Goal: Task Accomplishment & Management: Manage account settings

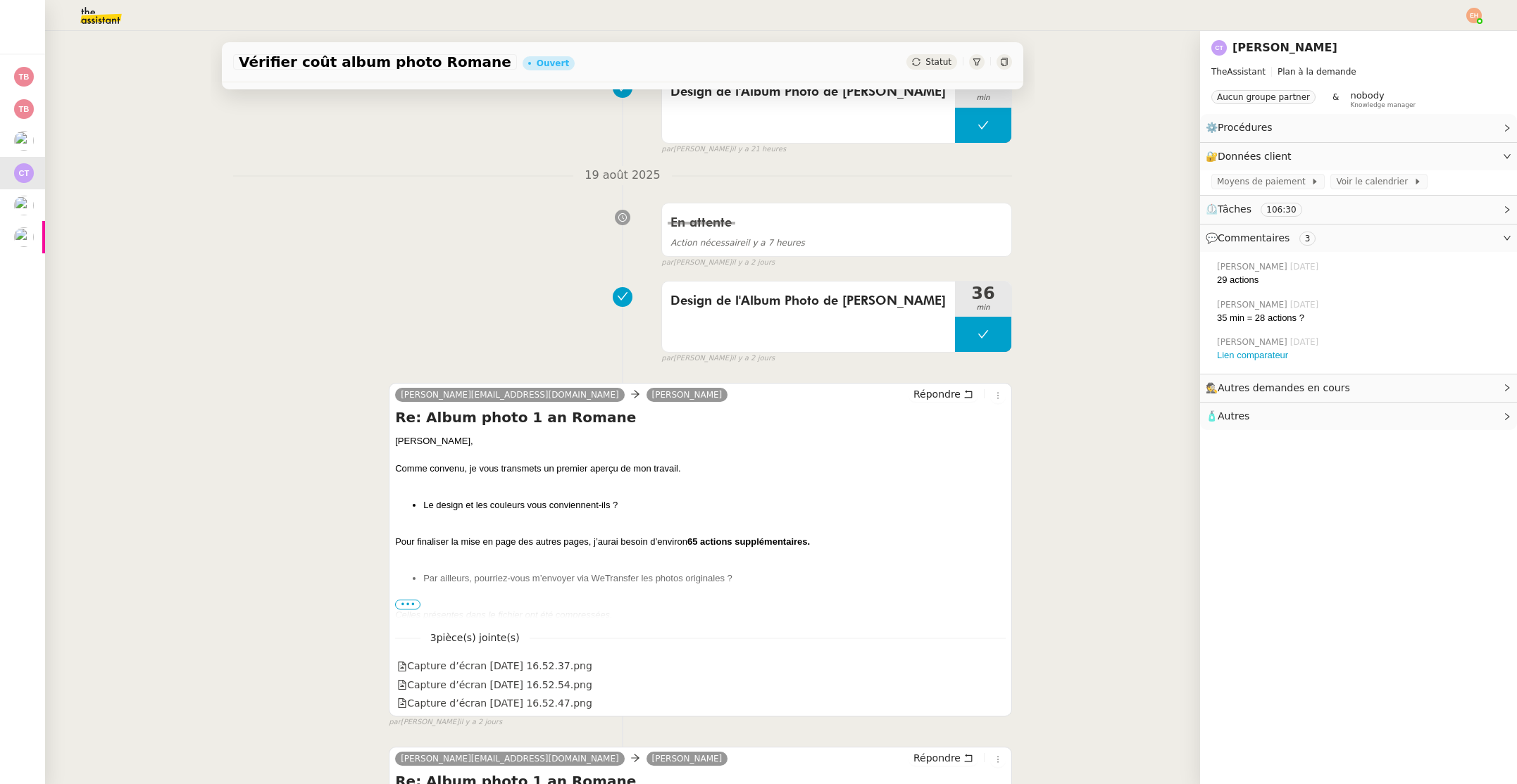
scroll to position [150, 0]
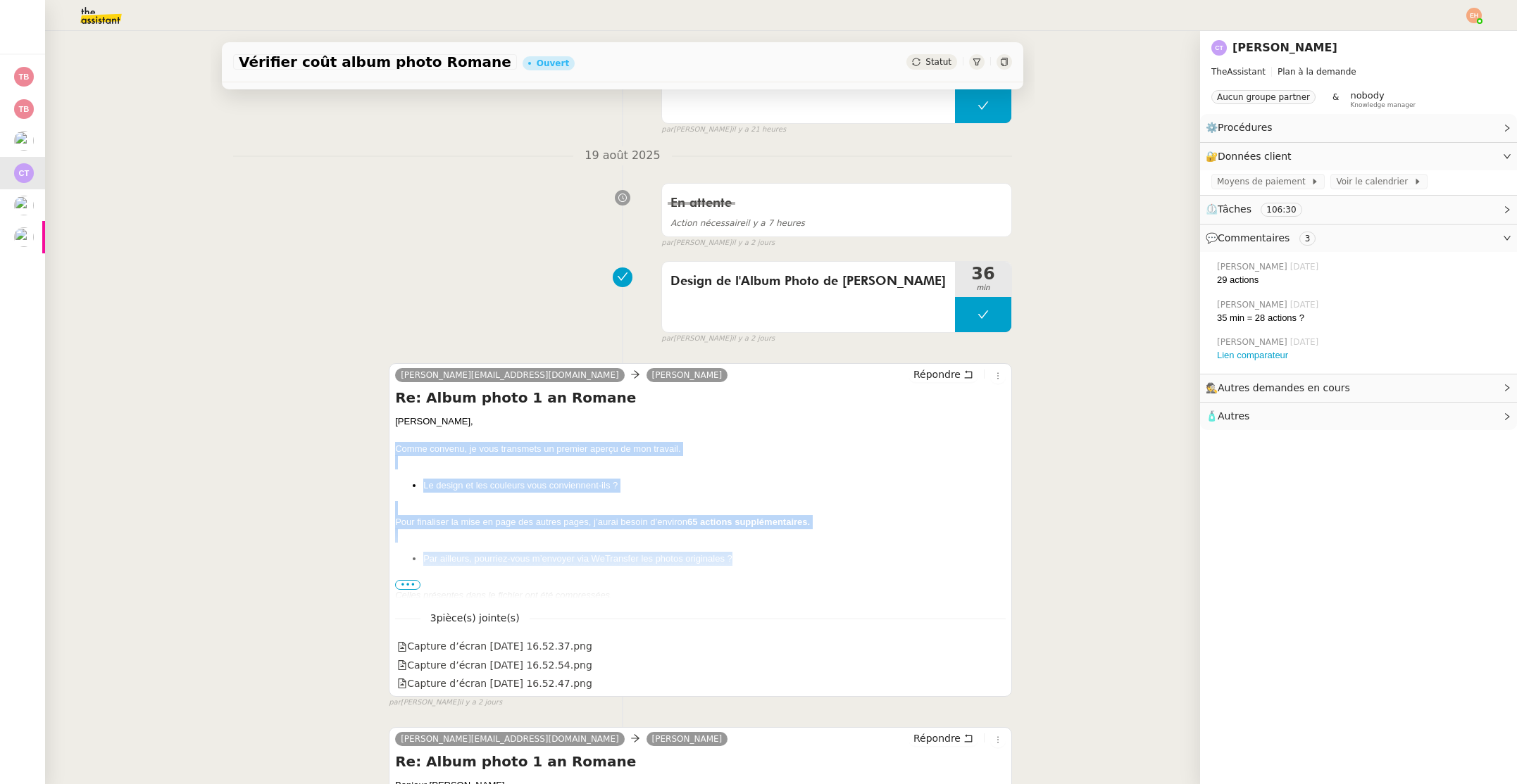
drag, startPoint x: 629, startPoint y: 555, endPoint x: 388, endPoint y: 450, distance: 262.9
click at [388, 450] on div "[PERSON_NAME][EMAIL_ADDRESS][DOMAIN_NAME] [PERSON_NAME] Re: Album photo 1 an [P…" at bounding box center [623, 530] width 779 height 358
copy div "Comme convenu, je vous transmets un premier aperçu de mon travail. Le design et…"
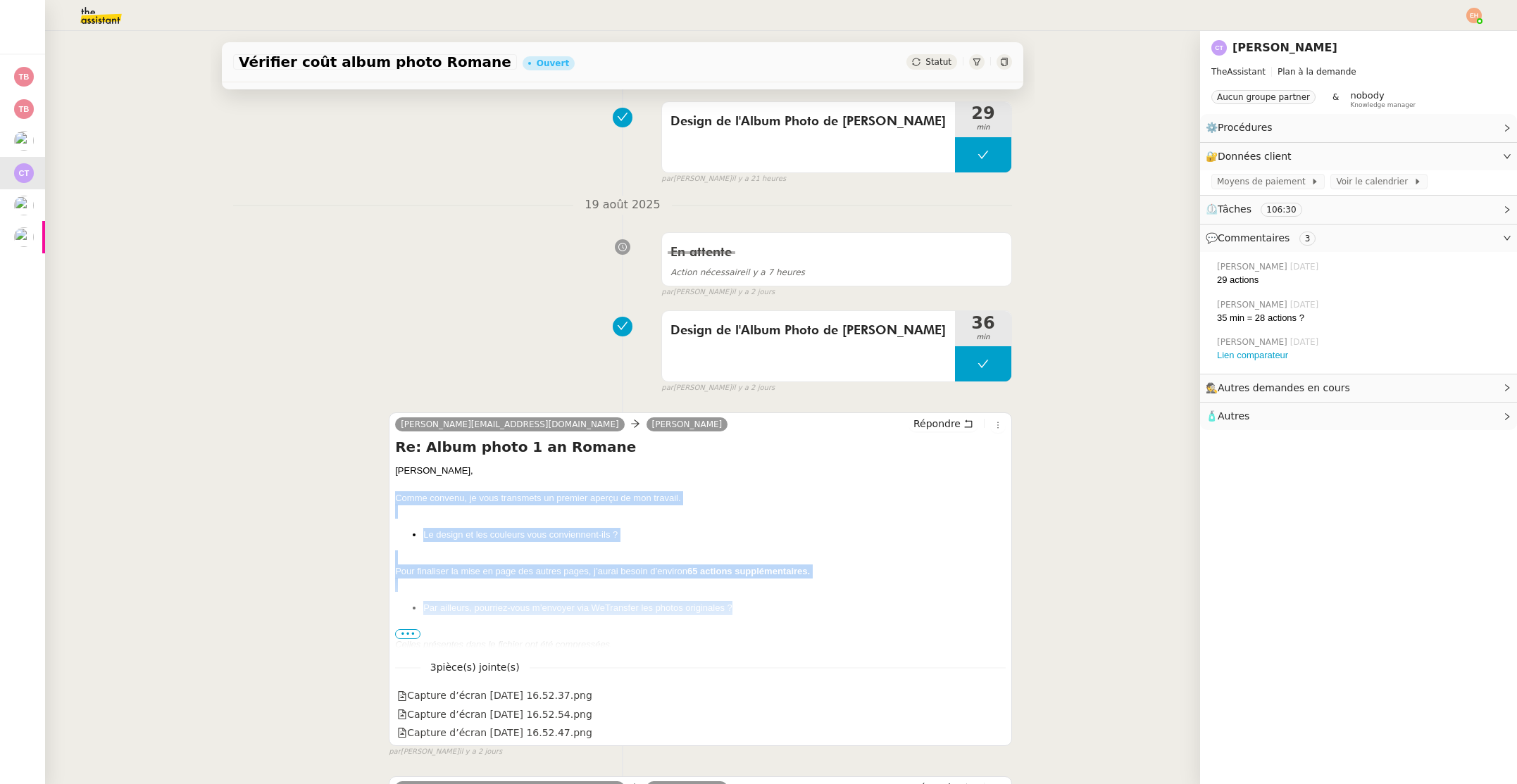
scroll to position [103, 0]
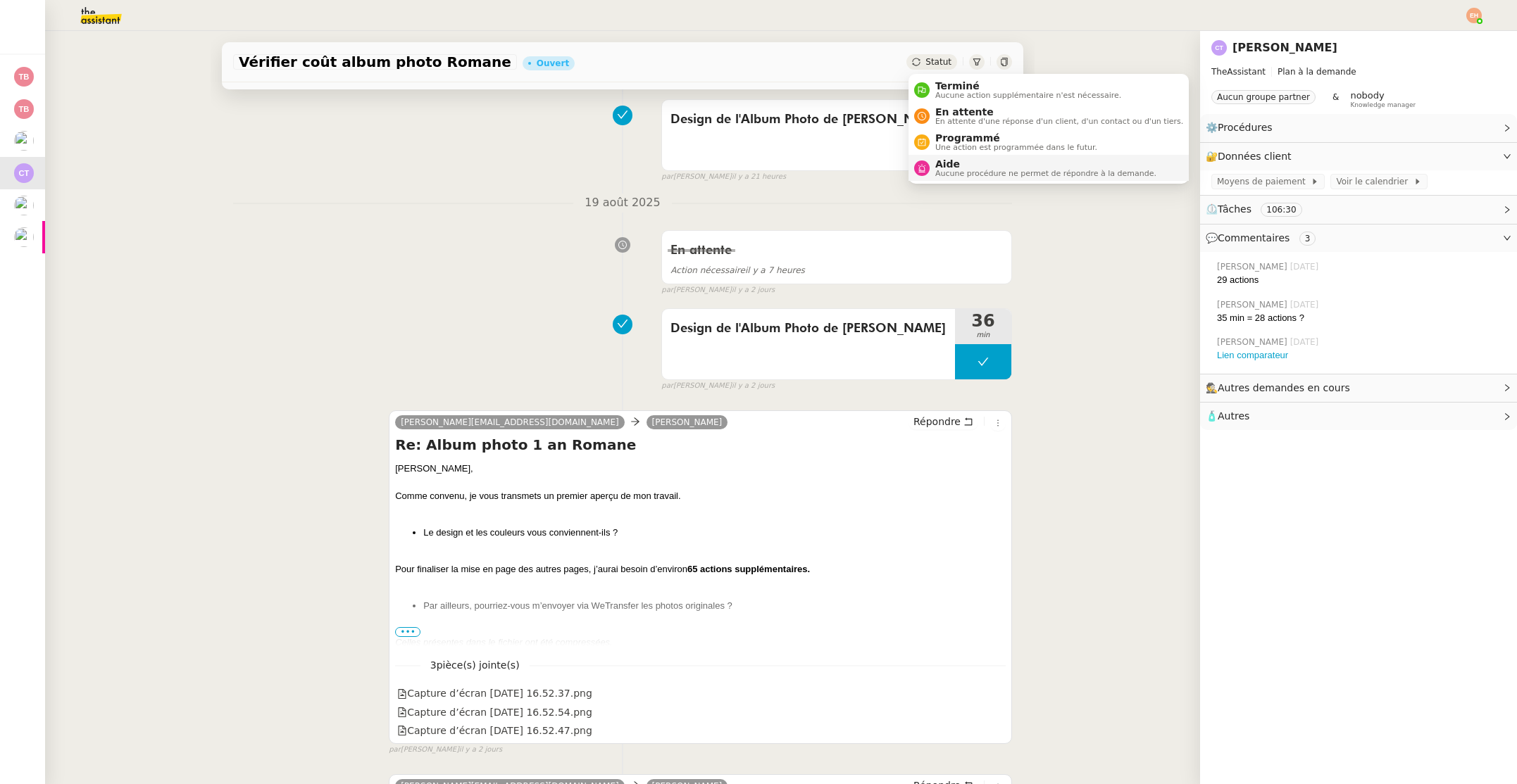
click at [985, 165] on span "Aide" at bounding box center [1046, 164] width 221 height 11
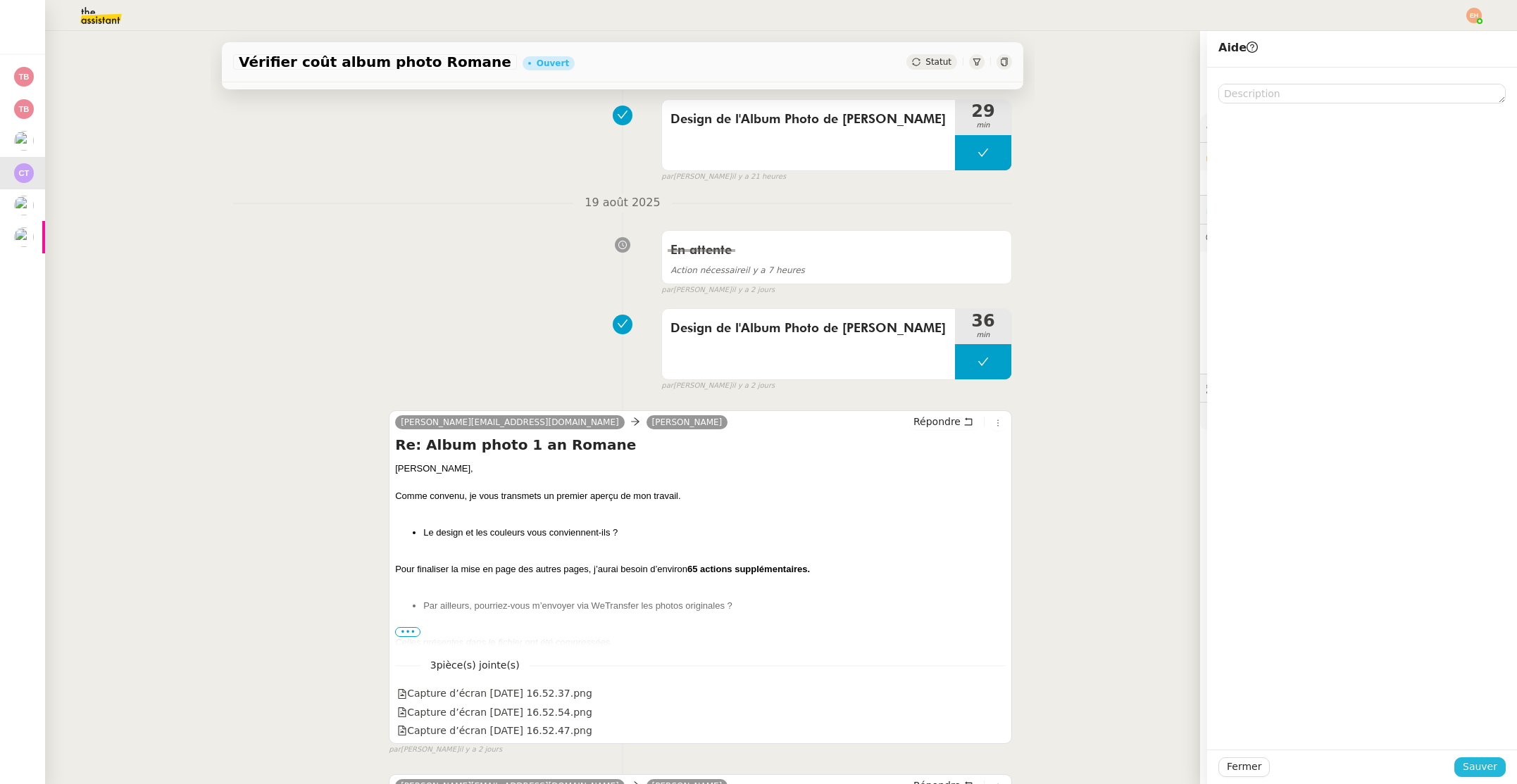
drag, startPoint x: 1488, startPoint y: 762, endPoint x: 1077, endPoint y: 579, distance: 449.9
click at [1487, 762] on span "Sauver" at bounding box center [1480, 767] width 34 height 16
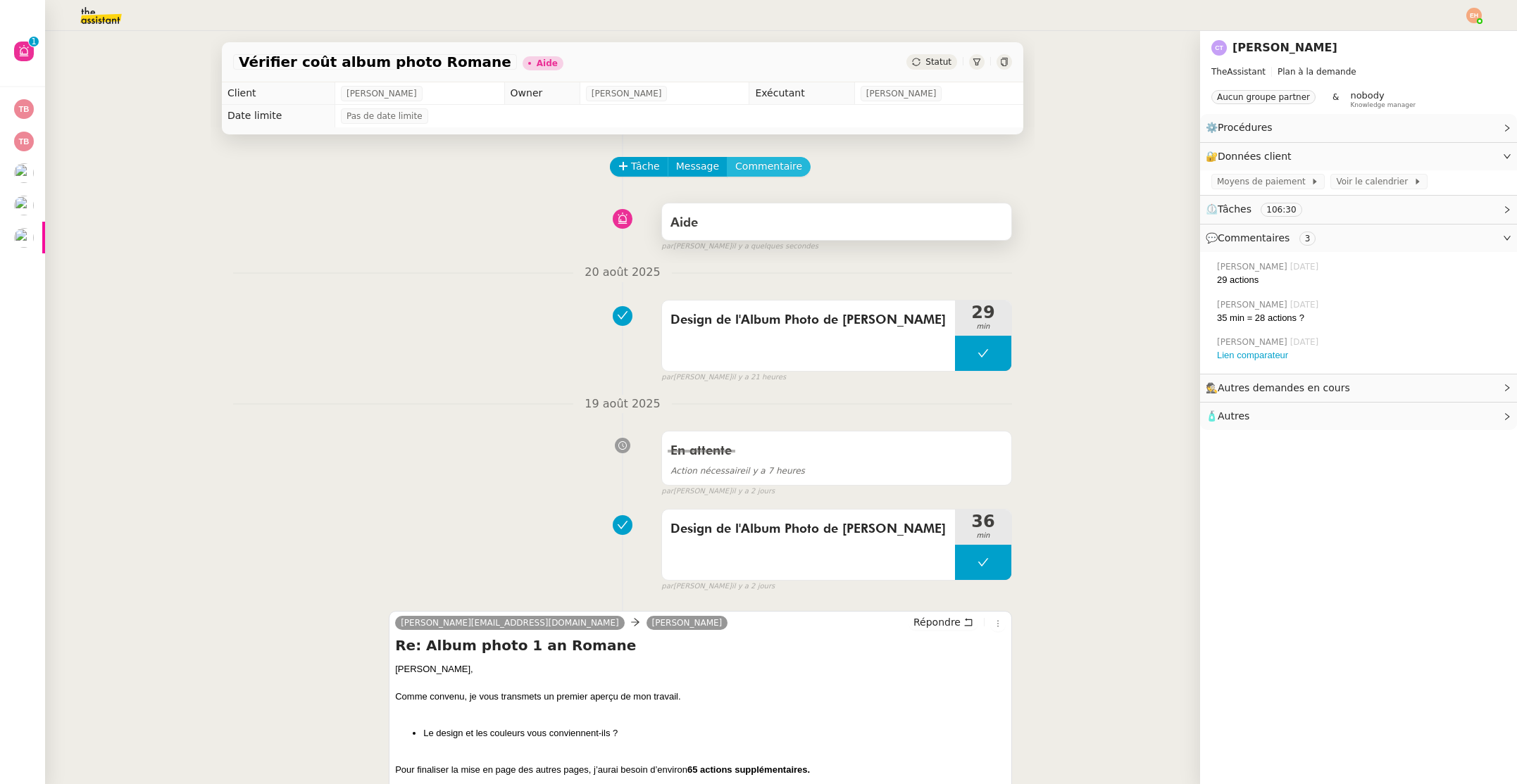
drag, startPoint x: 780, startPoint y: 172, endPoint x: 846, endPoint y: 232, distance: 89.2
click at [780, 172] on span "Commentaire" at bounding box center [768, 167] width 67 height 16
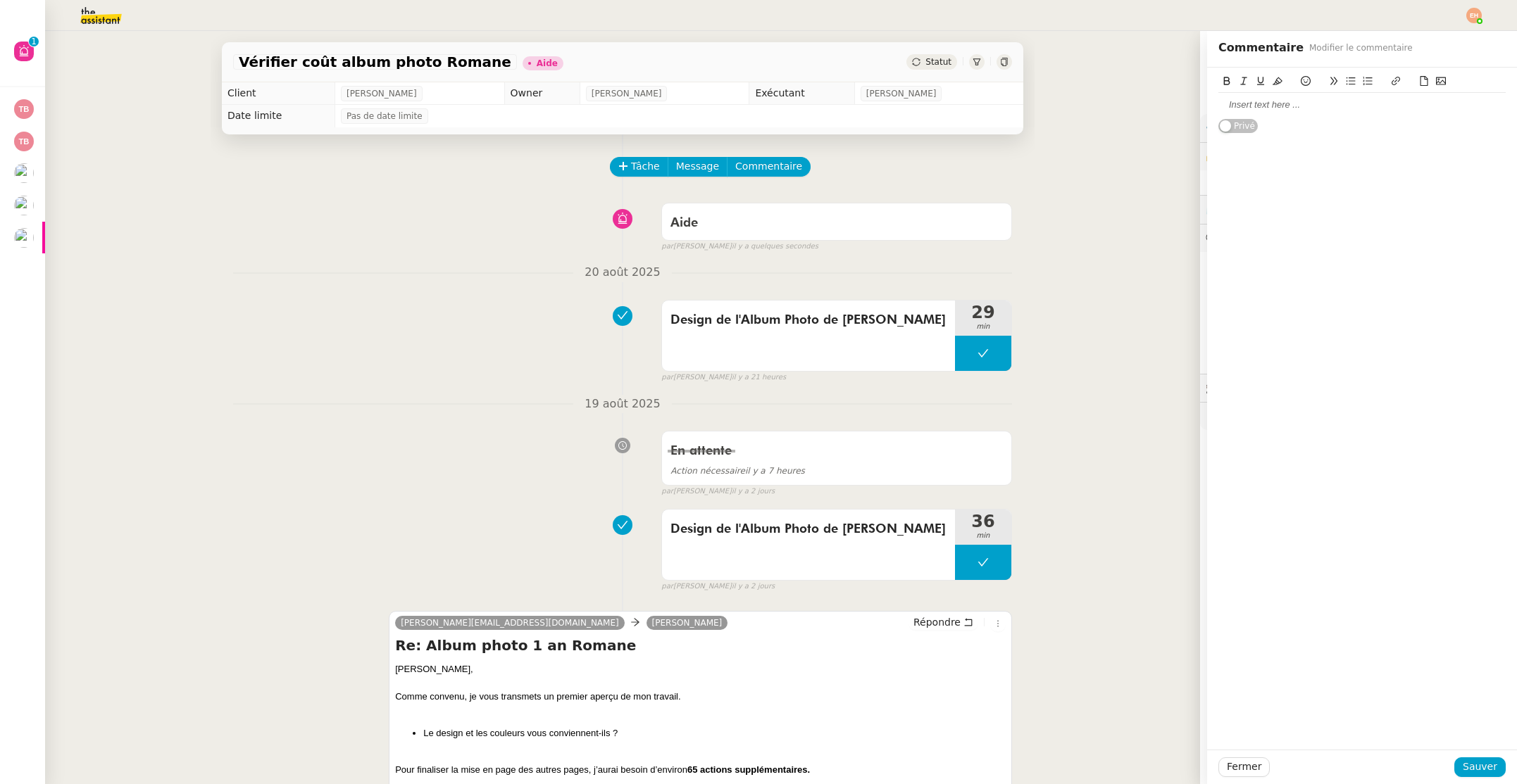
click at [1259, 112] on div at bounding box center [1362, 104] width 287 height 24
drag, startPoint x: 1479, startPoint y: 768, endPoint x: 1469, endPoint y: 764, distance: 10.8
click at [1479, 768] on span "Sauver" at bounding box center [1480, 767] width 34 height 16
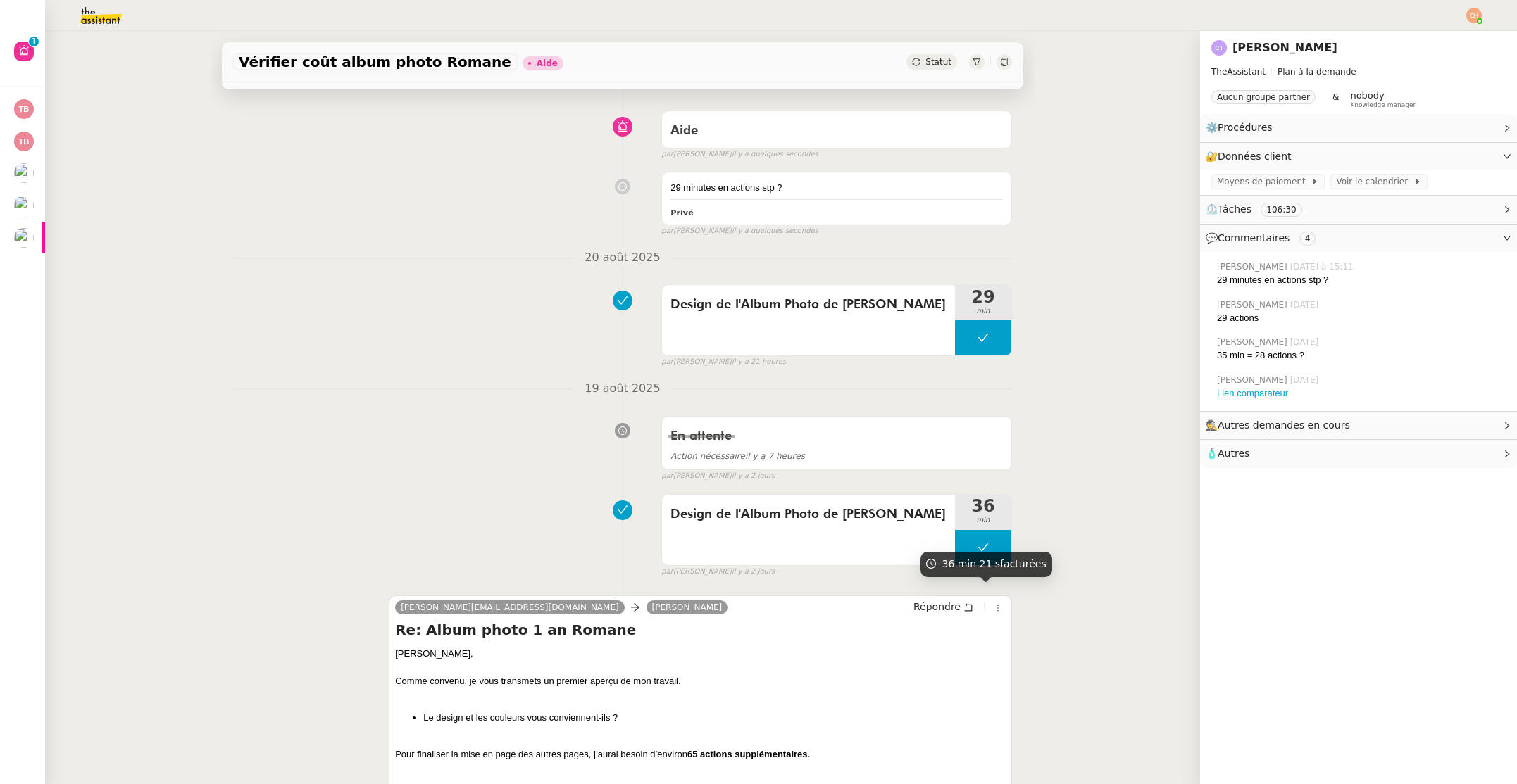
scroll to position [144, 0]
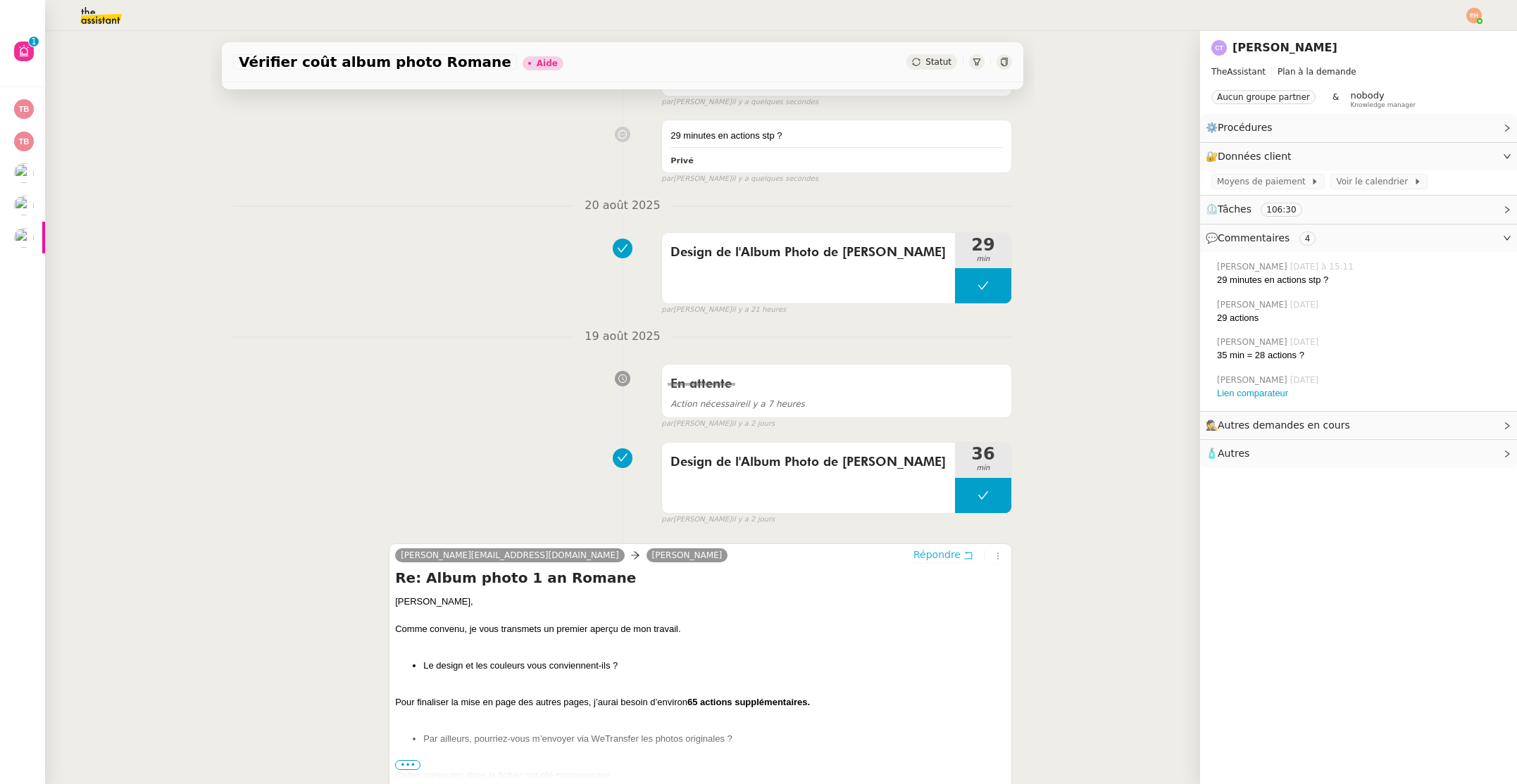
click at [954, 561] on span "Répondre" at bounding box center [936, 554] width 47 height 14
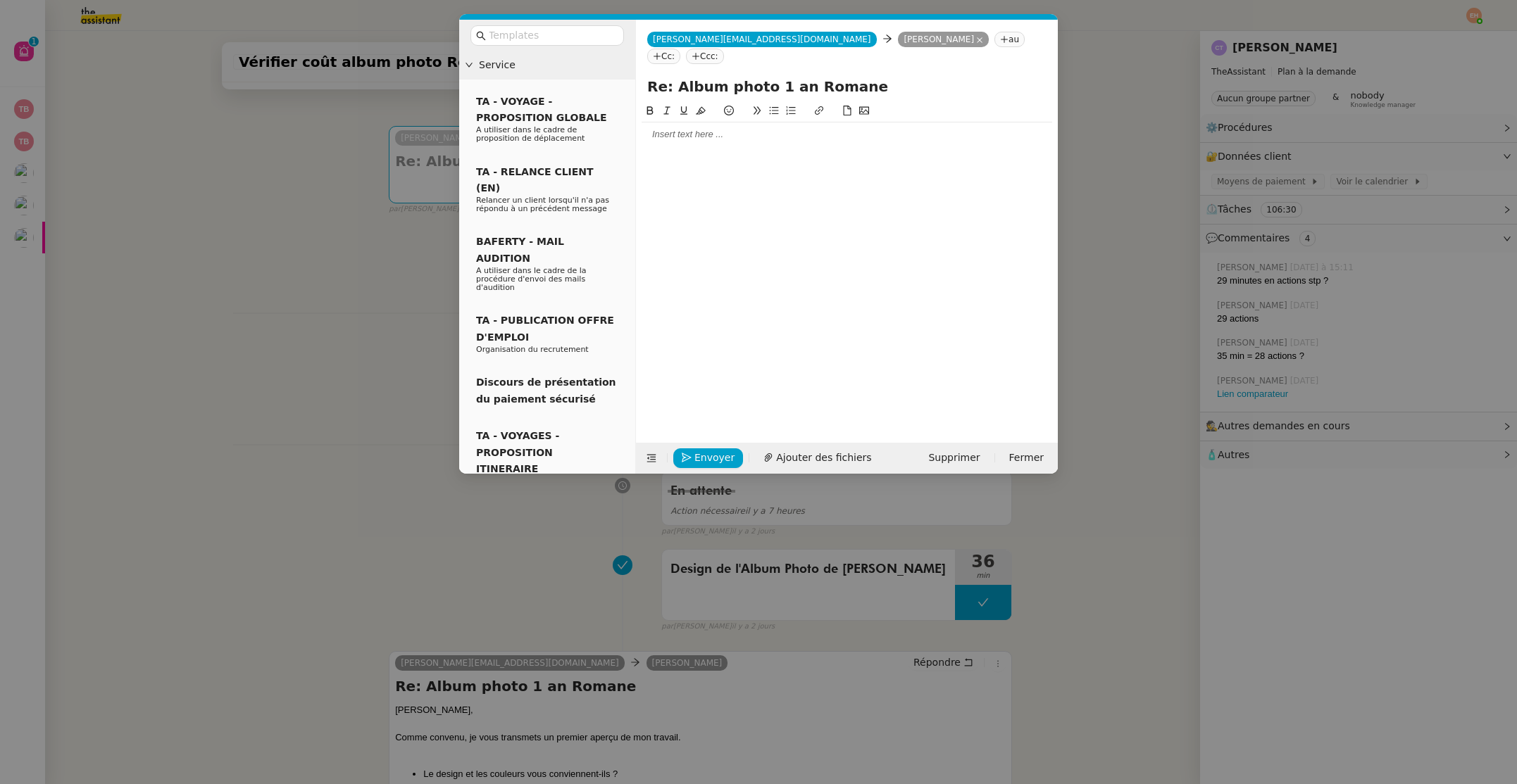
click at [733, 130] on div at bounding box center [847, 262] width 411 height 319
click at [684, 128] on div at bounding box center [847, 134] width 411 height 12
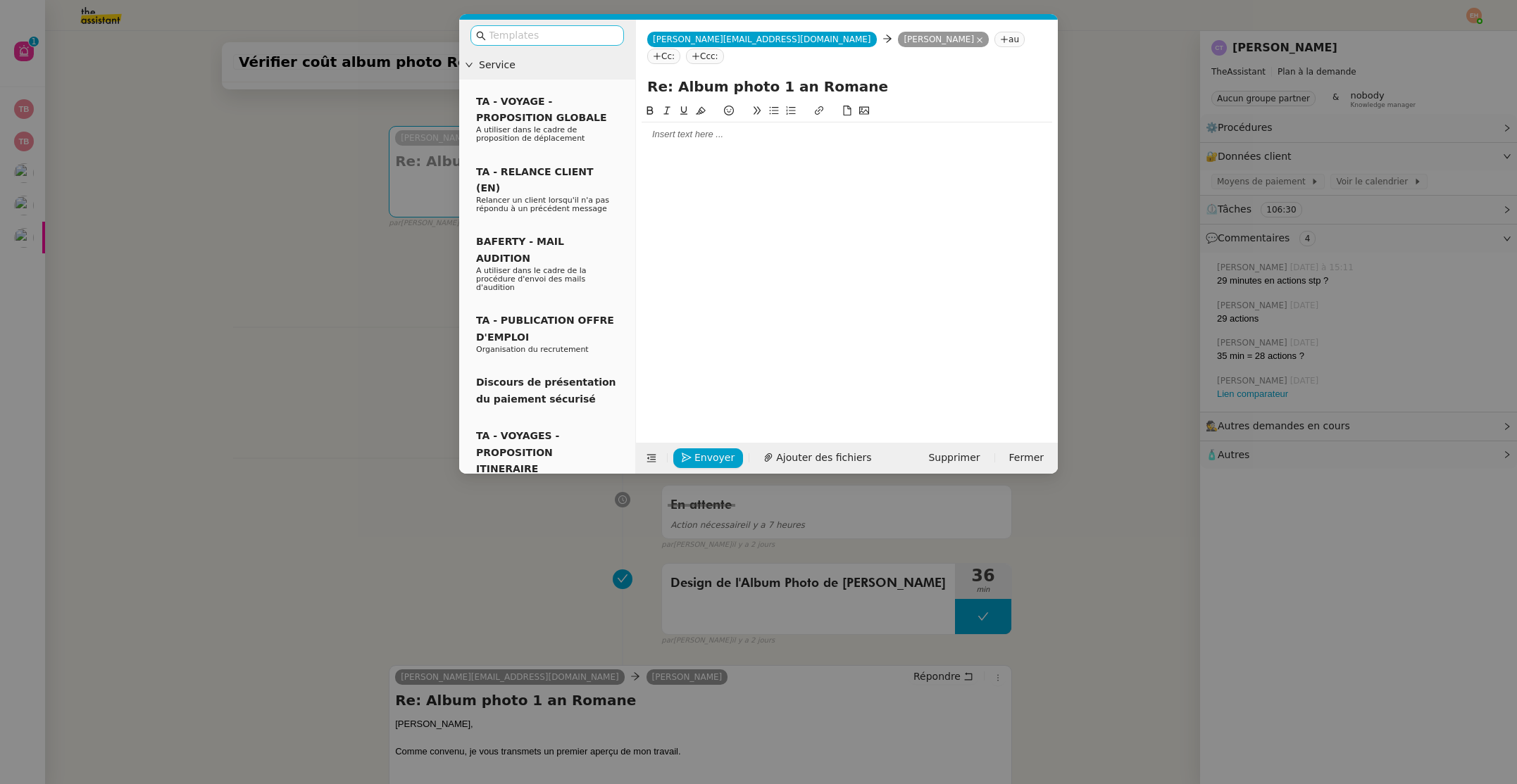
click at [547, 25] on div at bounding box center [547, 35] width 176 height 32
click at [545, 30] on input "text" at bounding box center [552, 35] width 126 height 16
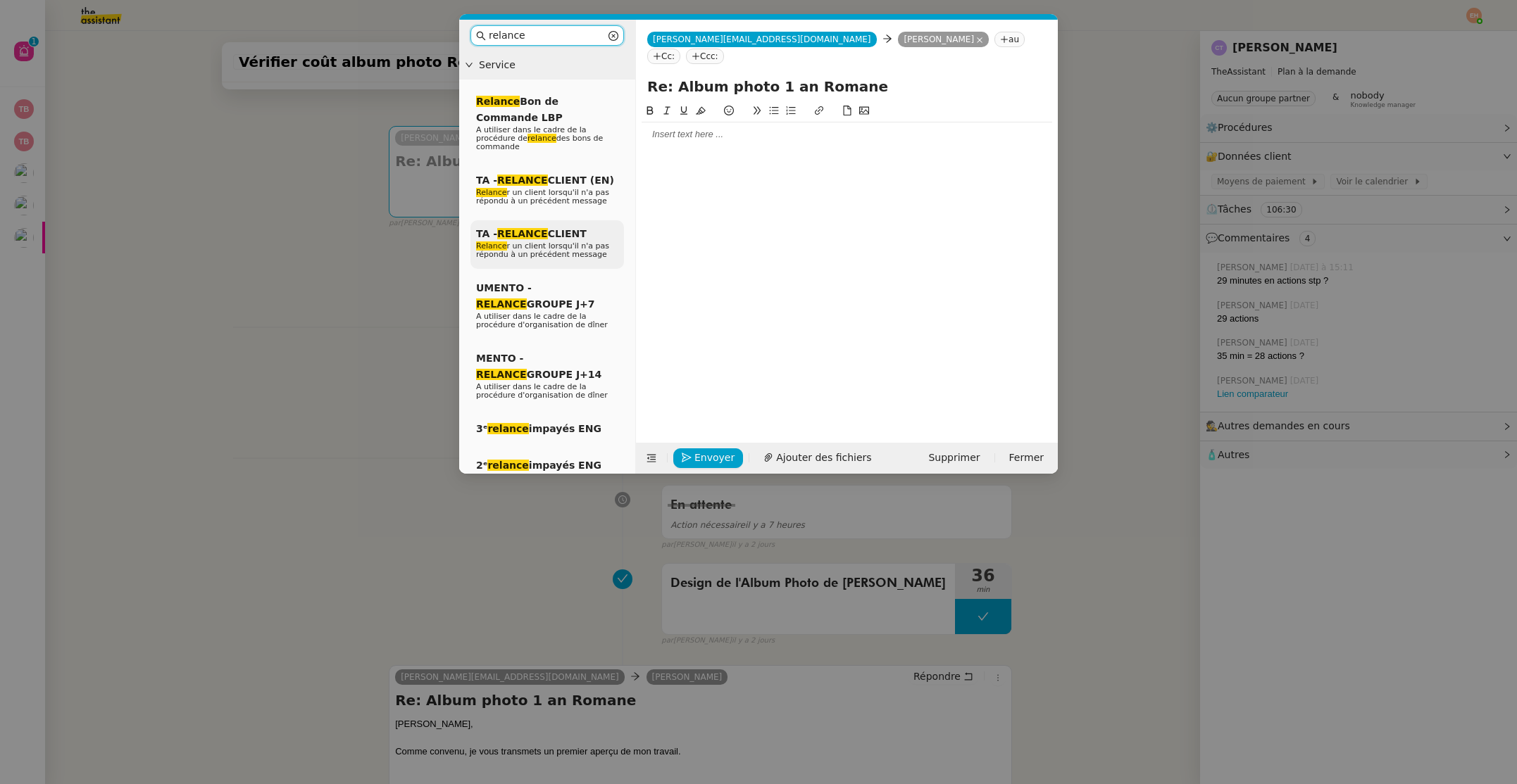
type input "relance"
click at [551, 251] on span "Relance r un client lorsqu'il n'a pas répondu à un précédent message" at bounding box center [543, 250] width 133 height 17
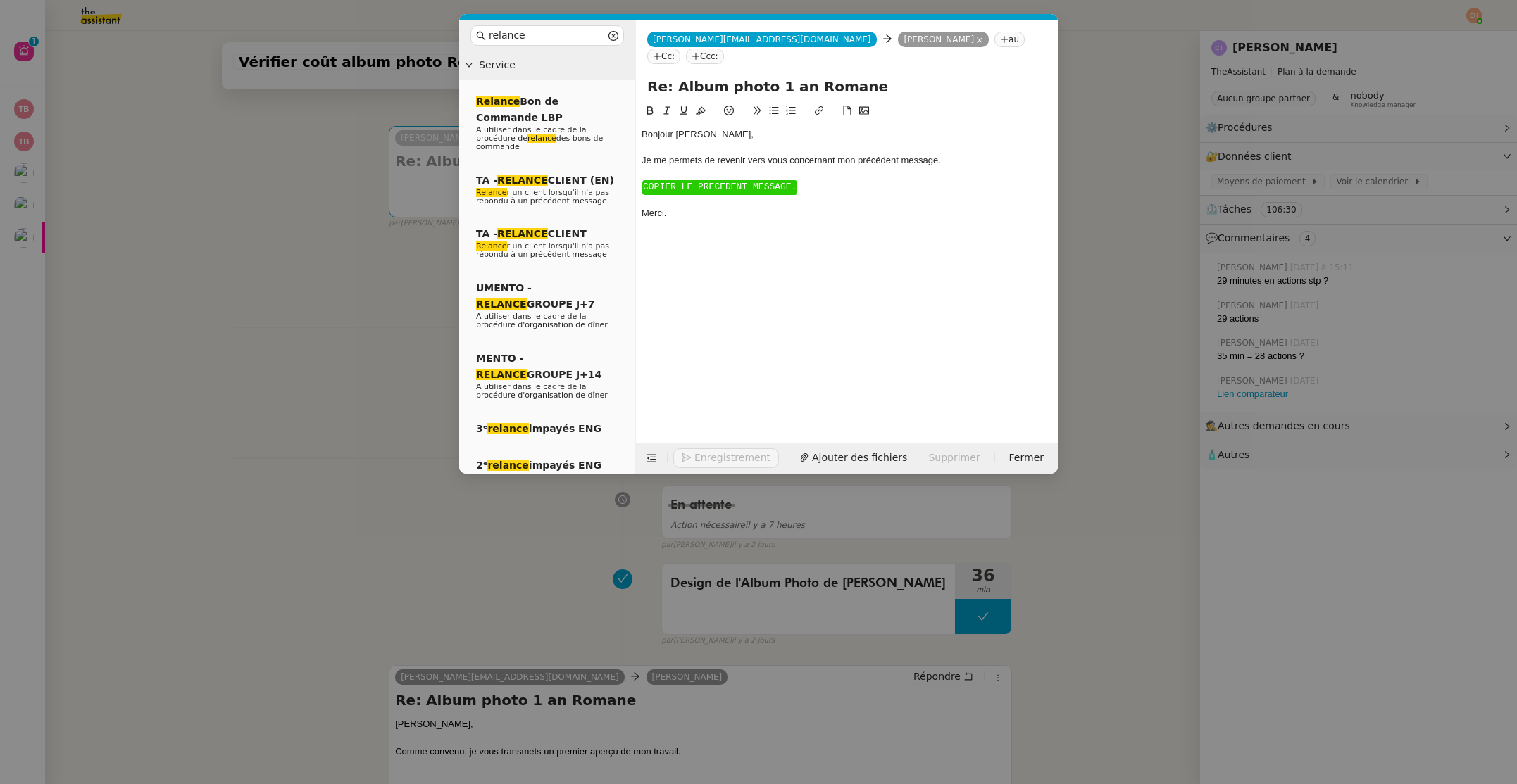
click at [742, 181] on span "COPIER LE PRECEDENT MESSAGE." at bounding box center [719, 186] width 154 height 11
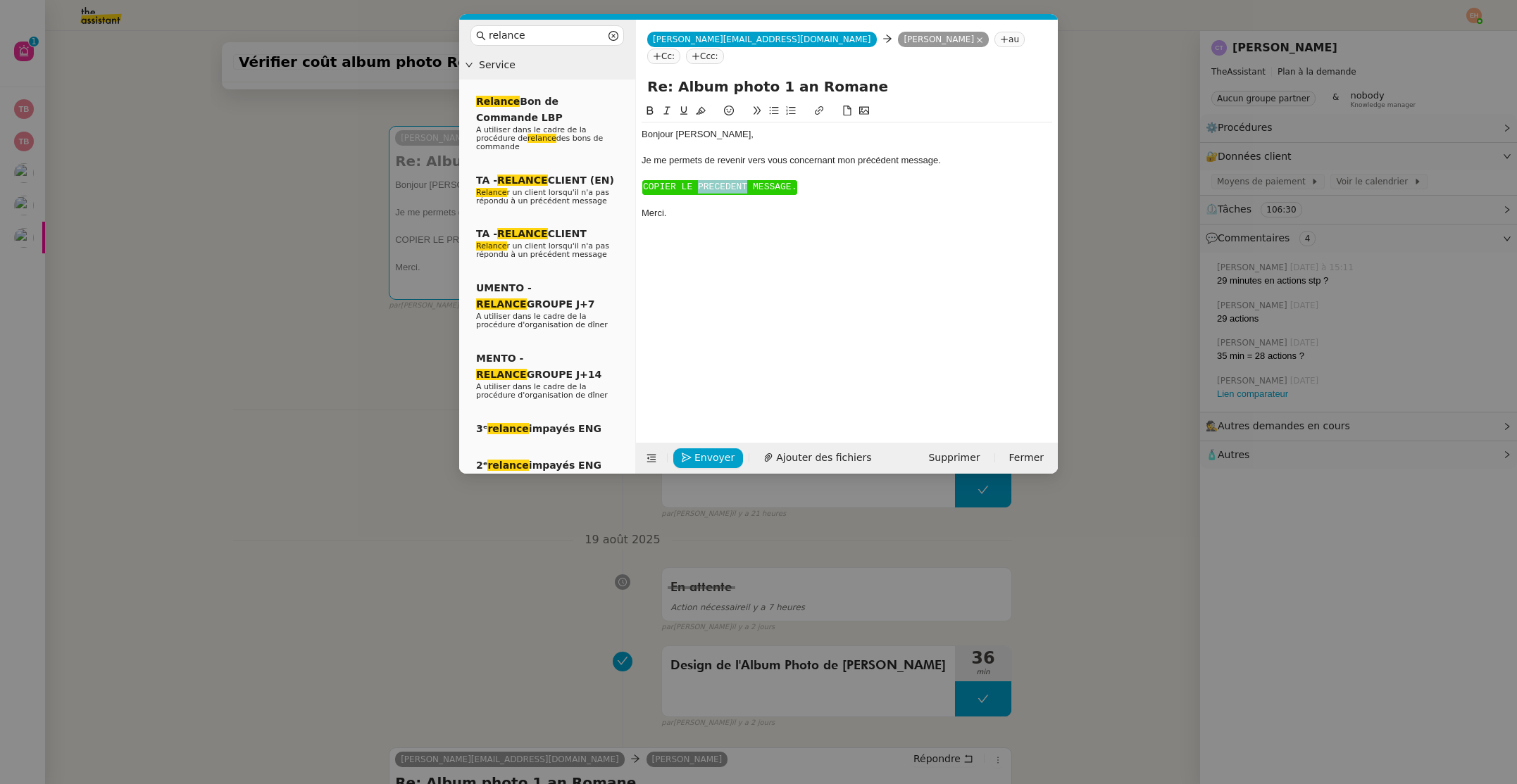
click at [742, 181] on span "COPIER LE PRECEDENT MESSAGE." at bounding box center [719, 186] width 154 height 11
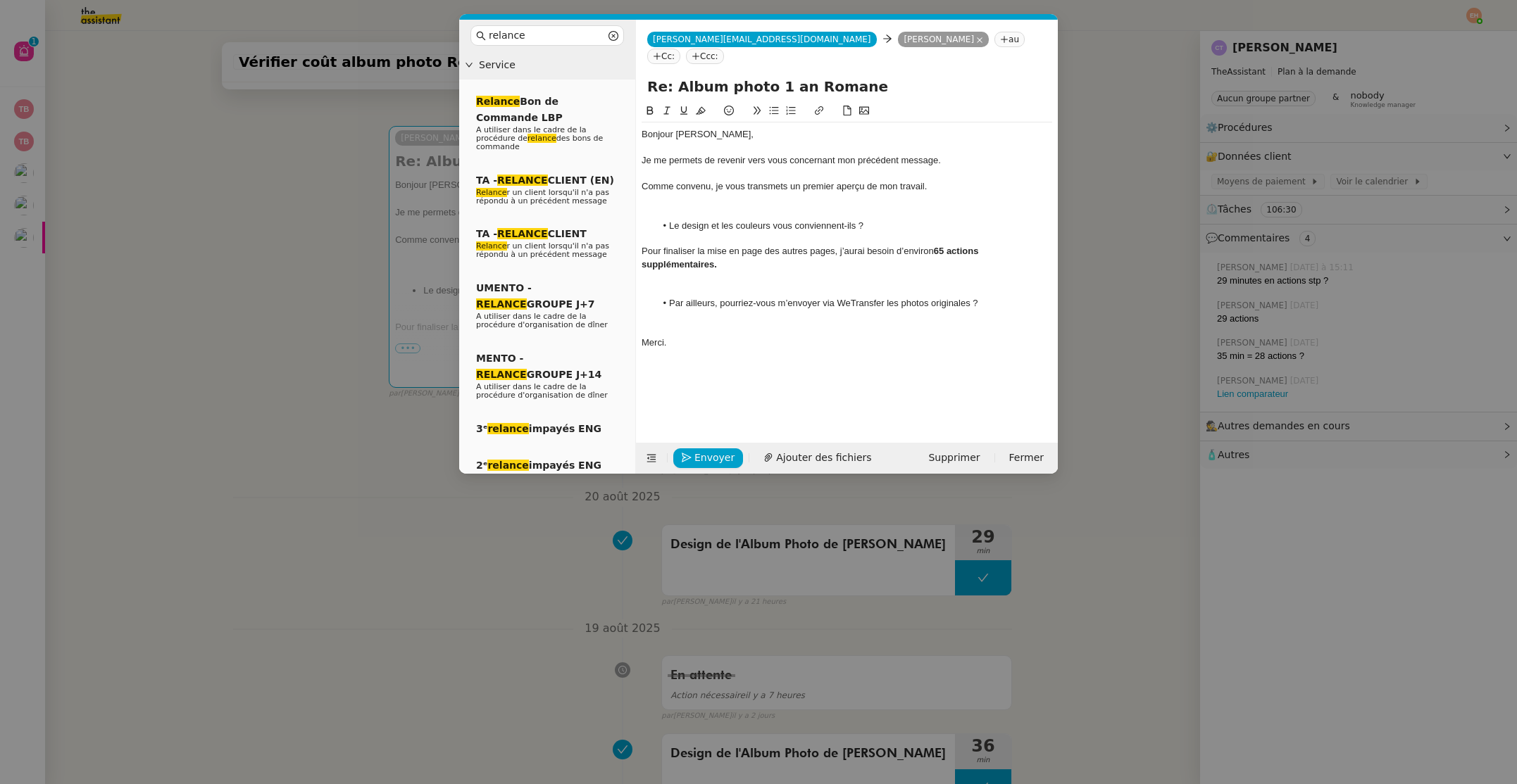
click at [726, 180] on div "Comme convenu, je vous transmets un premier aperçu de mon travail." at bounding box center [847, 186] width 411 height 12
click at [742, 206] on div at bounding box center [847, 212] width 411 height 12
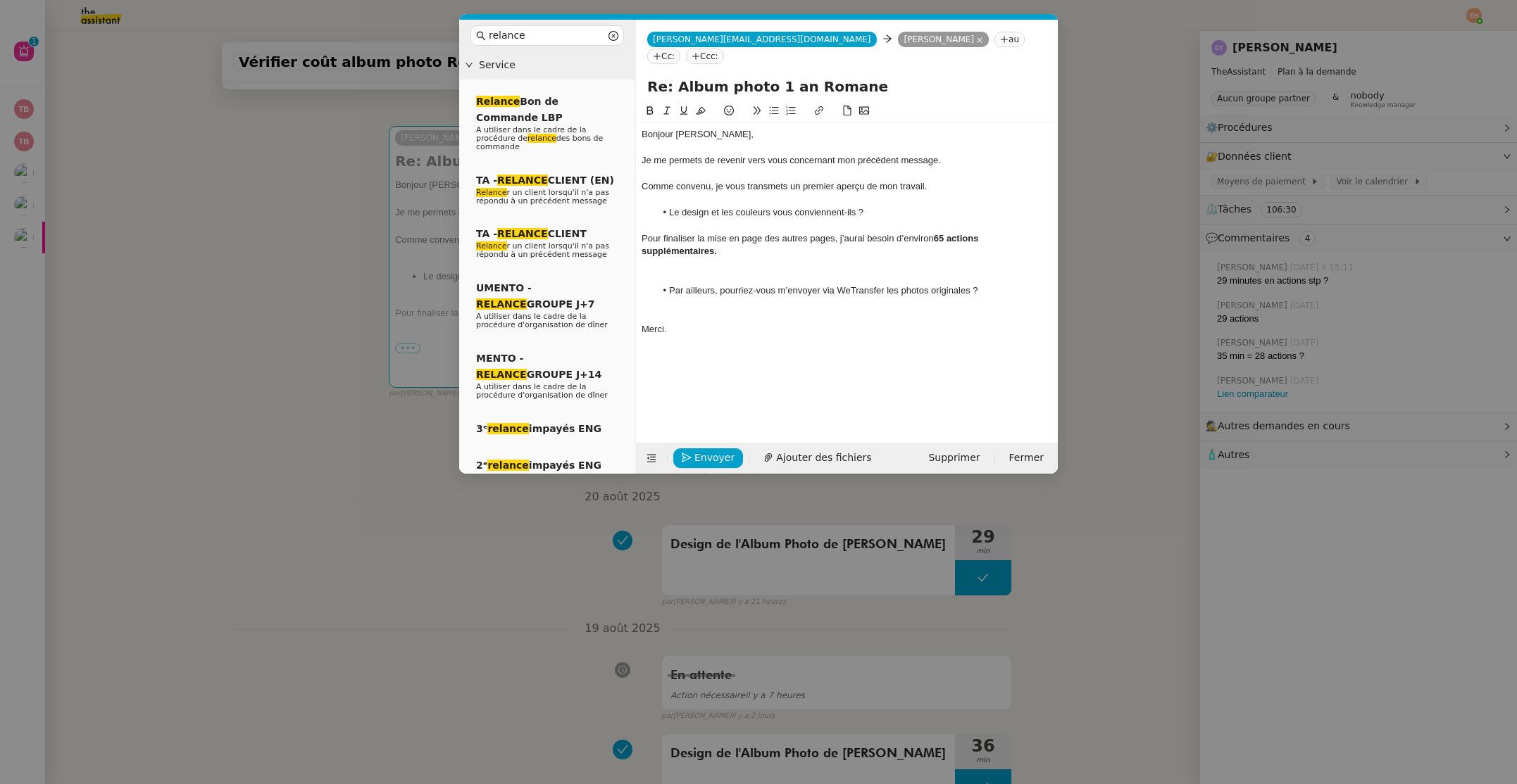
click at [661, 167] on div at bounding box center [847, 173] width 411 height 12
click at [958, 180] on div "Comme convenu, je vous transmets un premier aperçu de mon travail." at bounding box center [847, 186] width 411 height 12
click at [917, 206] on li "Le design et les couleurs vous conviennent-ils ?" at bounding box center [854, 212] width 398 height 12
click at [826, 259] on div at bounding box center [847, 264] width 411 height 12
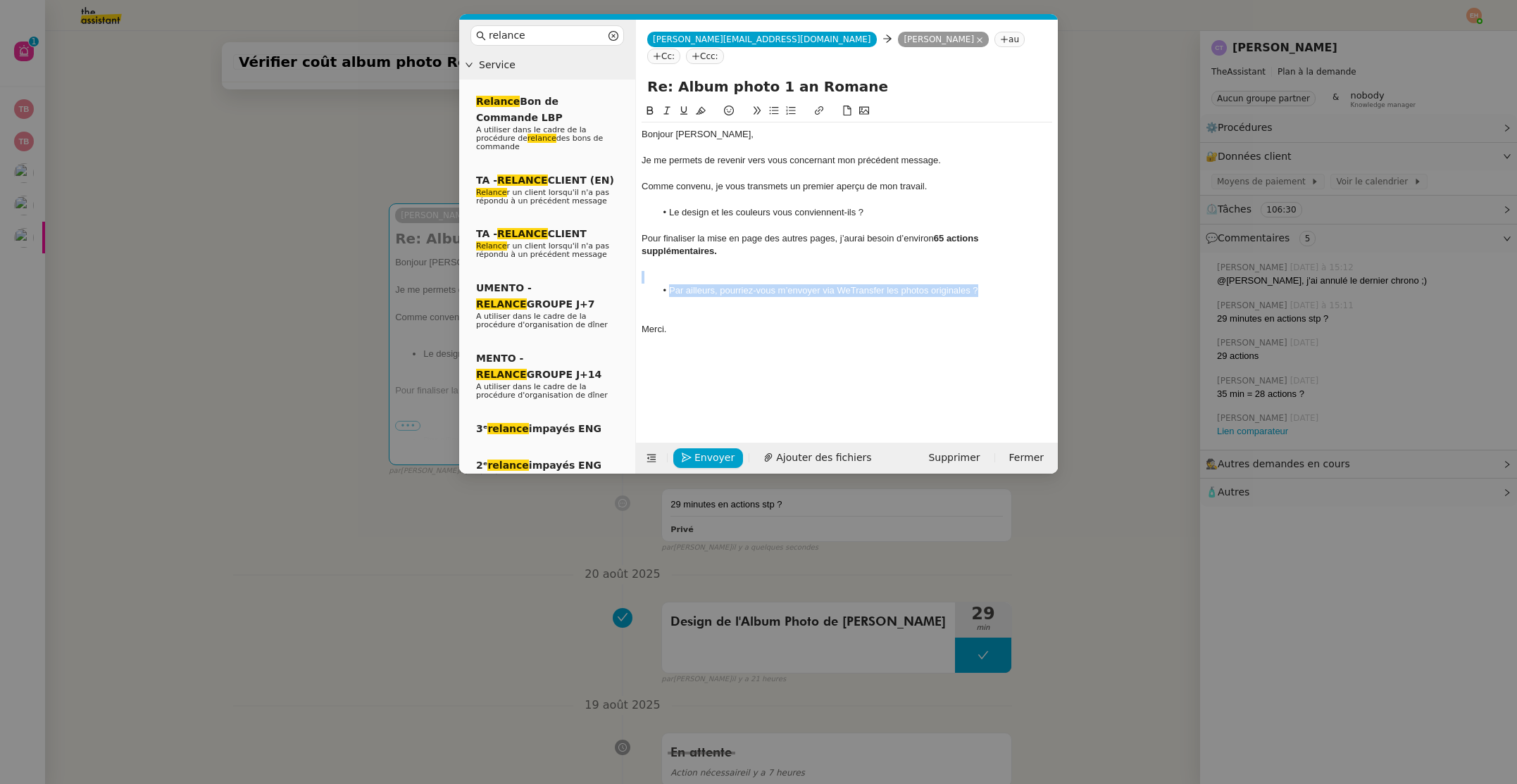
drag, startPoint x: 986, startPoint y: 277, endPoint x: 742, endPoint y: 258, distance: 244.7
click at [742, 259] on div "Bonjour ﻿[PERSON_NAME]﻿, Je me permets de revenir vers vous concernant mon préc…" at bounding box center [847, 232] width 411 height 219
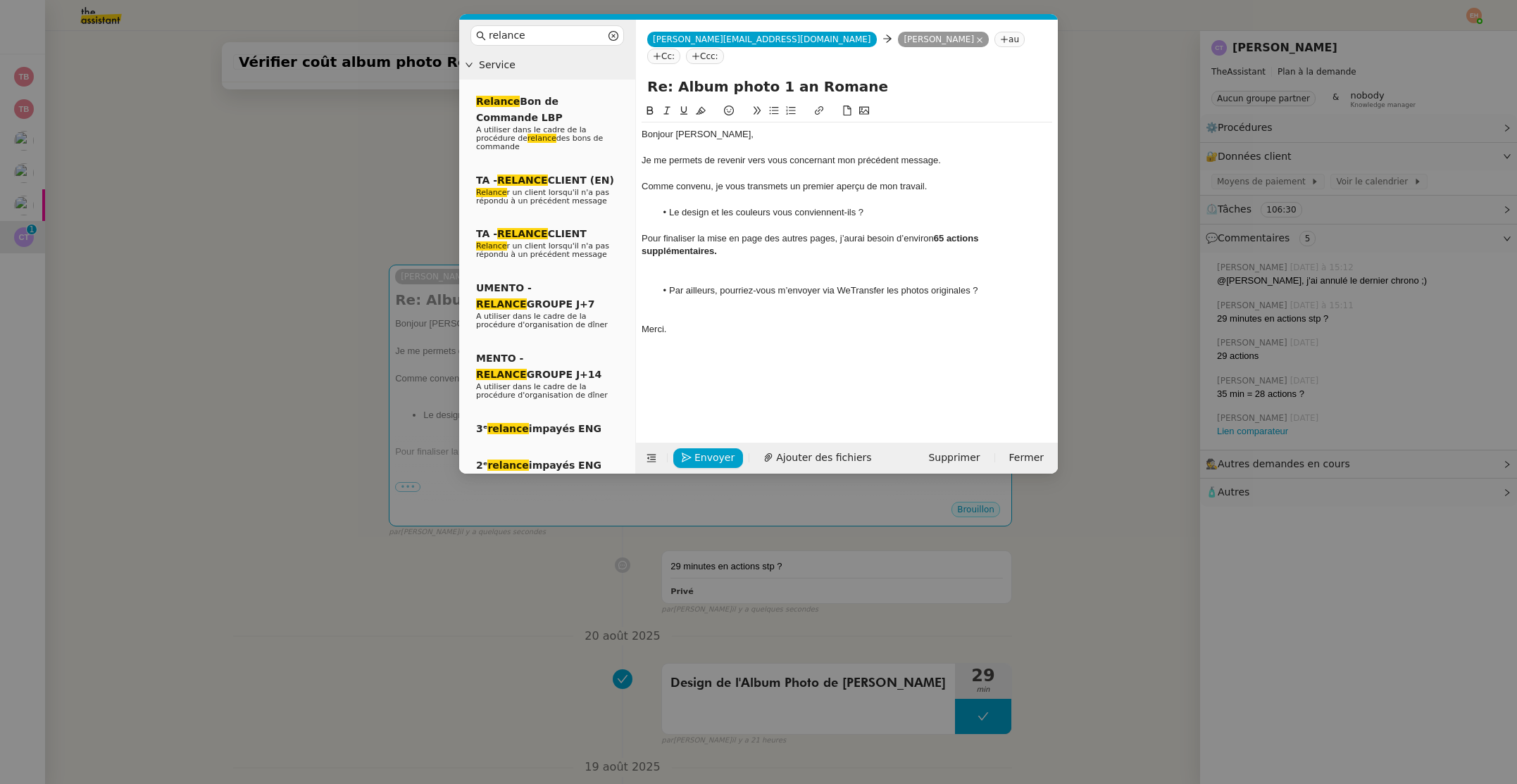
drag, startPoint x: 731, startPoint y: 243, endPoint x: 715, endPoint y: 220, distance: 28.0
click at [730, 259] on div at bounding box center [847, 264] width 411 height 12
click at [762, 167] on div at bounding box center [847, 173] width 411 height 12
drag, startPoint x: 641, startPoint y: 170, endPoint x: 862, endPoint y: 232, distance: 229.5
click at [854, 225] on nz-spin "Bonjour ﻿[PERSON_NAME]﻿, Je me permets de revenir vers vous concernant mon préc…" at bounding box center [847, 264] width 422 height 323
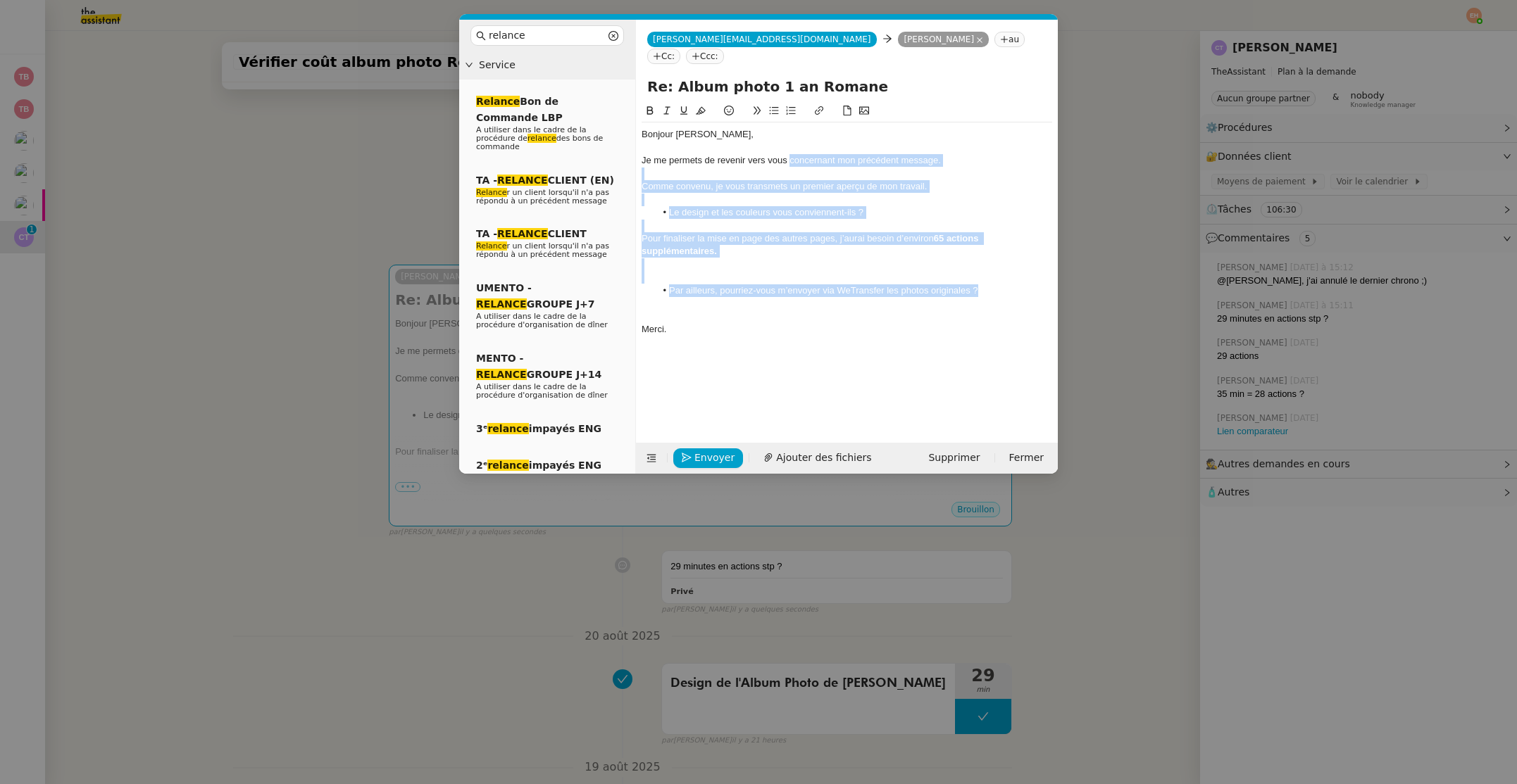
drag, startPoint x: 998, startPoint y: 274, endPoint x: 788, endPoint y: 145, distance: 246.5
click at [788, 145] on div "Bonjour ﻿[PERSON_NAME]﻿, Je me permets de revenir vers vous concernant mon préc…" at bounding box center [847, 232] width 411 height 219
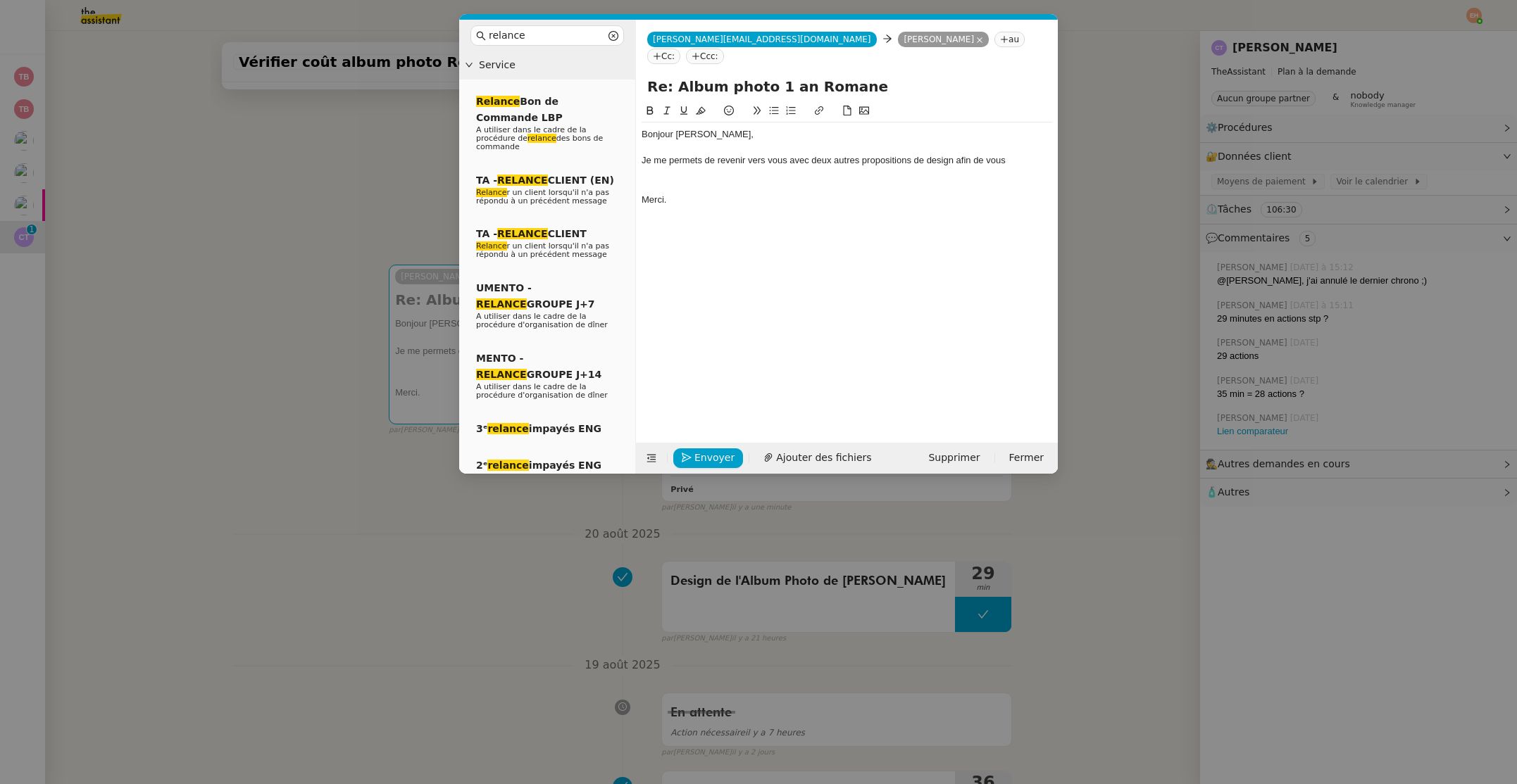
click at [161, 252] on nz-modal-container "relance Service Relance Bon de Commande LBP A utiliser dans le cadre de la proc…" at bounding box center [758, 392] width 1517 height 784
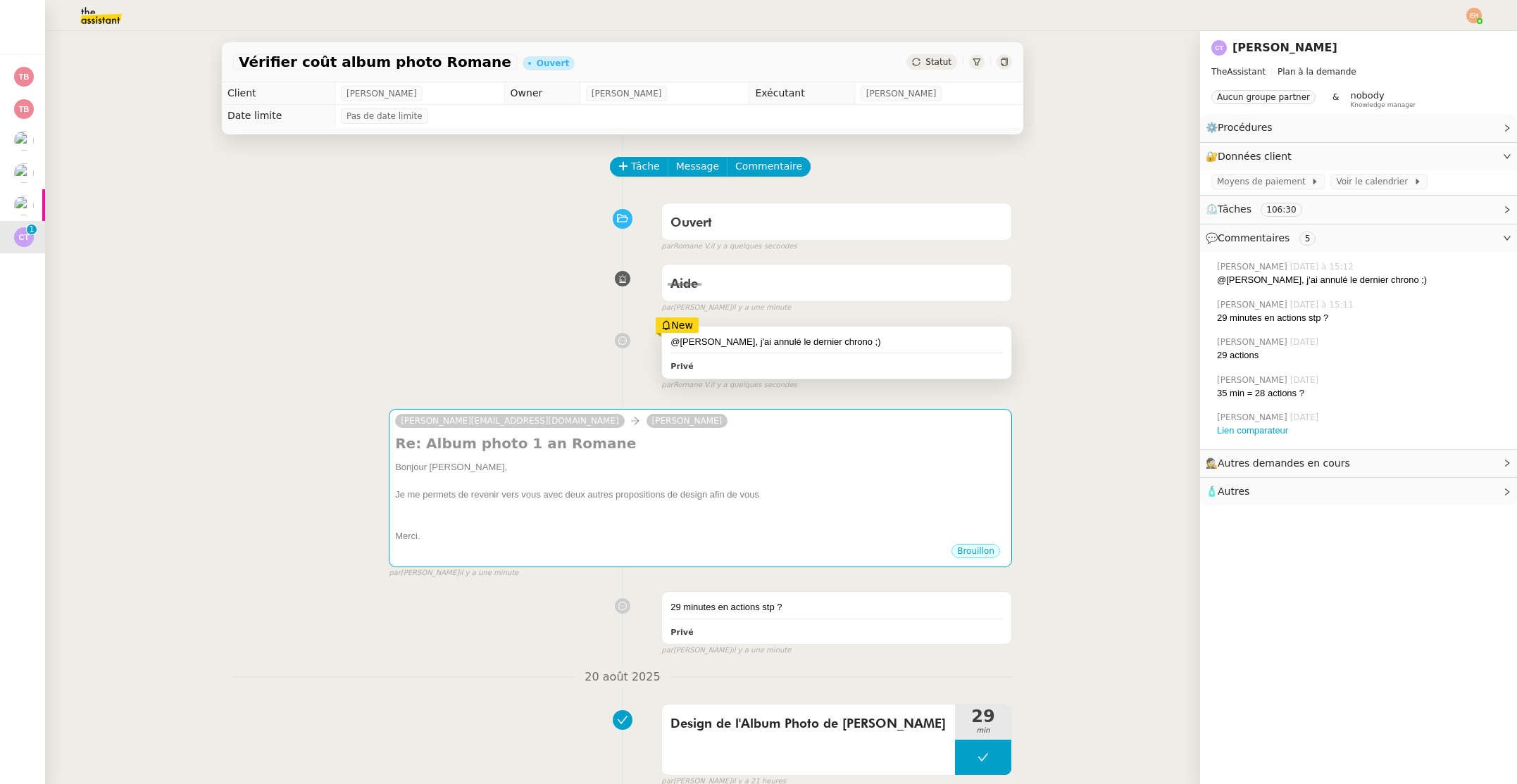
click at [725, 350] on div "@[PERSON_NAME], j'ai annulé le dernier chrono ;) Privé" at bounding box center [836, 352] width 349 height 52
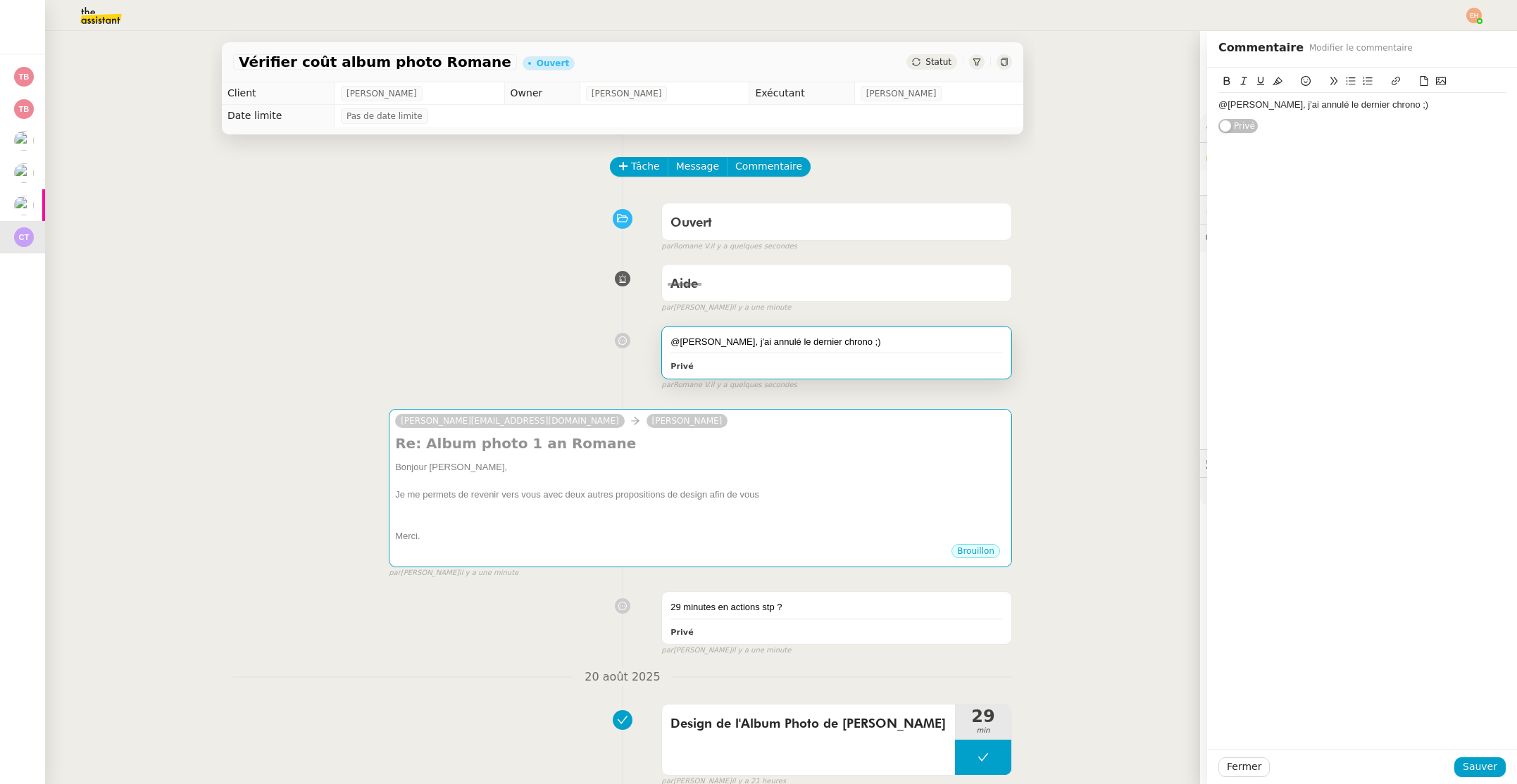
drag, startPoint x: 1437, startPoint y: 118, endPoint x: 1411, endPoint y: 107, distance: 28.2
click at [1437, 118] on div "@[PERSON_NAME], j'ai annulé le dernier chrono ;) Privé" at bounding box center [1362, 100] width 287 height 66
click at [1408, 104] on div "@[PERSON_NAME], j'ai annulé le dernier chrono ;)" at bounding box center [1362, 104] width 287 height 12
click at [1504, 765] on button "Sauver" at bounding box center [1479, 767] width 52 height 20
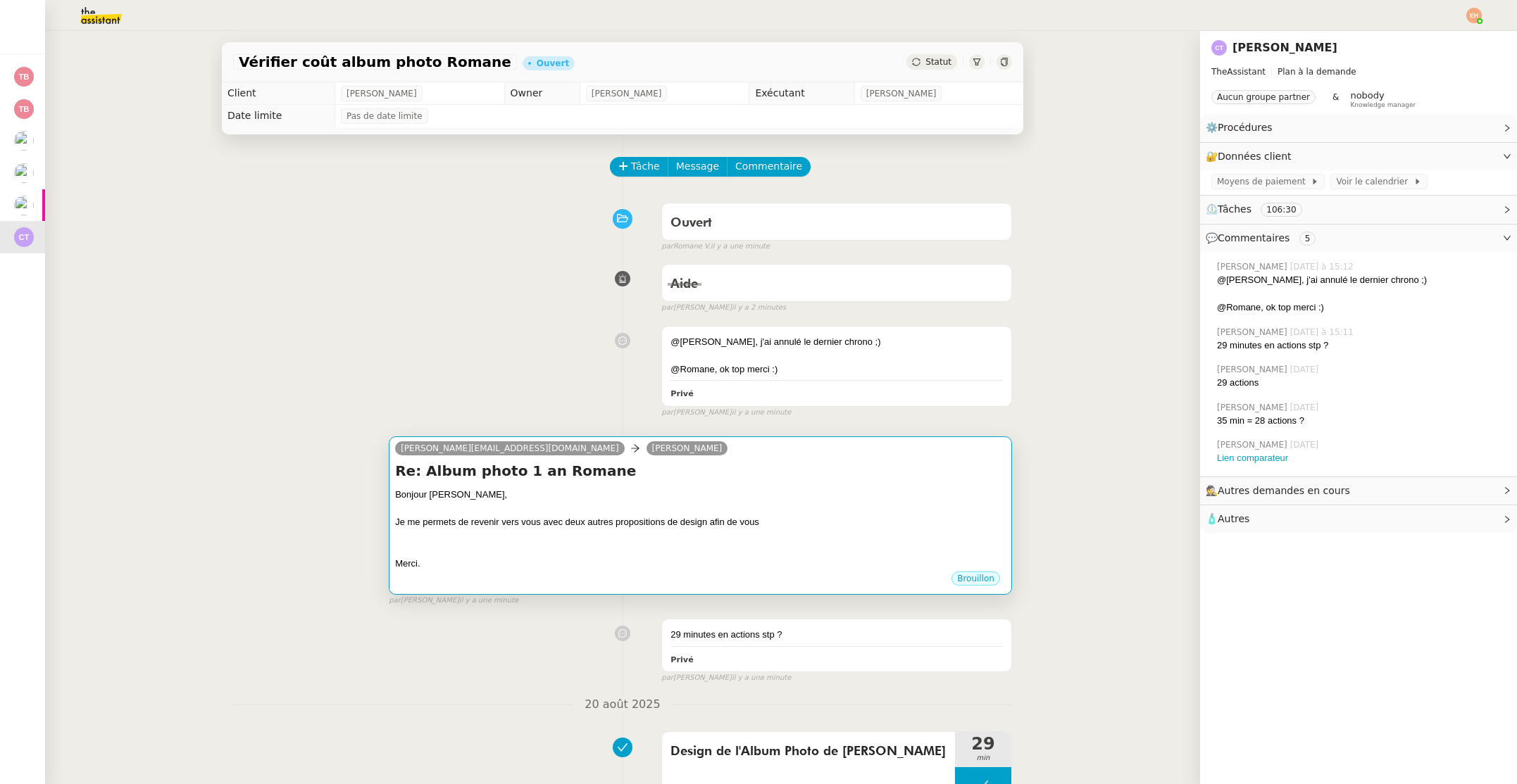
click at [869, 502] on div at bounding box center [700, 508] width 610 height 14
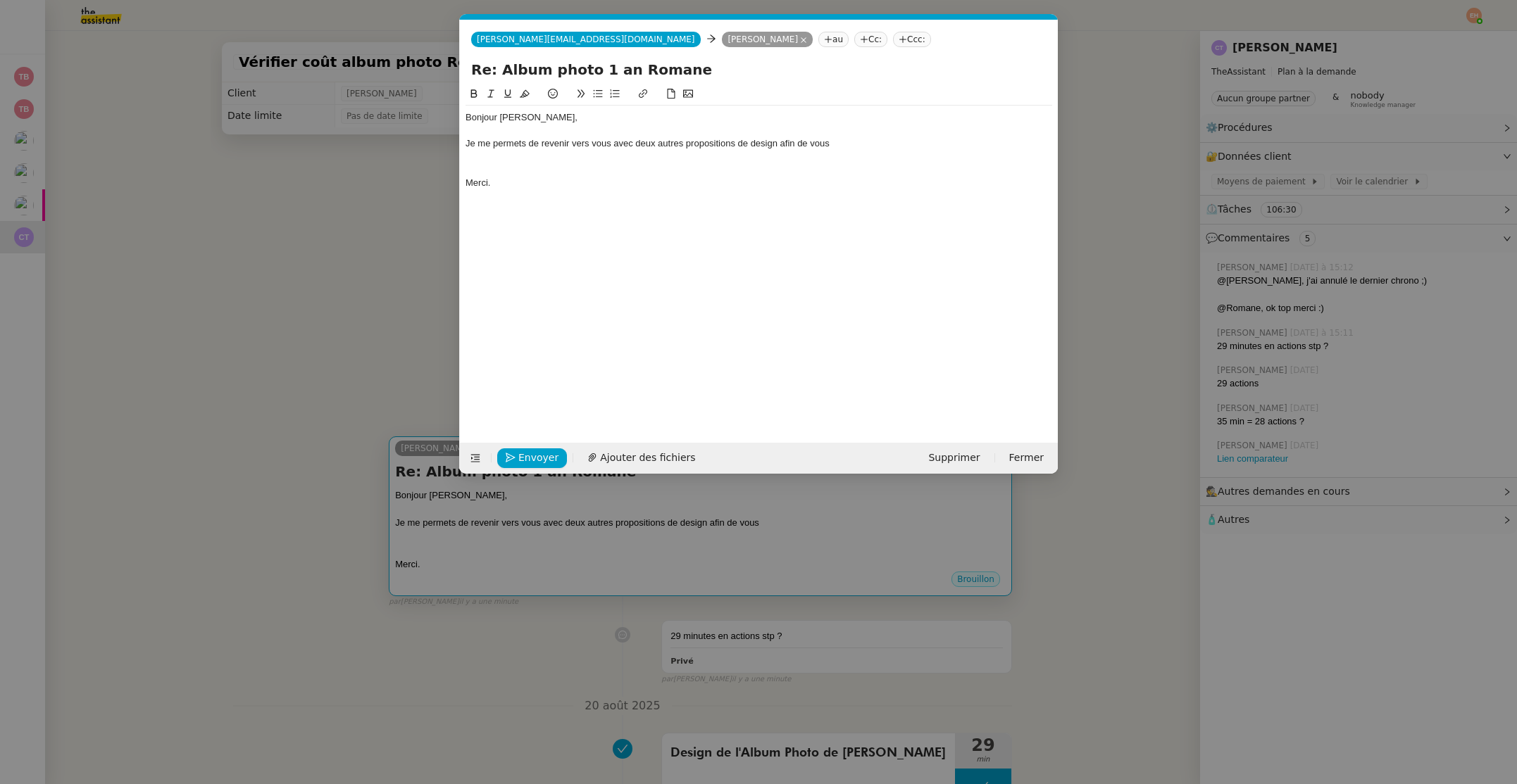
scroll to position [0, 62]
click at [867, 140] on div "Je me permets de revenir vers vous avec deux autres propositions de design afin…" at bounding box center [759, 143] width 586 height 12
drag, startPoint x: 815, startPoint y: 149, endPoint x: 779, endPoint y: 149, distance: 36.0
click at [777, 149] on div "Je me permets de revenir vers vous avec deux autres propositions de design afin…" at bounding box center [759, 143] width 586 height 12
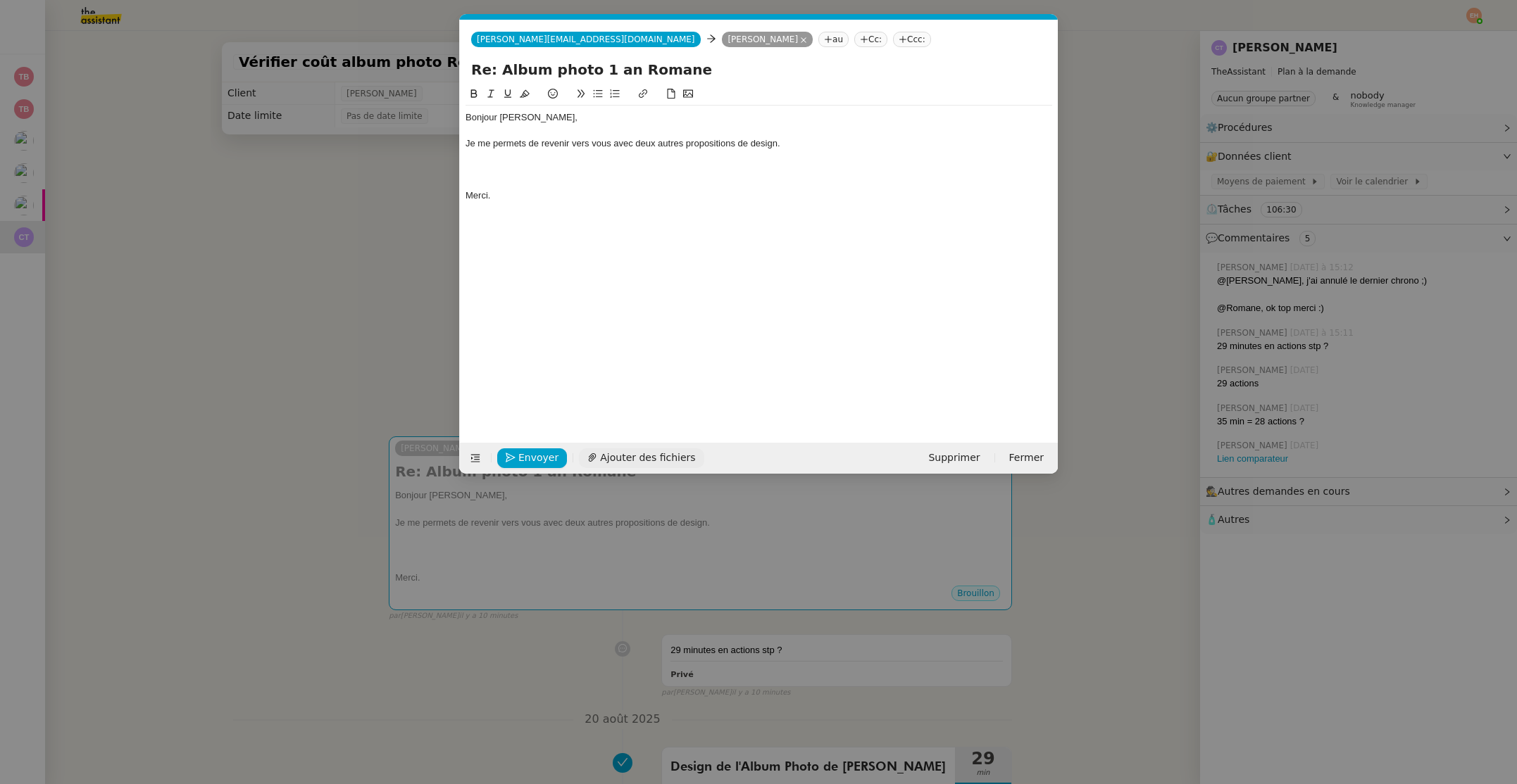
click at [631, 455] on span "Ajouter des fichiers" at bounding box center [647, 458] width 95 height 16
click at [592, 187] on div at bounding box center [759, 182] width 586 height 12
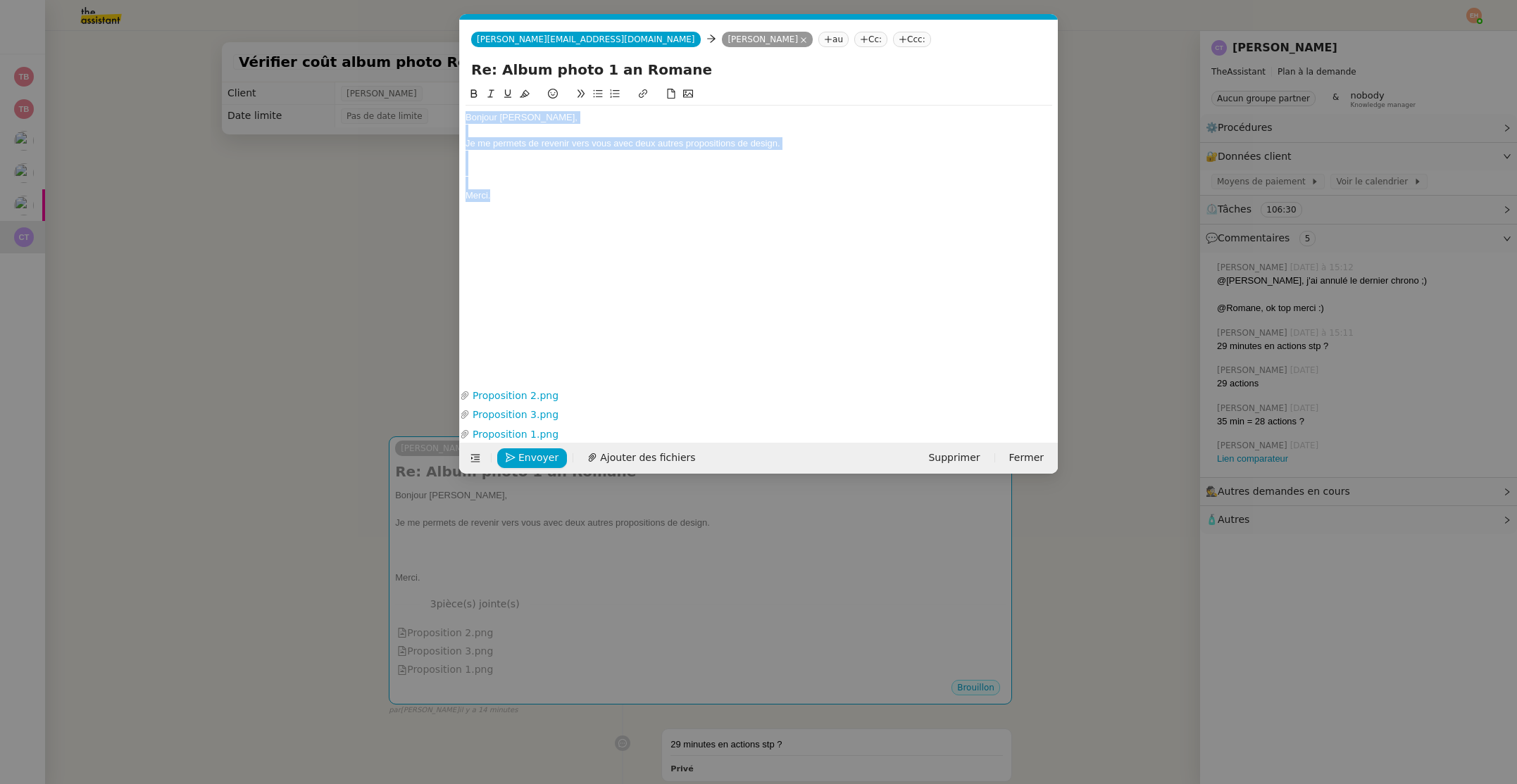
drag, startPoint x: 519, startPoint y: 192, endPoint x: 471, endPoint y: 136, distance: 73.8
click at [452, 122] on nz-modal-container "relance Service Relance Bon de Commande LBP A utiliser dans le cadre de la proc…" at bounding box center [758, 392] width 1517 height 784
paste div
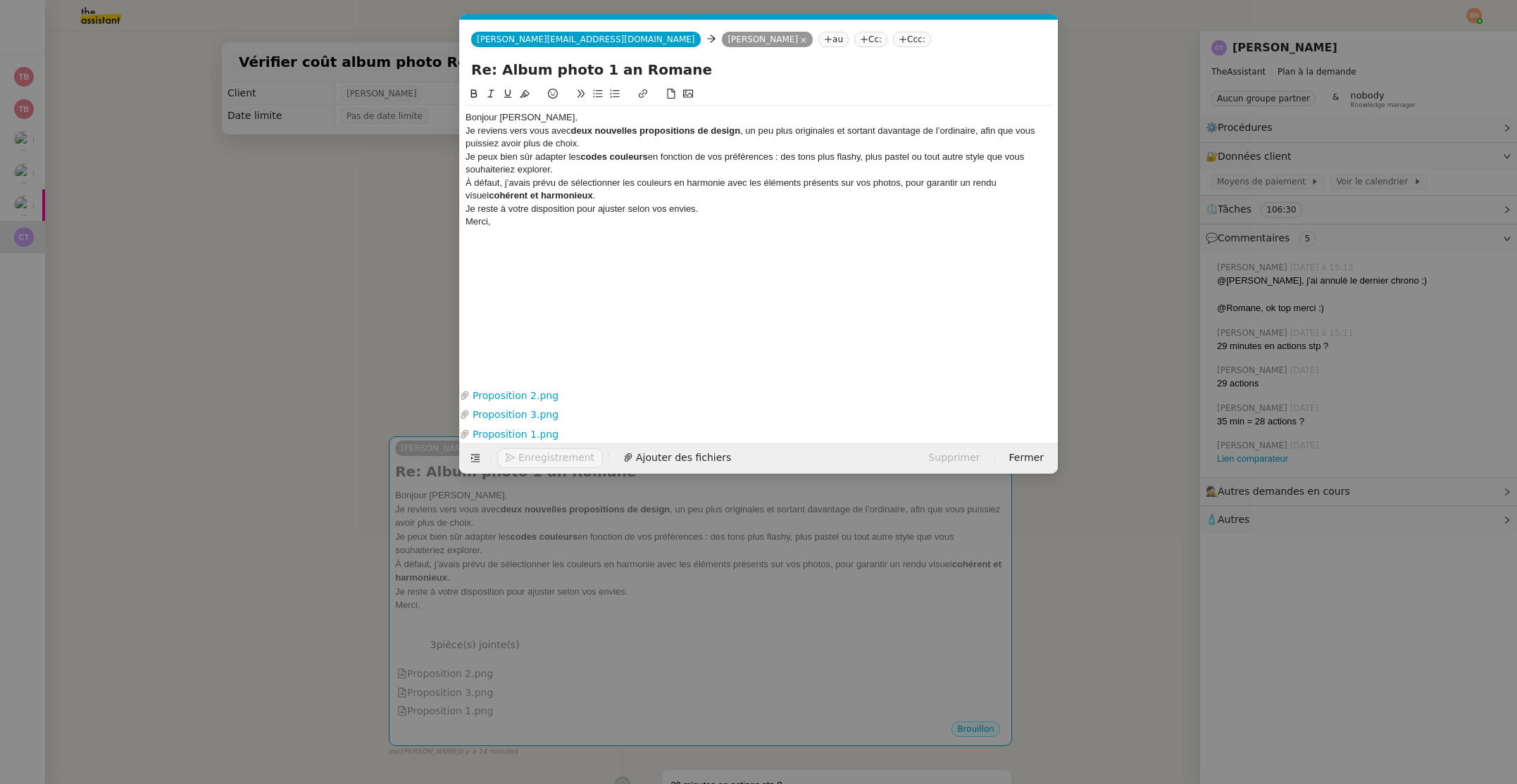
click at [555, 121] on div "Bonjour [PERSON_NAME]," at bounding box center [759, 117] width 586 height 12
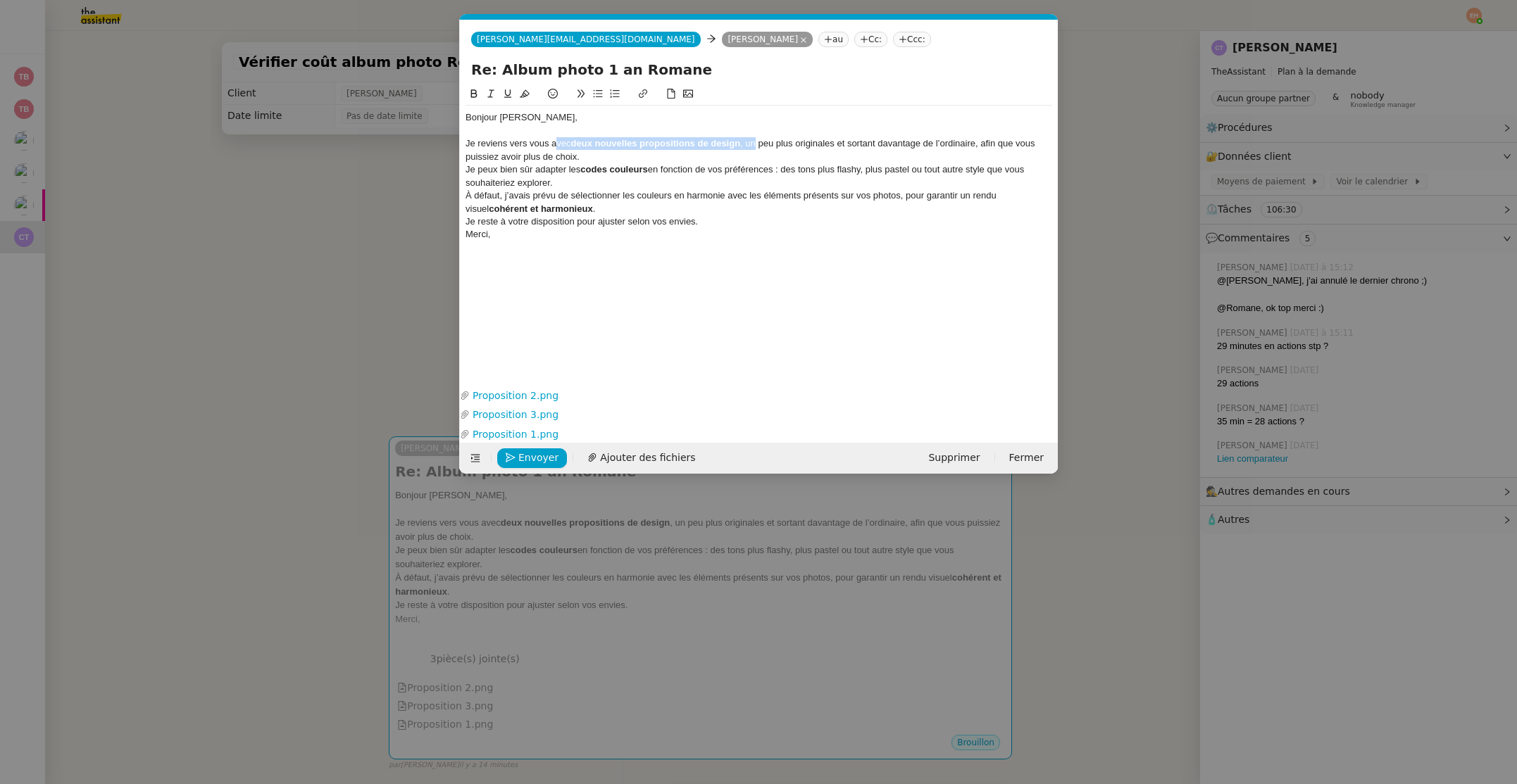
drag, startPoint x: 750, startPoint y: 145, endPoint x: 557, endPoint y: 147, distance: 193.0
click at [557, 147] on div "Je reviens vers vous avec deux nouvelles propositions de design , un peu plus o…" at bounding box center [759, 150] width 586 height 26
drag, startPoint x: 632, startPoint y: 144, endPoint x: 554, endPoint y: 145, distance: 78.0
click at [554, 145] on div "Je reviens vers vous avec deux nouvelles propositions de design , un peu plus o…" at bounding box center [759, 150] width 586 height 26
click at [706, 154] on div "Je reviens vers vous avec deux nouvelles propositions de design, un peu plus or…" at bounding box center [759, 150] width 586 height 26
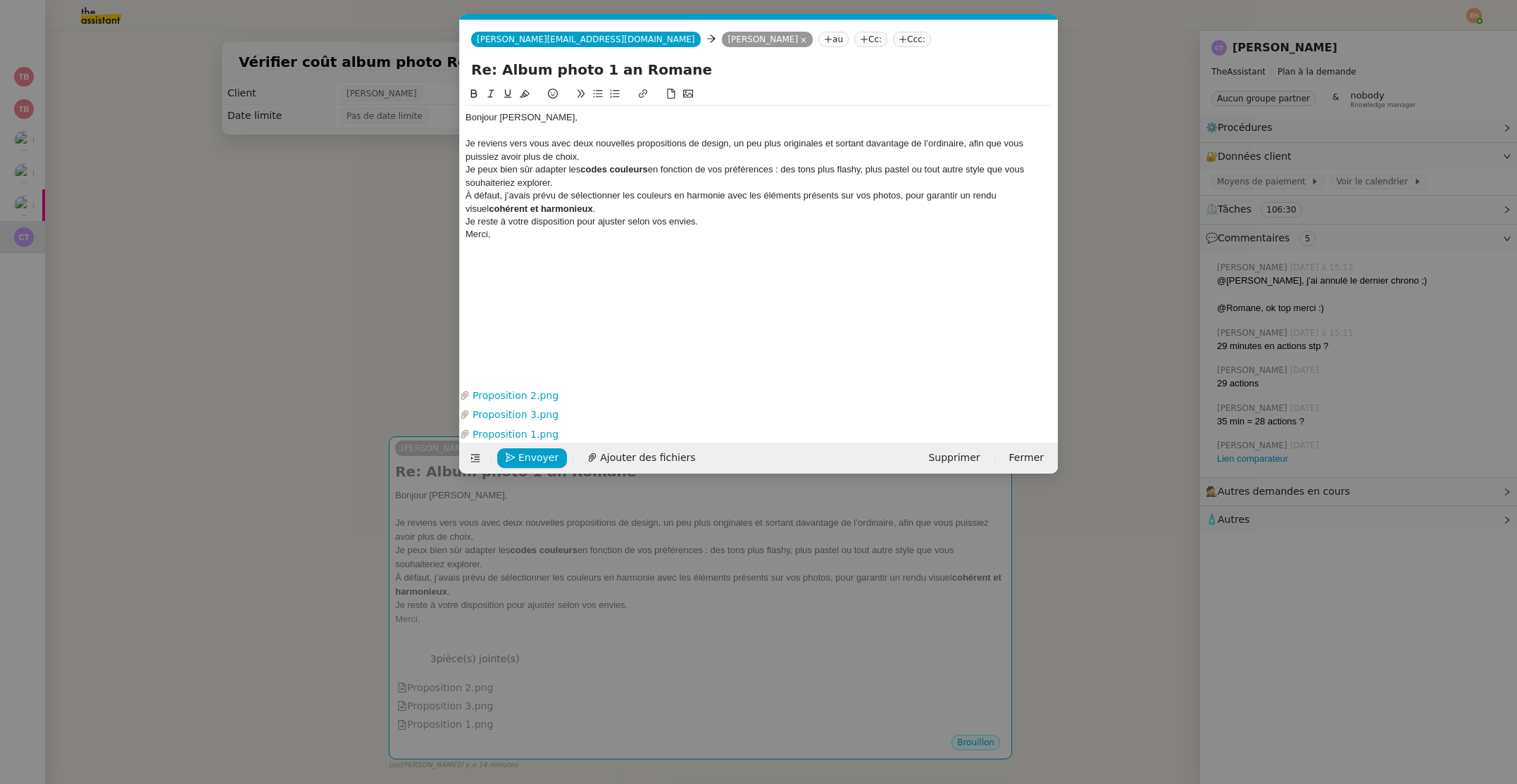
click at [667, 155] on div "Je reviens vers vous avec deux nouvelles propositions de design, un peu plus or…" at bounding box center [759, 150] width 586 height 26
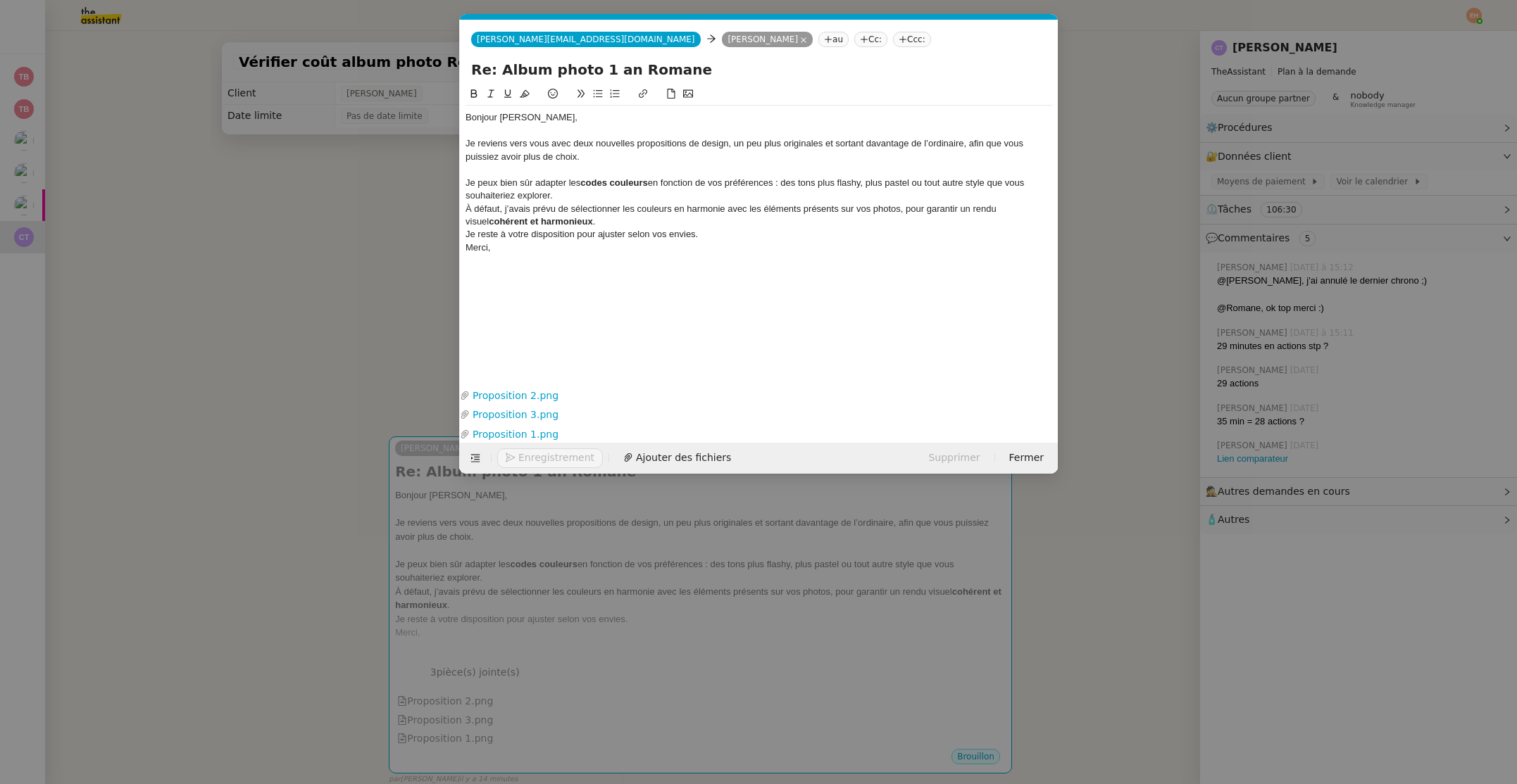
click at [636, 192] on div "Je peux bien sûr adapter les codes couleurs en fonction de vos préférences : de…" at bounding box center [759, 190] width 586 height 26
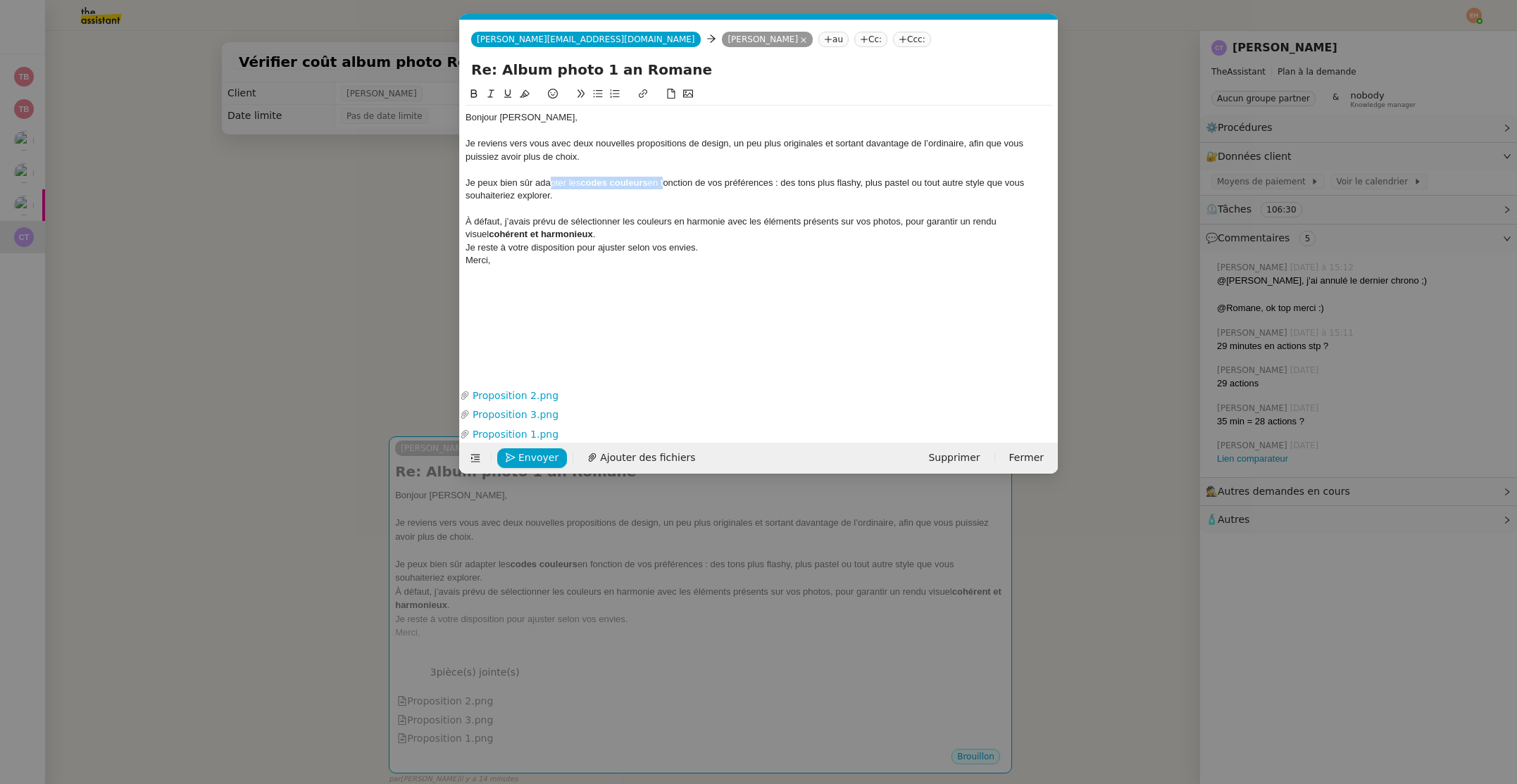
drag, startPoint x: 664, startPoint y: 181, endPoint x: 549, endPoint y: 176, distance: 115.1
click at [549, 177] on div "Je peux bien sûr adapter les codes couleurs en fonction de vos préférences : de…" at bounding box center [759, 190] width 586 height 26
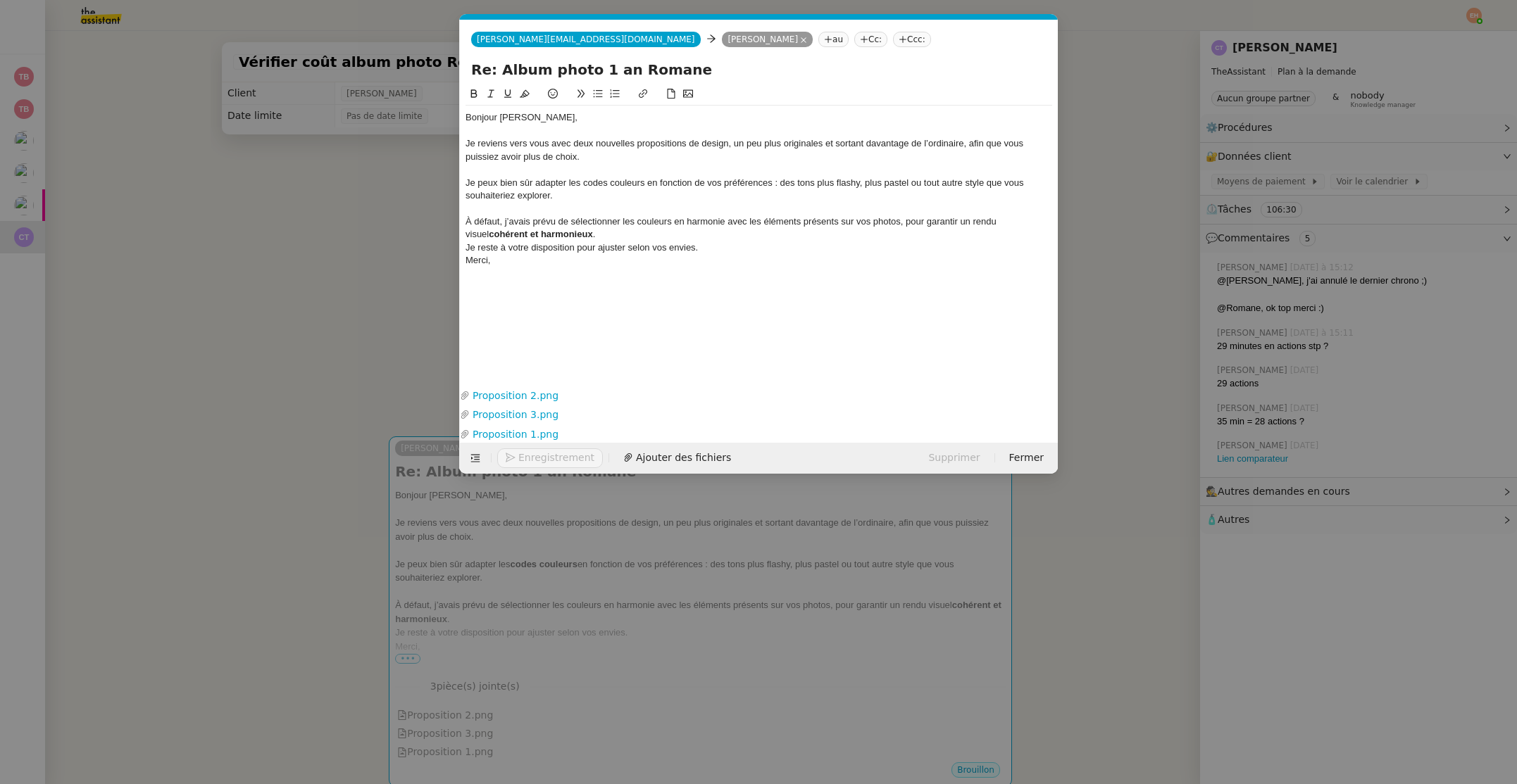
click at [677, 191] on div "Je peux bien sûr adapter les codes couleurs en fonction de vos préférences : de…" at bounding box center [759, 190] width 586 height 26
drag, startPoint x: 468, startPoint y: 222, endPoint x: 494, endPoint y: 224, distance: 26.1
click at [468, 223] on div "À défaut, j’avais prévu de sélectionner les couleurs en harmonie avec les éléme…" at bounding box center [759, 228] width 586 height 26
click at [617, 237] on div "À défaut, j’avais prévu de sélectionner les couleurs en harmonie avec les éléme…" at bounding box center [759, 228] width 586 height 26
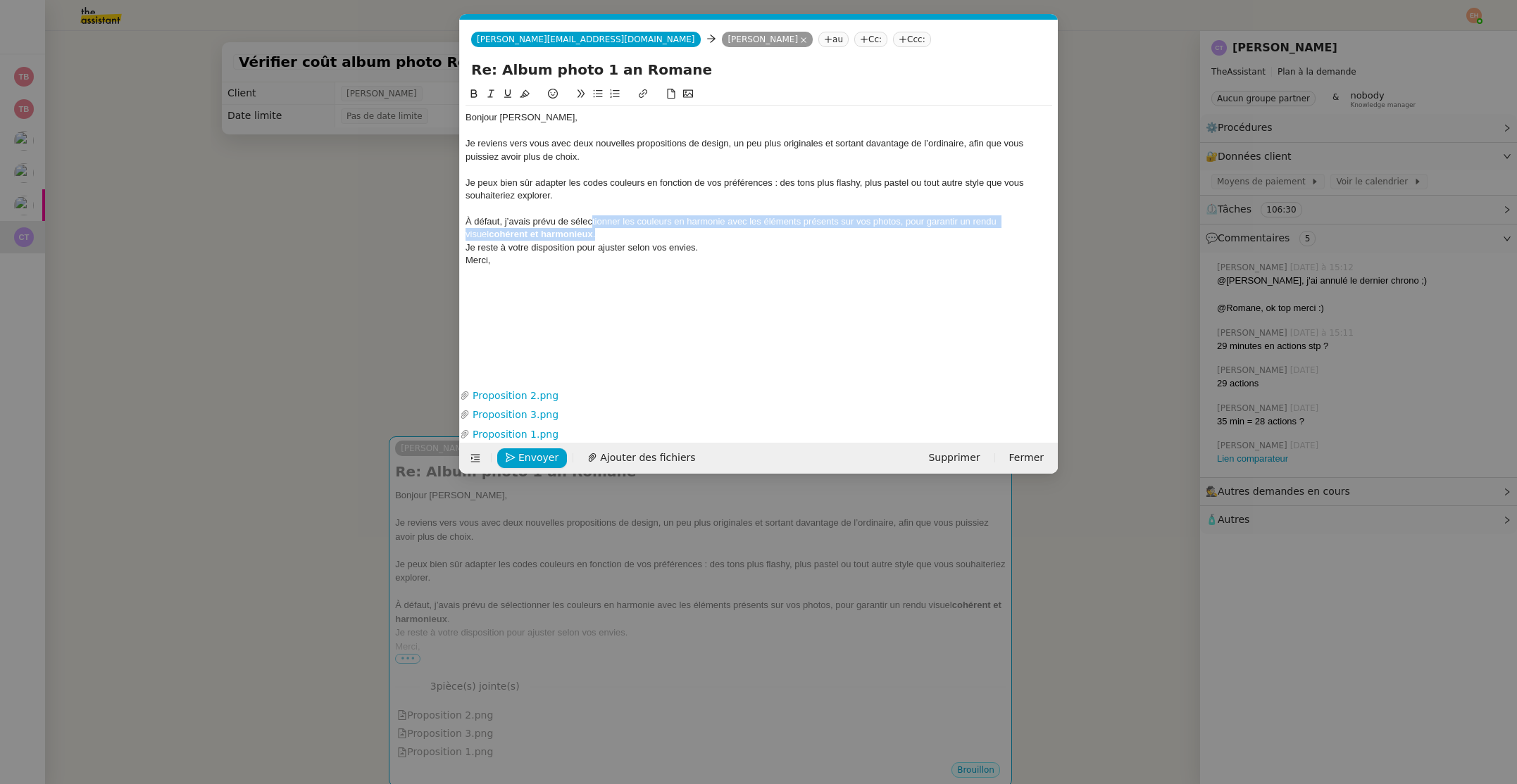
drag, startPoint x: 594, startPoint y: 236, endPoint x: 592, endPoint y: 222, distance: 14.1
click at [592, 222] on div "À défaut, j’avais prévu de sélectionner les couleurs en harmonie avec les éléme…" at bounding box center [759, 228] width 586 height 26
click at [623, 238] on div "À défaut, j’avais prévu de sélectionner les couleurs en harmonie avec les éléme…" at bounding box center [759, 228] width 586 height 26
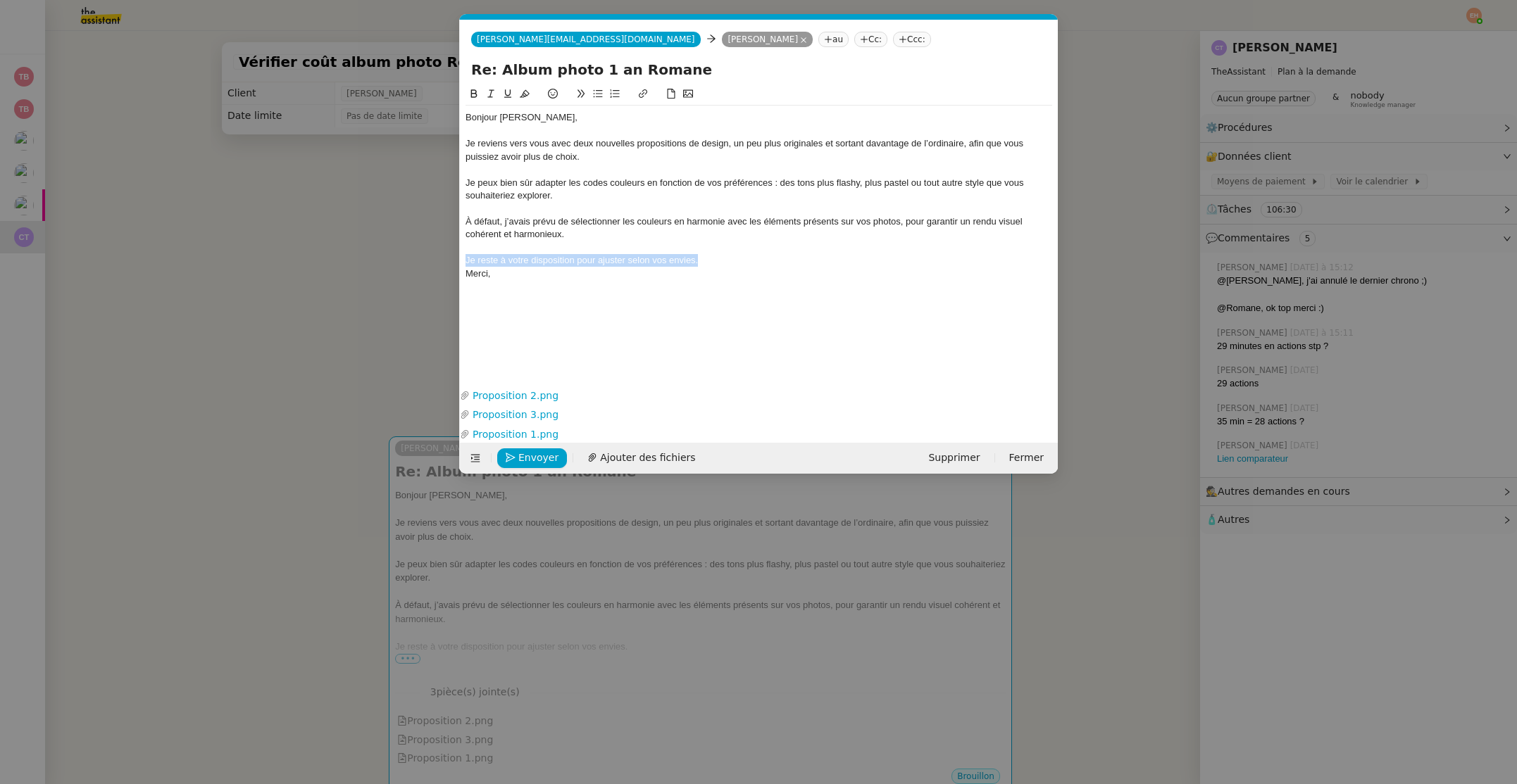
drag, startPoint x: 722, startPoint y: 256, endPoint x: 466, endPoint y: 256, distance: 256.0
click at [466, 256] on div "Je reste à votre disposition pour ajuster selon vos envies." at bounding box center [759, 259] width 586 height 12
click at [724, 268] on div "Merci," at bounding box center [759, 273] width 586 height 12
click at [733, 259] on div "Je reste à votre disposition pour ajuster selon vos envies." at bounding box center [759, 259] width 586 height 12
click at [536, 467] on div "Envoyer Ajouter des fichiers" at bounding box center [585, 458] width 239 height 20
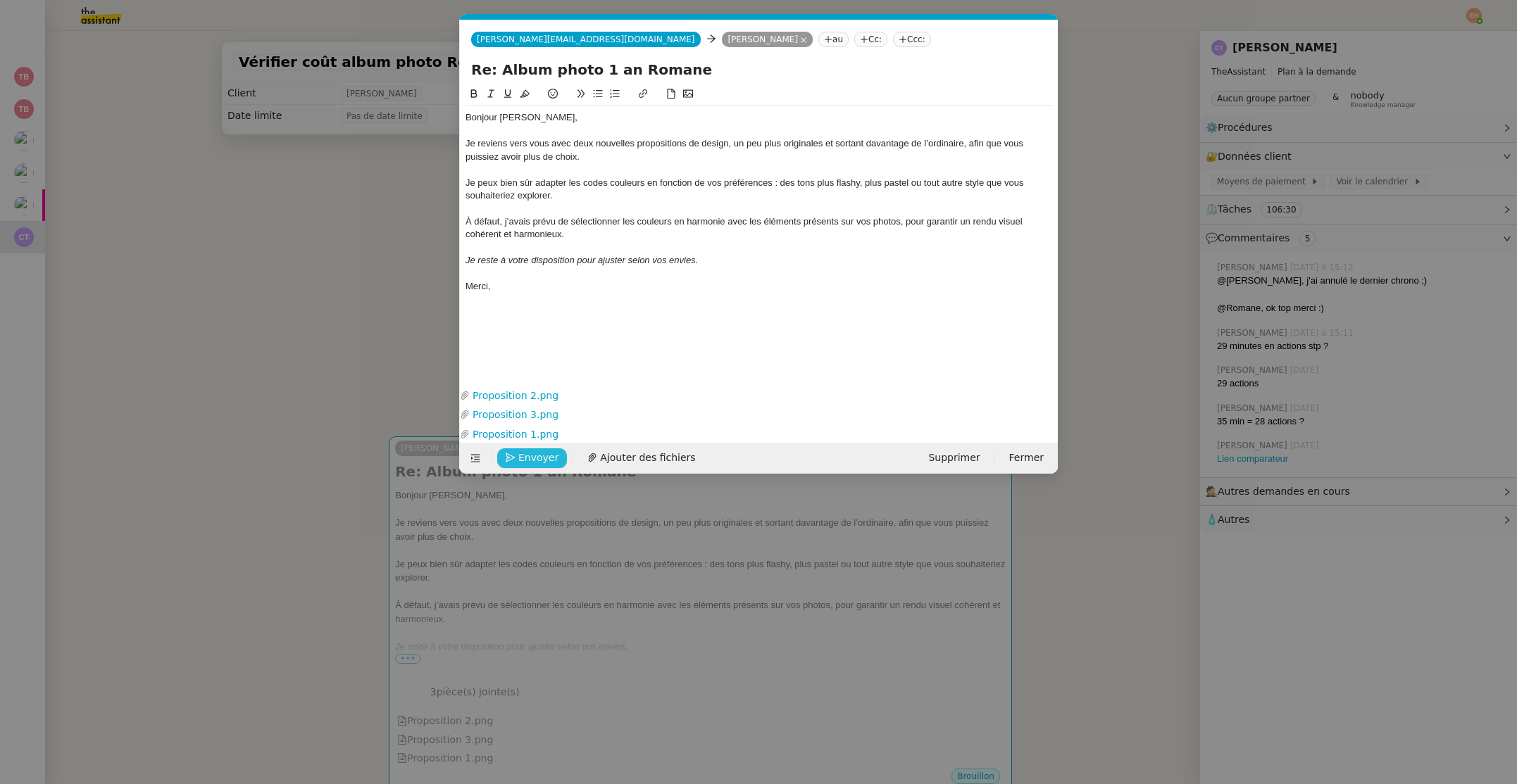
click at [537, 461] on span "Envoyer" at bounding box center [538, 458] width 40 height 16
click at [537, 461] on span "Confirmer l'envoi" at bounding box center [560, 458] width 85 height 16
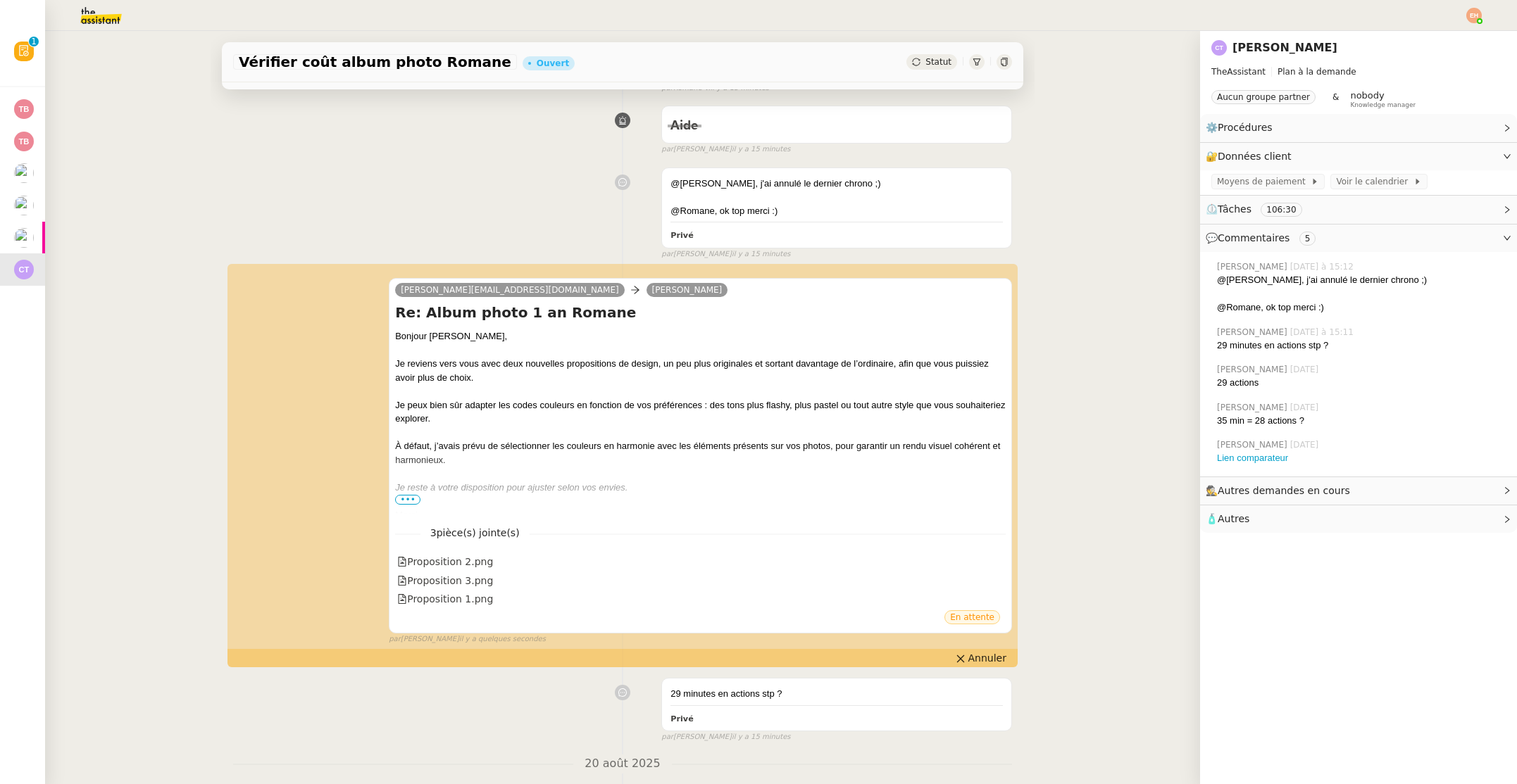
scroll to position [234, 0]
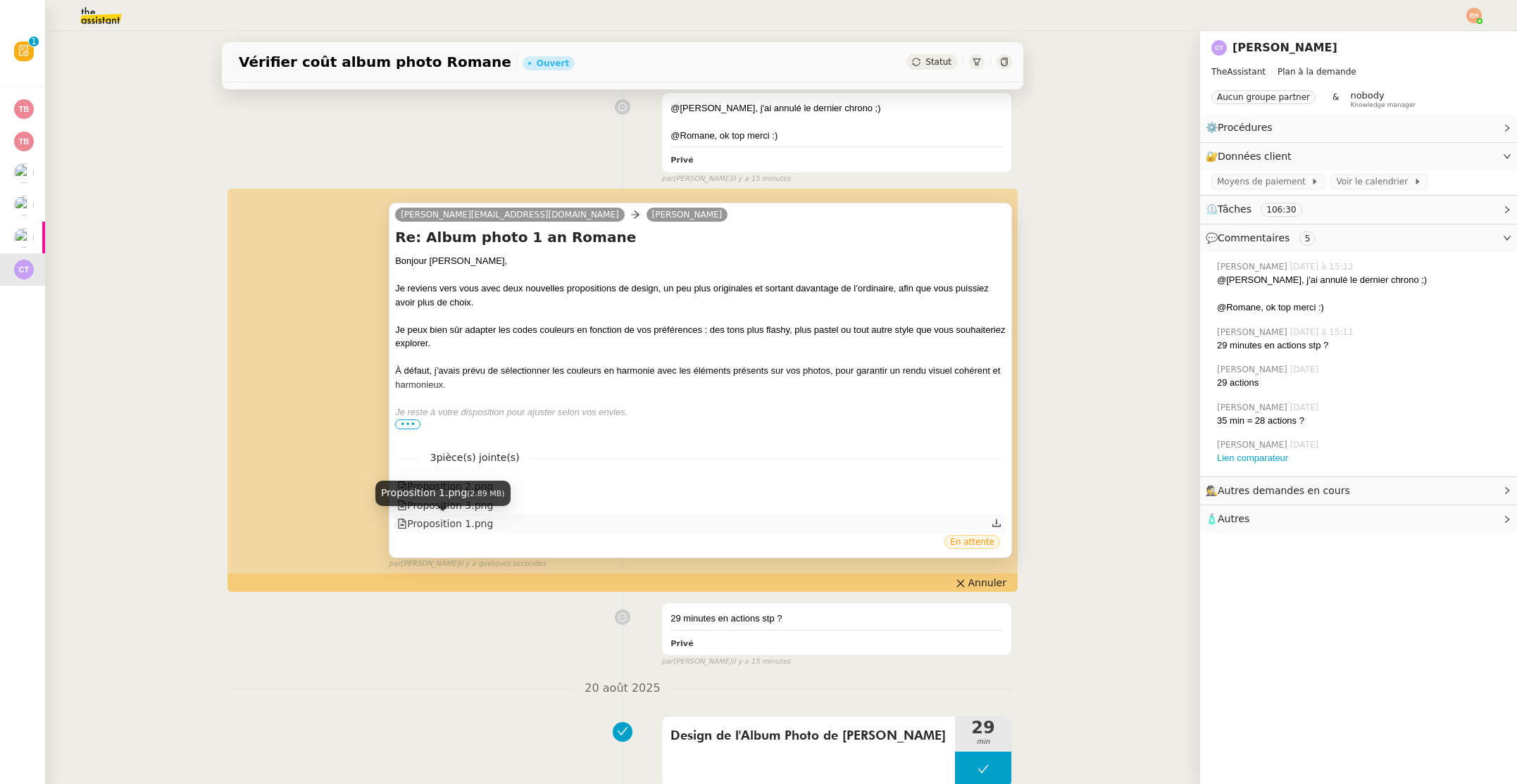
click at [441, 529] on div "Proposition 1.png" at bounding box center [445, 524] width 96 height 16
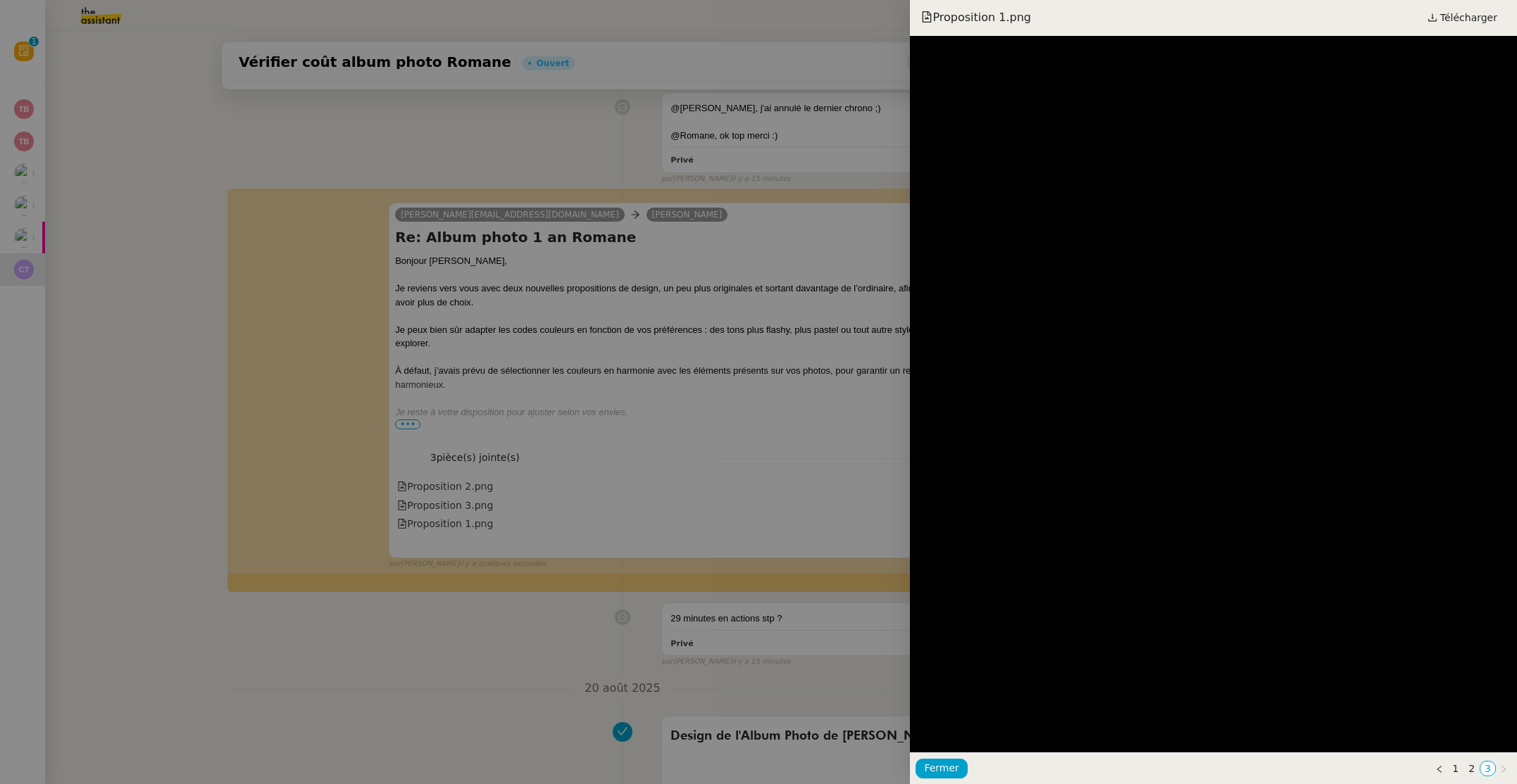
click at [471, 503] on div at bounding box center [758, 392] width 1517 height 784
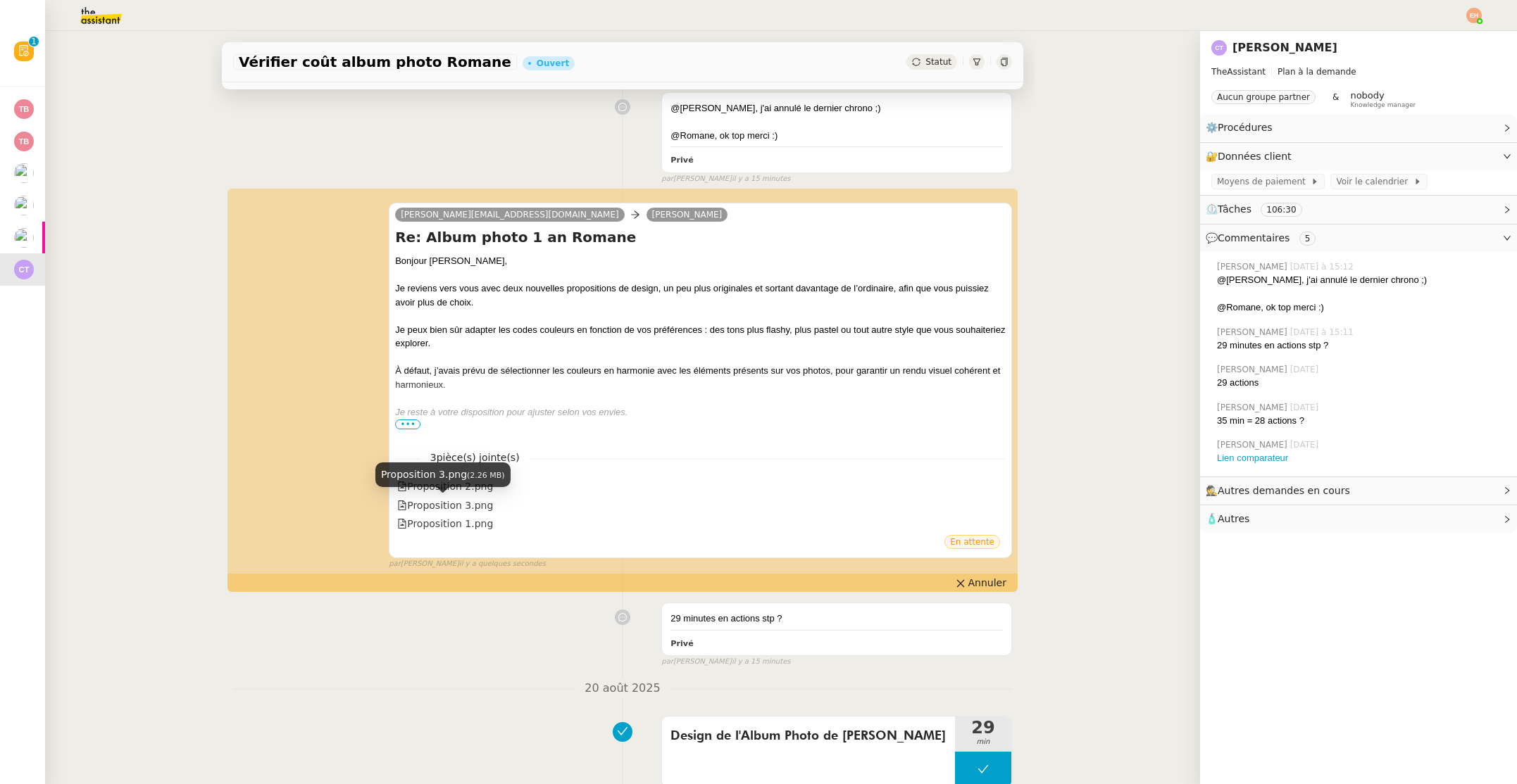
click at [471, 503] on div "Proposition 3.png" at bounding box center [445, 506] width 96 height 16
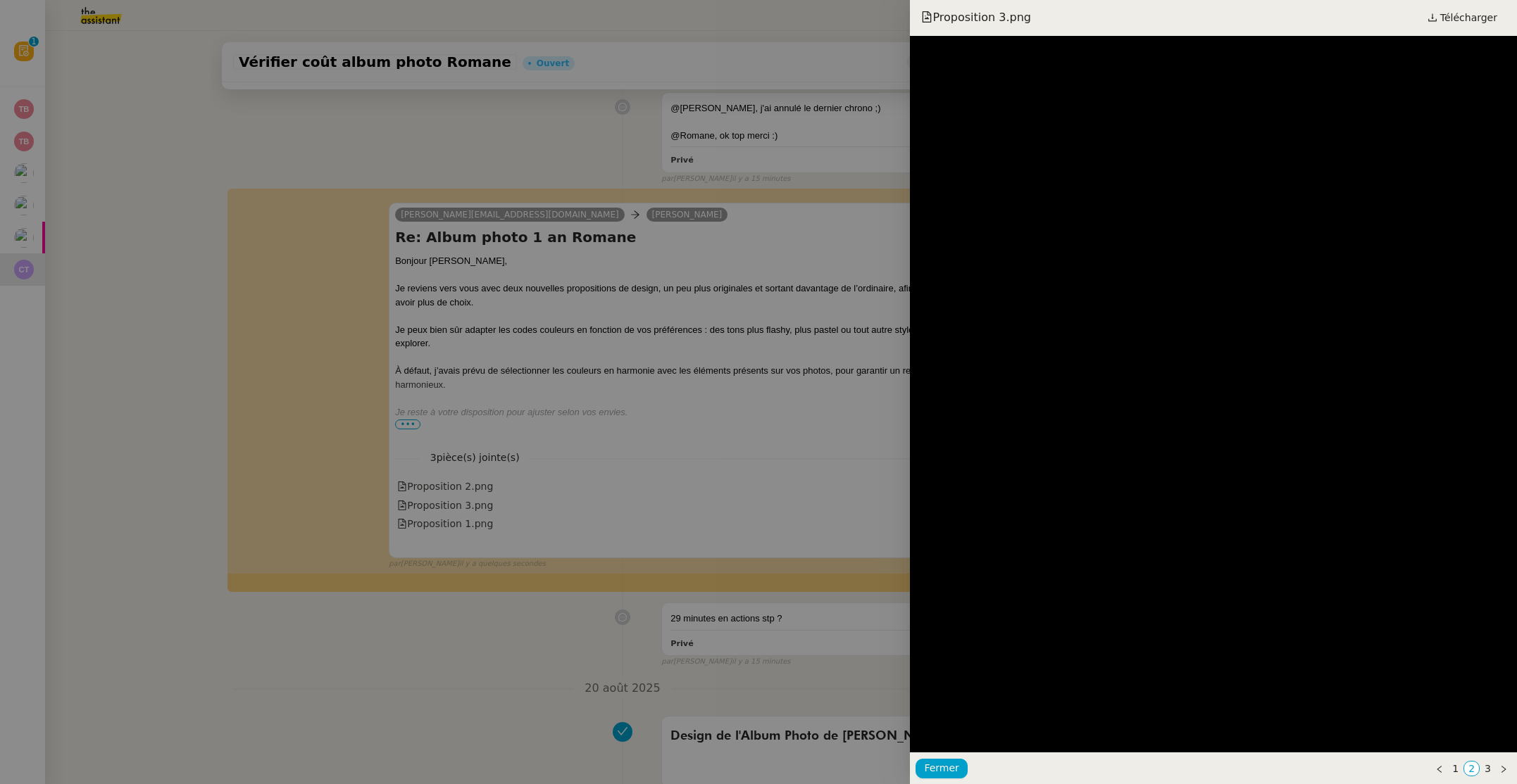
click at [471, 490] on div at bounding box center [758, 392] width 1517 height 784
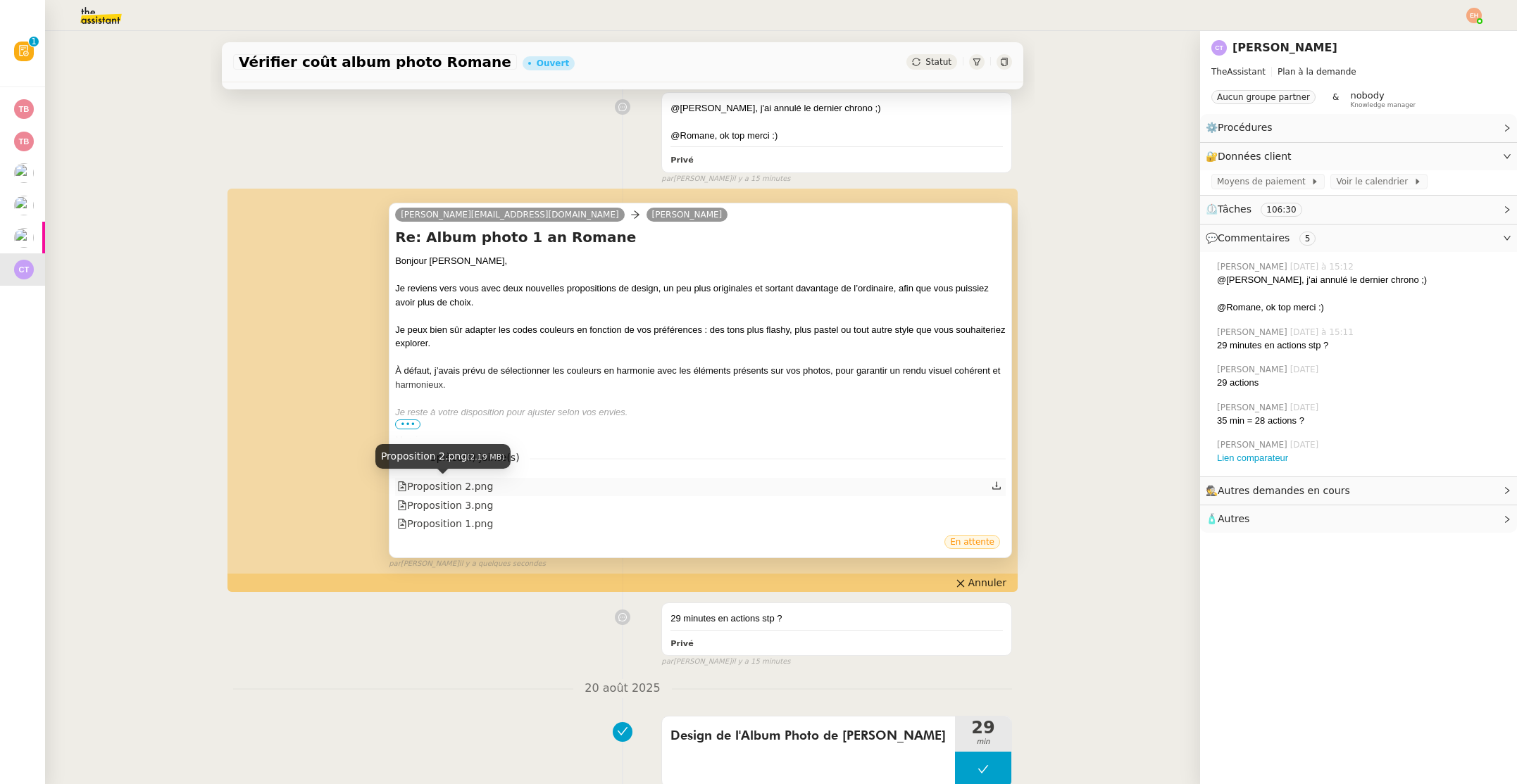
click at [471, 490] on div "Proposition 2.png" at bounding box center [445, 487] width 96 height 16
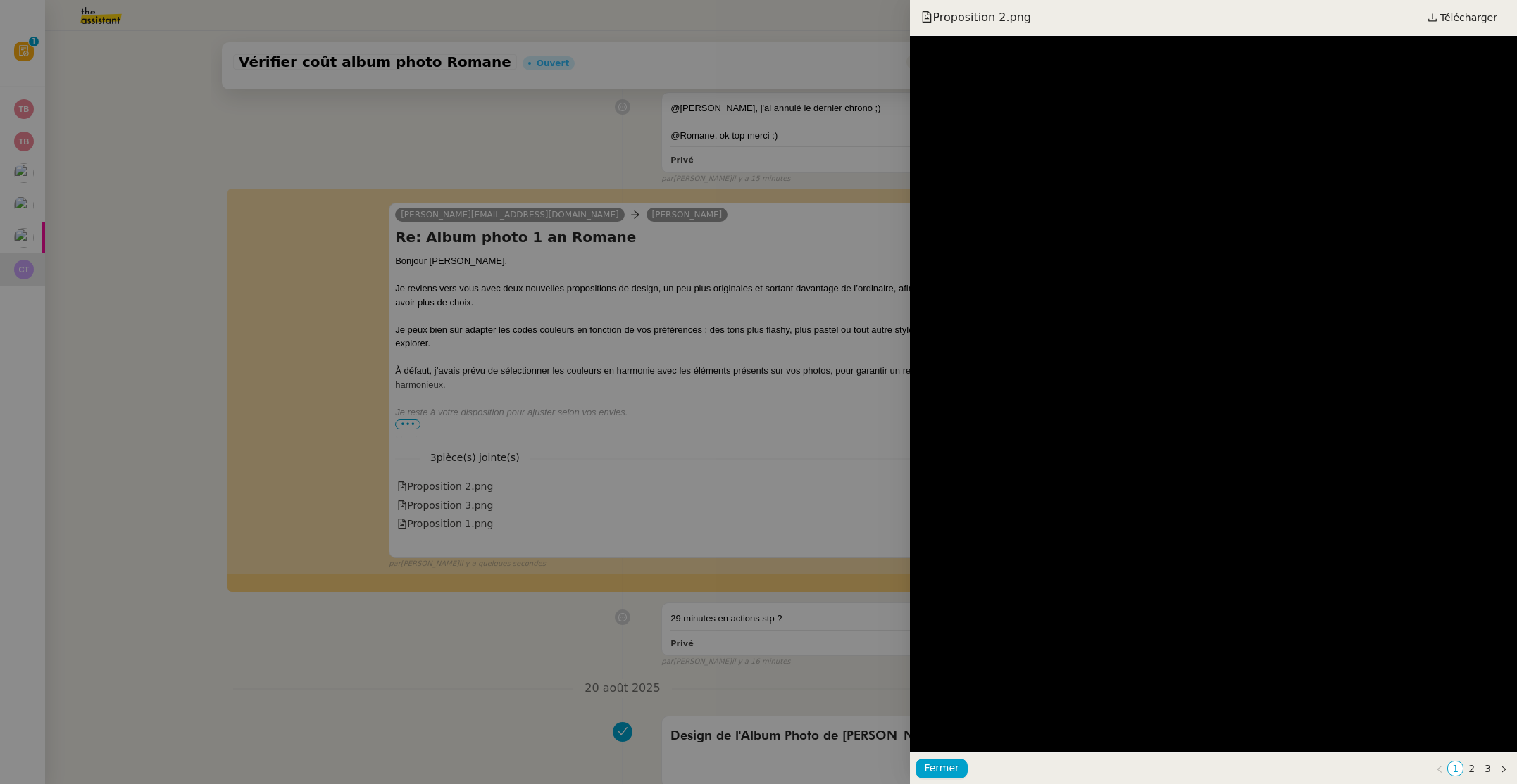
click at [467, 522] on div at bounding box center [758, 392] width 1517 height 784
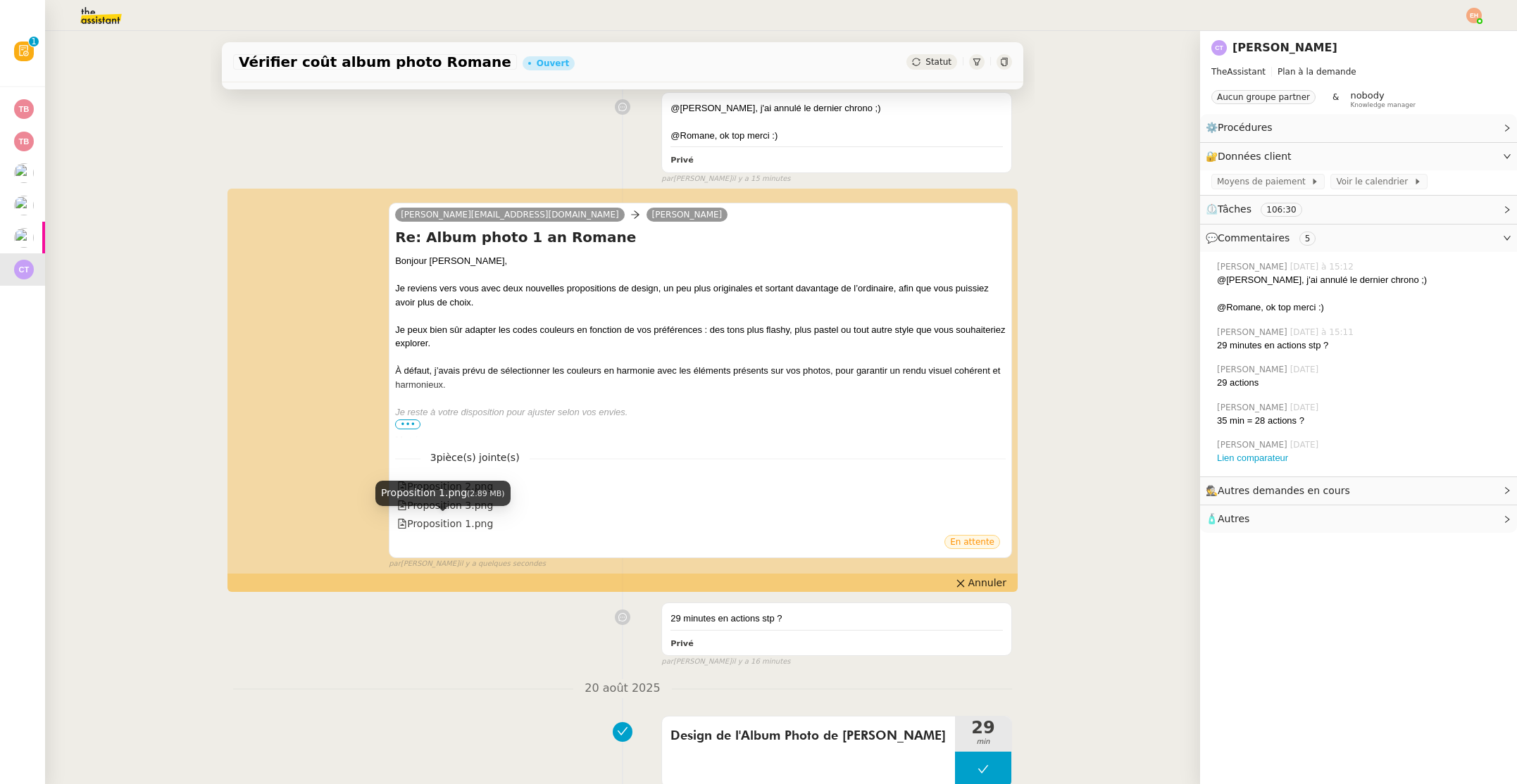
click at [467, 522] on div "Proposition 1.png" at bounding box center [445, 524] width 96 height 16
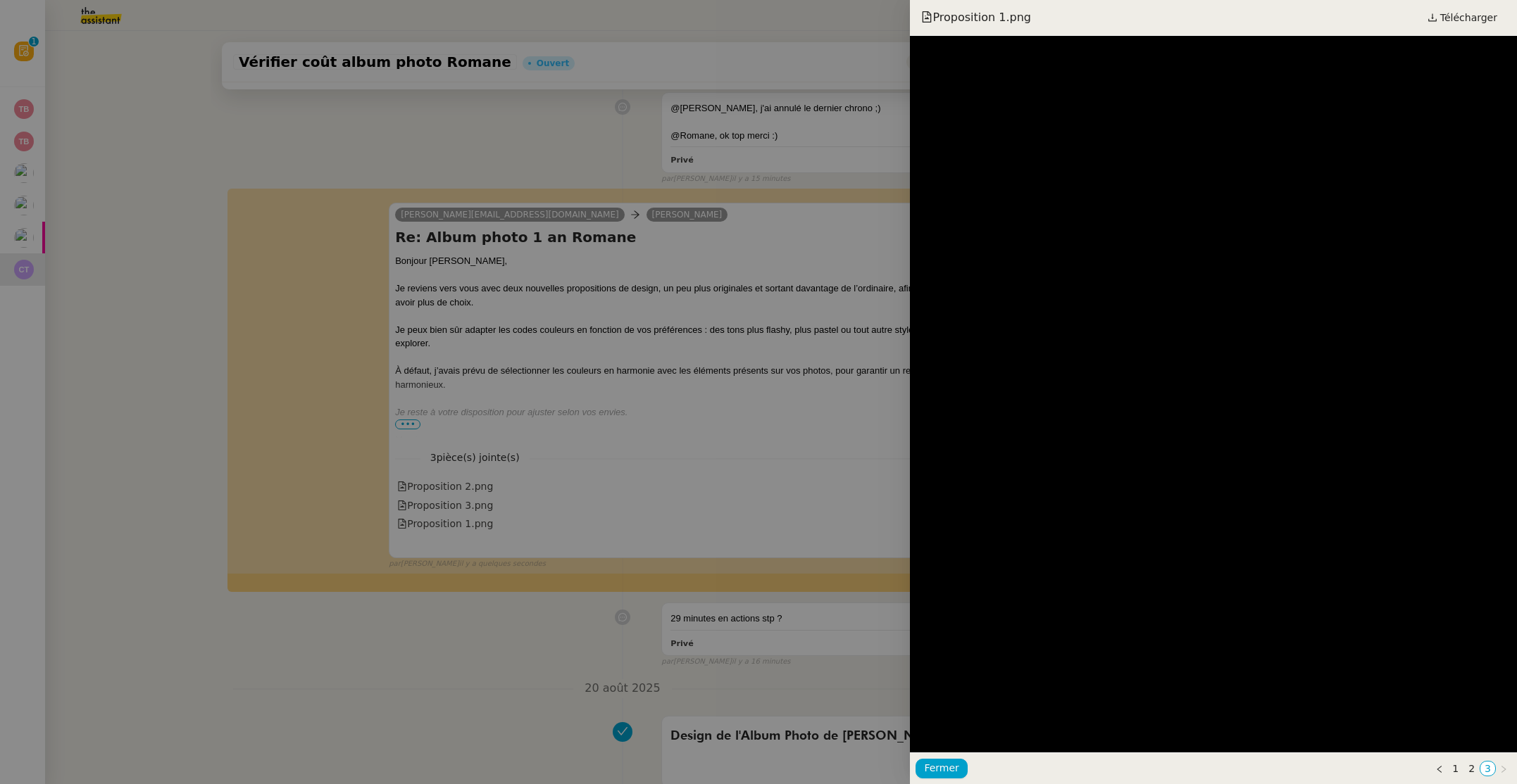
click at [476, 509] on div at bounding box center [758, 392] width 1517 height 784
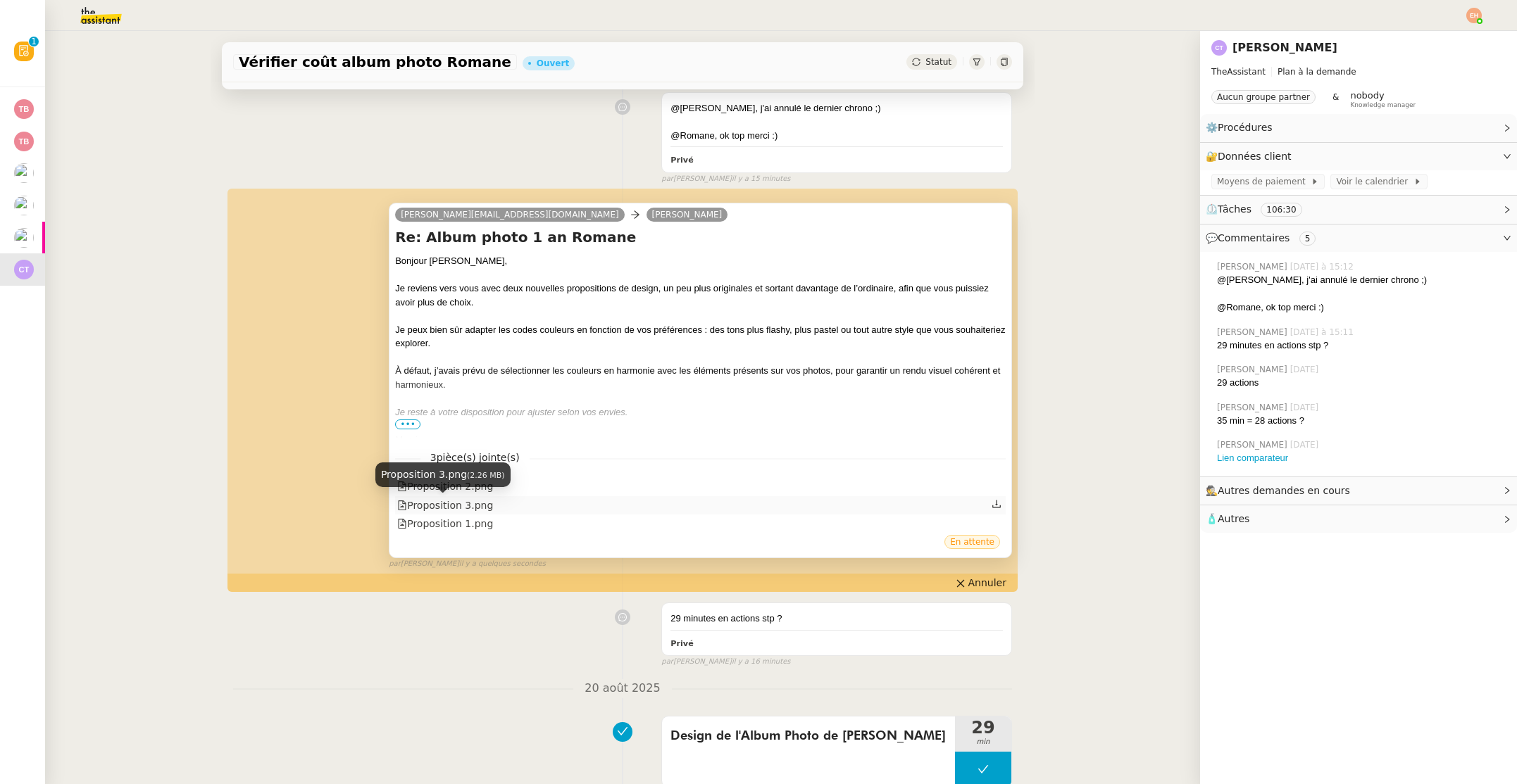
click at [476, 504] on div "Proposition 3.png" at bounding box center [445, 506] width 96 height 16
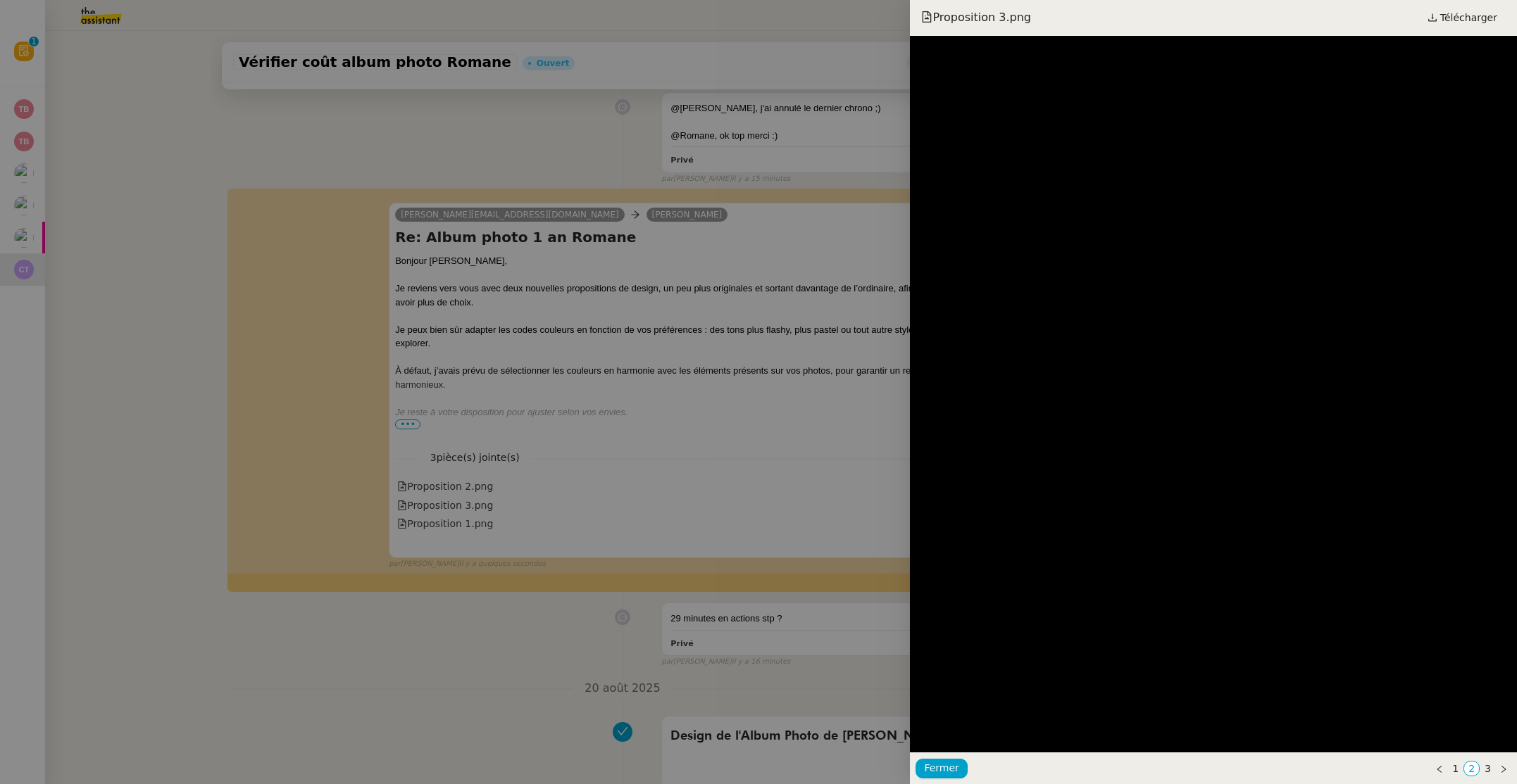
click at [476, 482] on div at bounding box center [758, 392] width 1517 height 784
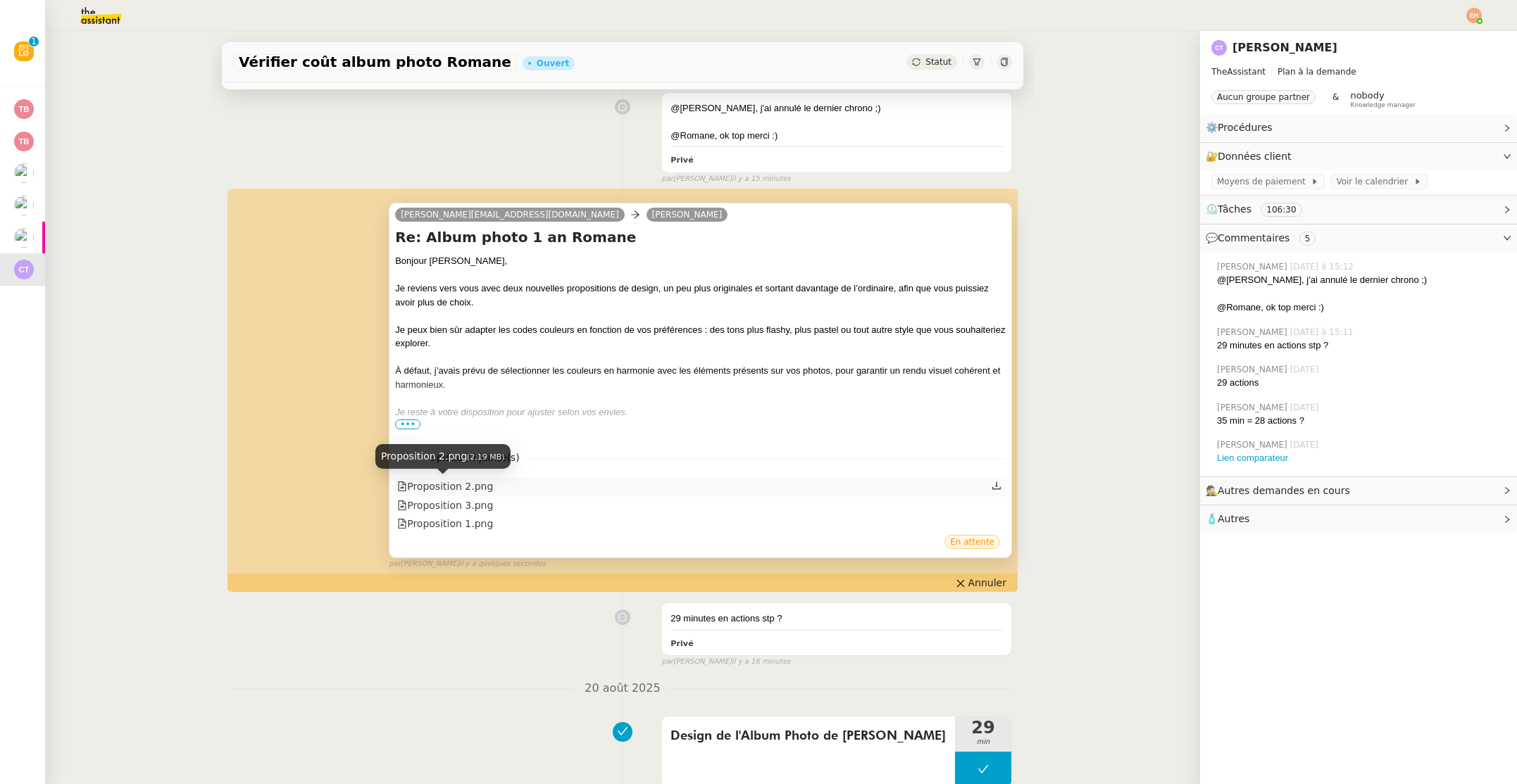
click at [476, 482] on div "Proposition 2.png" at bounding box center [445, 487] width 96 height 16
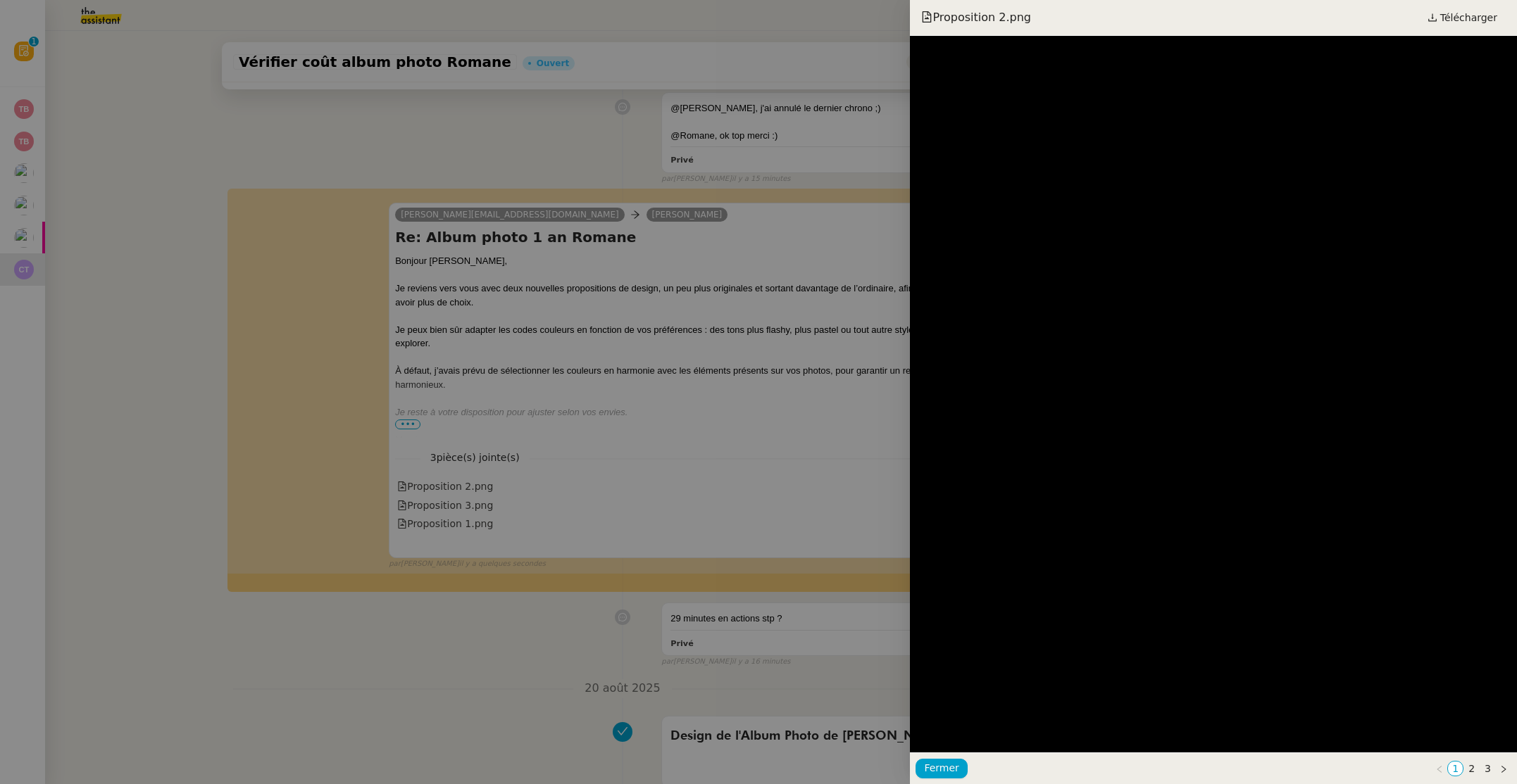
click at [472, 501] on div at bounding box center [758, 392] width 1517 height 784
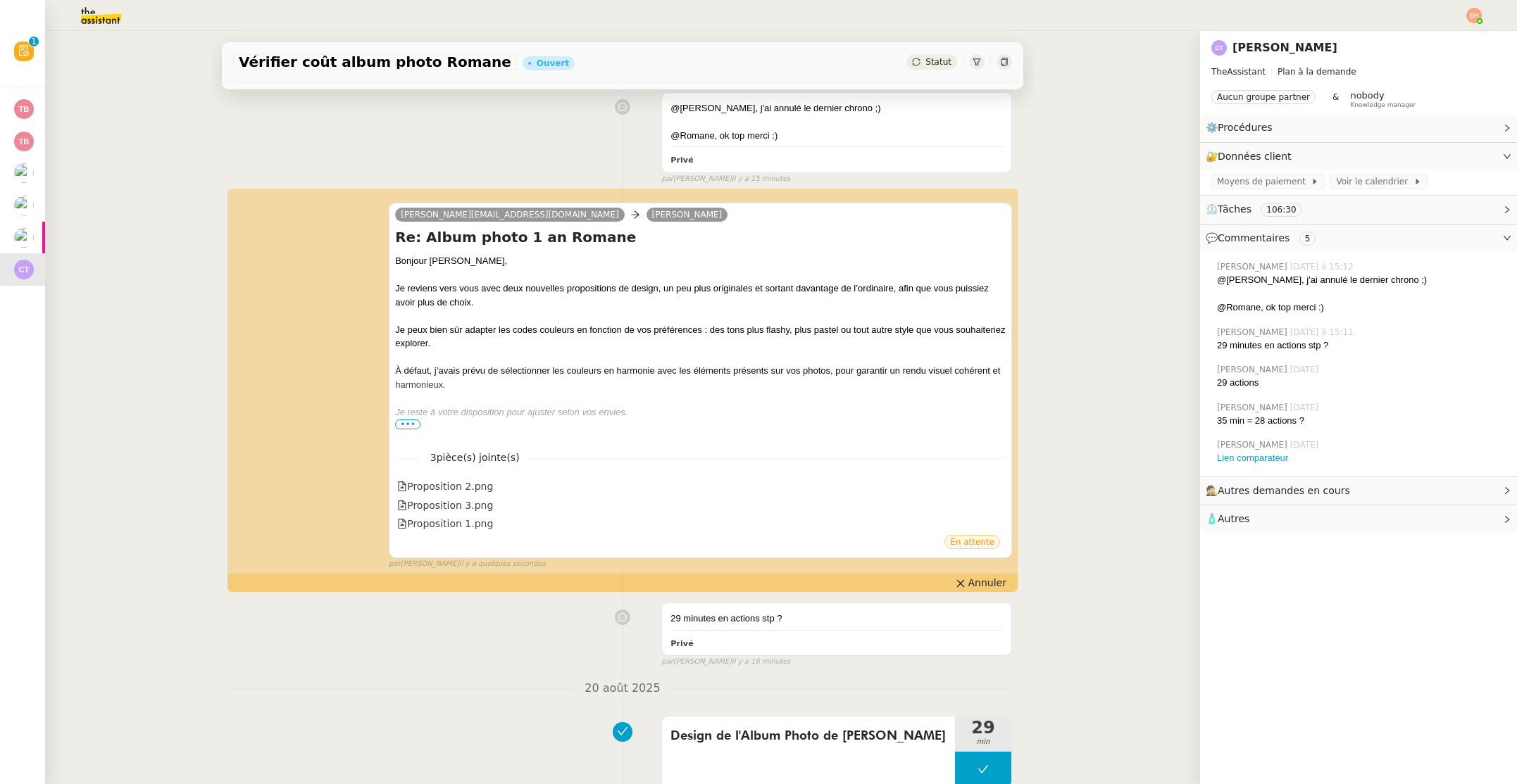
click at [472, 501] on div "Proposition 3.png" at bounding box center [445, 506] width 96 height 16
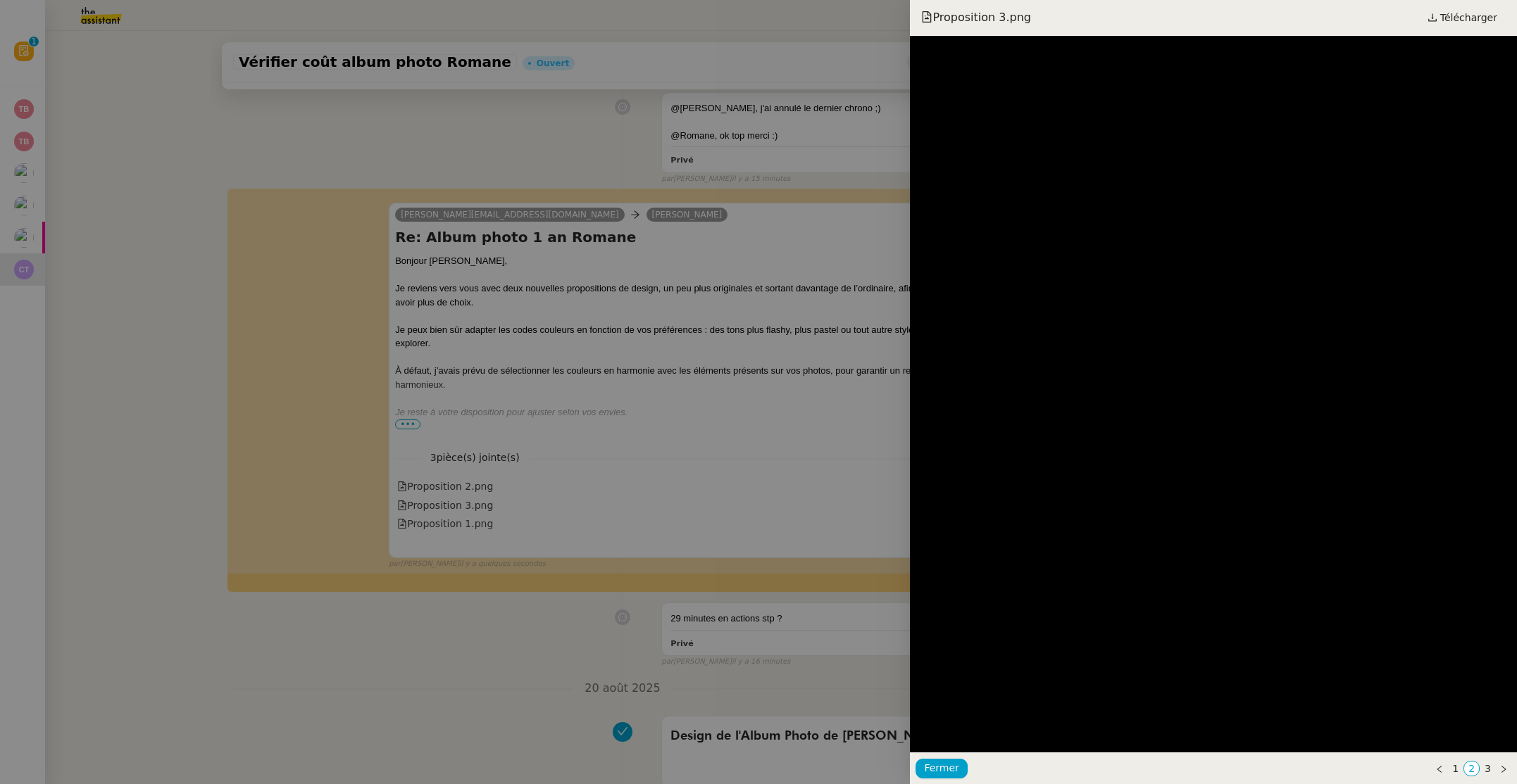
click at [478, 488] on div at bounding box center [758, 392] width 1517 height 784
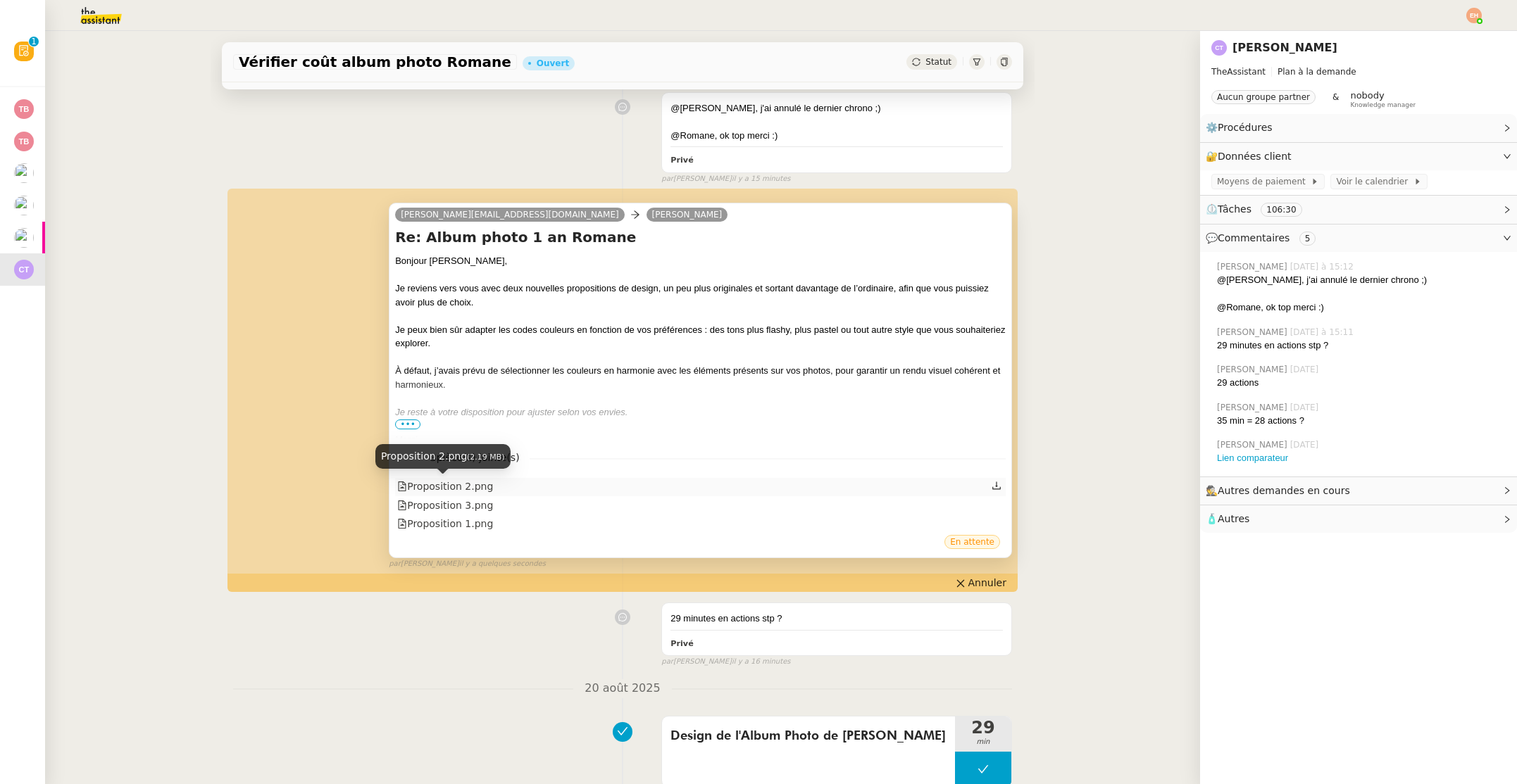
click at [478, 488] on div "Proposition 2.png" at bounding box center [445, 487] width 96 height 16
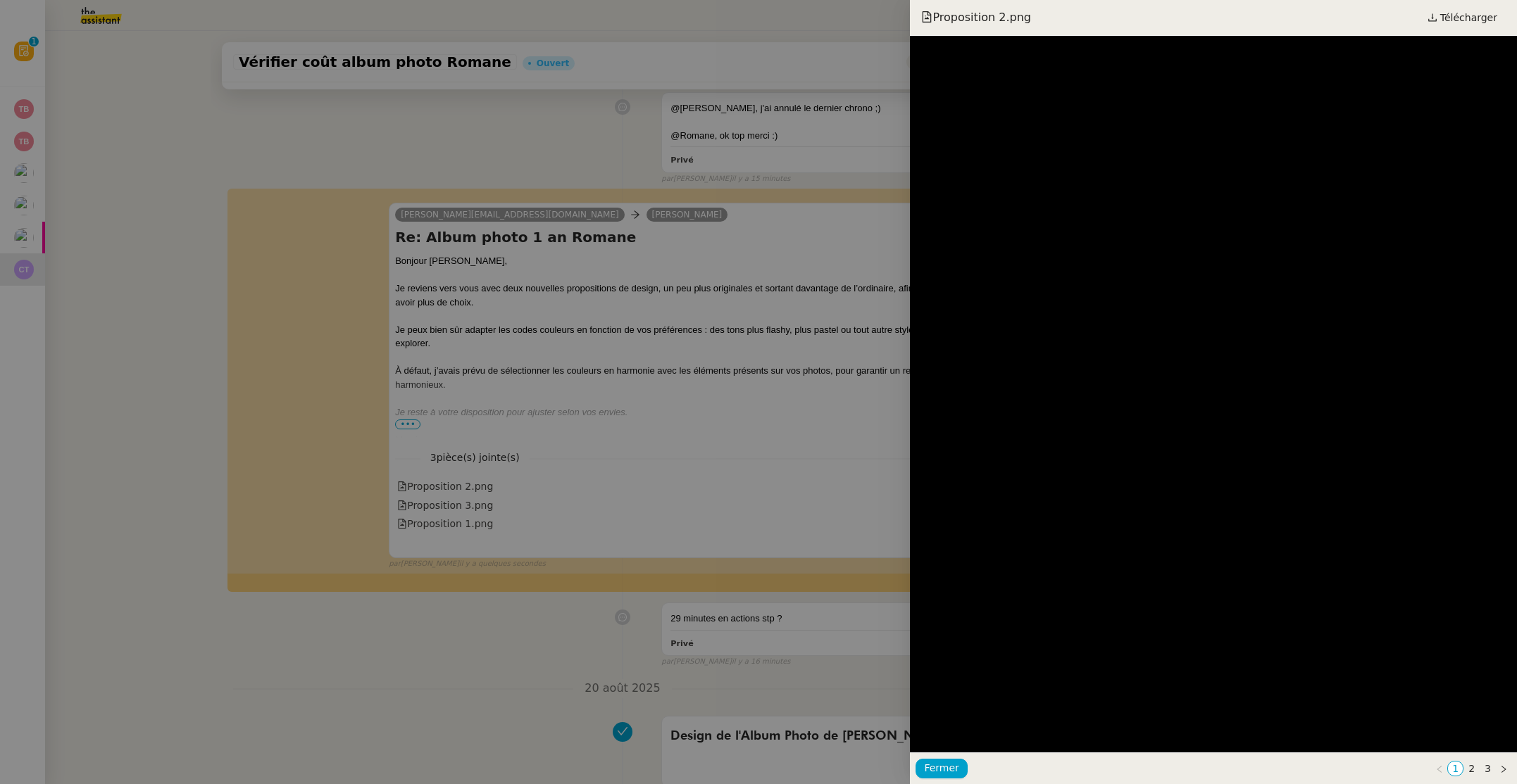
click at [476, 497] on div at bounding box center [758, 392] width 1517 height 784
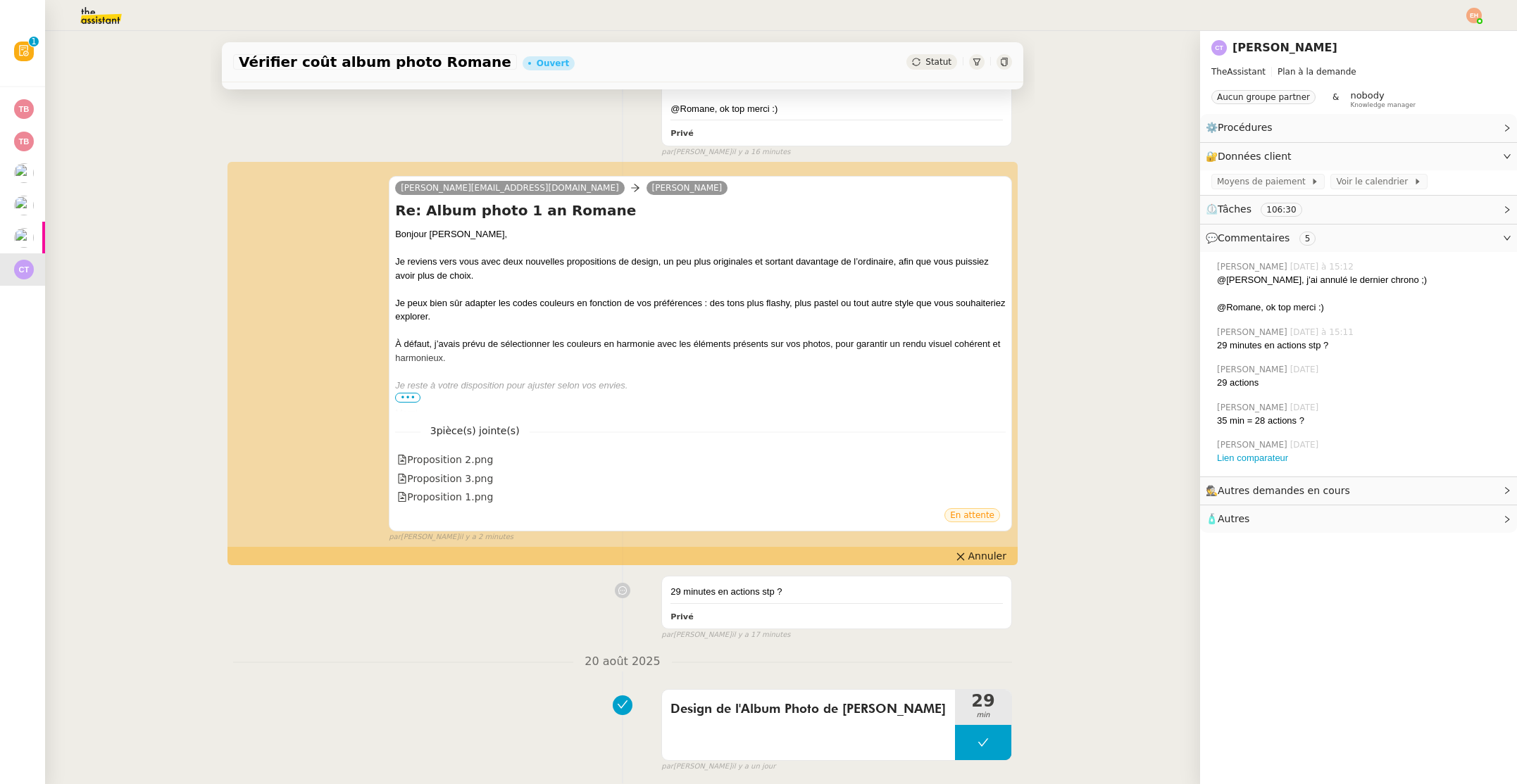
scroll to position [345, 0]
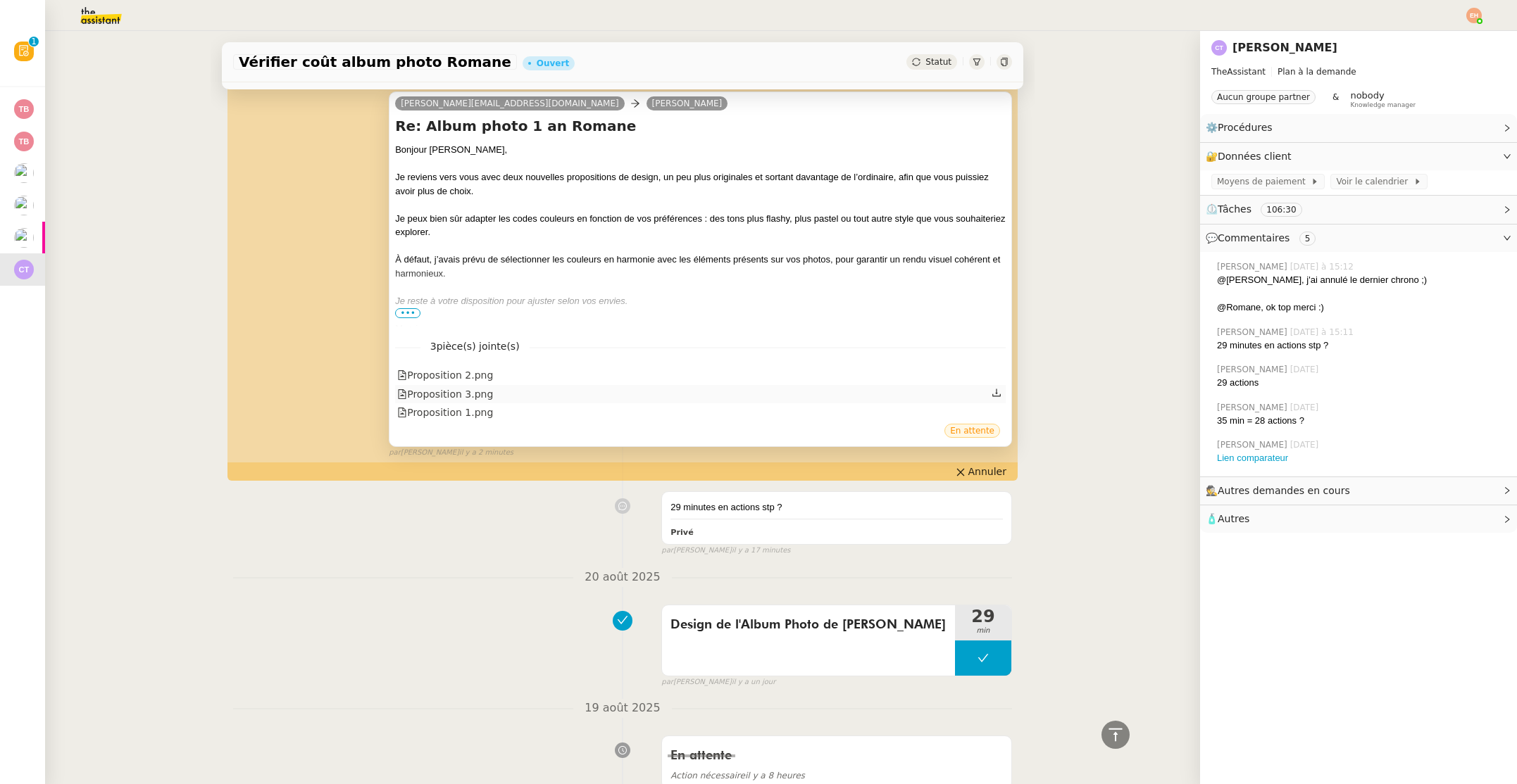
click at [469, 397] on div "Proposition 3.png" at bounding box center [445, 395] width 96 height 16
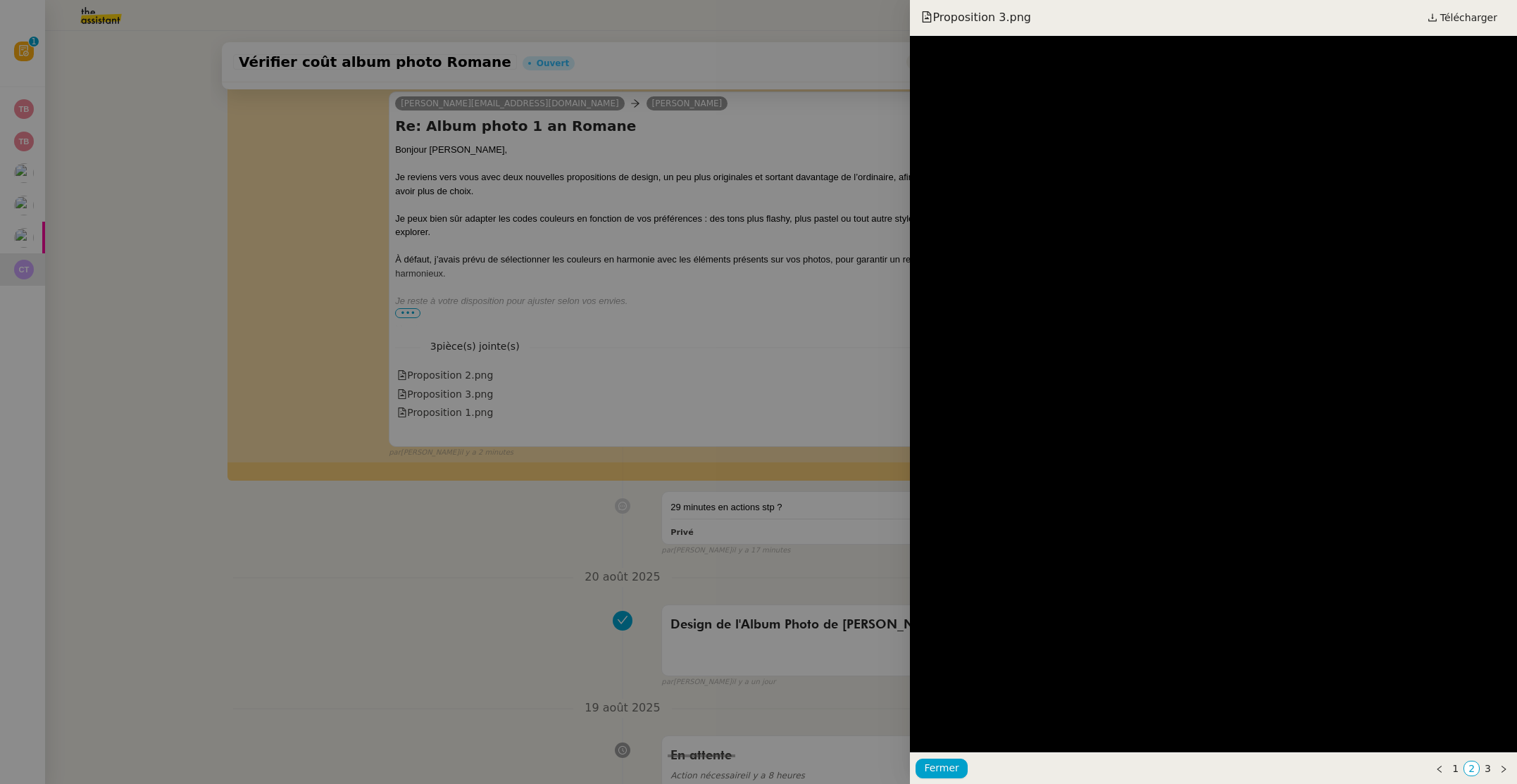
click at [476, 374] on div at bounding box center [758, 392] width 1517 height 784
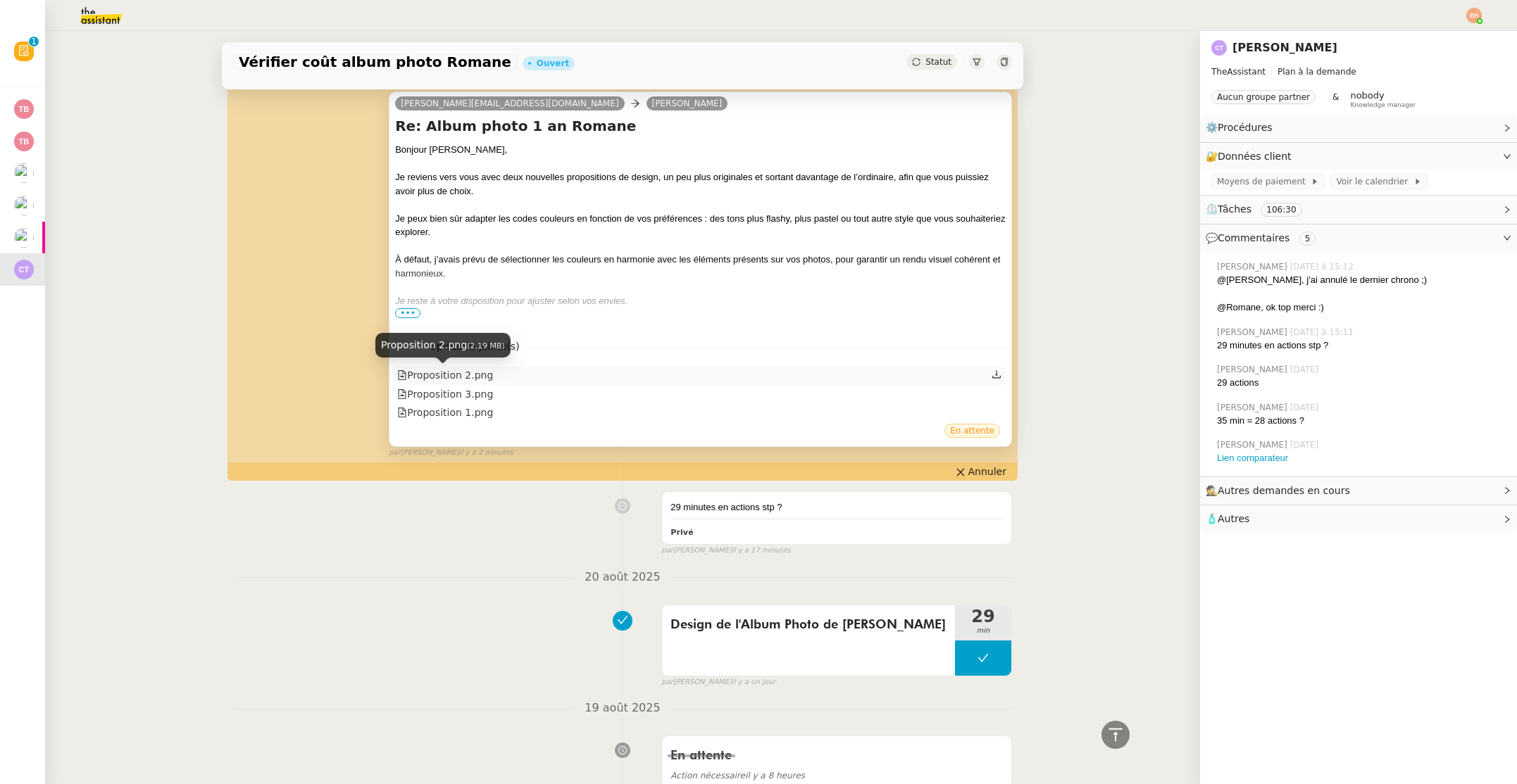
click at [476, 373] on div "Proposition 2.png" at bounding box center [445, 376] width 96 height 16
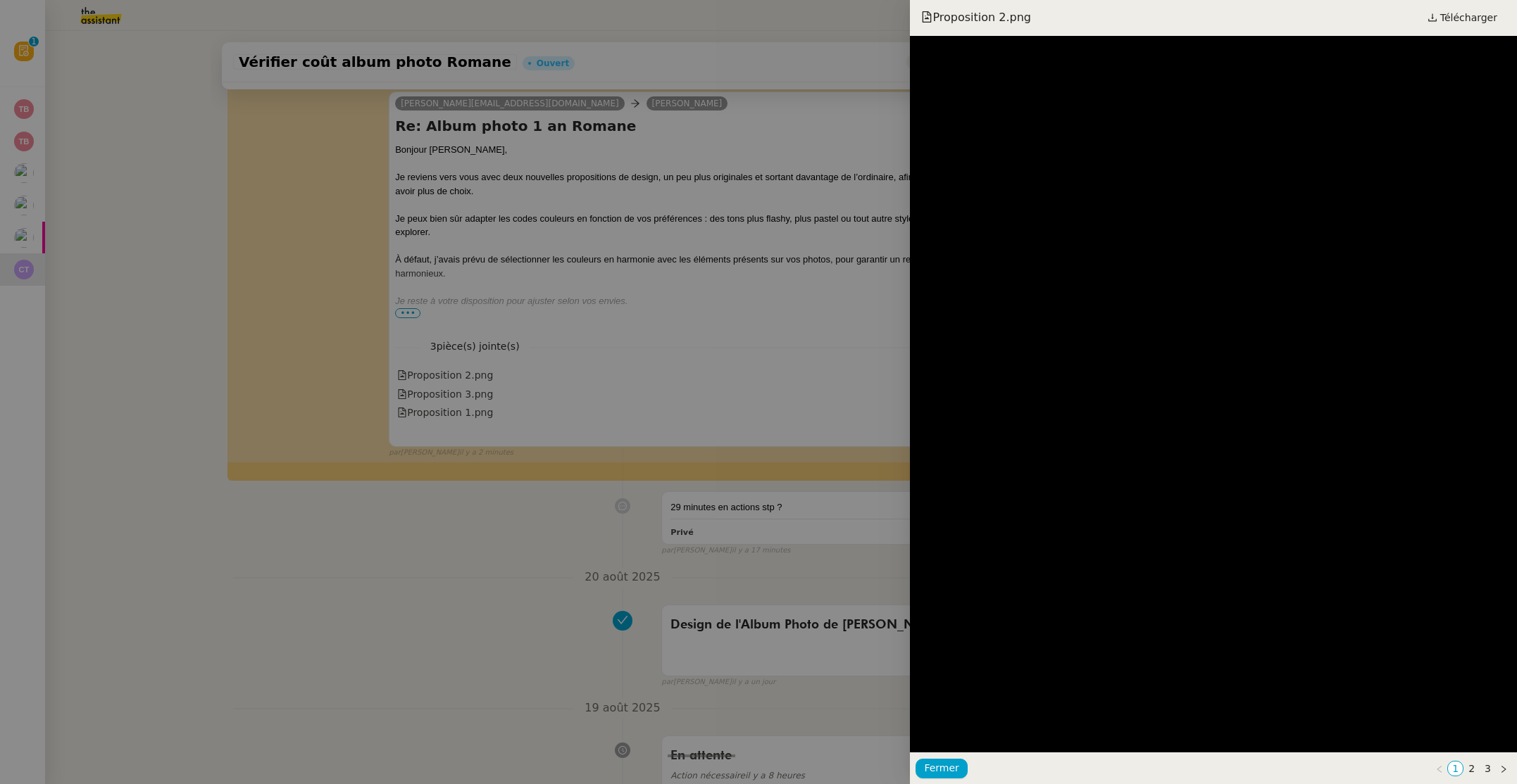
click at [471, 393] on div at bounding box center [758, 392] width 1517 height 784
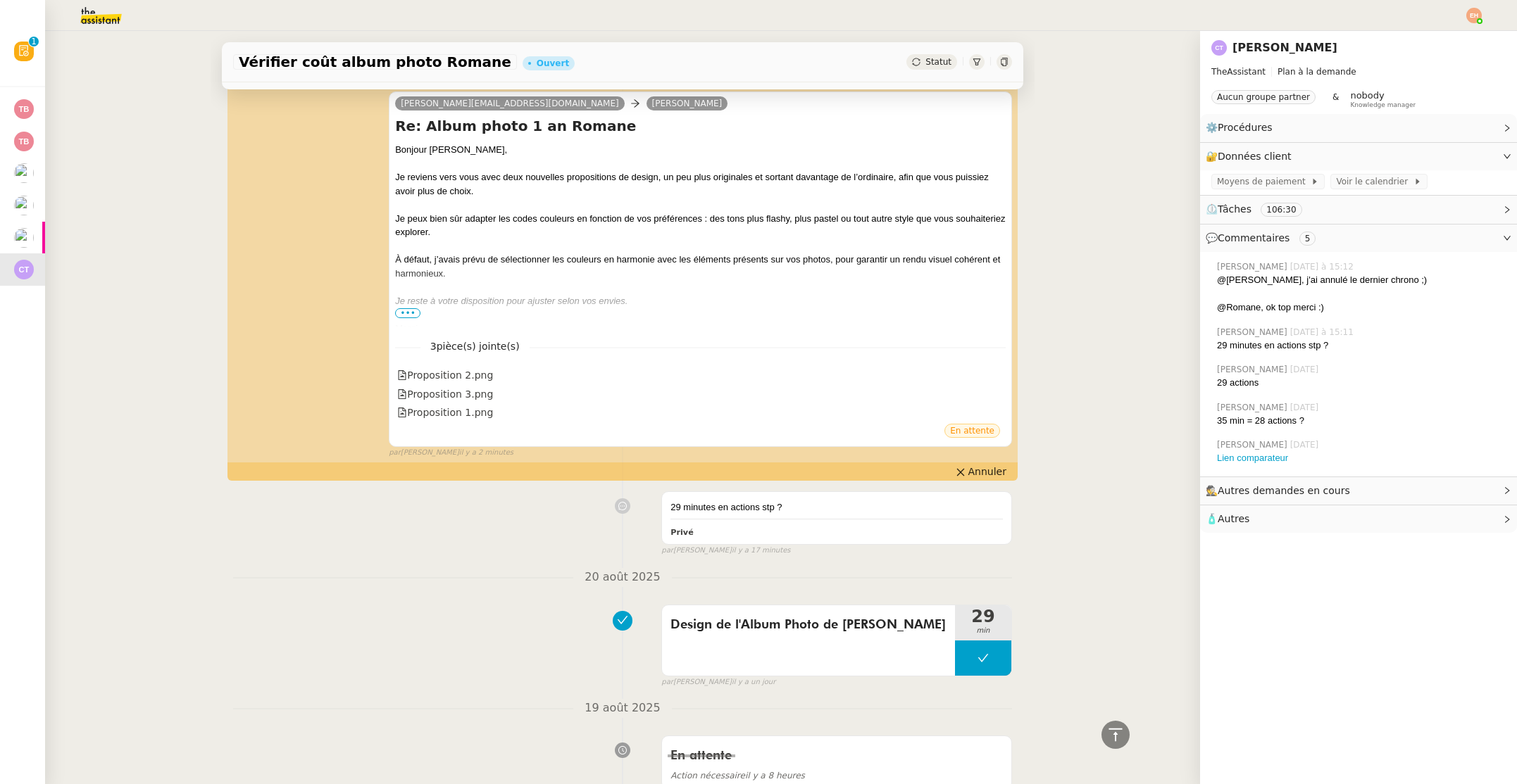
click at [471, 393] on div "Proposition 3.png" at bounding box center [445, 395] width 96 height 16
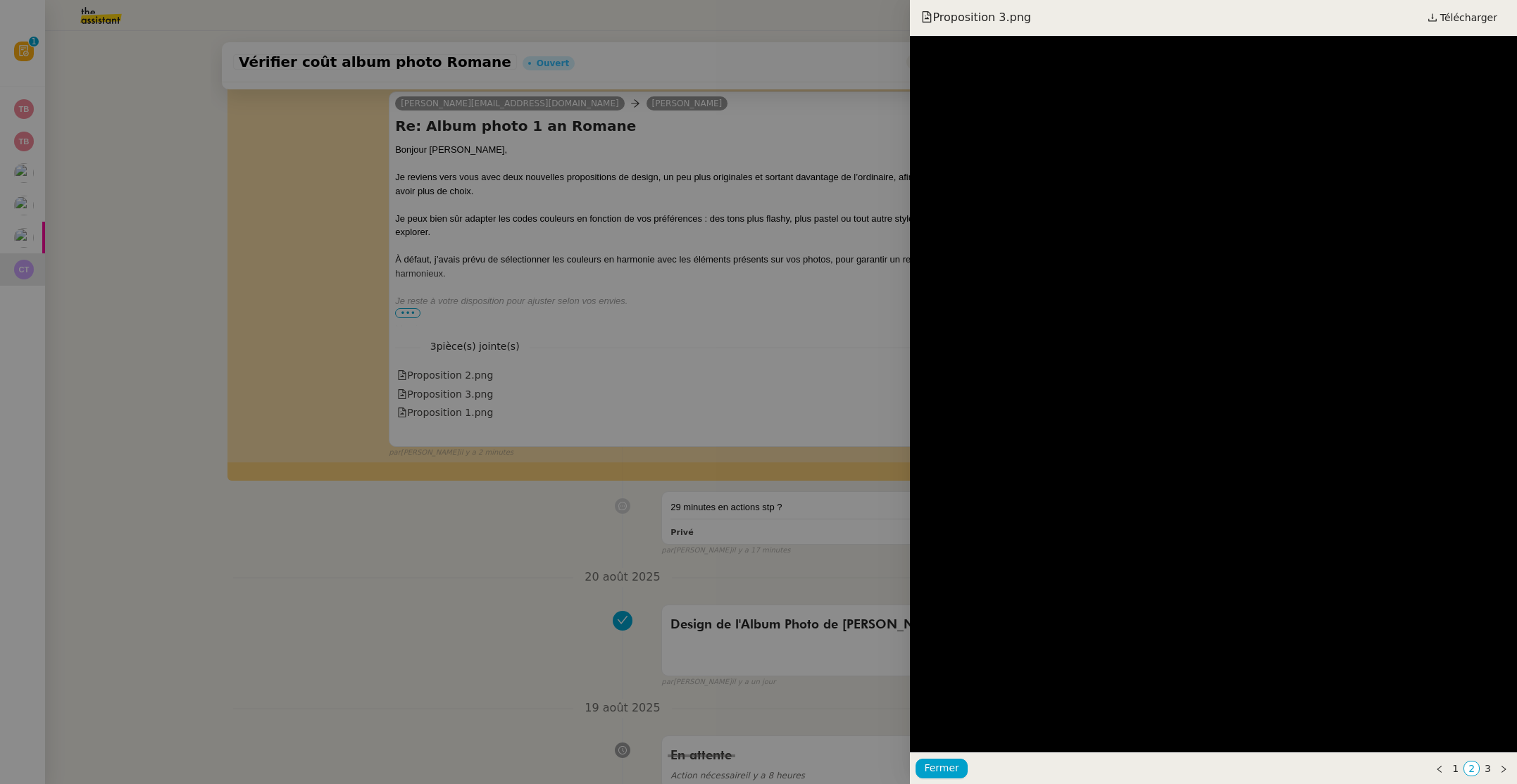
click at [471, 393] on div at bounding box center [758, 392] width 1517 height 784
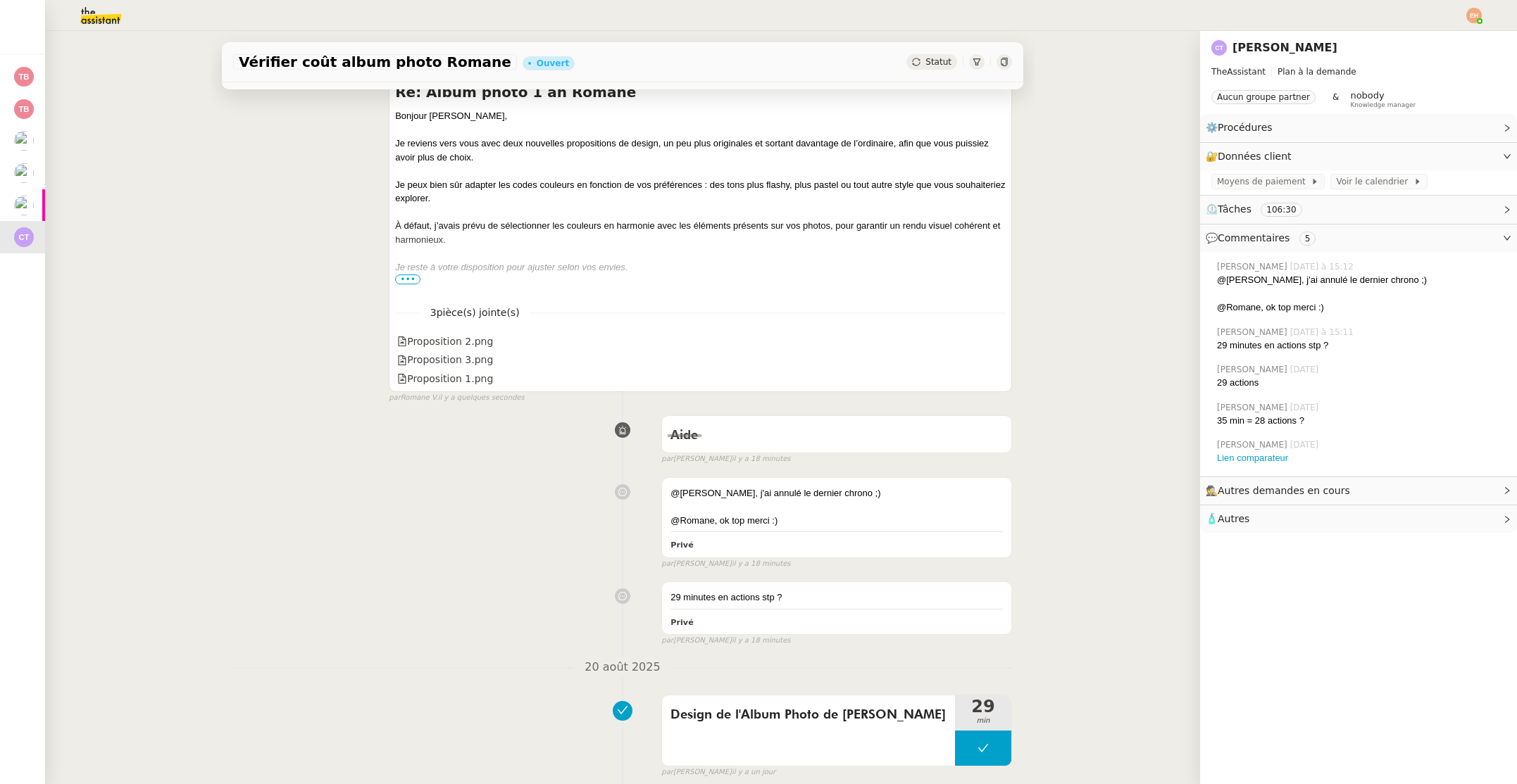
scroll to position [0, 0]
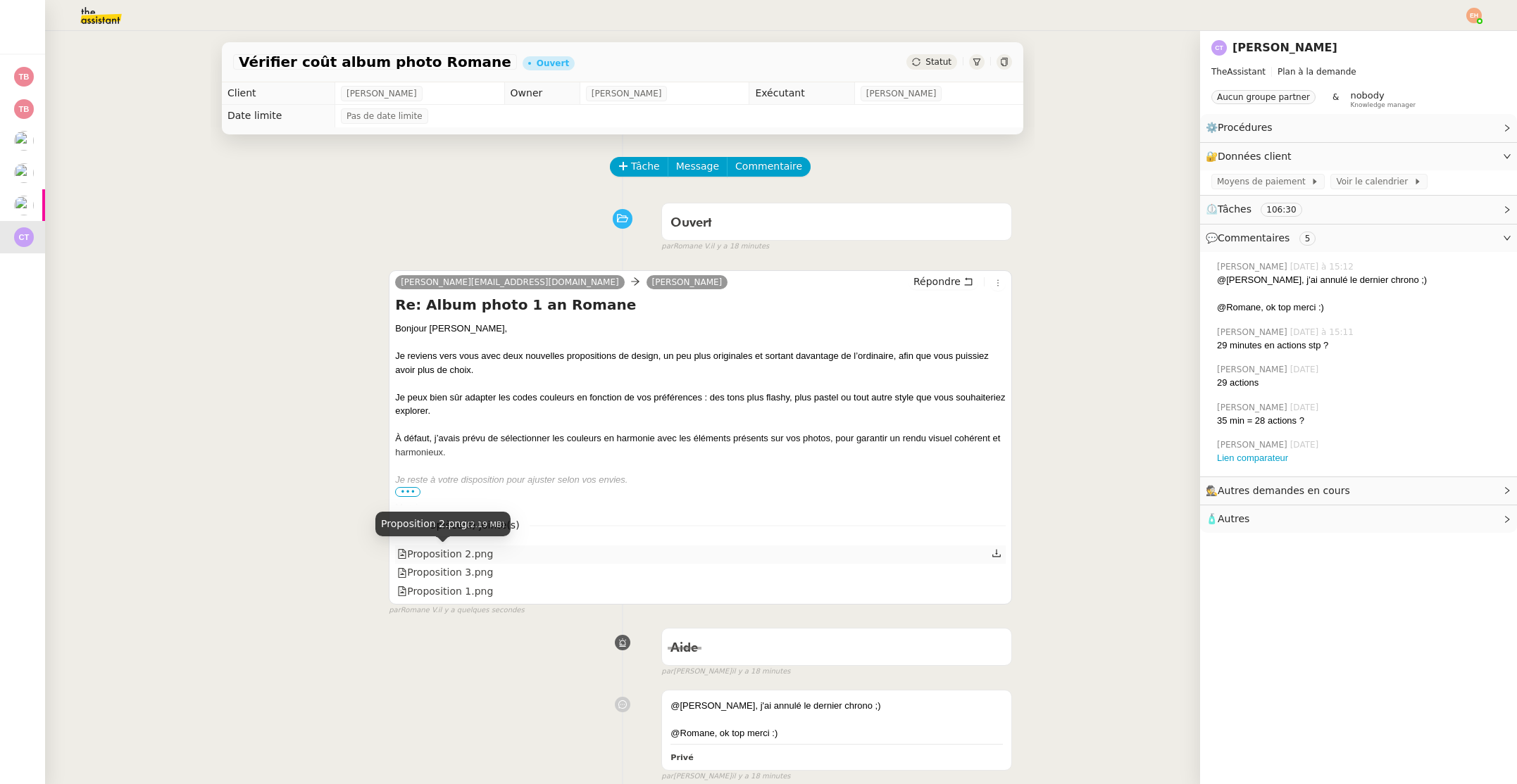
click at [440, 559] on div "Proposition 2.png" at bounding box center [445, 554] width 96 height 16
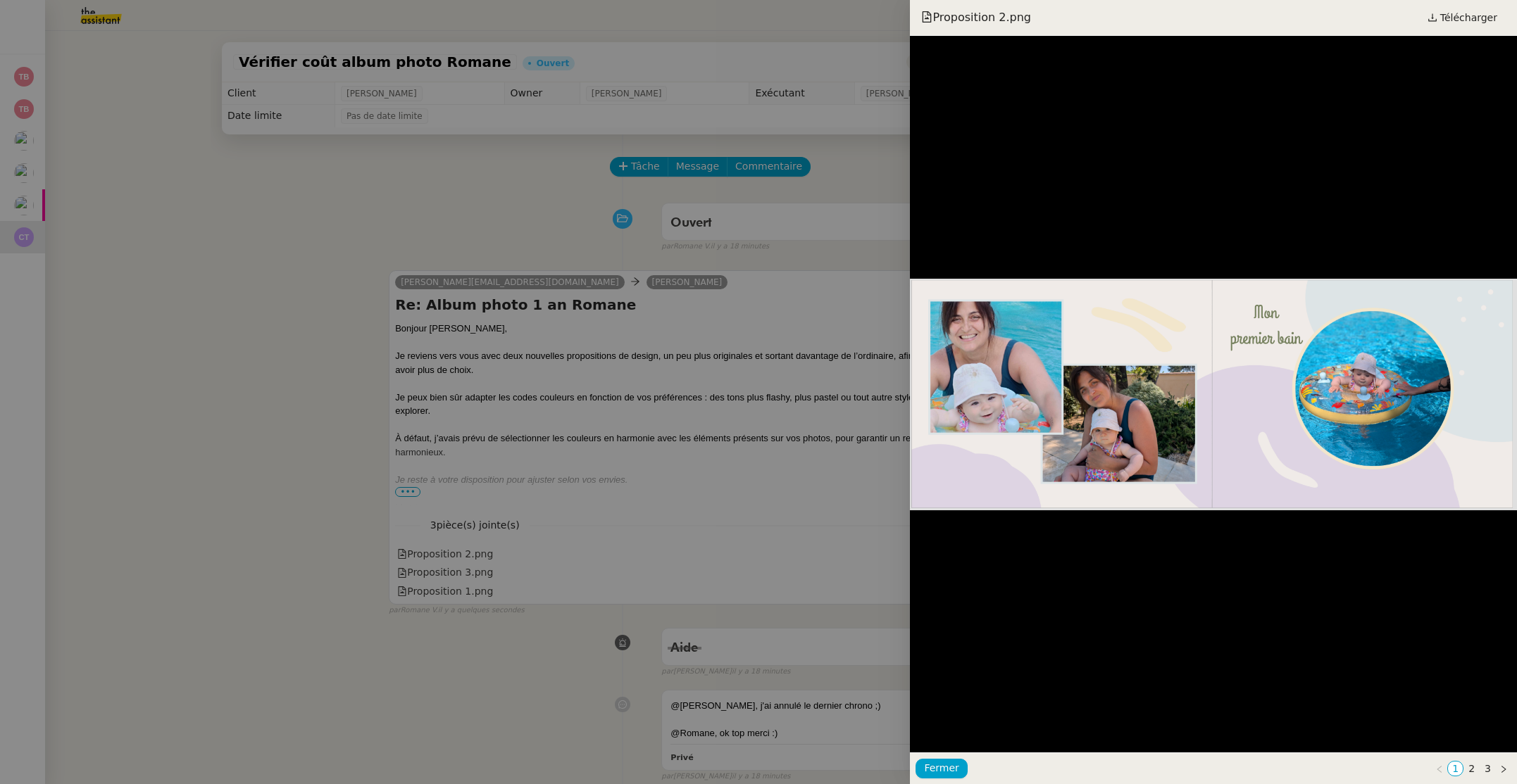
click at [445, 575] on div at bounding box center [758, 392] width 1517 height 784
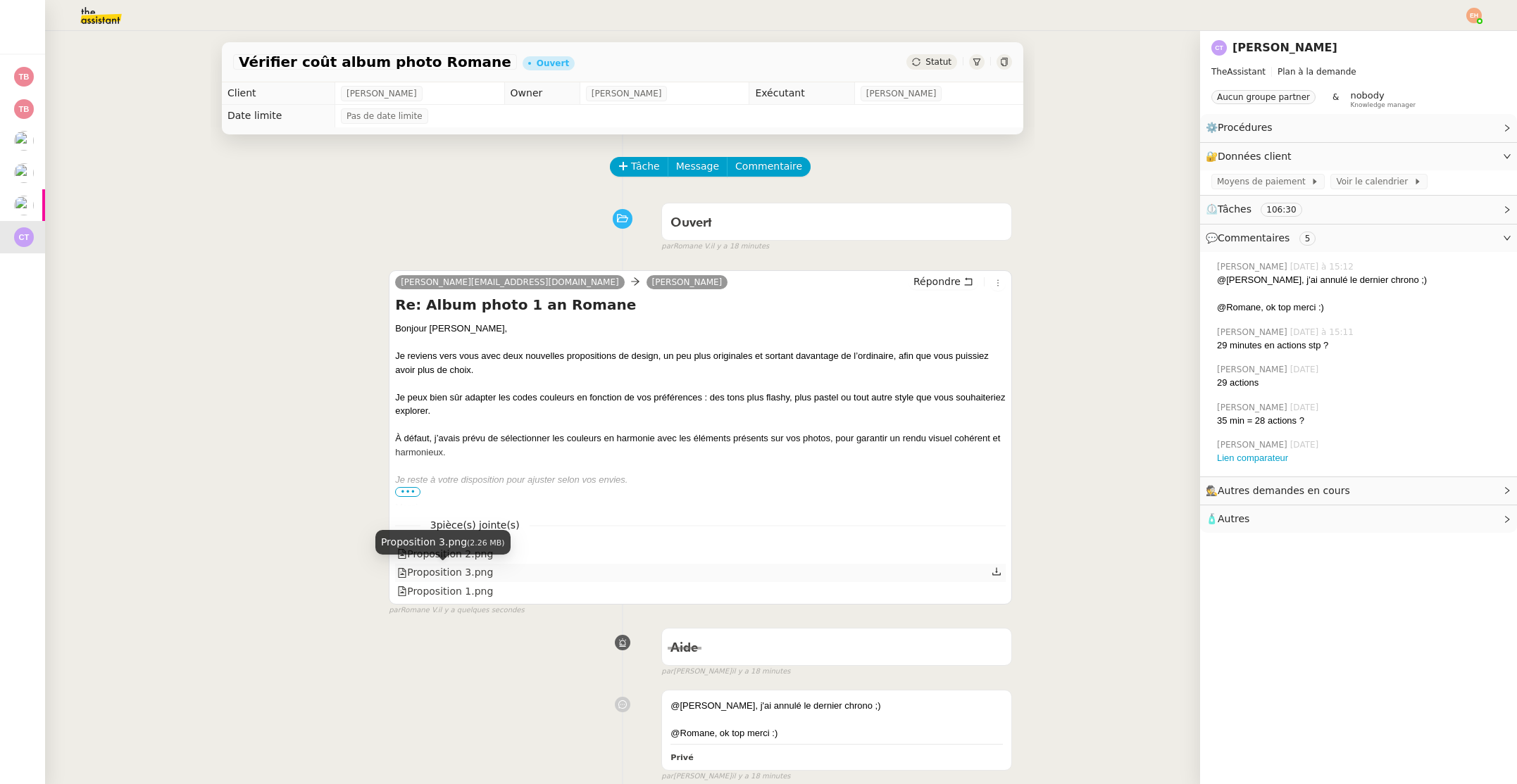
click at [445, 575] on div "Proposition 3.png" at bounding box center [445, 573] width 96 height 16
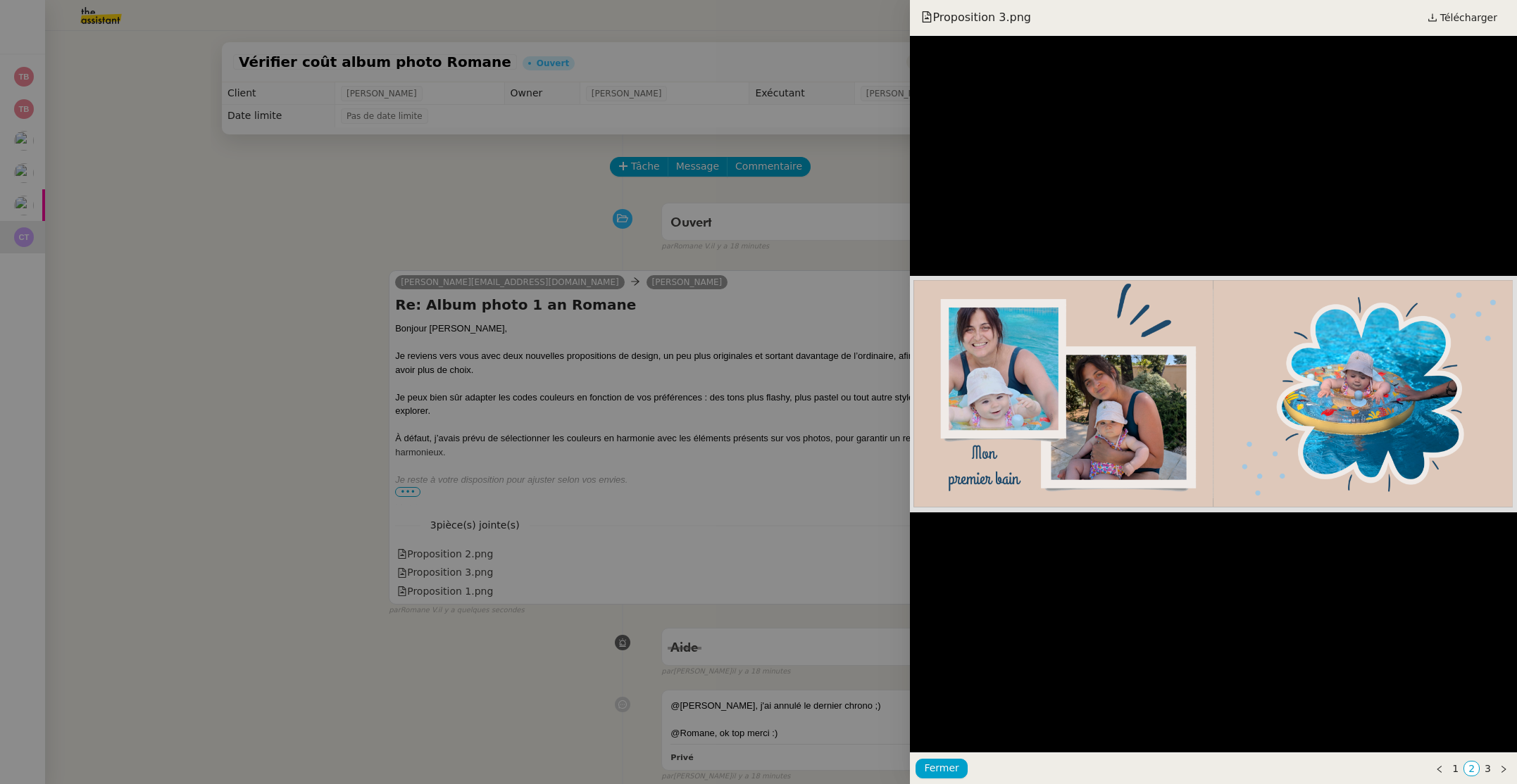
click at [447, 562] on div at bounding box center [758, 392] width 1517 height 784
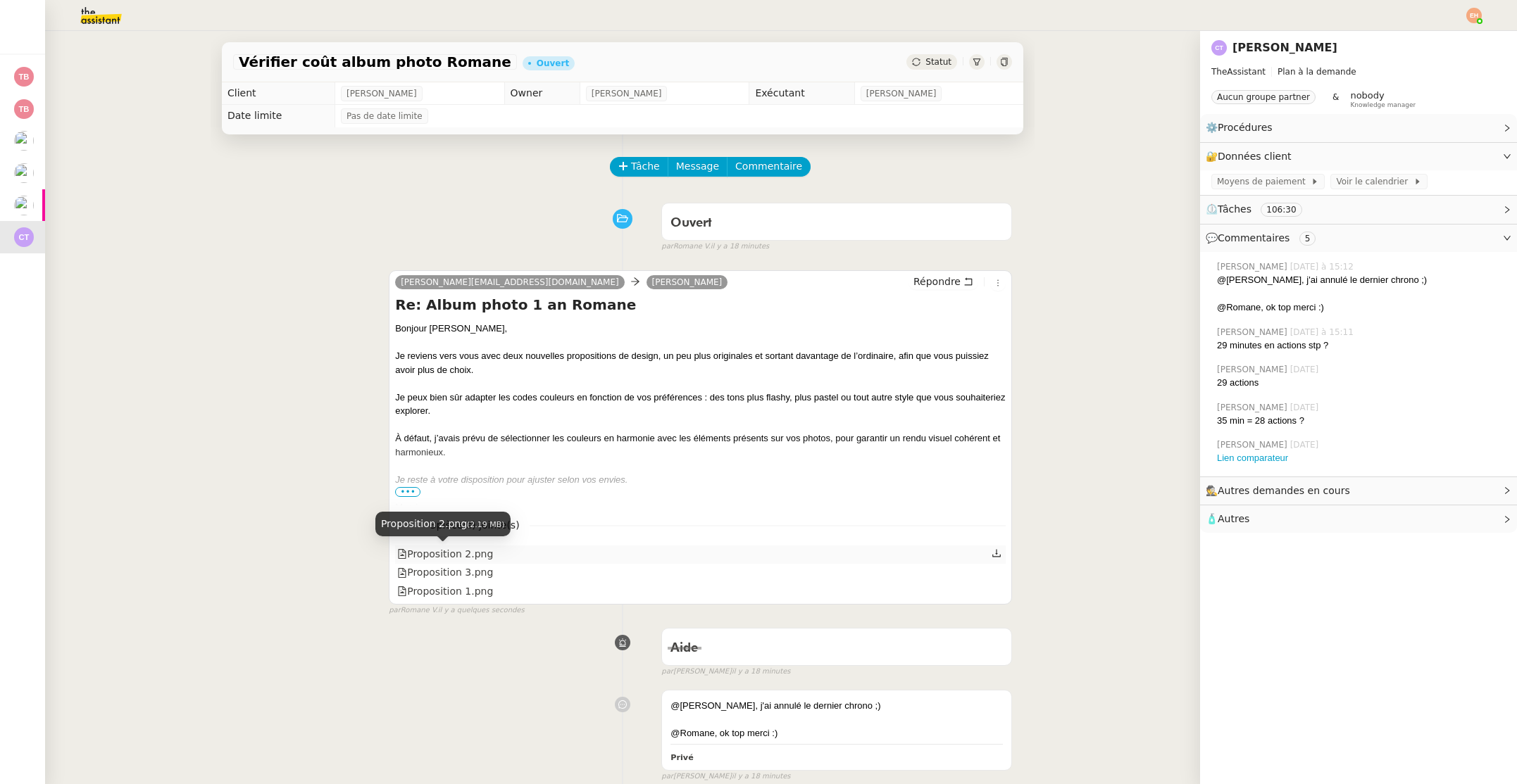
click at [451, 551] on div "Proposition 2.png" at bounding box center [445, 554] width 96 height 16
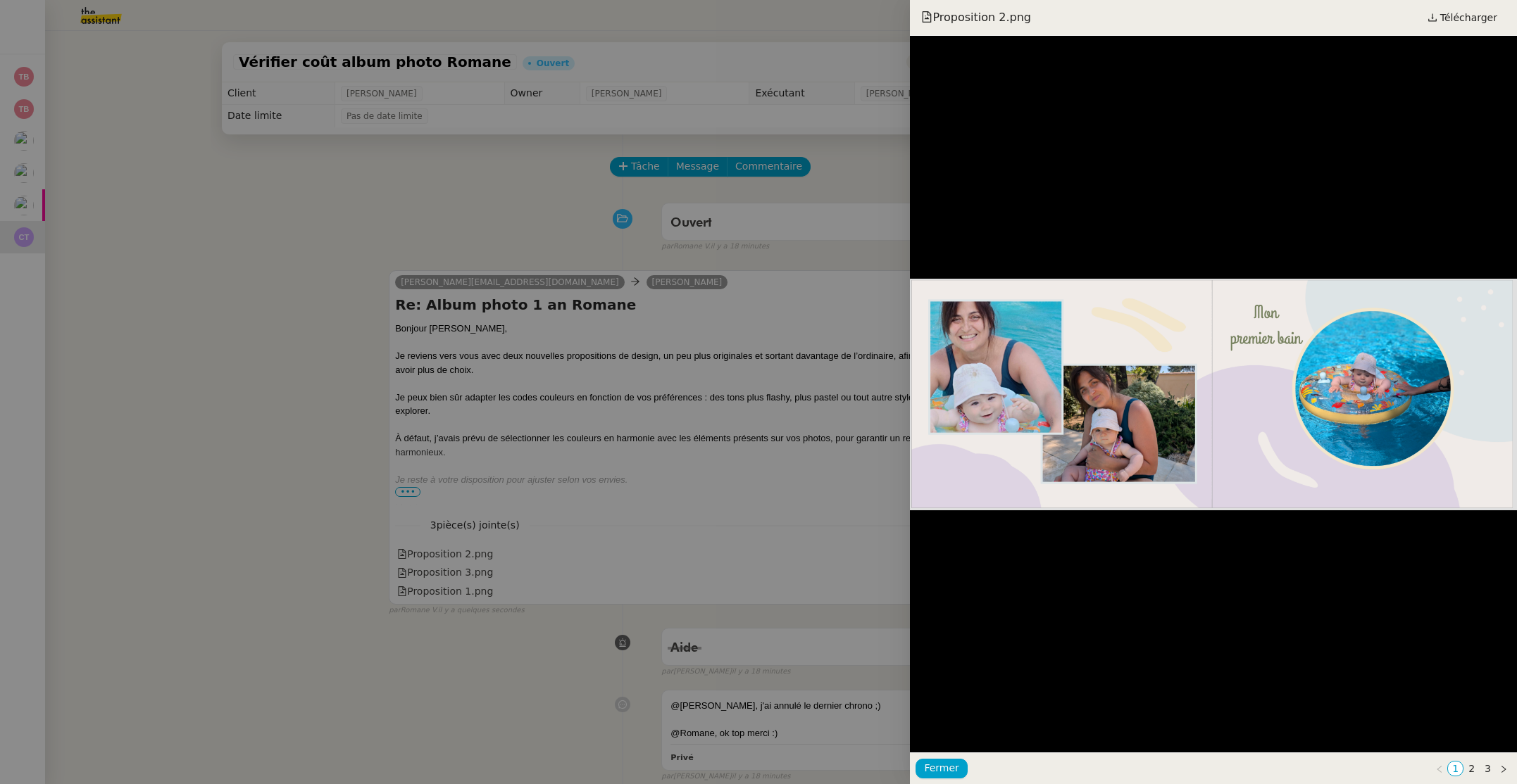
click at [445, 580] on div at bounding box center [758, 392] width 1517 height 784
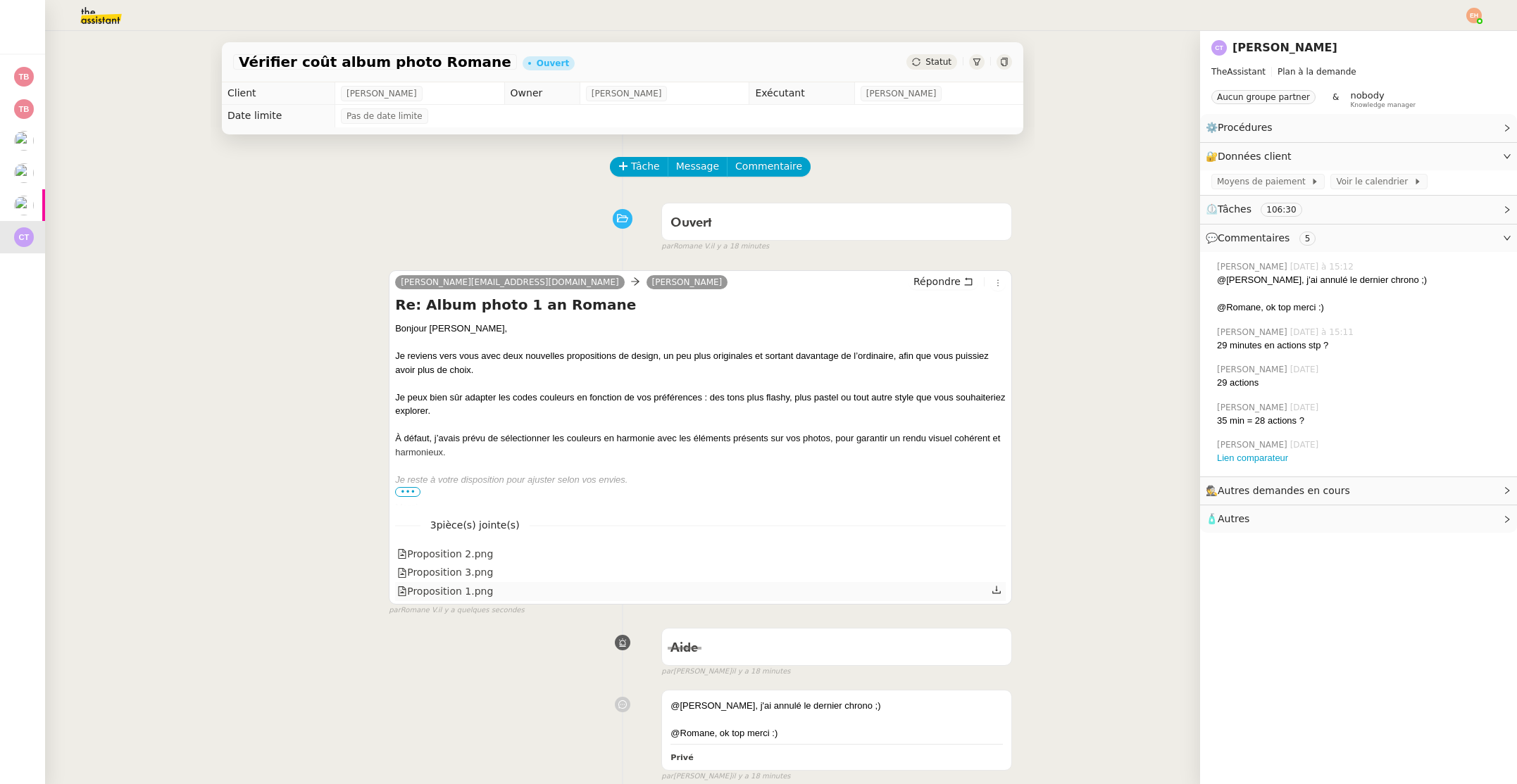
click at [444, 594] on div "Proposition 1.png" at bounding box center [445, 592] width 96 height 16
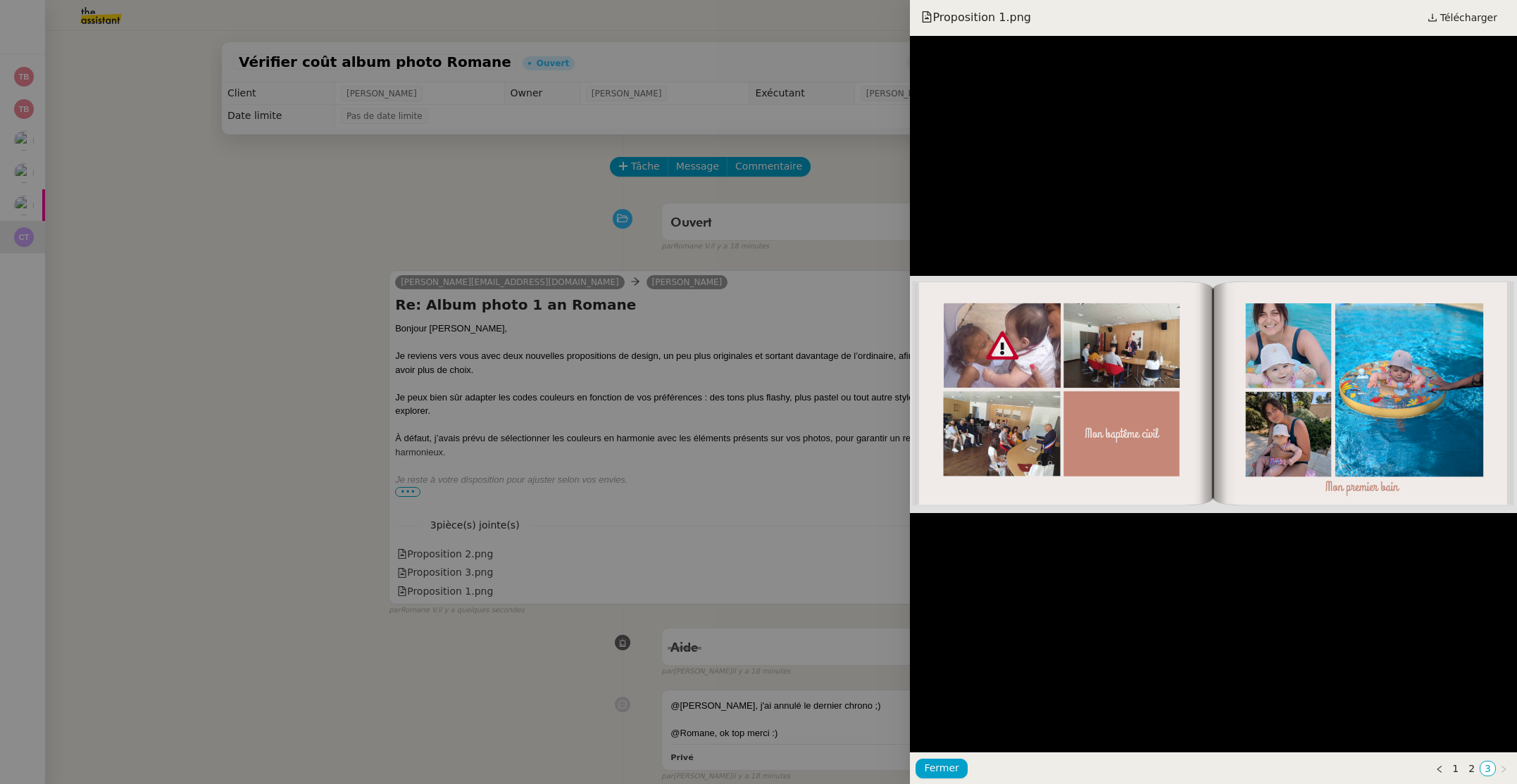
click at [457, 552] on div at bounding box center [758, 392] width 1517 height 784
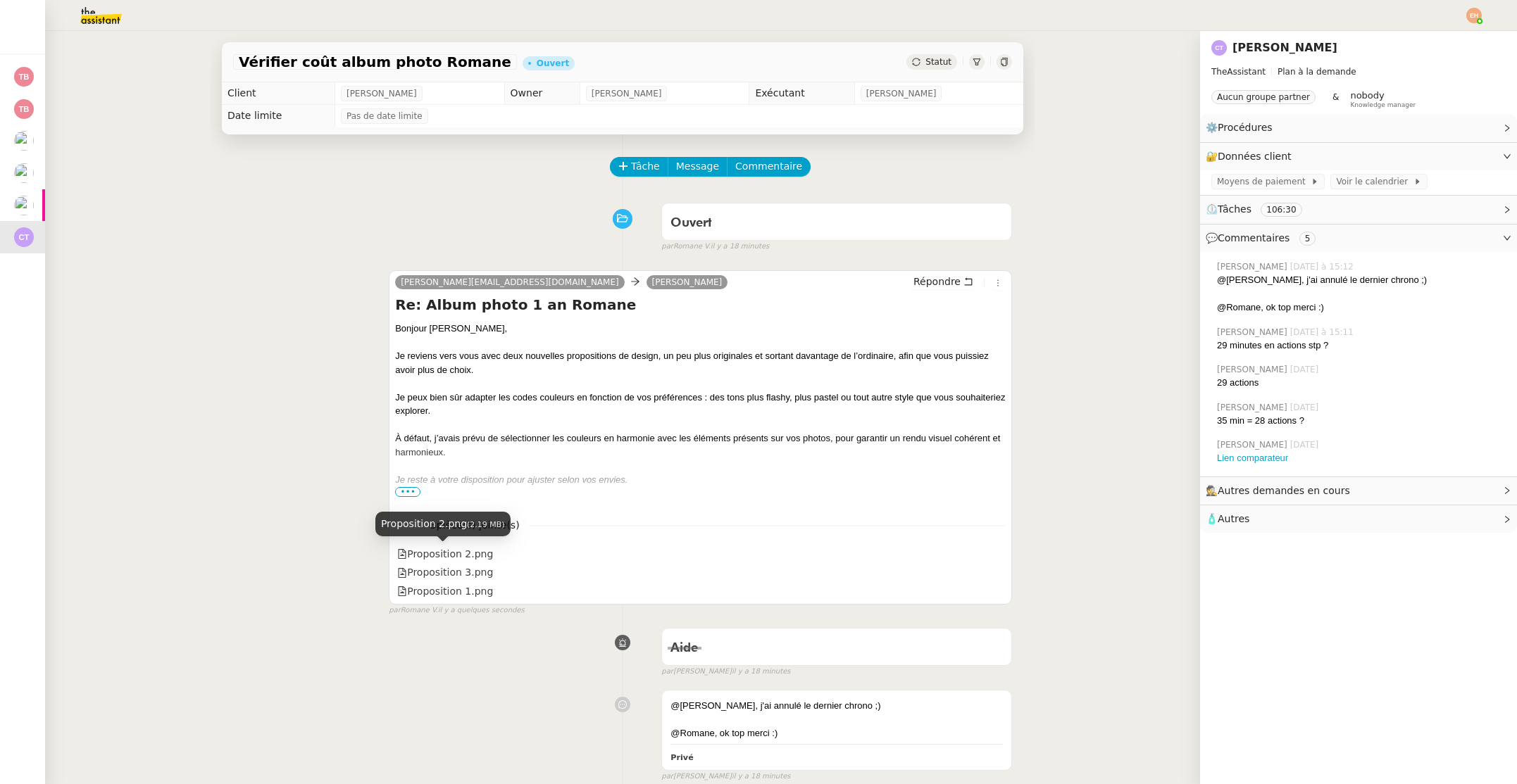
click at [457, 552] on div "Proposition 2.png" at bounding box center [445, 554] width 96 height 16
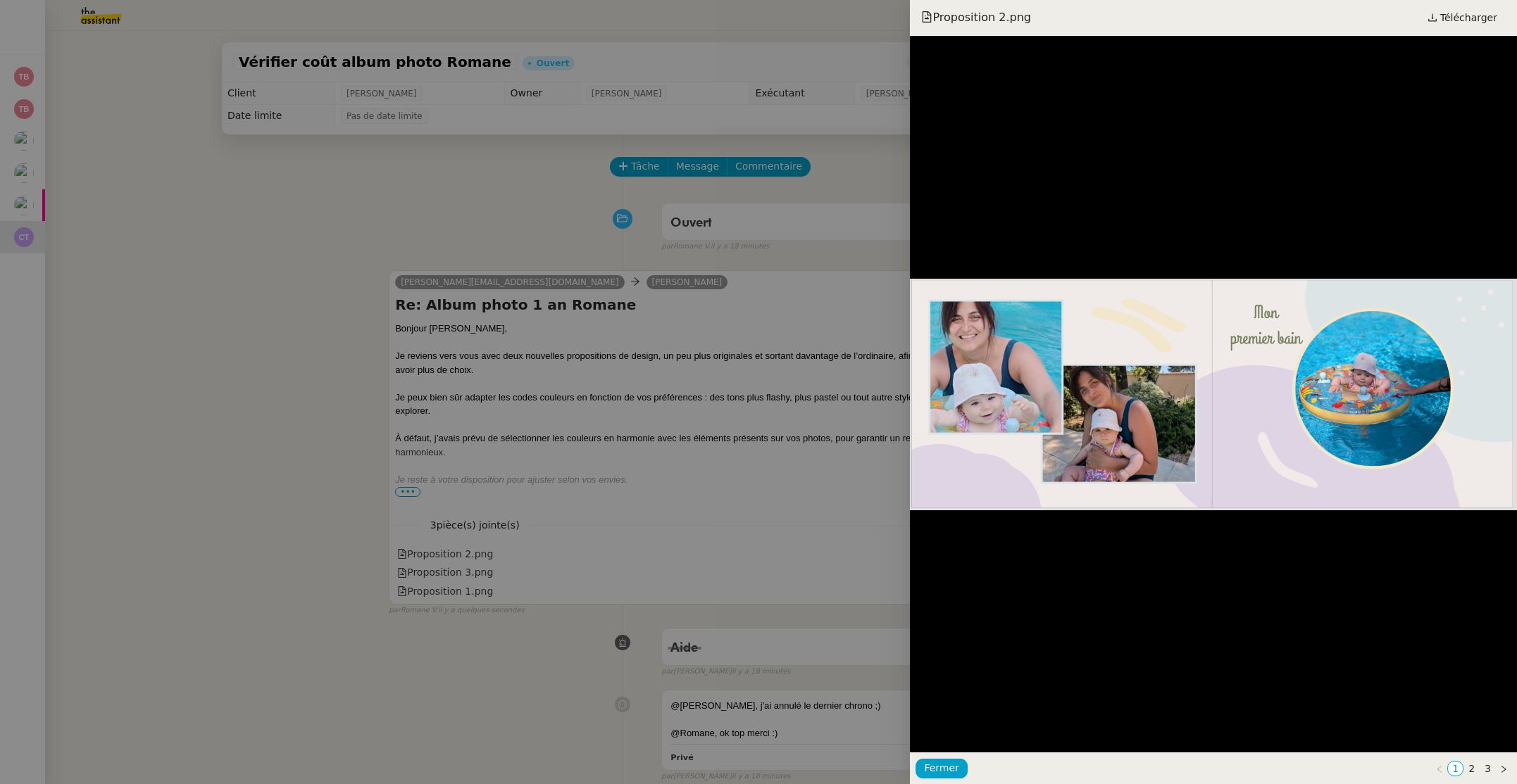
click at [453, 574] on div at bounding box center [758, 392] width 1517 height 784
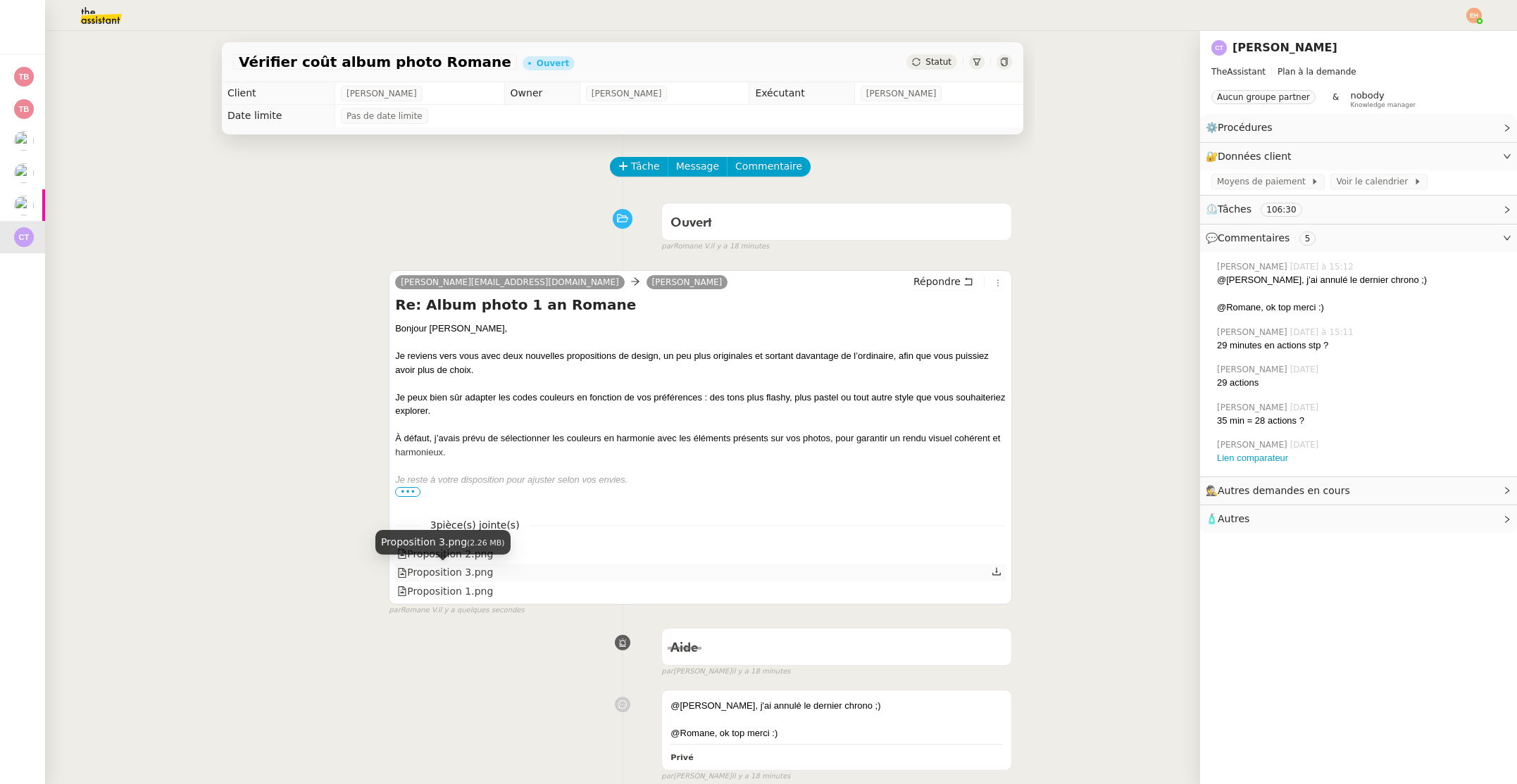
click at [455, 570] on div "Proposition 3.png" at bounding box center [445, 573] width 96 height 16
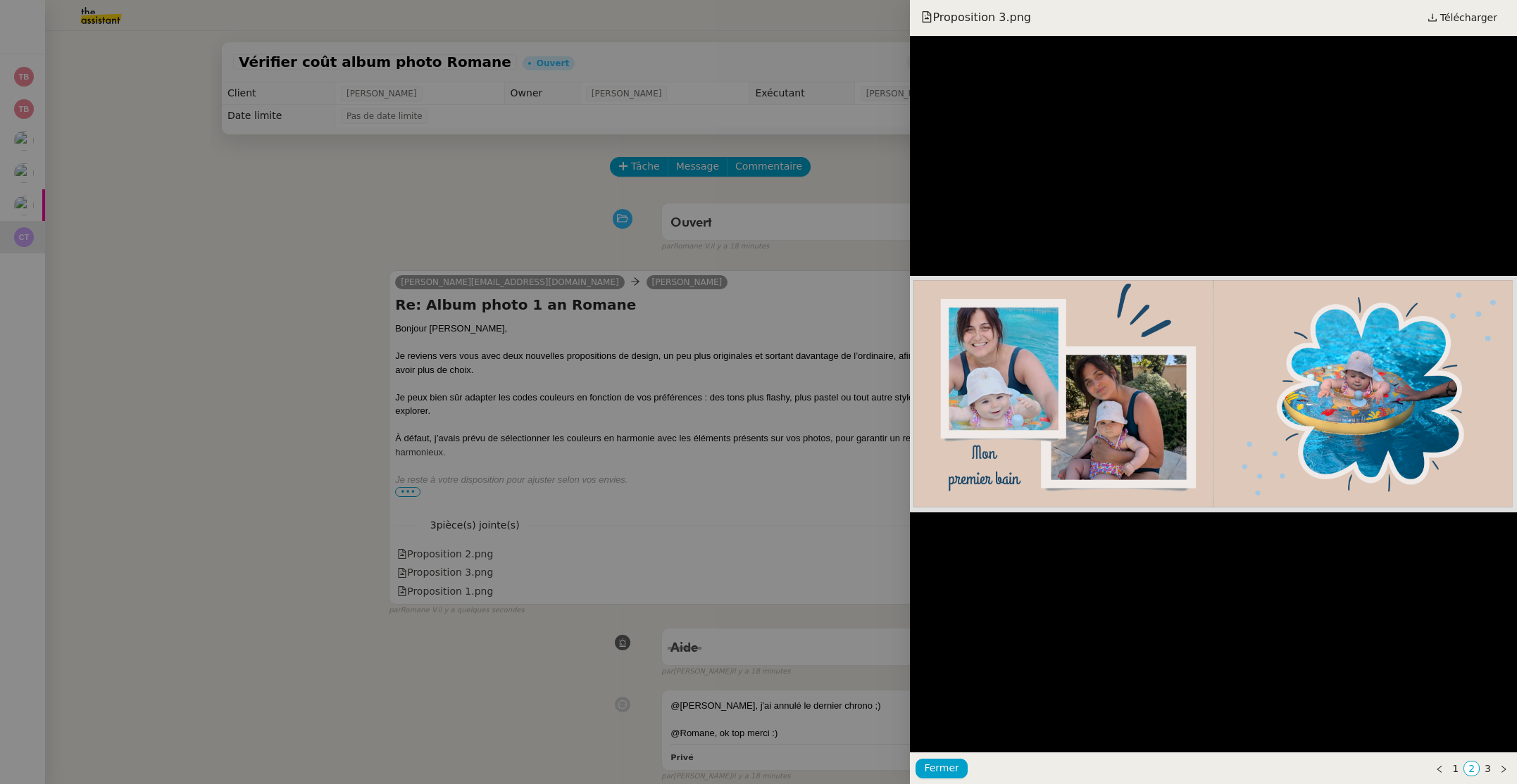
click at [456, 564] on div at bounding box center [758, 392] width 1517 height 784
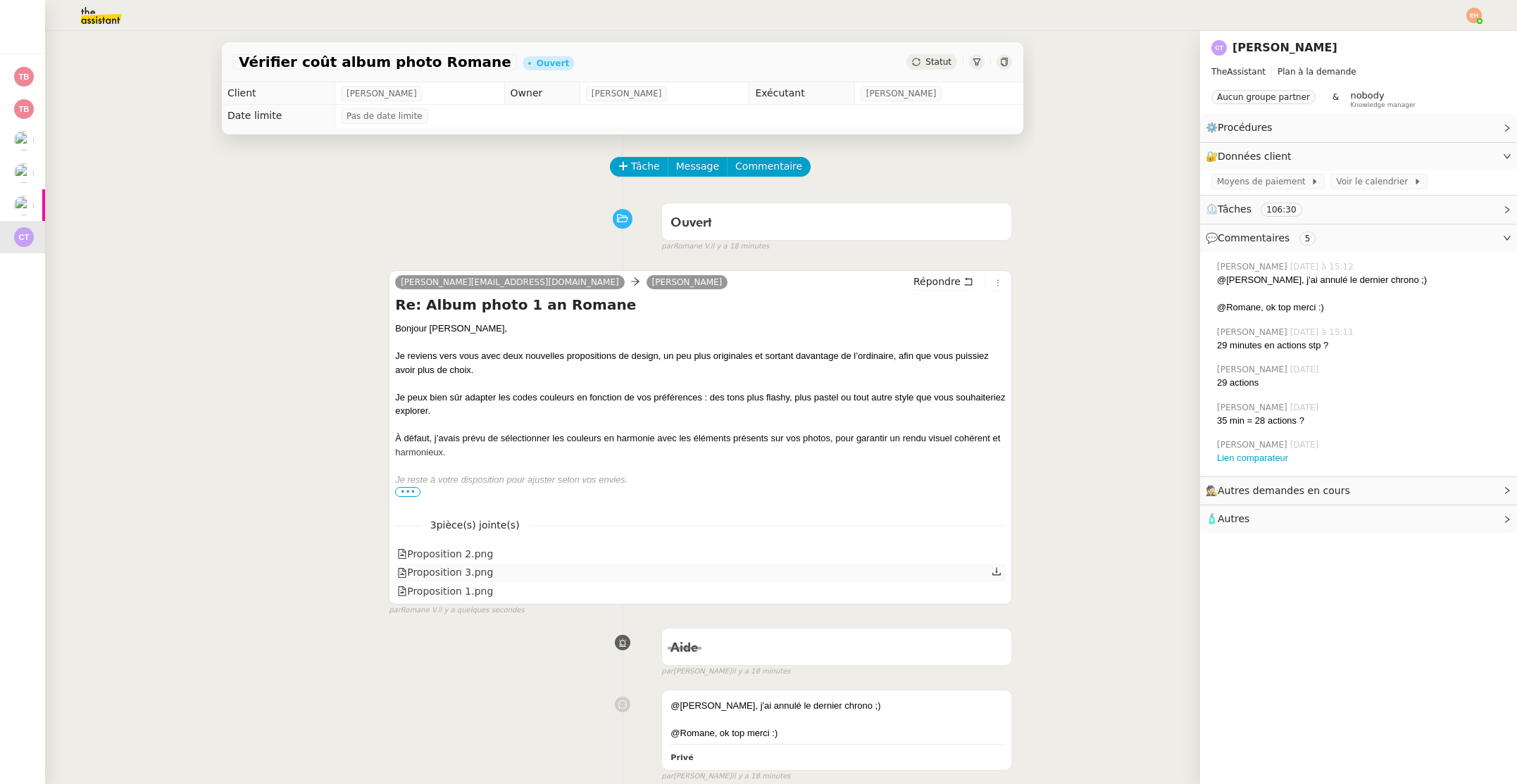
click at [456, 564] on div "Proposition 3.png" at bounding box center [700, 573] width 610 height 18
click at [457, 560] on div "Proposition 2.png" at bounding box center [445, 554] width 96 height 16
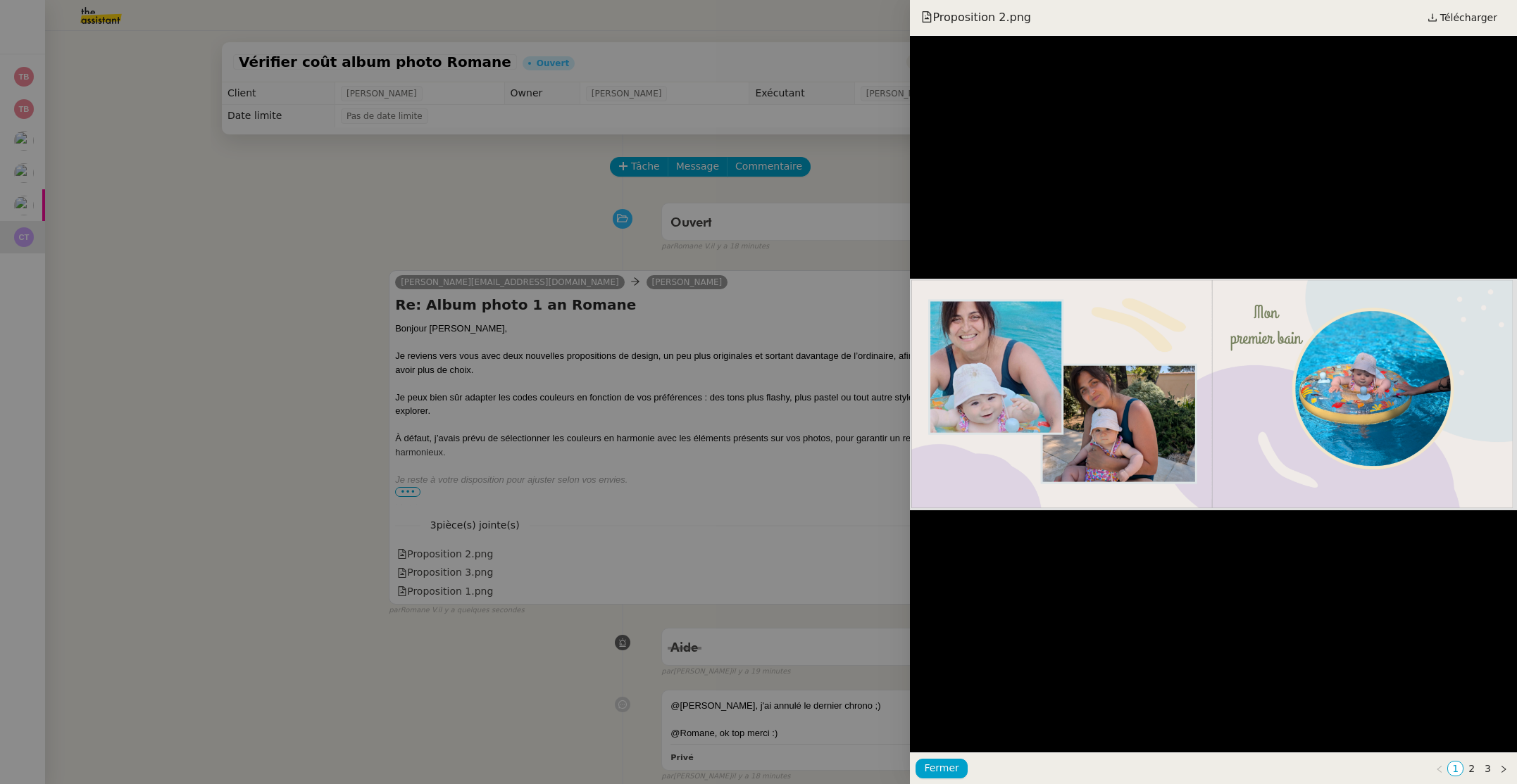
click at [452, 569] on div at bounding box center [758, 392] width 1517 height 784
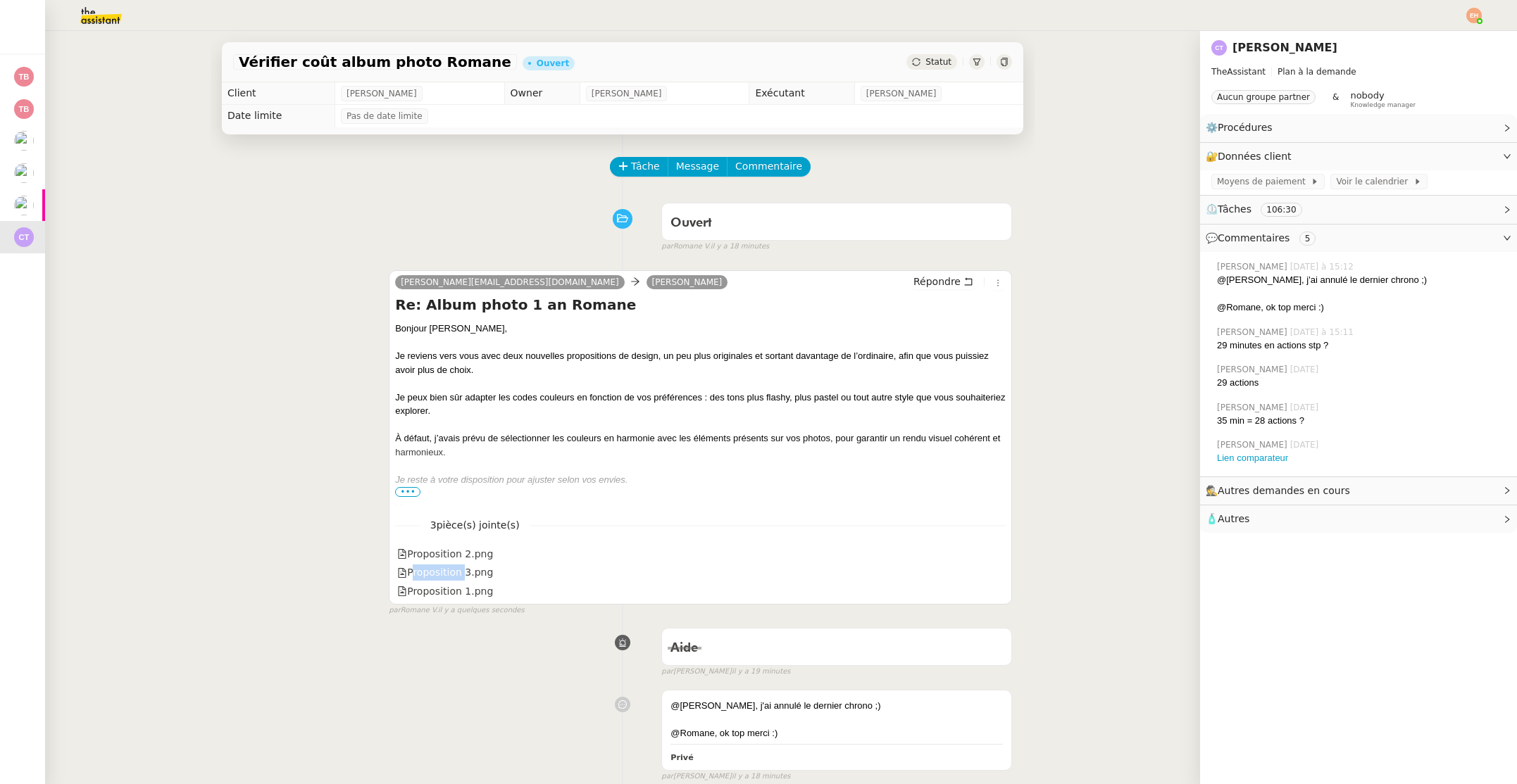
click at [452, 569] on div "Proposition 3.png" at bounding box center [445, 573] width 96 height 16
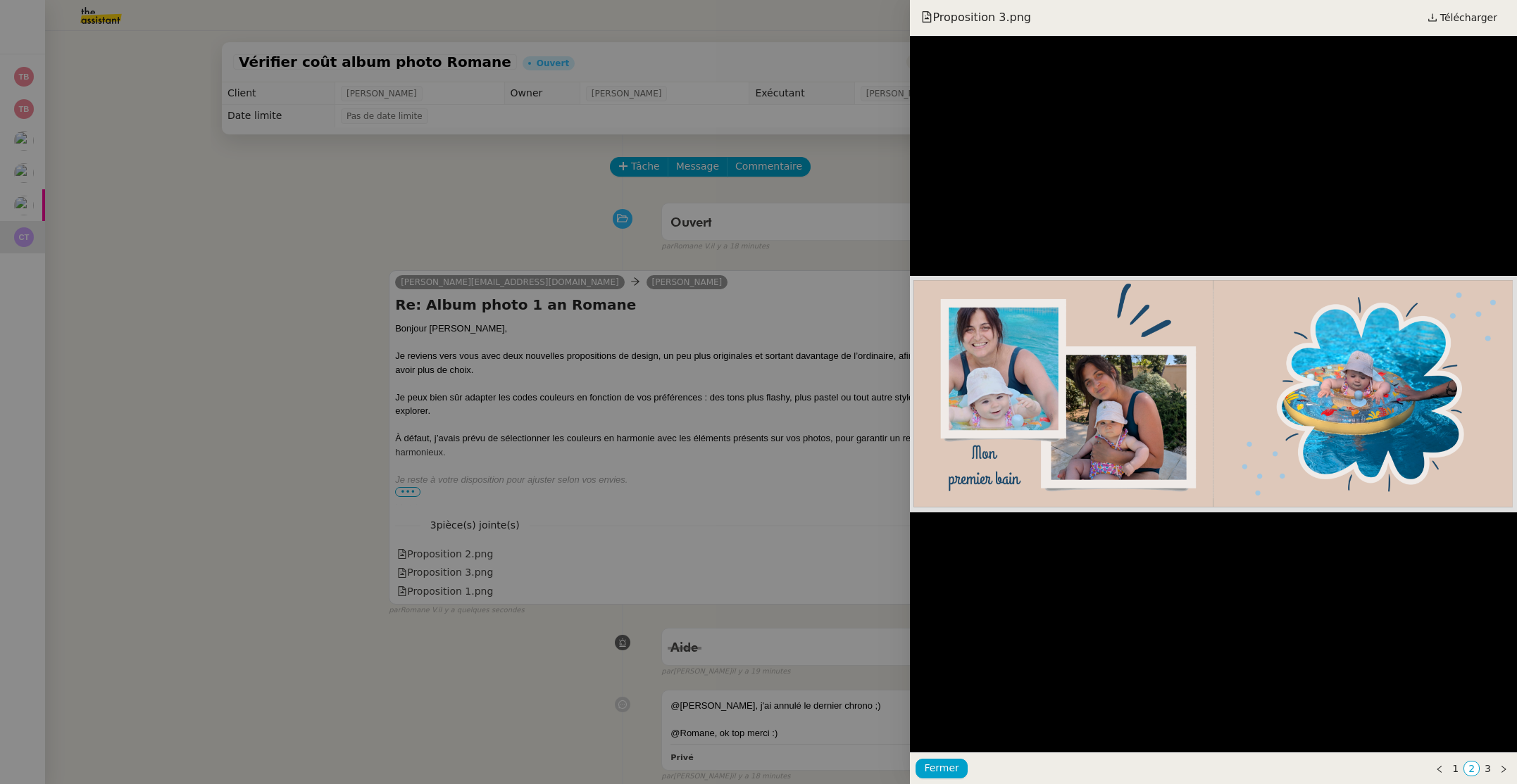
click at [461, 553] on div at bounding box center [758, 392] width 1517 height 784
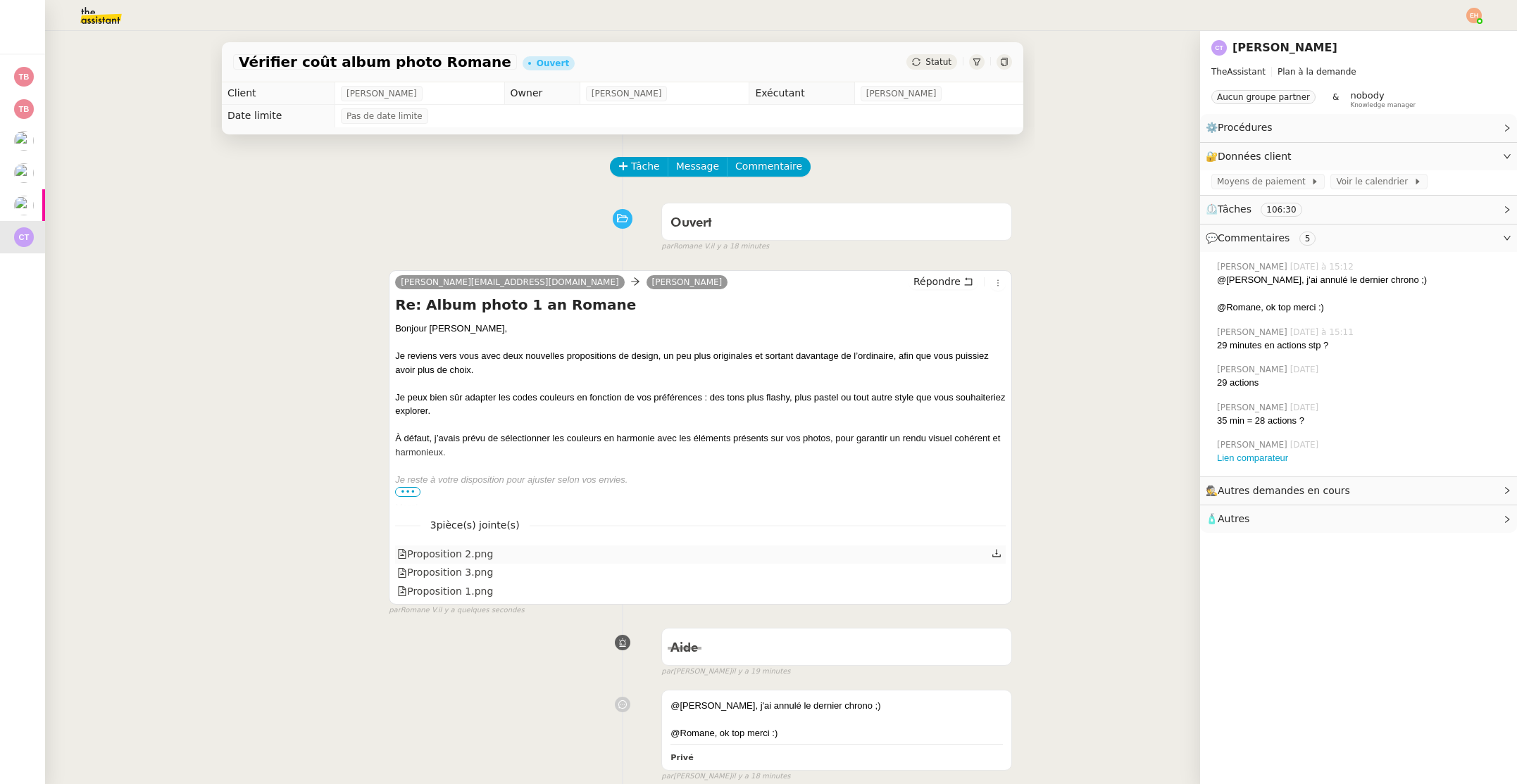
click at [461, 553] on div "Proposition 2.png" at bounding box center [445, 554] width 96 height 16
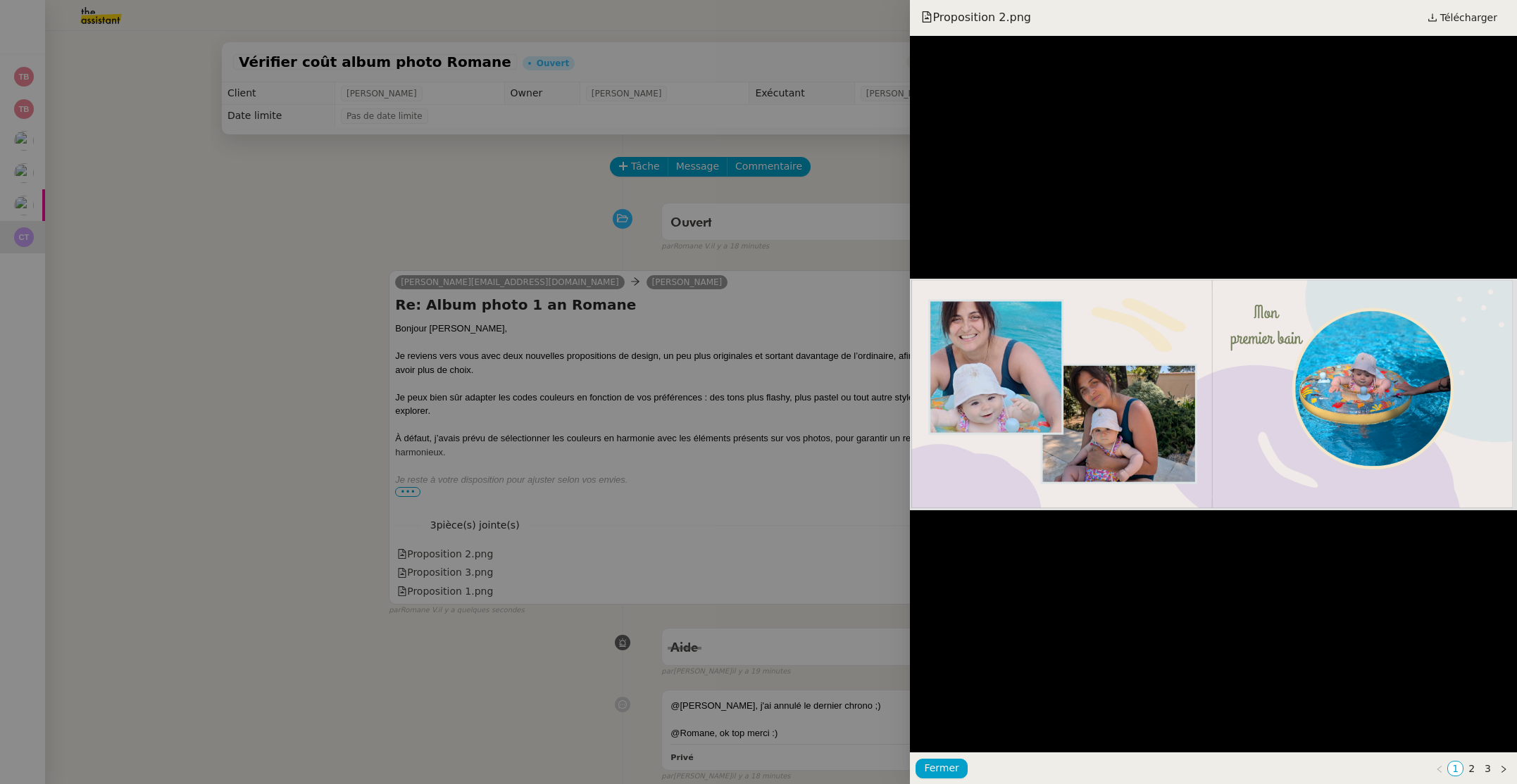
click at [452, 566] on div at bounding box center [758, 392] width 1517 height 784
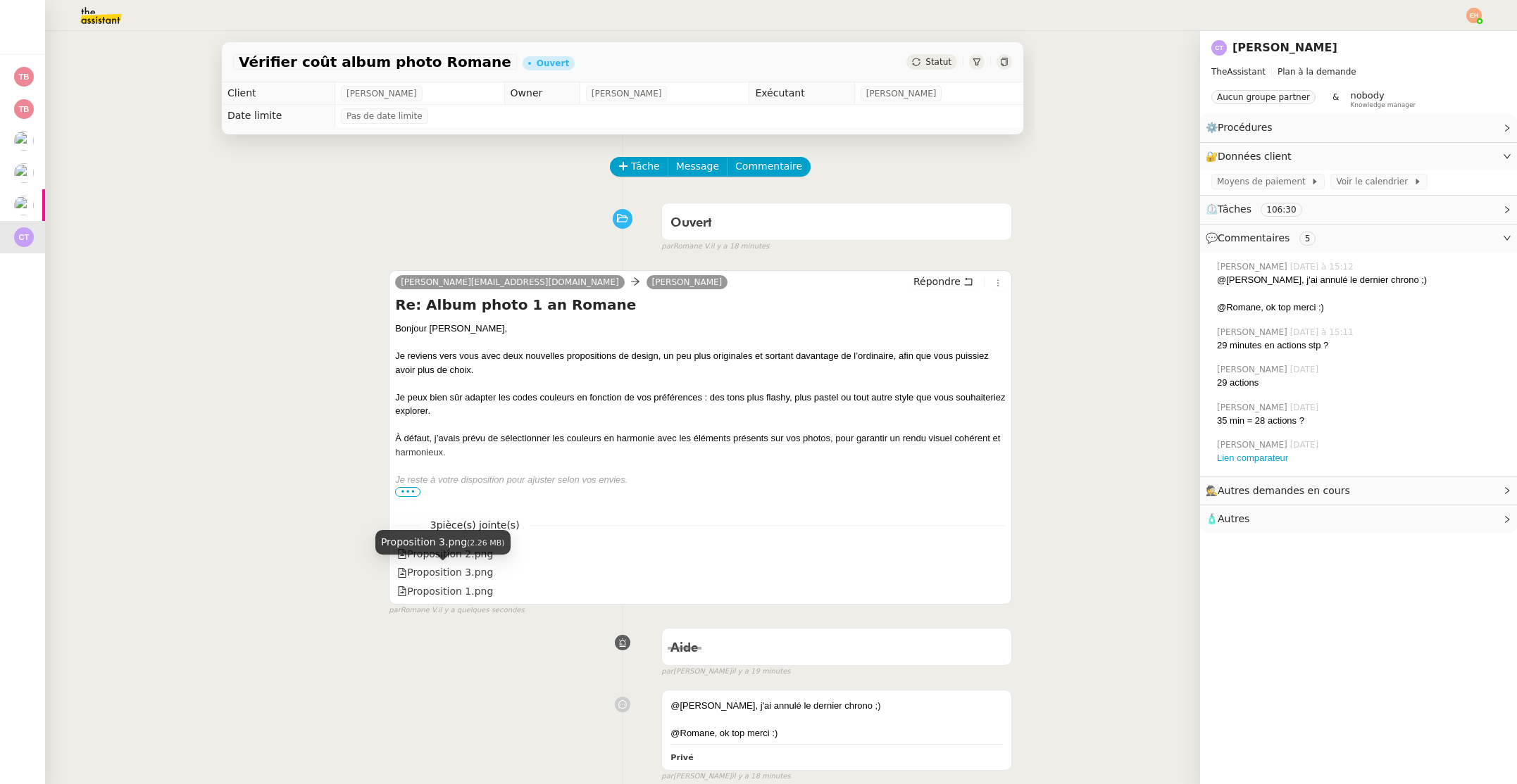
click at [452, 566] on div "Proposition 3.png" at bounding box center [445, 573] width 96 height 16
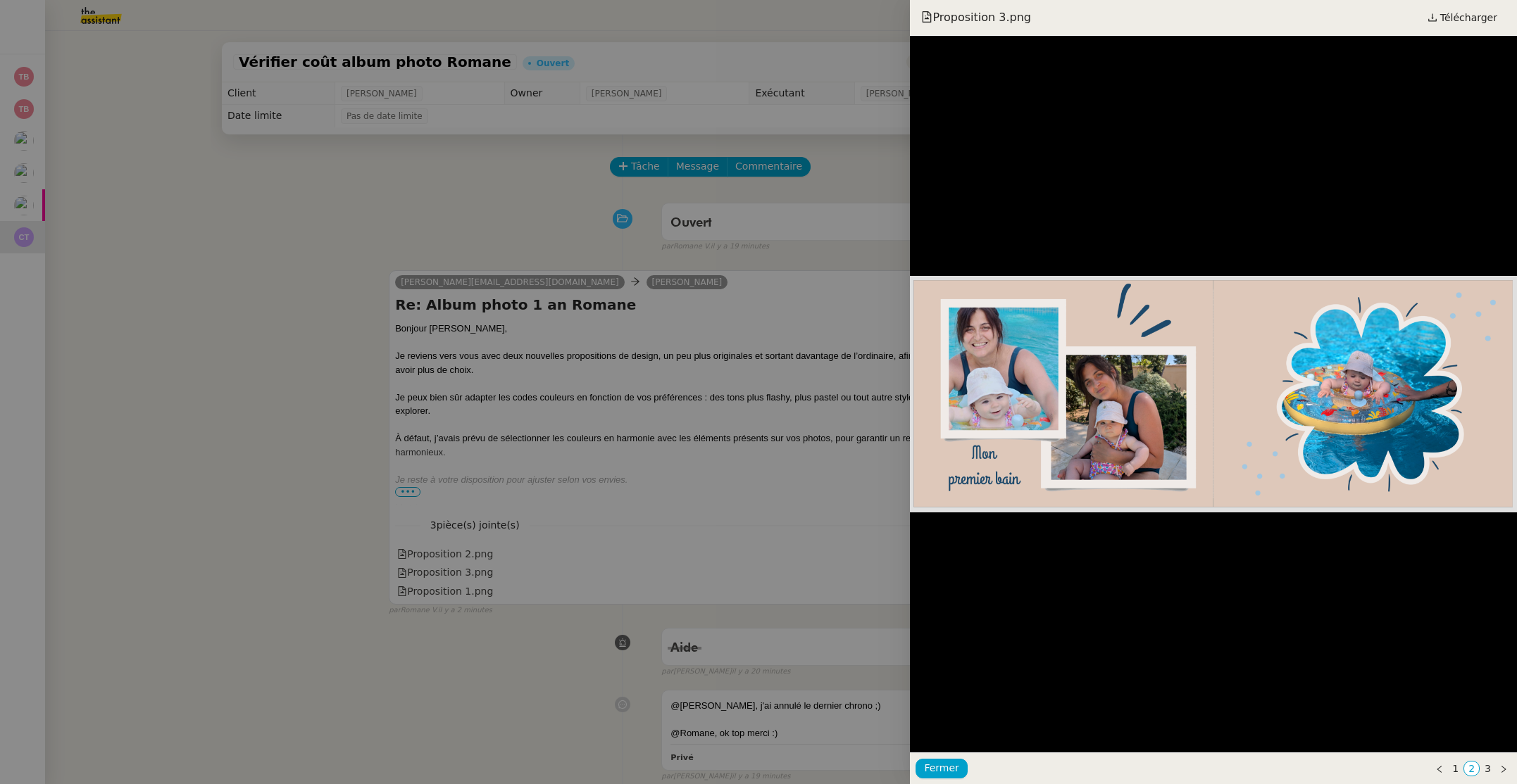
click at [379, 437] on div at bounding box center [758, 392] width 1517 height 784
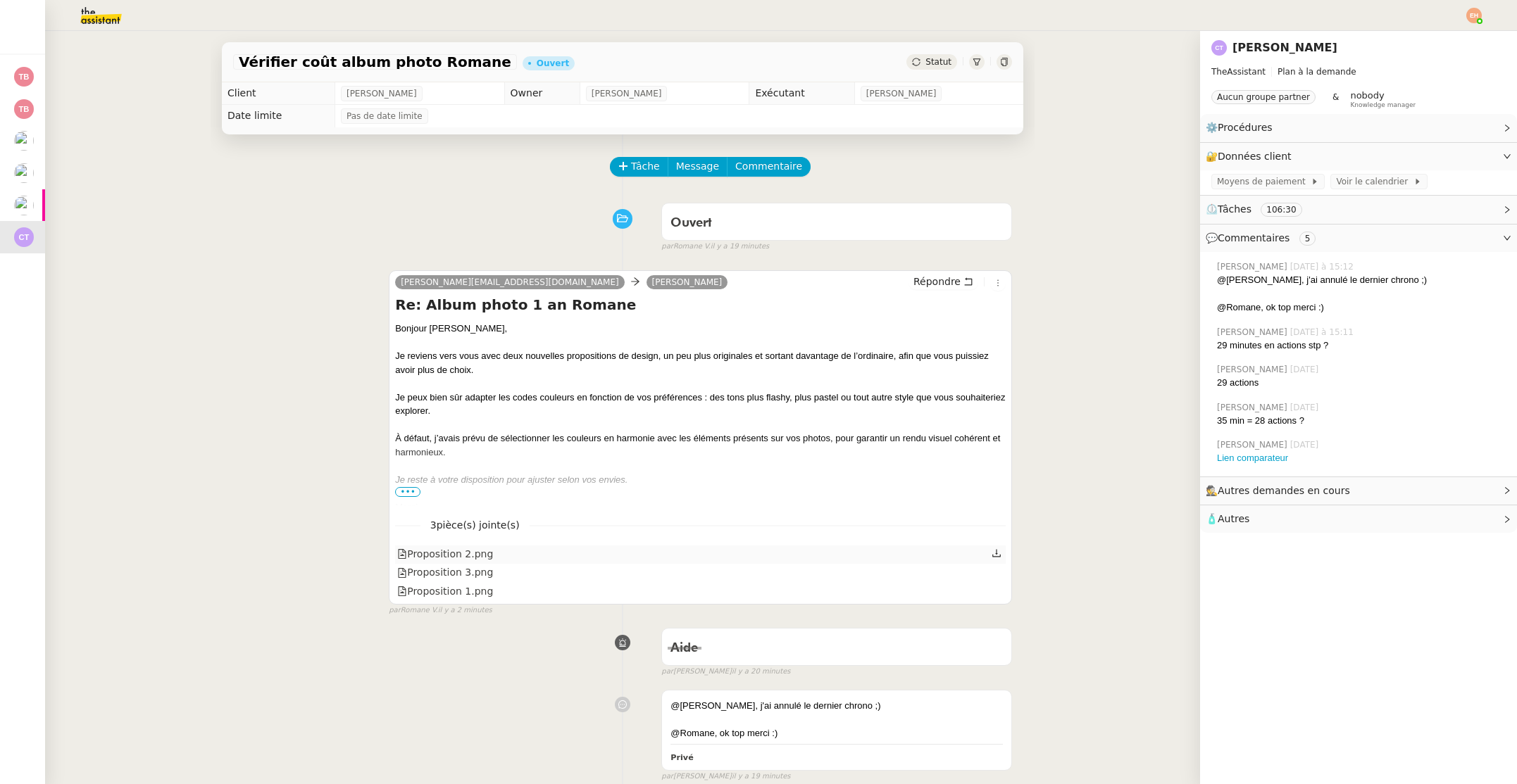
click at [488, 559] on div "Proposition 2.png" at bounding box center [445, 554] width 96 height 16
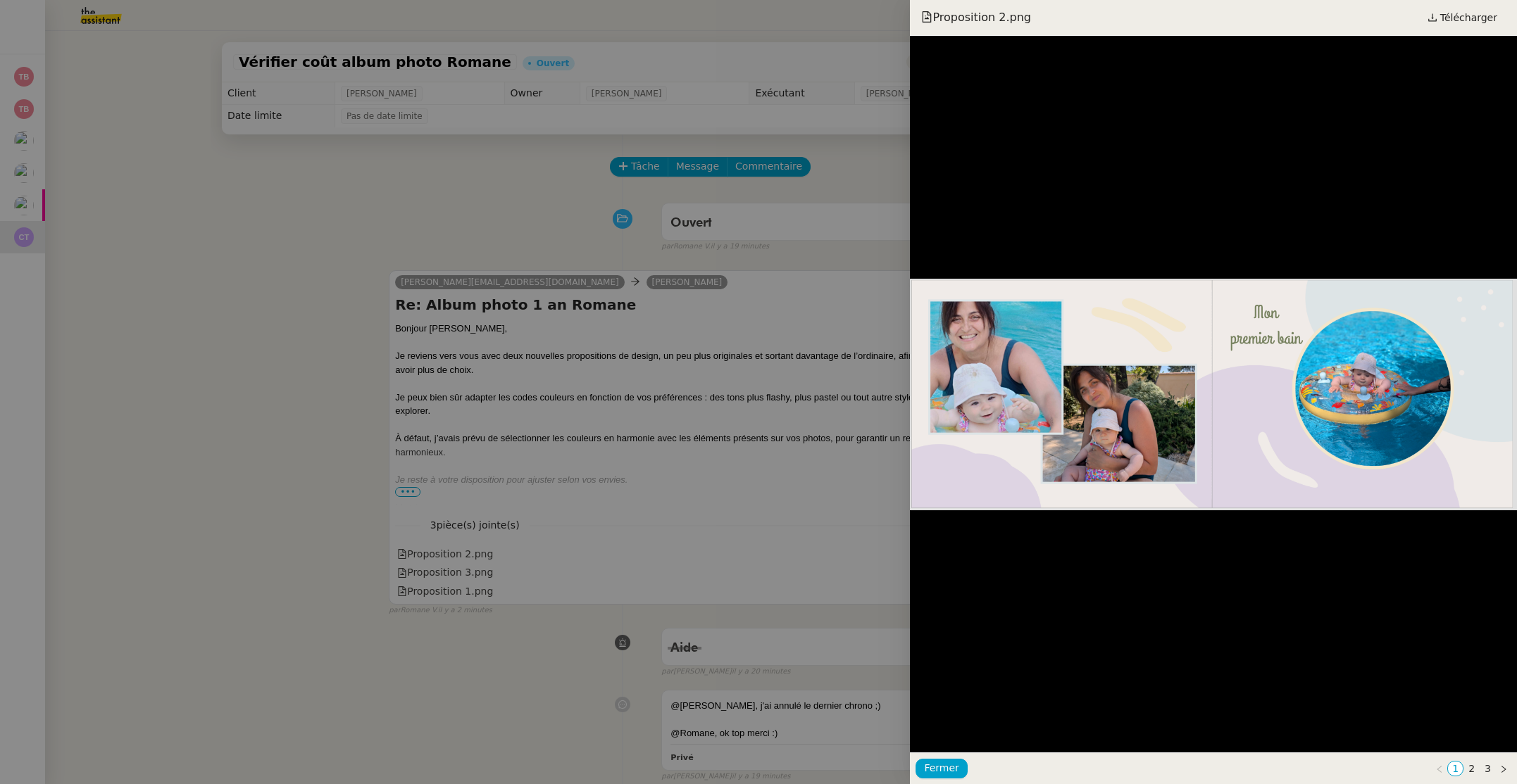
click at [482, 564] on div at bounding box center [758, 392] width 1517 height 784
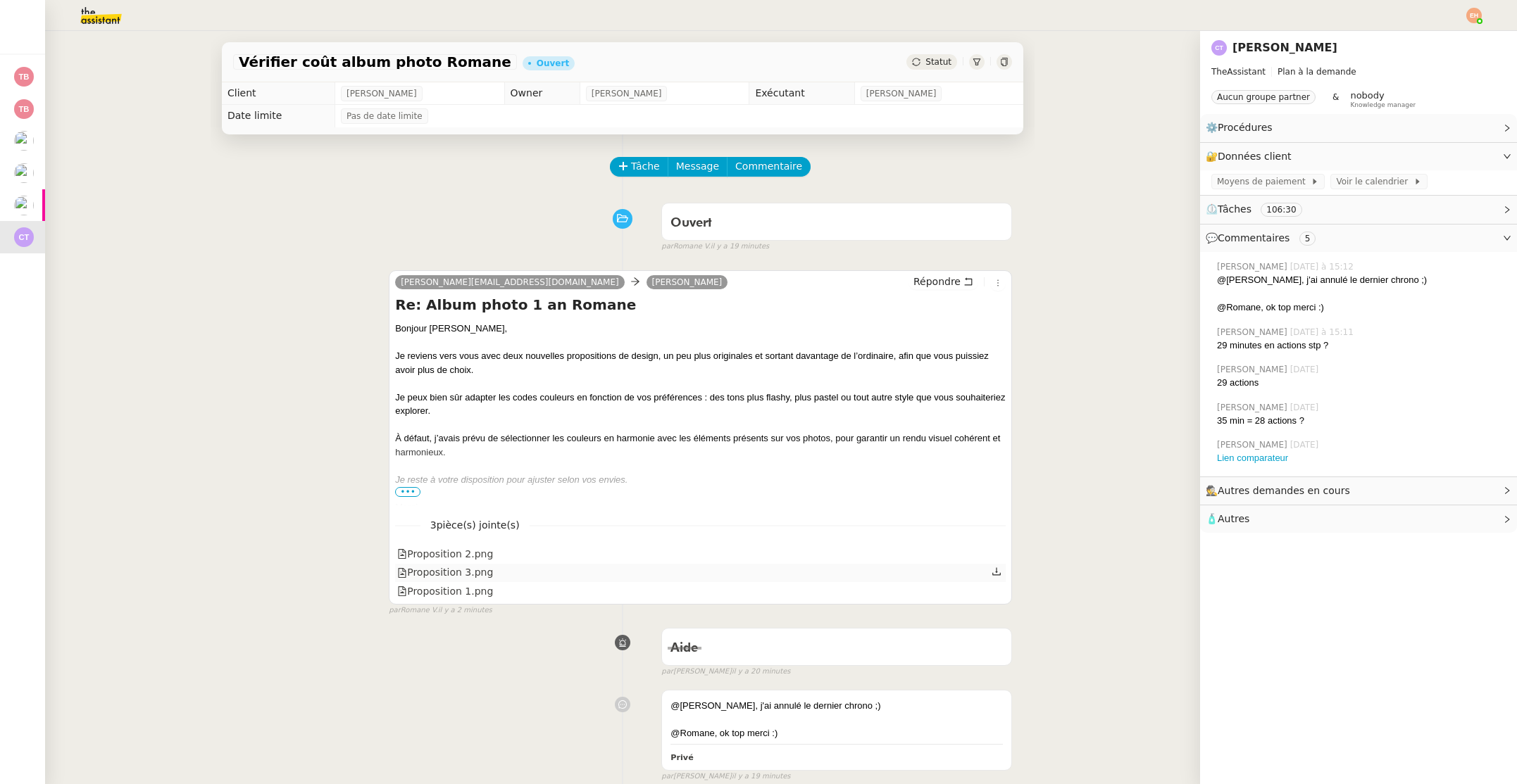
click at [482, 564] on div "Proposition 3.png" at bounding box center [700, 573] width 610 height 18
click at [472, 575] on div "Proposition 3.png" at bounding box center [445, 573] width 96 height 16
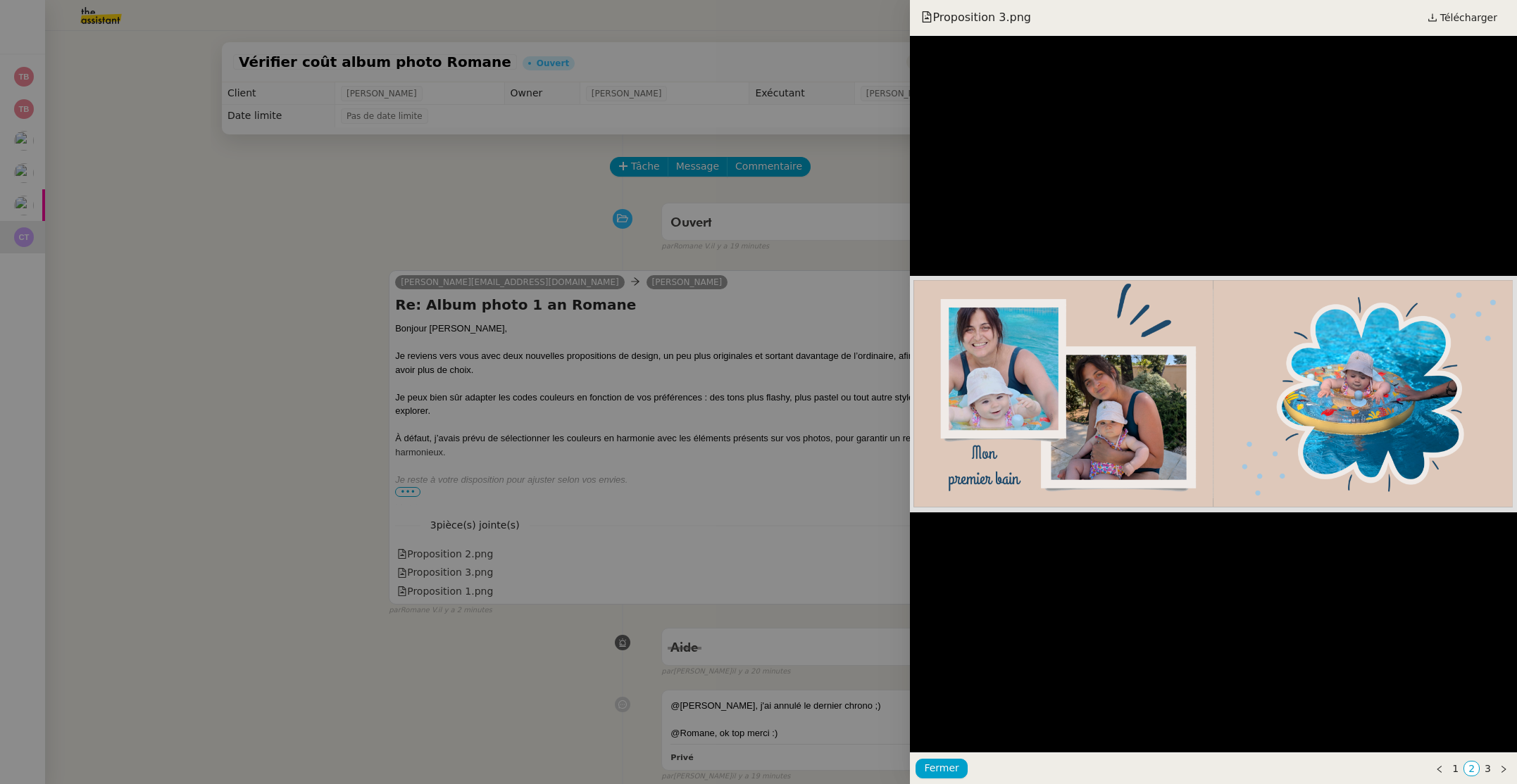
click at [457, 598] on div at bounding box center [758, 392] width 1517 height 784
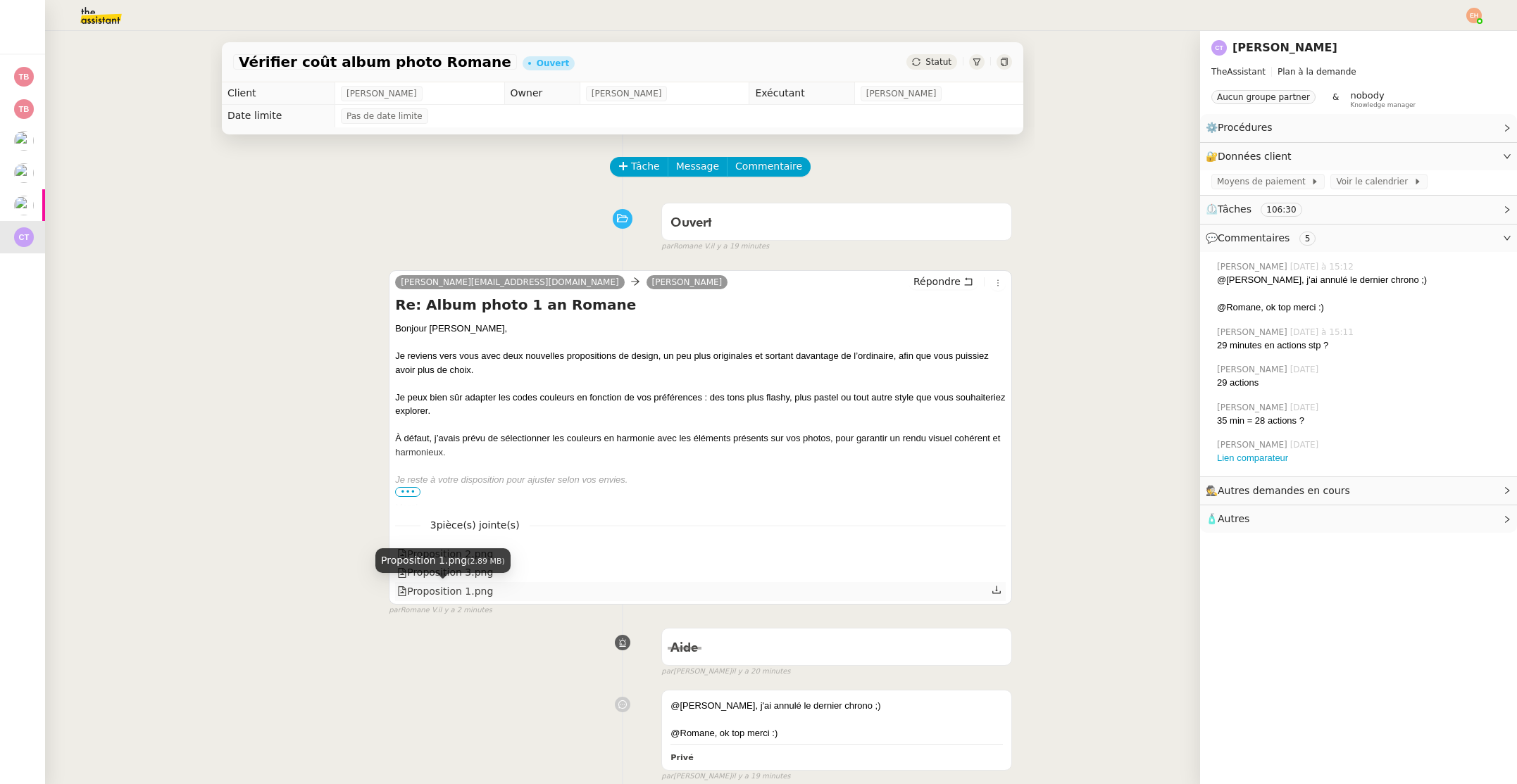
click at [457, 598] on div "Proposition 1.png" at bounding box center [445, 592] width 96 height 16
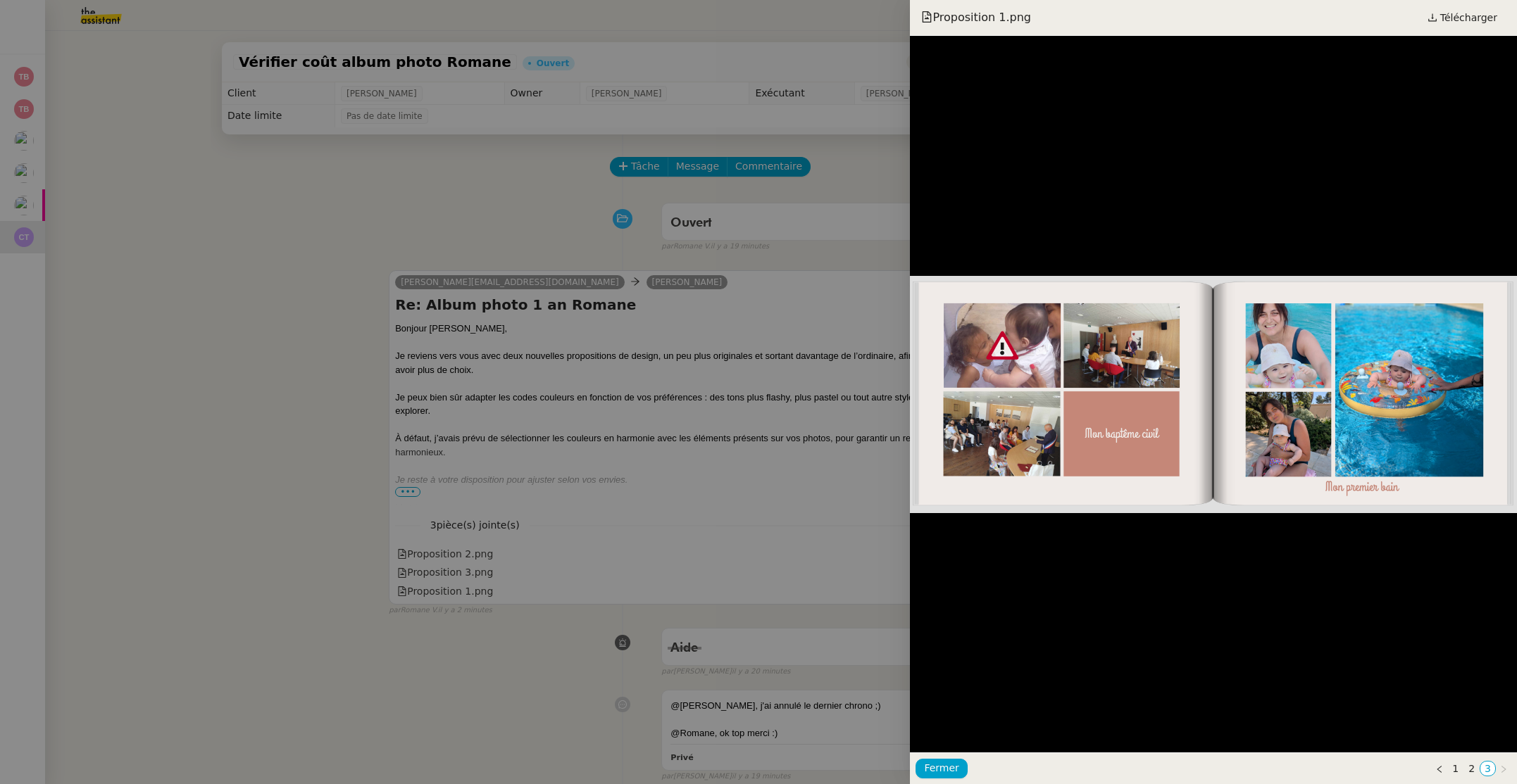
click at [470, 579] on div at bounding box center [758, 392] width 1517 height 784
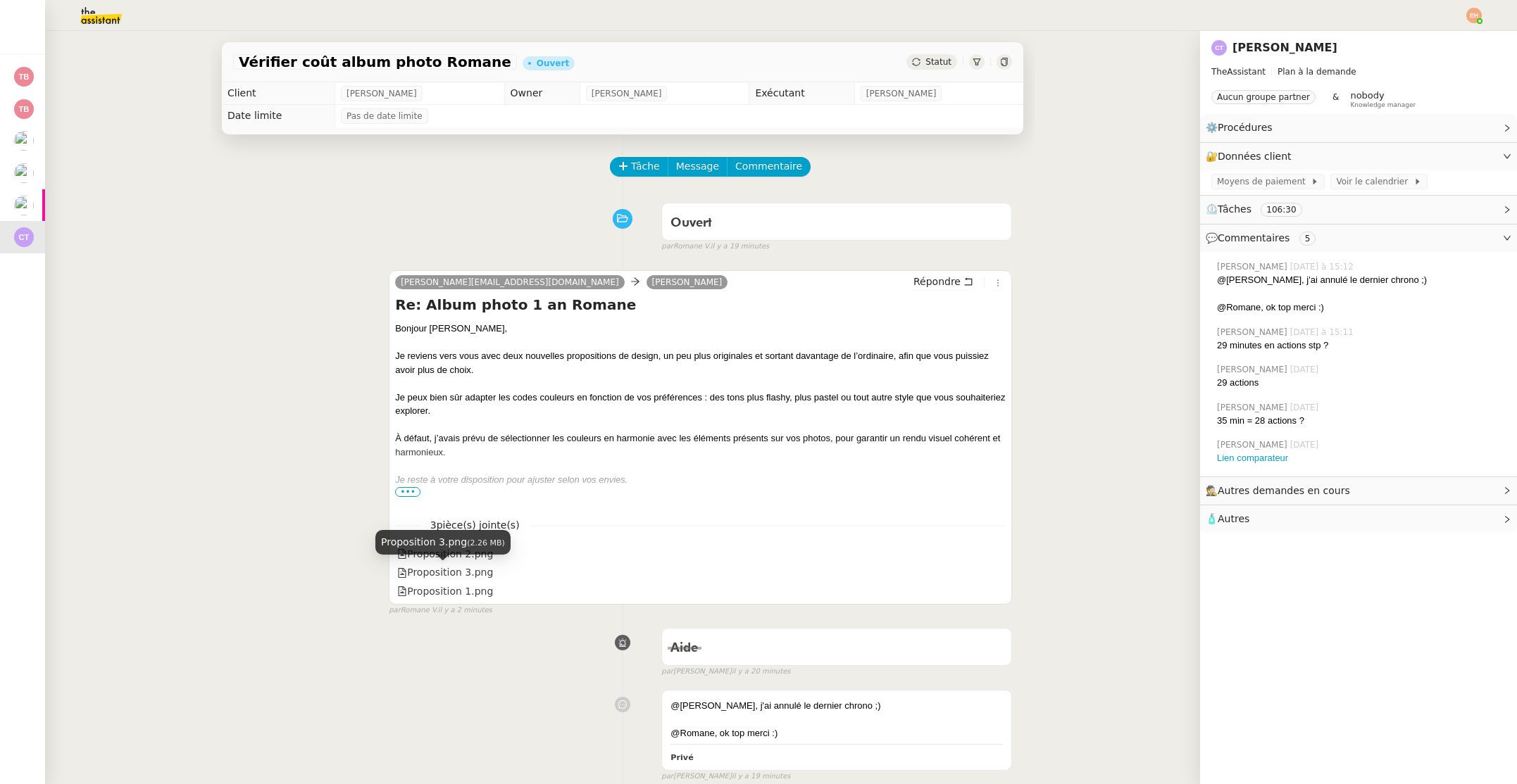
click at [470, 579] on div "Proposition 3.png" at bounding box center [445, 573] width 96 height 16
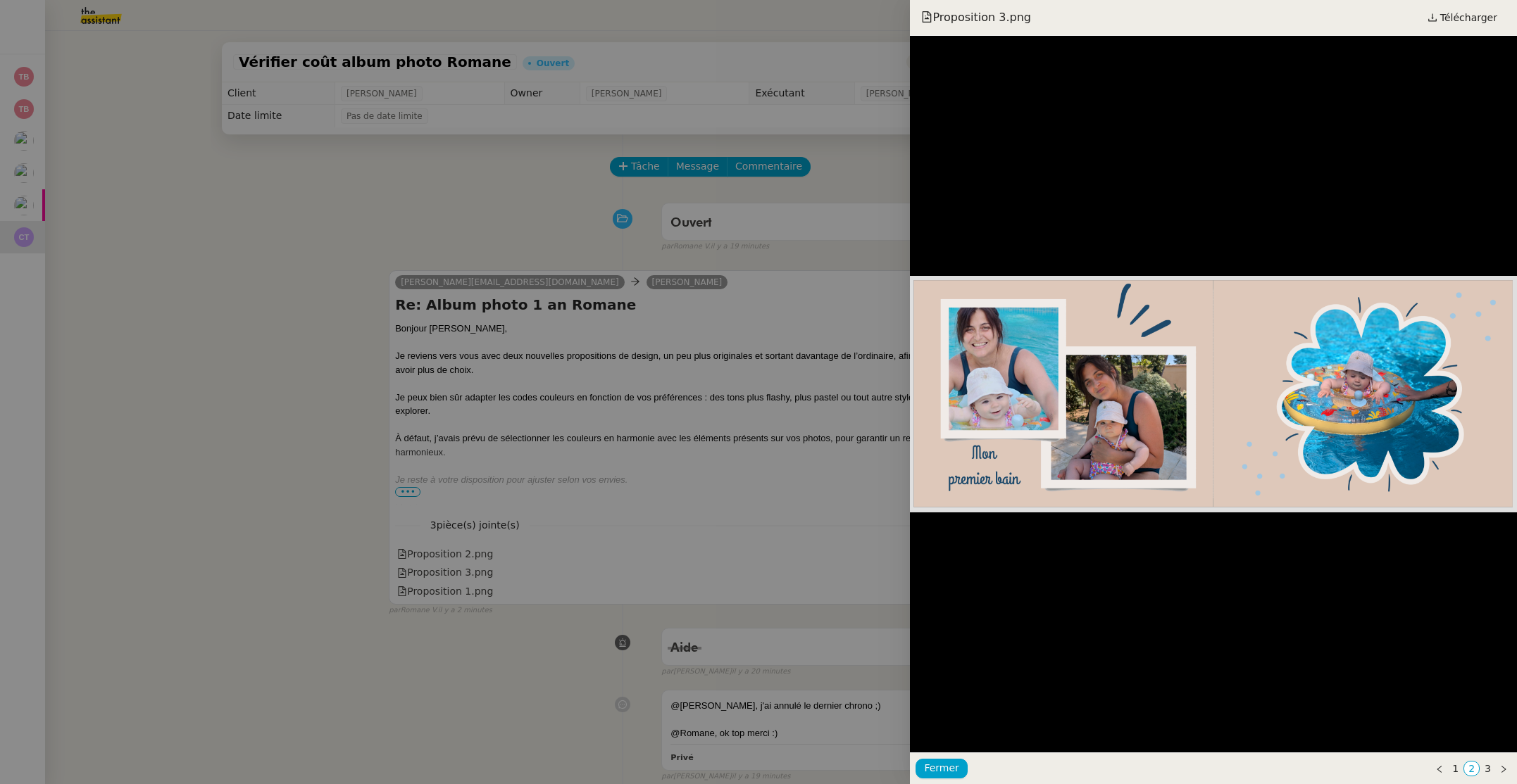
click at [479, 558] on div at bounding box center [758, 392] width 1517 height 784
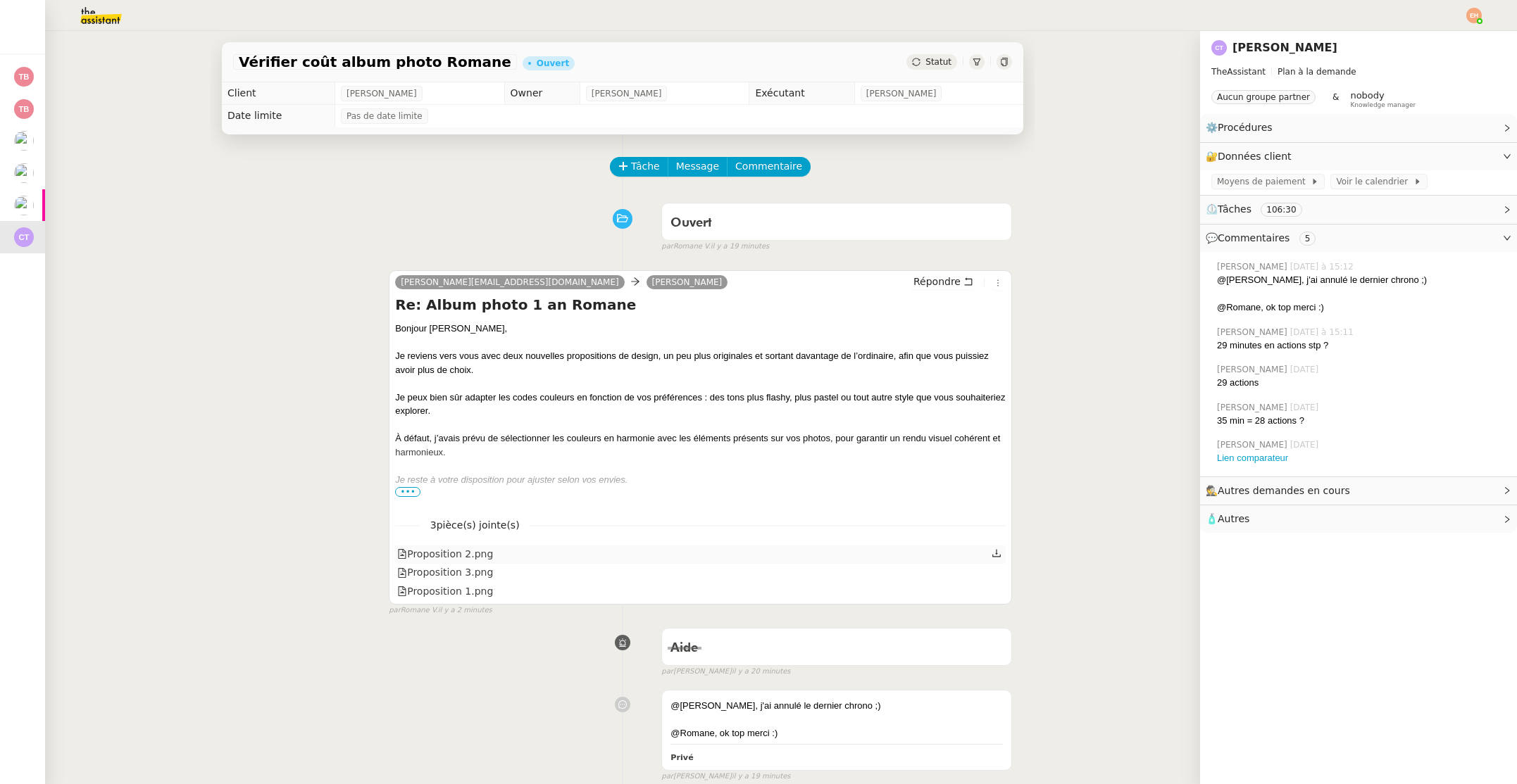
click at [478, 558] on div "Proposition 2.png" at bounding box center [445, 554] width 96 height 16
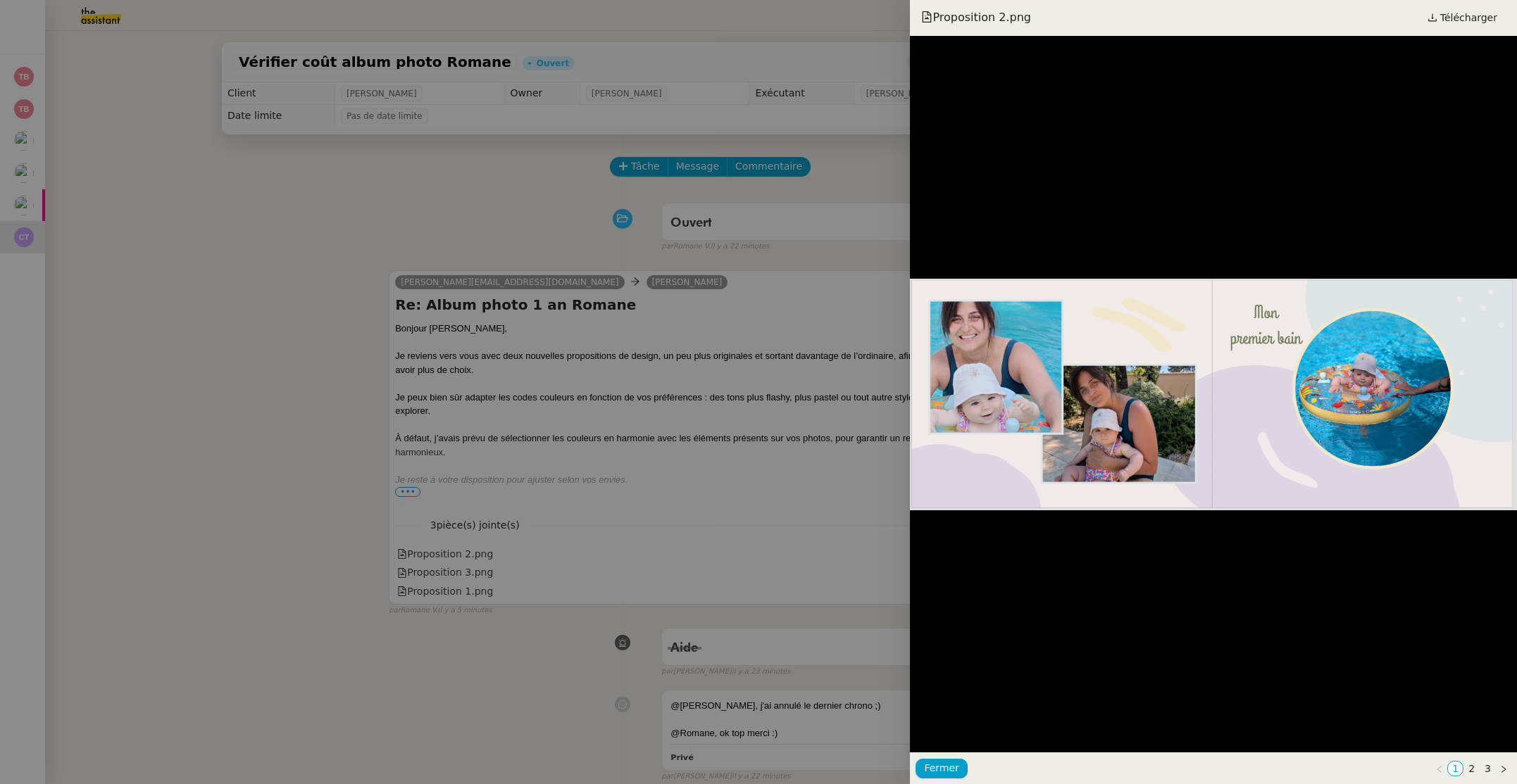
drag, startPoint x: 632, startPoint y: 223, endPoint x: 609, endPoint y: 221, distance: 23.1
click at [632, 223] on div at bounding box center [758, 392] width 1517 height 784
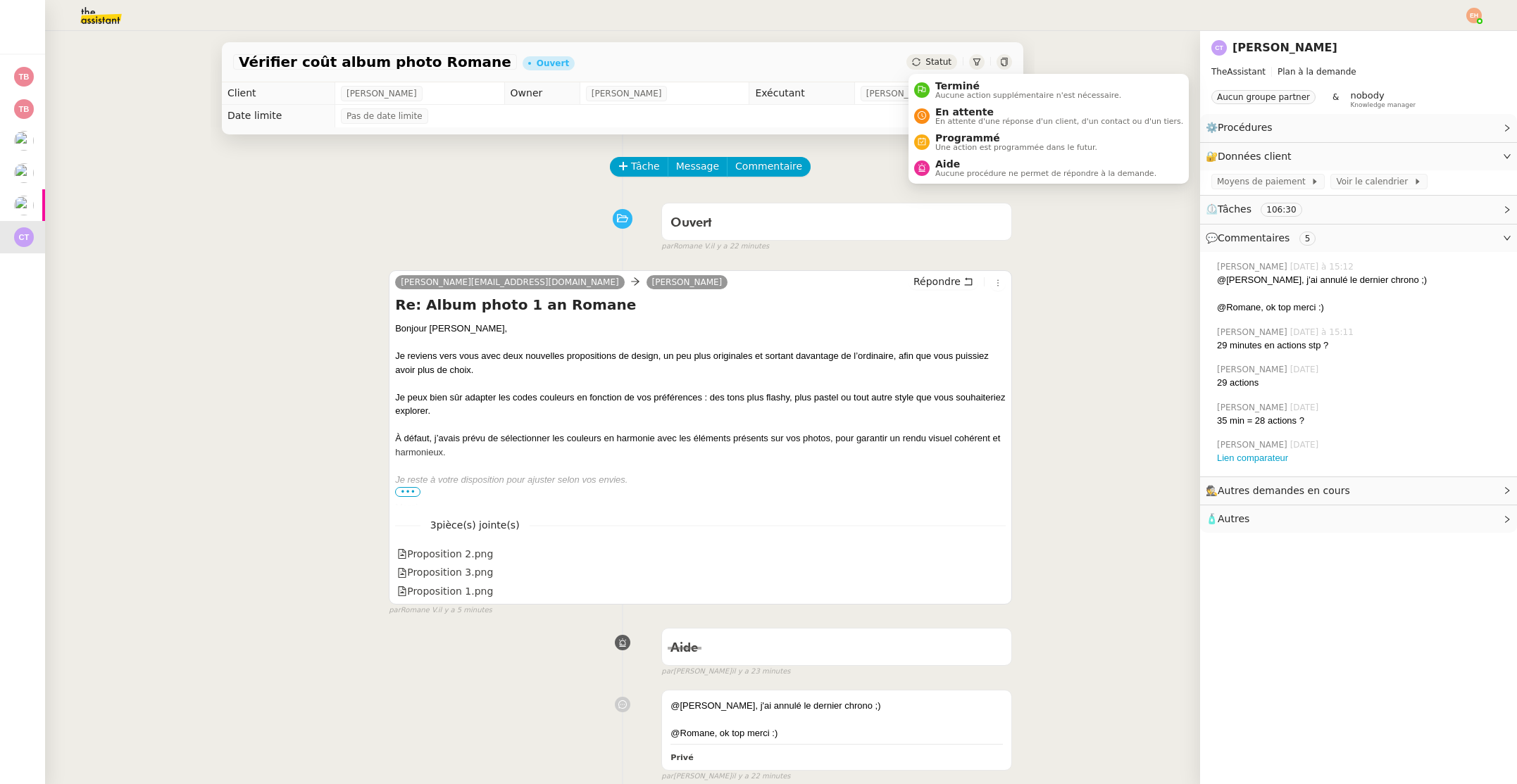
click at [935, 66] on span "Statut" at bounding box center [939, 62] width 26 height 10
click at [946, 115] on span "En attente" at bounding box center [1060, 112] width 248 height 11
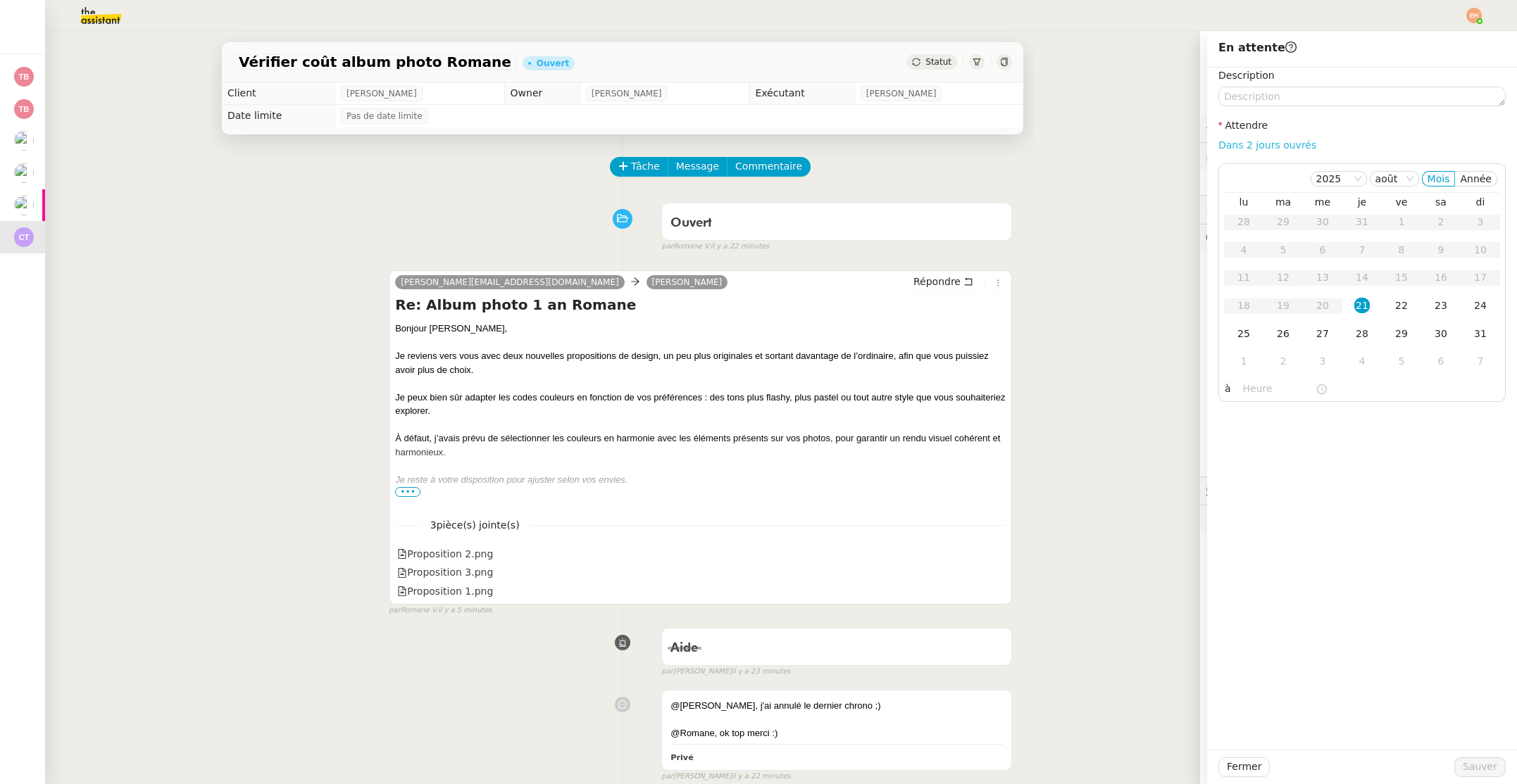
click at [1266, 141] on link "Dans 2 jours ouvrés" at bounding box center [1266, 145] width 98 height 11
type input "07:00"
click at [1482, 773] on span "Sauver" at bounding box center [1480, 767] width 34 height 16
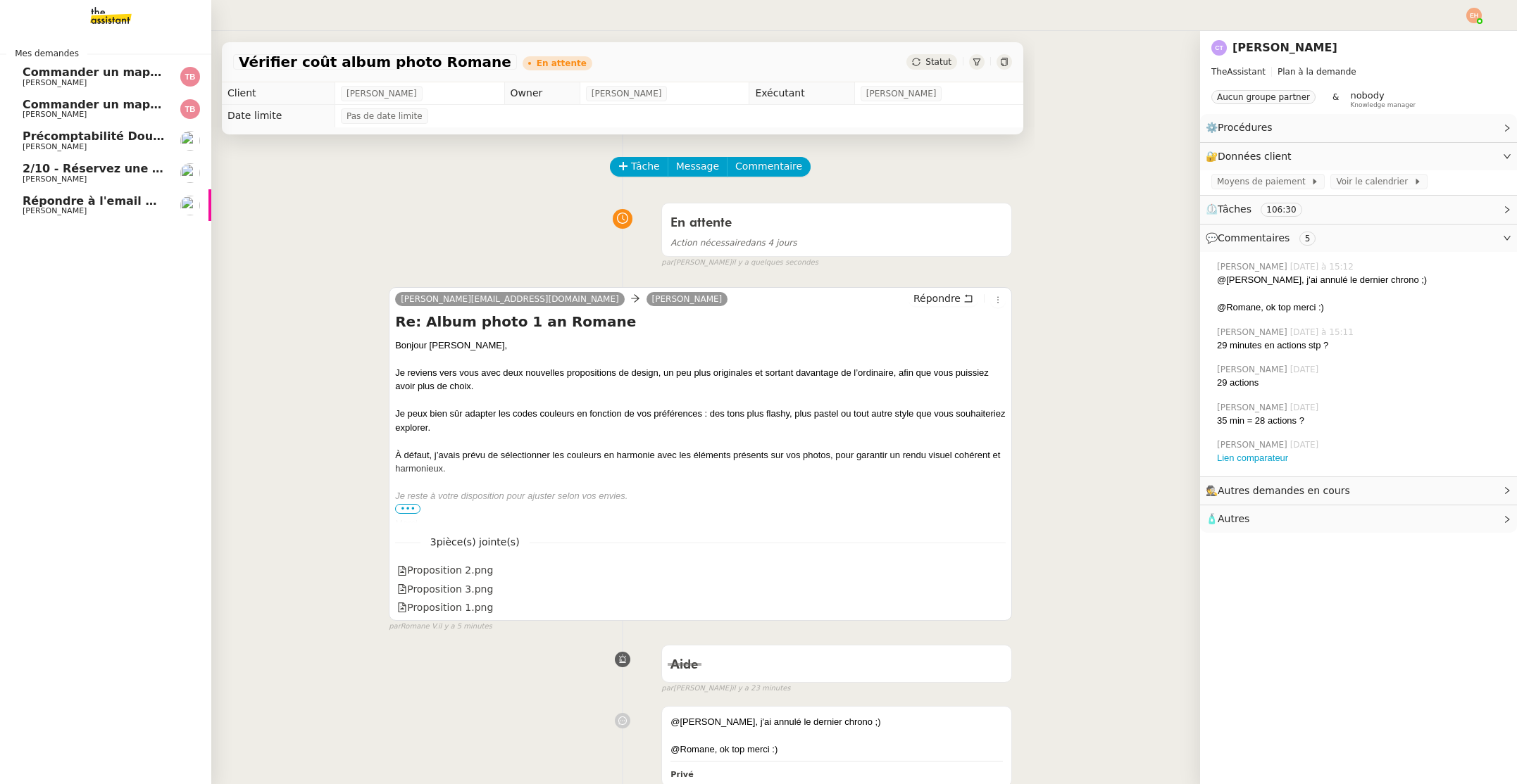
click at [32, 214] on span "[PERSON_NAME]" at bounding box center [54, 210] width 64 height 9
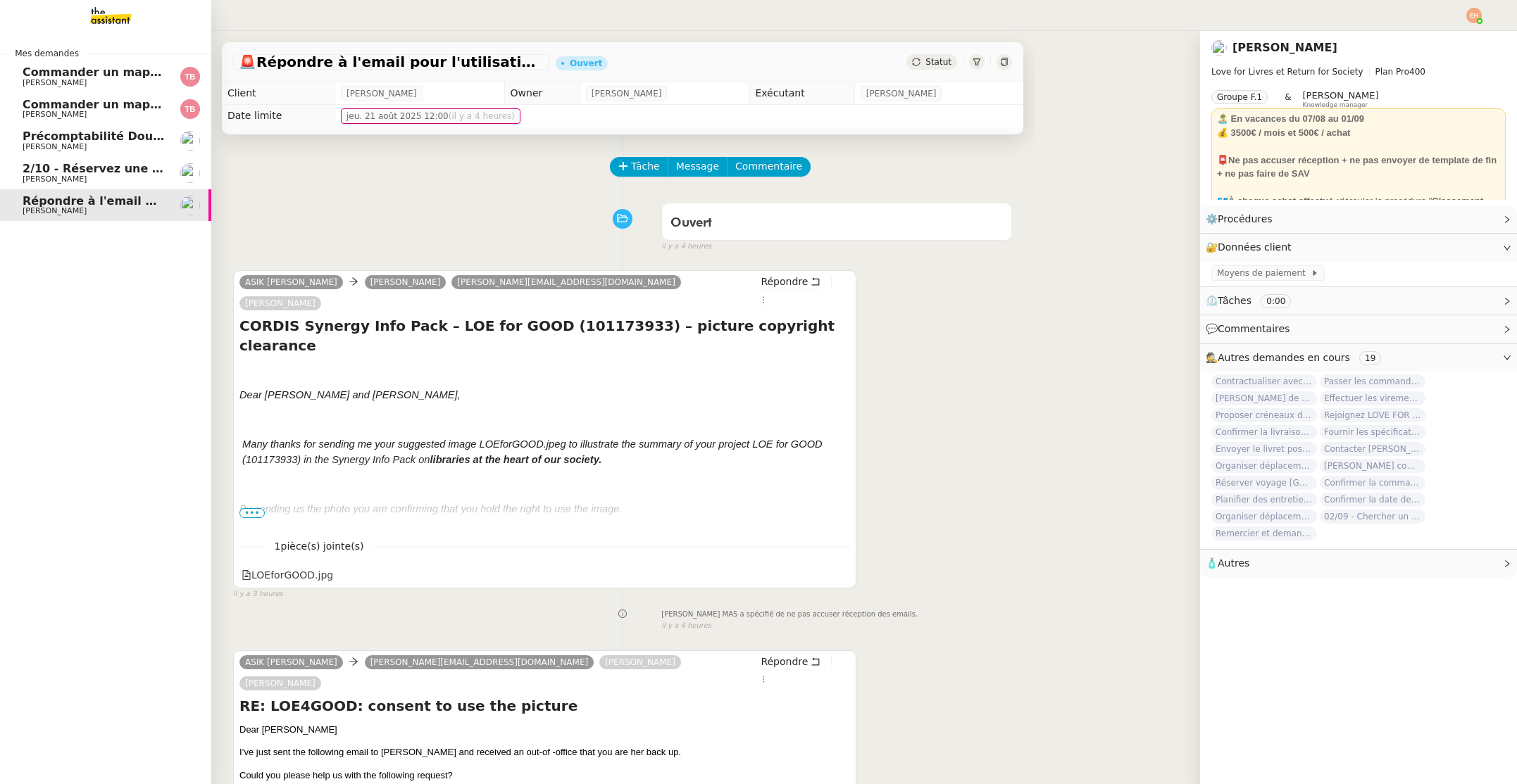
click at [53, 167] on span "2/10 - Réservez une chambre à l'hôtel Greet" at bounding box center [162, 168] width 279 height 13
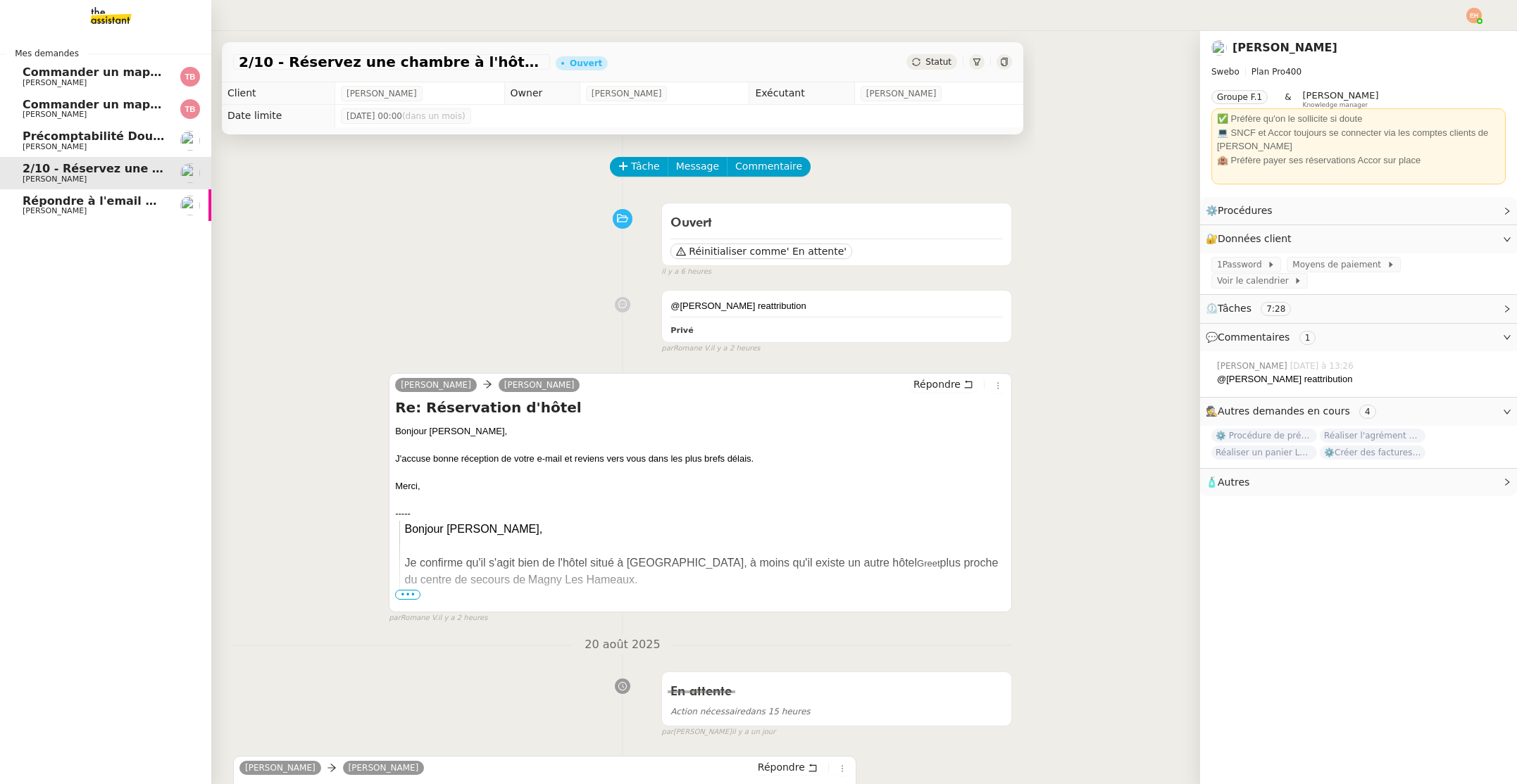
click at [107, 195] on span "Répondre à l'email pour l'utilisation de l'image" at bounding box center [171, 201] width 297 height 13
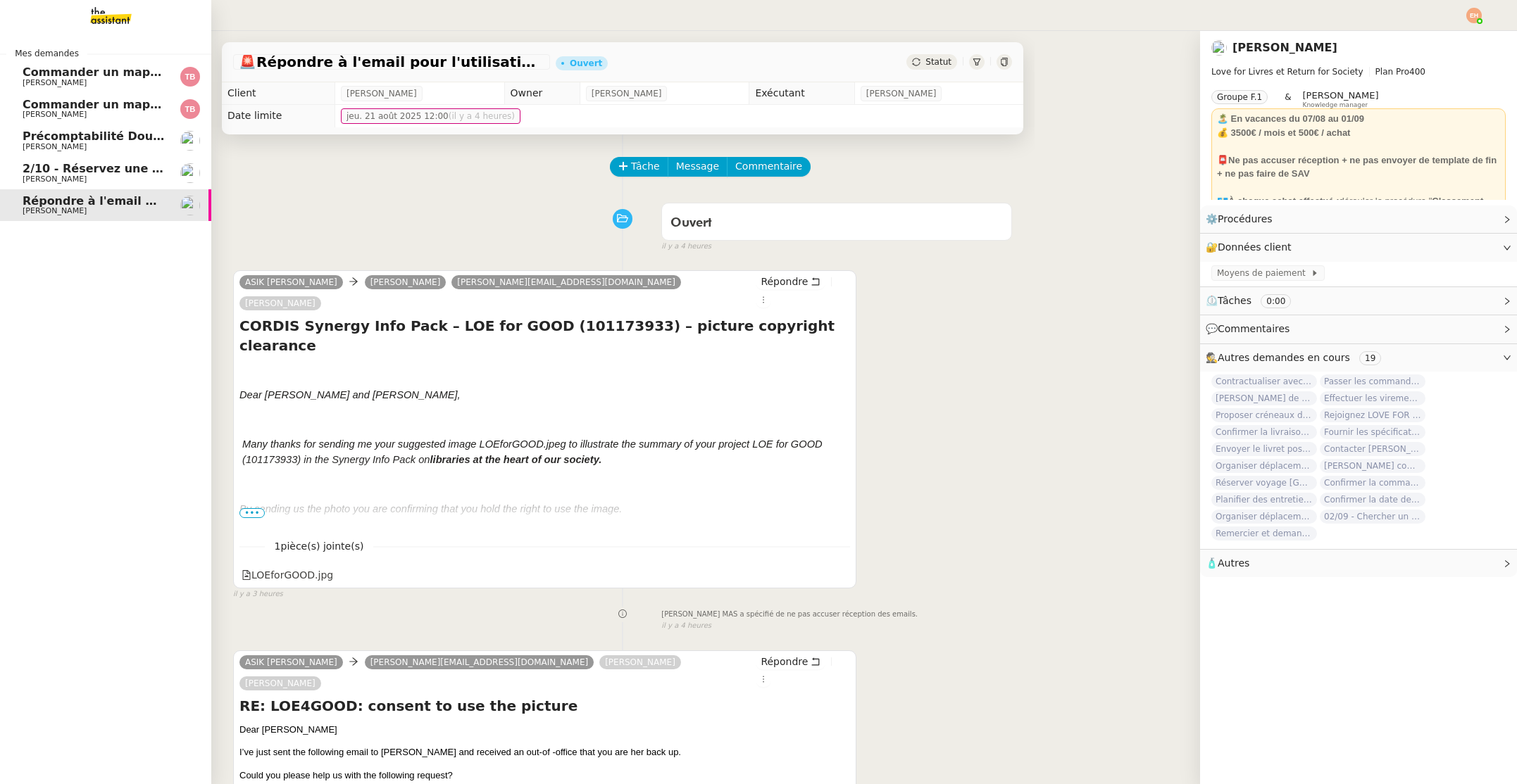
click at [122, 71] on span "Commander un mapping pour Afigec" at bounding box center [138, 72] width 232 height 13
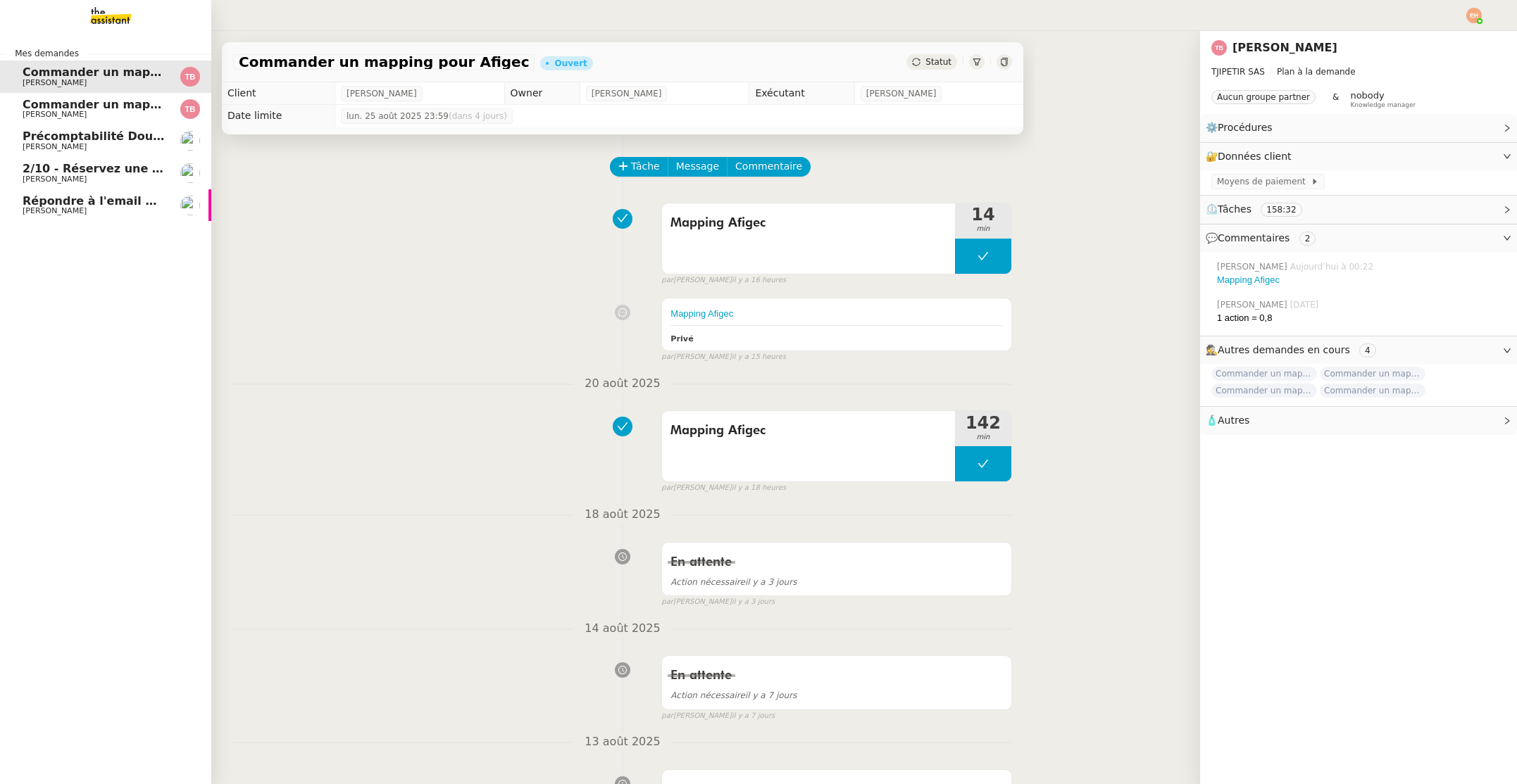
click at [116, 199] on span "Répondre à l'email pour l'utilisation de l'image" at bounding box center [171, 201] width 297 height 13
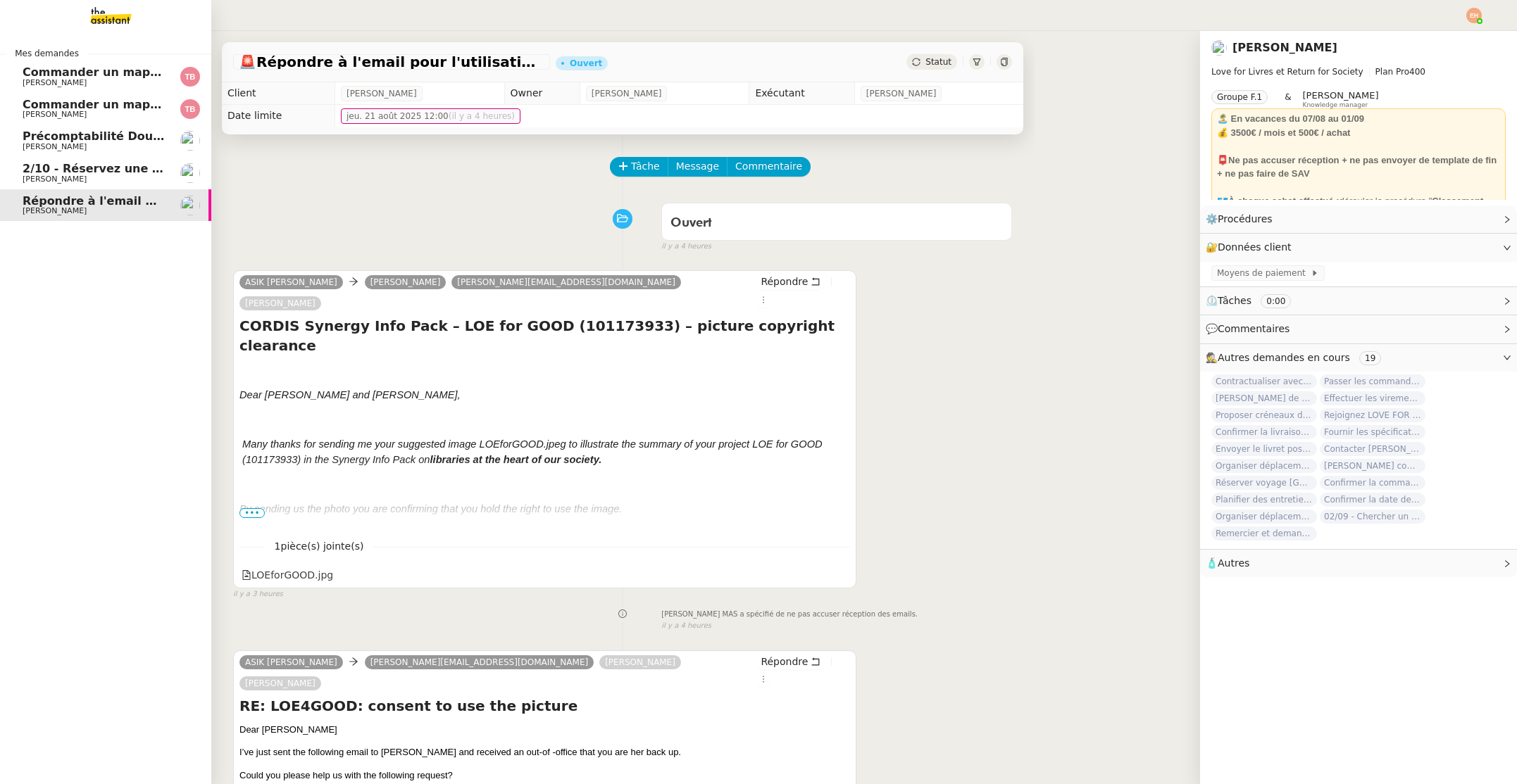
click at [65, 170] on span "2/10 - Réservez une chambre à l'hôtel Greet" at bounding box center [162, 168] width 279 height 13
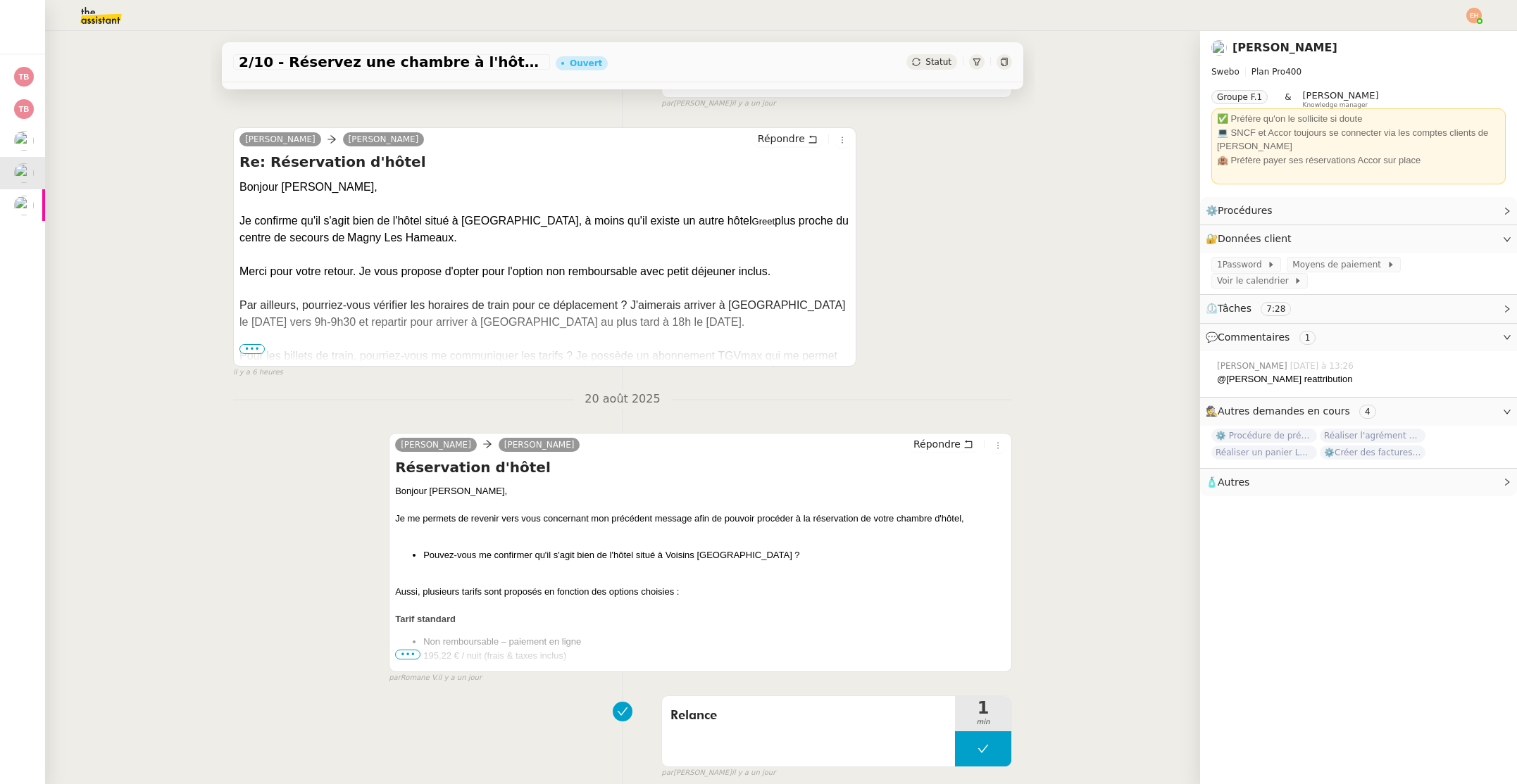
scroll to position [905, 0]
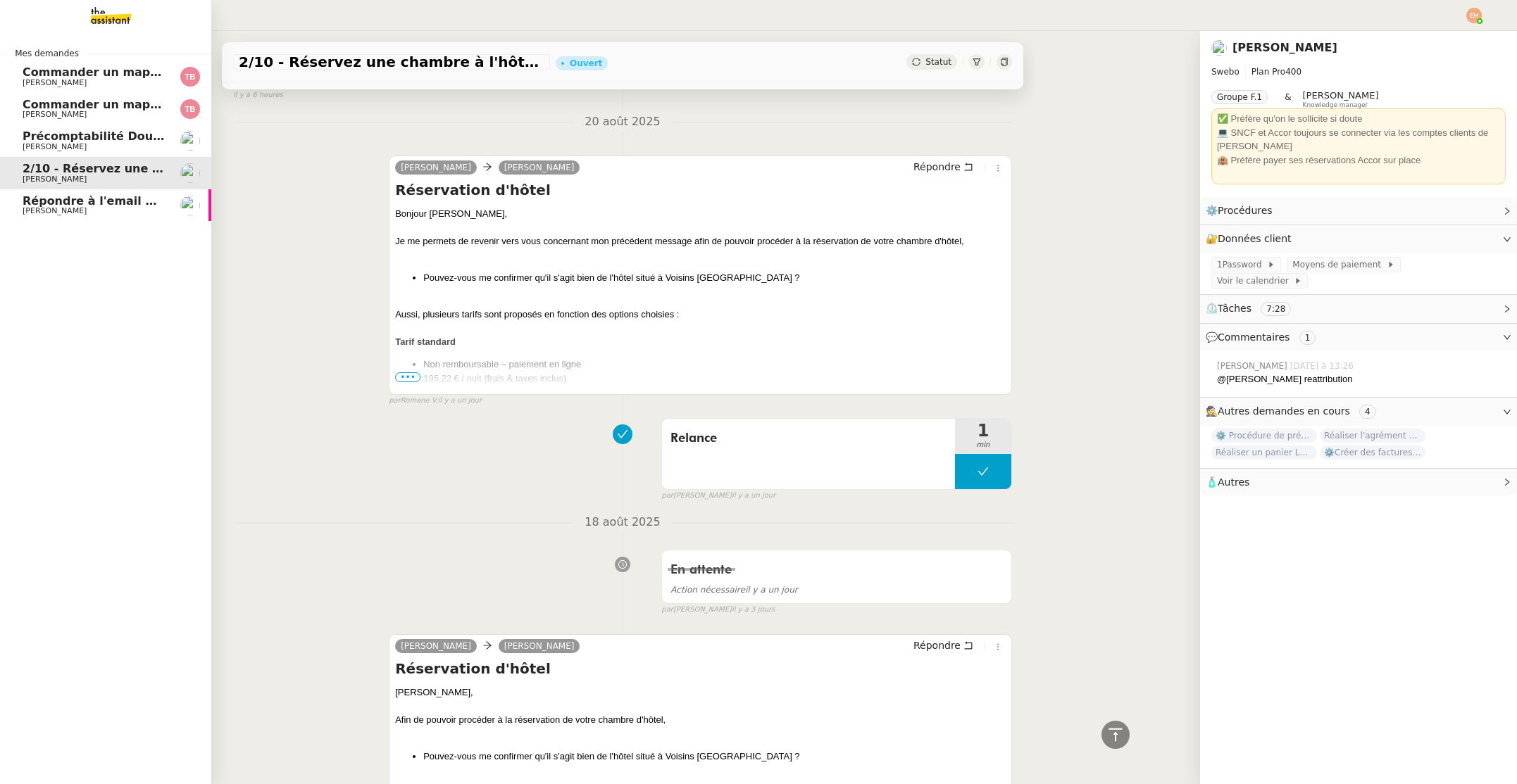
click at [72, 207] on span "[PERSON_NAME]" at bounding box center [93, 211] width 142 height 8
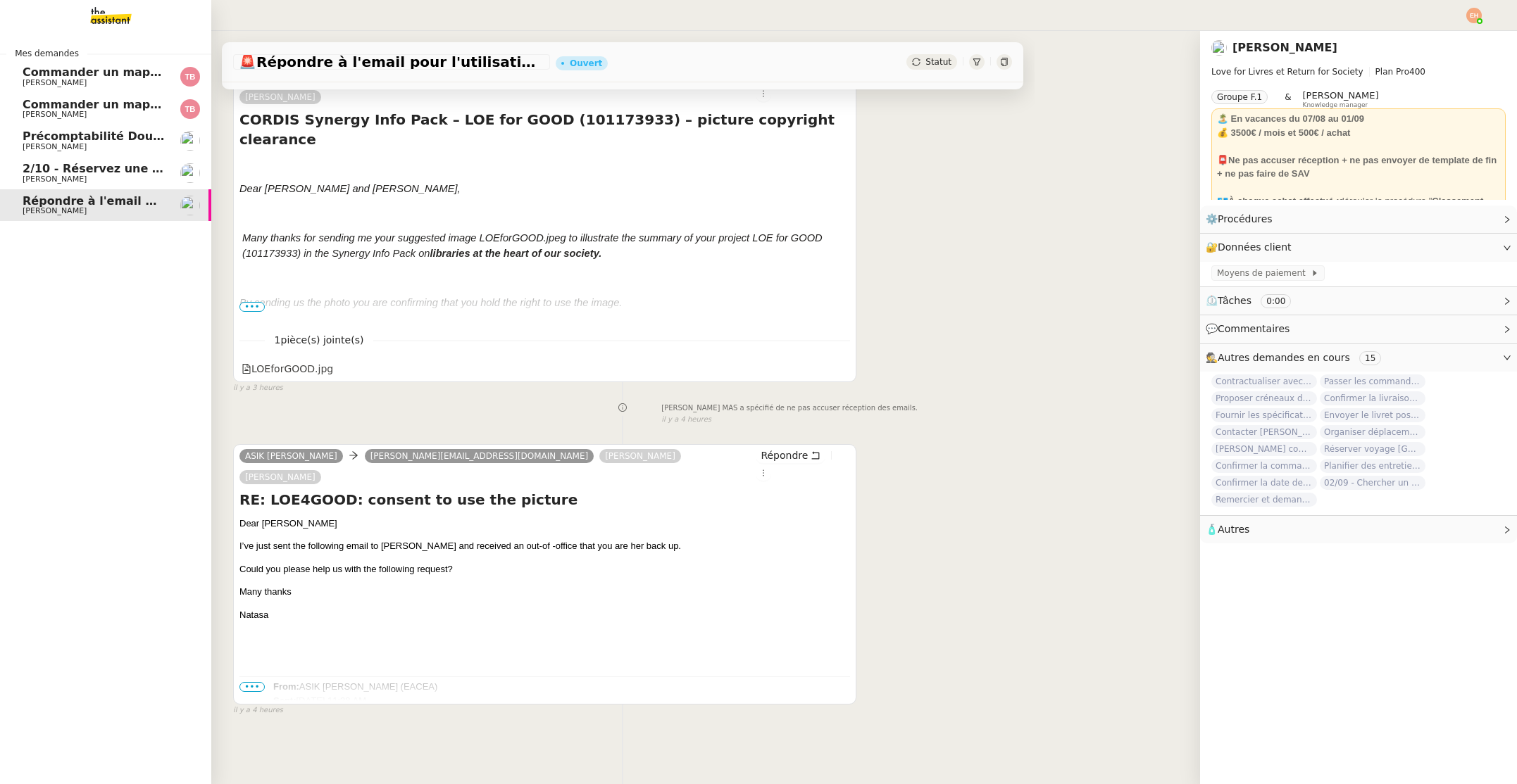
scroll to position [179, 0]
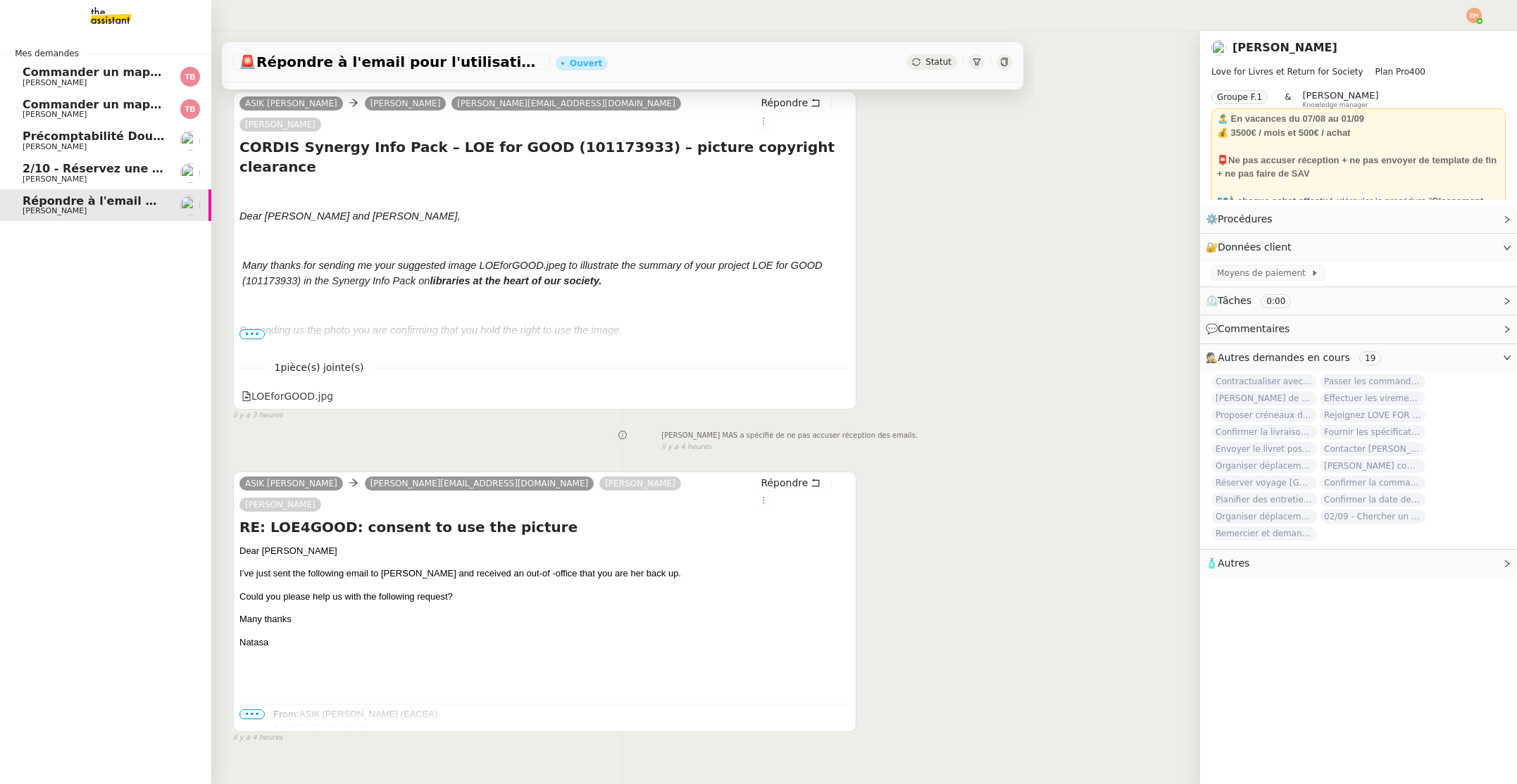
click at [122, 138] on span "Précomptabilité Dougs- août 2025" at bounding box center [131, 136] width 218 height 13
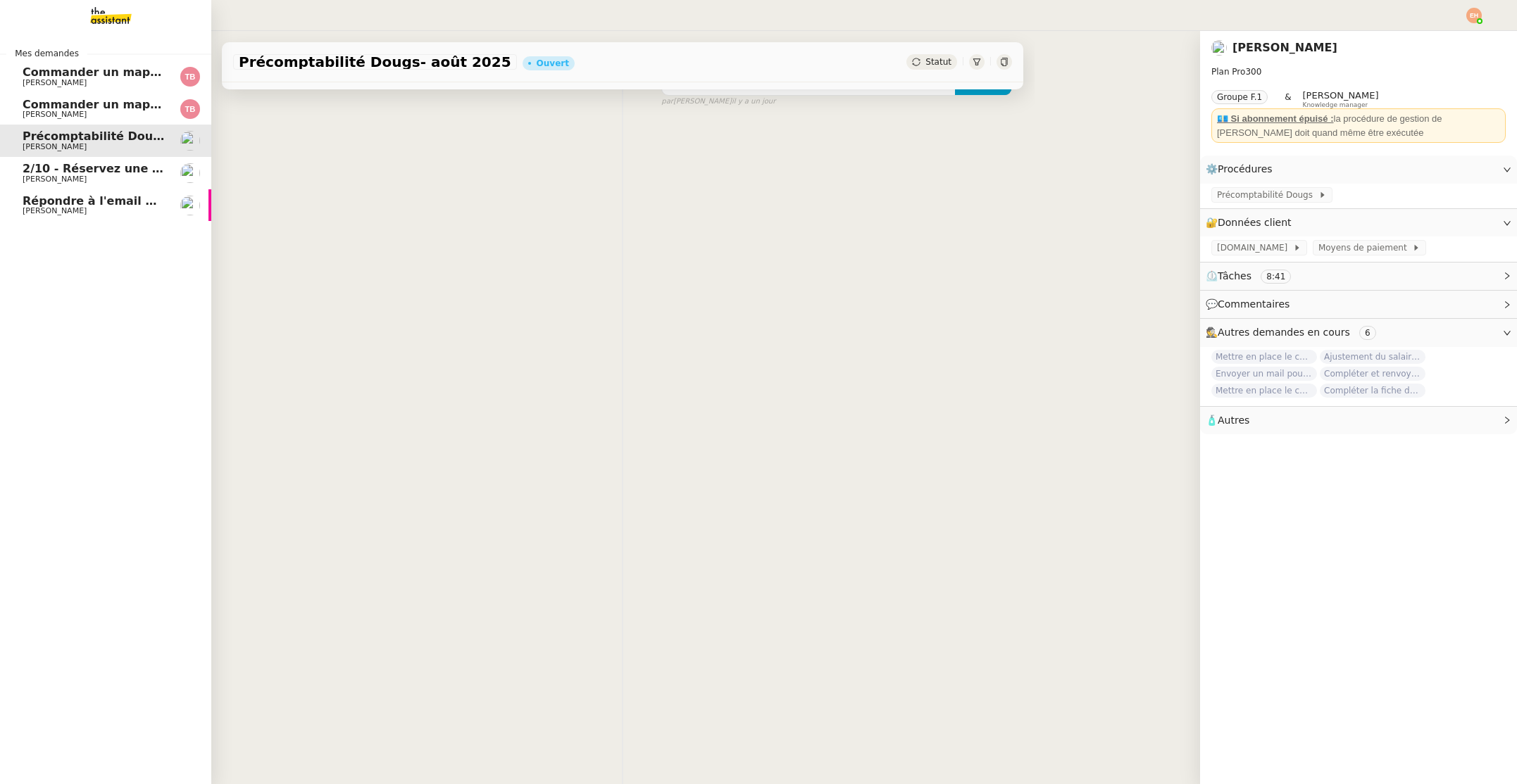
click at [124, 174] on span "2/10 - Réservez une chambre à l'hôtel Greet" at bounding box center [162, 168] width 279 height 13
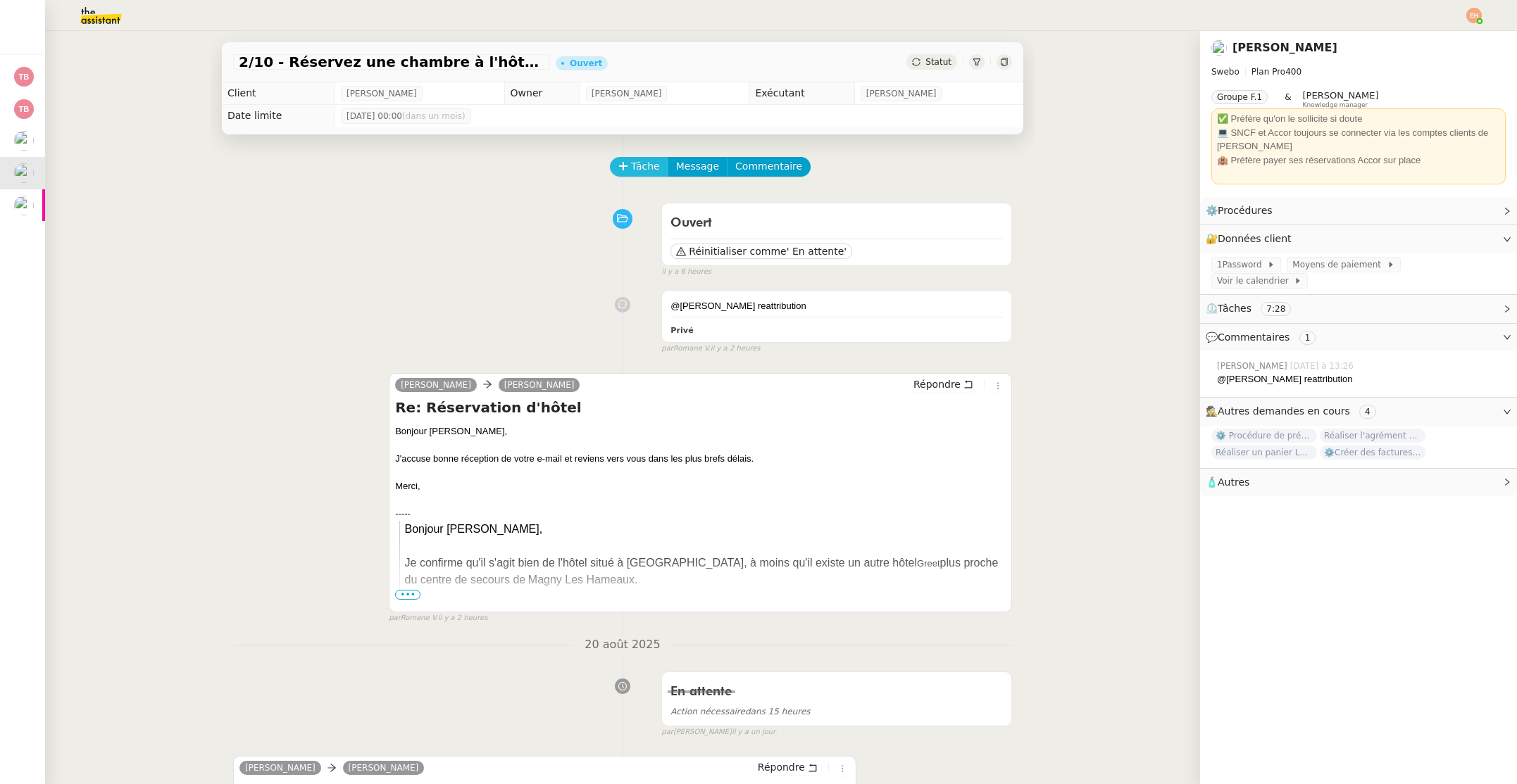
click at [647, 160] on span "Tâche" at bounding box center [645, 167] width 29 height 16
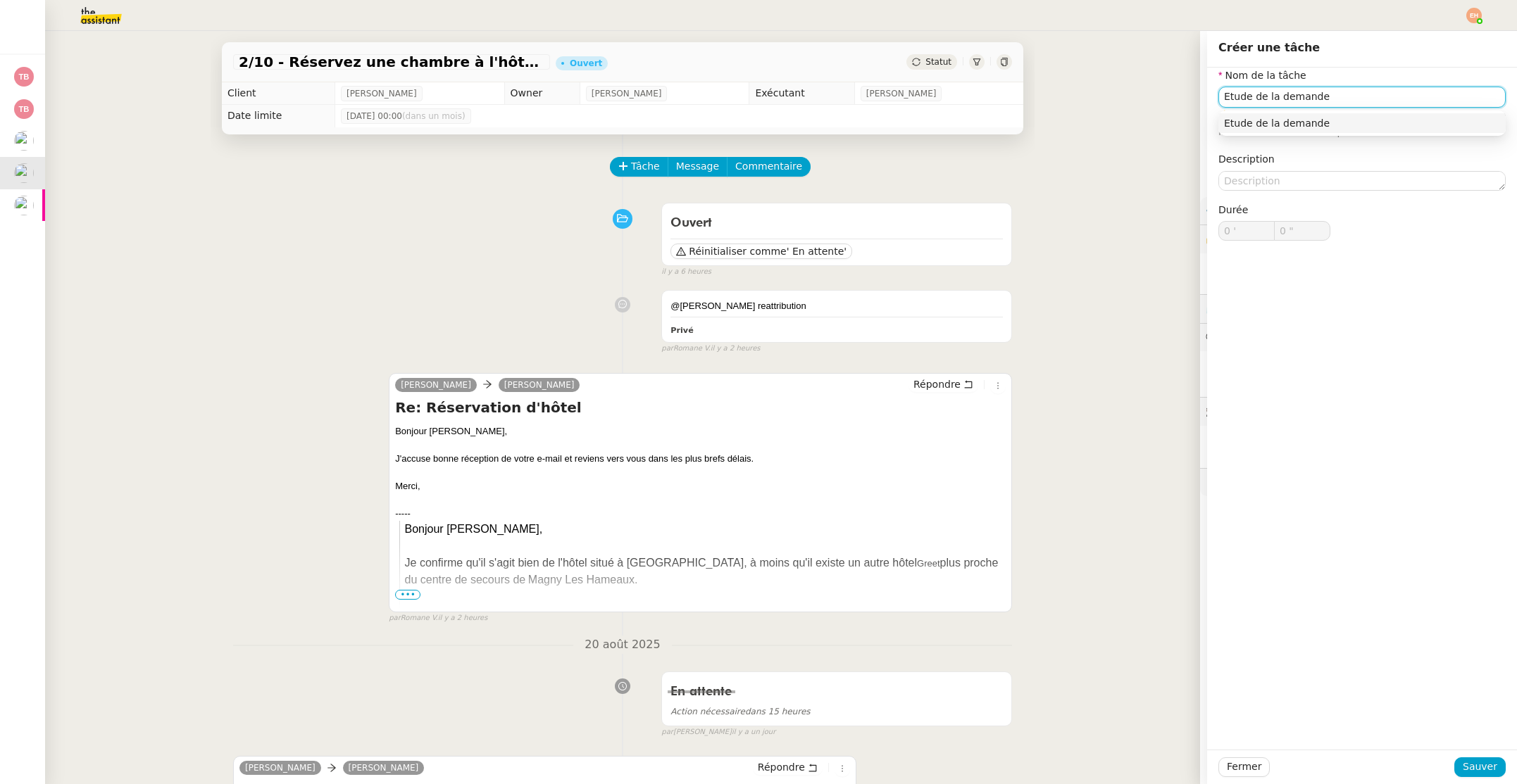
type input "Etude de la demande"
click at [1485, 769] on span "Sauver" at bounding box center [1480, 767] width 34 height 16
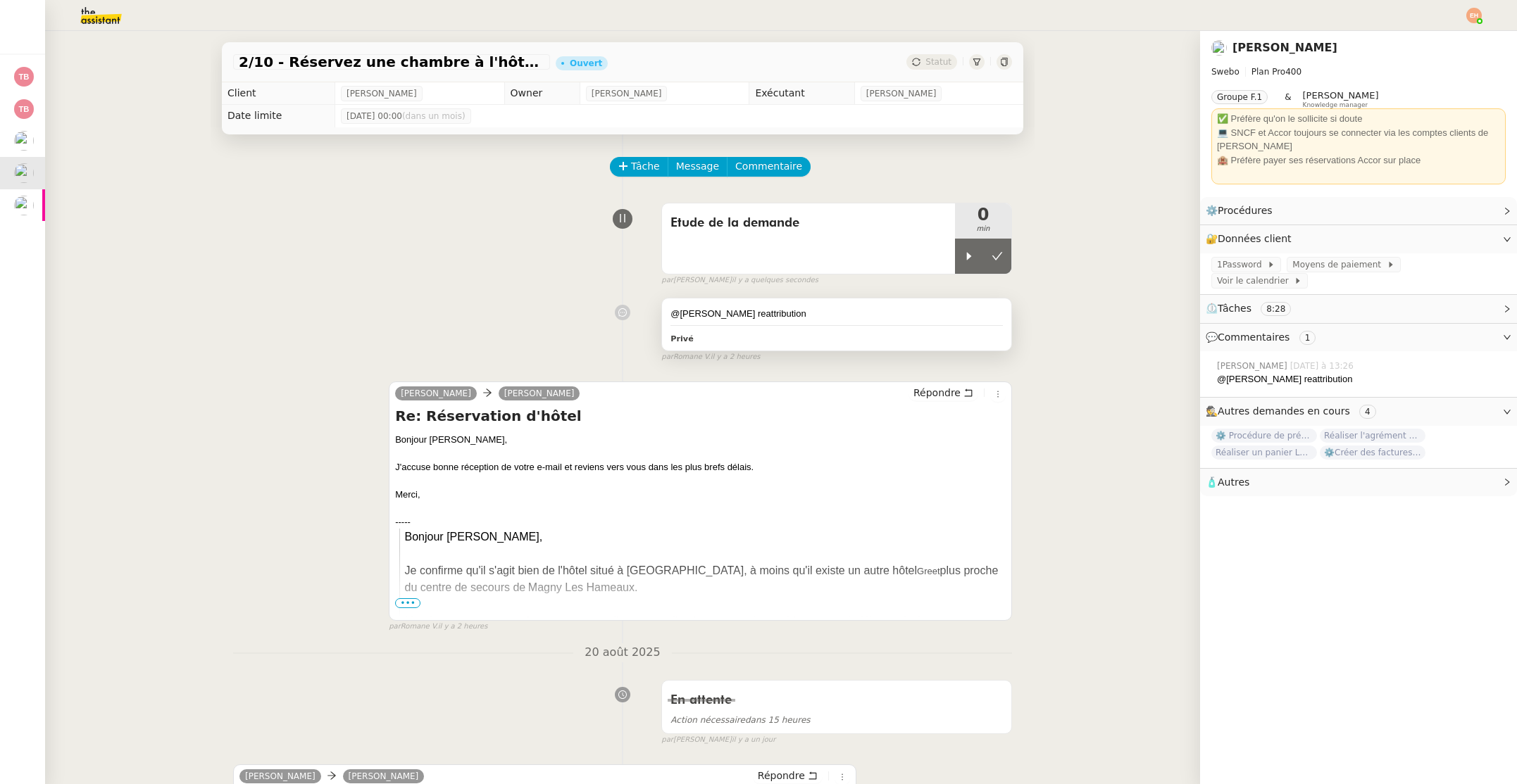
drag, startPoint x: 977, startPoint y: 250, endPoint x: 1010, endPoint y: 299, distance: 59.1
click at [977, 250] on div at bounding box center [969, 256] width 28 height 35
click at [1004, 244] on div at bounding box center [983, 256] width 57 height 35
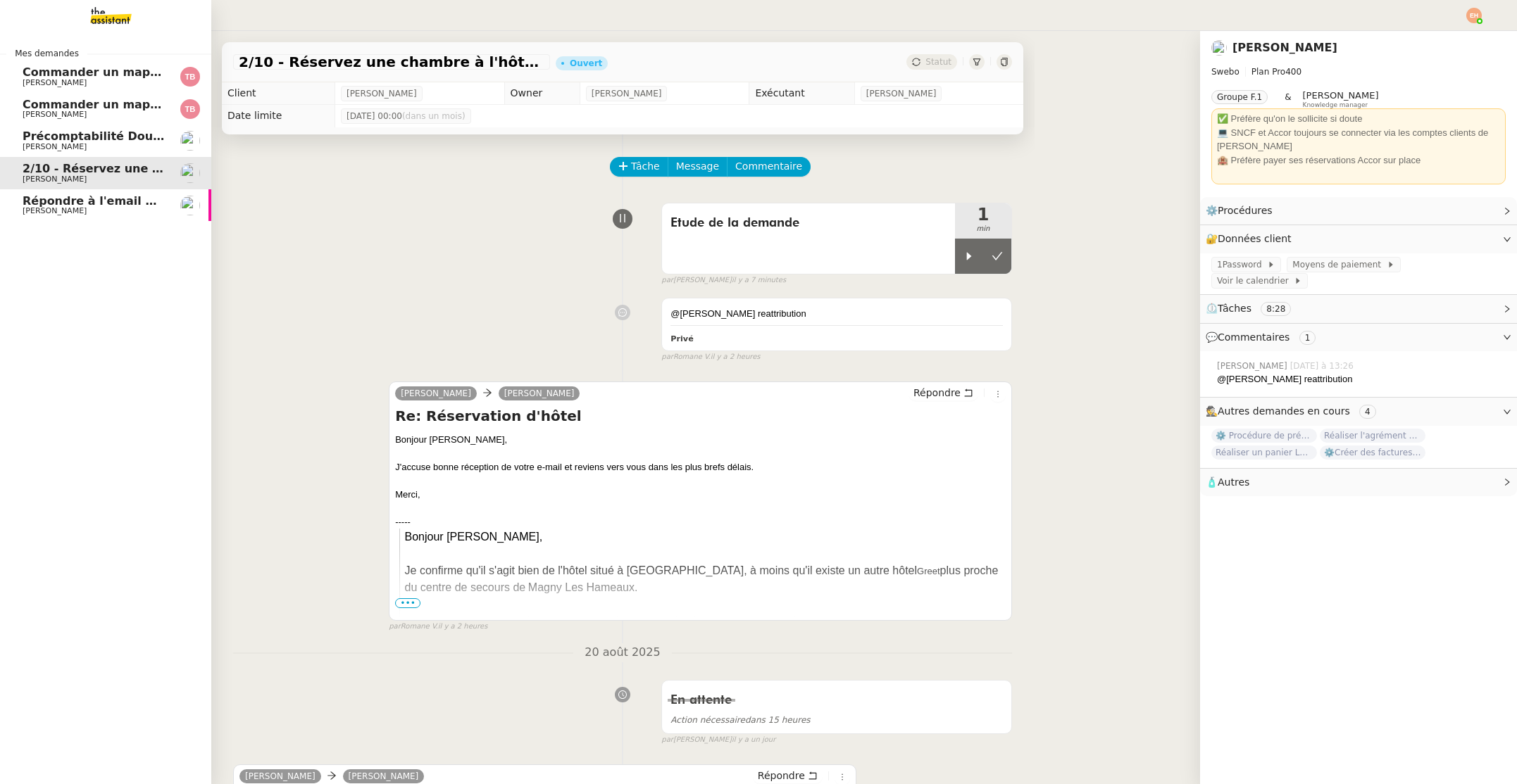
click at [38, 196] on span "Répondre à l'email pour l'utilisation de l'image" at bounding box center [171, 201] width 297 height 13
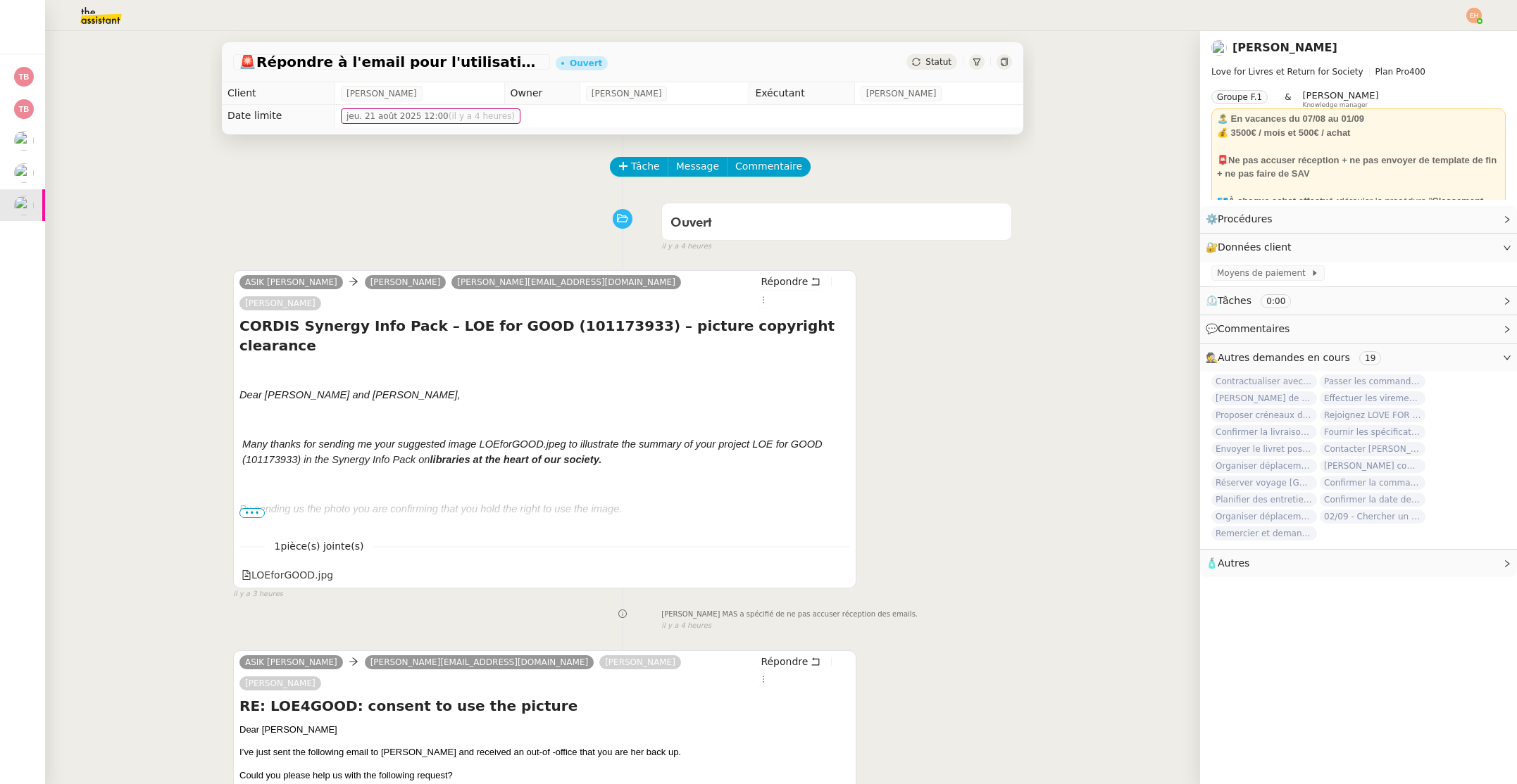
click at [119, 17] on img at bounding box center [90, 16] width 109 height 31
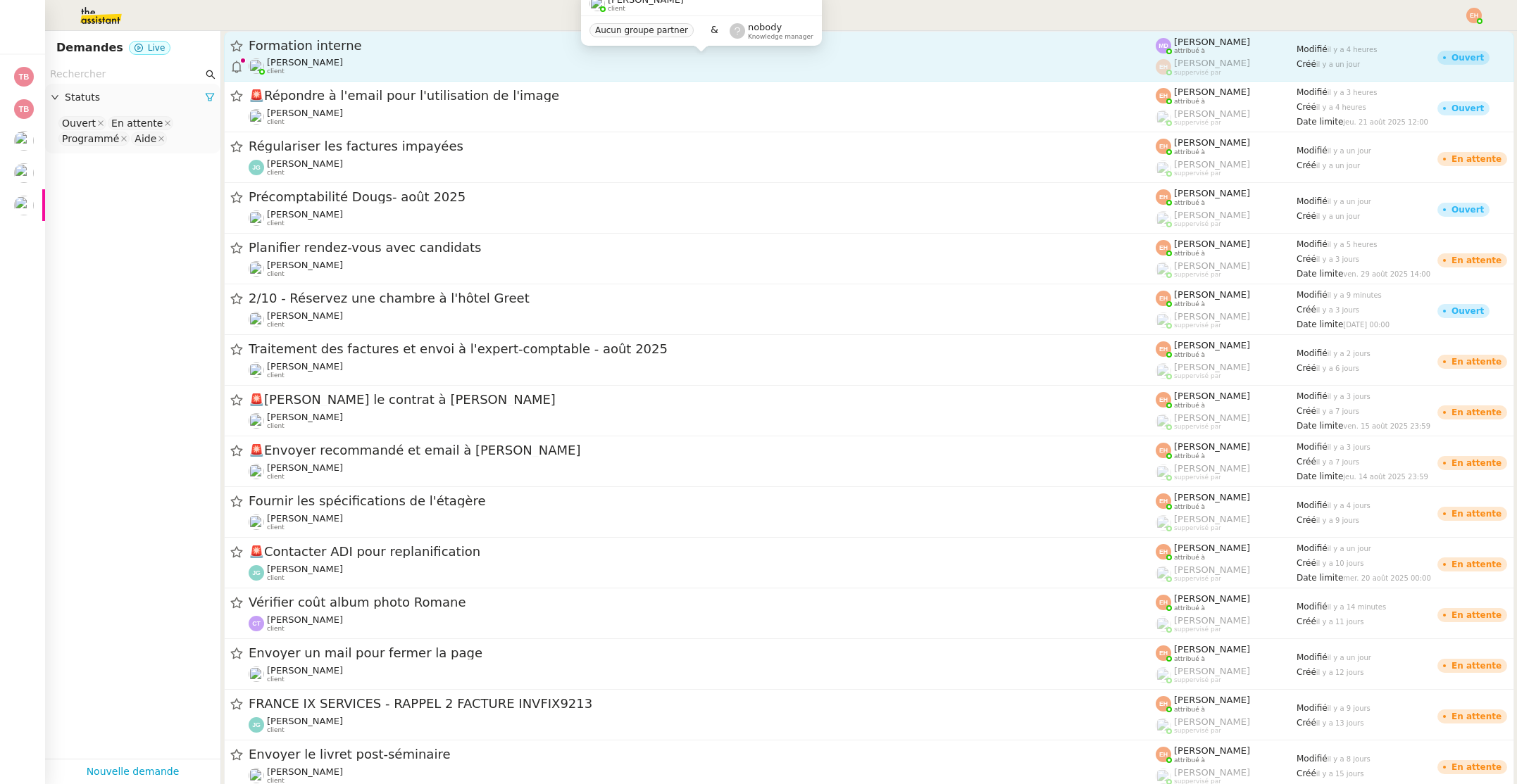
click at [414, 63] on div "[PERSON_NAME] client" at bounding box center [702, 66] width 907 height 18
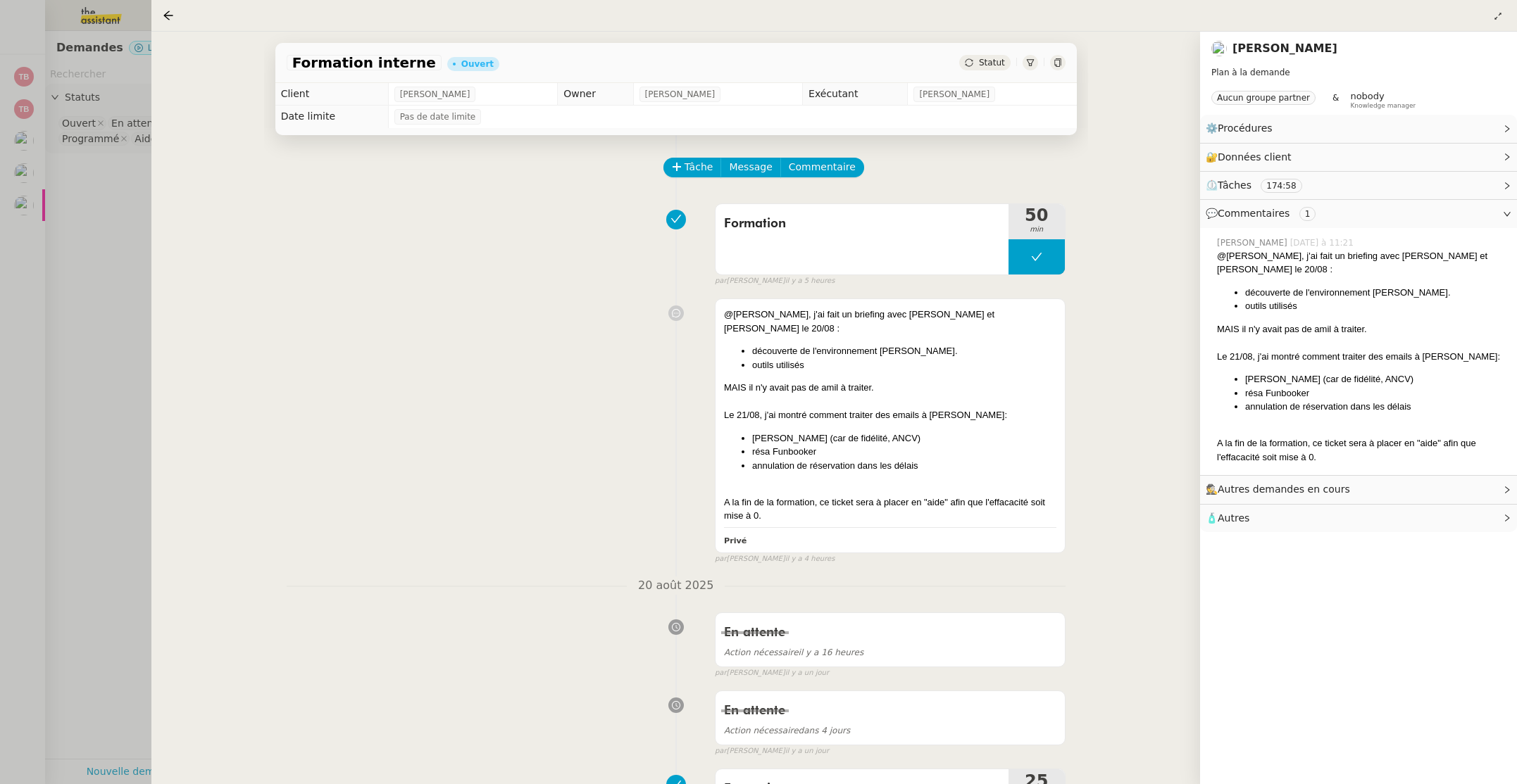
click at [113, 230] on div at bounding box center [758, 392] width 1517 height 784
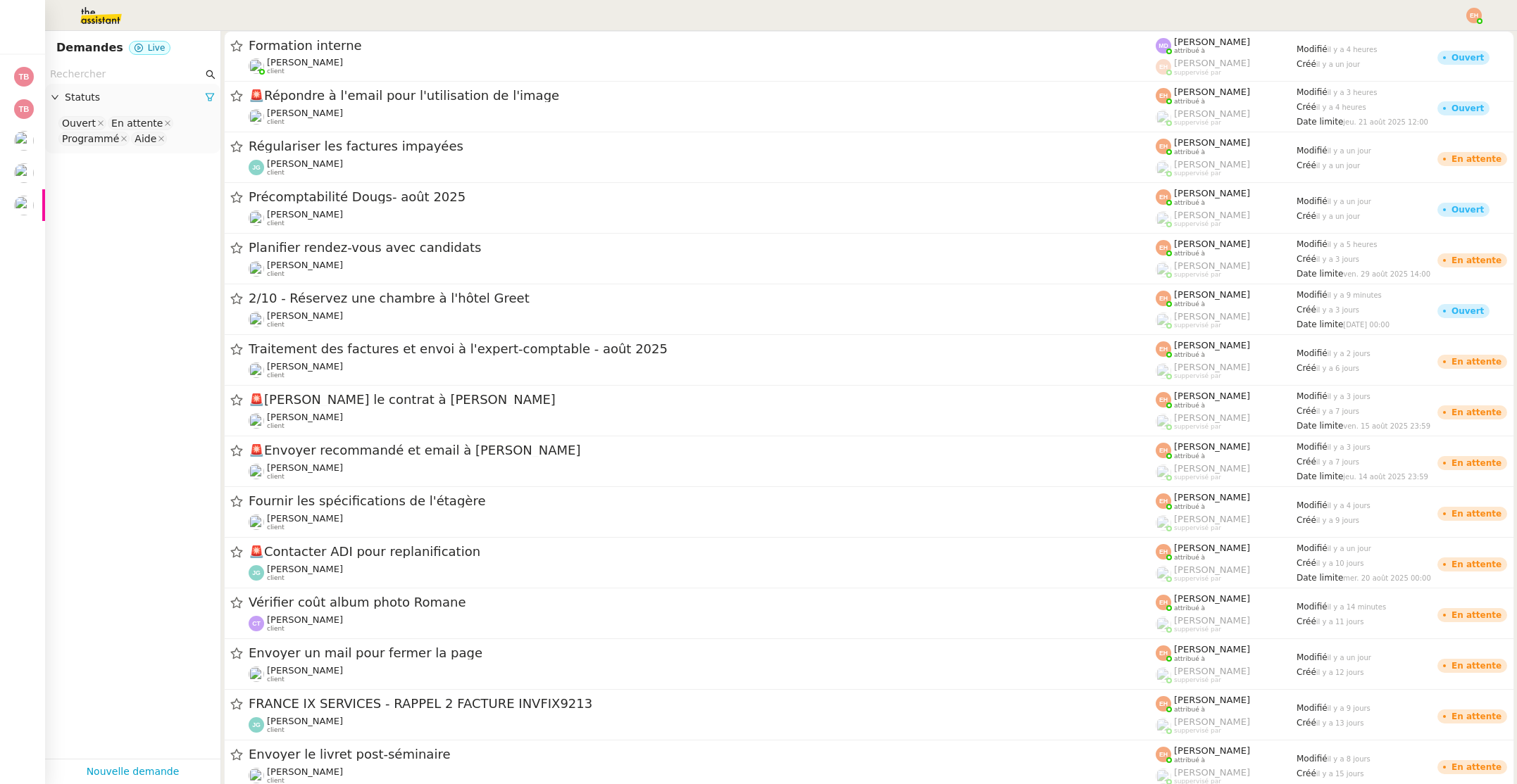
click at [1478, 13] on img at bounding box center [1473, 15] width 16 height 16
click at [1431, 38] on span "Suivi" at bounding box center [1423, 40] width 24 height 11
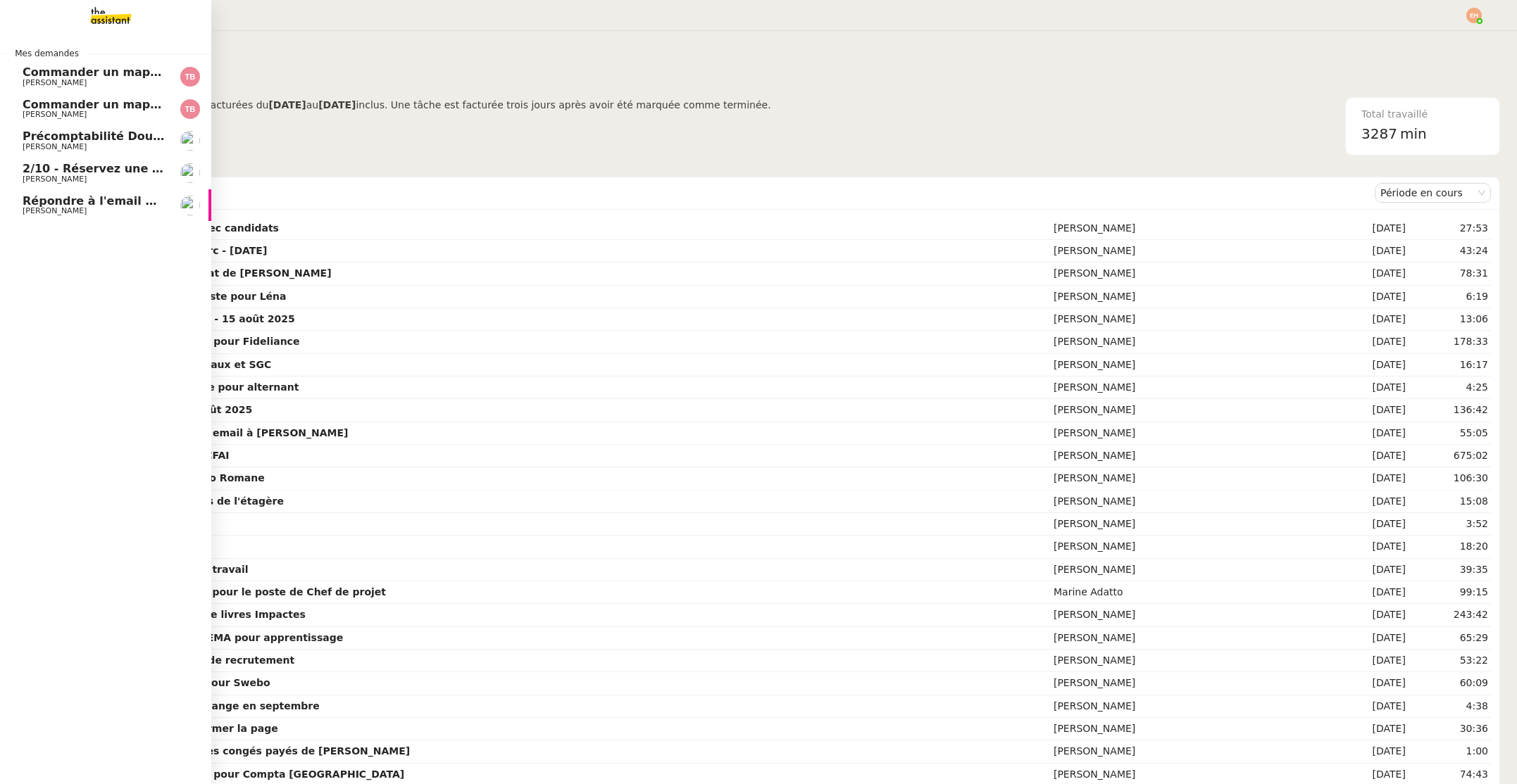
click at [67, 186] on link "2/10 - Réservez une chambre à l'hôtel Greet [PERSON_NAME]" at bounding box center [105, 172] width 211 height 32
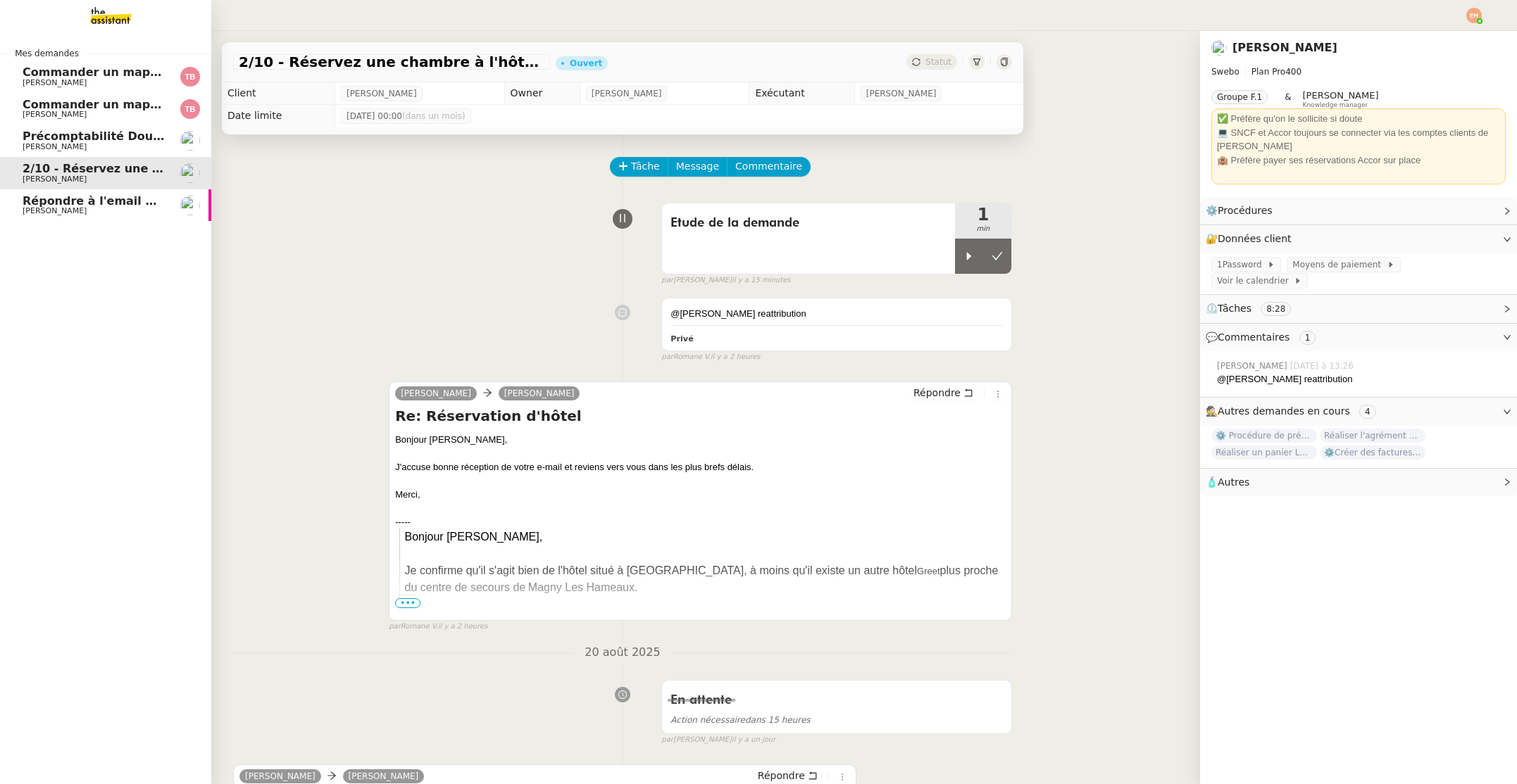
click at [117, 144] on span "[PERSON_NAME]" at bounding box center [93, 147] width 142 height 8
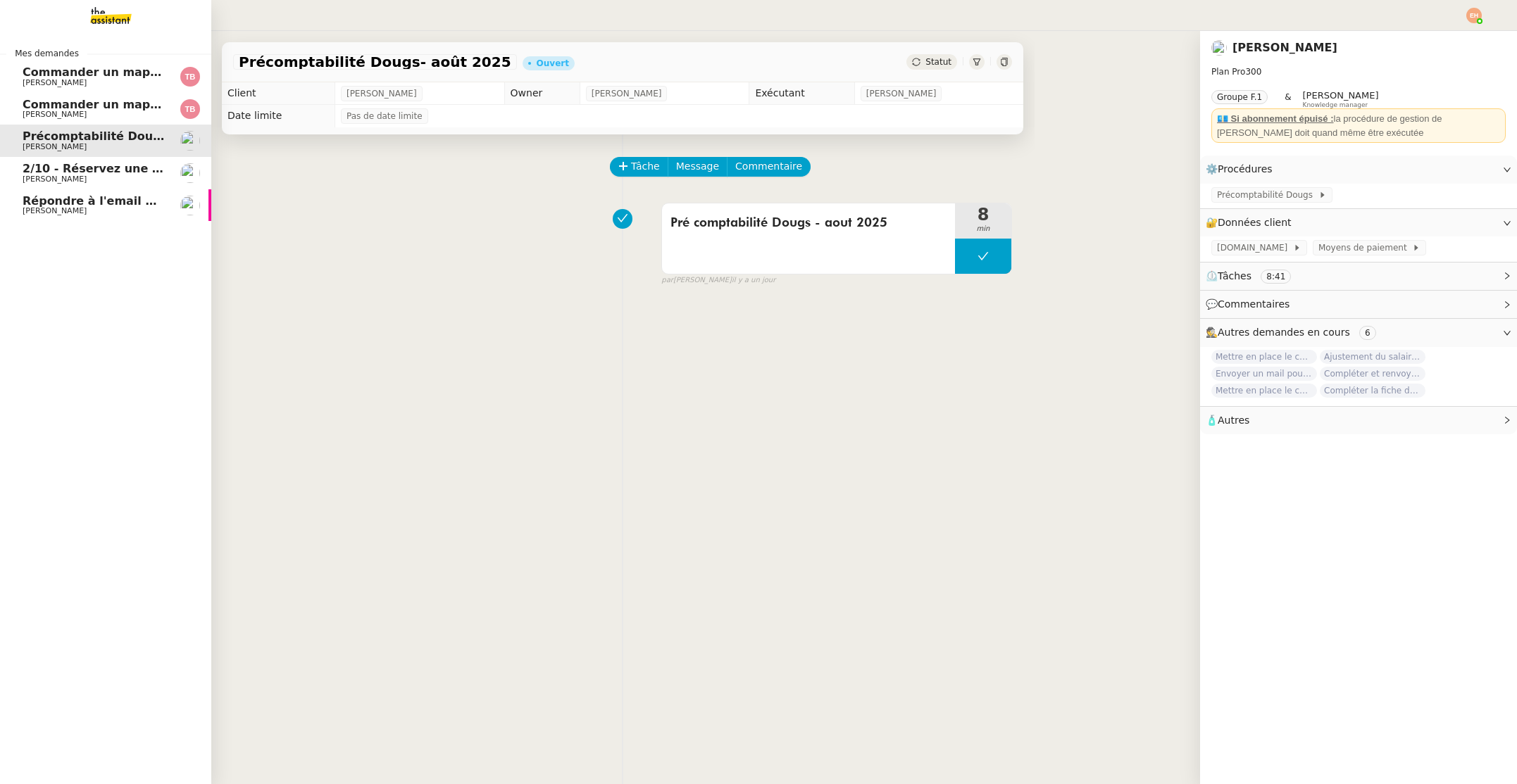
click at [117, 166] on span "2/10 - Réservez une chambre à l'hôtel Greet" at bounding box center [162, 168] width 279 height 13
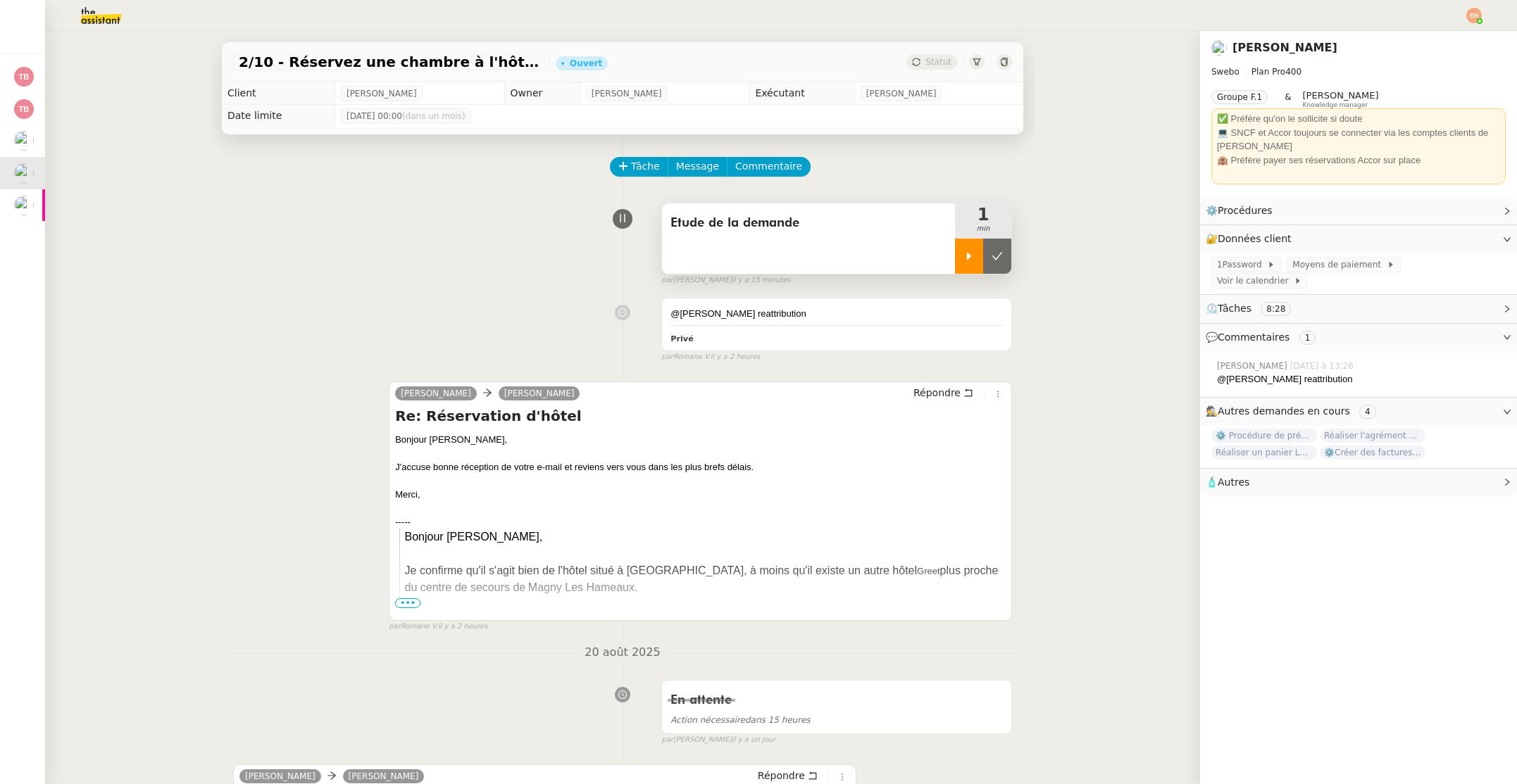
click at [961, 264] on div at bounding box center [969, 256] width 28 height 35
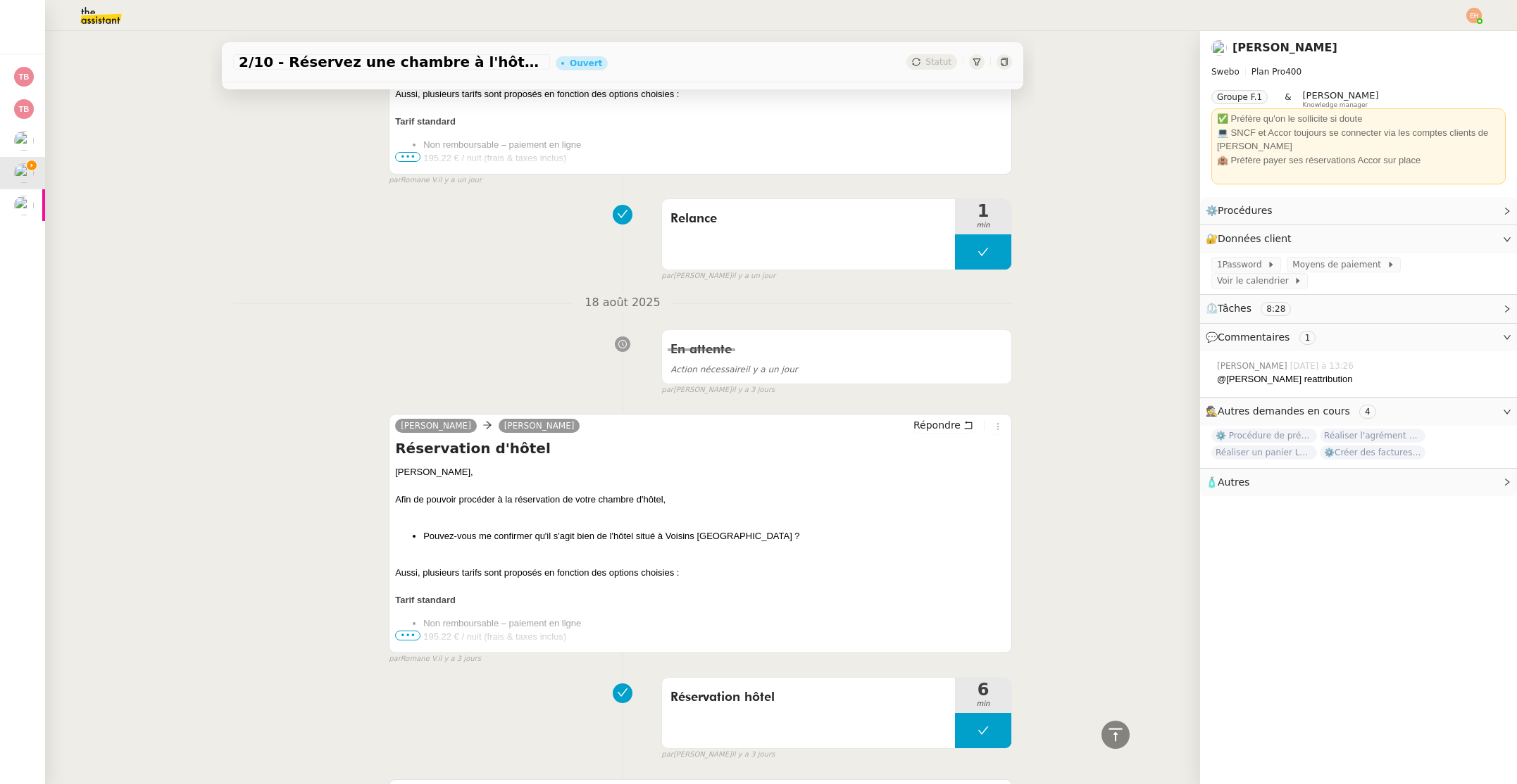
scroll to position [1259, 0]
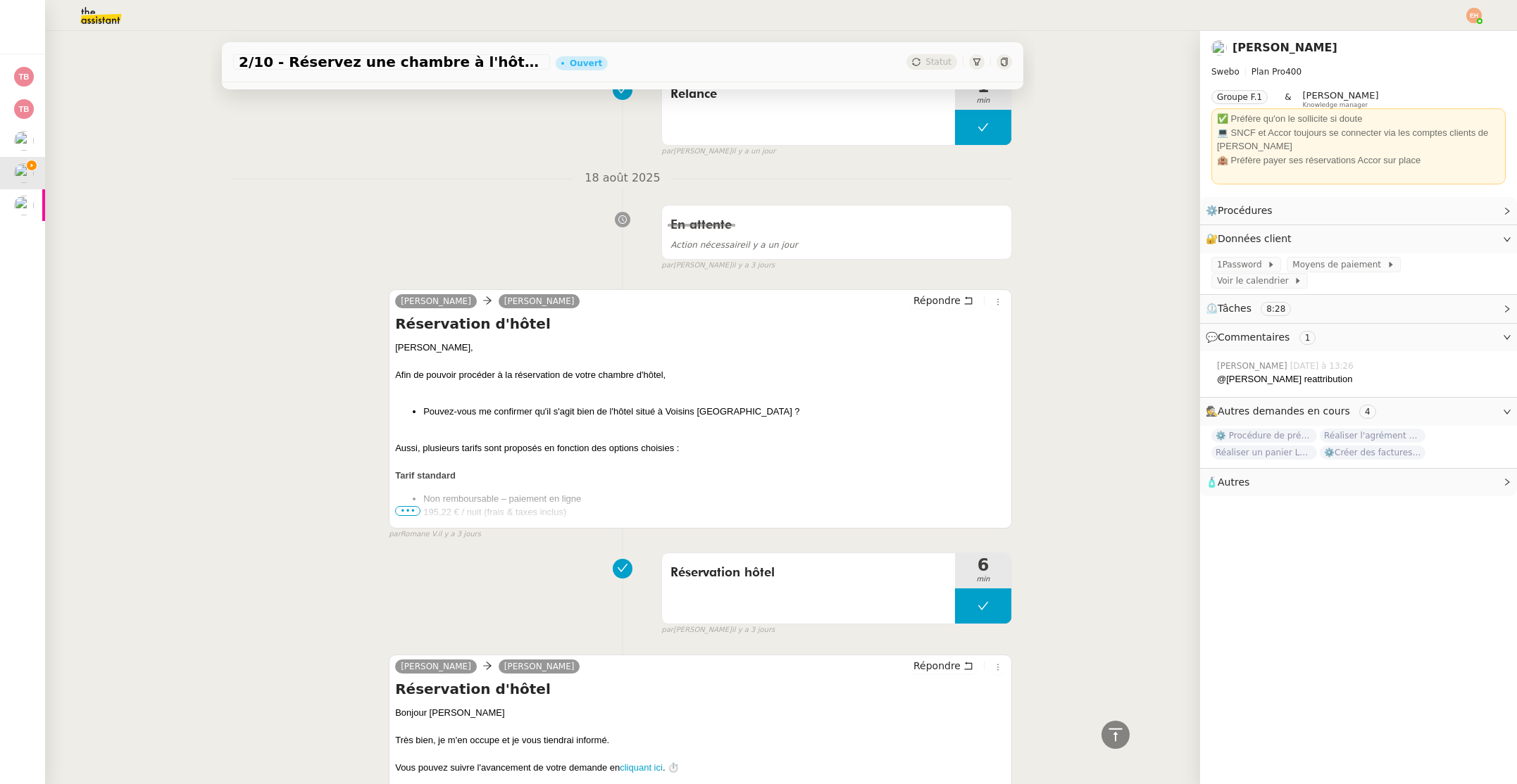
click at [406, 508] on span "•••" at bounding box center [407, 511] width 25 height 10
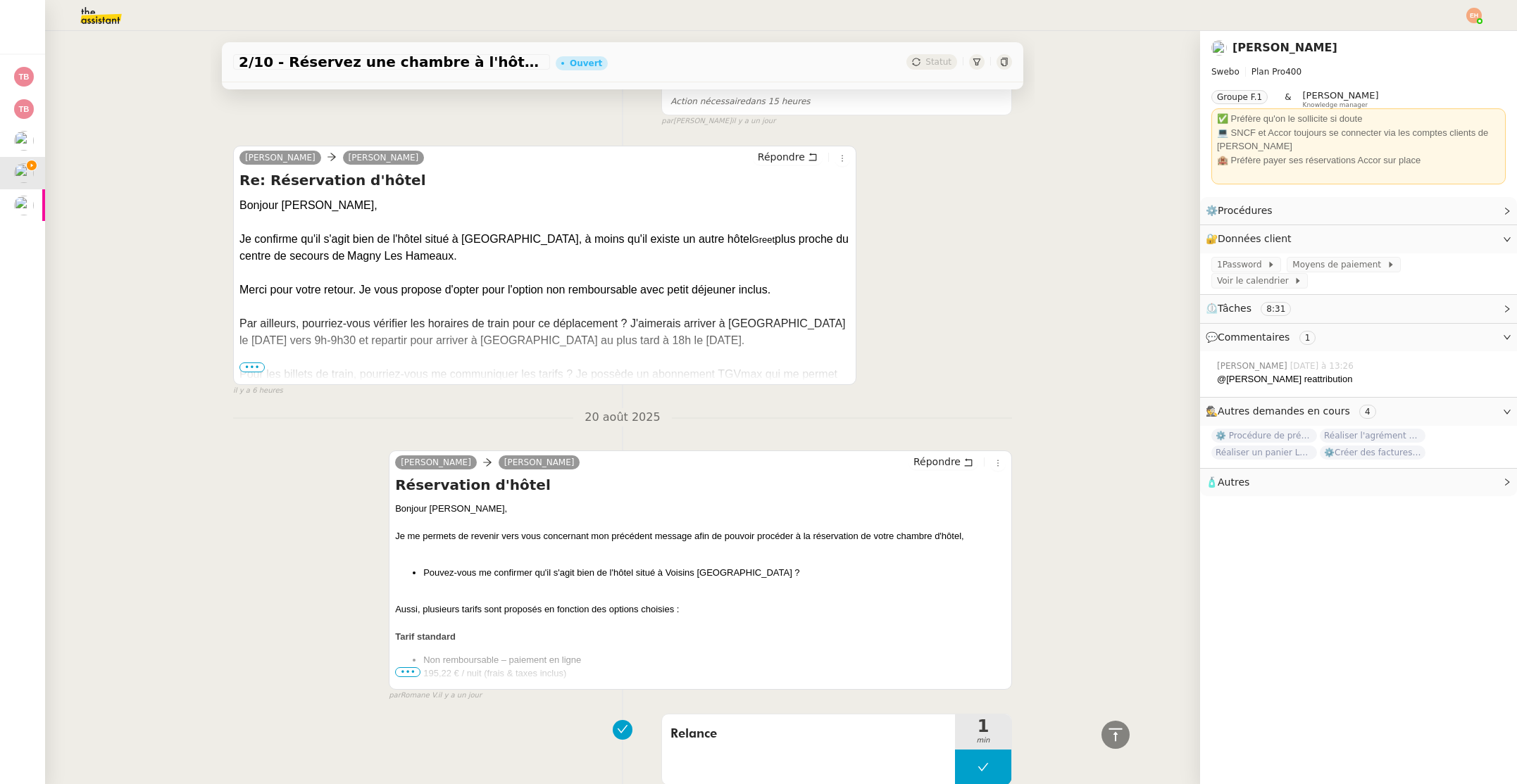
scroll to position [618, 0]
click at [249, 366] on span "•••" at bounding box center [251, 368] width 25 height 10
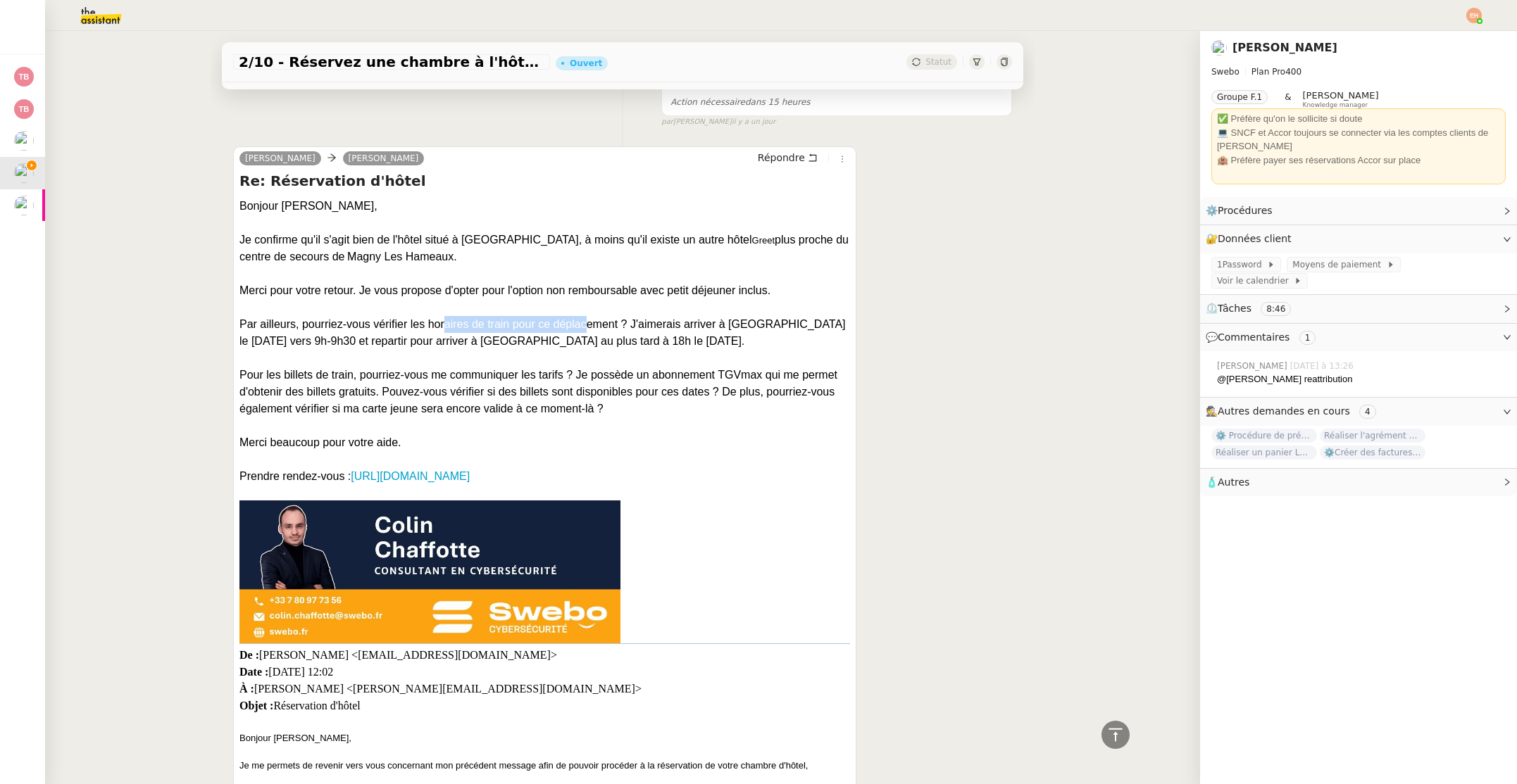
drag, startPoint x: 450, startPoint y: 328, endPoint x: 578, endPoint y: 329, distance: 128.0
click at [578, 329] on div "Par ailleurs, pourriez-vous vérifier les horaires de train pour ce déplacement …" at bounding box center [544, 332] width 610 height 34
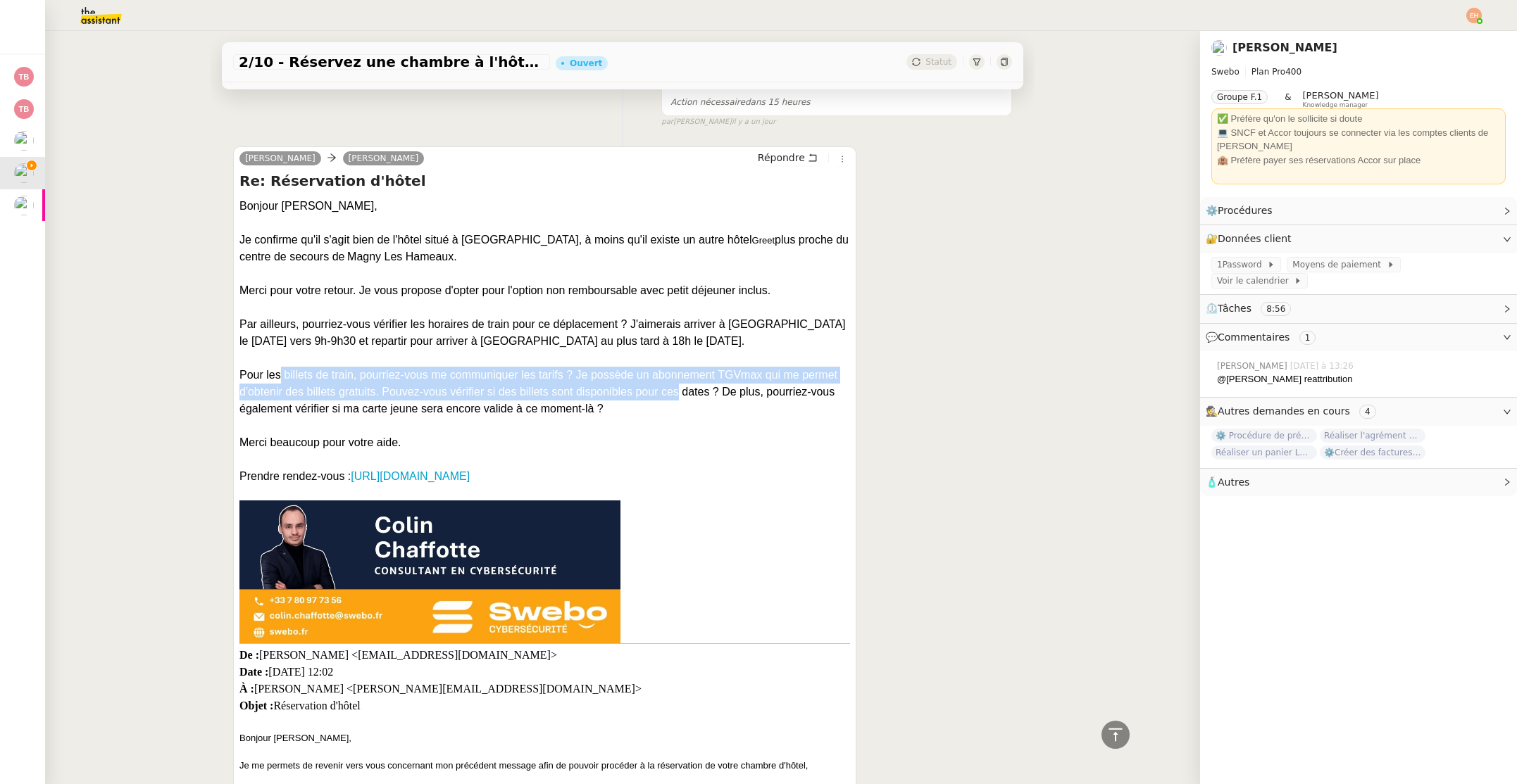
drag, startPoint x: 278, startPoint y: 374, endPoint x: 673, endPoint y: 397, distance: 395.7
click at [673, 397] on div "Pour les billets de train, pourriez-vous me communiquer les tarifs ? Je possède…" at bounding box center [544, 392] width 610 height 51
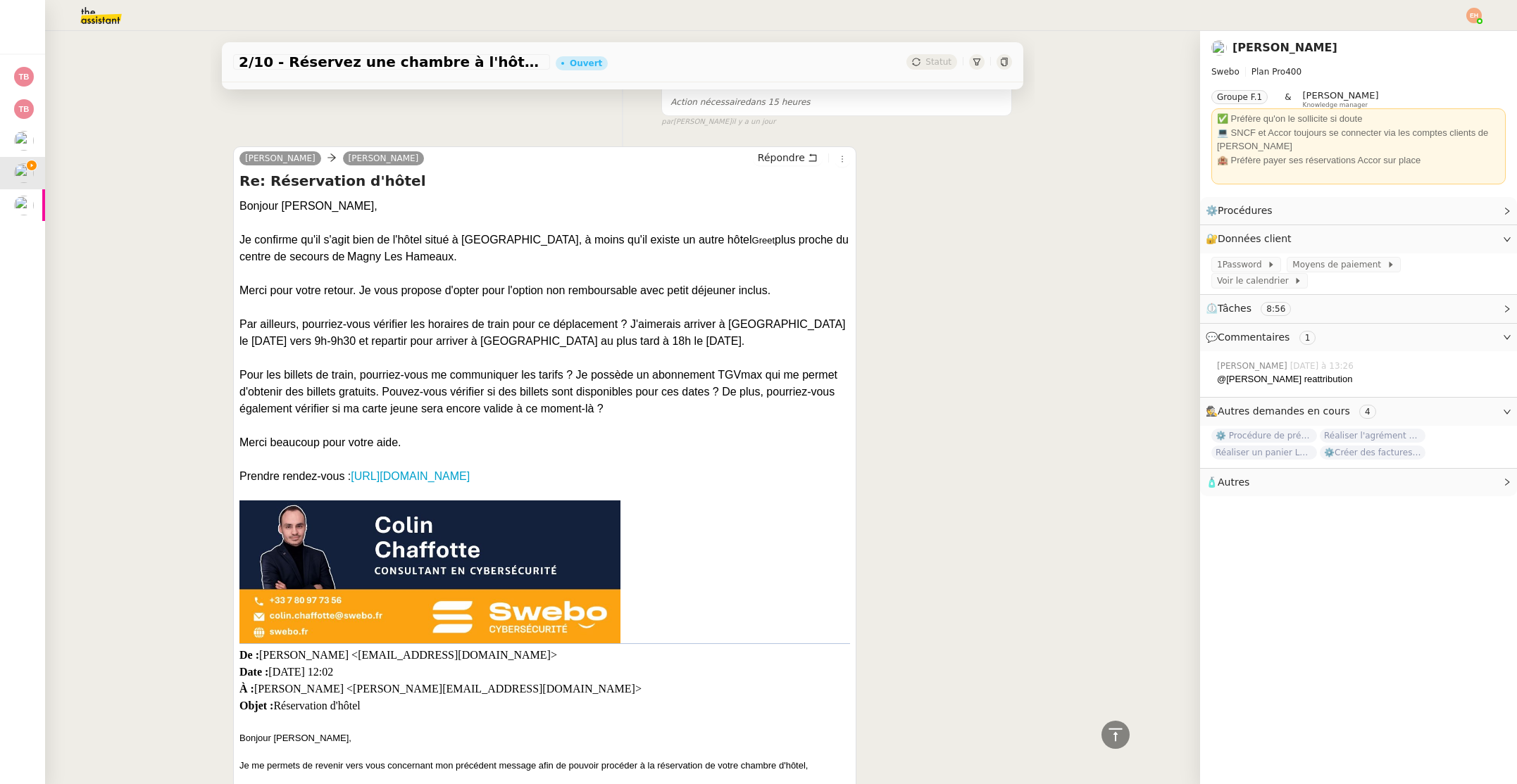
drag, startPoint x: 660, startPoint y: 407, endPoint x: 653, endPoint y: 406, distance: 7.1
click at [660, 407] on div "Pour les billets de train, pourriez-vous me communiquer les tarifs ? Je possède…" at bounding box center [544, 392] width 610 height 51
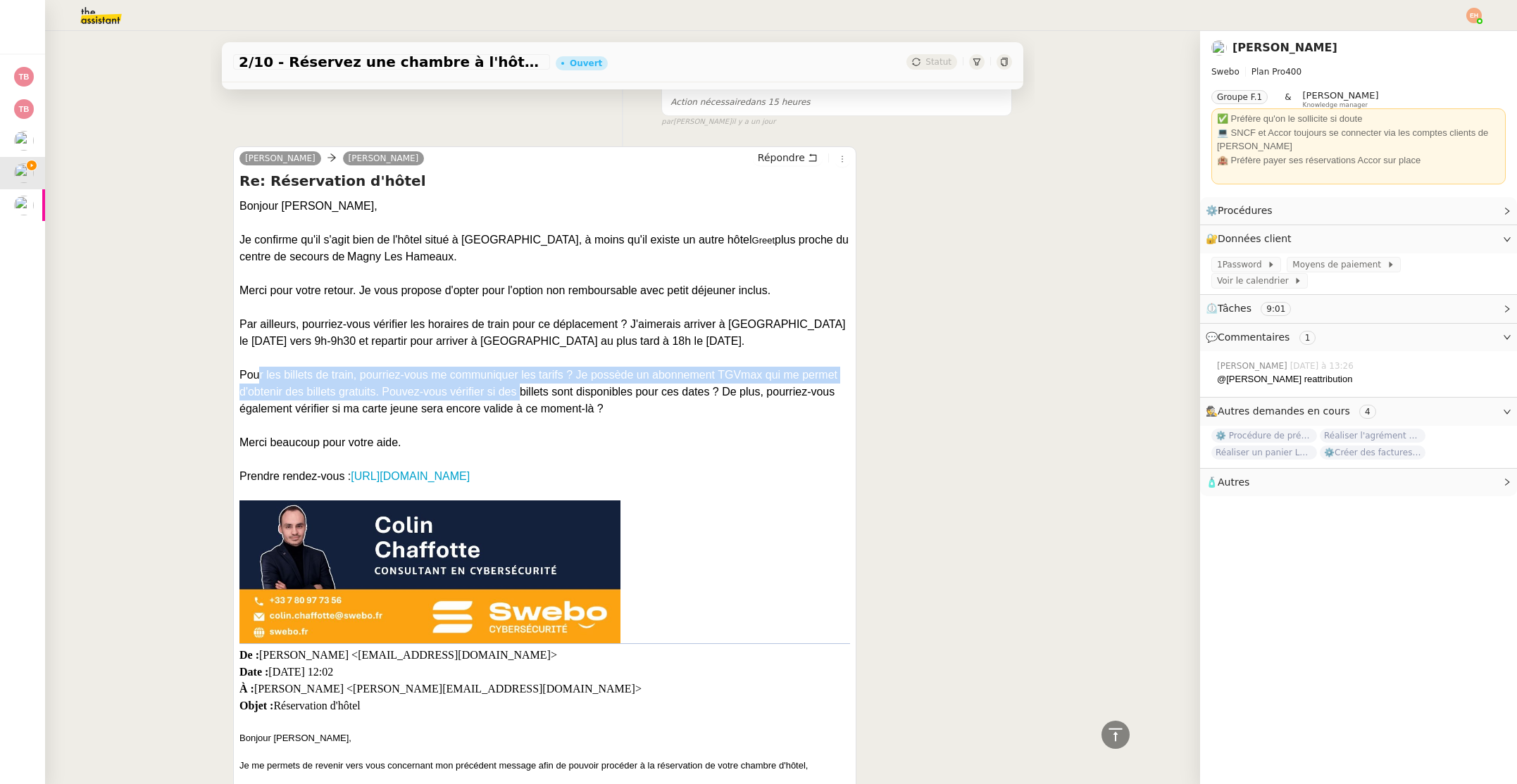
drag, startPoint x: 375, startPoint y: 381, endPoint x: 616, endPoint y: 401, distance: 241.8
click at [521, 387] on div "Pour les billets de train, pourriez-vous me communiquer les tarifs ? Je possède…" at bounding box center [544, 392] width 610 height 51
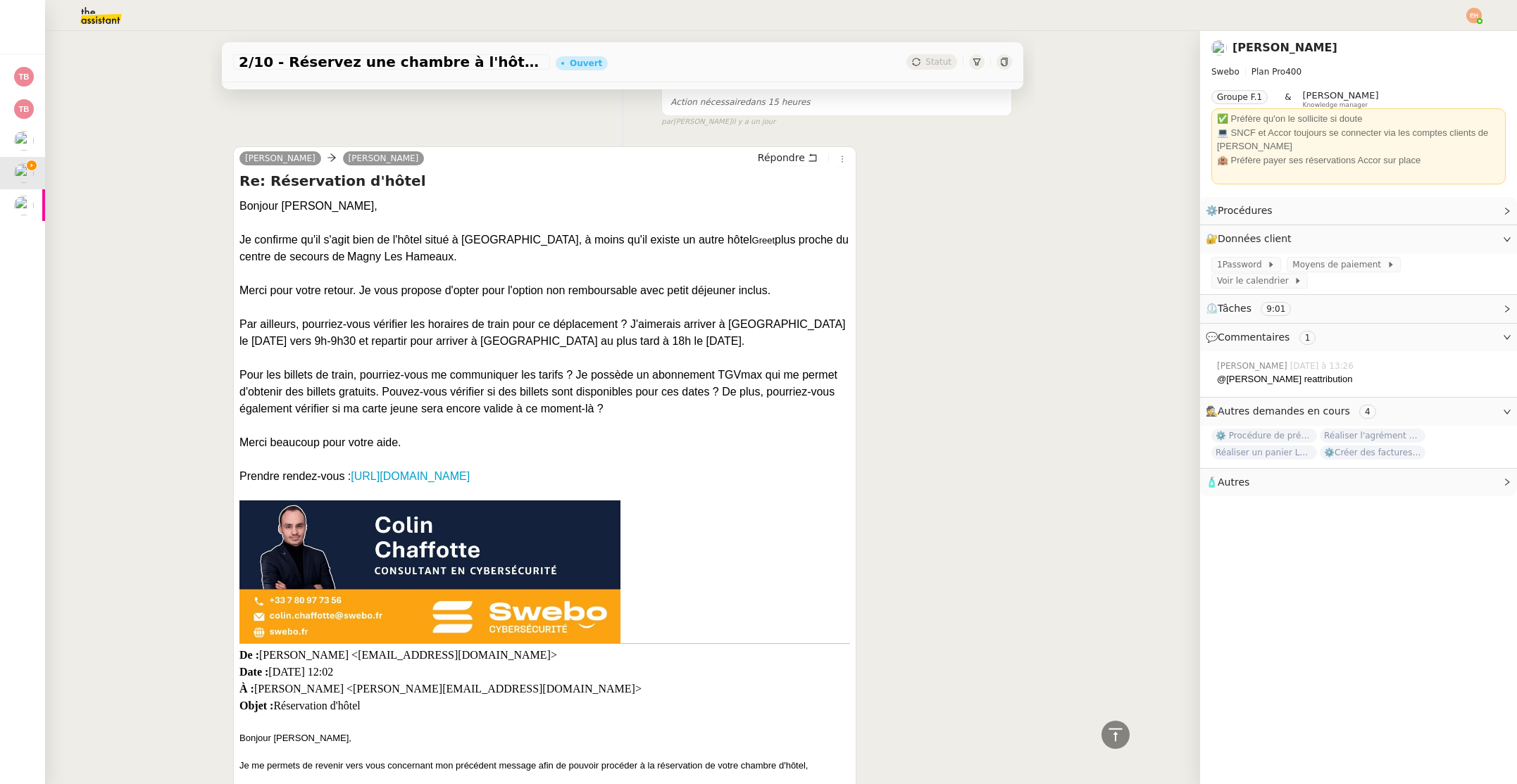
click at [688, 405] on div "Pour les billets de train, pourriez-vous me communiquer les tarifs ? Je possède…" at bounding box center [544, 392] width 610 height 51
drag, startPoint x: 649, startPoint y: 403, endPoint x: 274, endPoint y: 339, distance: 380.4
click at [323, 339] on div "Par ailleurs, pourriez-vous vérifier les horaires de train pour ce déplacement …" at bounding box center [544, 332] width 610 height 34
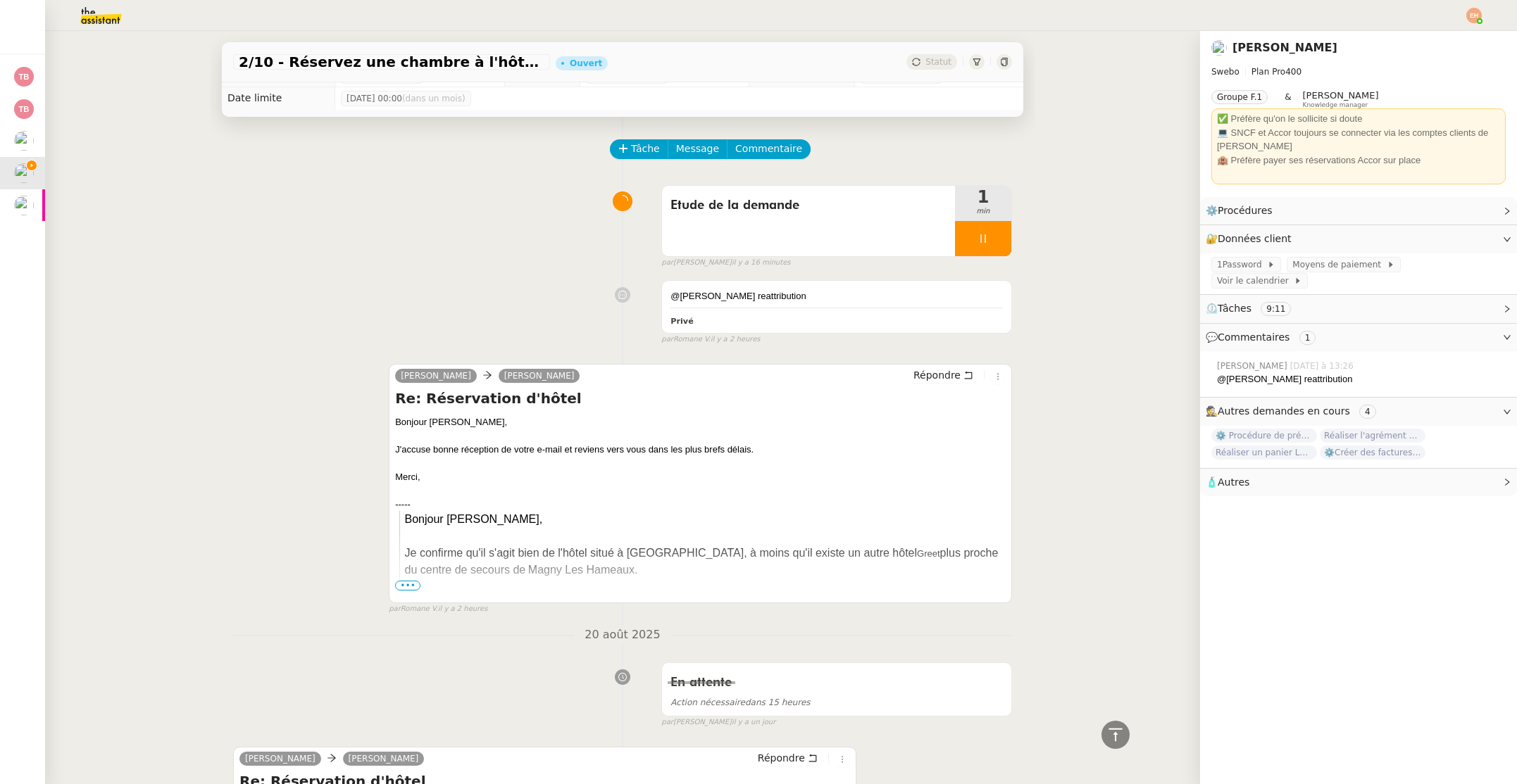
scroll to position [0, 0]
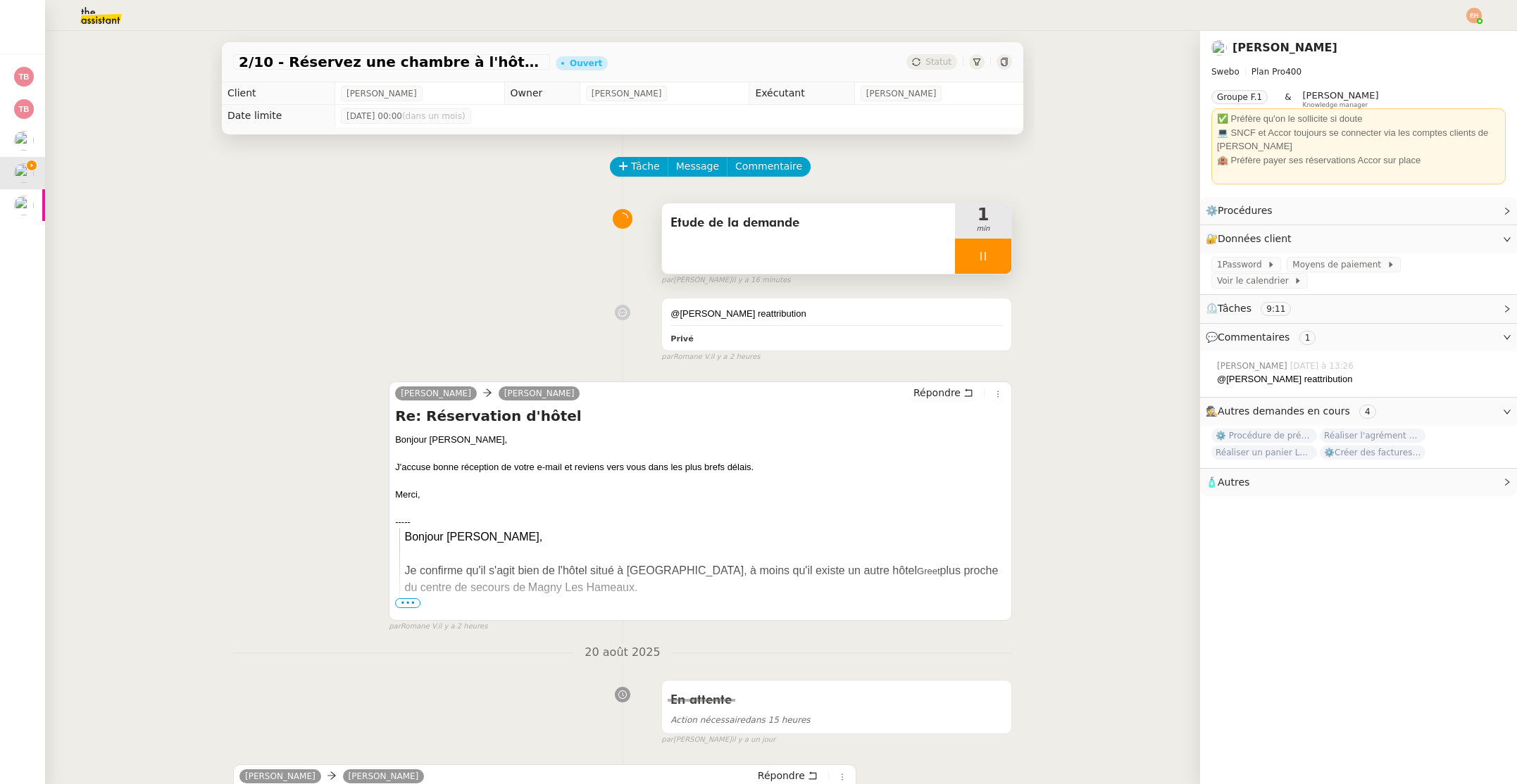
click at [990, 271] on div at bounding box center [983, 256] width 57 height 35
click at [992, 269] on button at bounding box center [997, 256] width 28 height 35
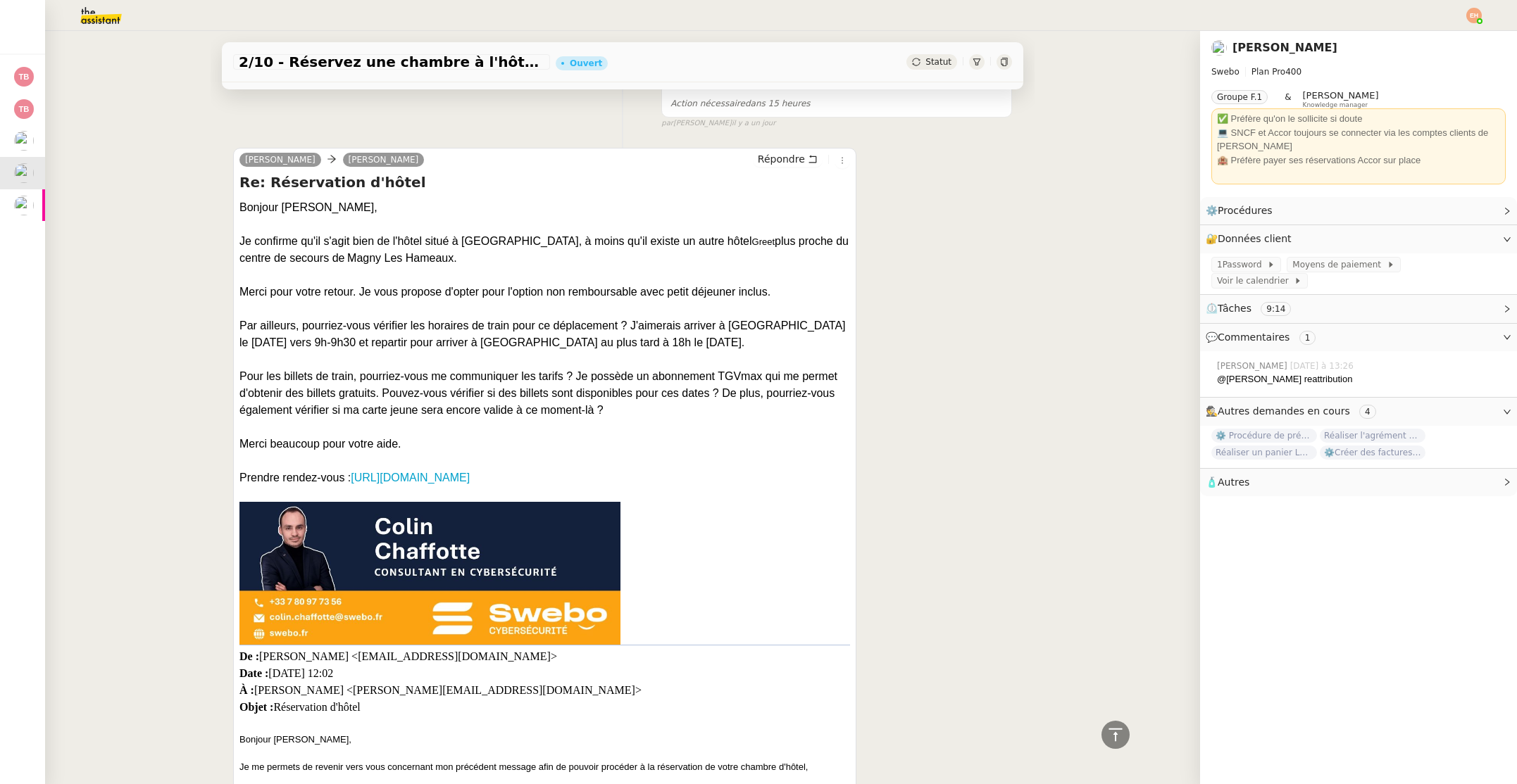
scroll to position [629, 0]
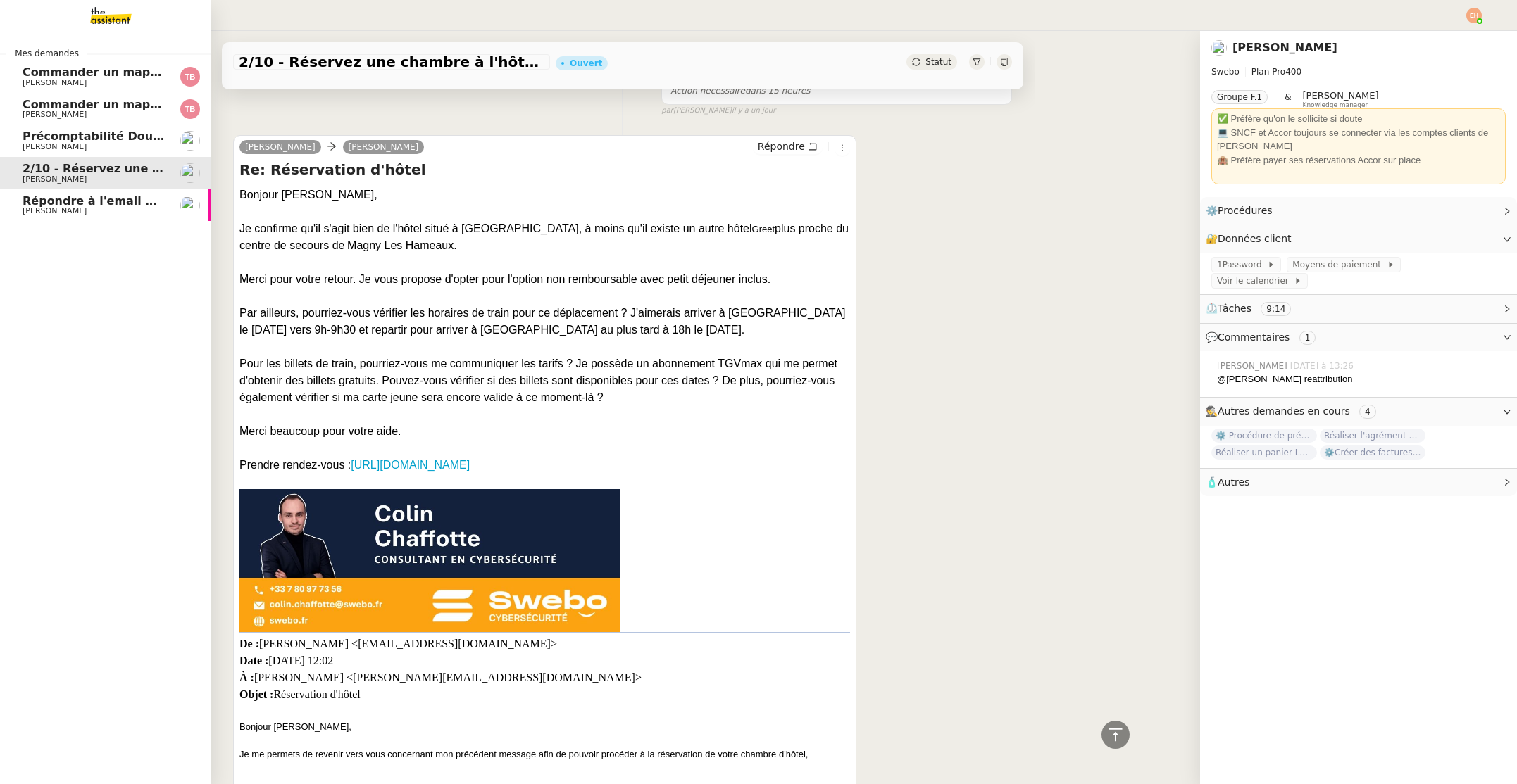
click at [72, 76] on span "Commander un mapping pour Afigec" at bounding box center [138, 72] width 232 height 13
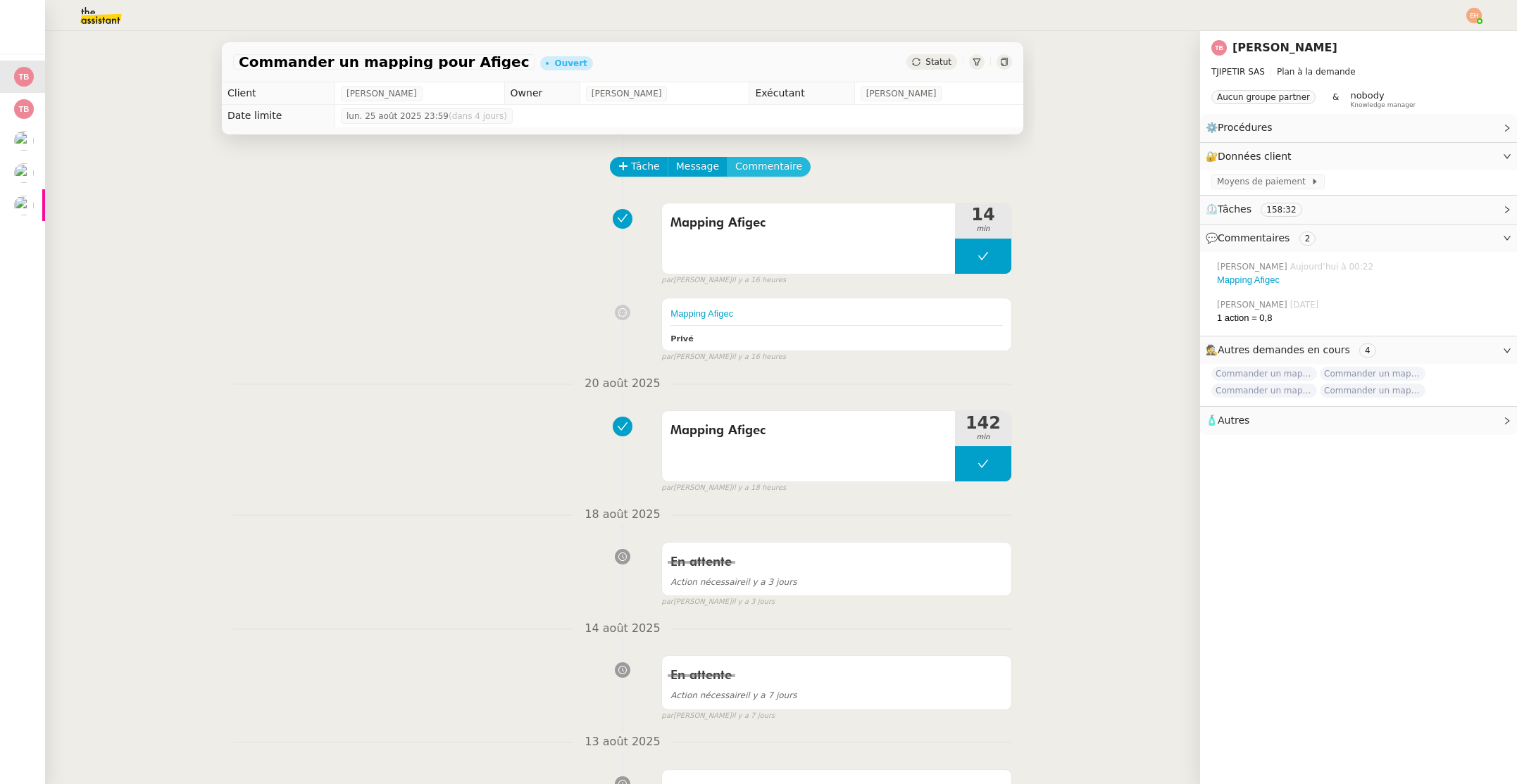
click at [762, 163] on span "Commentaire" at bounding box center [768, 167] width 67 height 16
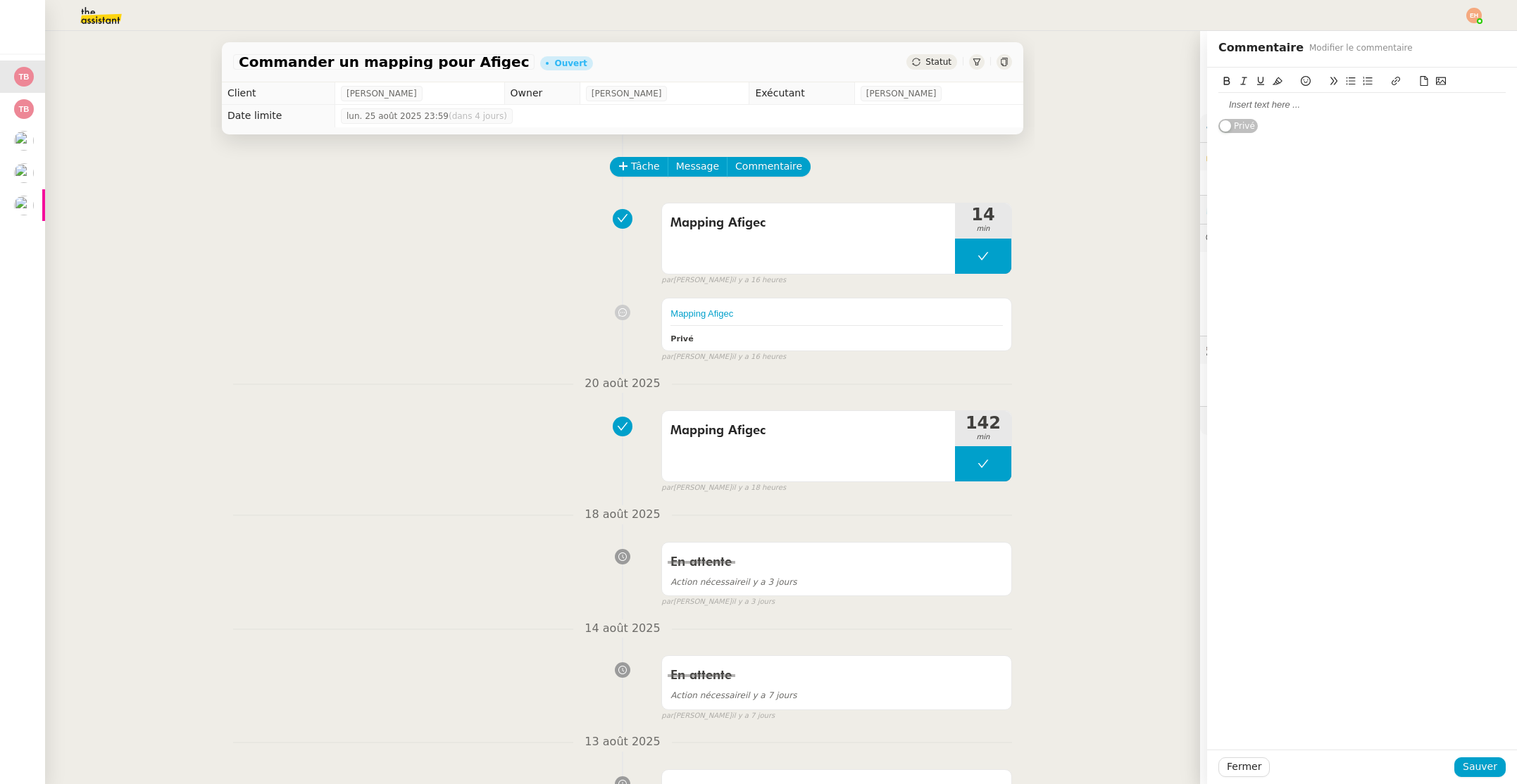
click at [1308, 109] on div at bounding box center [1362, 104] width 287 height 12
click at [1242, 769] on span "Fermer" at bounding box center [1243, 767] width 34 height 16
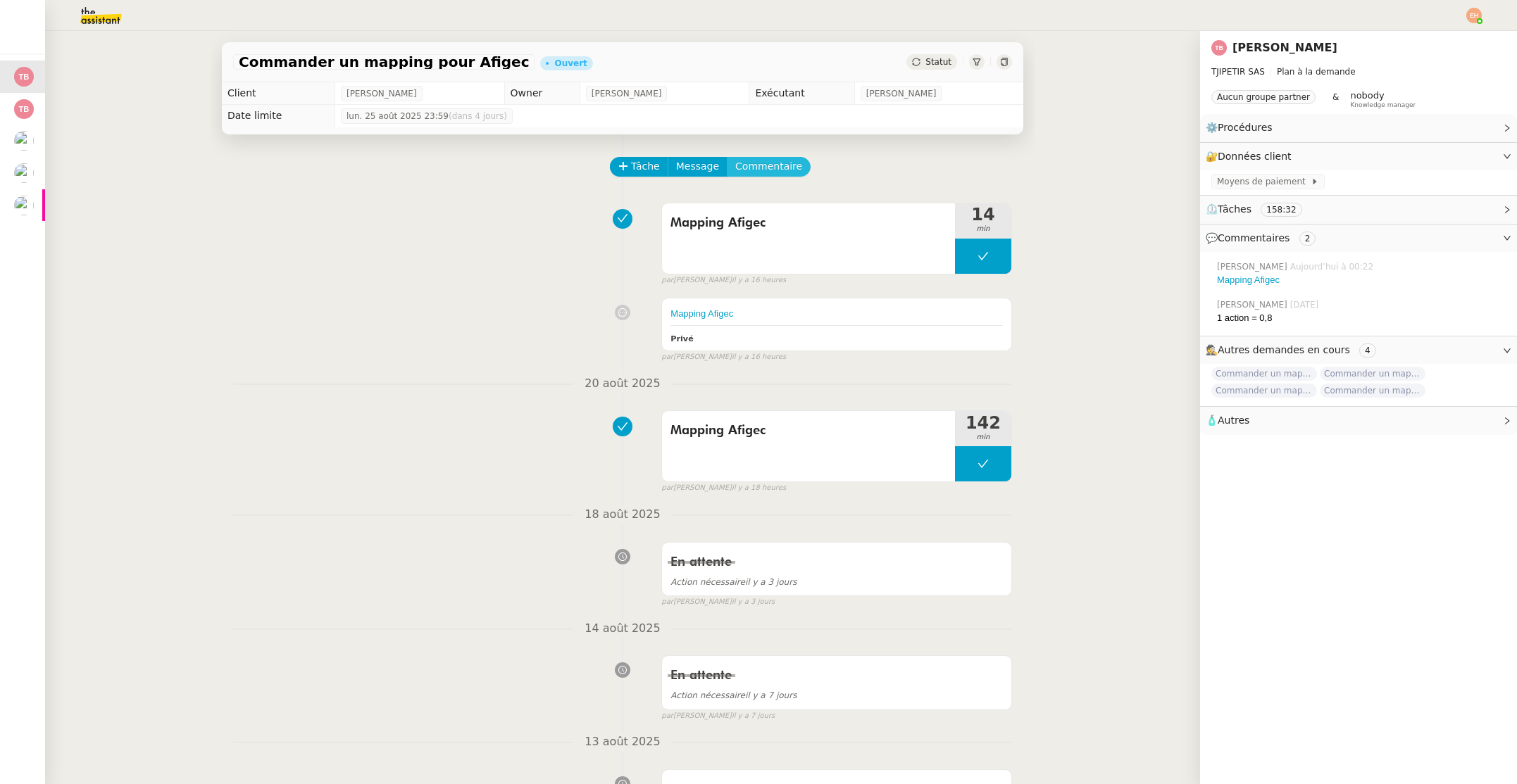
click at [767, 165] on span "Commentaire" at bounding box center [768, 167] width 67 height 16
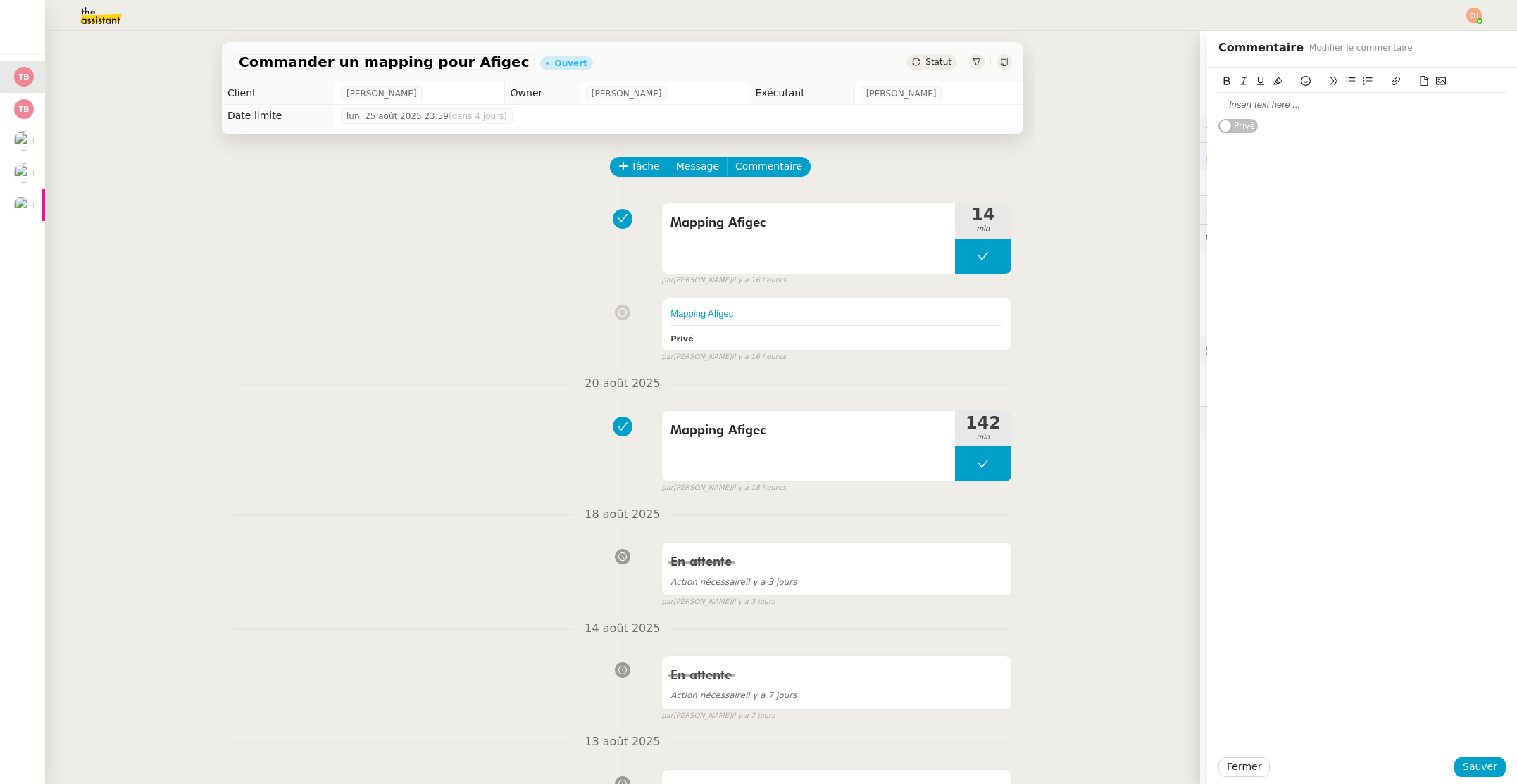
click at [1295, 105] on div at bounding box center [1362, 104] width 287 height 12
click at [1322, 104] on div "160 min = combien de tache svp ?" at bounding box center [1362, 104] width 287 height 12
click at [1486, 770] on span "Sauver" at bounding box center [1480, 767] width 34 height 16
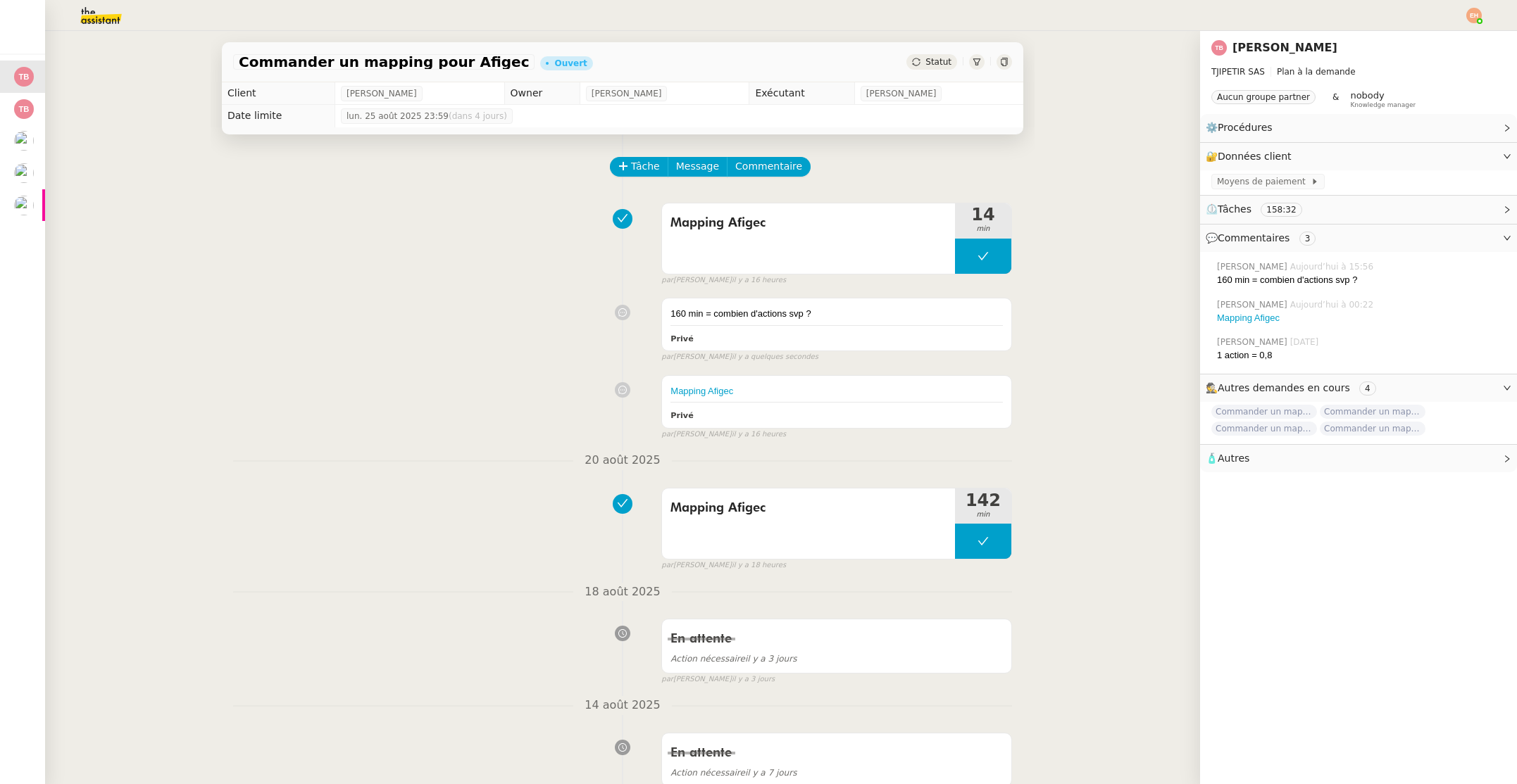
click at [1287, 274] on div "160 min = combien d'actions svp ?" at bounding box center [1361, 280] width 289 height 14
click at [862, 323] on div "160 min = combien d'actions svp ? Privé" at bounding box center [836, 324] width 349 height 52
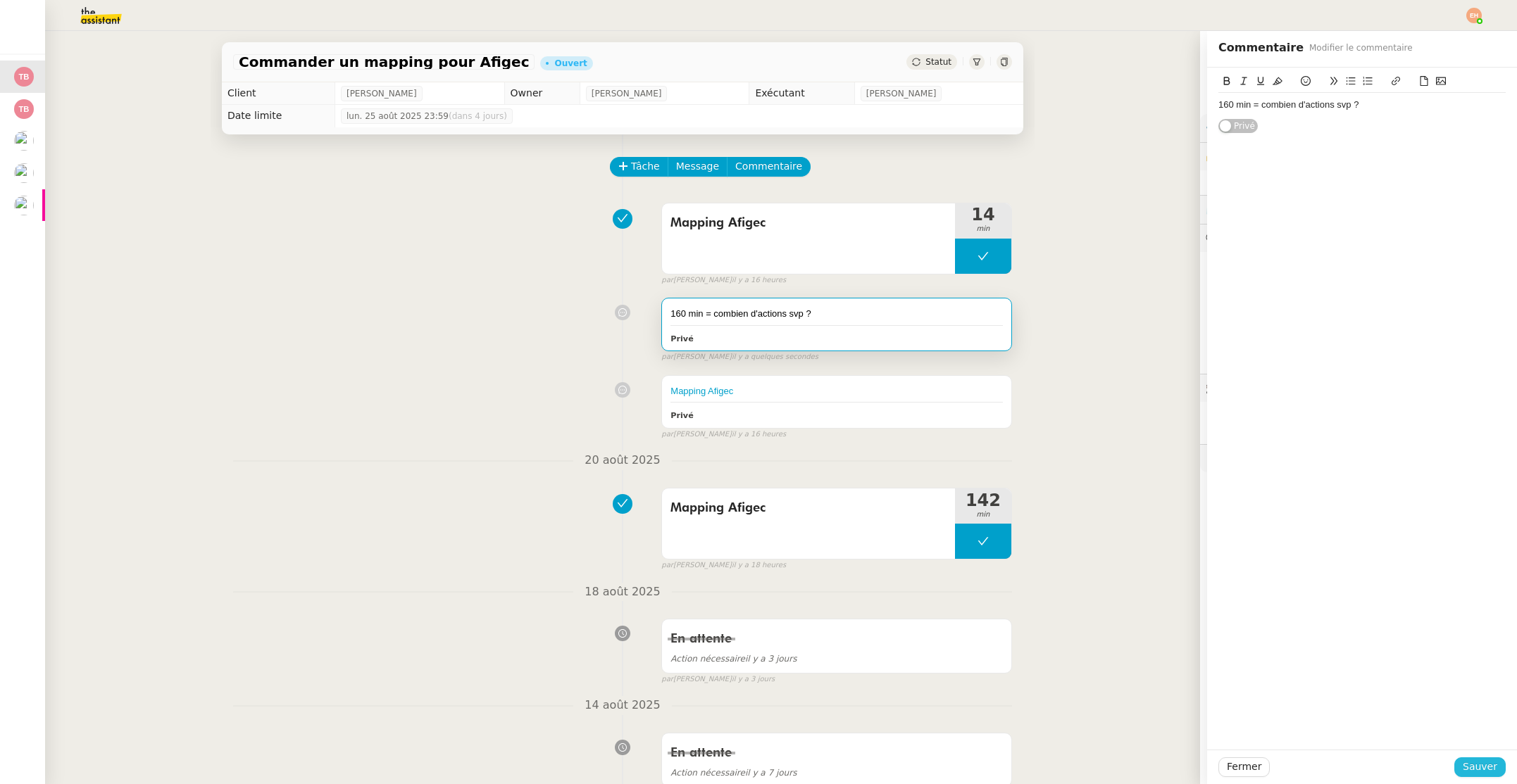
drag, startPoint x: 1478, startPoint y: 766, endPoint x: 1418, endPoint y: 727, distance: 71.6
click at [1478, 766] on span "Sauver" at bounding box center [1480, 767] width 34 height 16
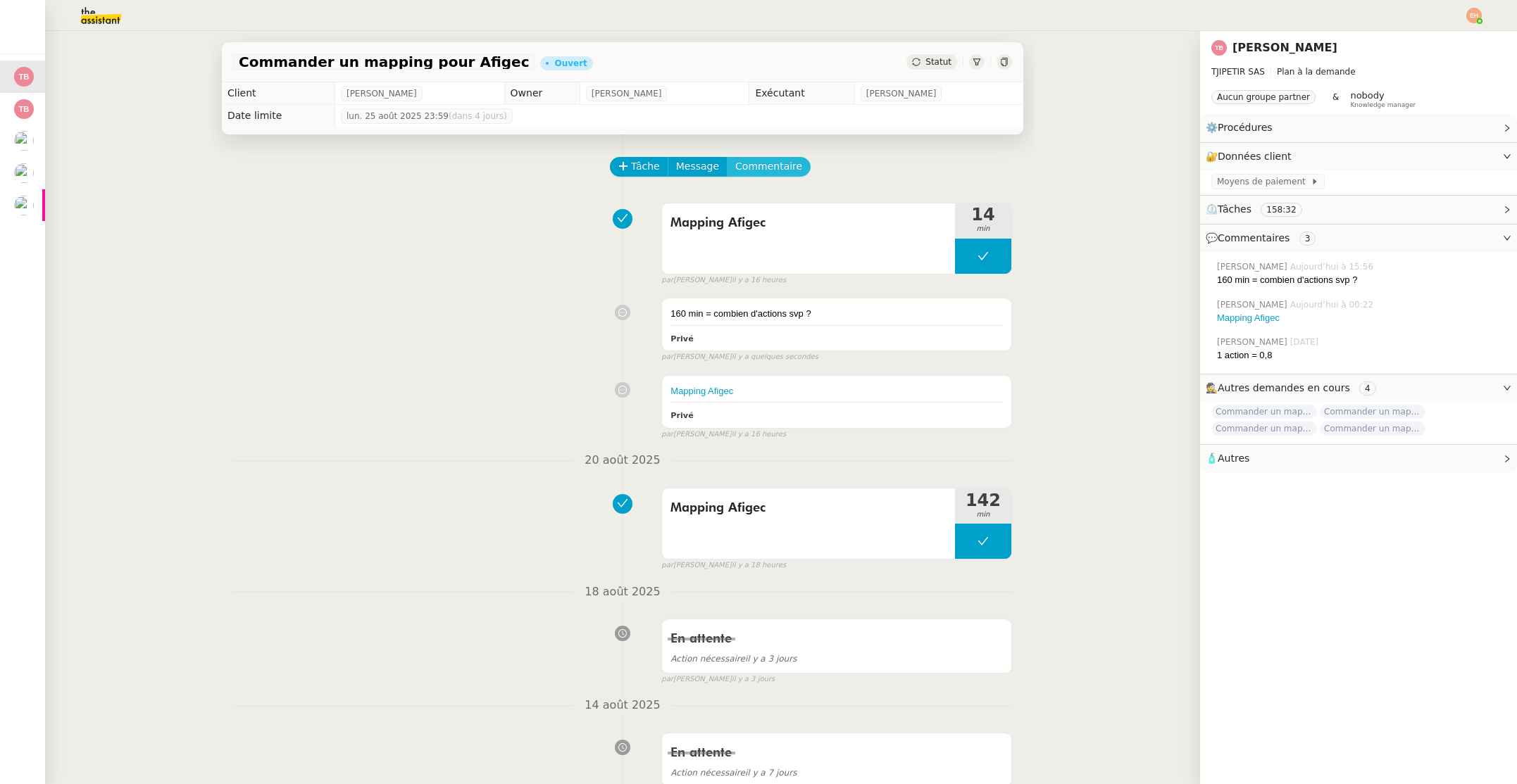
click at [757, 159] on span "Commentaire" at bounding box center [768, 167] width 67 height 16
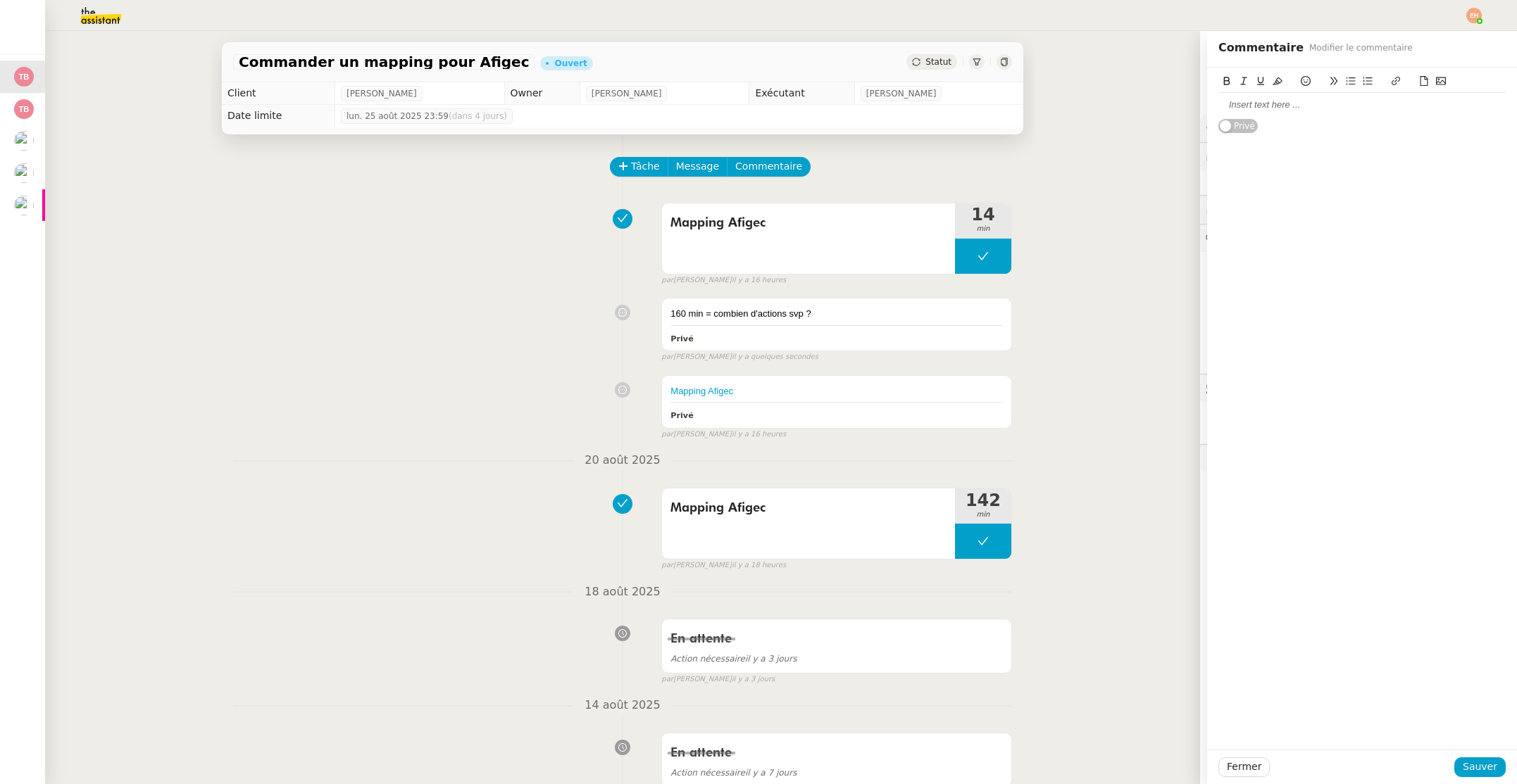
click at [929, 61] on span "Statut" at bounding box center [939, 62] width 26 height 10
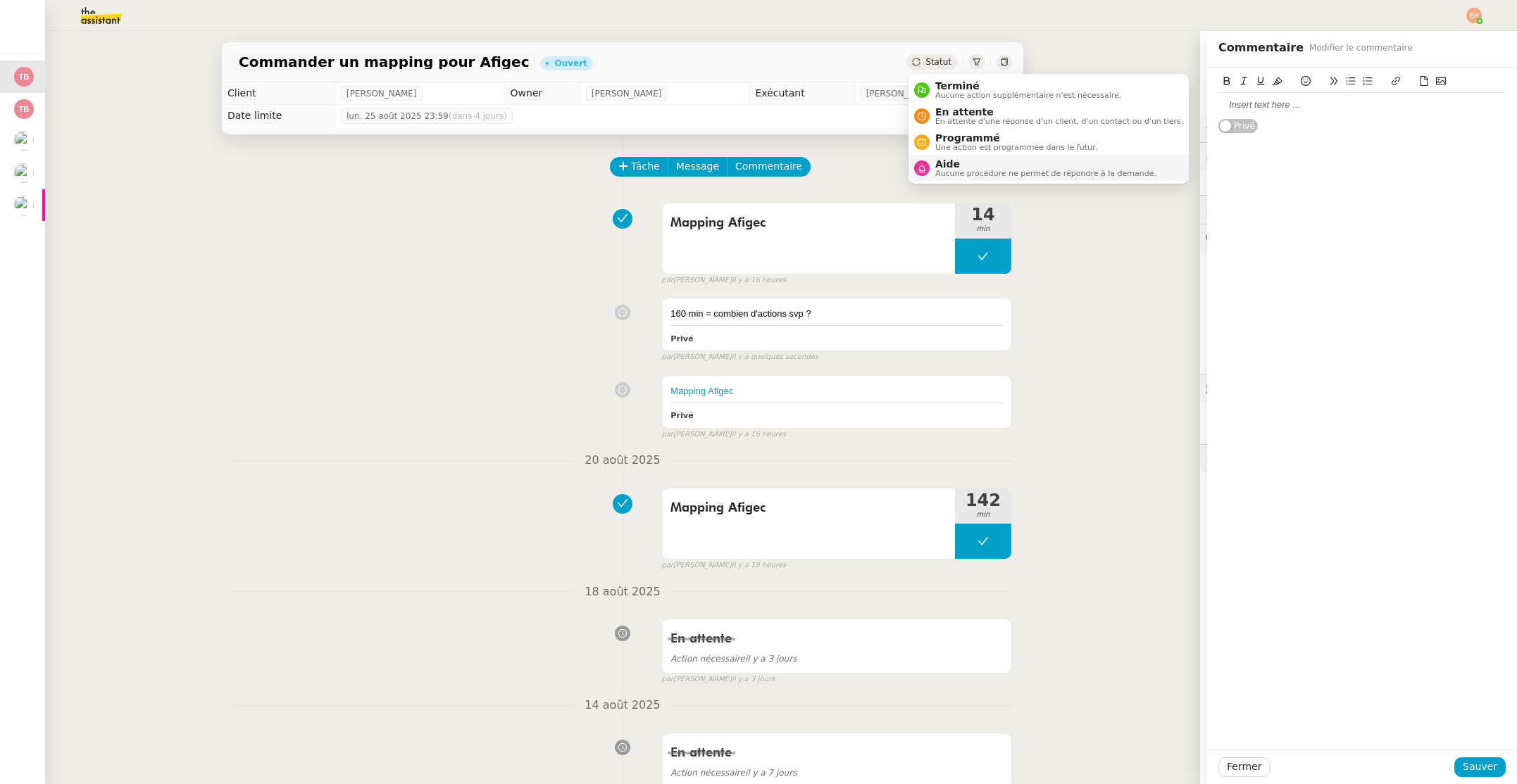
click at [972, 170] on span "Aucune procédure ne permet de répondre à la demande." at bounding box center [1046, 173] width 221 height 7
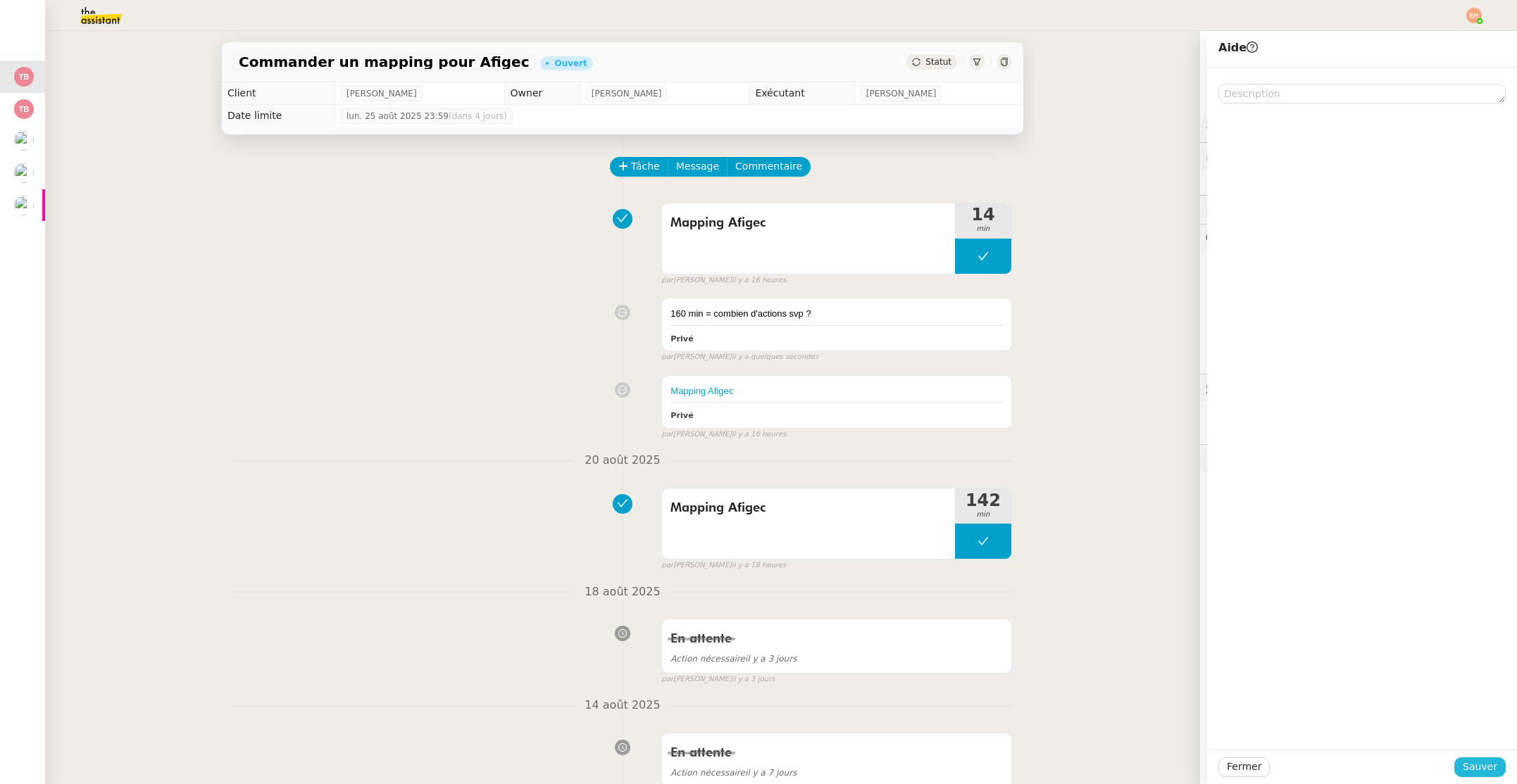
click at [1486, 768] on span "Sauver" at bounding box center [1480, 767] width 34 height 16
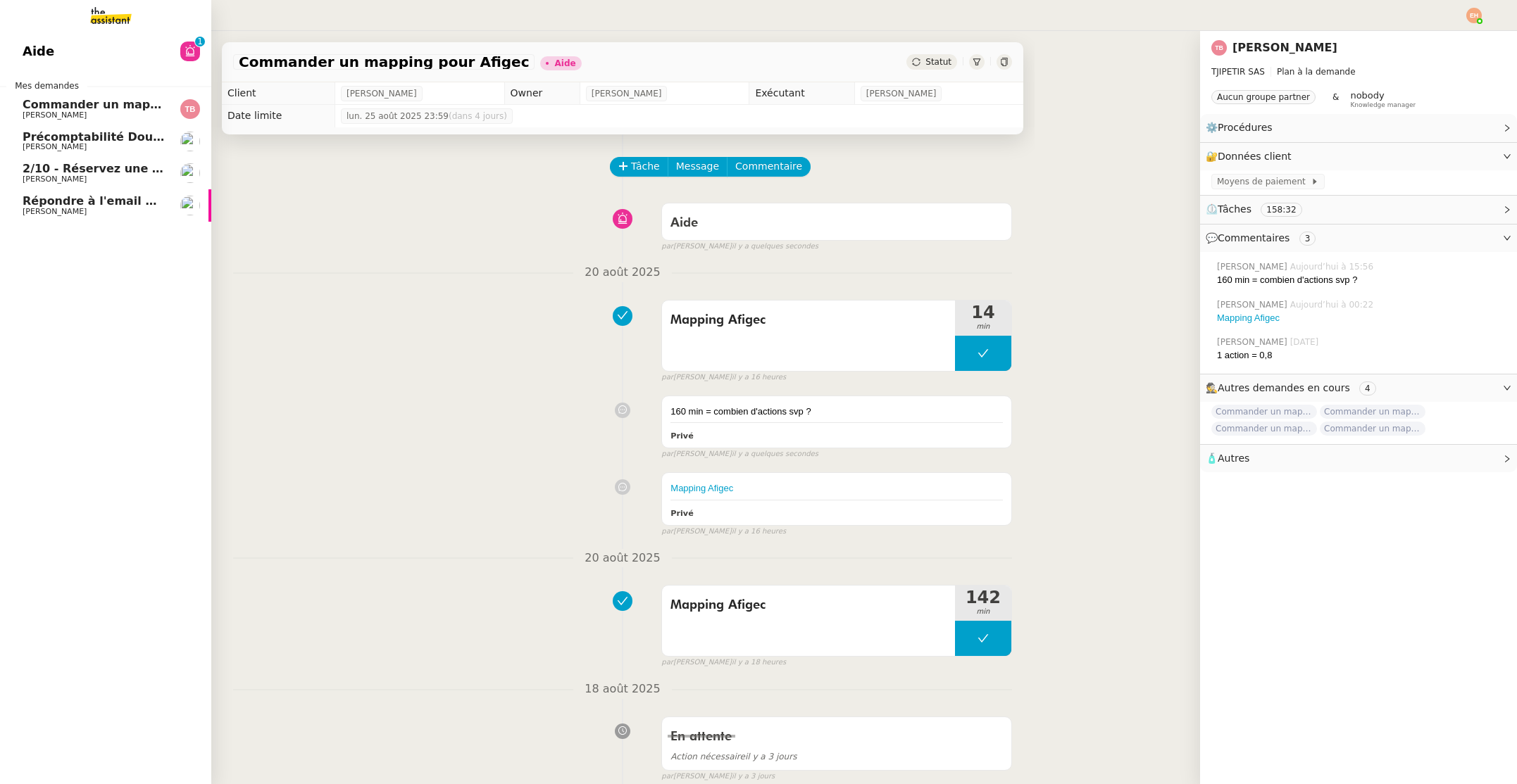
click at [21, 175] on link "2/10 - Réservez une chambre à l'hôtel Greet [PERSON_NAME]" at bounding box center [105, 172] width 211 height 32
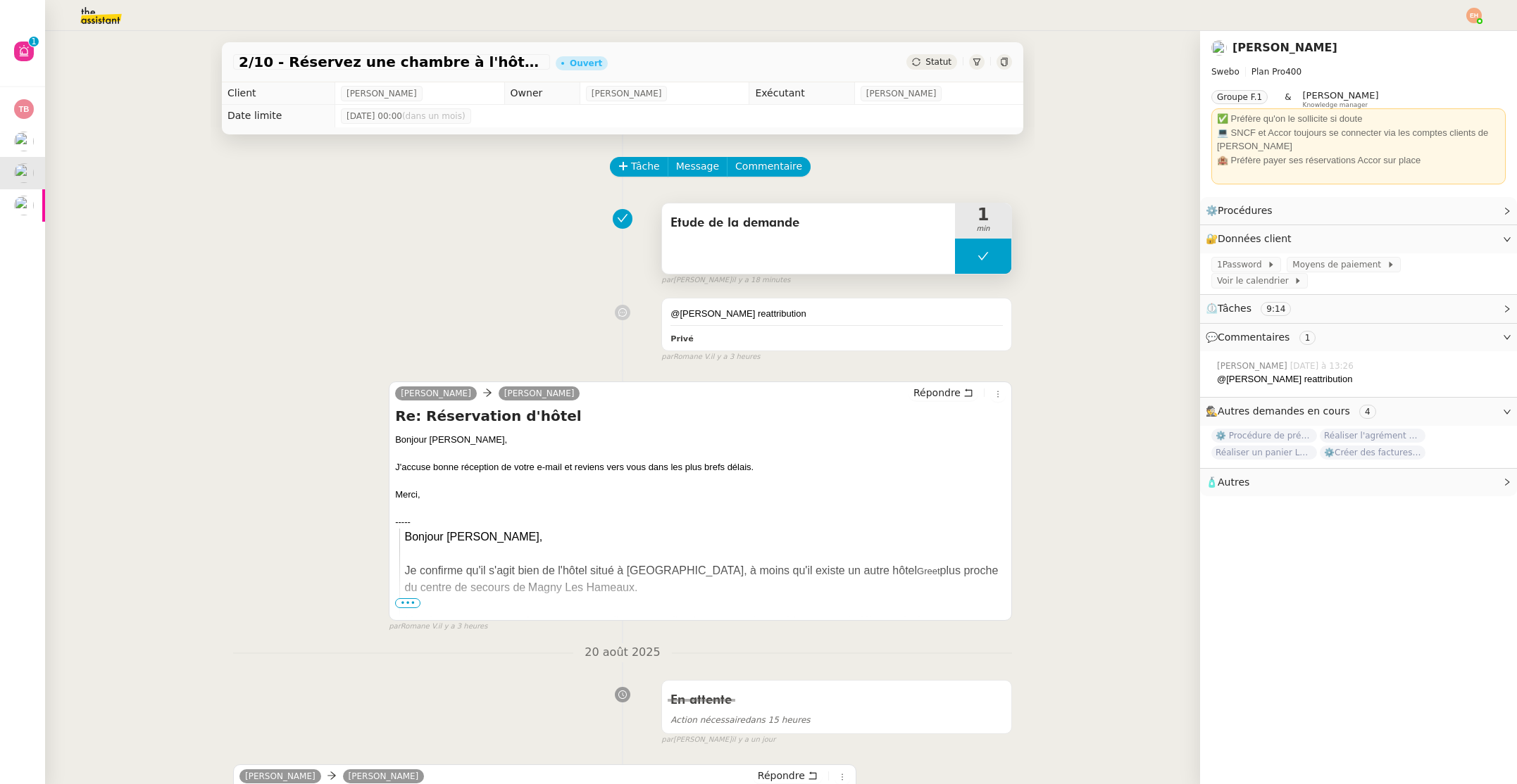
click at [724, 265] on div "Etude de la demande" at bounding box center [808, 239] width 293 height 71
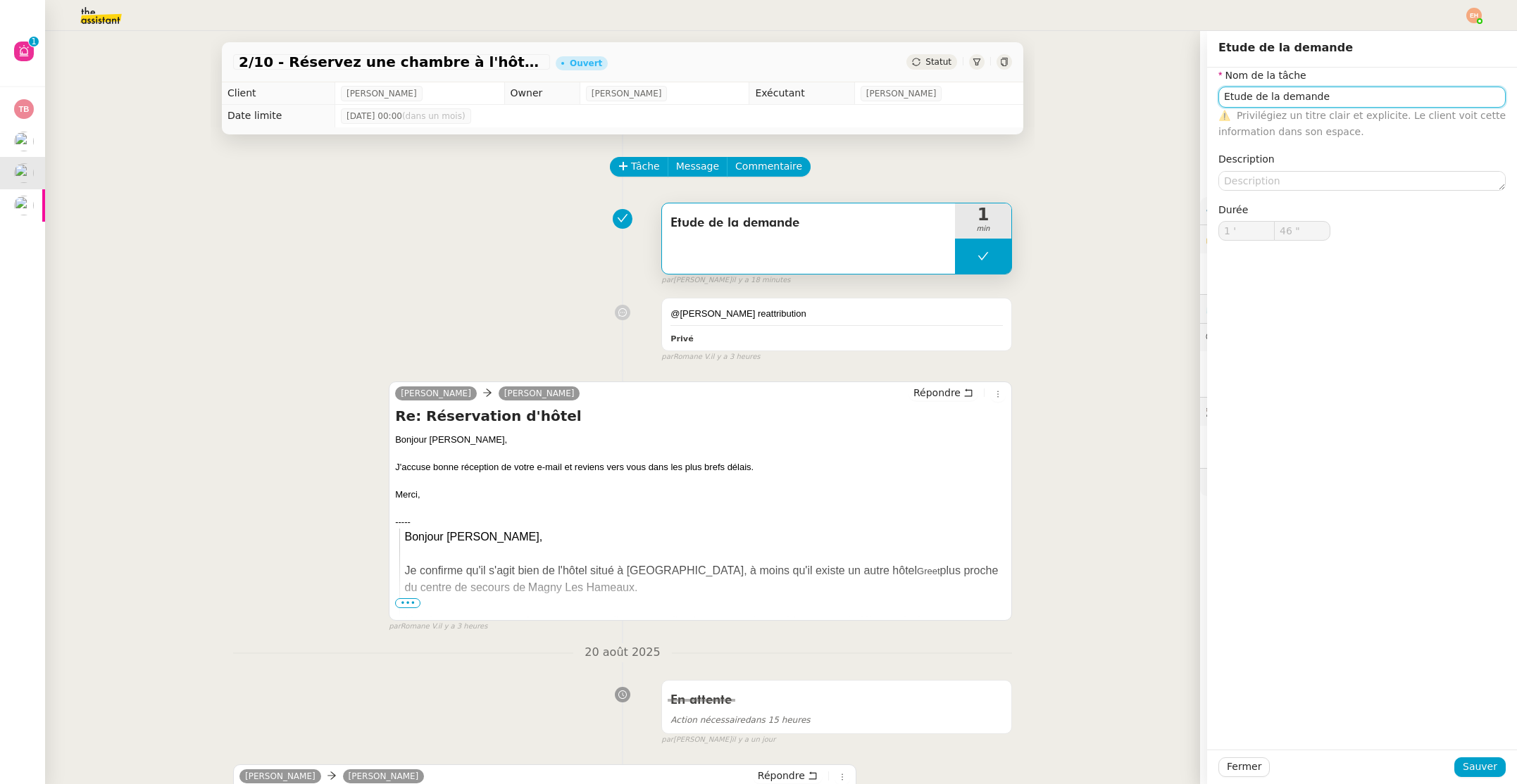
click at [1443, 104] on input "Etude de la demande" at bounding box center [1362, 96] width 287 height 21
click at [1442, 104] on input "Etude de la demande" at bounding box center [1362, 96] width 287 height 21
type input "recherche billets de train"
click at [1473, 771] on span "Sauver" at bounding box center [1480, 767] width 34 height 16
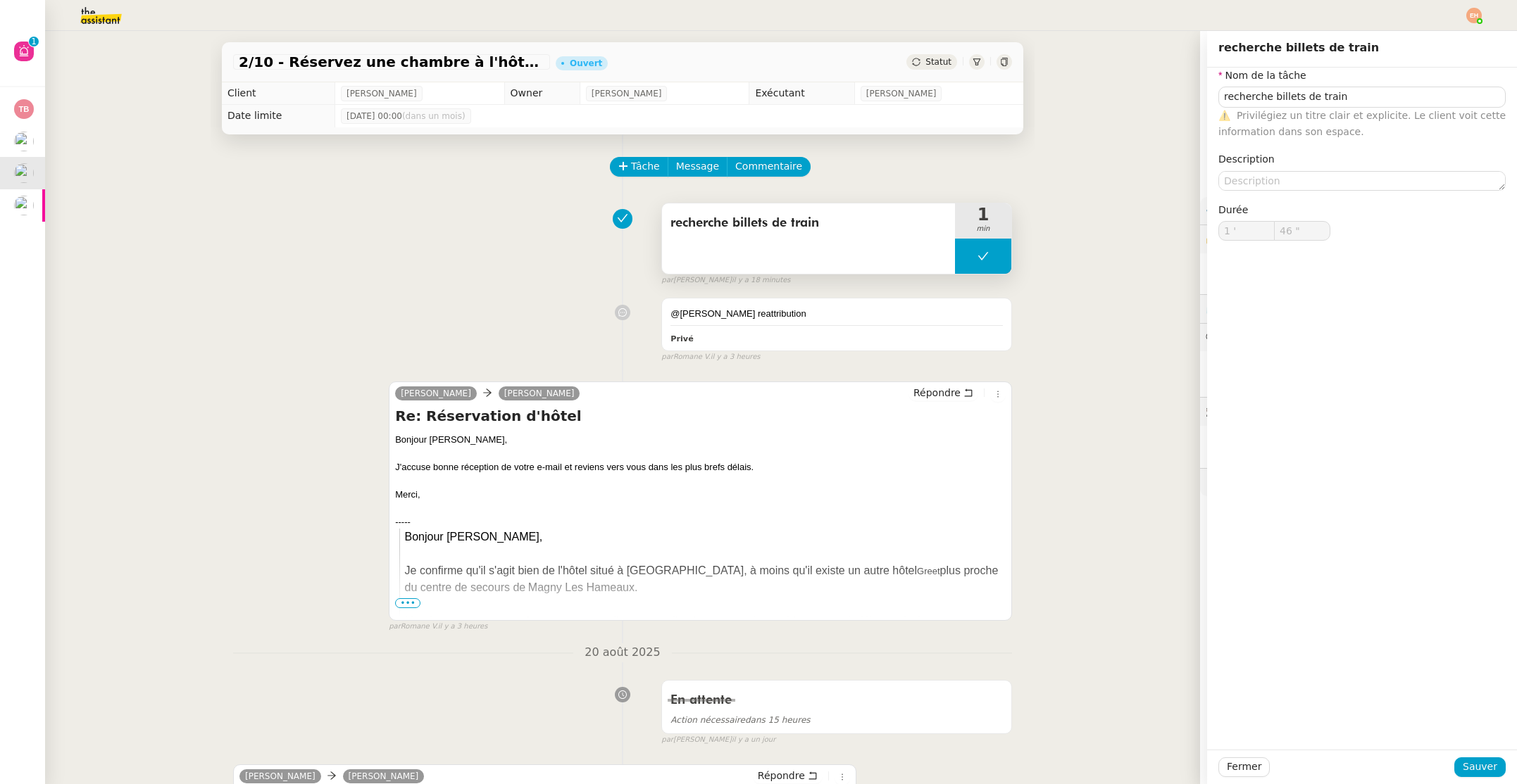
click at [963, 253] on button at bounding box center [983, 256] width 57 height 35
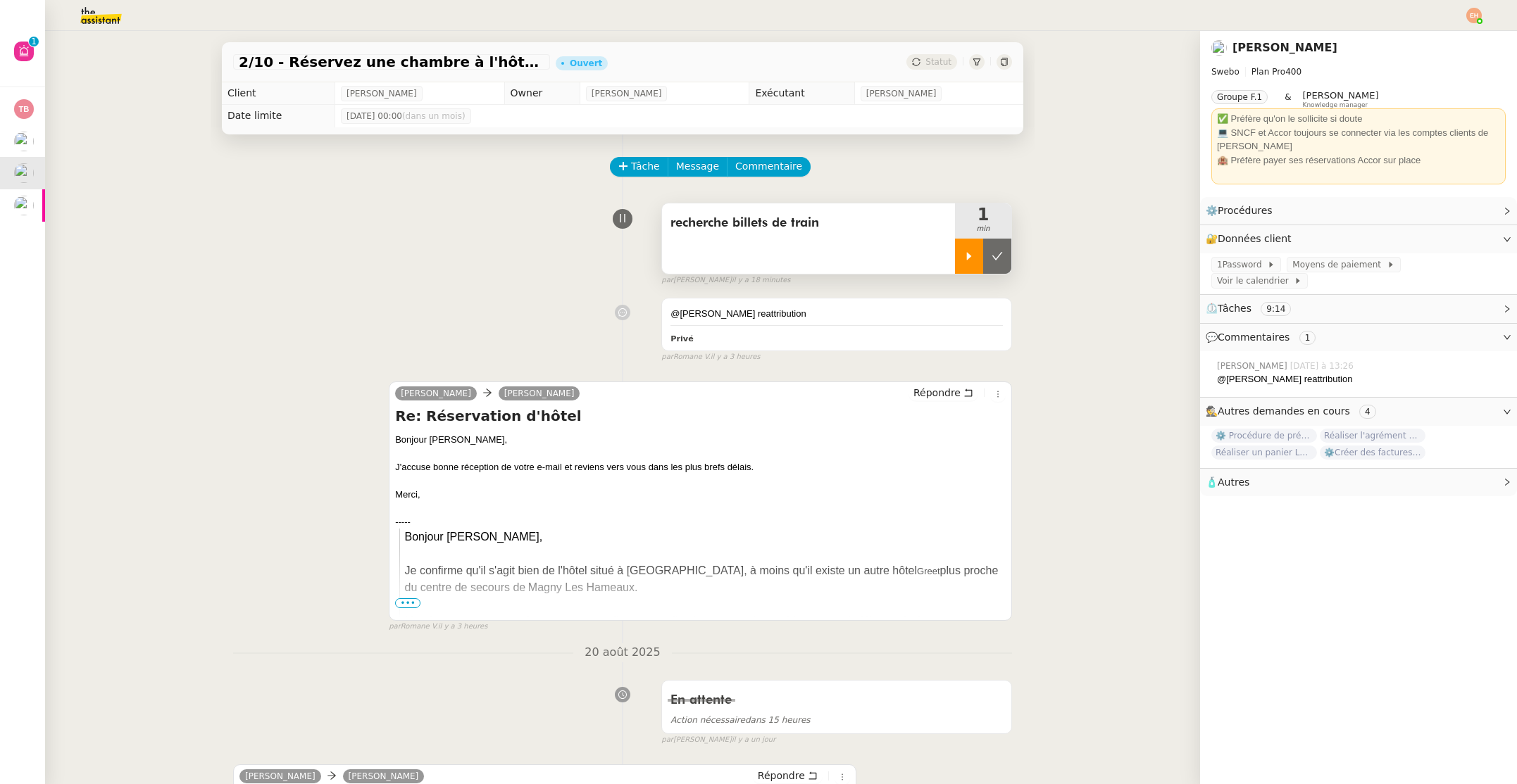
click at [963, 254] on div at bounding box center [969, 256] width 28 height 35
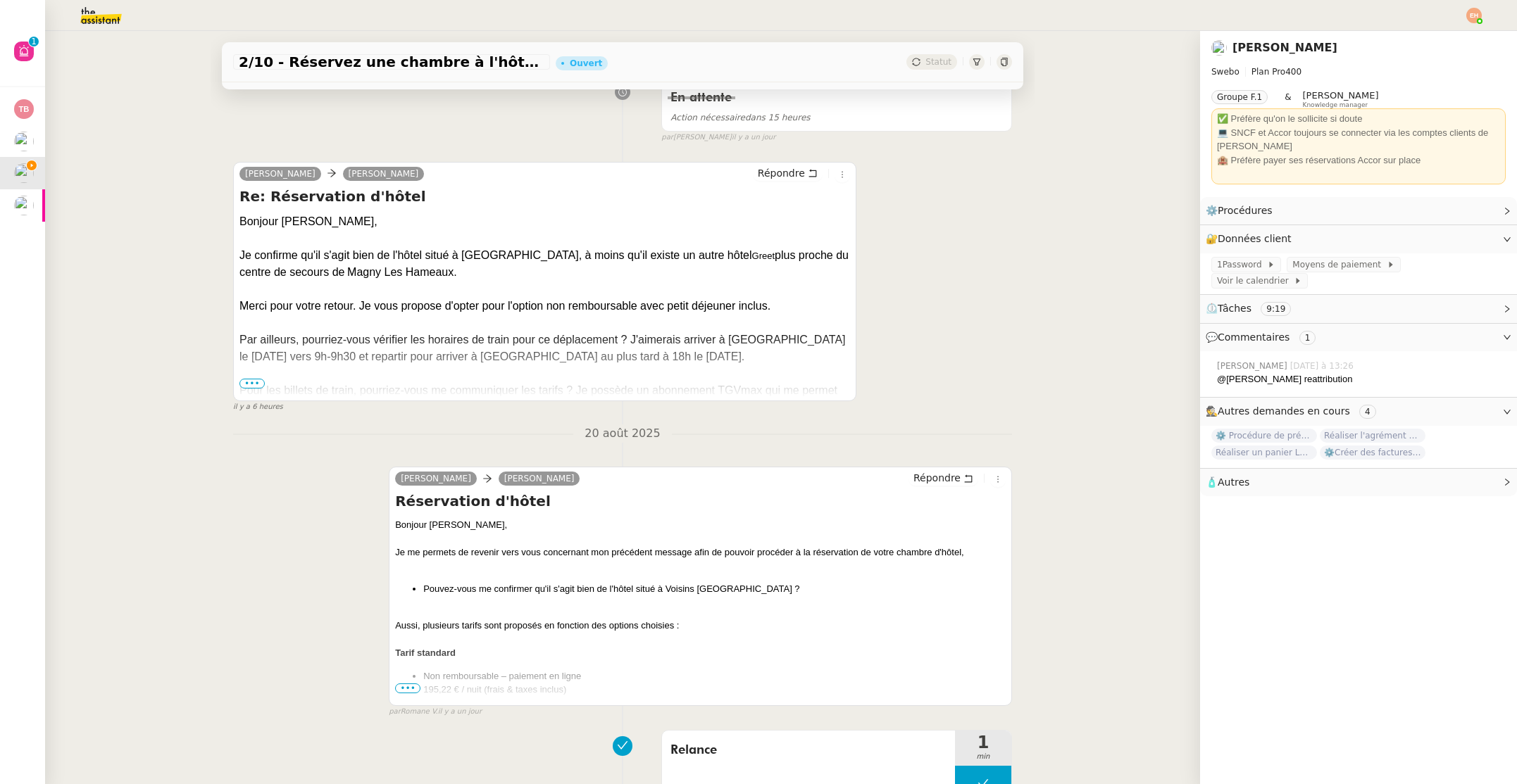
scroll to position [608, 0]
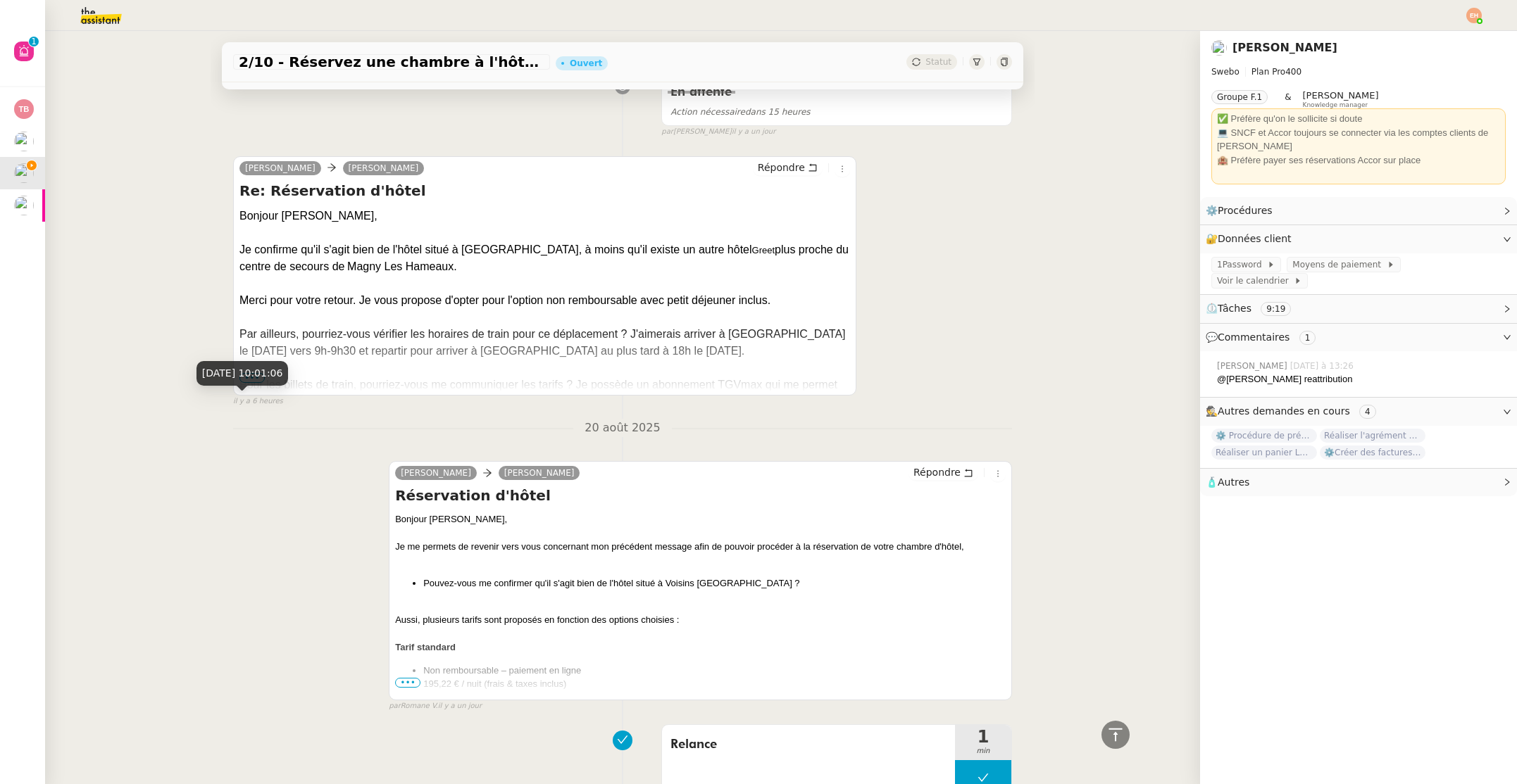
click at [252, 390] on div "[DATE] 10:01:06" at bounding box center [242, 378] width 92 height 35
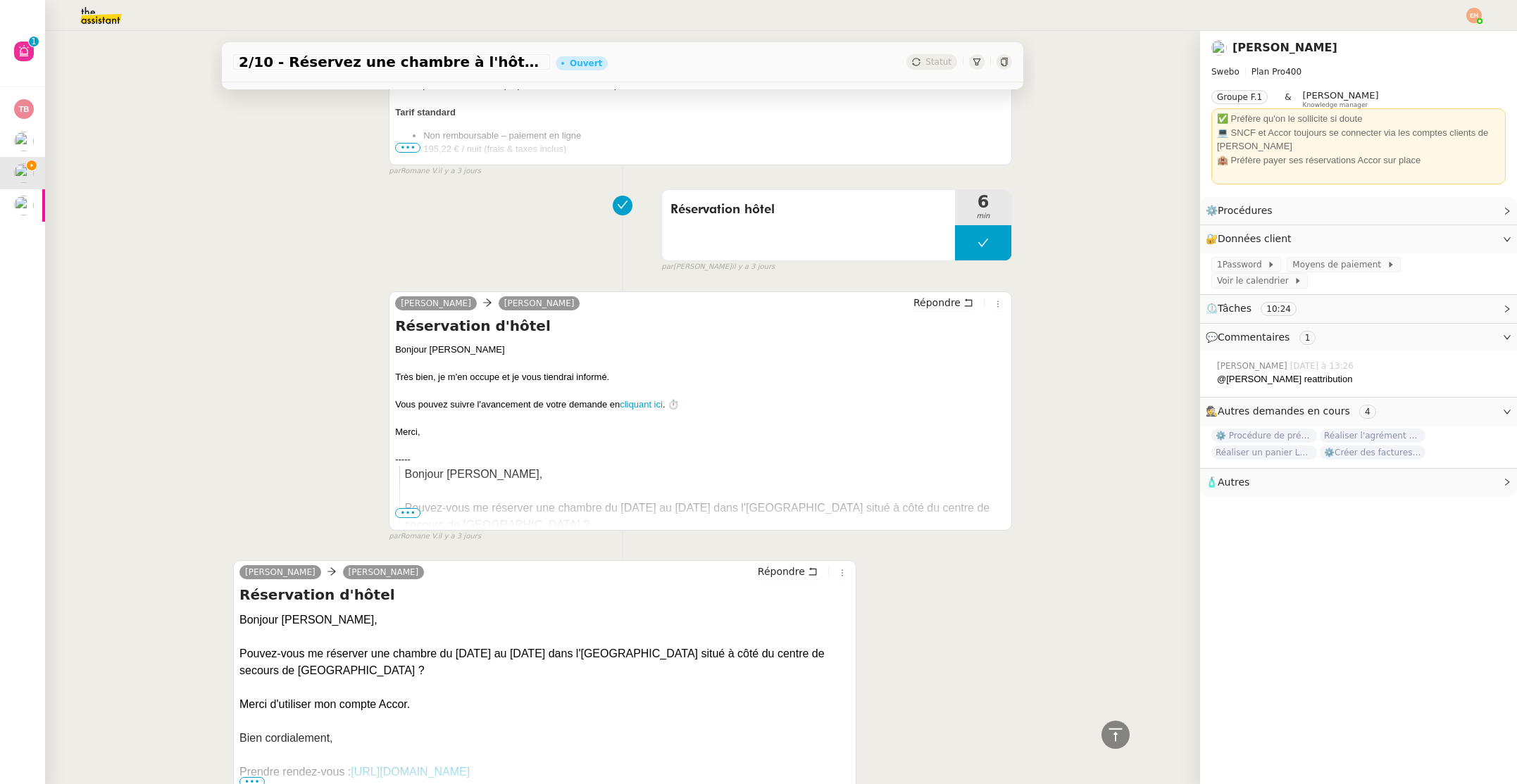
scroll to position [1717, 0]
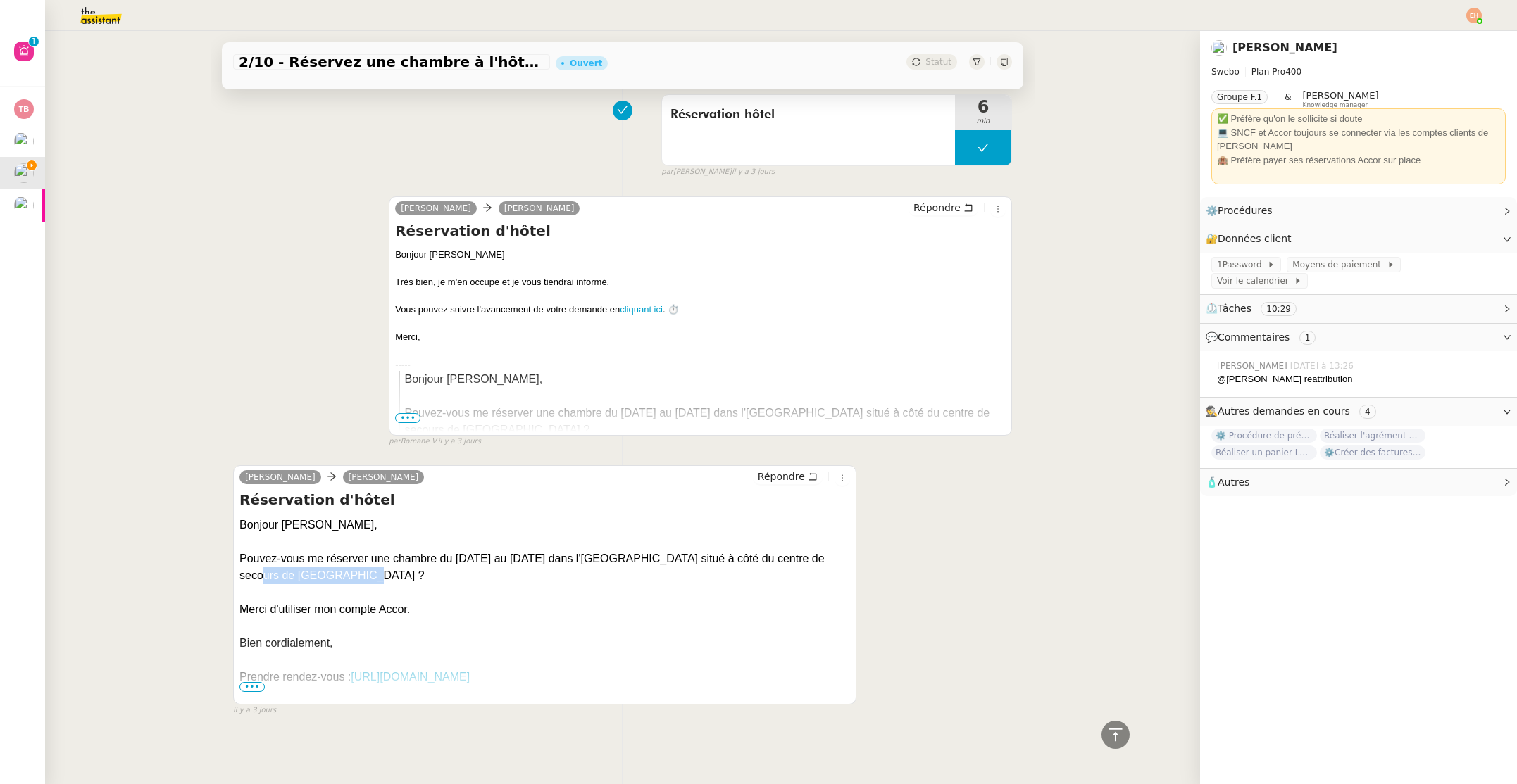
drag, startPoint x: 807, startPoint y: 557, endPoint x: 779, endPoint y: 573, distance: 32.2
click at [812, 572] on div "Pouvez-vous me réserver une chambre du [DATE] au [DATE] dans l'[GEOGRAPHIC_DATA…" at bounding box center [544, 566] width 610 height 34
copy div "Magny Les Hameaux ?"
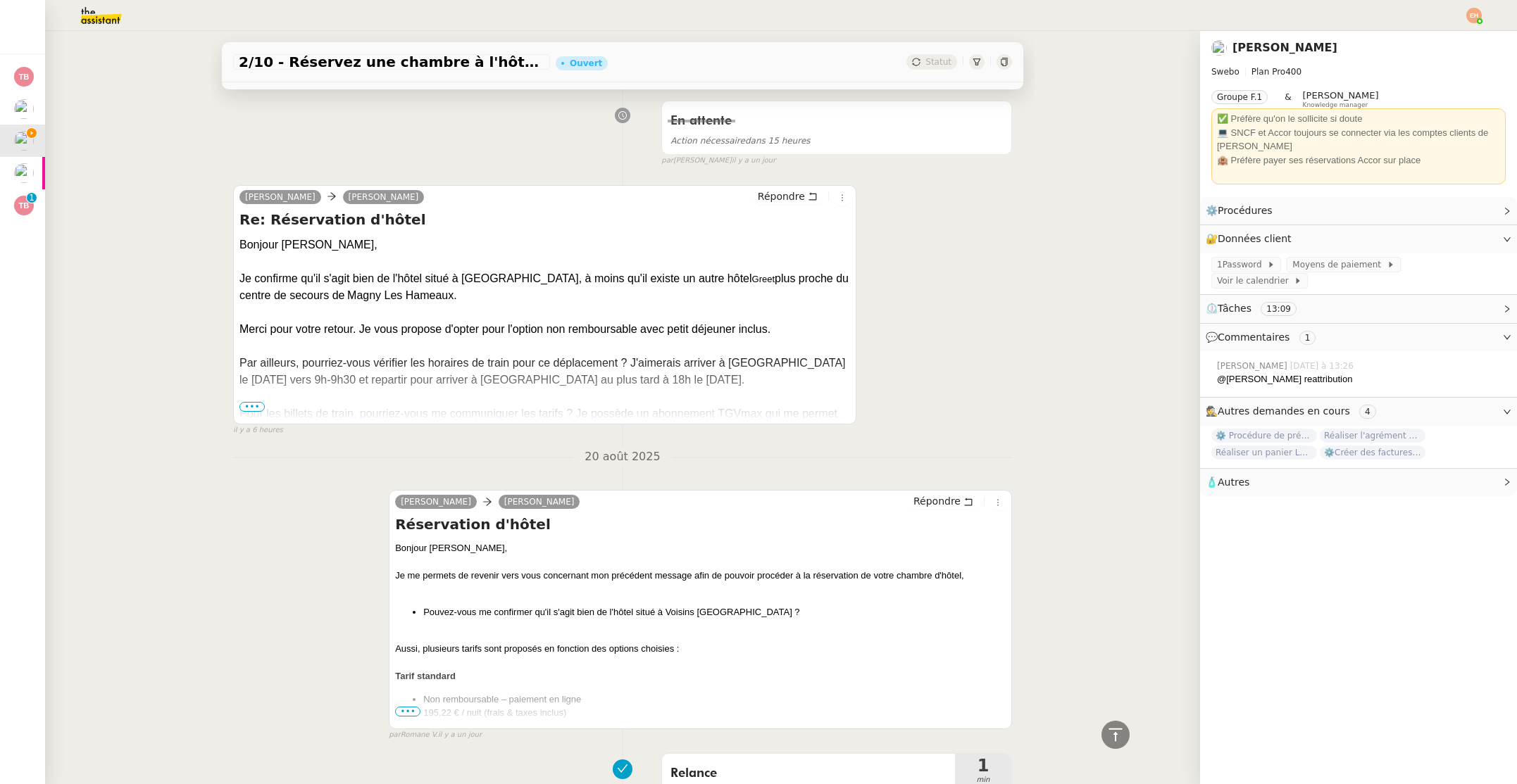
scroll to position [580, 0]
click at [249, 406] on span "•••" at bounding box center [251, 406] width 25 height 10
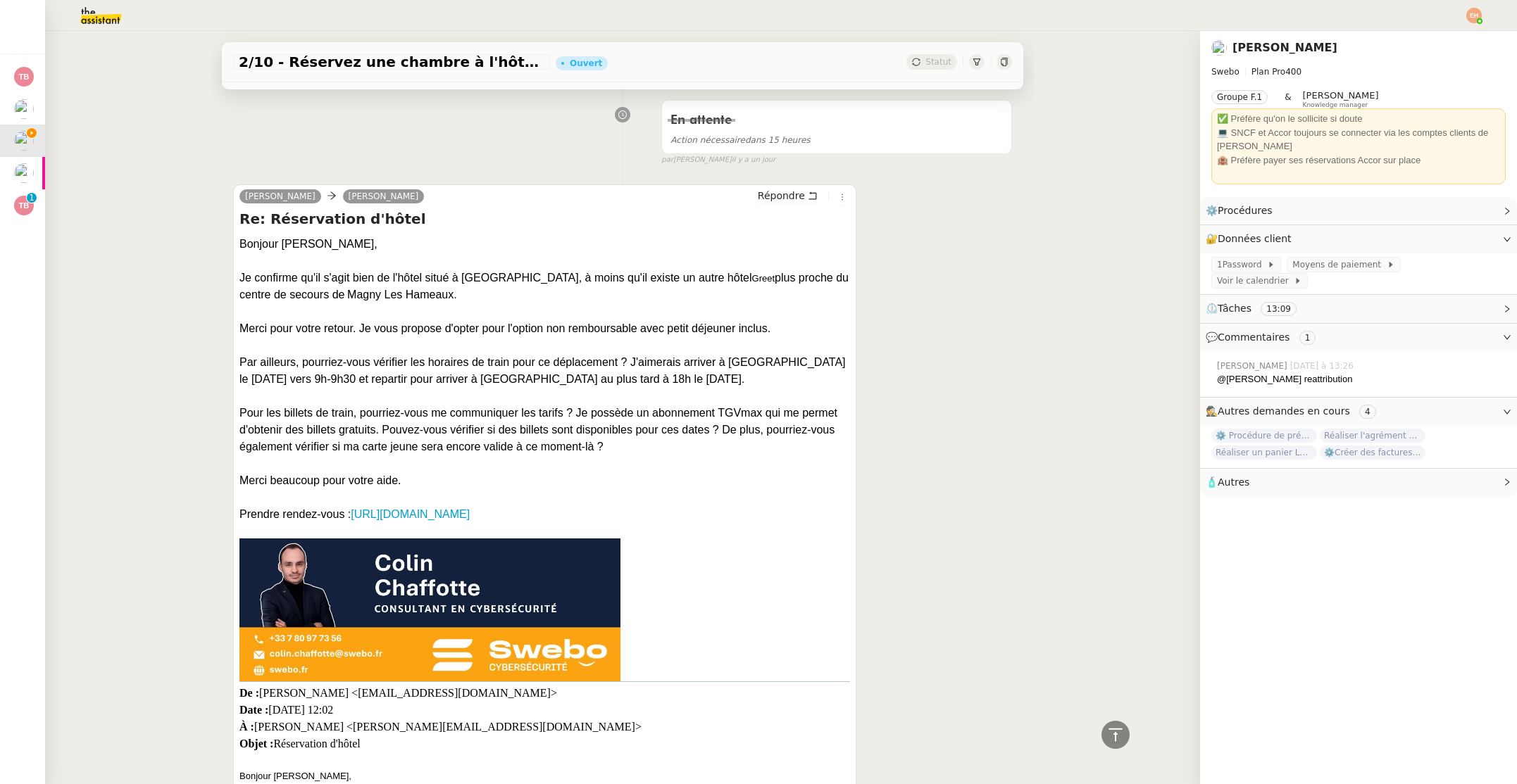
drag, startPoint x: 671, startPoint y: 397, endPoint x: 816, endPoint y: 402, distance: 145.1
click at [816, 402] on div at bounding box center [544, 396] width 610 height 17
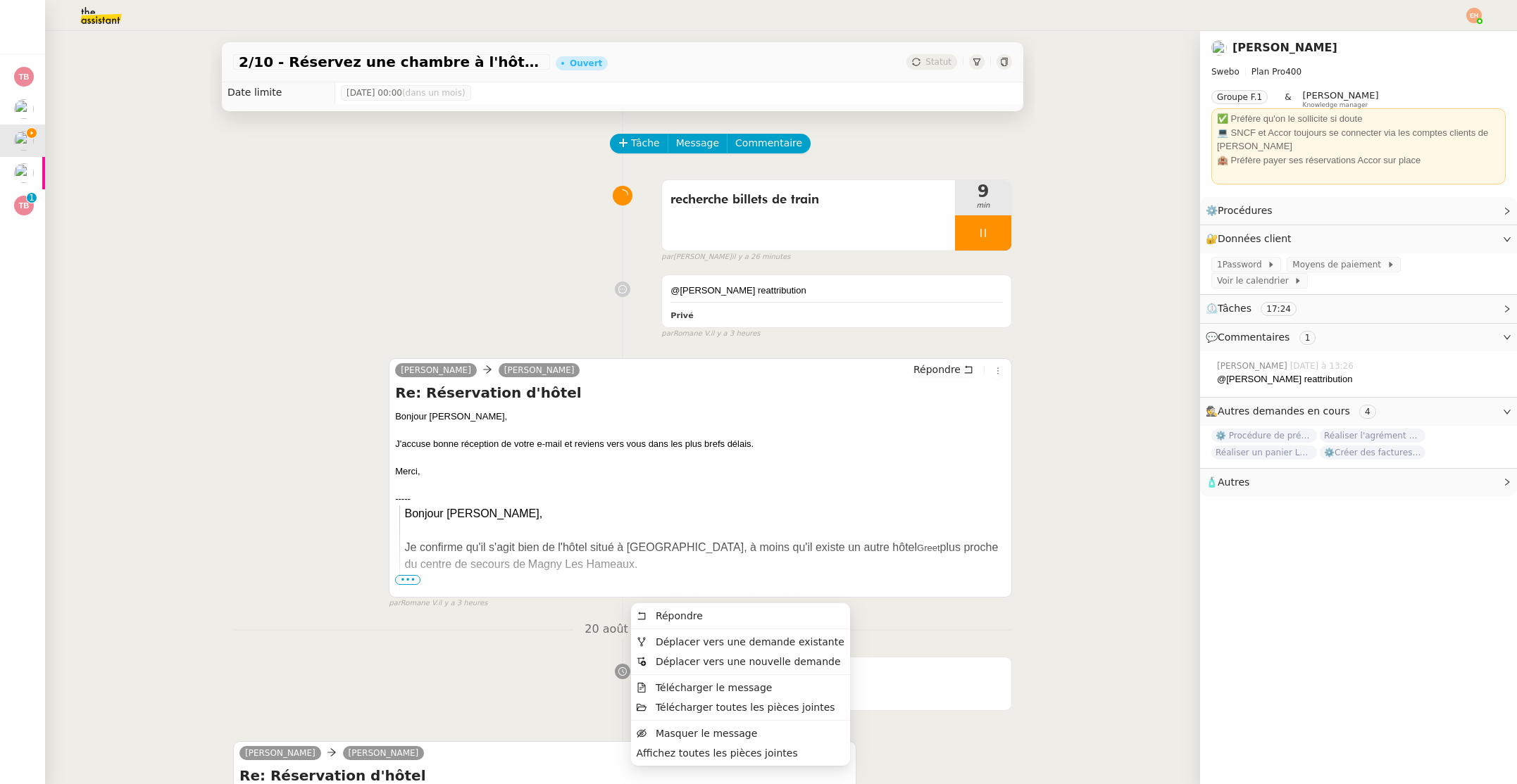
scroll to position [0, 0]
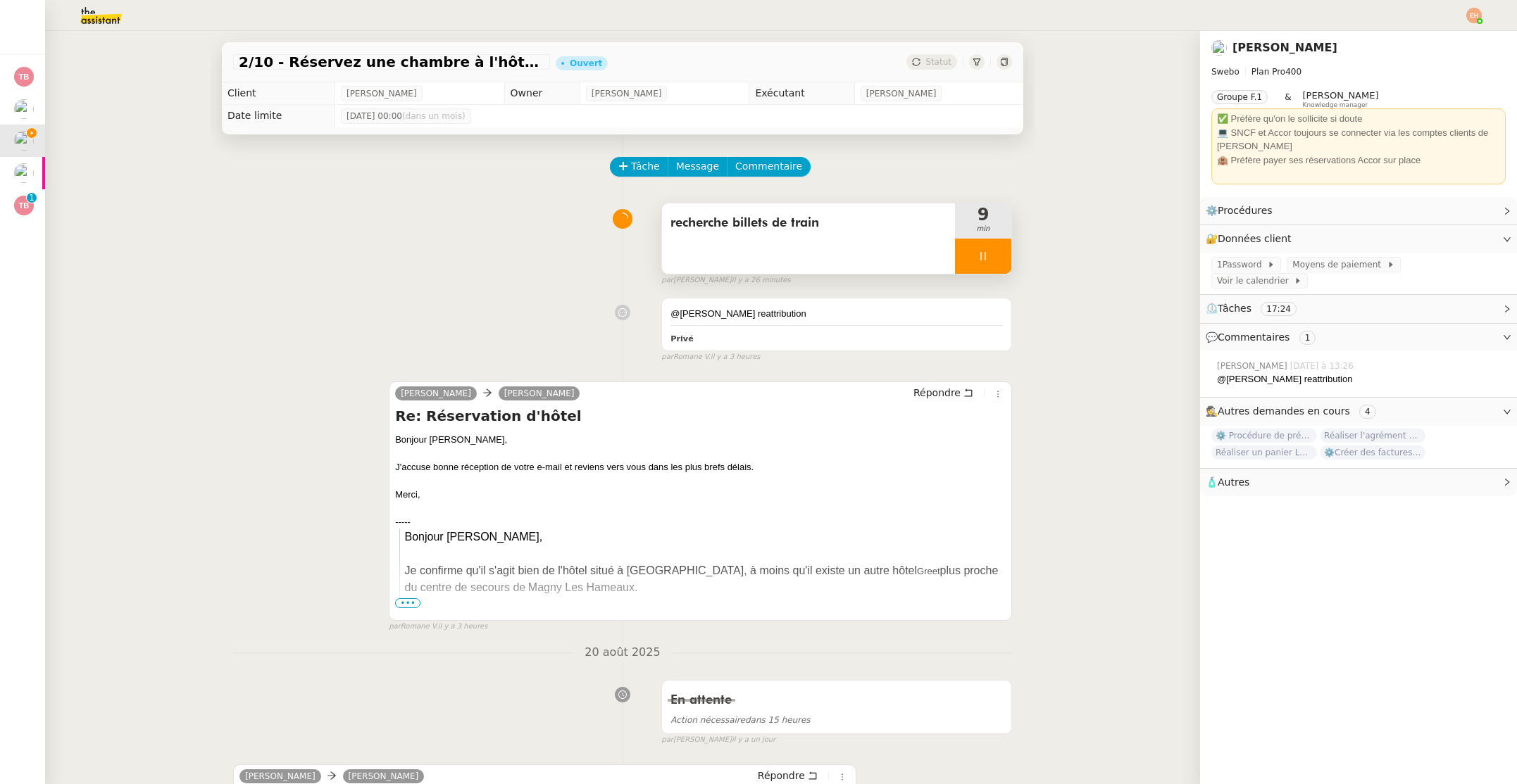
click at [985, 252] on icon at bounding box center [982, 256] width 5 height 8
click at [991, 258] on button at bounding box center [997, 256] width 28 height 35
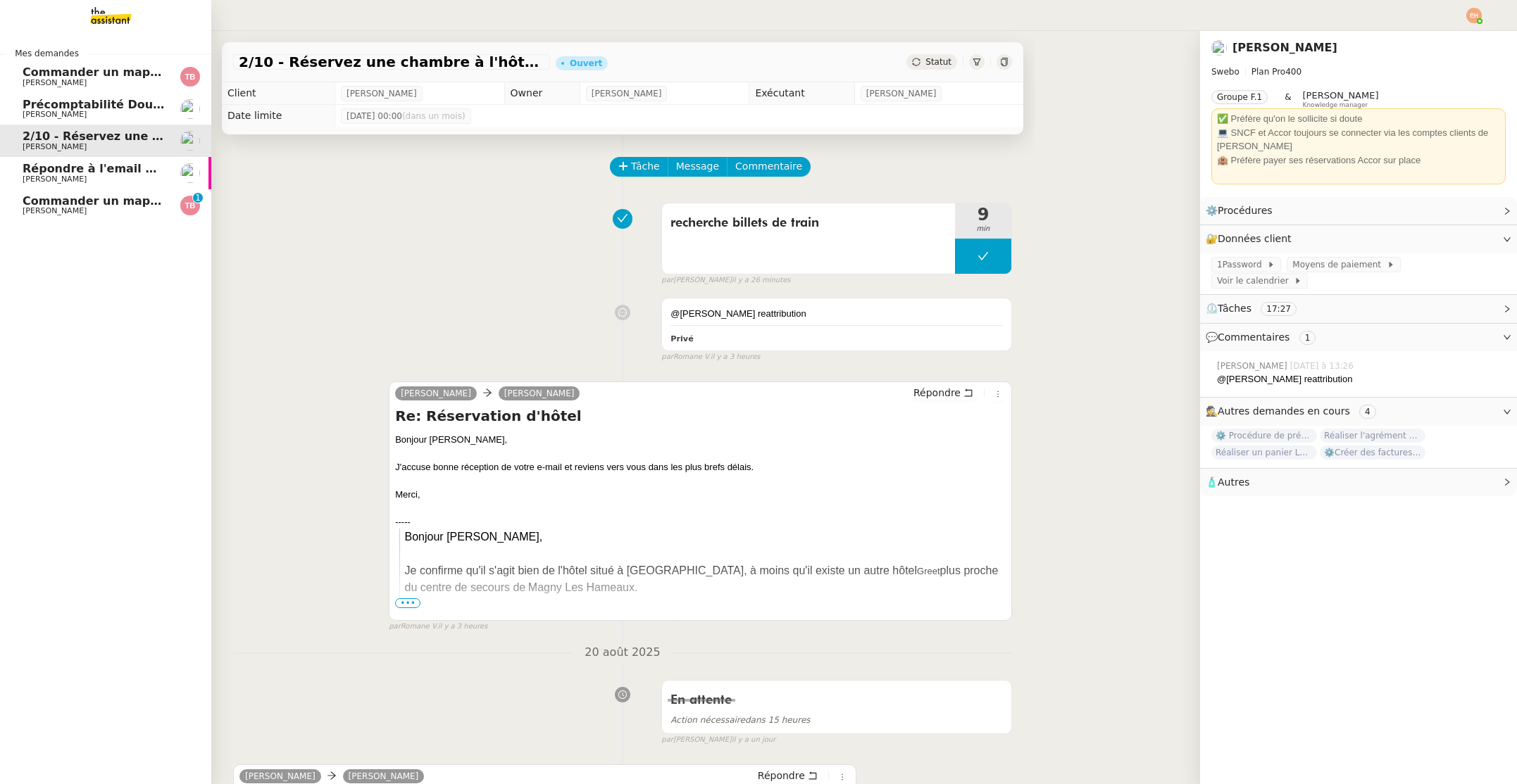
click at [33, 204] on span "Commander un mapping pour Afigec" at bounding box center [138, 201] width 232 height 13
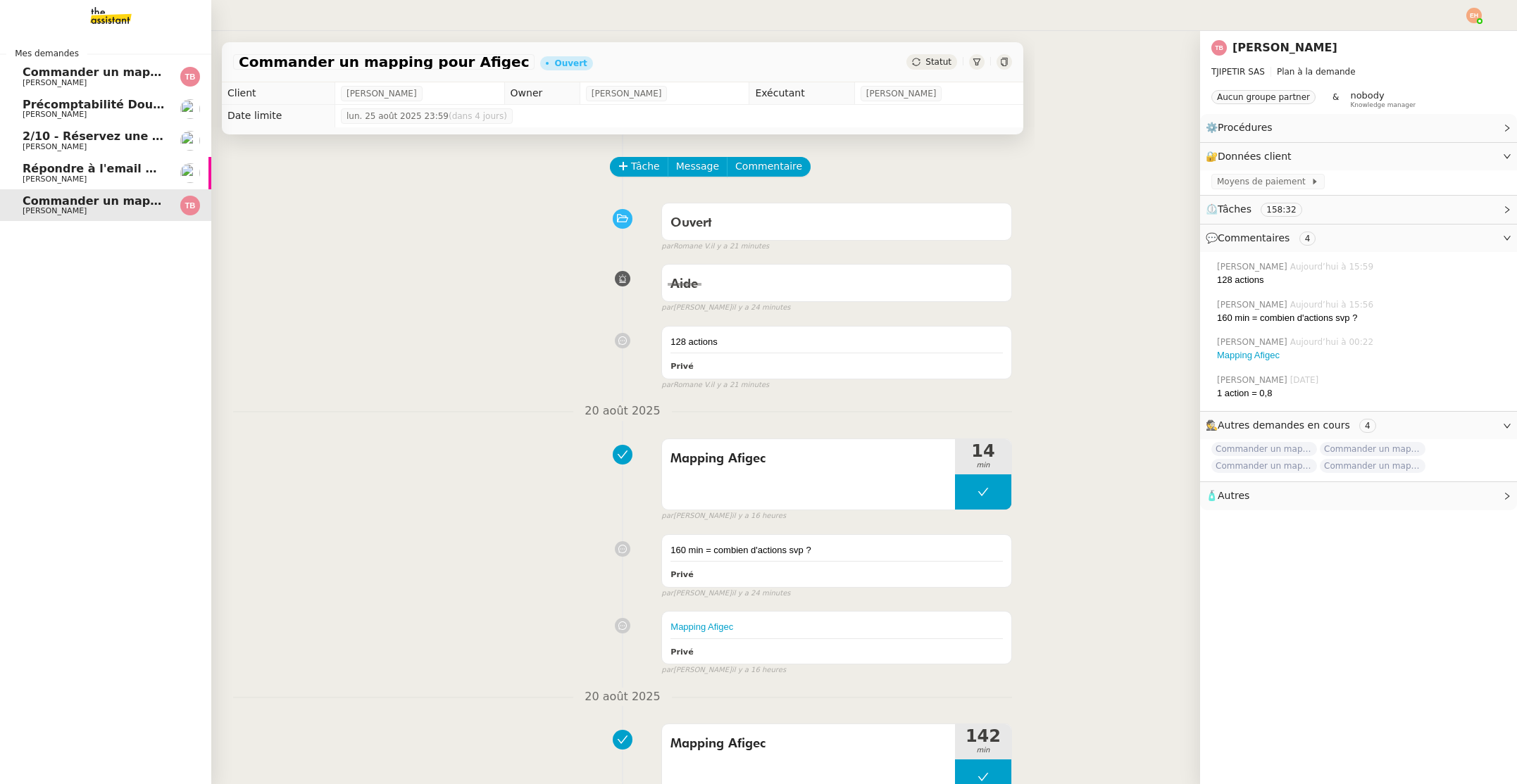
click at [57, 176] on span "[PERSON_NAME]" at bounding box center [54, 179] width 64 height 9
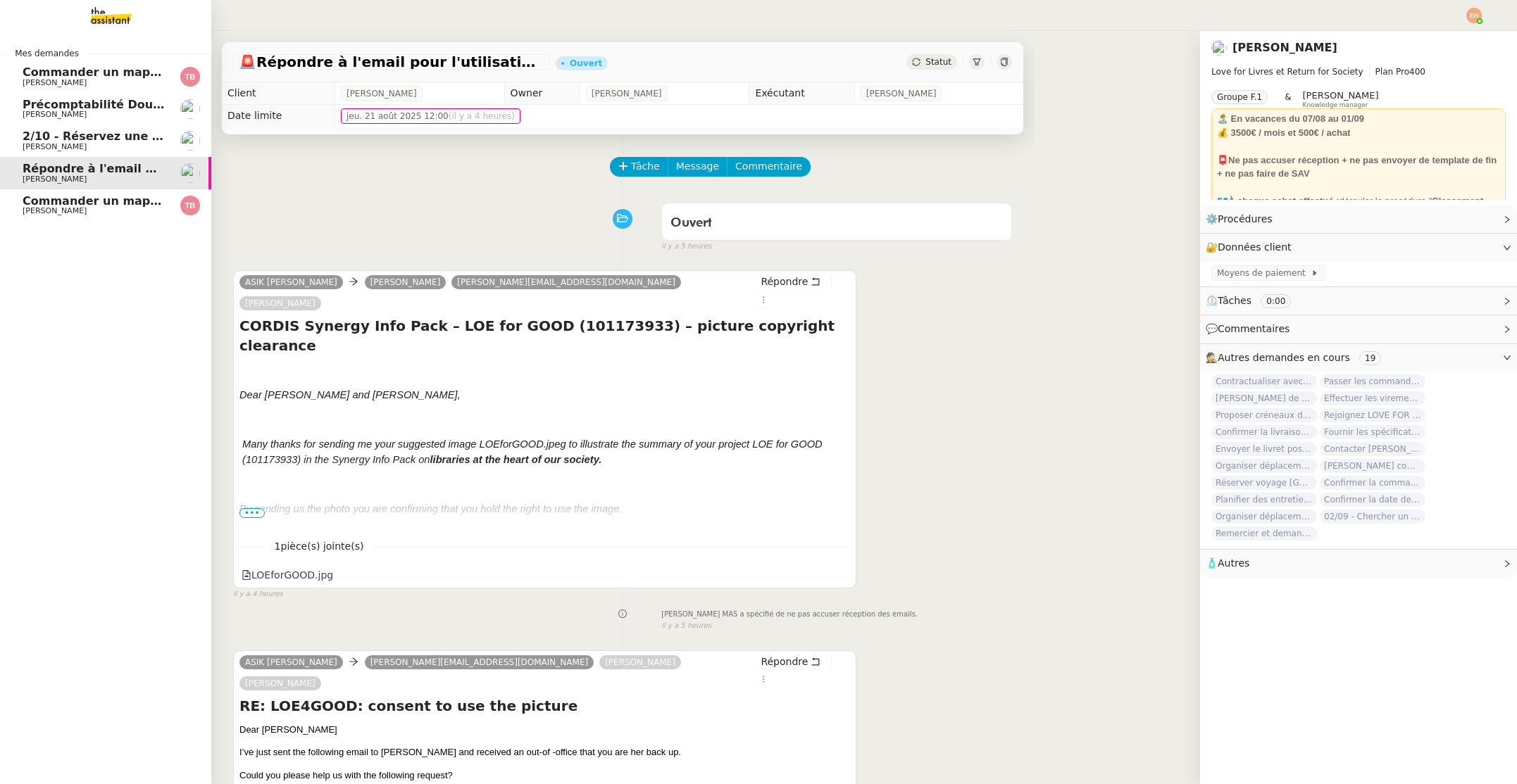
click at [77, 145] on span "[PERSON_NAME]" at bounding box center [54, 146] width 64 height 9
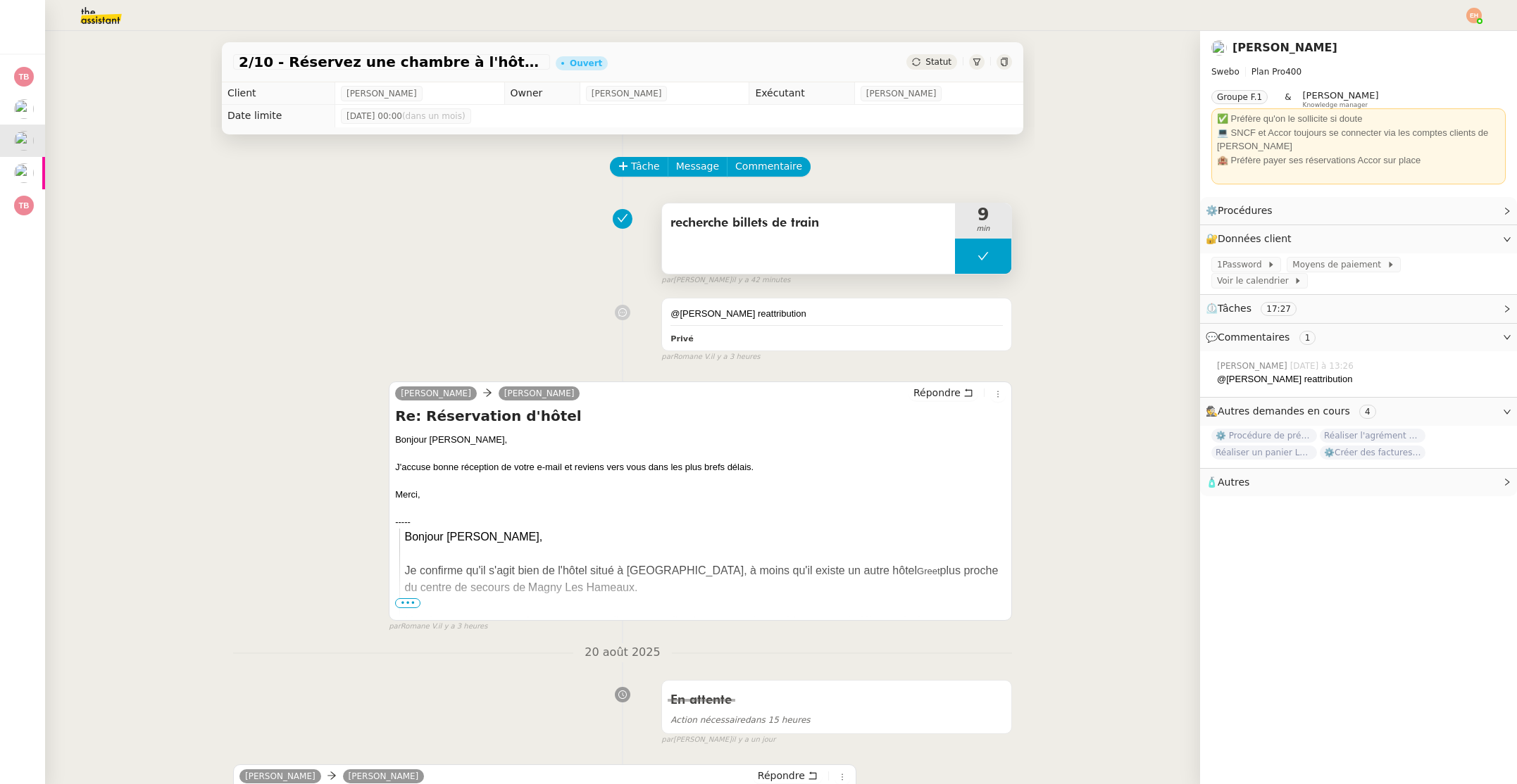
drag, startPoint x: 995, startPoint y: 250, endPoint x: 977, endPoint y: 264, distance: 22.8
click at [995, 250] on button at bounding box center [983, 256] width 57 height 35
click at [962, 268] on div at bounding box center [969, 256] width 28 height 35
click at [849, 250] on div "recherche billets de train" at bounding box center [808, 239] width 293 height 71
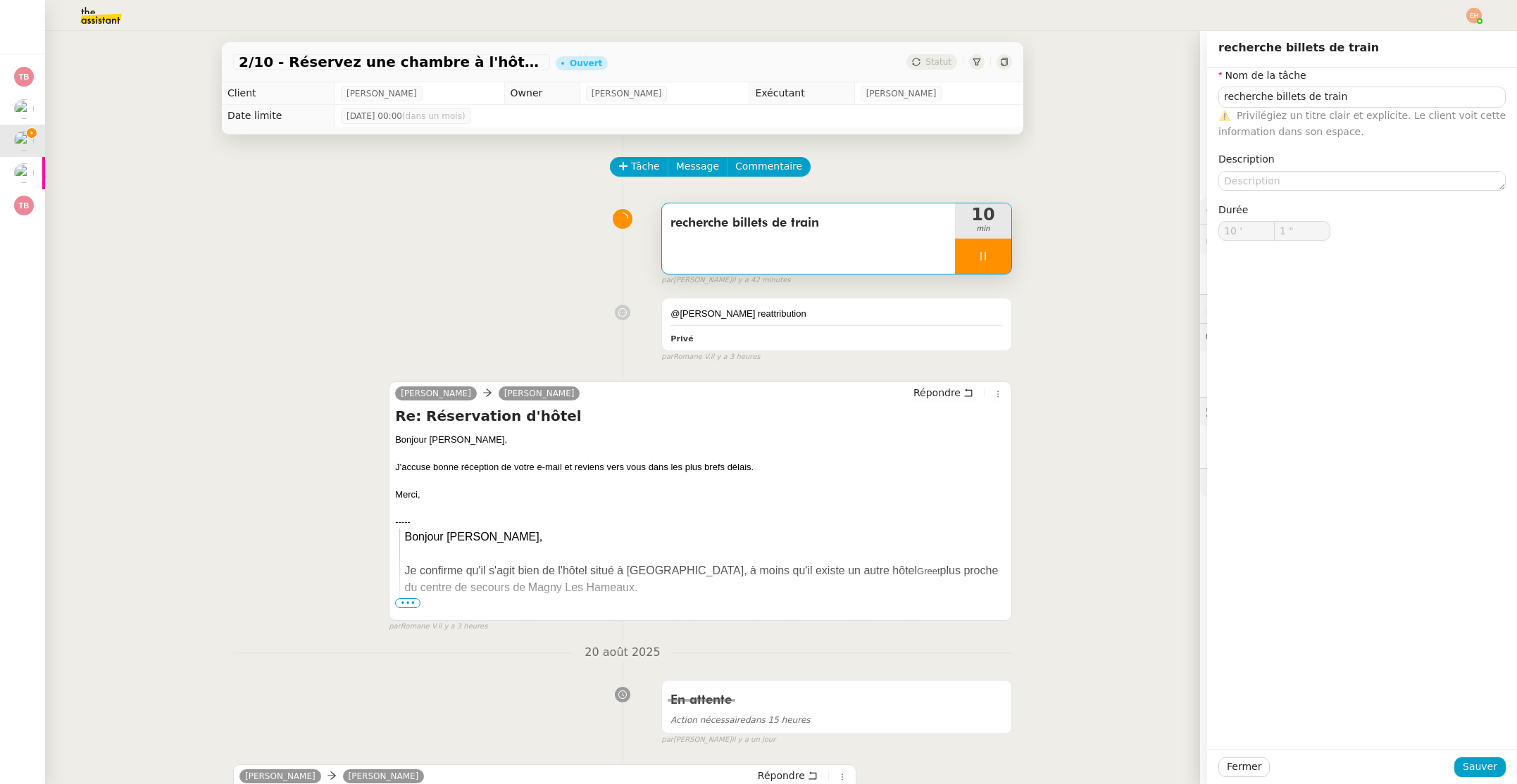
type input "2 ""
click at [991, 269] on div at bounding box center [983, 256] width 57 height 35
type input "recherche billets de train"
type input "10 '"
type input "1 ""
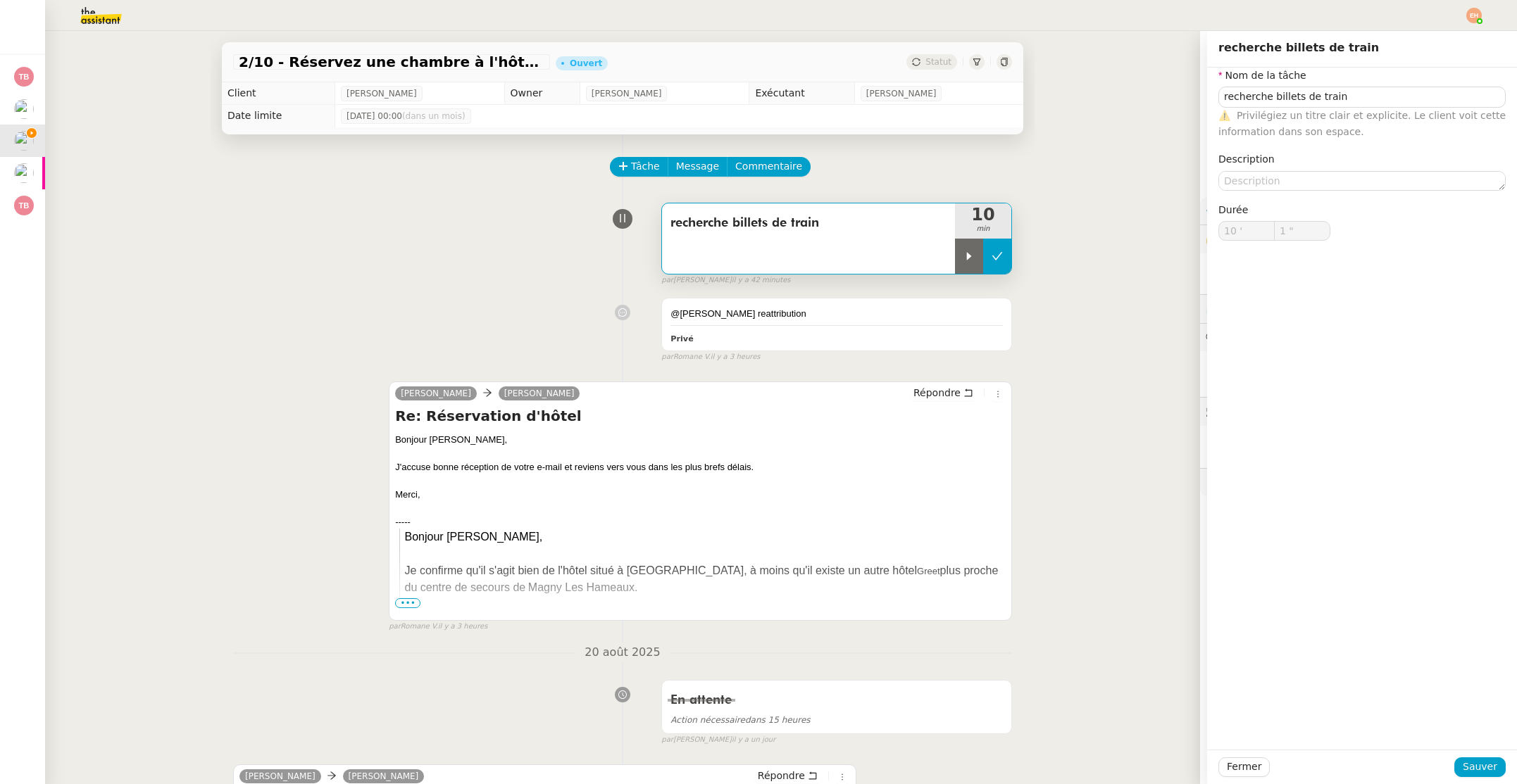
click at [995, 261] on icon at bounding box center [997, 256] width 11 height 11
type input "recherche billets de train"
type input "10 '"
type input "1 ""
type input "recherche billets de train"
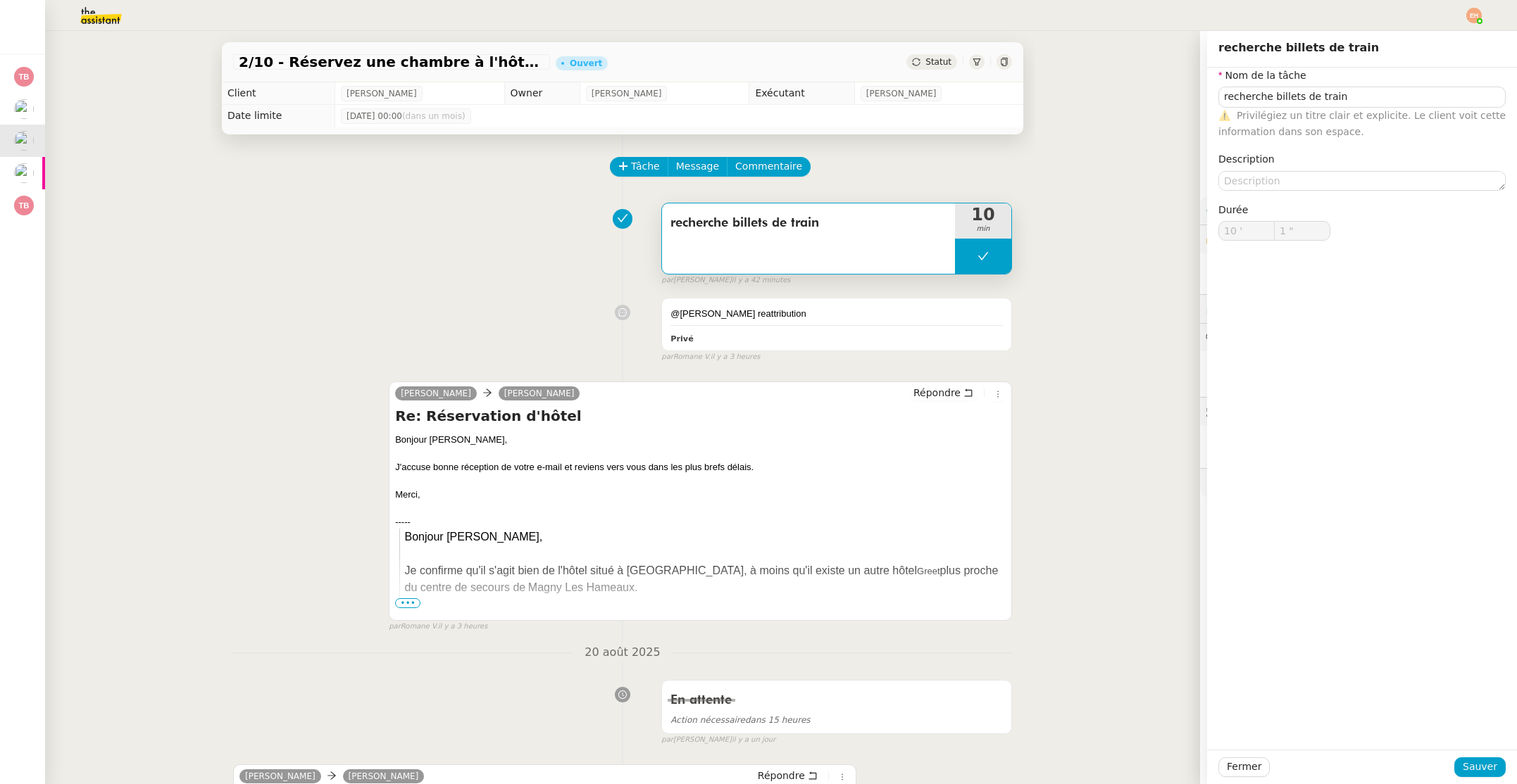
type input "10 '"
type input "1 ""
type input "recherche billets de train"
type input "10 '"
type input "1 ""
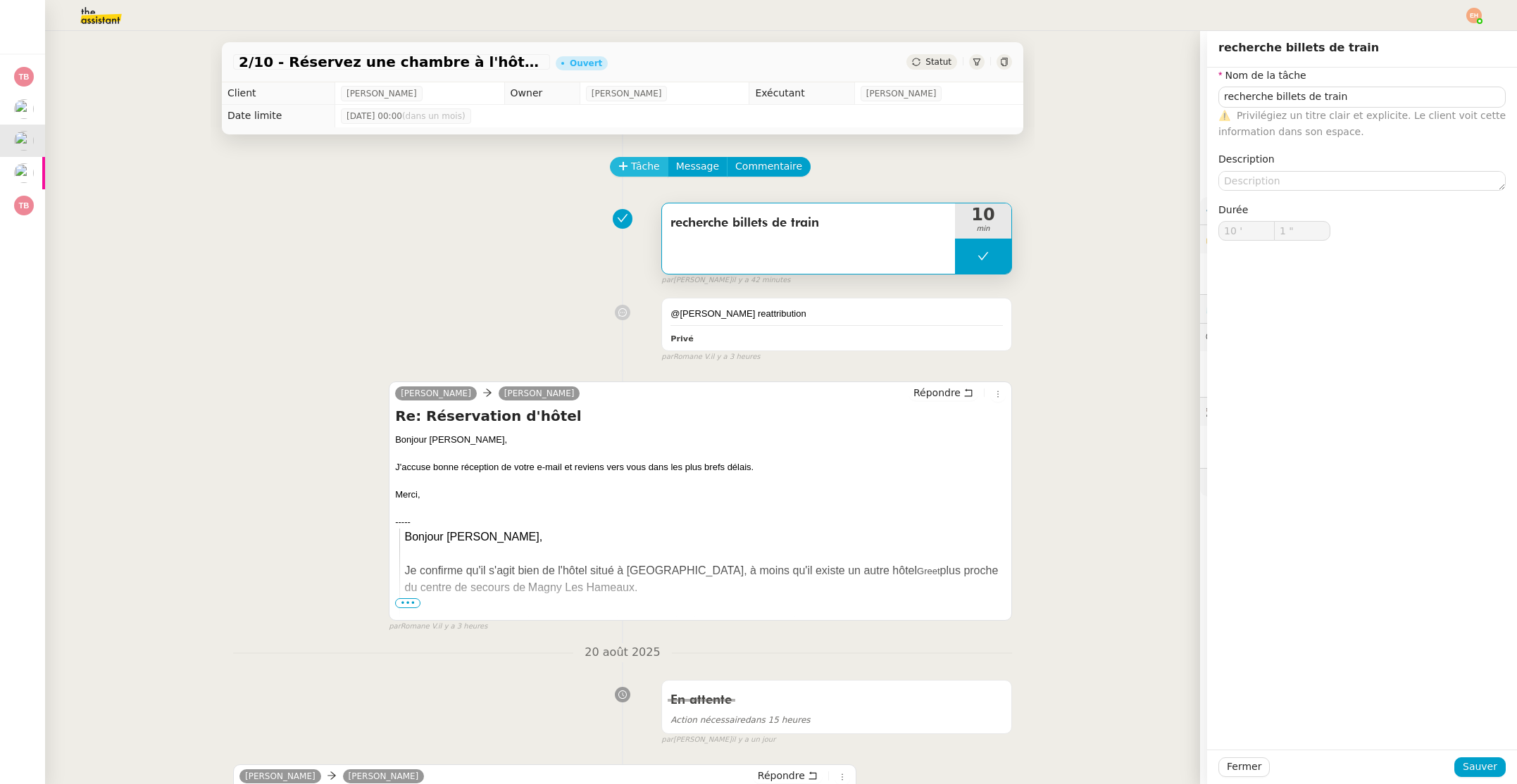
click at [625, 164] on icon at bounding box center [623, 166] width 10 height 10
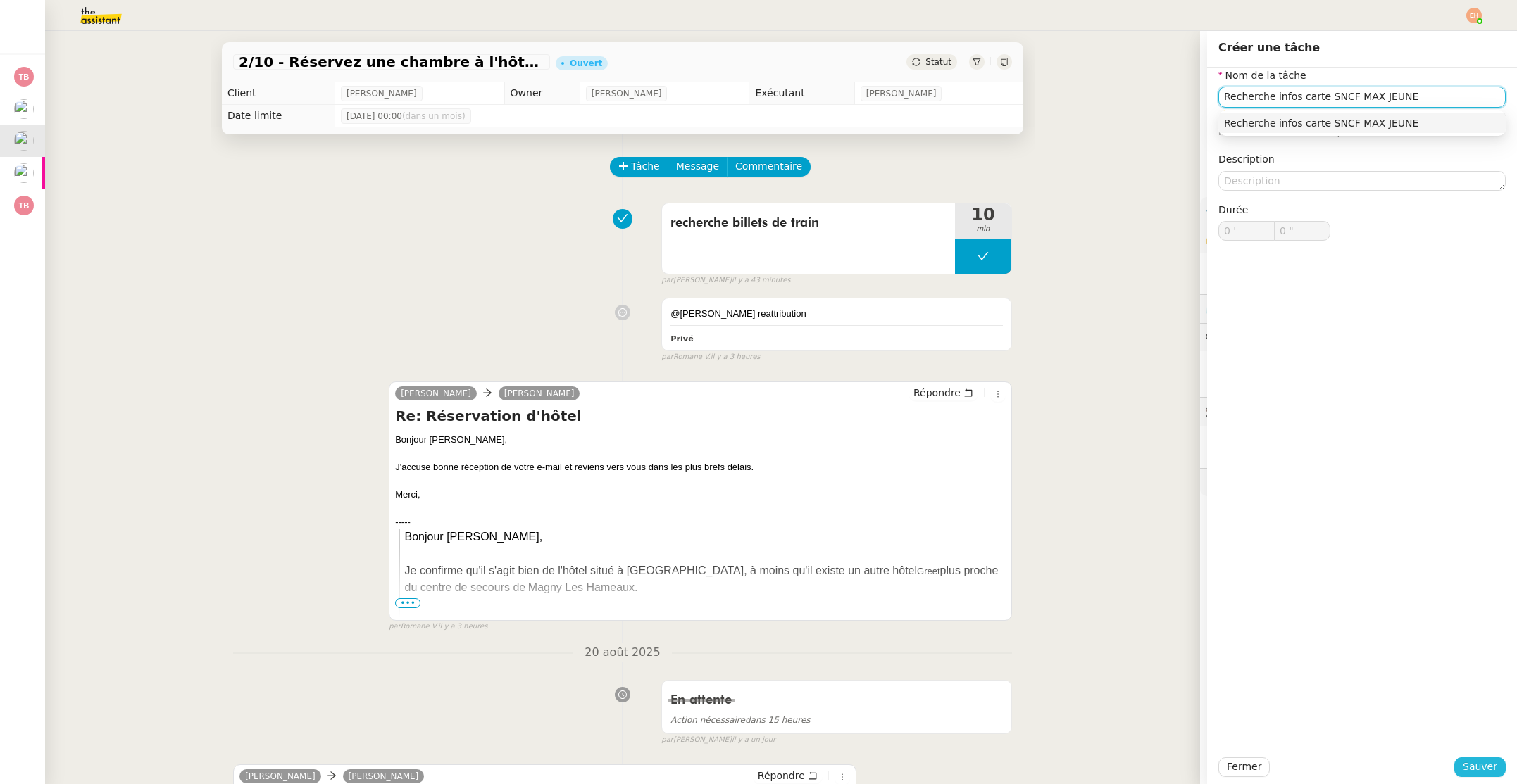
type input "Recherche infos carte SNCF MAX JEUNE"
click at [1483, 770] on span "Sauver" at bounding box center [1480, 767] width 34 height 16
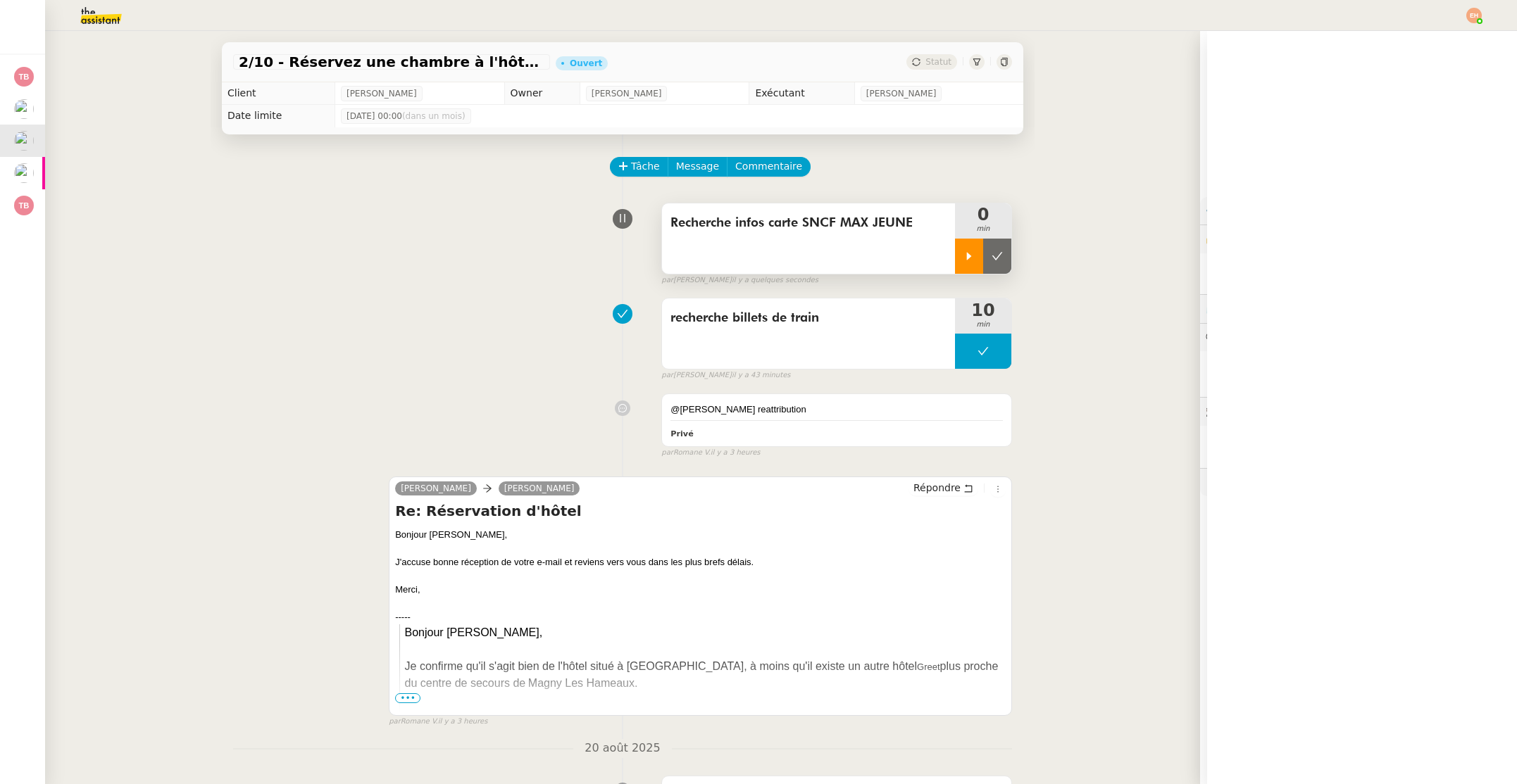
click at [965, 251] on icon at bounding box center [969, 256] width 11 height 11
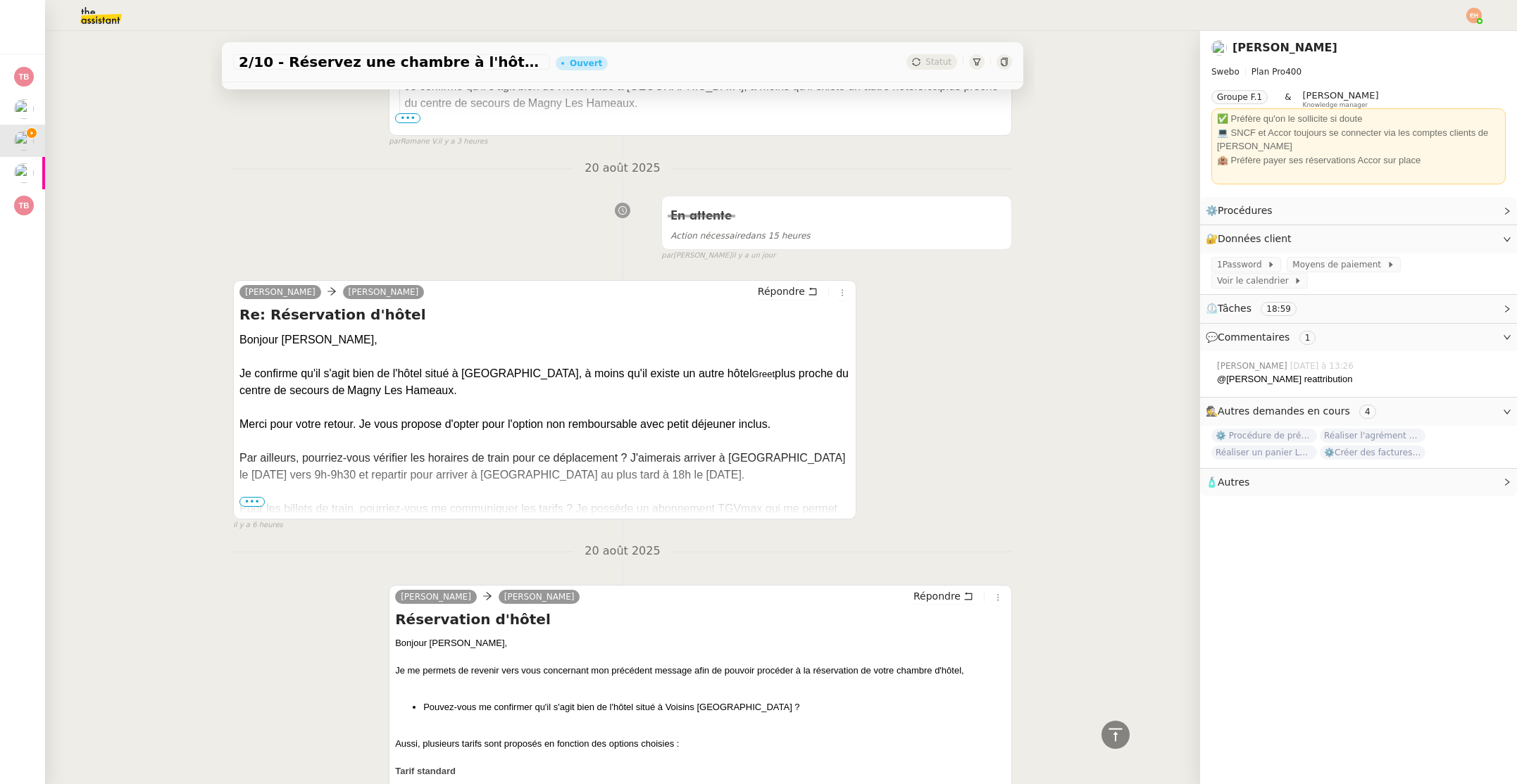
scroll to position [580, 0]
click at [251, 501] on span "•••" at bounding box center [251, 501] width 25 height 10
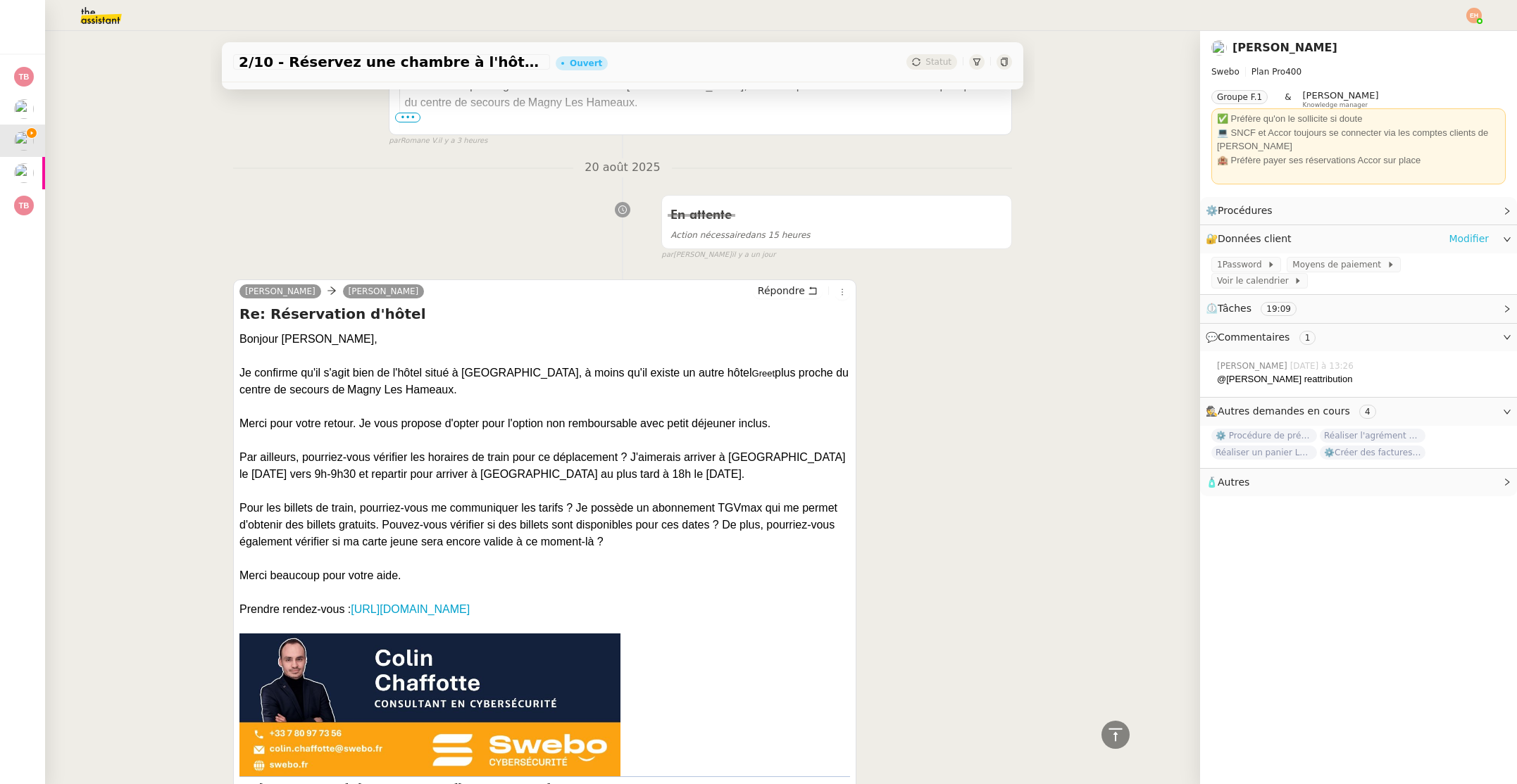
click at [1473, 237] on link "Modifier" at bounding box center [1469, 239] width 40 height 16
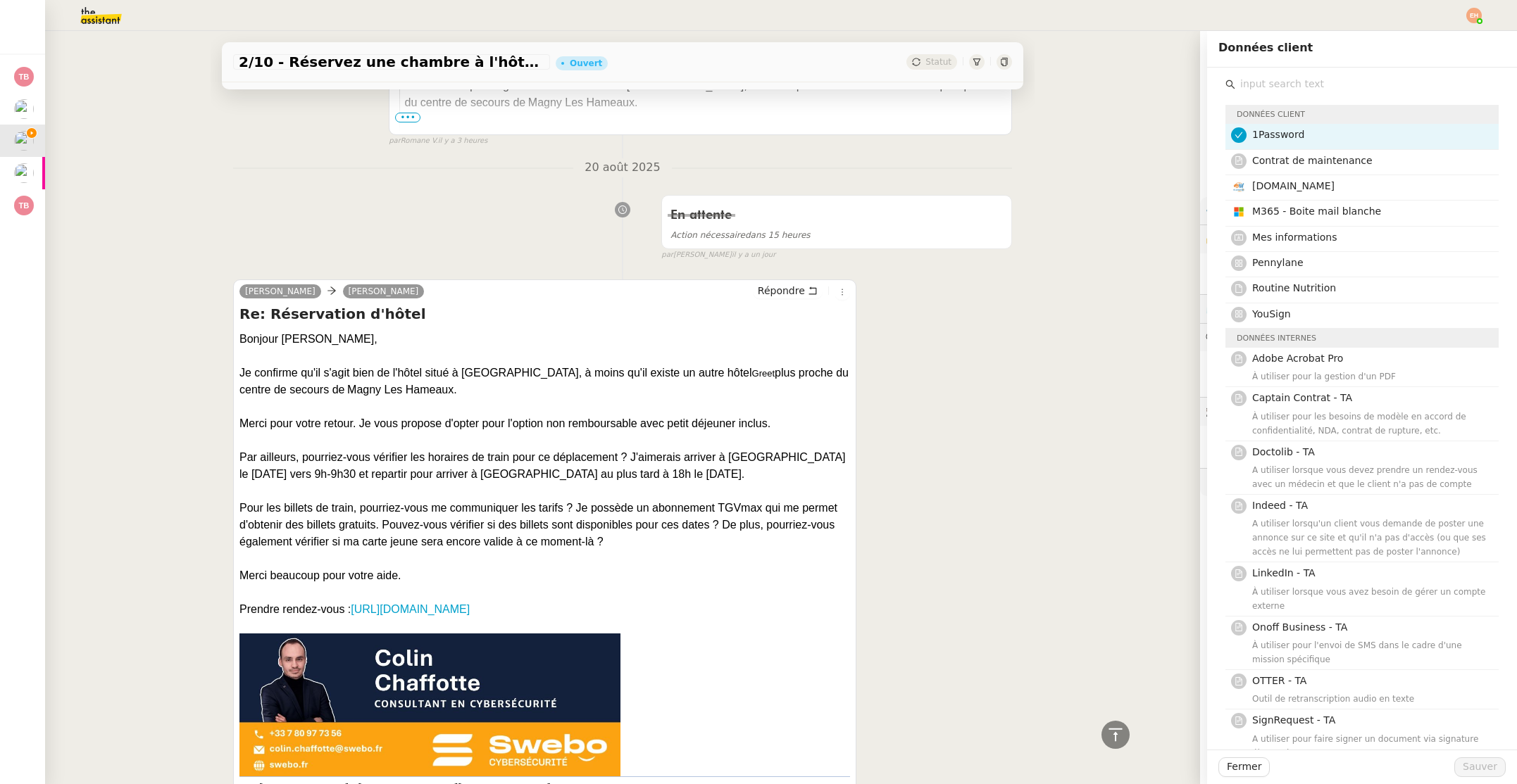
click at [1176, 381] on div "2/10 - Réservez une chambre à l'hôtel Greet Ouvert Statut Client [PERSON_NAME] …" at bounding box center [623, 407] width 1155 height 753
click at [1230, 772] on span "Fermer" at bounding box center [1243, 767] width 34 height 16
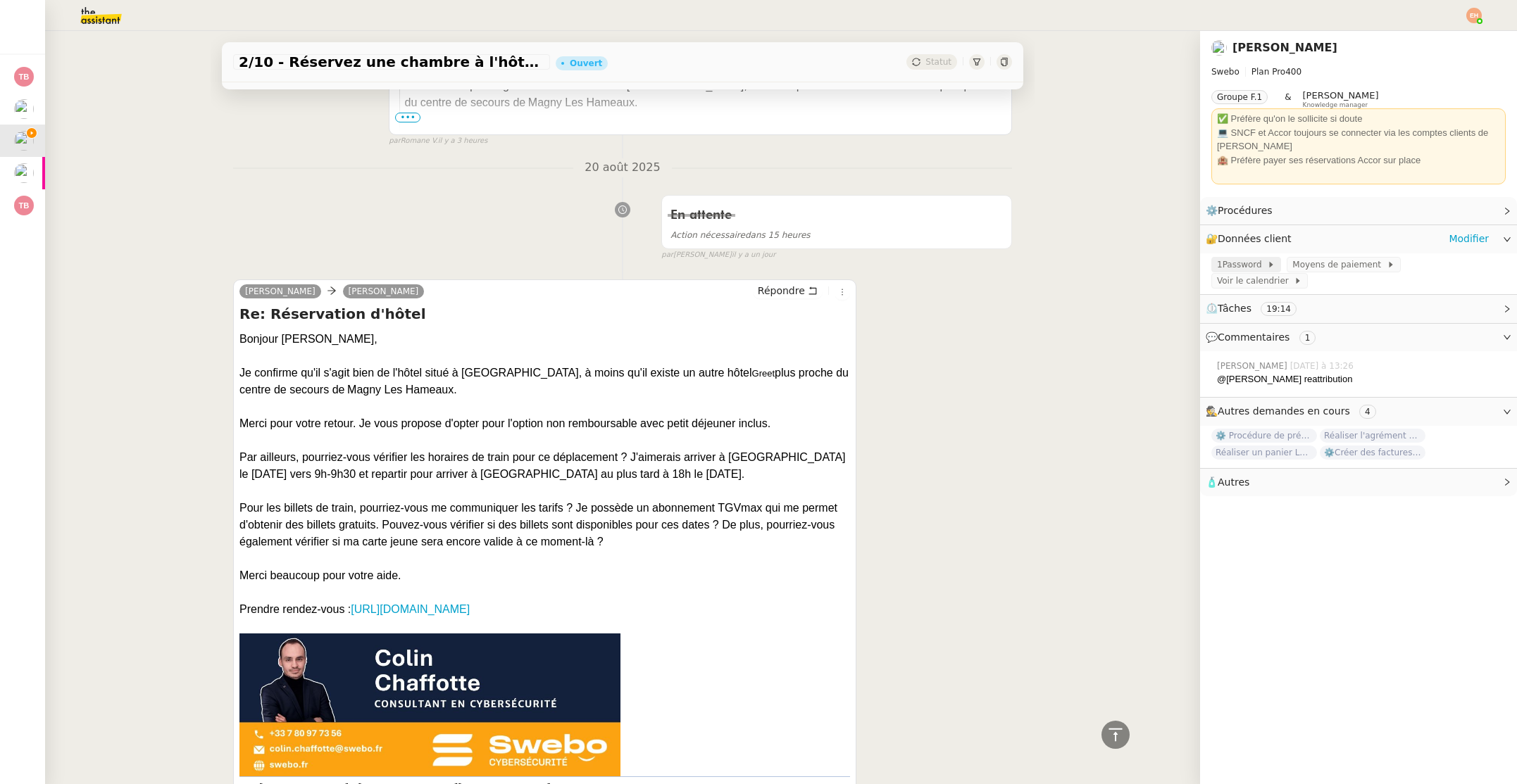
click at [1248, 268] on span "1Password" at bounding box center [1241, 264] width 50 height 14
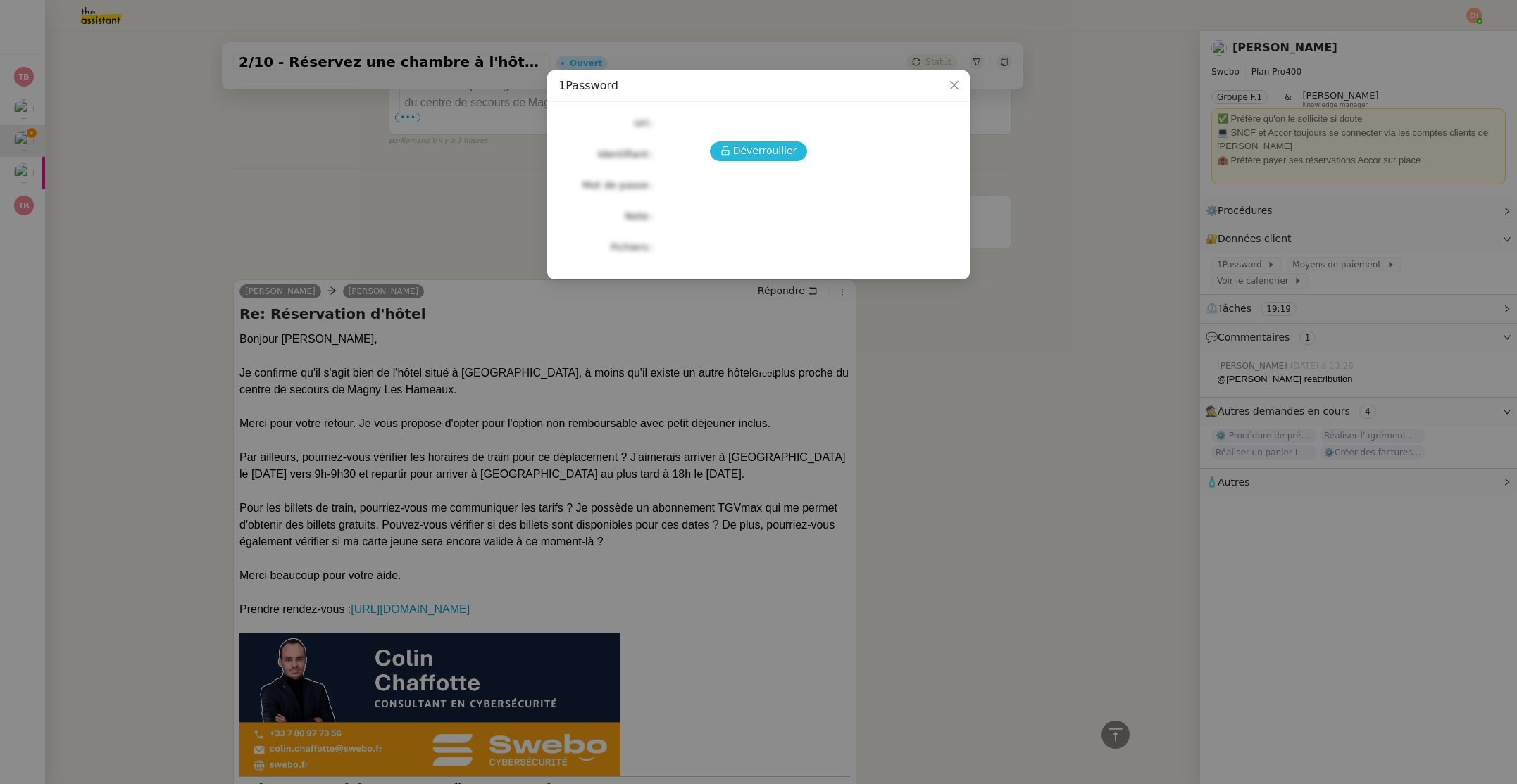
click at [752, 150] on span "Déverrouiller" at bounding box center [765, 151] width 64 height 16
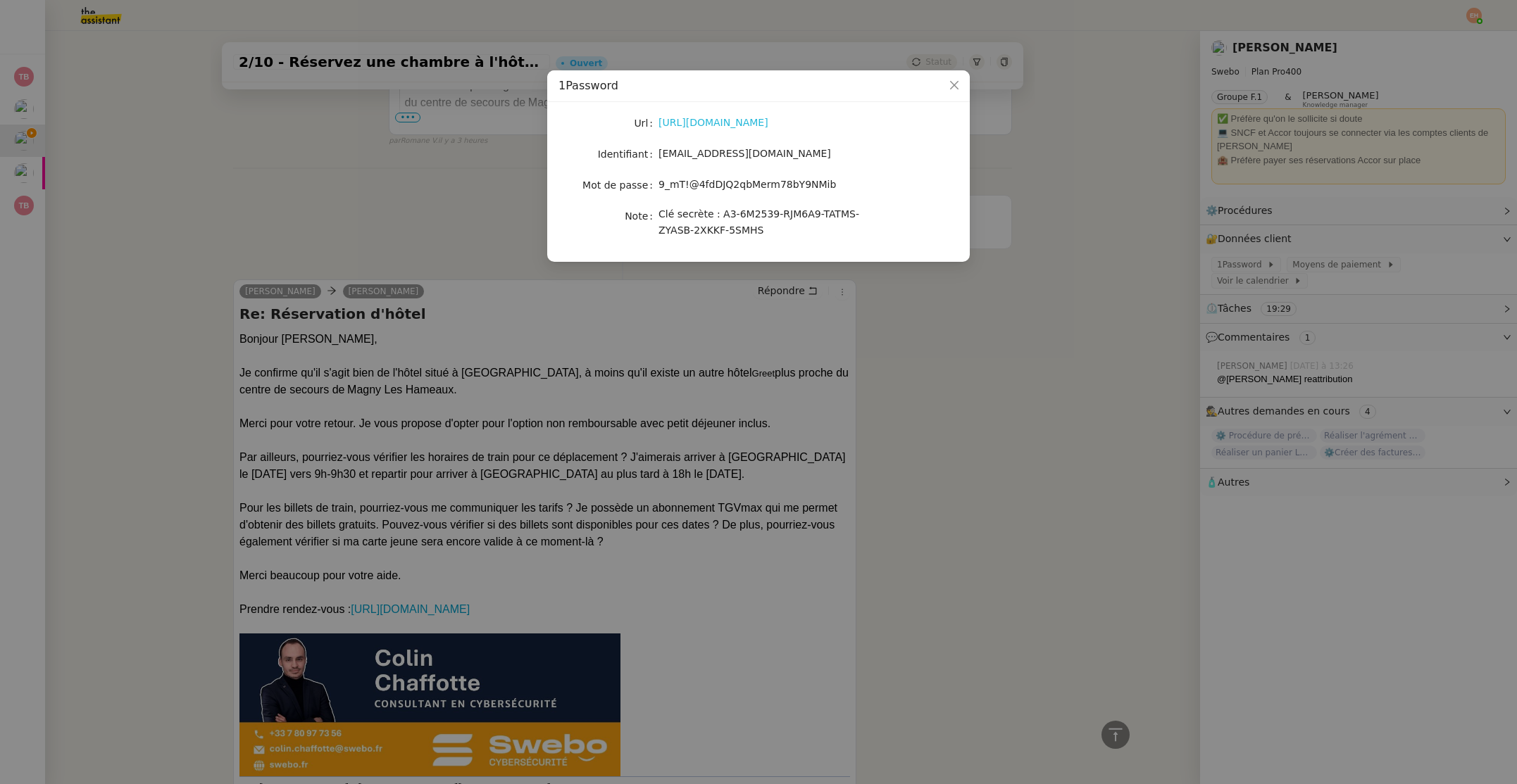
click at [751, 124] on link "[URL][DOMAIN_NAME]" at bounding box center [714, 122] width 110 height 11
drag, startPoint x: 661, startPoint y: 182, endPoint x: 654, endPoint y: 30, distance: 152.2
click at [860, 177] on div "9_mT!@4fdDJQ2qbMerm78bY9NMib" at bounding box center [775, 185] width 233 height 16
copy span "9_mT!@4fdDJQ2qbMerm78bY9NMib"
click at [391, 126] on nz-modal-container "1Password Url [URL][DOMAIN_NAME] Identifiant [EMAIL_ADDRESS][DOMAIN_NAME] Mot d…" at bounding box center [758, 392] width 1517 height 784
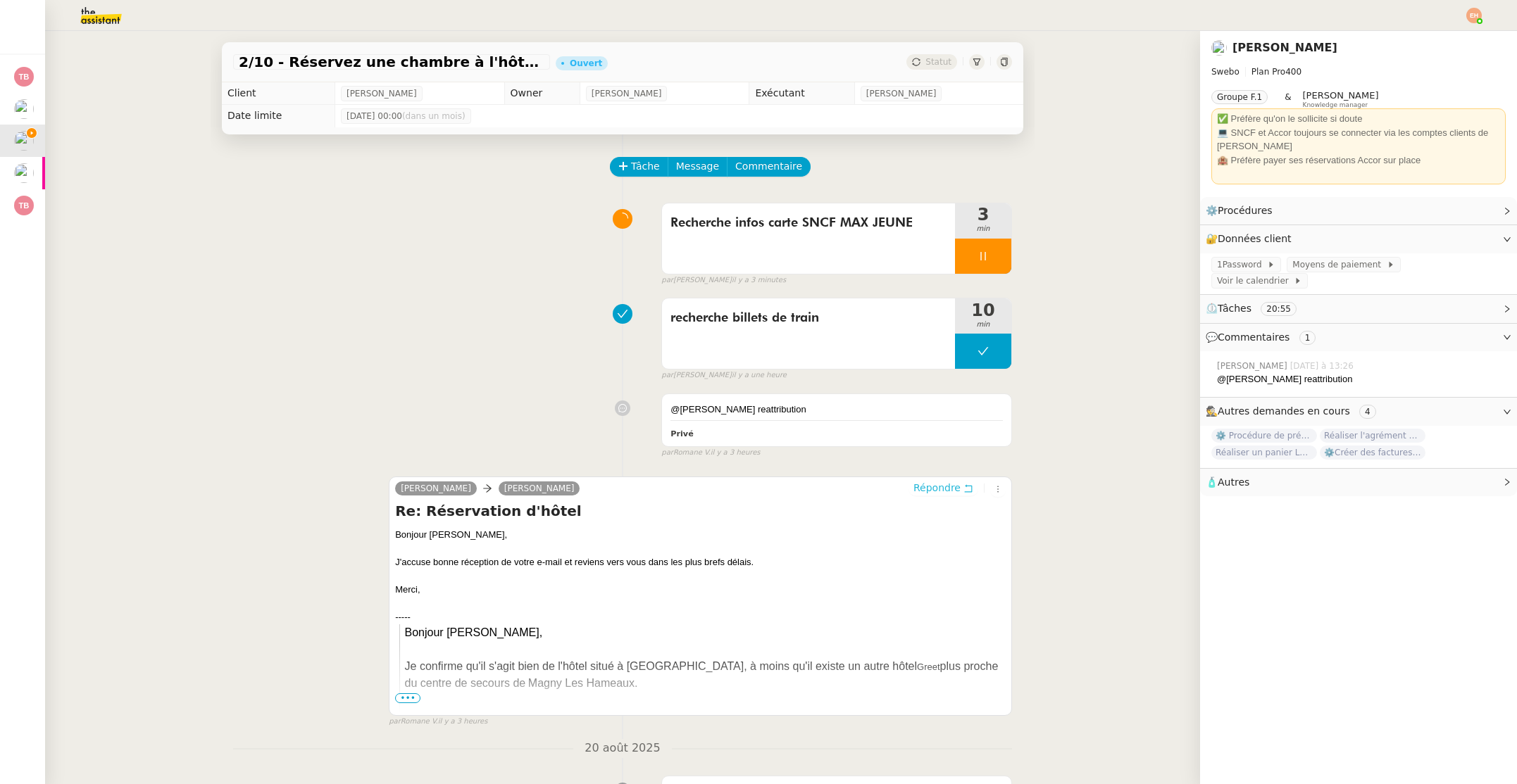
click at [951, 481] on span "Répondre" at bounding box center [936, 488] width 47 height 14
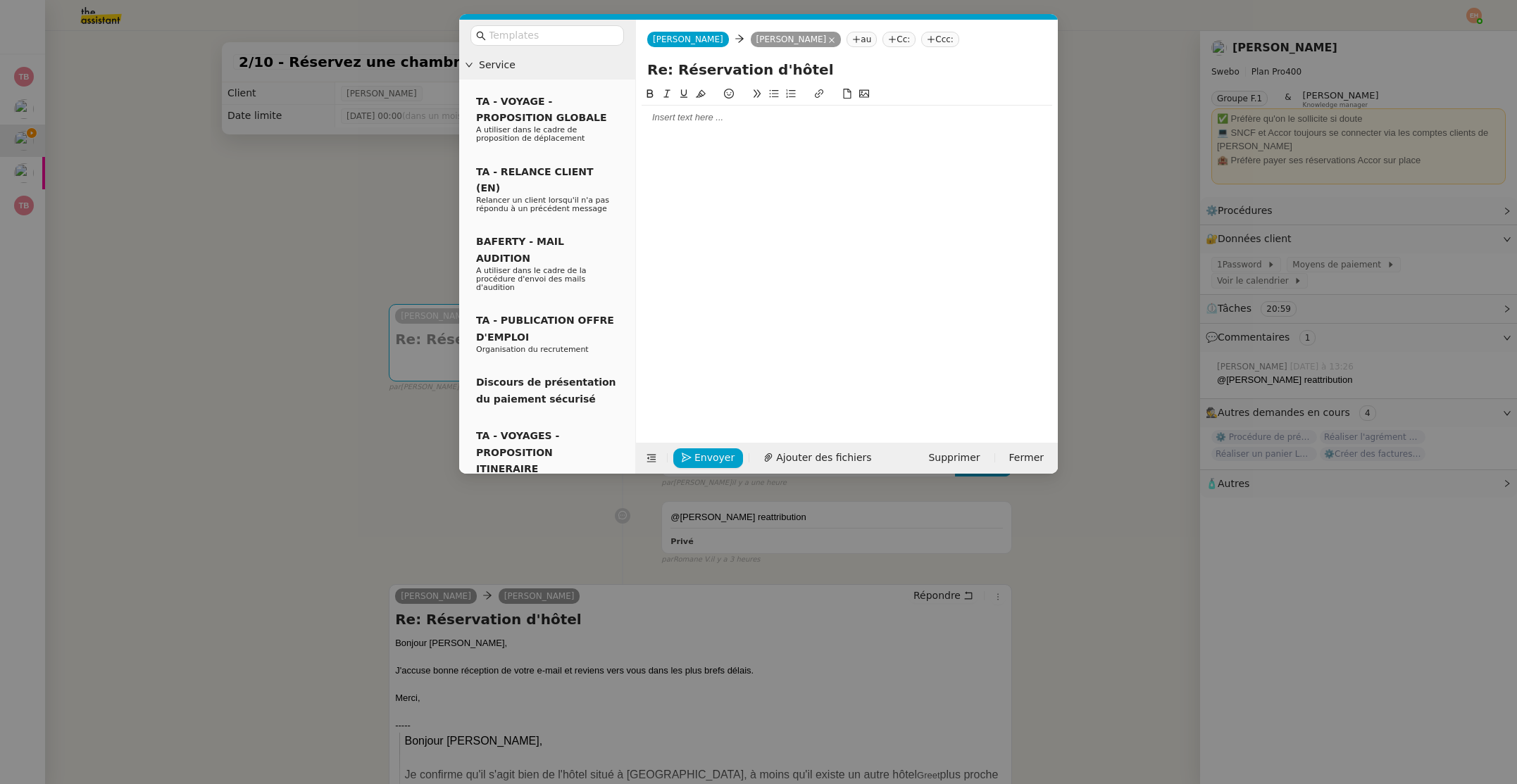
click at [710, 129] on div at bounding box center [847, 117] width 411 height 24
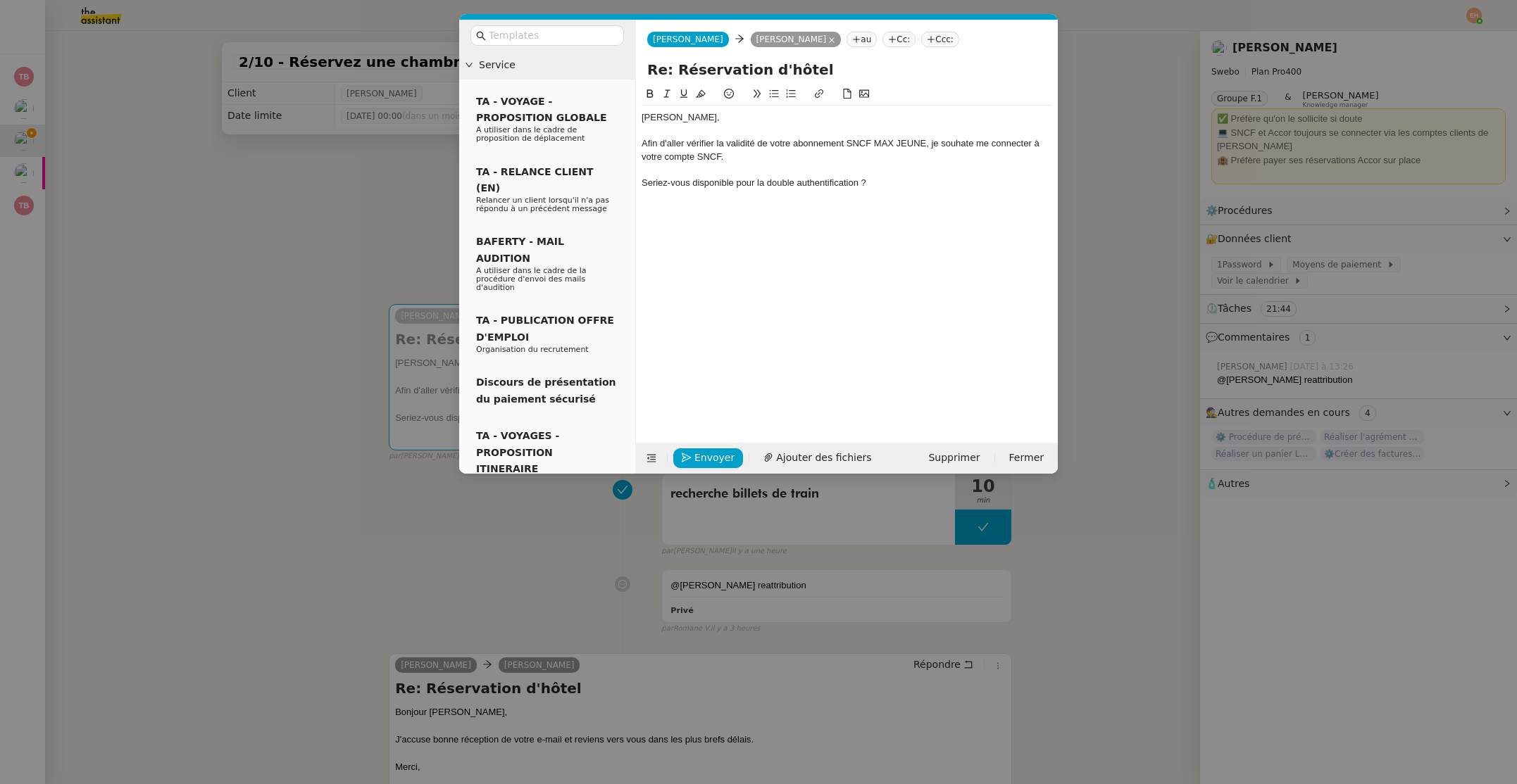
click at [770, 96] on icon at bounding box center [774, 94] width 10 height 10
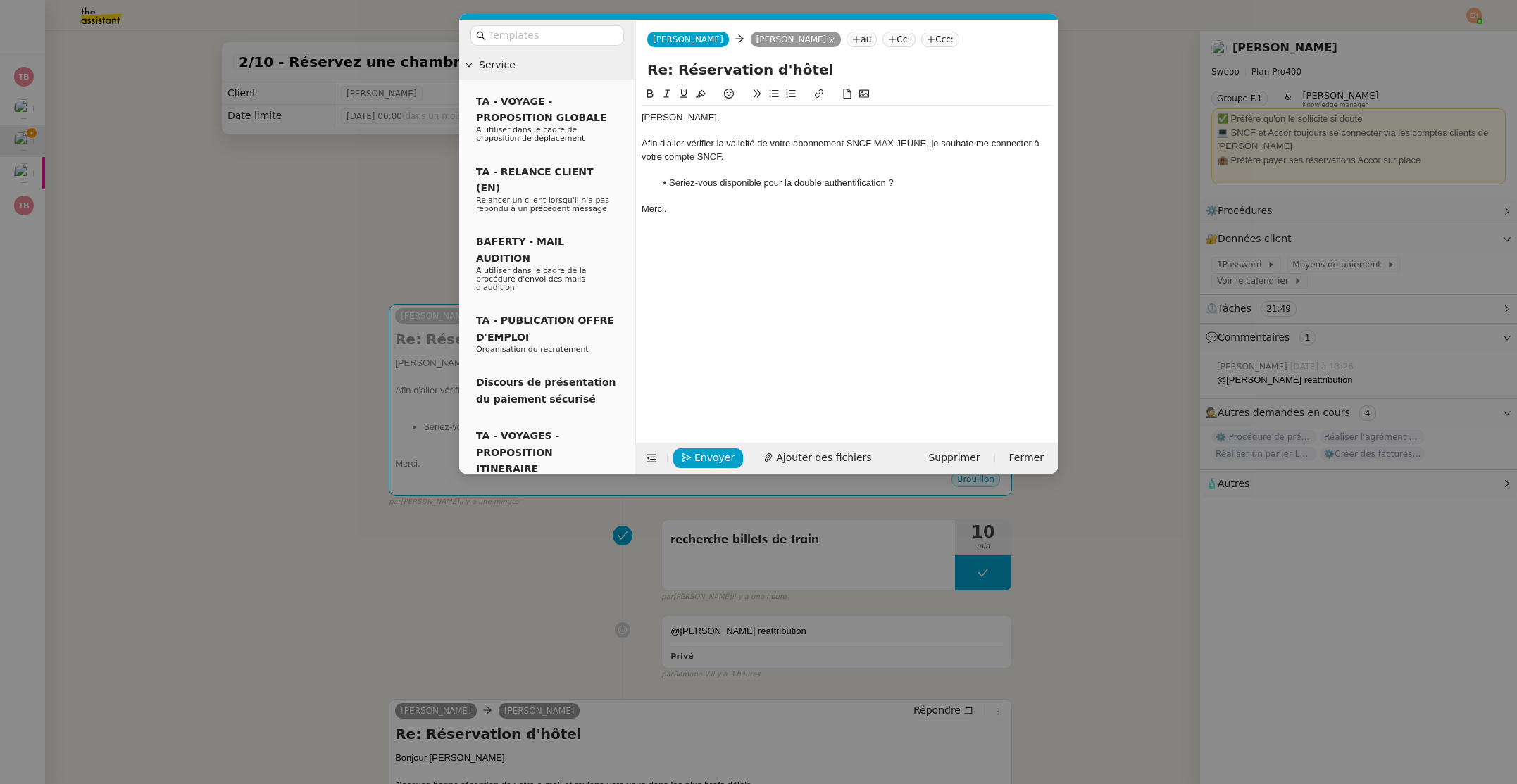
click at [966, 144] on div "Afin d'aller vérifier la validité de votre abonnement SNCF MAX JEUNE, je souhat…" at bounding box center [847, 150] width 411 height 26
click at [0, 0] on lt-strong "i" at bounding box center [0, 0] width 0 height 0
drag, startPoint x: 741, startPoint y: 205, endPoint x: 629, endPoint y: 106, distance: 149.5
click at [629, 106] on nz-layout "Service TA - VOYAGE - PROPOSITION GLOBALE A utiliser dans le cadre de propositi…" at bounding box center [758, 246] width 599 height 454
copy div "[PERSON_NAME], Afin d'aller vérifier la validité de votre abonnement SNCF MAX J…"
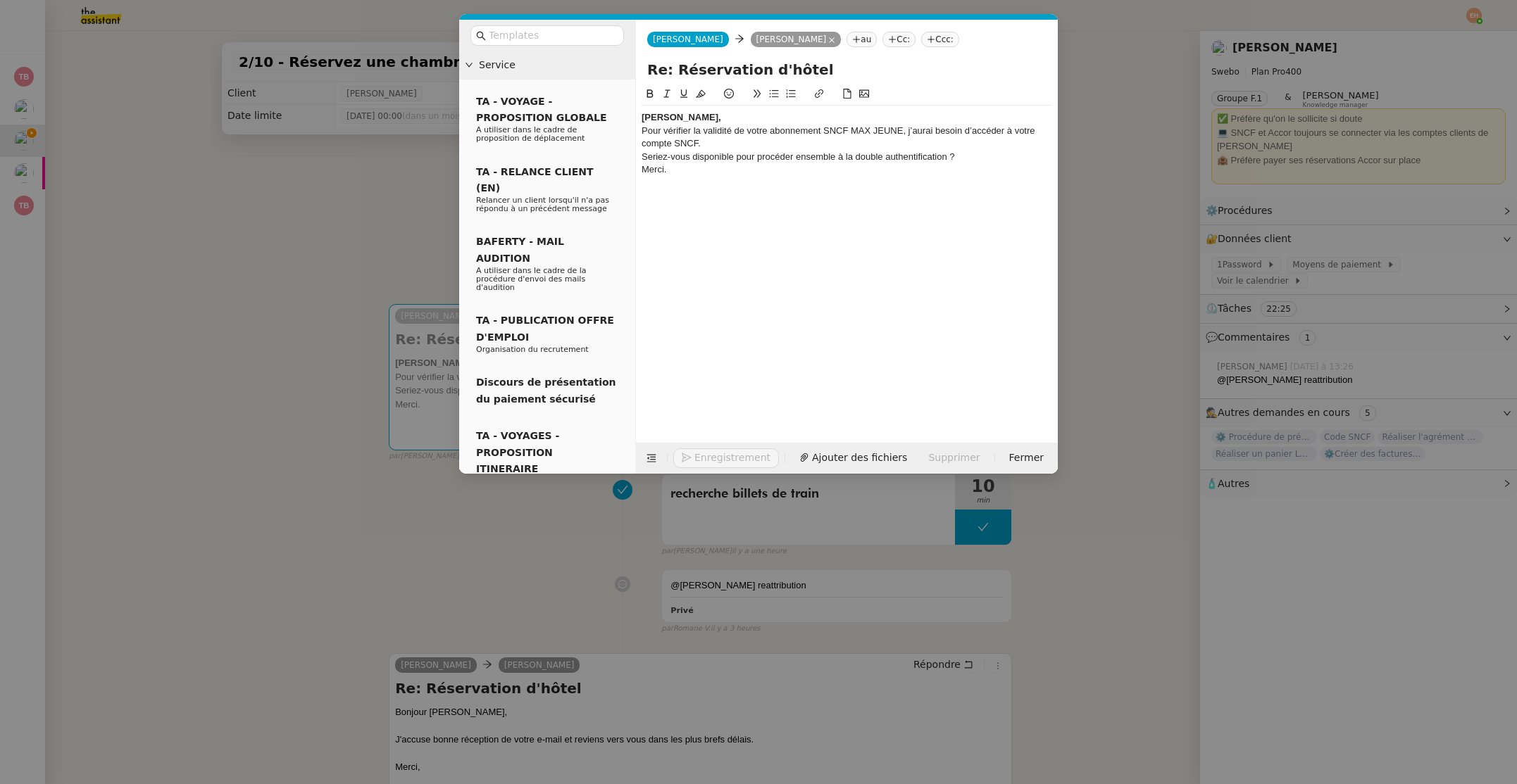
click at [710, 126] on div "Pour vérifier la validité de votre abonnement SNCF MAX JEUNE, j’aurai besoin d’…" at bounding box center [847, 138] width 411 height 26
click at [708, 117] on div "[PERSON_NAME]," at bounding box center [847, 117] width 411 height 12
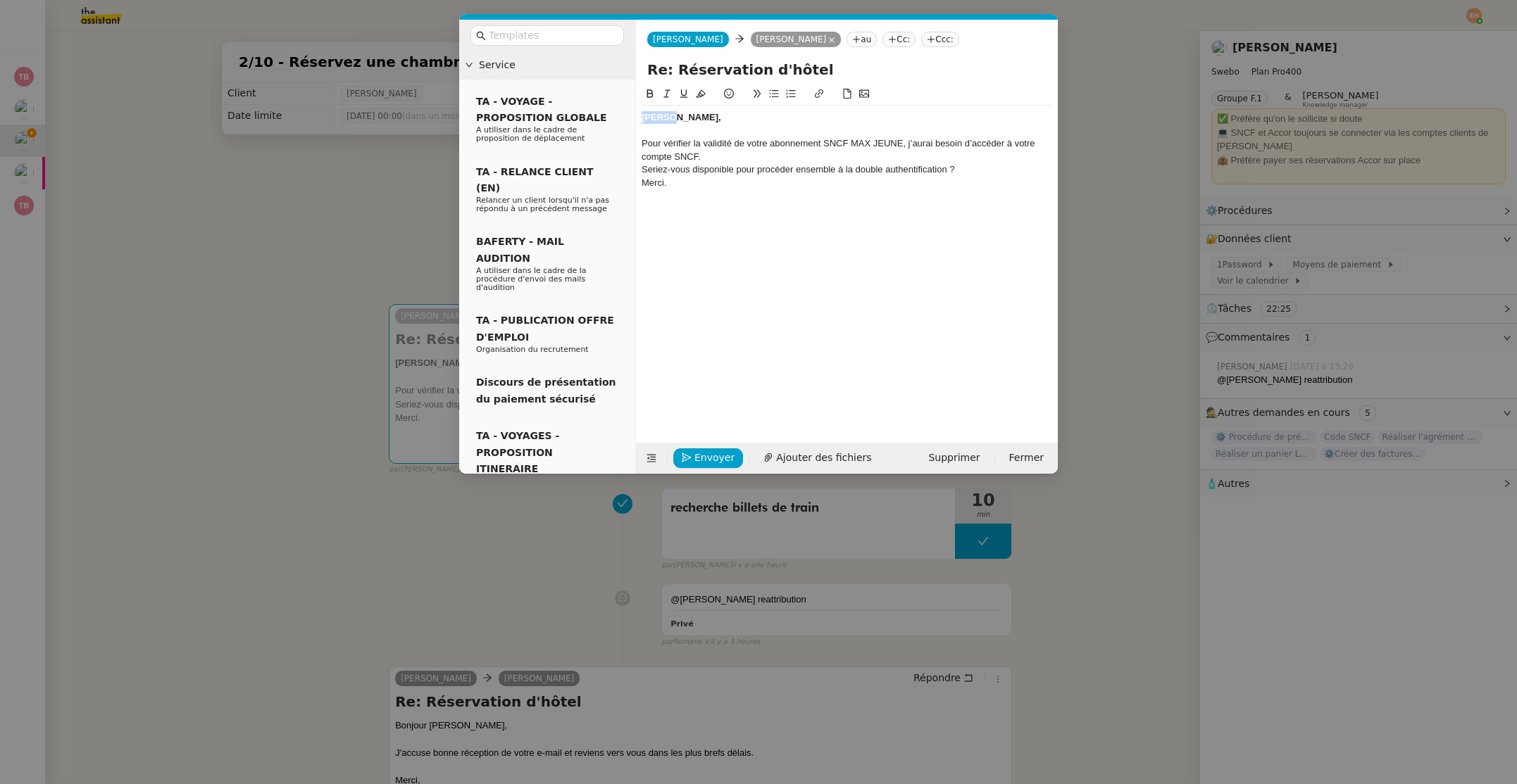
drag, startPoint x: 708, startPoint y: 117, endPoint x: 639, endPoint y: 113, distance: 69.1
click at [639, 113] on nz-spin "[PERSON_NAME], ﻿ Pour vérifier la validité de votre abonnement SNCF MAX JEUNE, …" at bounding box center [847, 256] width 422 height 341
click at [693, 131] on div "﻿" at bounding box center [847, 131] width 411 height 12
click at [724, 151] on div "Pour vérifier la validité de votre abonnement SNCF MAX JEUNE, j’aurai besoin d’…" at bounding box center [847, 150] width 411 height 26
click at [767, 185] on div "Seriez-vous disponible pour procéder ensemble à la double authentification ?" at bounding box center [847, 182] width 411 height 12
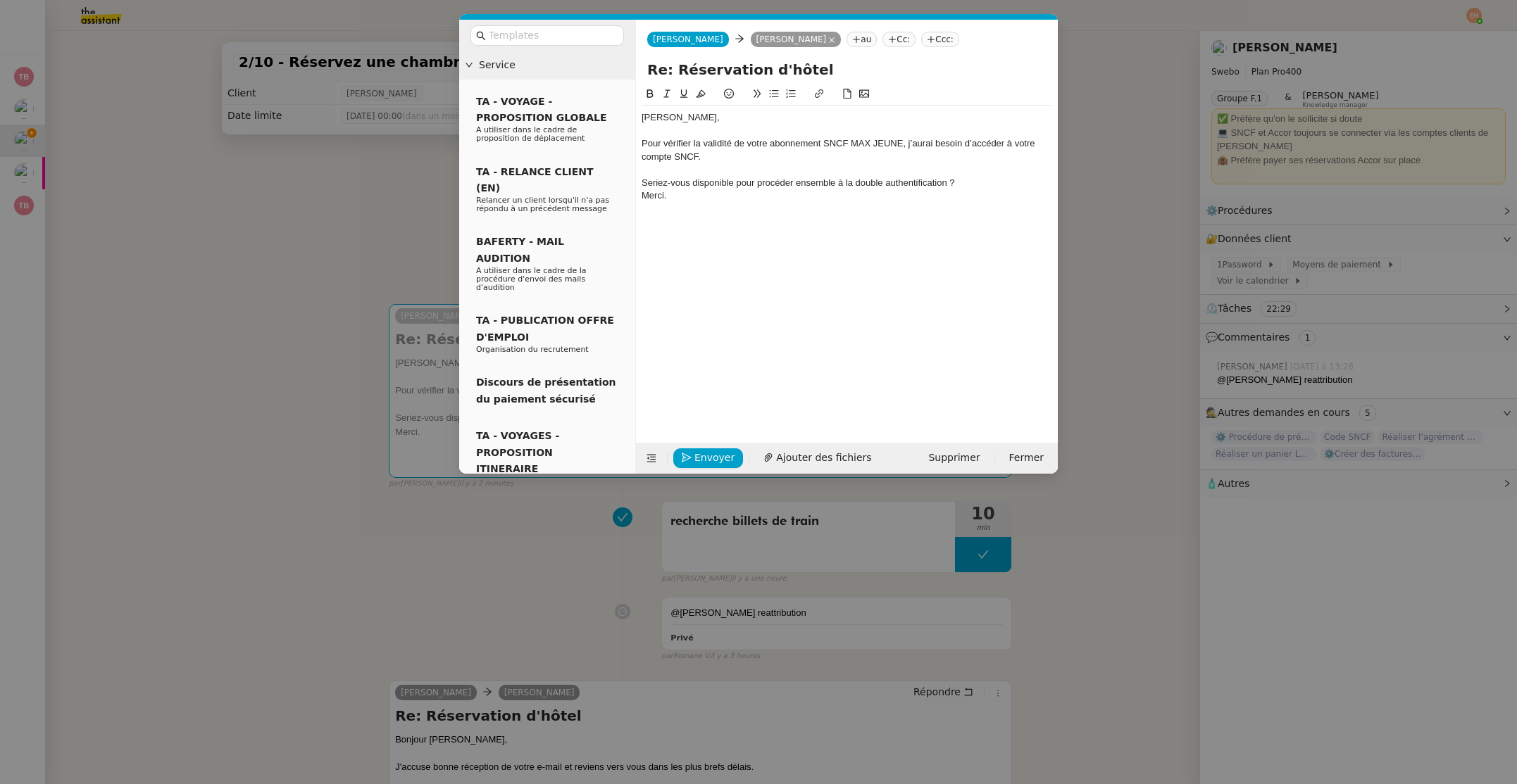
click at [778, 91] on button at bounding box center [774, 94] width 17 height 16
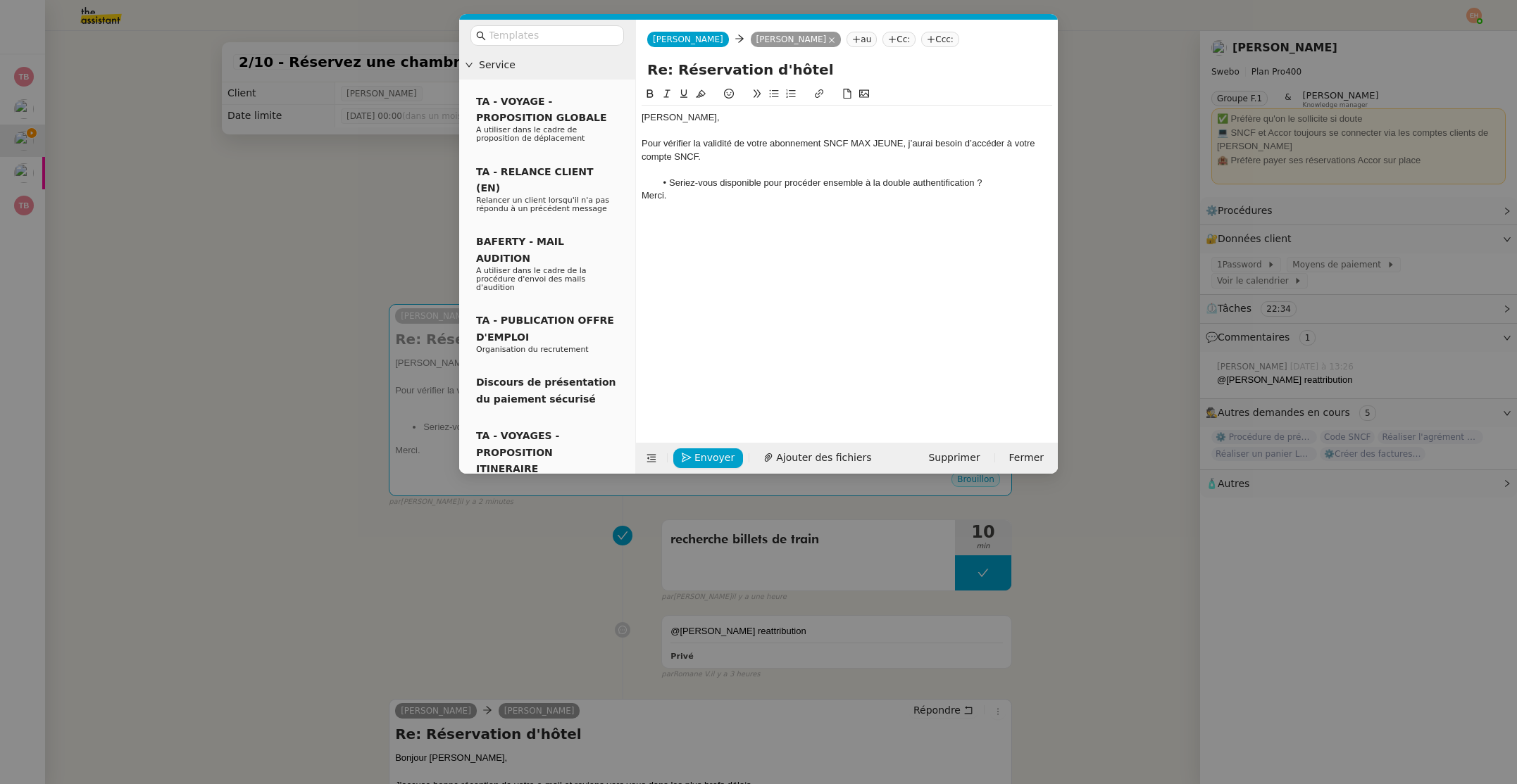
click at [998, 183] on li "Seriez-vous disponible pour procéder ensemble à la double authentification ?" at bounding box center [854, 182] width 398 height 12
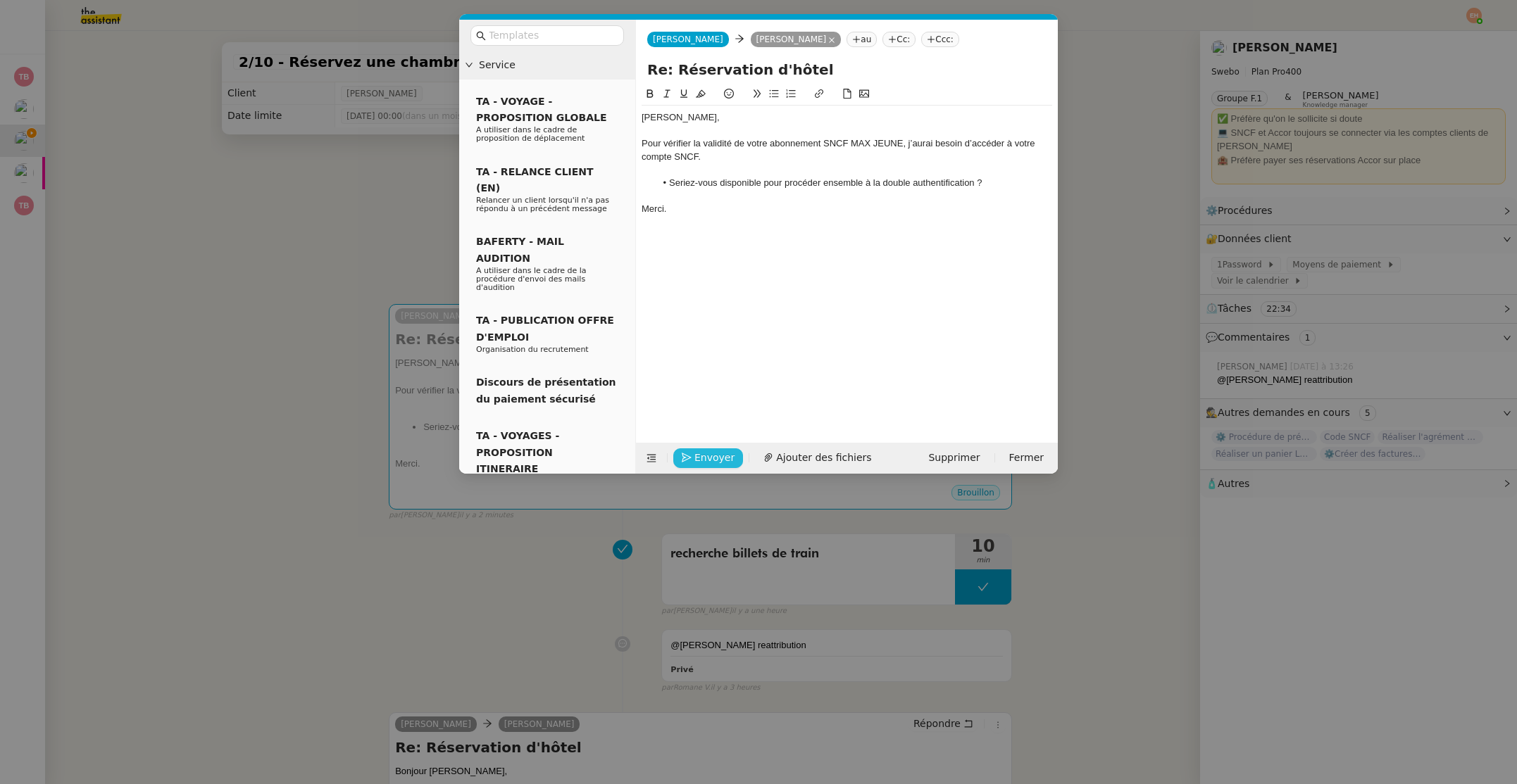
click at [710, 458] on span "Envoyer" at bounding box center [714, 458] width 40 height 16
drag, startPoint x: 710, startPoint y: 458, endPoint x: 840, endPoint y: 222, distance: 269.4
click at [840, 222] on form "[PERSON_NAME] au Cc: Ccc: Re: Réservation d'hôtel Colin, Pour vérifier la valid…" at bounding box center [846, 246] width 422 height 454
click at [738, 447] on span "Confirmer l'envoi" at bounding box center [736, 438] width 85 height 16
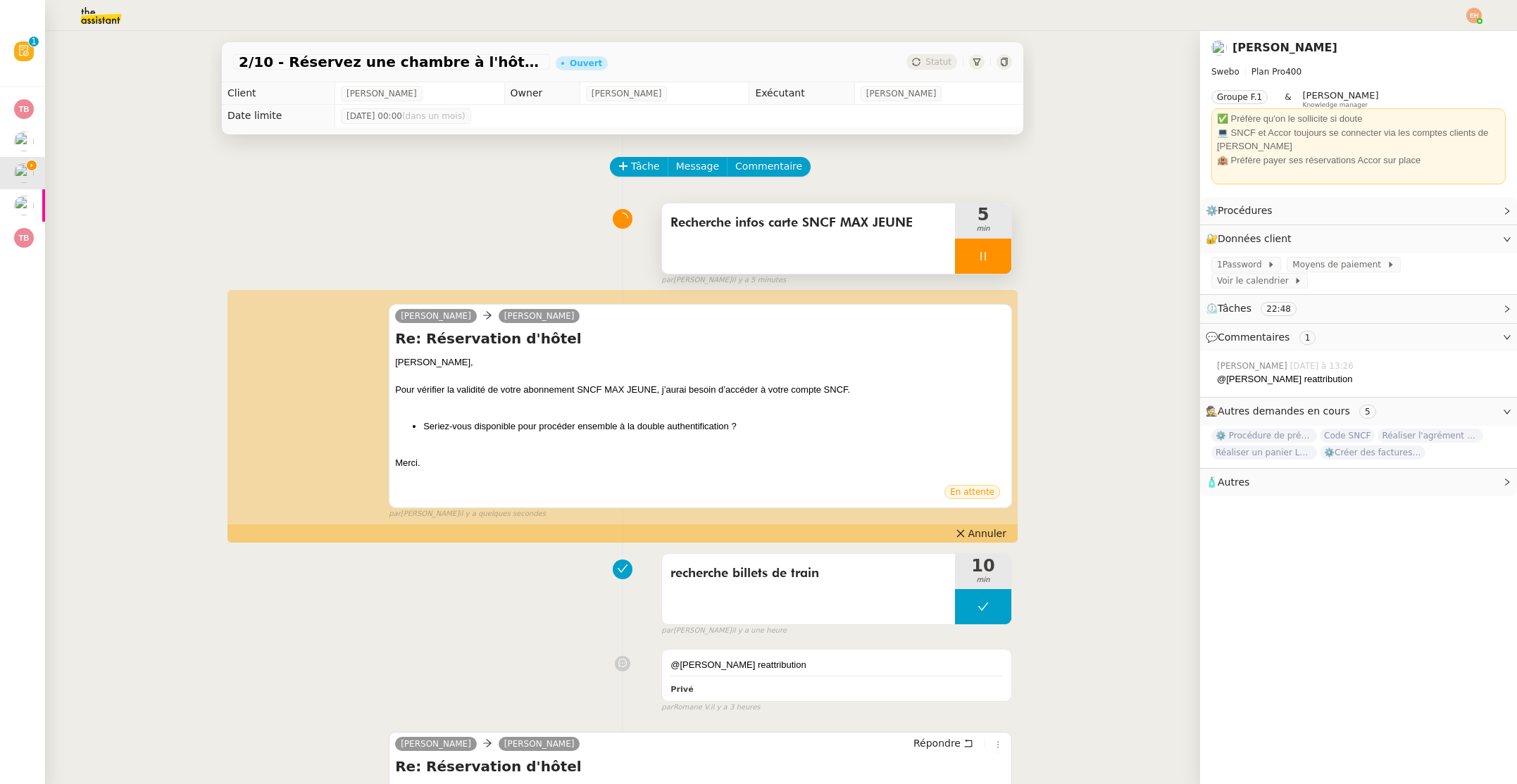
click at [990, 244] on div at bounding box center [983, 256] width 57 height 35
click at [994, 252] on icon at bounding box center [997, 256] width 11 height 11
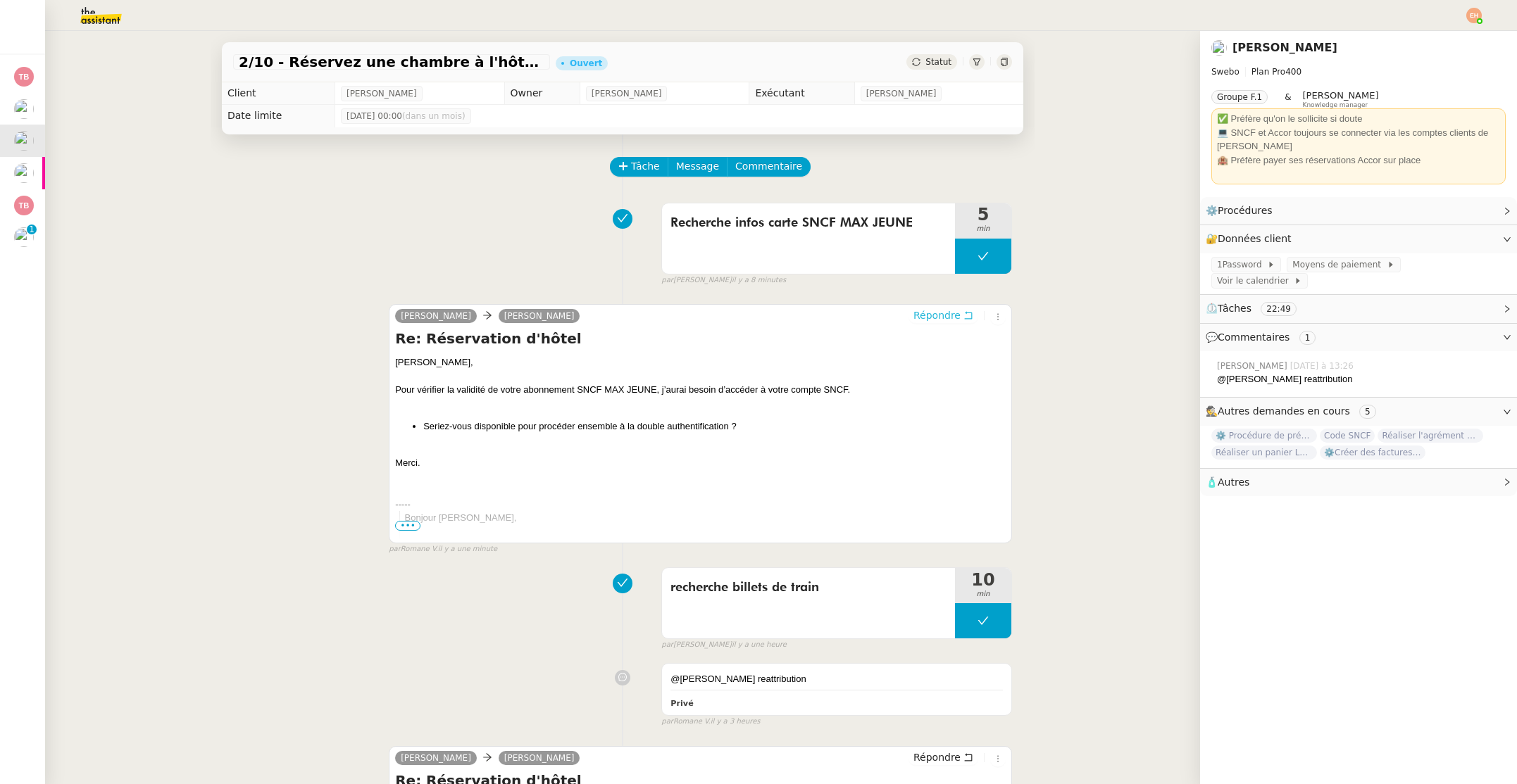
drag, startPoint x: 950, startPoint y: 318, endPoint x: 933, endPoint y: 322, distance: 17.5
click at [950, 318] on span "Répondre" at bounding box center [936, 315] width 47 height 14
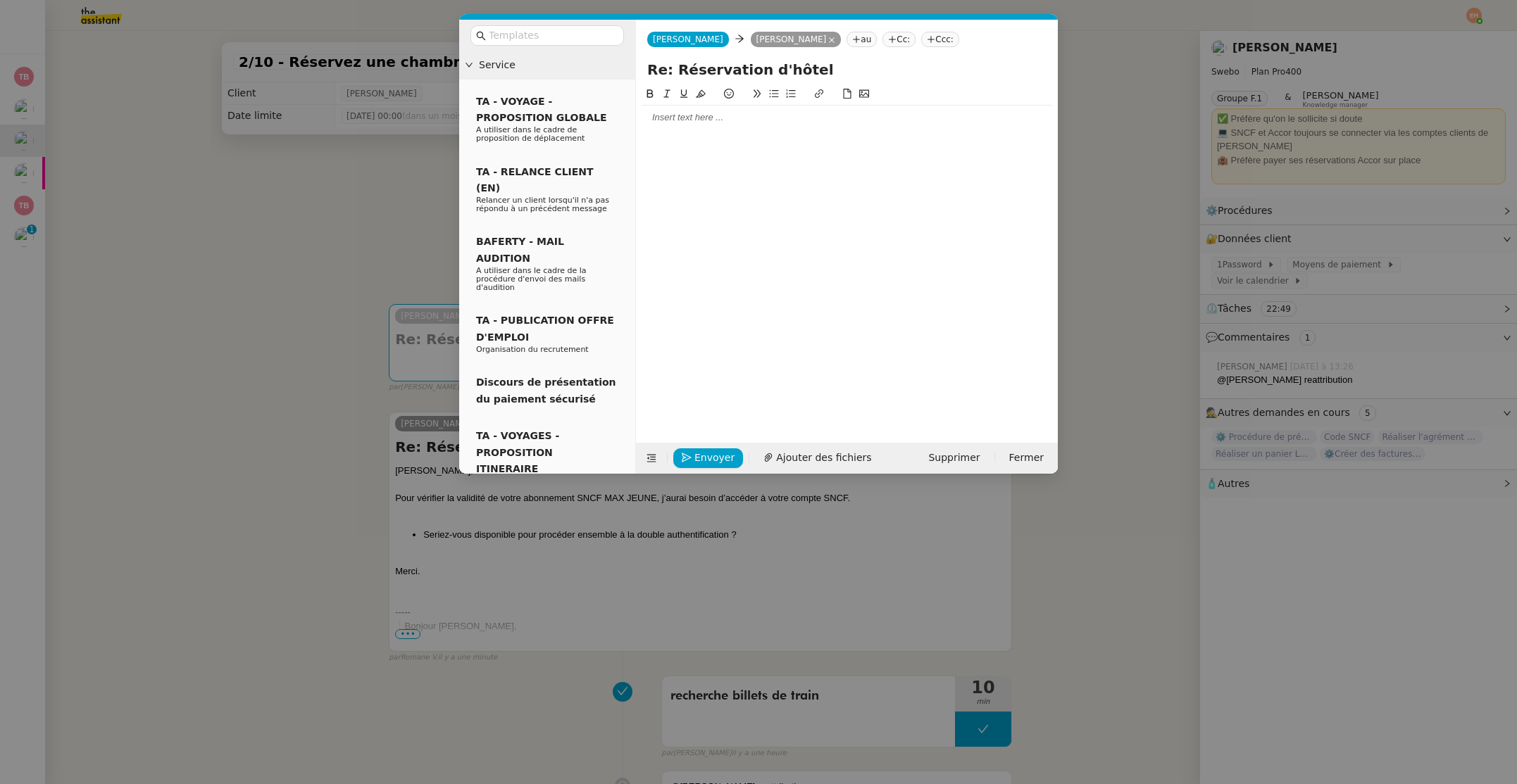
click at [726, 125] on div at bounding box center [847, 117] width 411 height 24
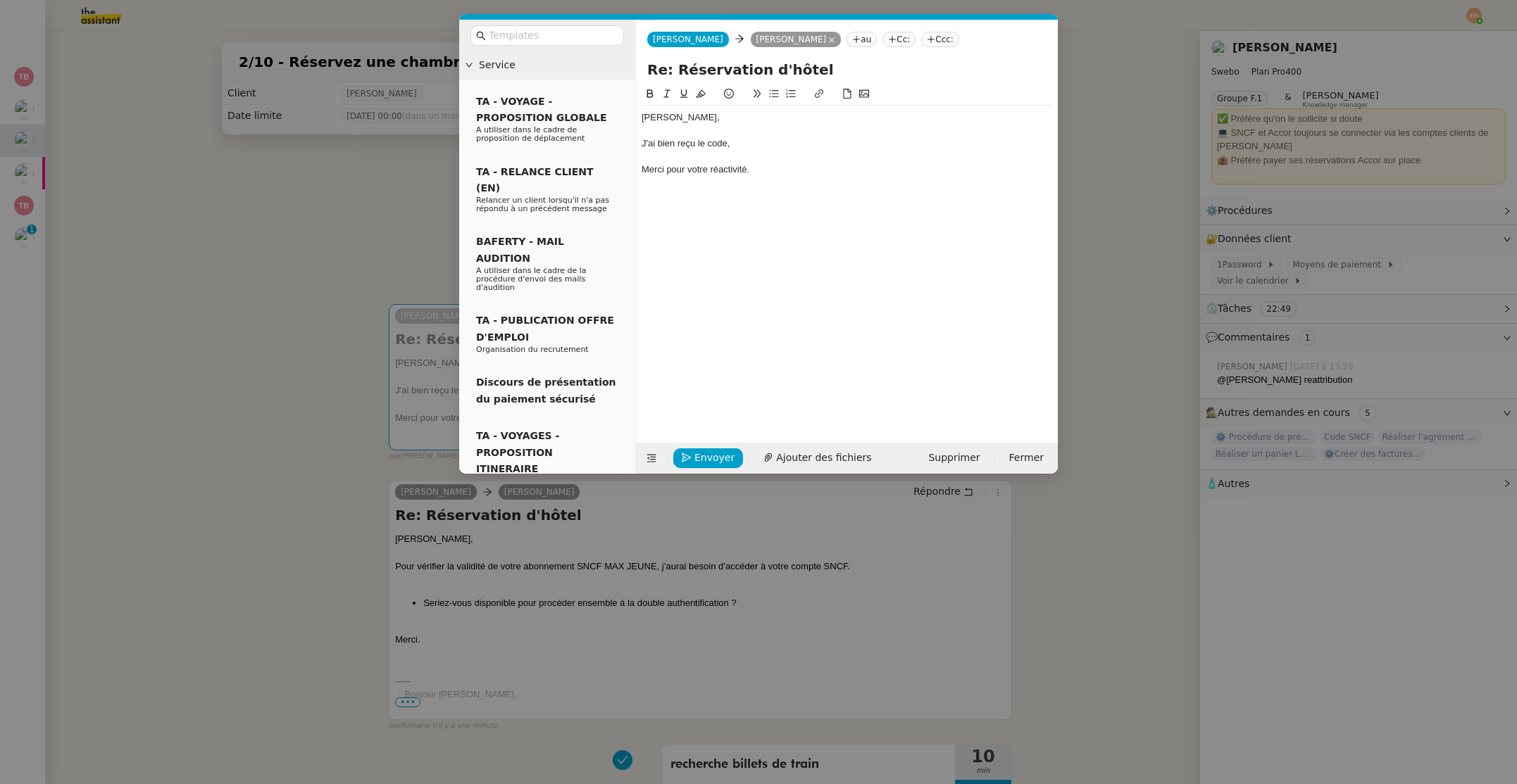
click at [641, 173] on div "Merci pour votre réactivité." at bounding box center [847, 169] width 411 height 12
click at [762, 140] on div "J'ai bien reçu le code," at bounding box center [847, 143] width 411 height 12
drag, startPoint x: 732, startPoint y: 142, endPoint x: 777, endPoint y: 165, distance: 50.5
click at [732, 142] on div "J'ai bien reçu le code, !" at bounding box center [847, 143] width 411 height 12
click at [706, 451] on span "Envoyer" at bounding box center [714, 458] width 40 height 16
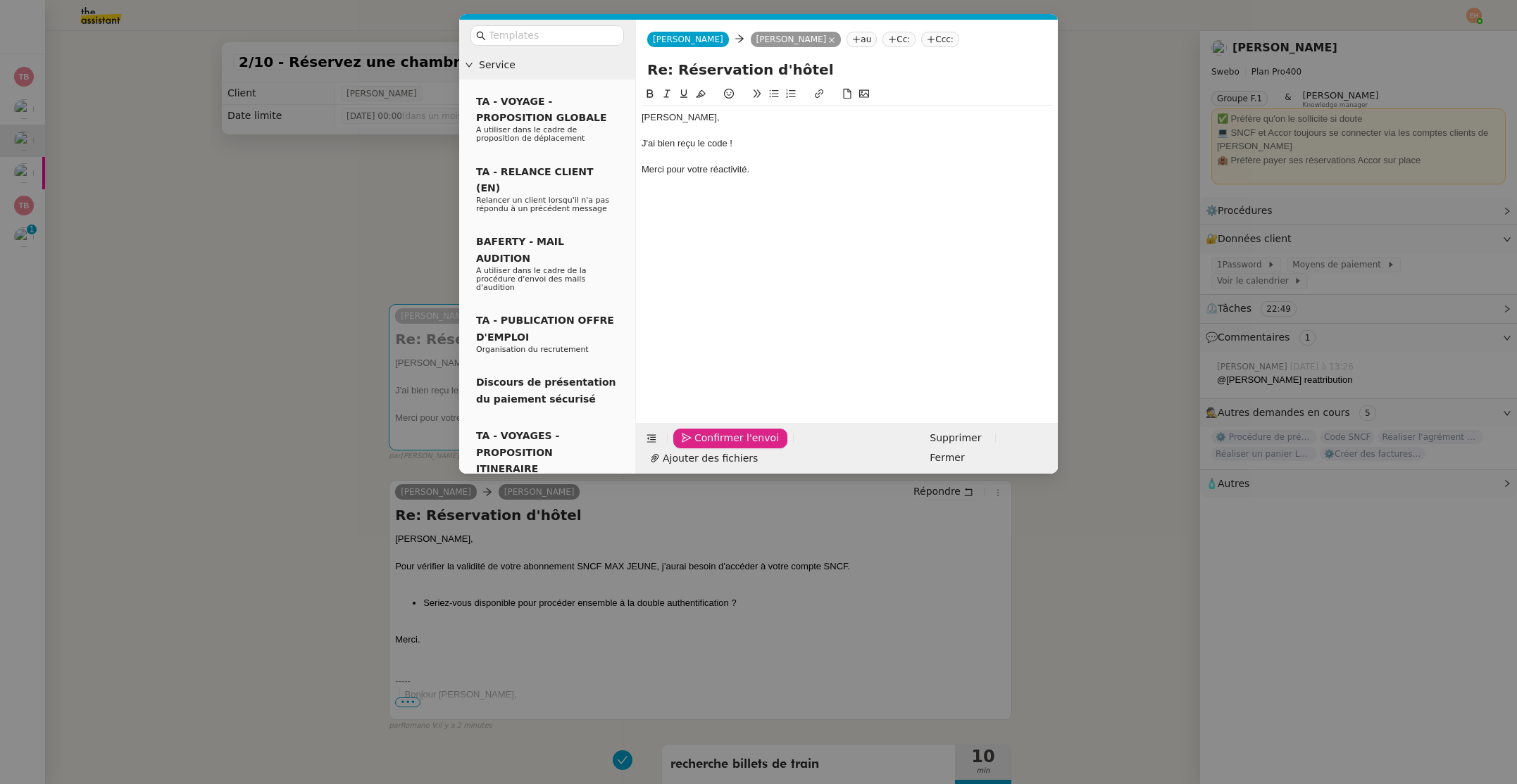
click at [706, 447] on span "Confirmer l'envoi" at bounding box center [736, 438] width 85 height 16
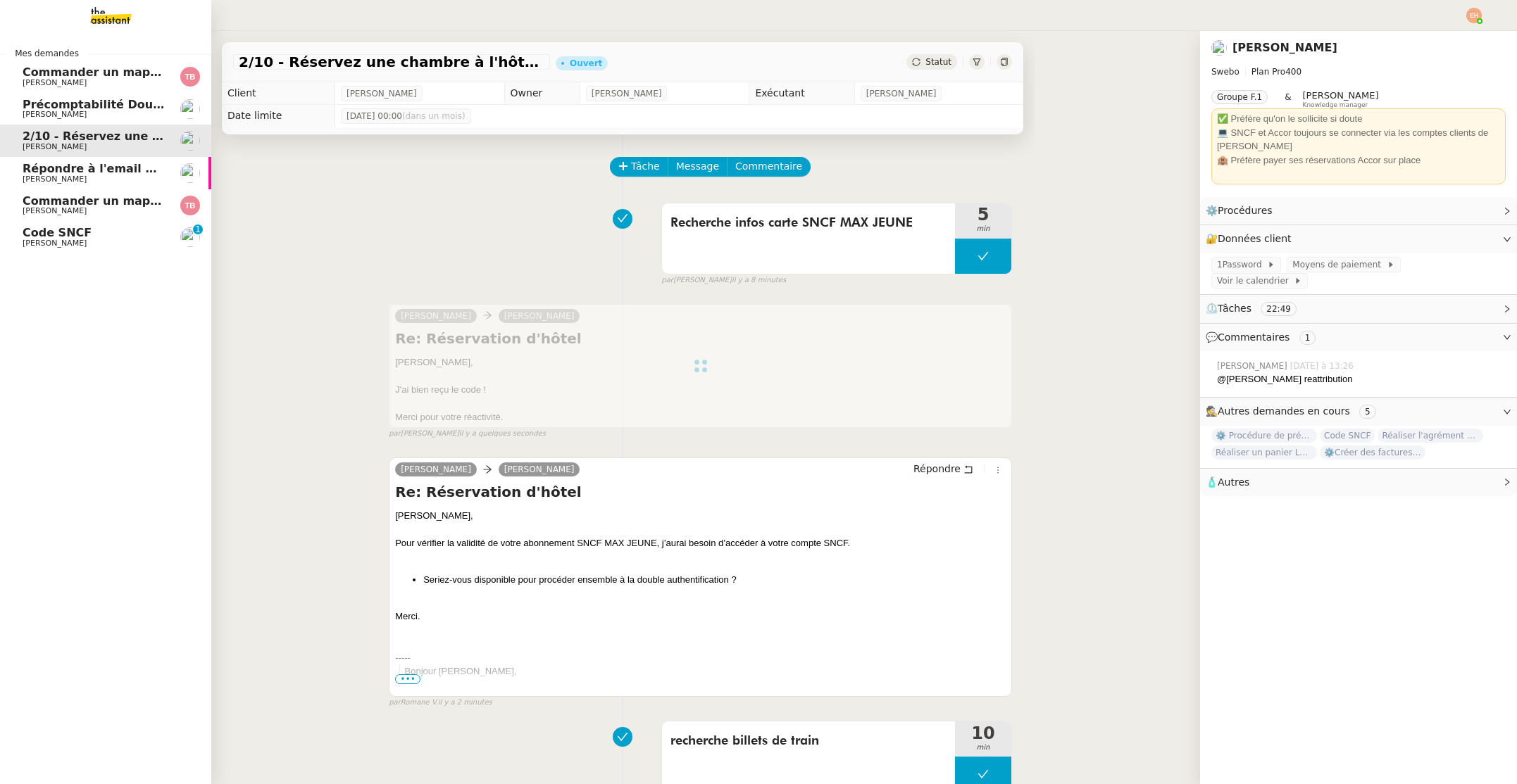
click at [55, 243] on span "[PERSON_NAME]" at bounding box center [54, 243] width 64 height 9
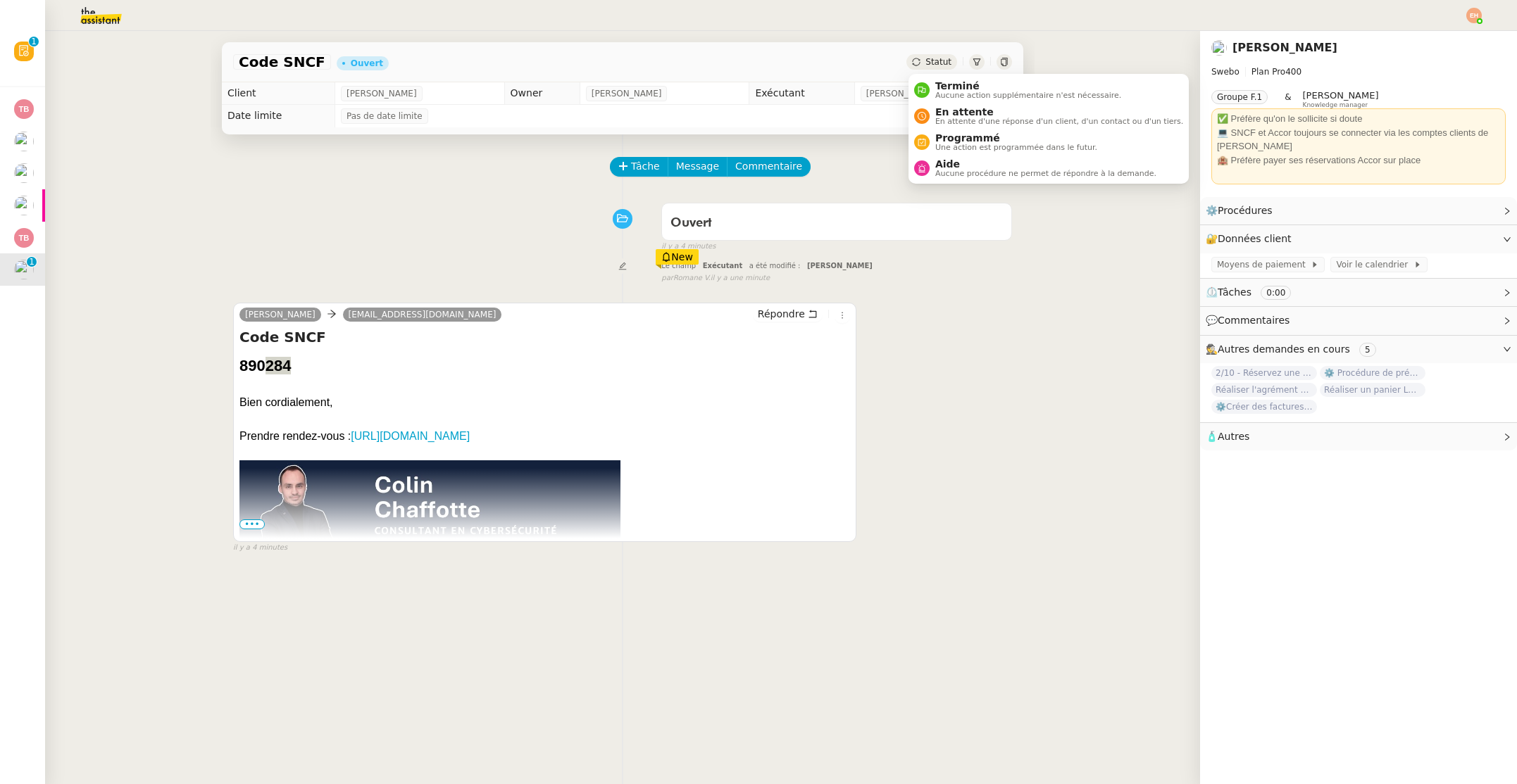
click at [931, 60] on span "Statut" at bounding box center [939, 62] width 26 height 10
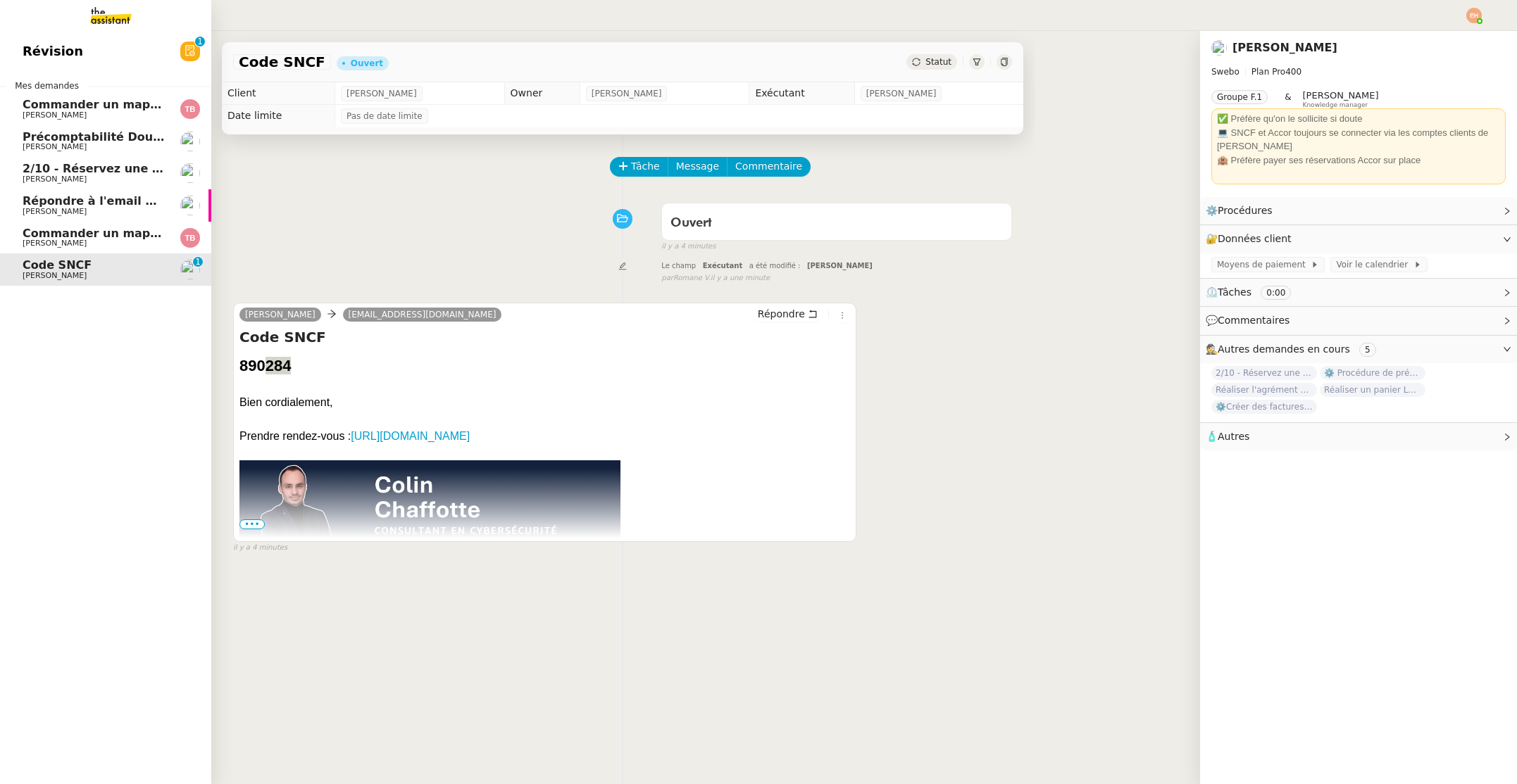
click at [50, 262] on span "Code SNCF" at bounding box center [57, 265] width 69 height 13
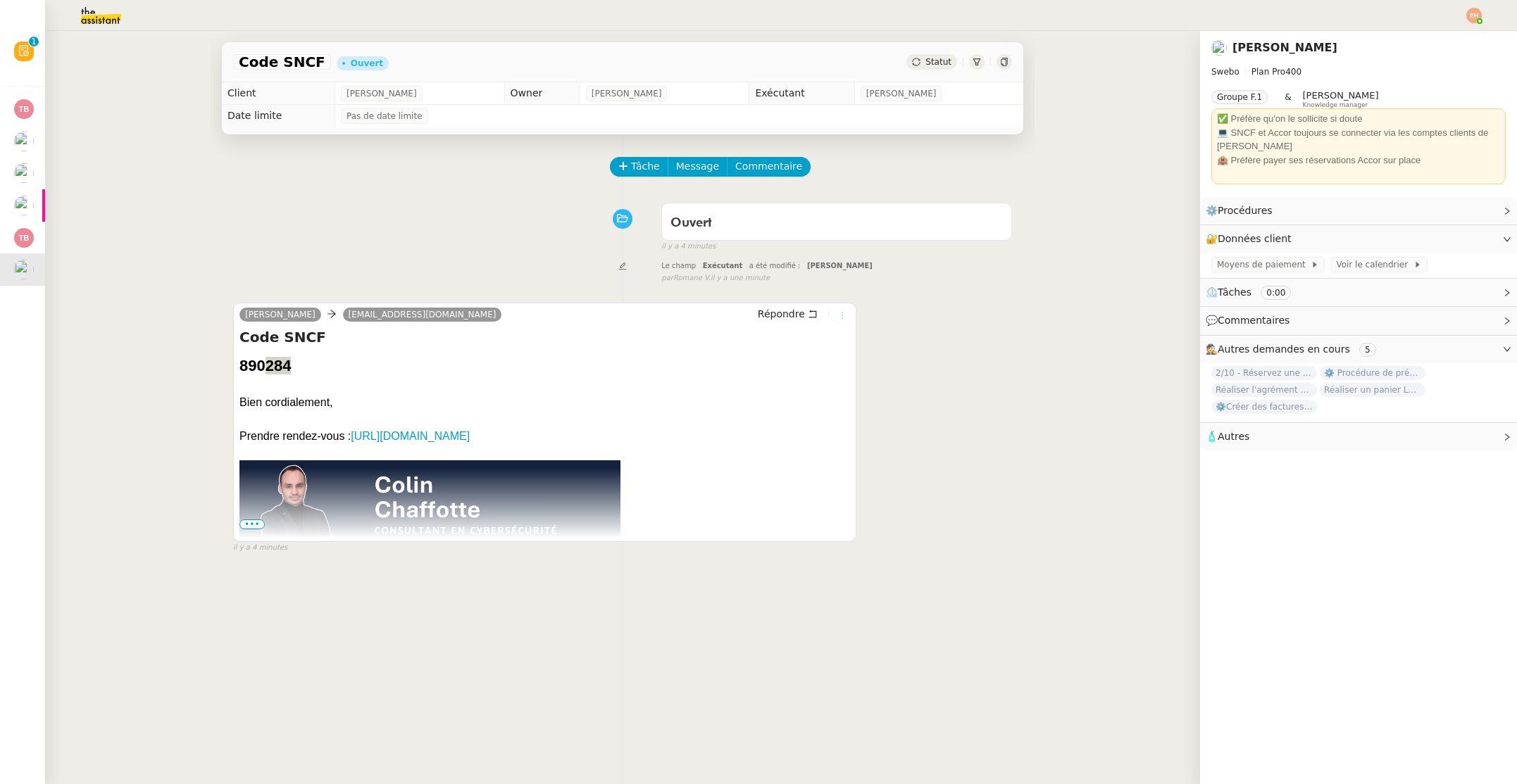
click at [848, 314] on icon at bounding box center [842, 315] width 16 height 8
click at [926, 63] on div "Statut" at bounding box center [931, 62] width 51 height 16
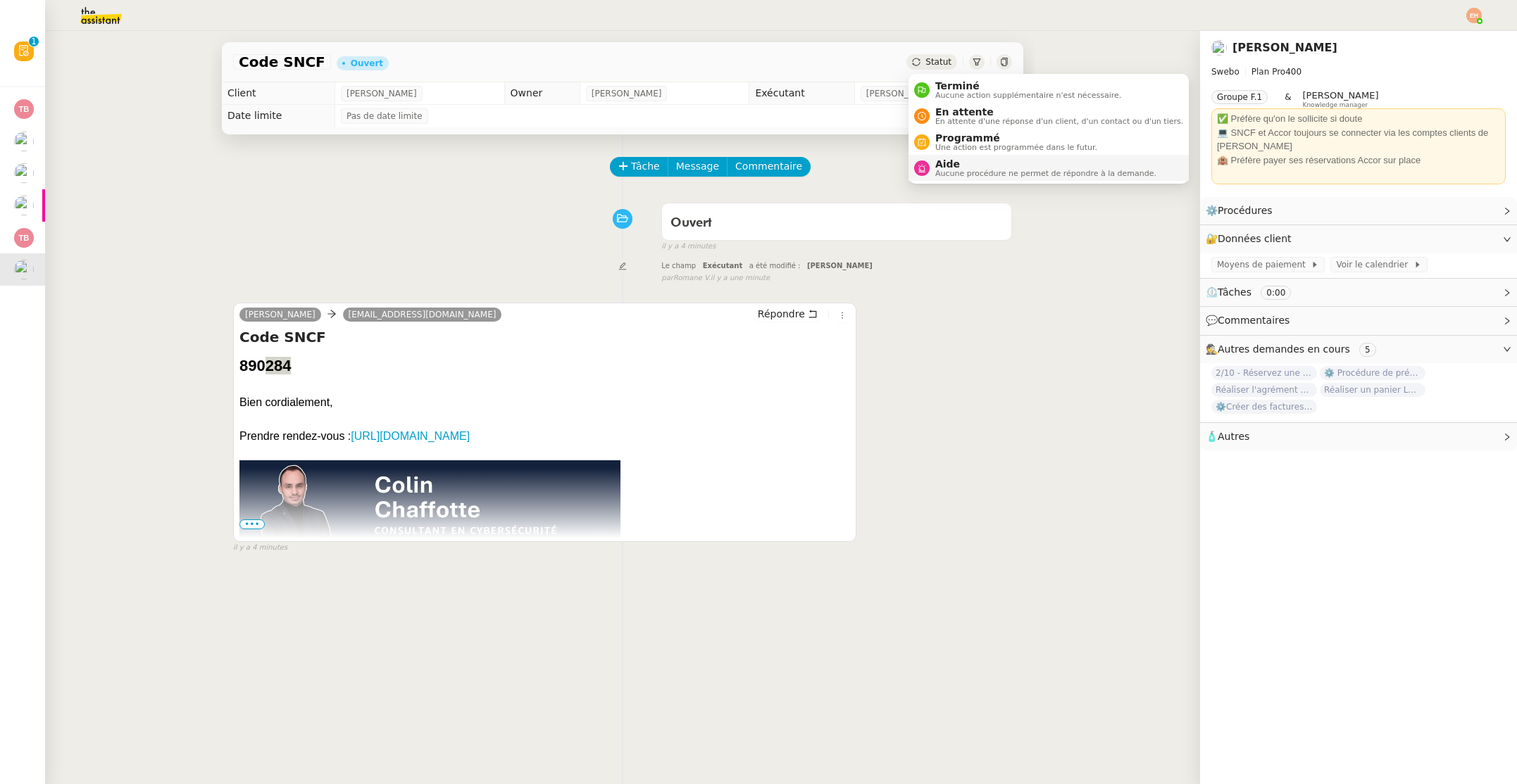
click at [964, 167] on span "Aide" at bounding box center [1046, 164] width 221 height 11
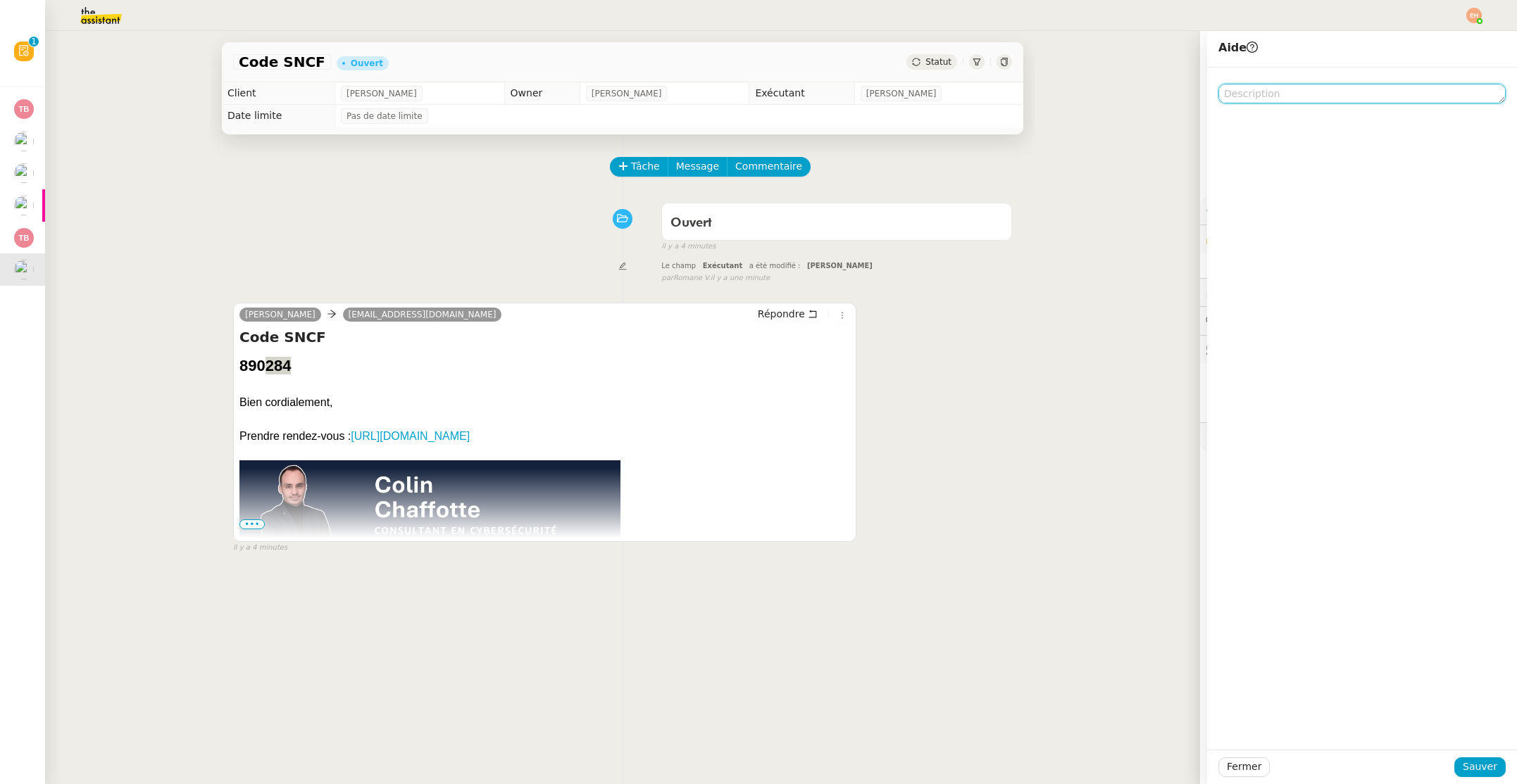
click at [1287, 96] on textarea at bounding box center [1362, 94] width 287 height 20
type textarea "peut être supprimé"
click at [1487, 767] on span "Sauver" at bounding box center [1480, 767] width 34 height 16
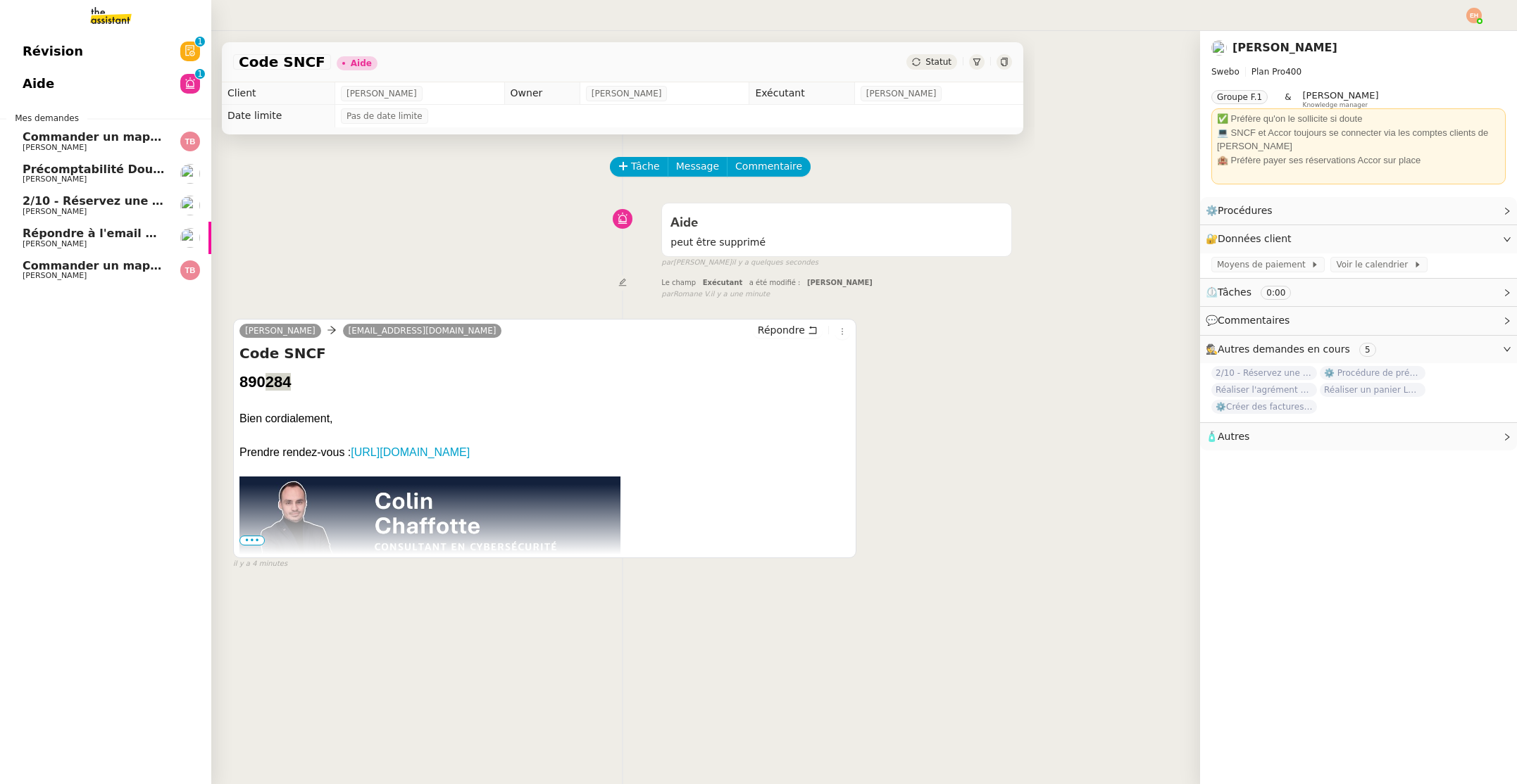
click at [94, 204] on span "2/10 - Réservez une chambre à l'hôtel Greet" at bounding box center [162, 201] width 279 height 13
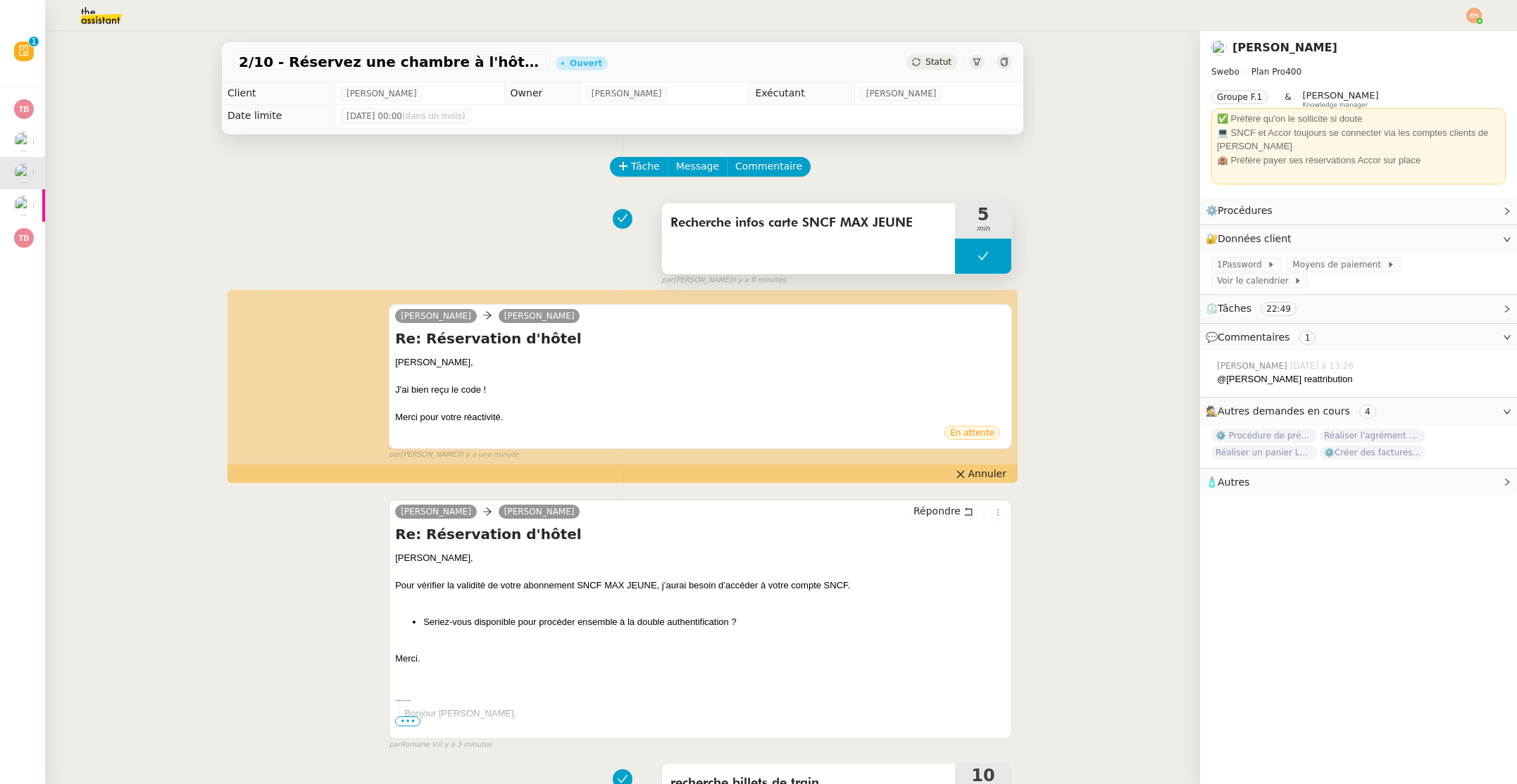
click at [974, 249] on button at bounding box center [983, 256] width 57 height 35
click at [972, 257] on icon at bounding box center [969, 256] width 11 height 11
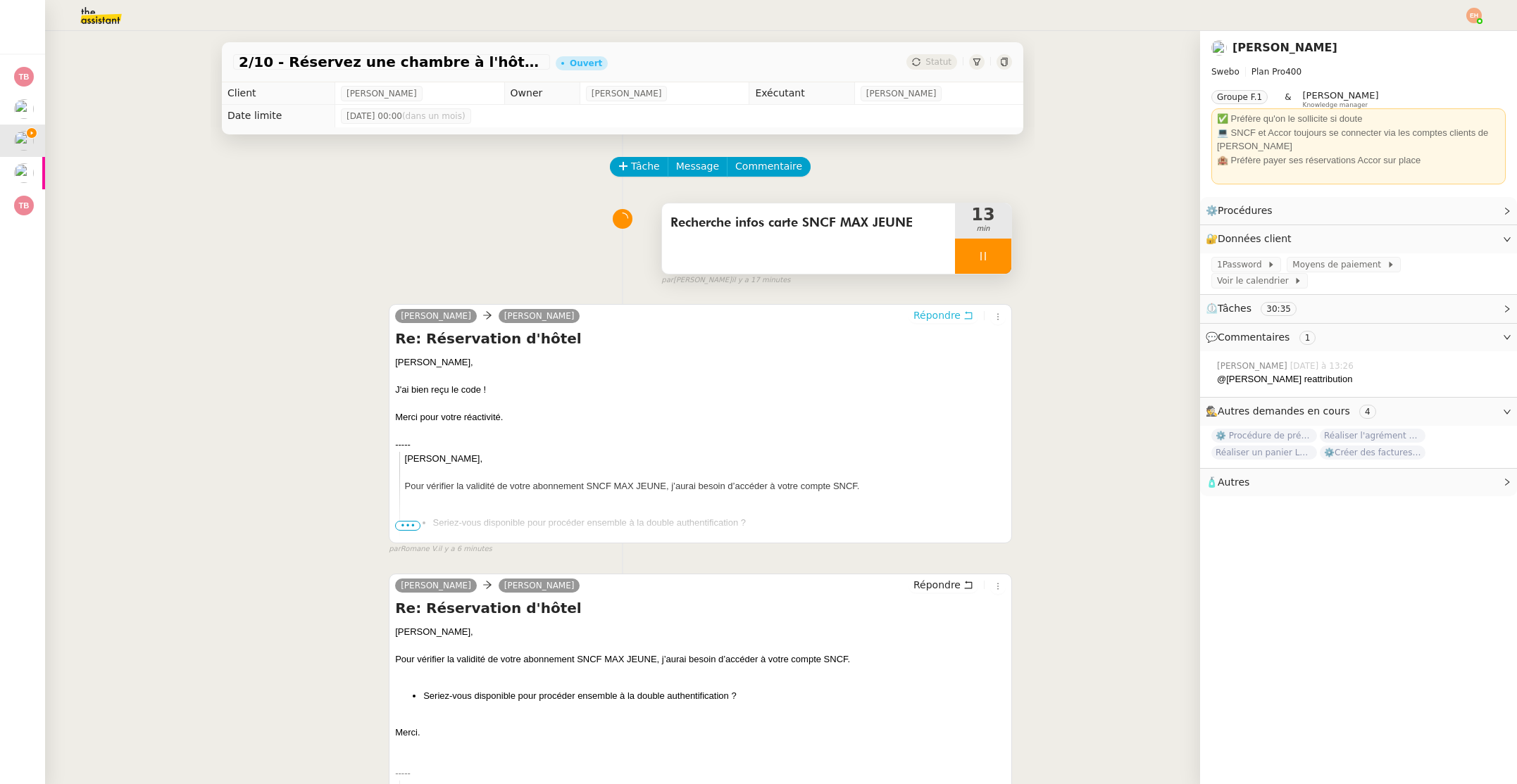
drag, startPoint x: 939, startPoint y: 319, endPoint x: 501, endPoint y: 251, distance: 443.2
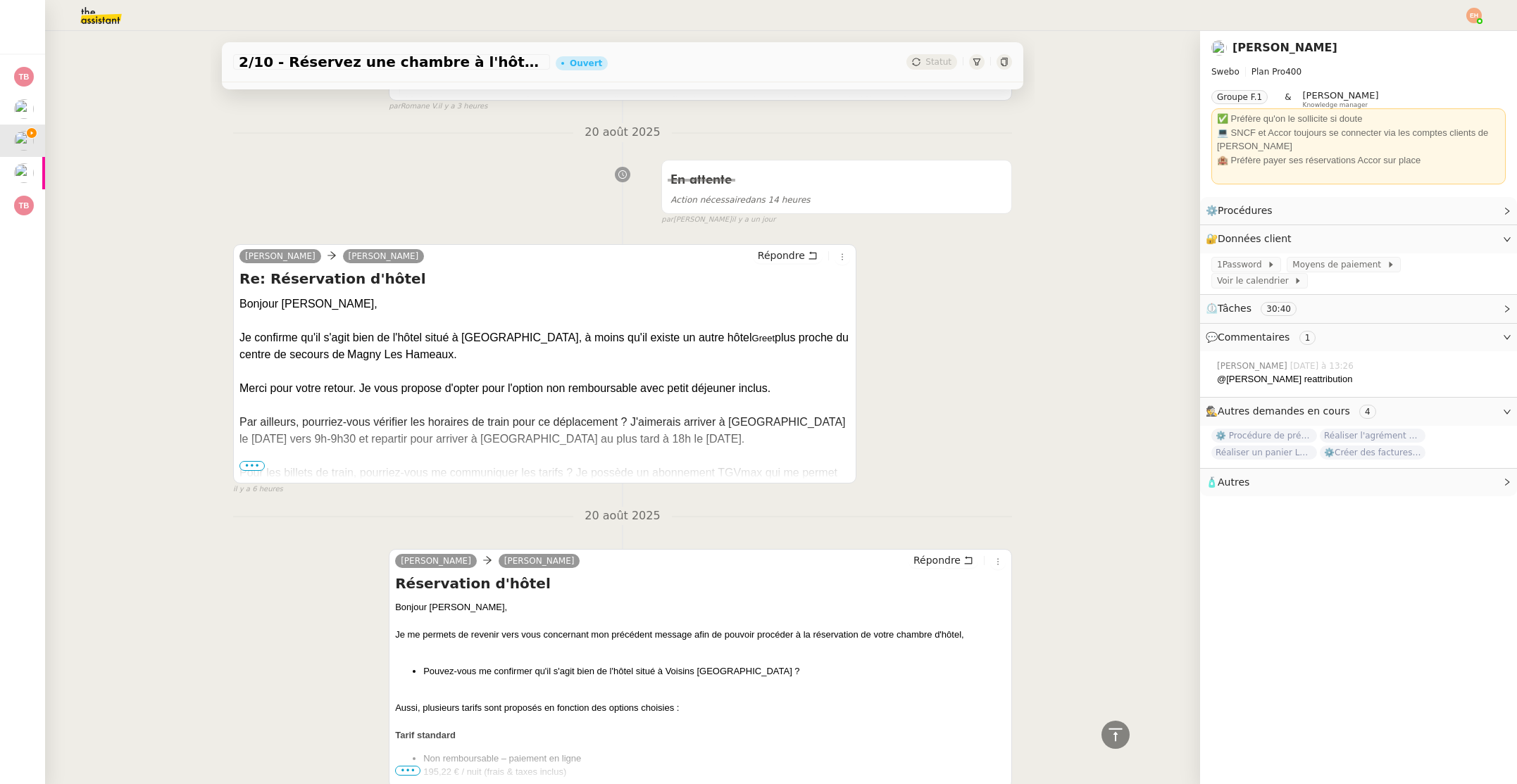
scroll to position [1156, 0]
click at [782, 250] on span "Répondre" at bounding box center [780, 254] width 47 height 14
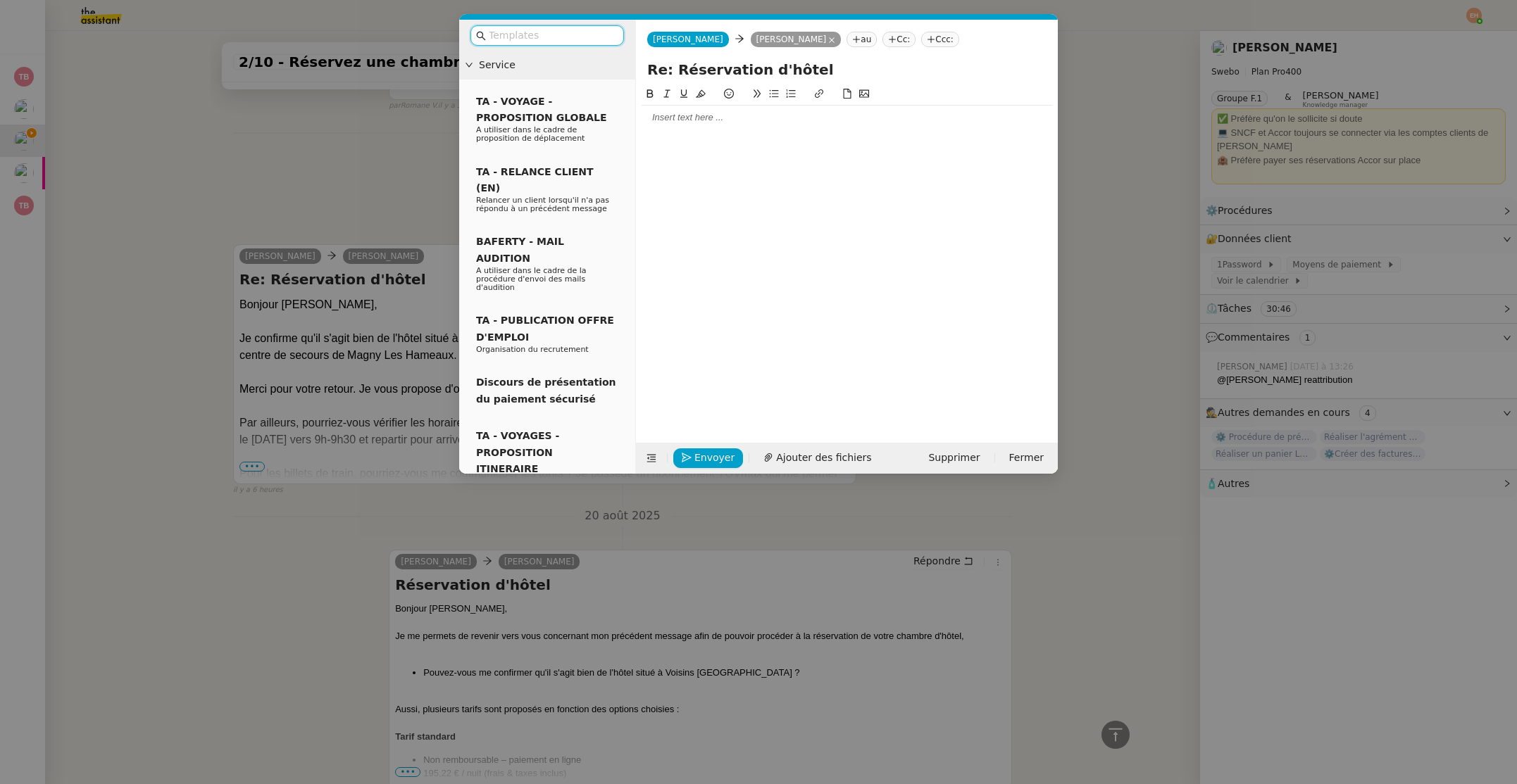
scroll to position [1265, 0]
click at [739, 124] on div at bounding box center [847, 117] width 411 height 24
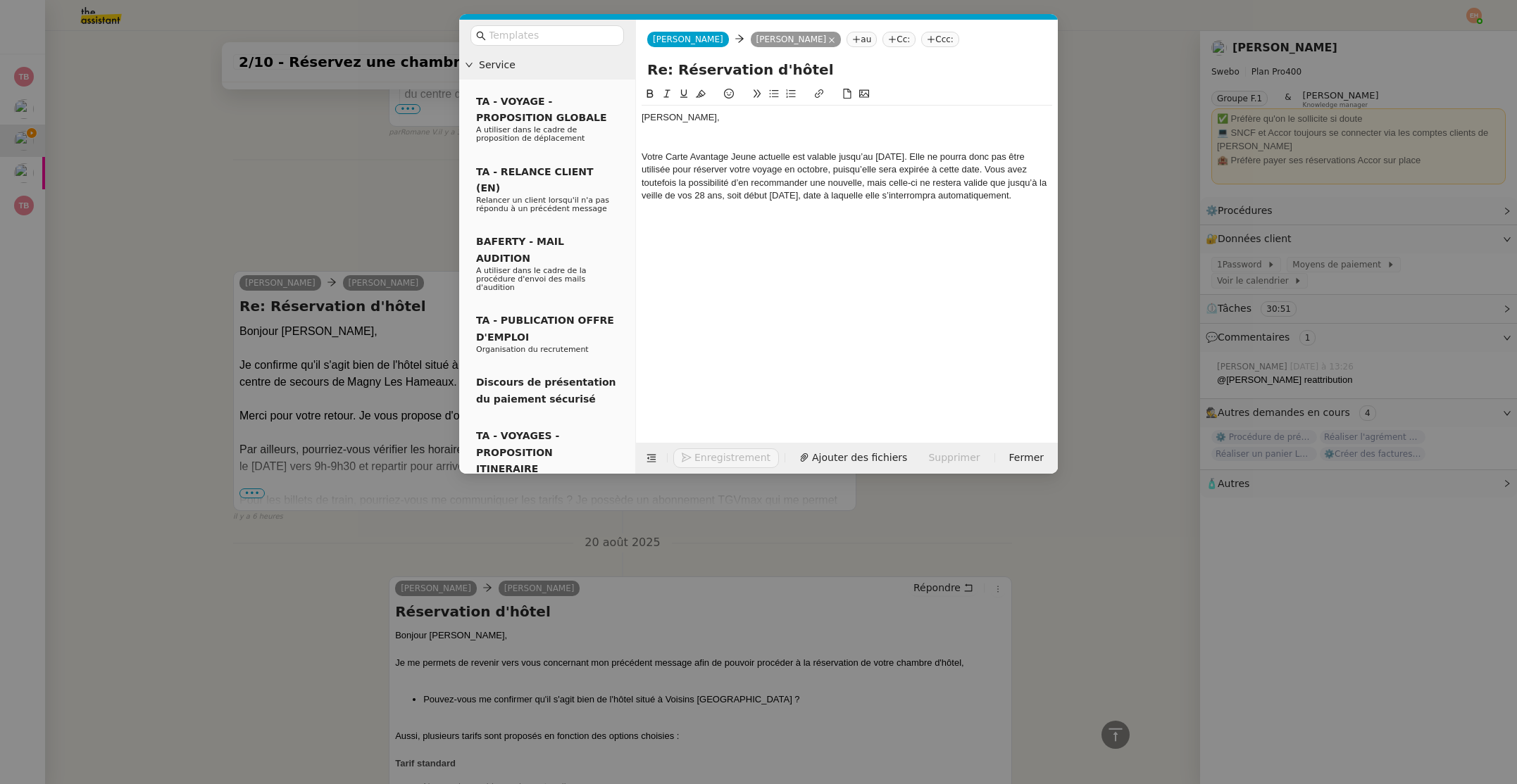
scroll to position [1374, 0]
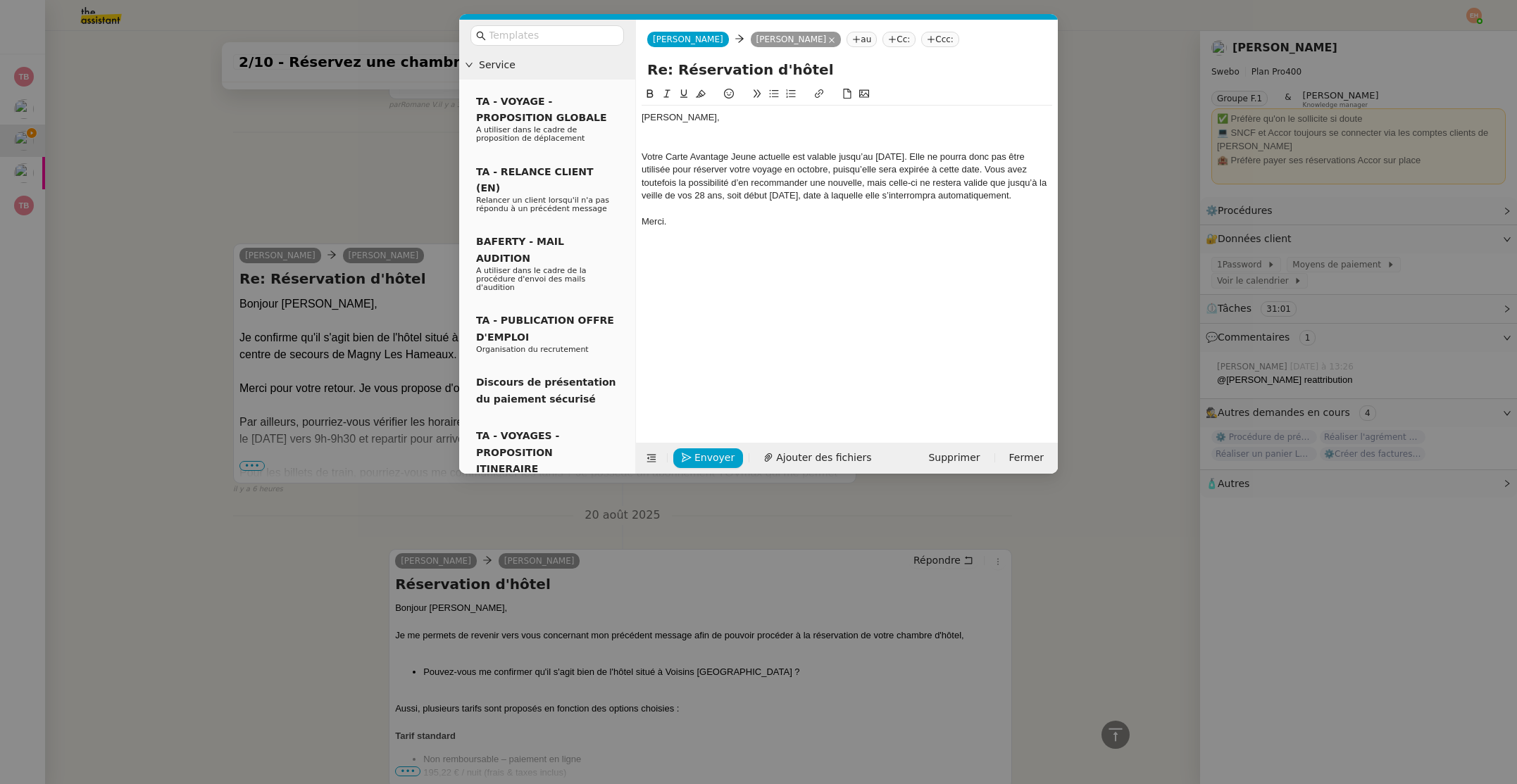
click at [333, 149] on nz-modal-container "Service TA - VOYAGE - PROPOSITION GLOBALE A utiliser dans le cadre de propositi…" at bounding box center [758, 392] width 1517 height 784
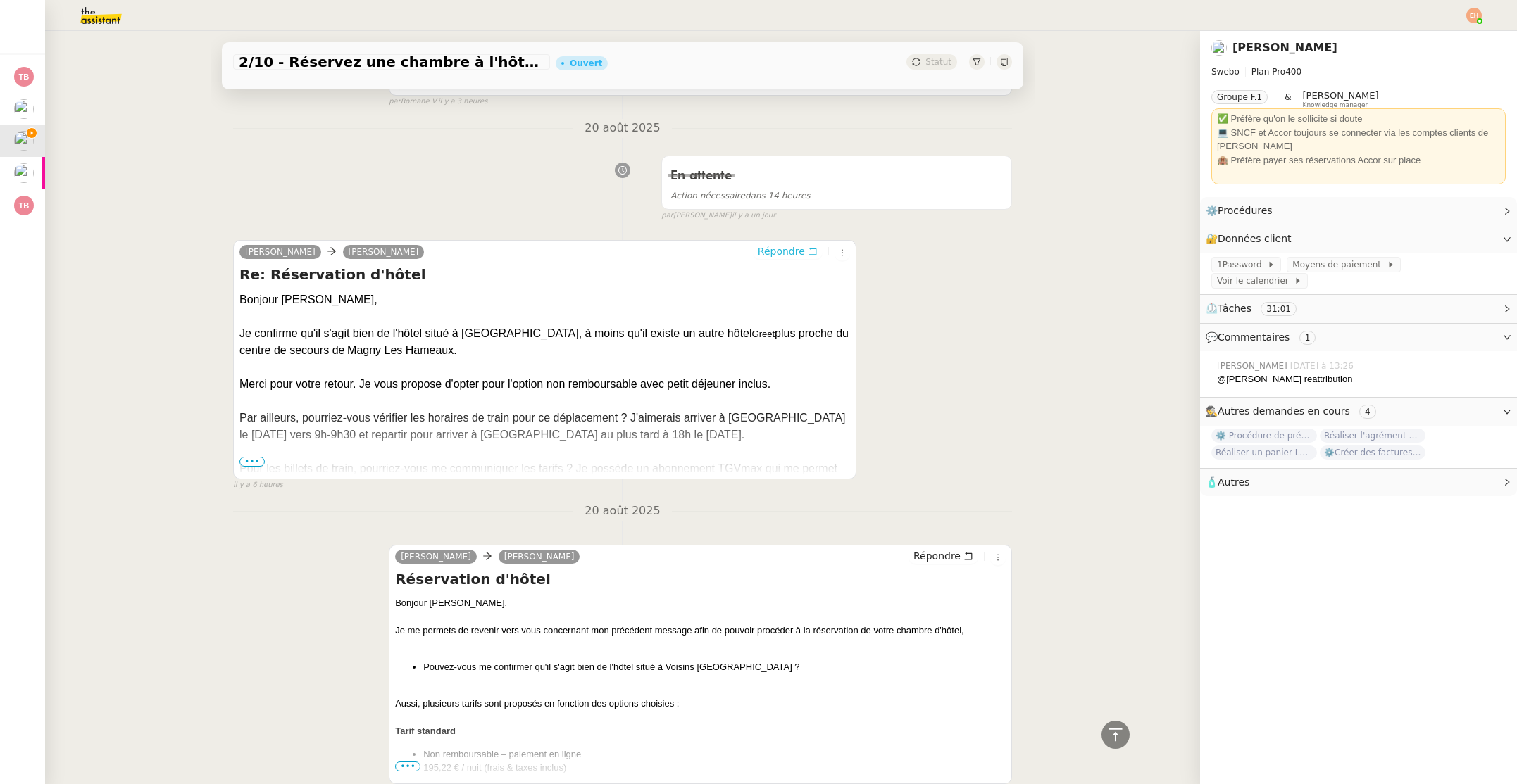
scroll to position [1371, 0]
click at [254, 466] on span "•••" at bounding box center [251, 465] width 25 height 10
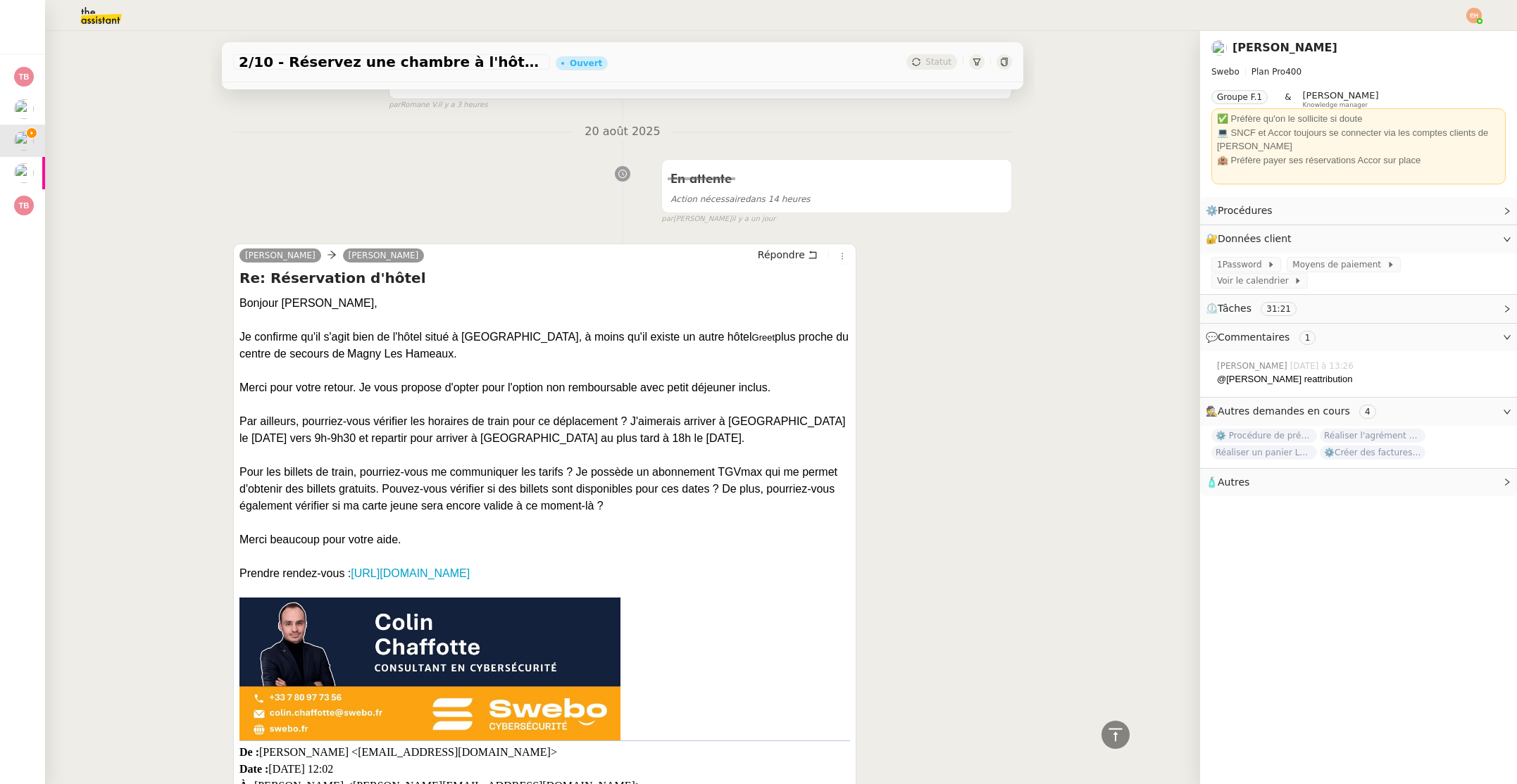
drag, startPoint x: 240, startPoint y: 466, endPoint x: 739, endPoint y: 506, distance: 500.6
click at [762, 502] on div "Pour les billets de train, pourriez-vous me communiquer les tarifs ? Je possède…" at bounding box center [544, 489] width 610 height 51
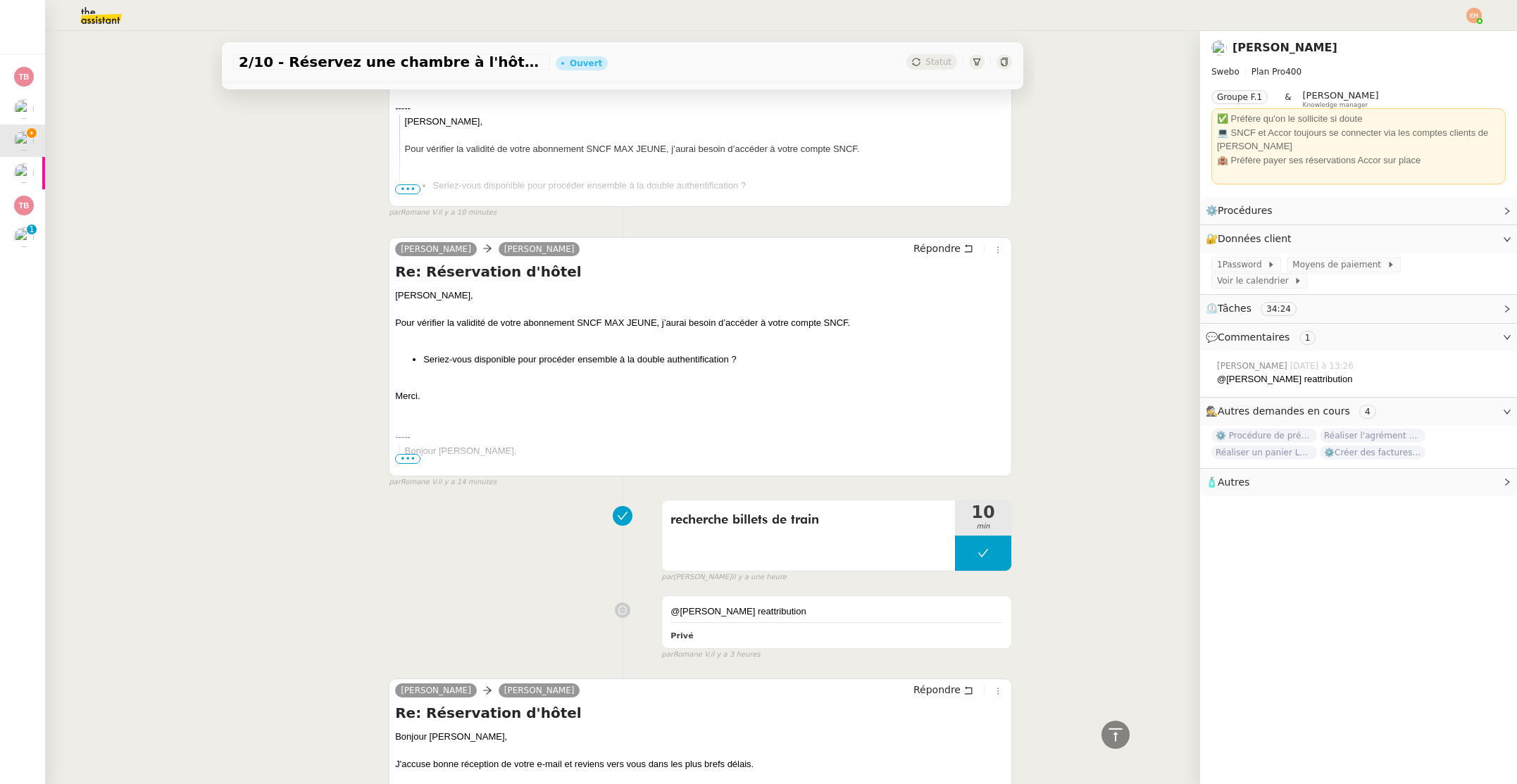
scroll to position [0, 0]
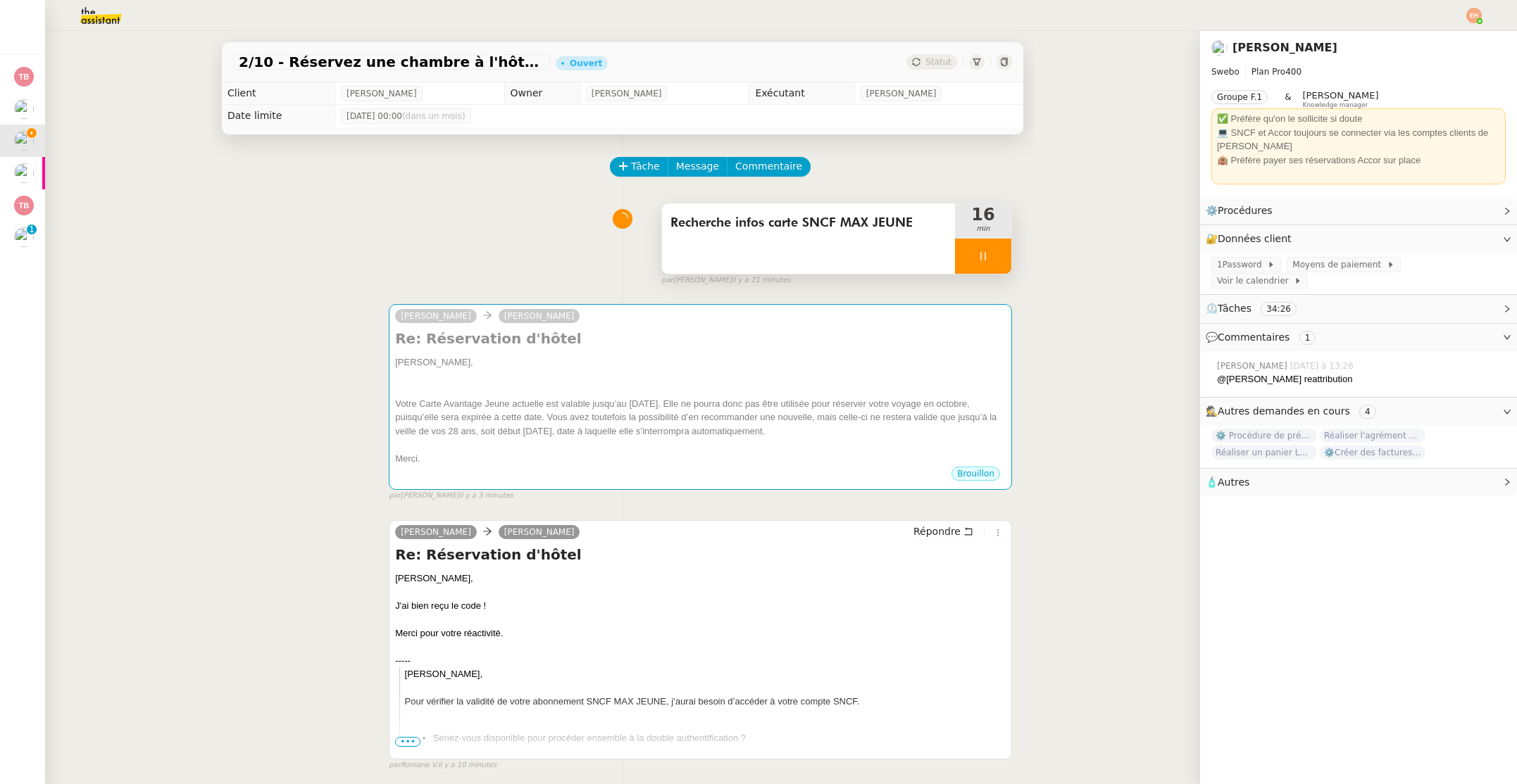
click at [995, 254] on div at bounding box center [983, 256] width 57 height 35
click at [998, 261] on button at bounding box center [997, 256] width 28 height 35
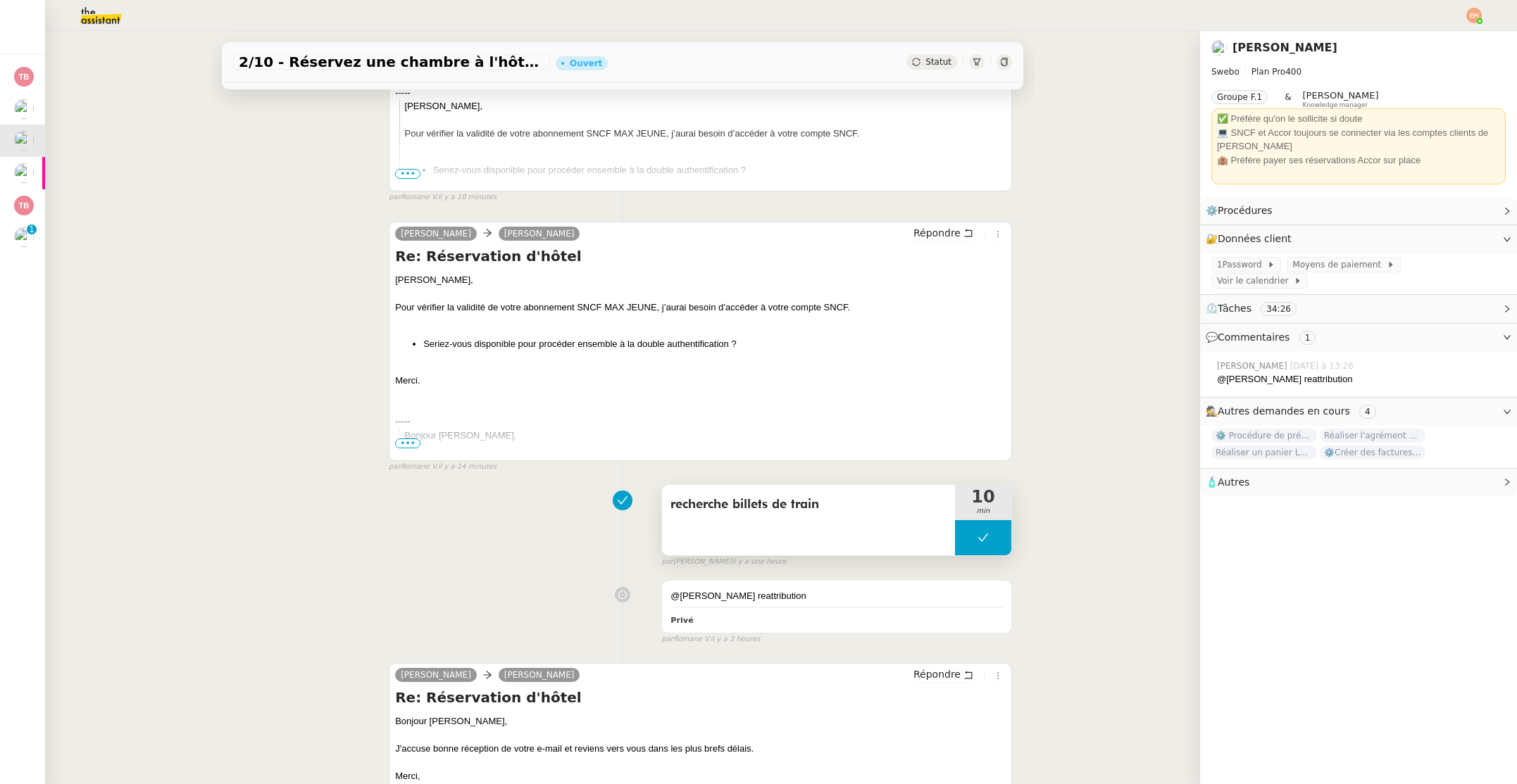
scroll to position [569, 0]
click at [991, 535] on button at bounding box center [983, 537] width 57 height 35
click at [970, 536] on icon at bounding box center [969, 537] width 5 height 7
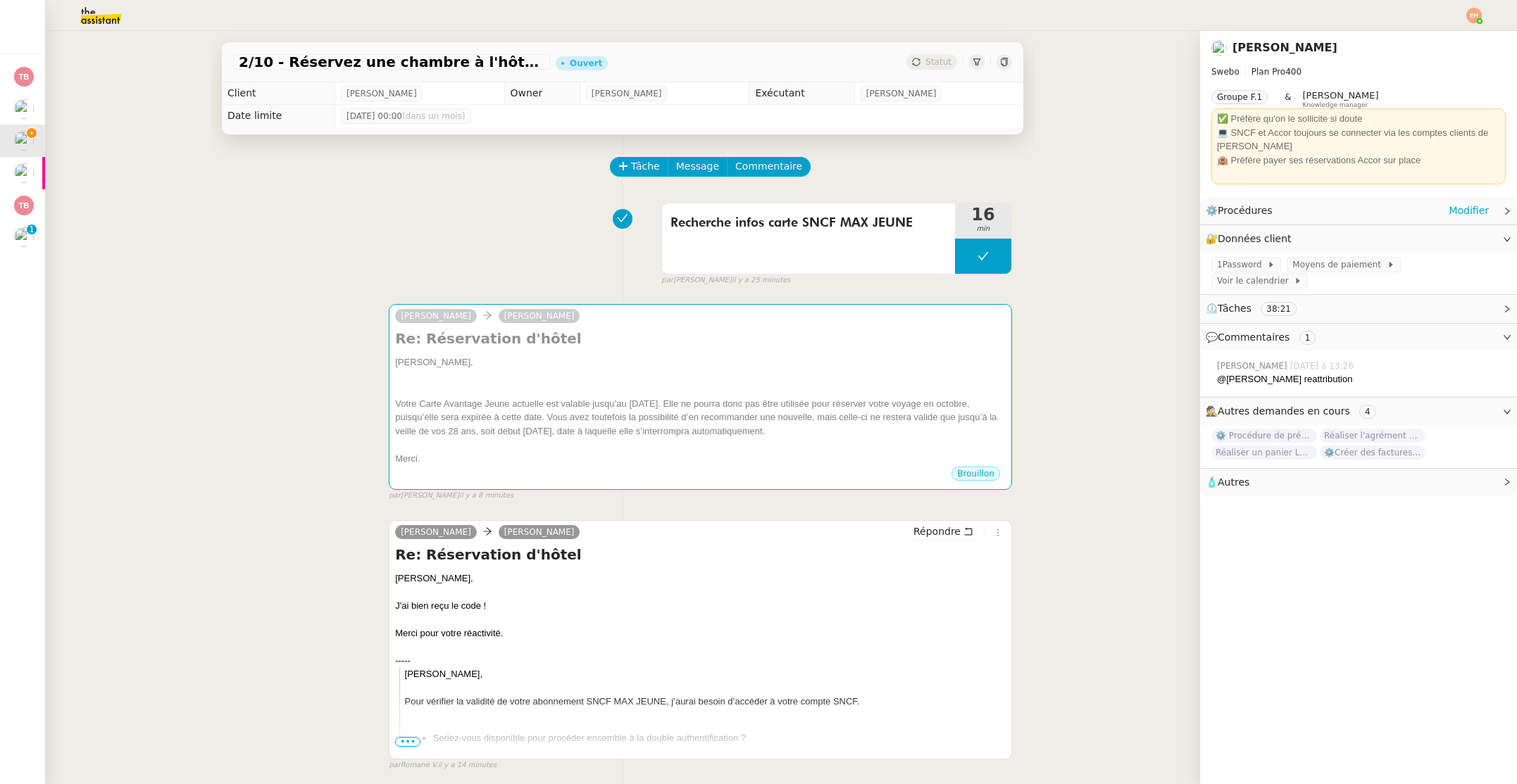
click at [1340, 209] on div "⚙️ Procédures Modifier" at bounding box center [1347, 211] width 283 height 16
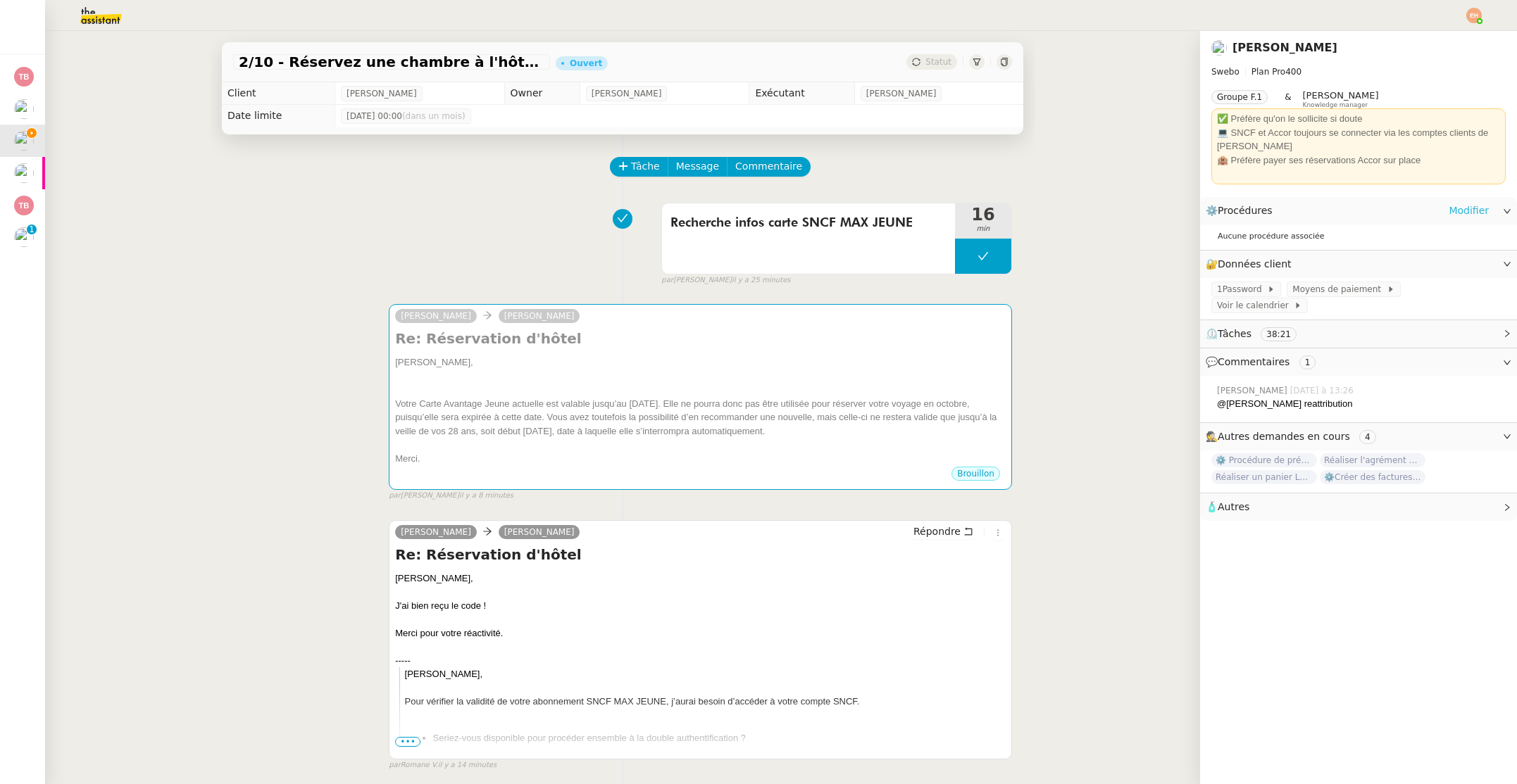
click at [1461, 209] on link "Modifier" at bounding box center [1469, 211] width 40 height 16
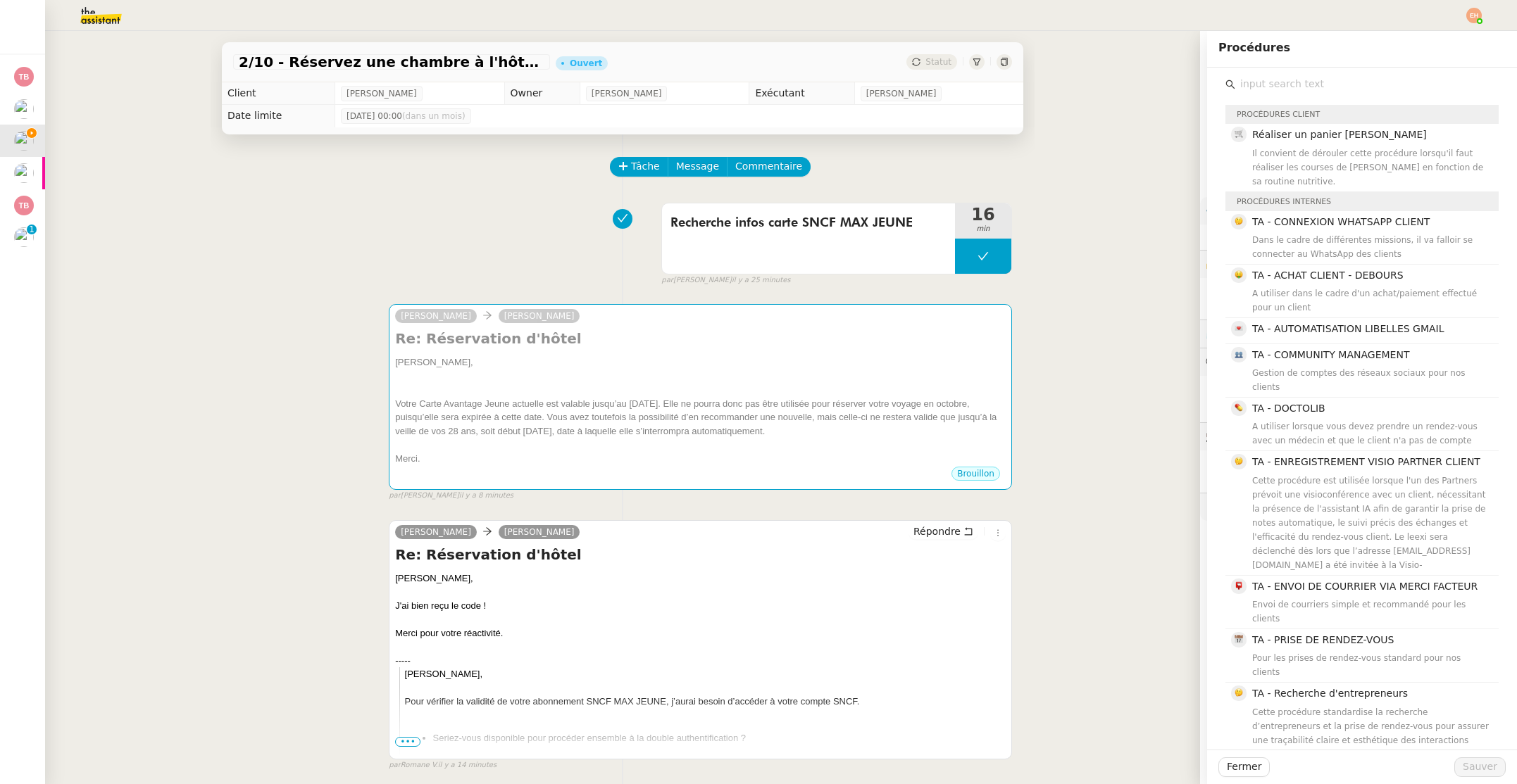
drag, startPoint x: 1150, startPoint y: 598, endPoint x: 1162, endPoint y: 699, distance: 101.7
click at [1150, 598] on div "2/10 - Réservez une chambre à l'hôtel Greet Ouvert Statut Client [PERSON_NAME] …" at bounding box center [623, 407] width 1155 height 753
click at [1221, 773] on button "Fermer" at bounding box center [1243, 767] width 52 height 20
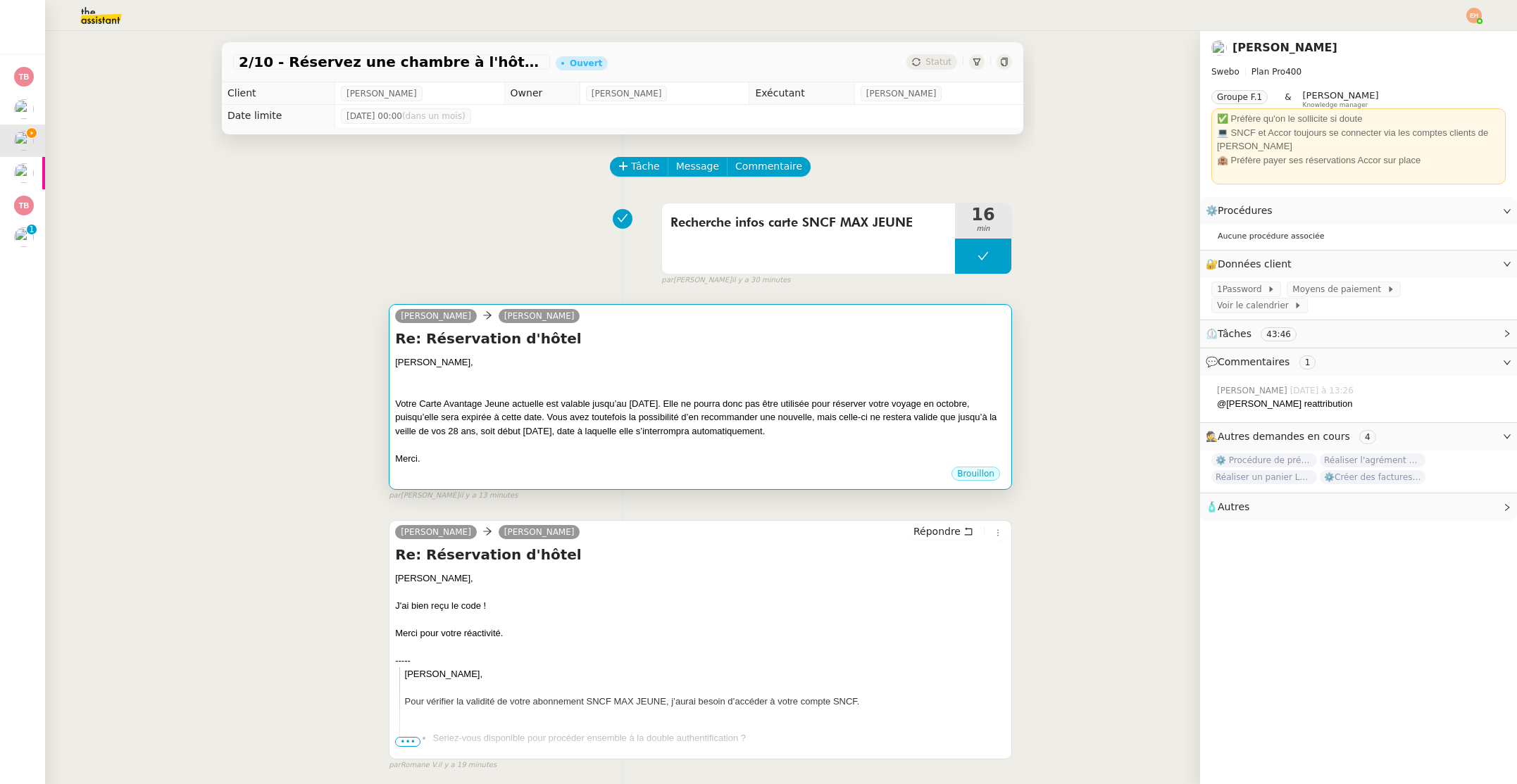
click at [702, 378] on div at bounding box center [700, 376] width 610 height 14
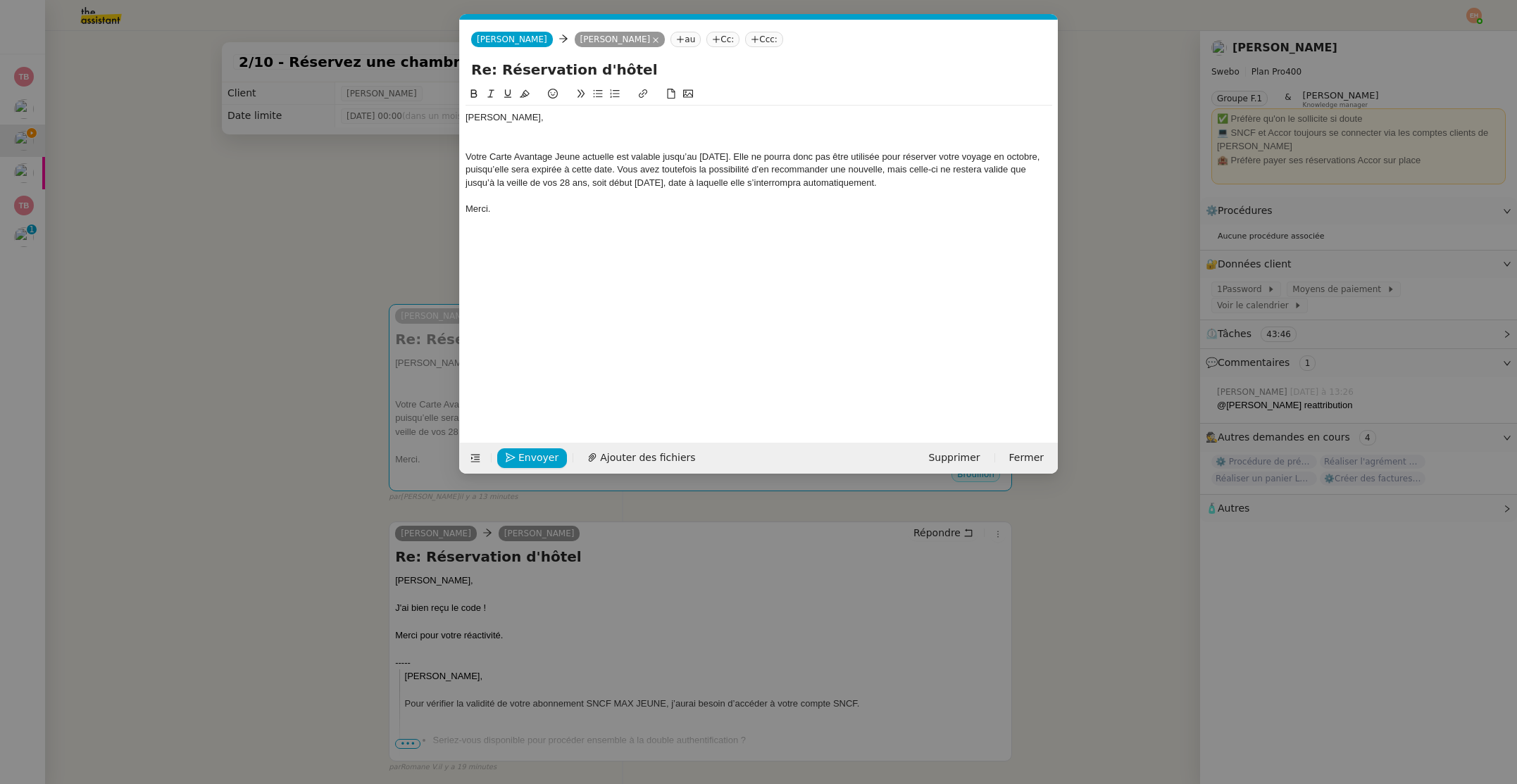
scroll to position [0, 30]
click at [554, 131] on div at bounding box center [759, 131] width 586 height 12
click at [537, 140] on div at bounding box center [759, 143] width 586 height 12
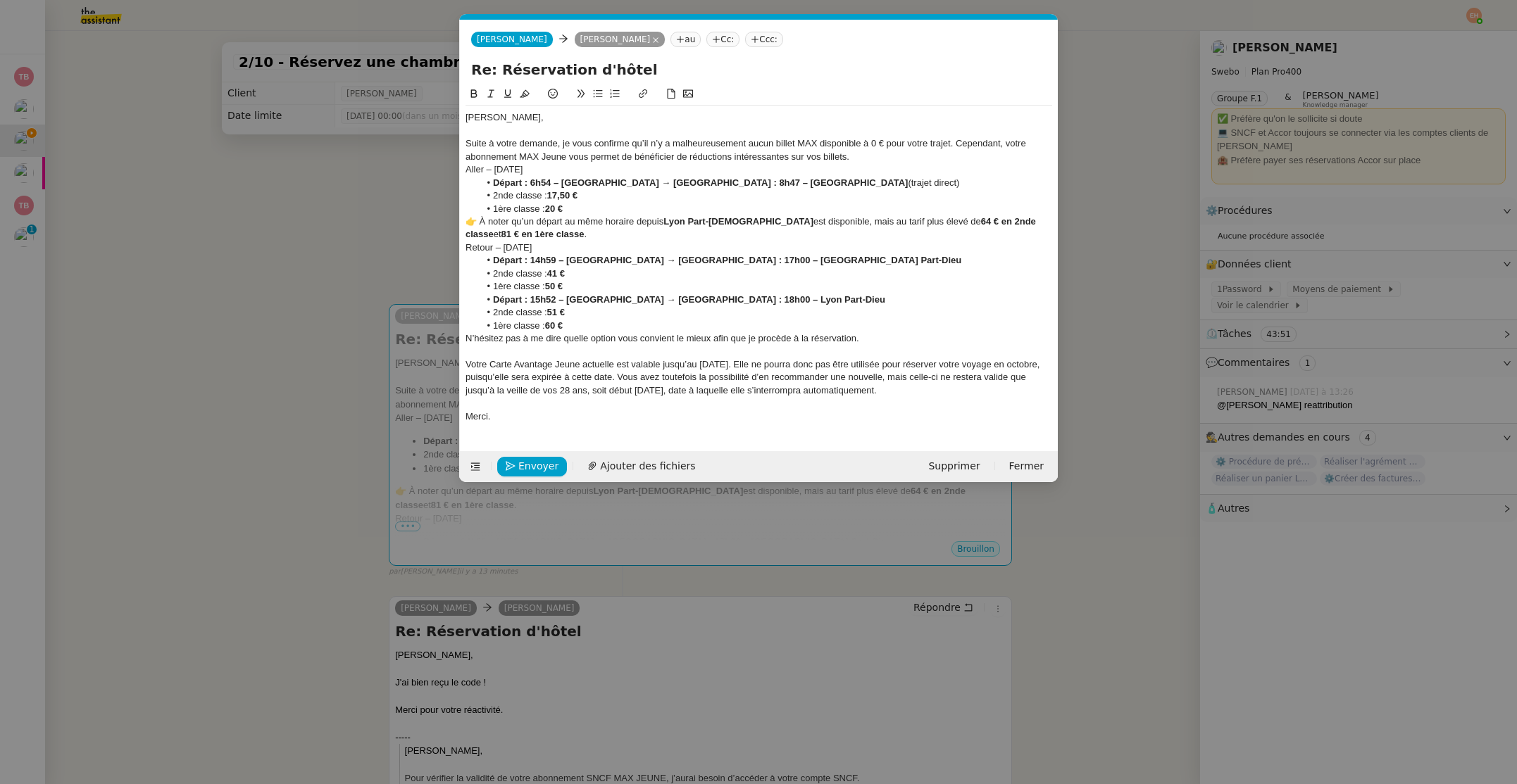
click at [772, 150] on div "Suite à votre demande, je vous confirme qu’il n’y a malheureusement aucun bille…" at bounding box center [759, 150] width 586 height 26
click at [906, 155] on div "Suite à votre demande, je vous confirme qu’il n’y a malheureusement aucun bille…" at bounding box center [759, 150] width 586 height 26
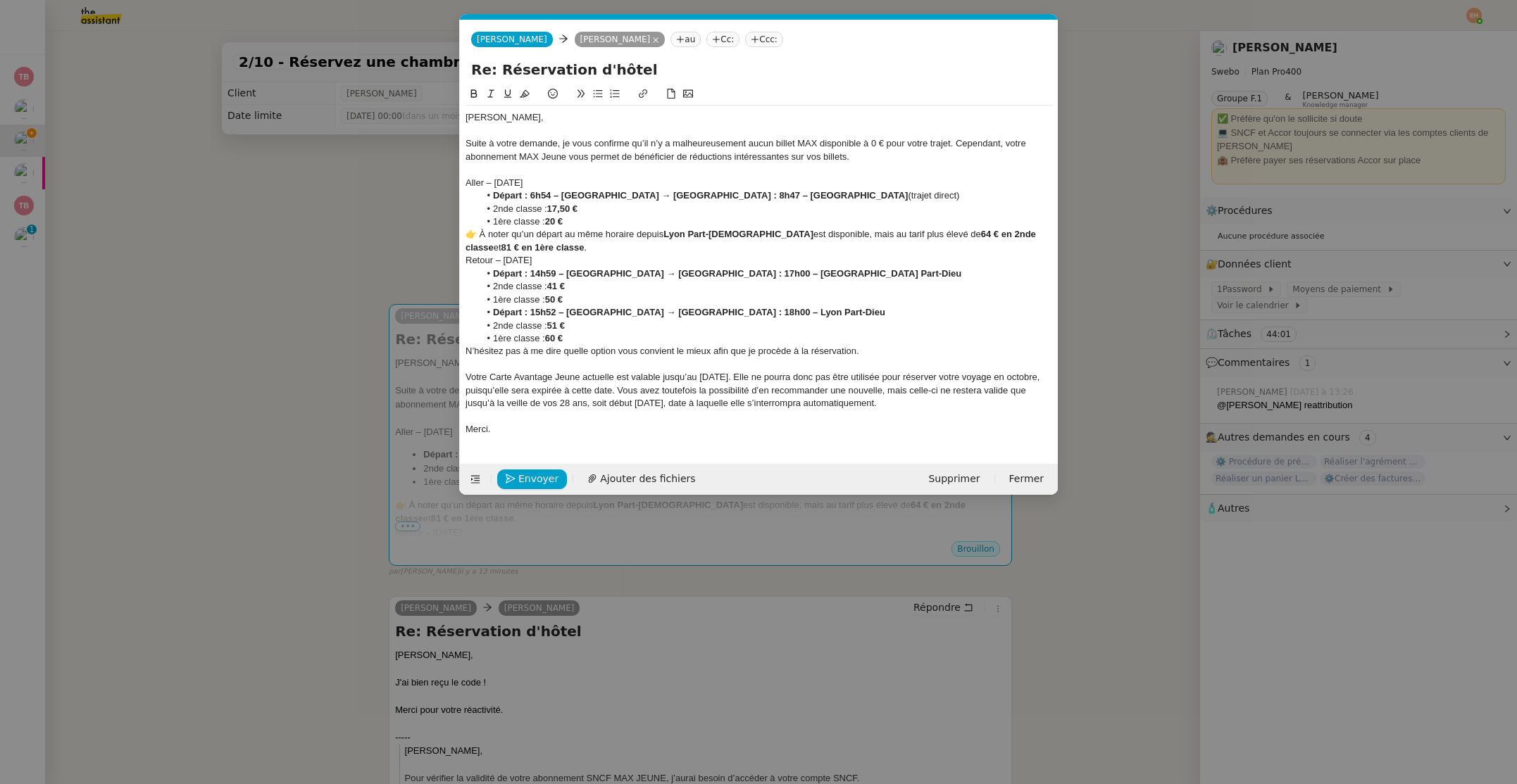
drag, startPoint x: 563, startPoint y: 182, endPoint x: 427, endPoint y: 180, distance: 136.0
click at [427, 180] on nz-modal-container "Service TA - VOYAGE - PROPOSITION GLOBALE A utiliser dans le cadre de propositi…" at bounding box center [758, 392] width 1517 height 784
click at [718, 177] on div "Aller – [DATE]" at bounding box center [759, 182] width 586 height 12
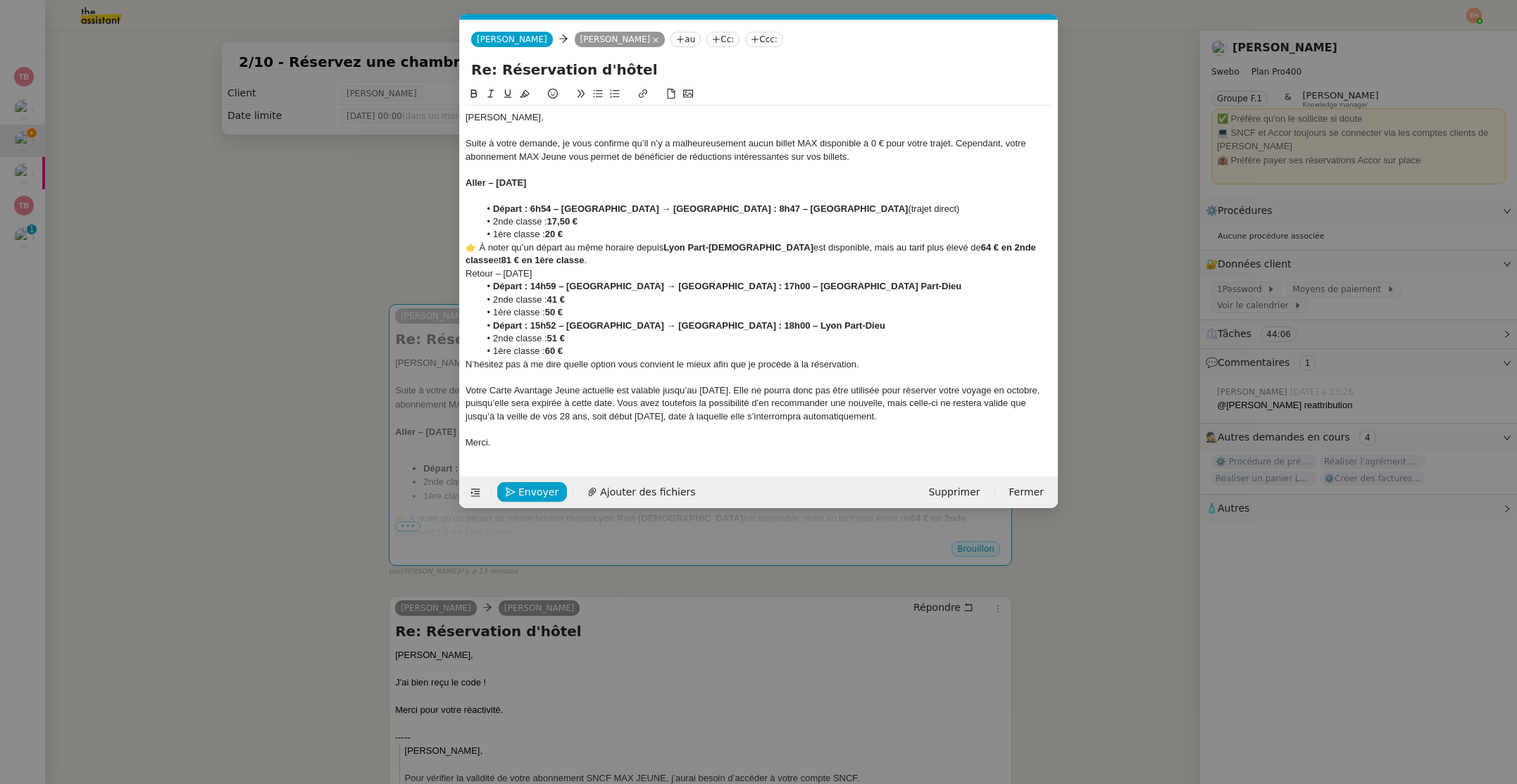
click at [601, 238] on li "1ère classe : 20 €" at bounding box center [766, 234] width 573 height 12
click at [477, 249] on div "👉 À noter qu’un départ au même horaire depuis [GEOGRAPHIC_DATA] Part-Dieu est d…" at bounding box center [759, 254] width 586 height 26
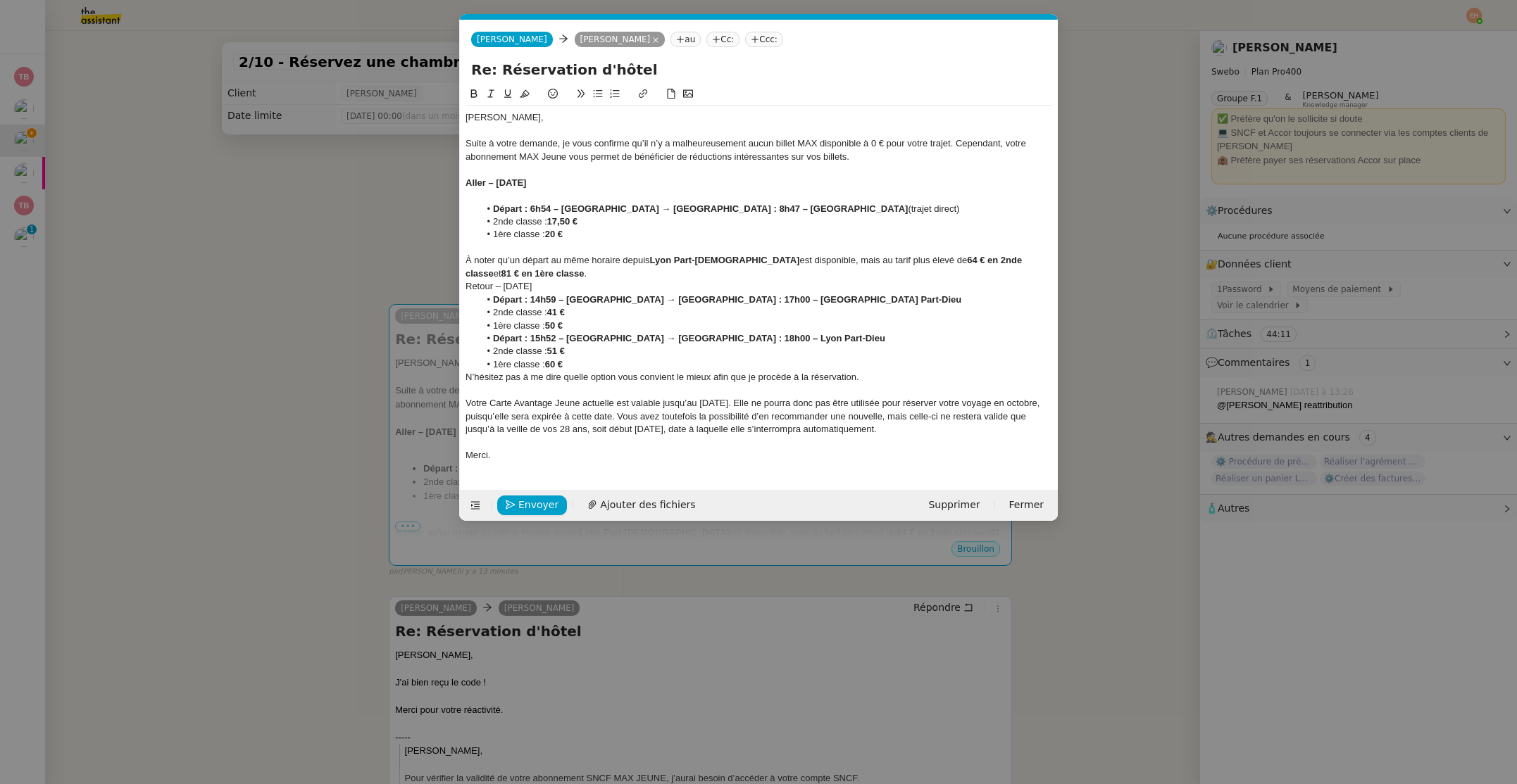
click at [568, 272] on div "À noter qu’un départ au même horaire depuis [GEOGRAPHIC_DATA] Part-Dieu est dis…" at bounding box center [759, 267] width 586 height 26
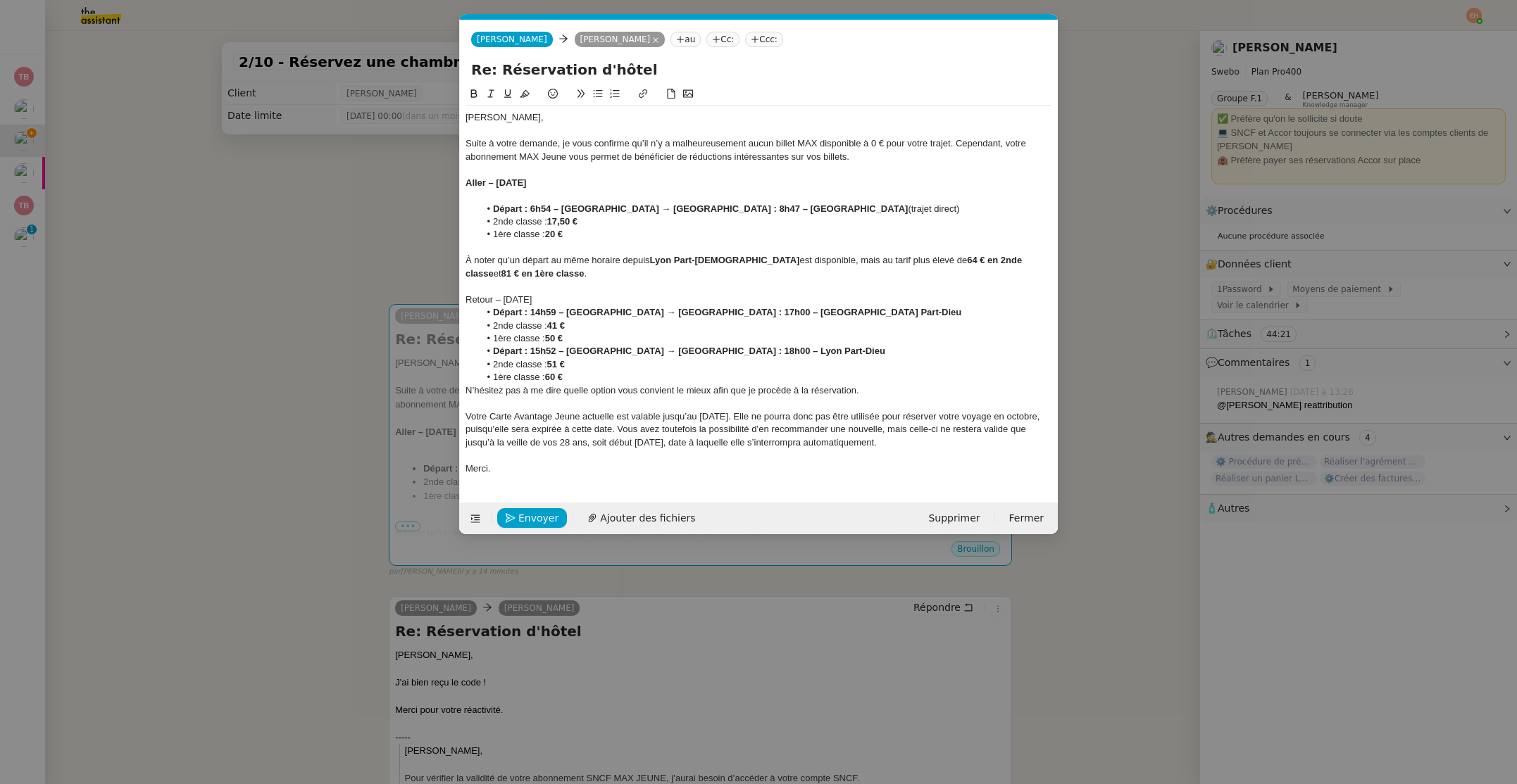
click at [634, 296] on div "Retour – [DATE]" at bounding box center [759, 300] width 586 height 12
drag, startPoint x: 632, startPoint y: 296, endPoint x: 416, endPoint y: 294, distance: 216.0
click at [416, 294] on nz-modal-container "Service TA - VOYAGE - PROPOSITION GLOBALE A utiliser dans le cadre de propositi…" at bounding box center [758, 392] width 1517 height 784
click at [658, 290] on div at bounding box center [759, 286] width 586 height 12
click at [646, 296] on div "Retour – [DATE]" at bounding box center [759, 300] width 586 height 12
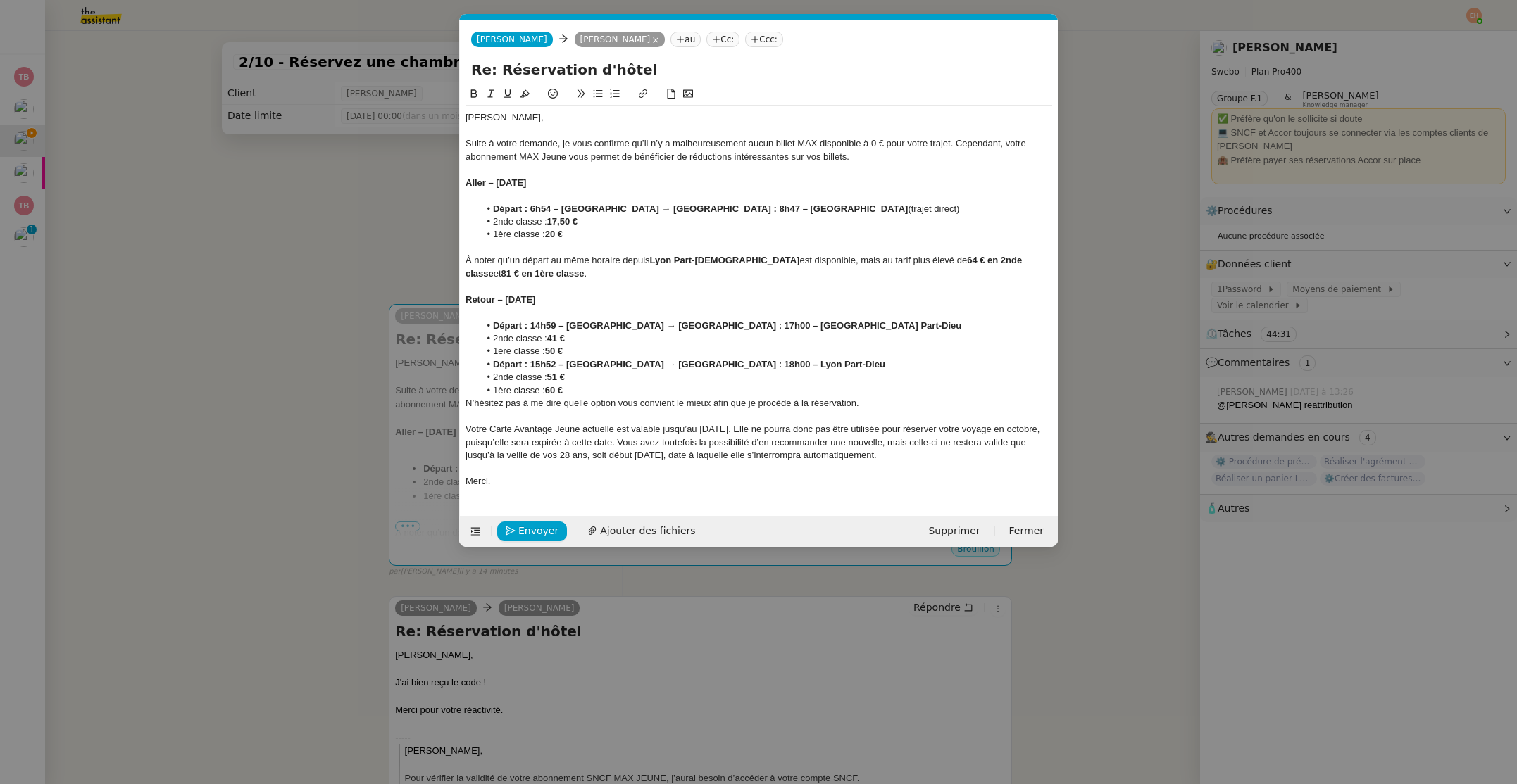
click at [590, 353] on li "1ère classe : 50 €" at bounding box center [766, 351] width 573 height 12
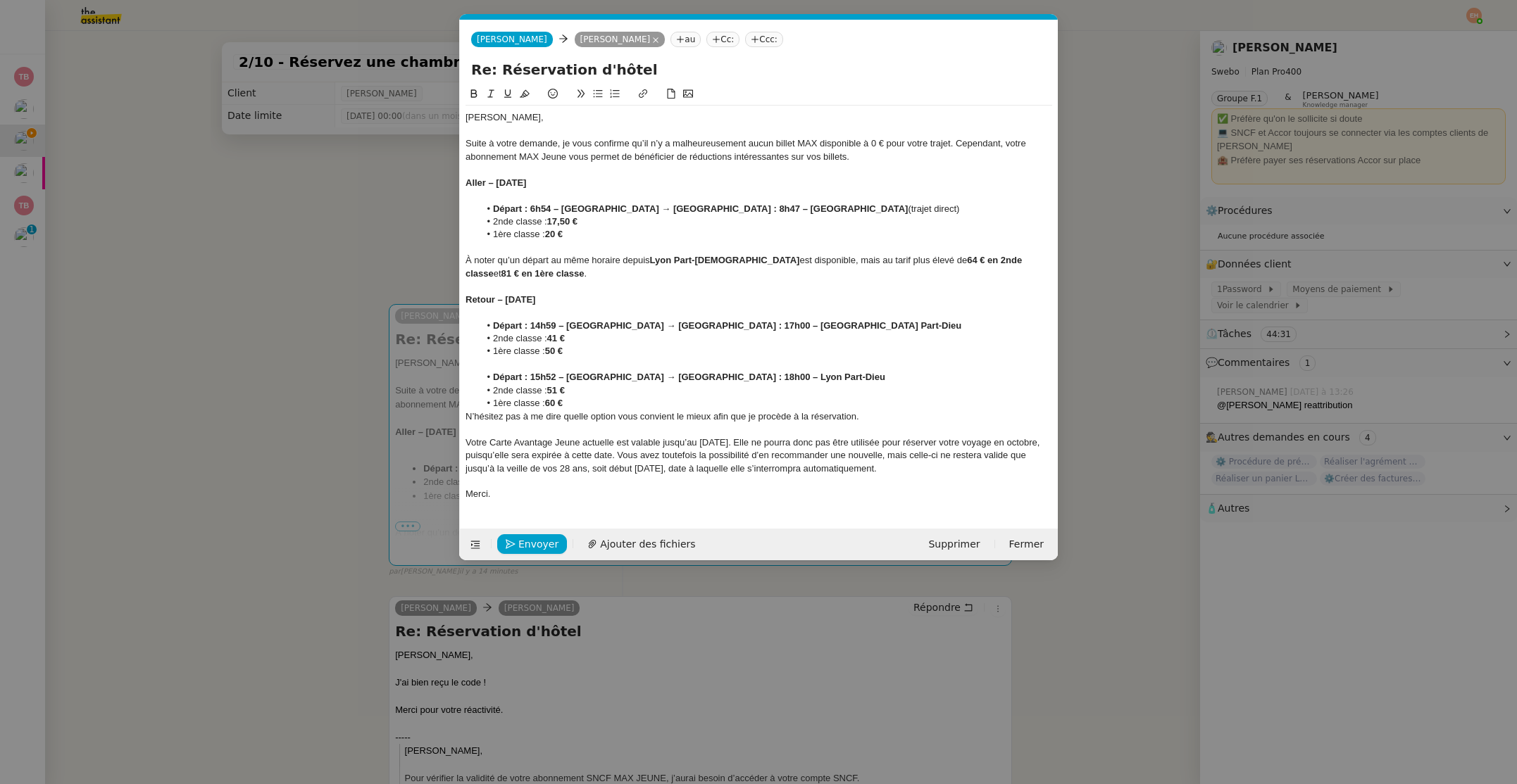
click at [637, 408] on li "1ère classe : 60 €" at bounding box center [766, 403] width 573 height 12
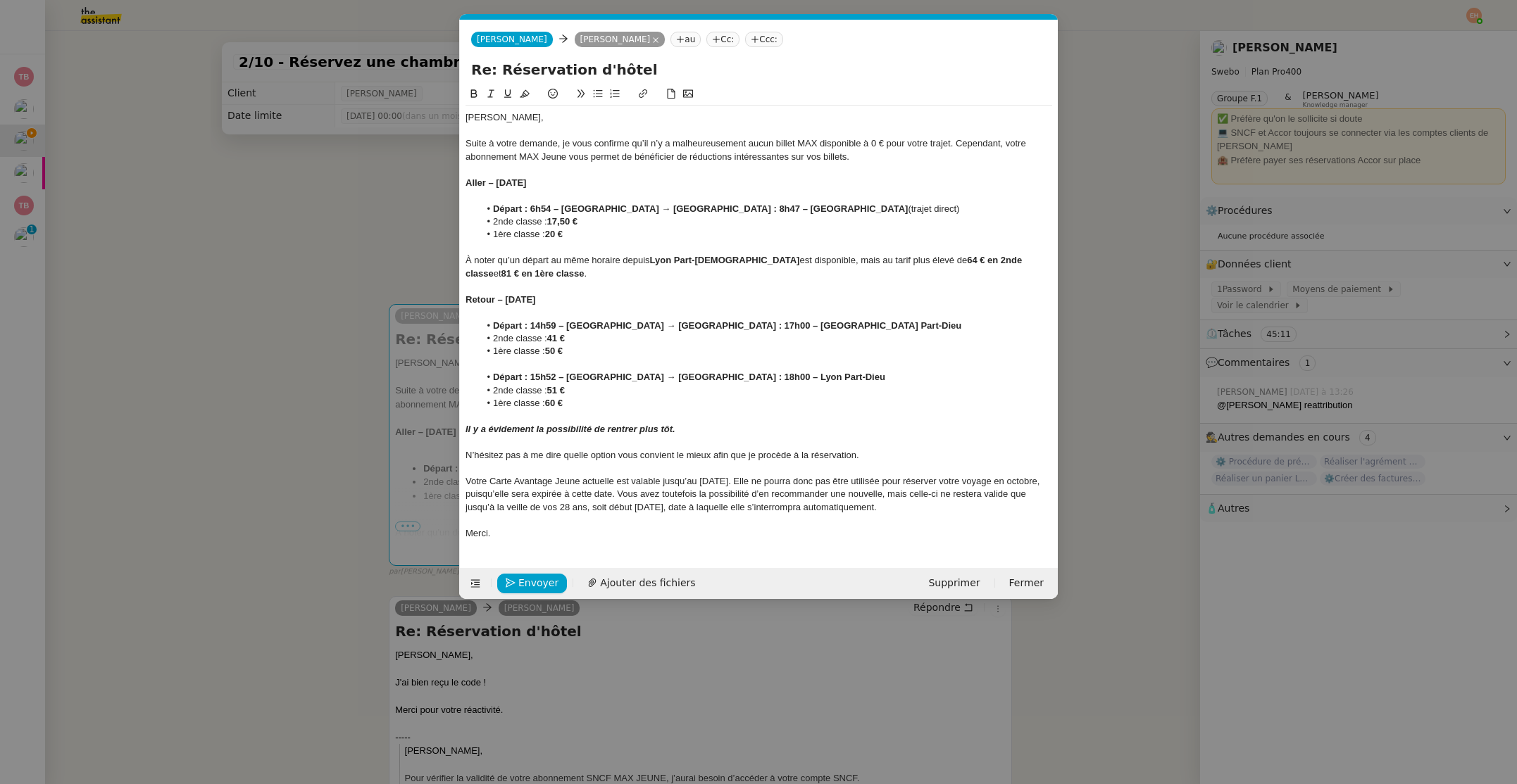
click at [644, 456] on div "N’hésitez pas à me dire quelle option vous convient le mieux afin que je procèd…" at bounding box center [759, 455] width 586 height 12
click at [678, 474] on div at bounding box center [759, 468] width 586 height 12
click at [627, 521] on div at bounding box center [759, 520] width 586 height 12
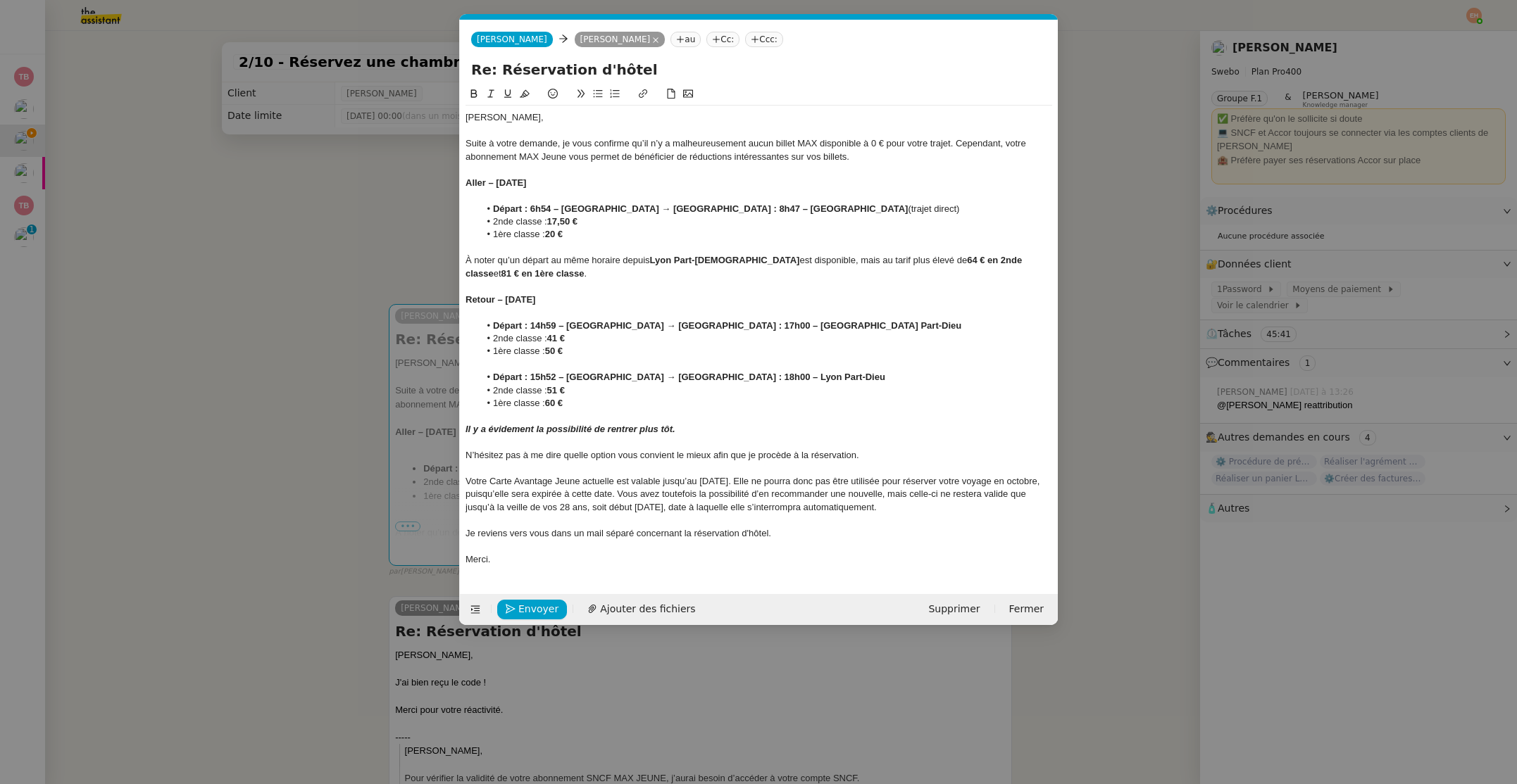
click at [614, 536] on div "Je reviens vers vous dans un mail séparé concernant la réservation d'hôtel." at bounding box center [759, 533] width 586 height 12
click at [726, 497] on div "Votre Carte Avantage Jeune actuelle est valable jusqu’au [DATE]. Elle ne pourra…" at bounding box center [759, 494] width 586 height 39
click at [531, 604] on span "Envoyer" at bounding box center [538, 609] width 40 height 16
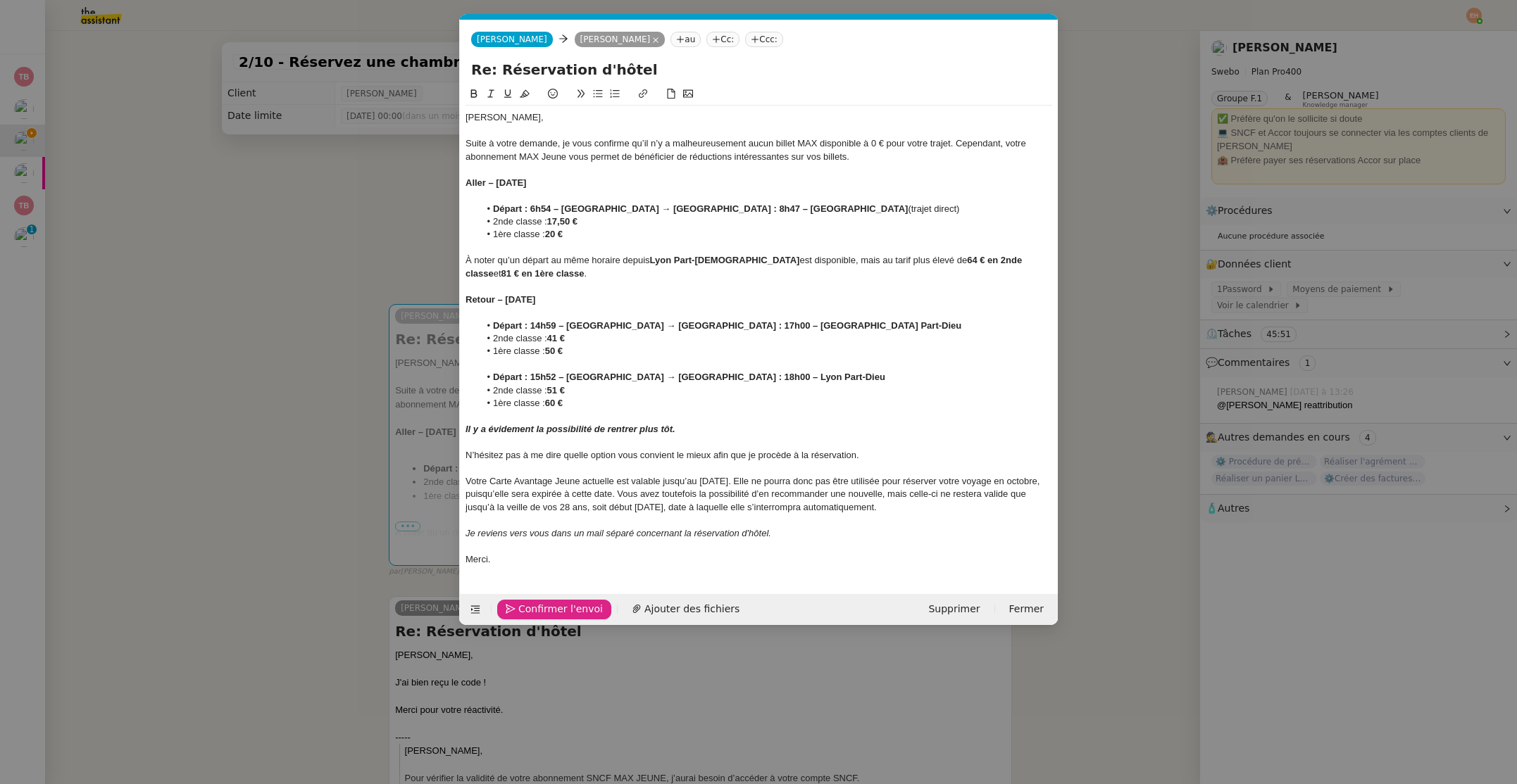
click at [531, 604] on span "Confirmer l'envoi" at bounding box center [560, 609] width 85 height 16
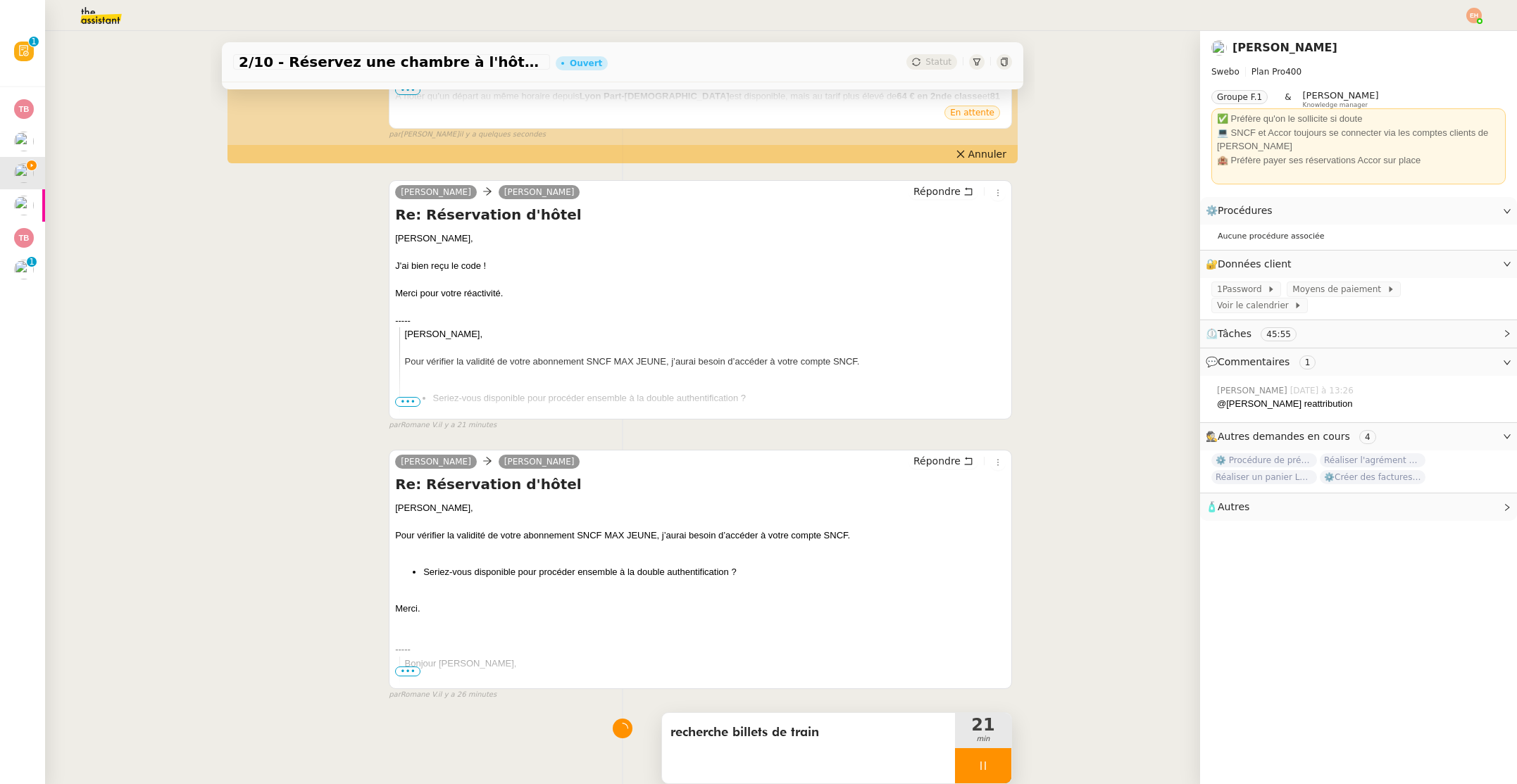
scroll to position [516, 0]
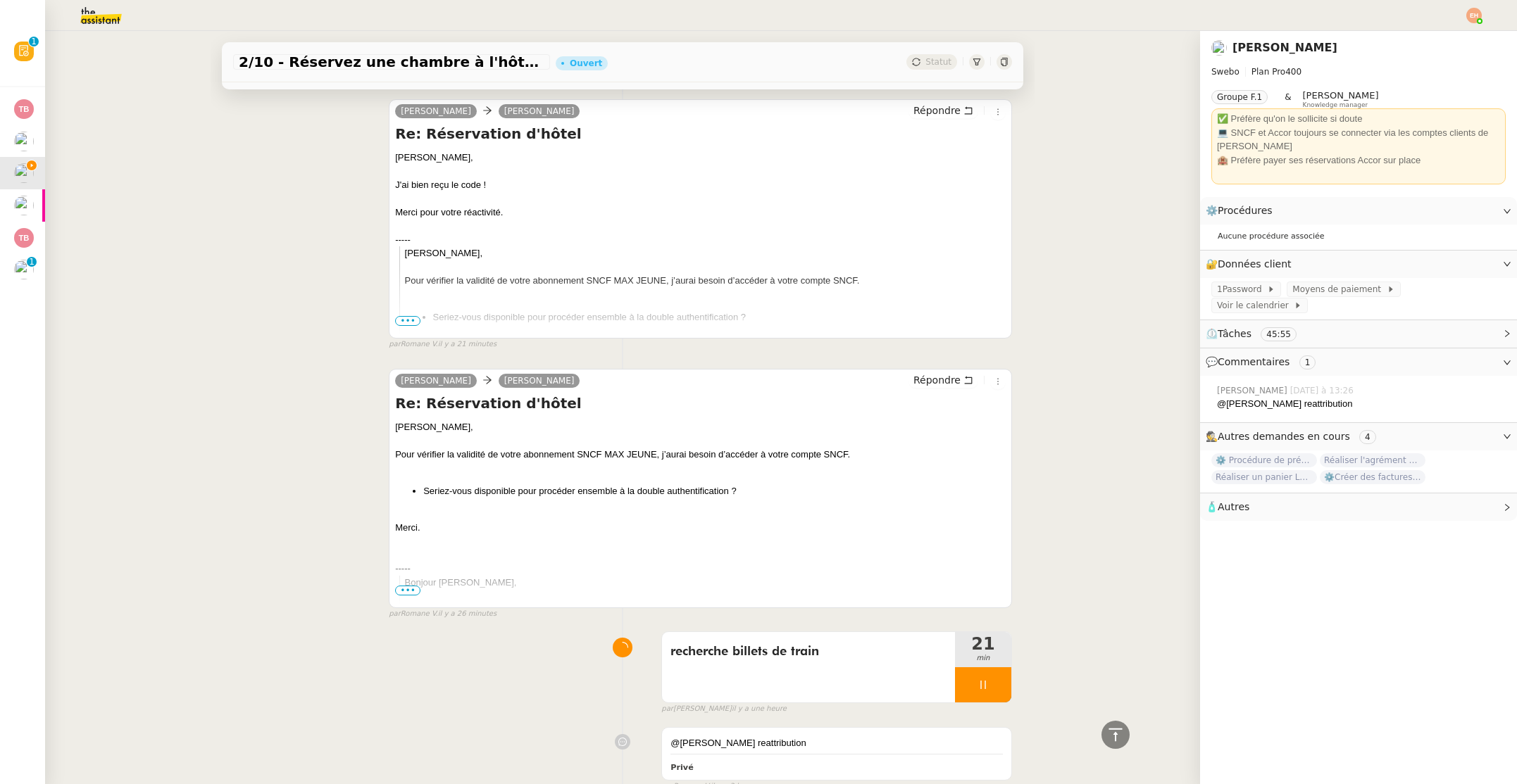
click at [981, 683] on icon at bounding box center [983, 685] width 11 height 11
drag, startPoint x: 997, startPoint y: 683, endPoint x: 986, endPoint y: 676, distance: 13.0
click at [997, 683] on icon at bounding box center [997, 685] width 11 height 11
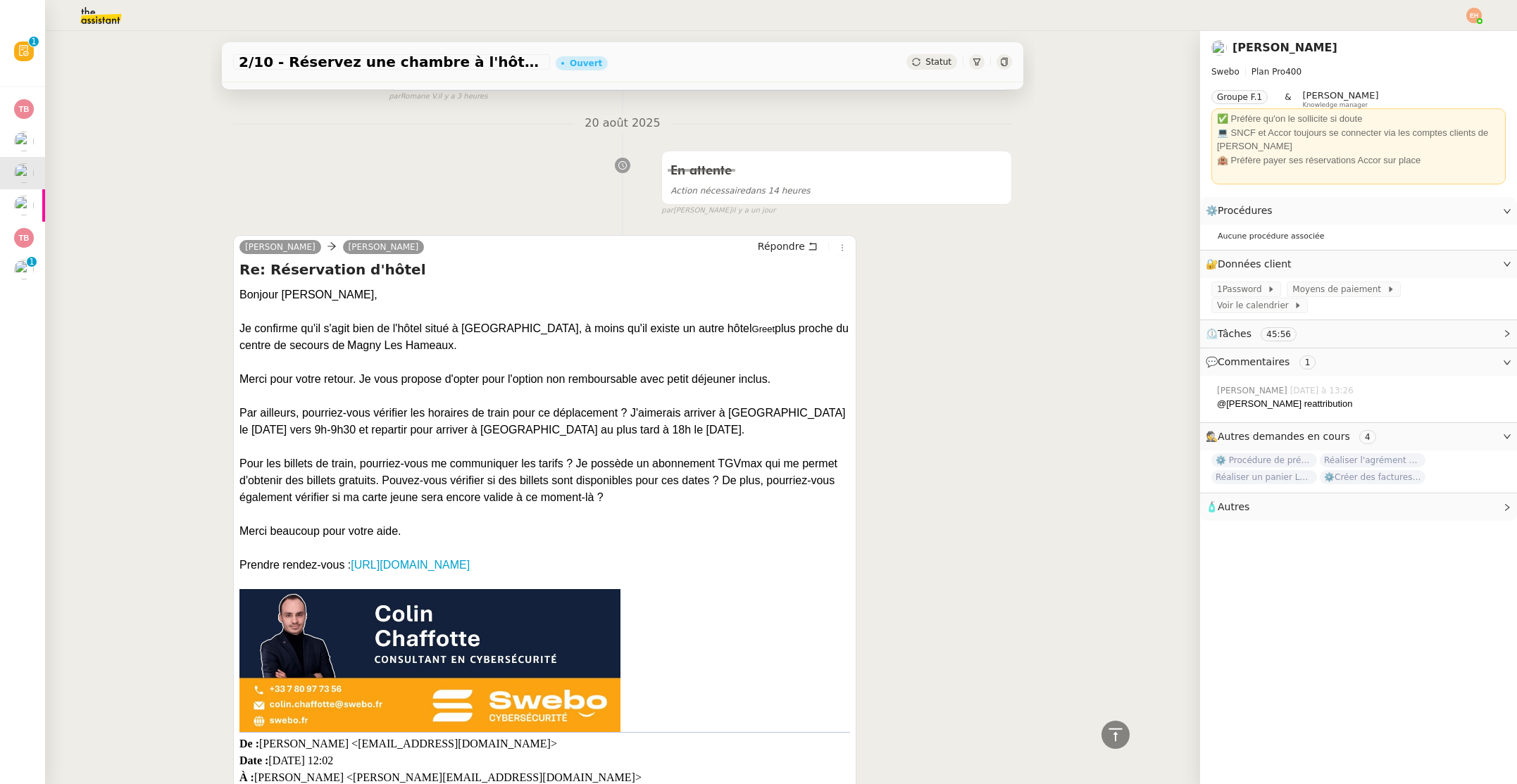
scroll to position [1472, 0]
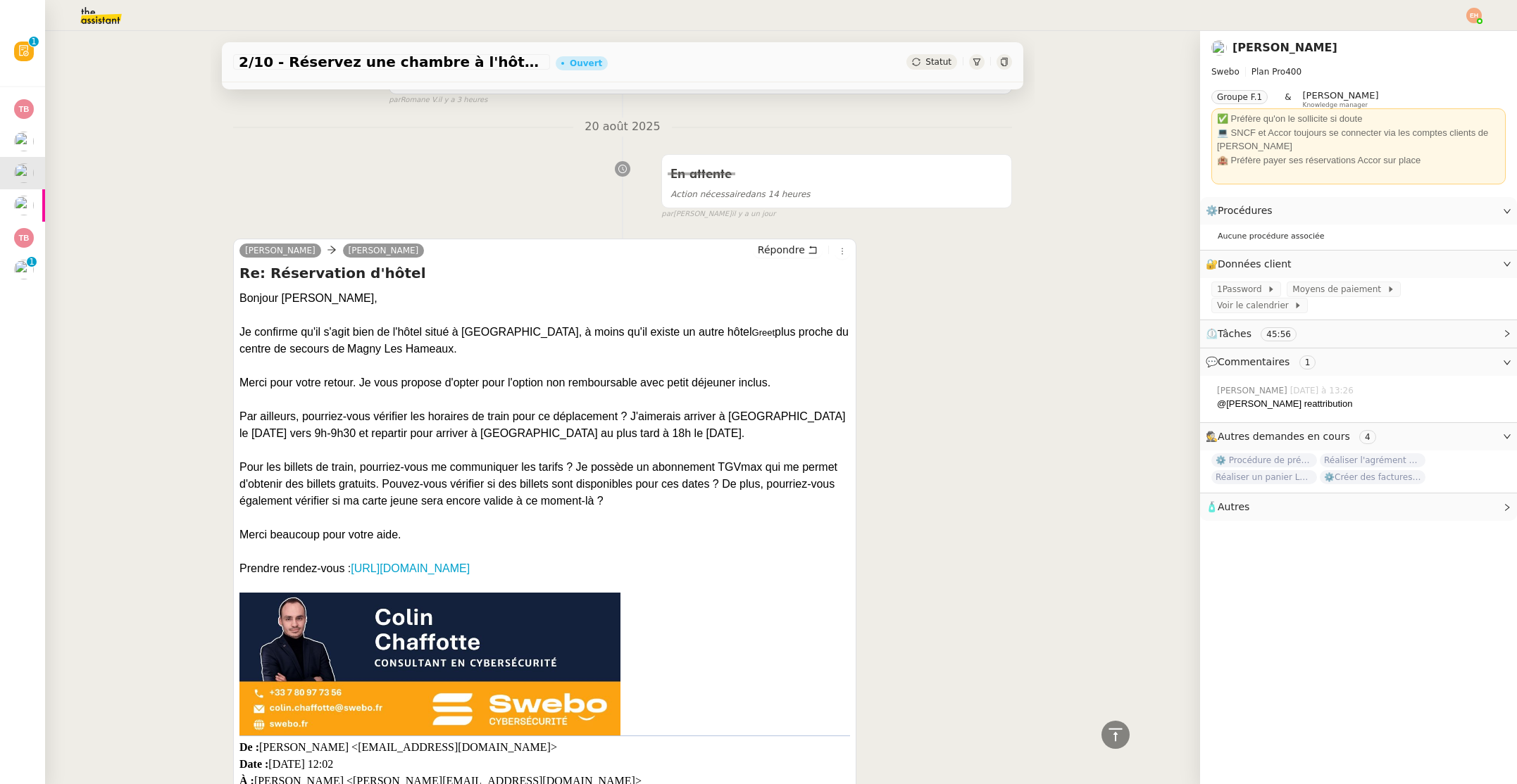
click at [503, 342] on div "Je confirme qu'il s'agit bien de l'hôtel situé à [GEOGRAPHIC_DATA], à moins qu'…" at bounding box center [544, 340] width 610 height 34
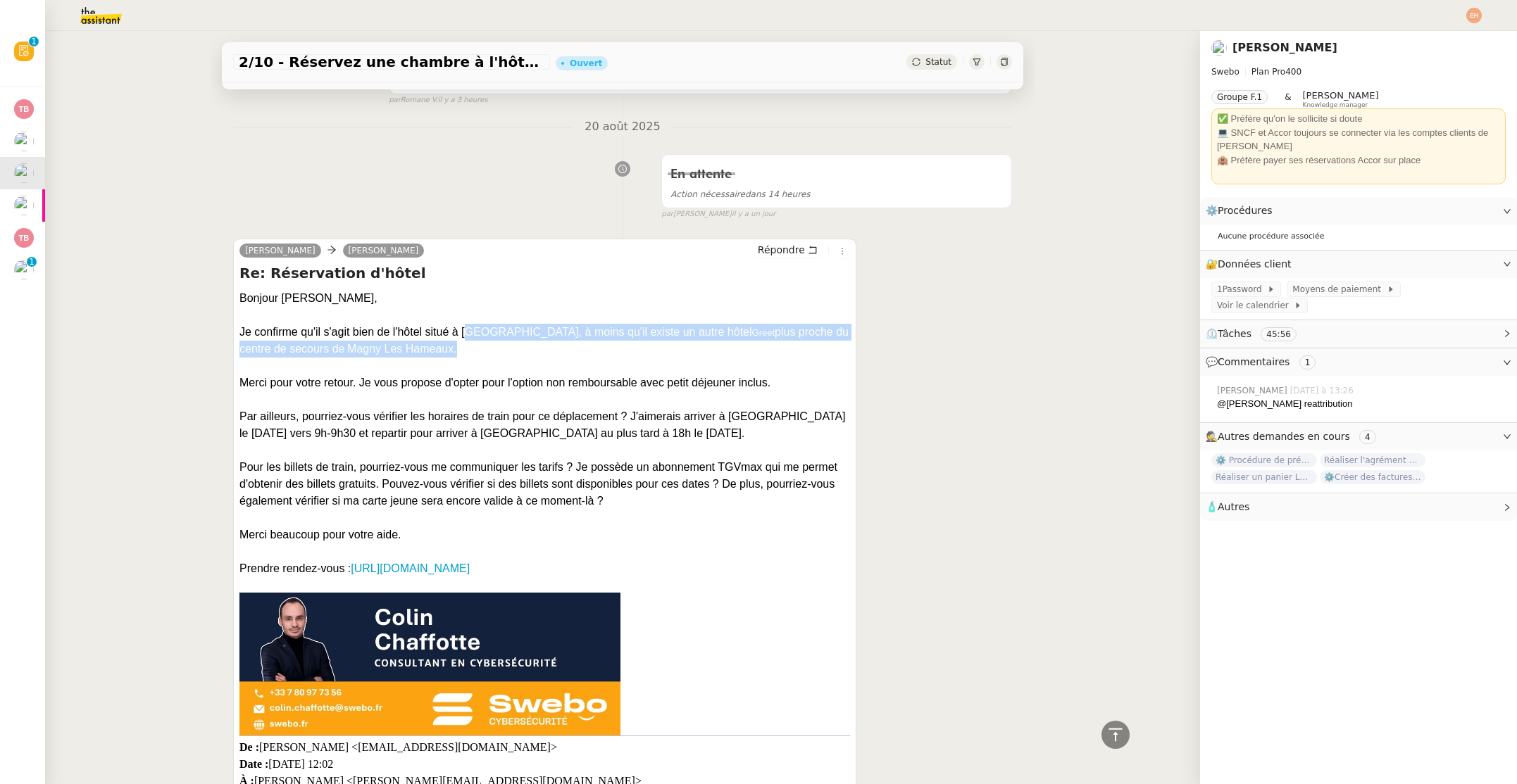
drag, startPoint x: 467, startPoint y: 333, endPoint x: 735, endPoint y: 343, distance: 268.2
click at [735, 343] on div "Je confirme qu'il s'agit bien de l'hôtel situé à [GEOGRAPHIC_DATA], à moins qu'…" at bounding box center [544, 340] width 610 height 34
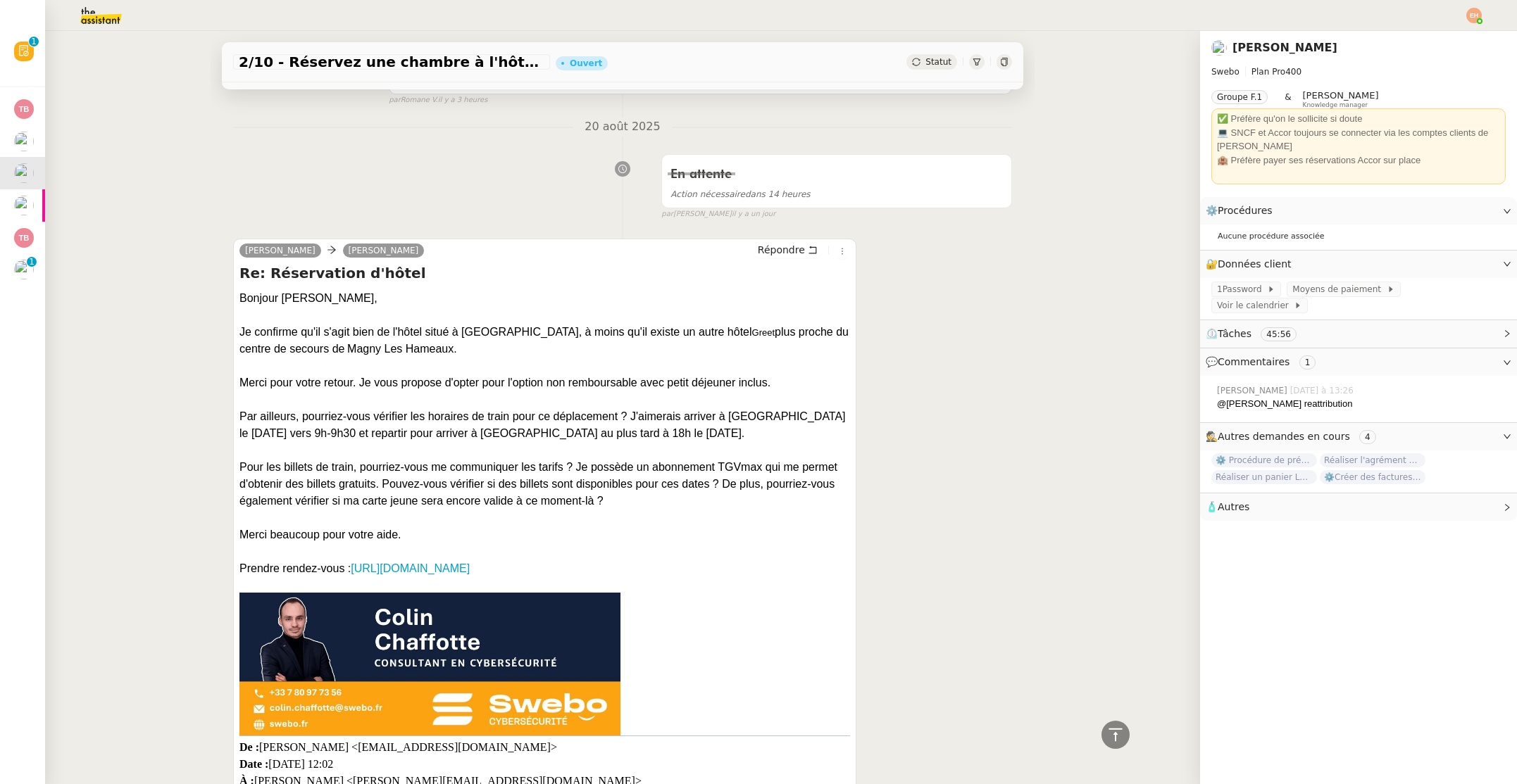
drag, startPoint x: 609, startPoint y: 347, endPoint x: 591, endPoint y: 348, distance: 18.0
click at [605, 348] on div "Je confirme qu'il s'agit bien de l'hôtel situé à [GEOGRAPHIC_DATA], à moins qu'…" at bounding box center [544, 340] width 610 height 34
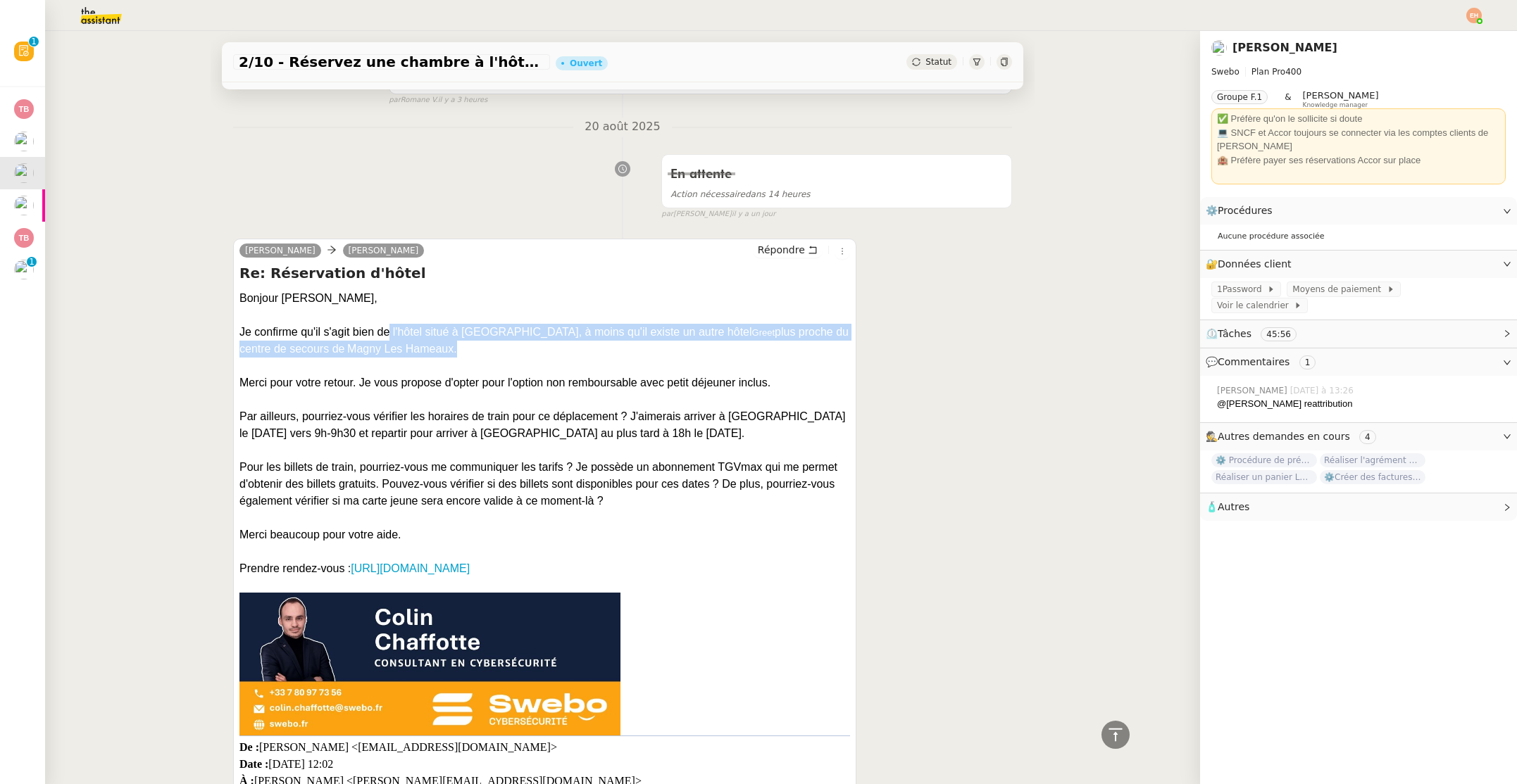
drag, startPoint x: 490, startPoint y: 347, endPoint x: 390, endPoint y: 333, distance: 101.0
click at [390, 333] on div "Je confirme qu'il s'agit bien de l'hôtel situé à [GEOGRAPHIC_DATA], à moins qu'…" at bounding box center [544, 340] width 610 height 34
copy div "l'hôtel situé à [GEOGRAPHIC_DATA], à moins qu'il existe un autre hôtel Greet pl…"
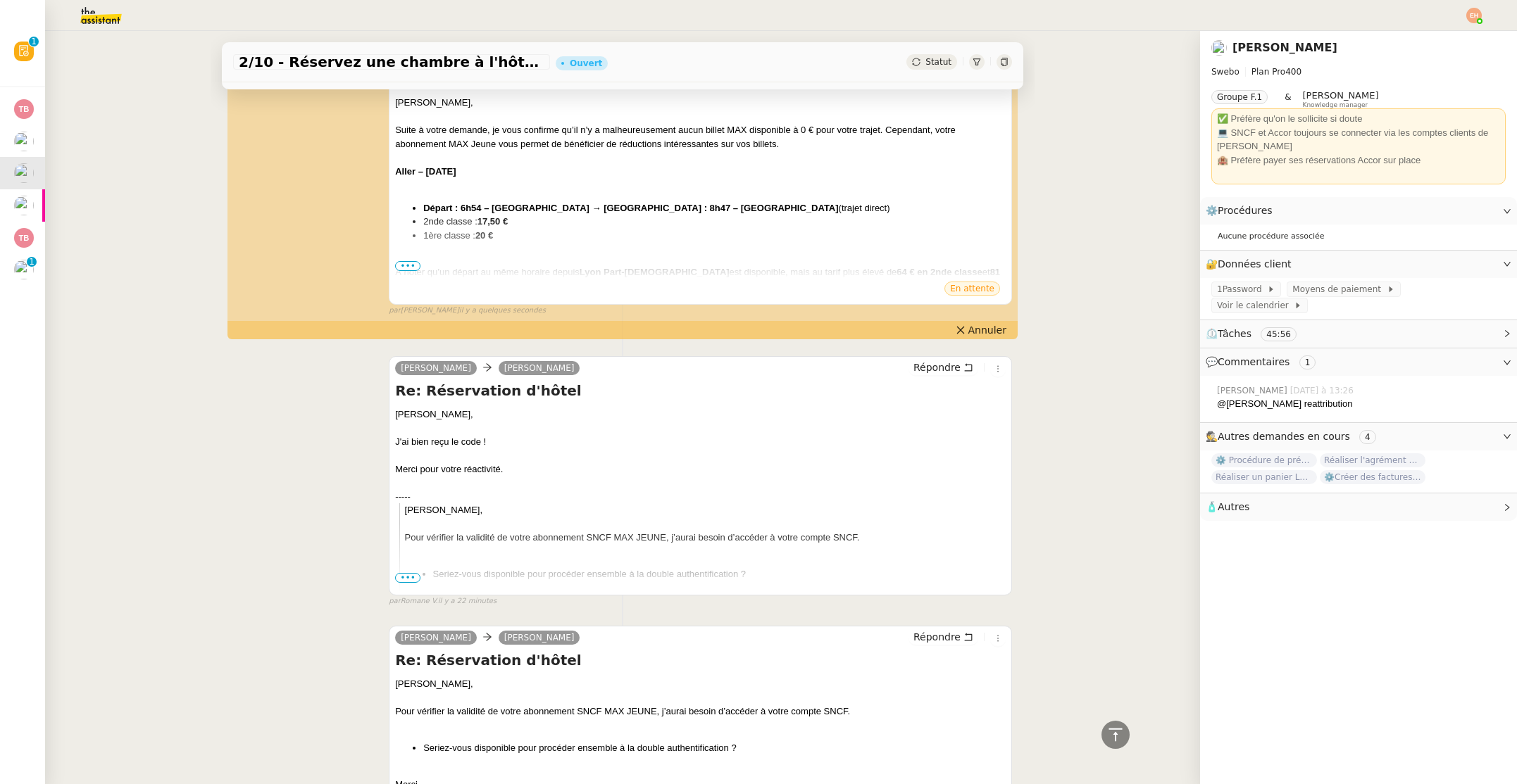
scroll to position [249, 0]
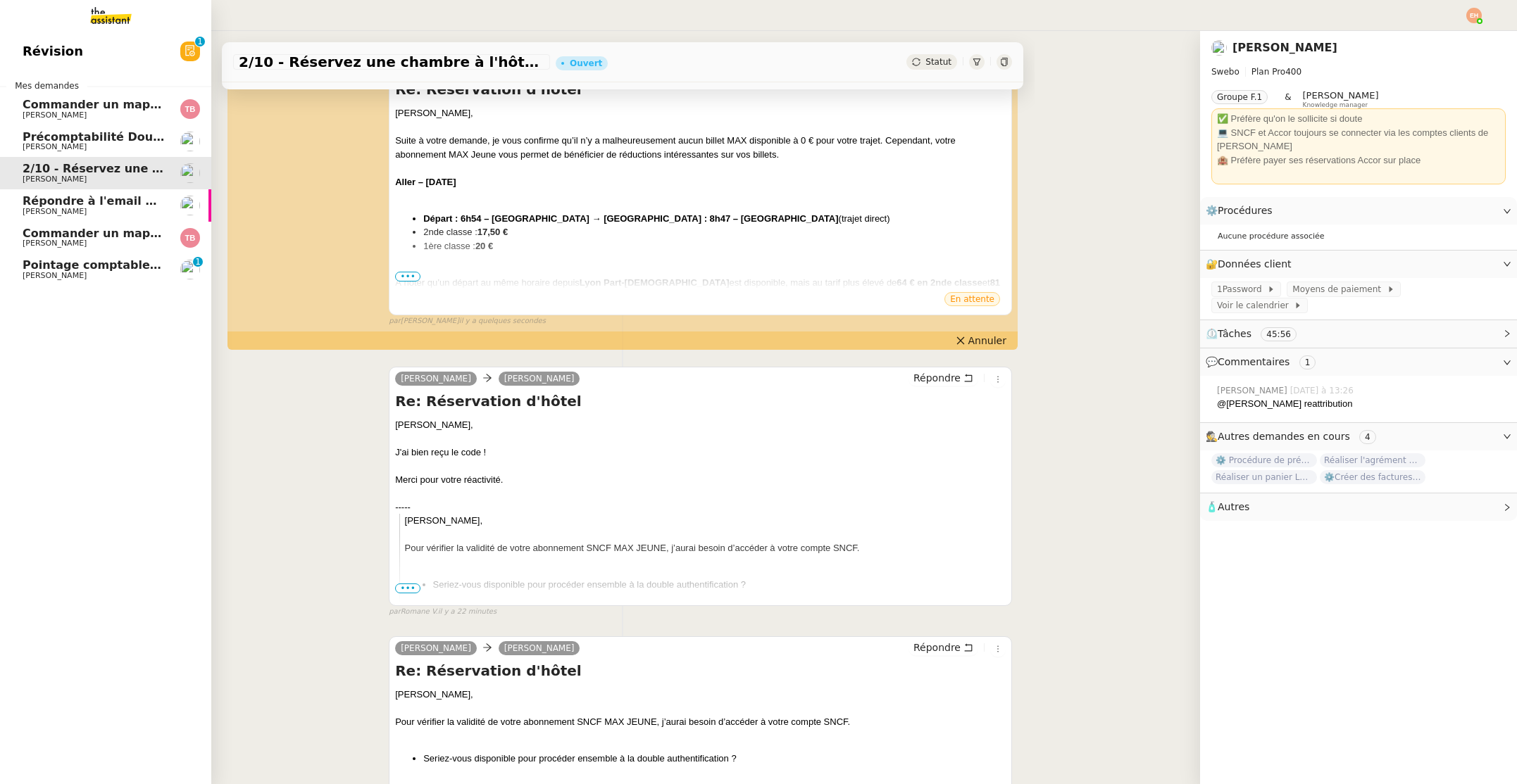
click at [41, 267] on span "Pointage comptable - août 2025" at bounding box center [124, 265] width 204 height 13
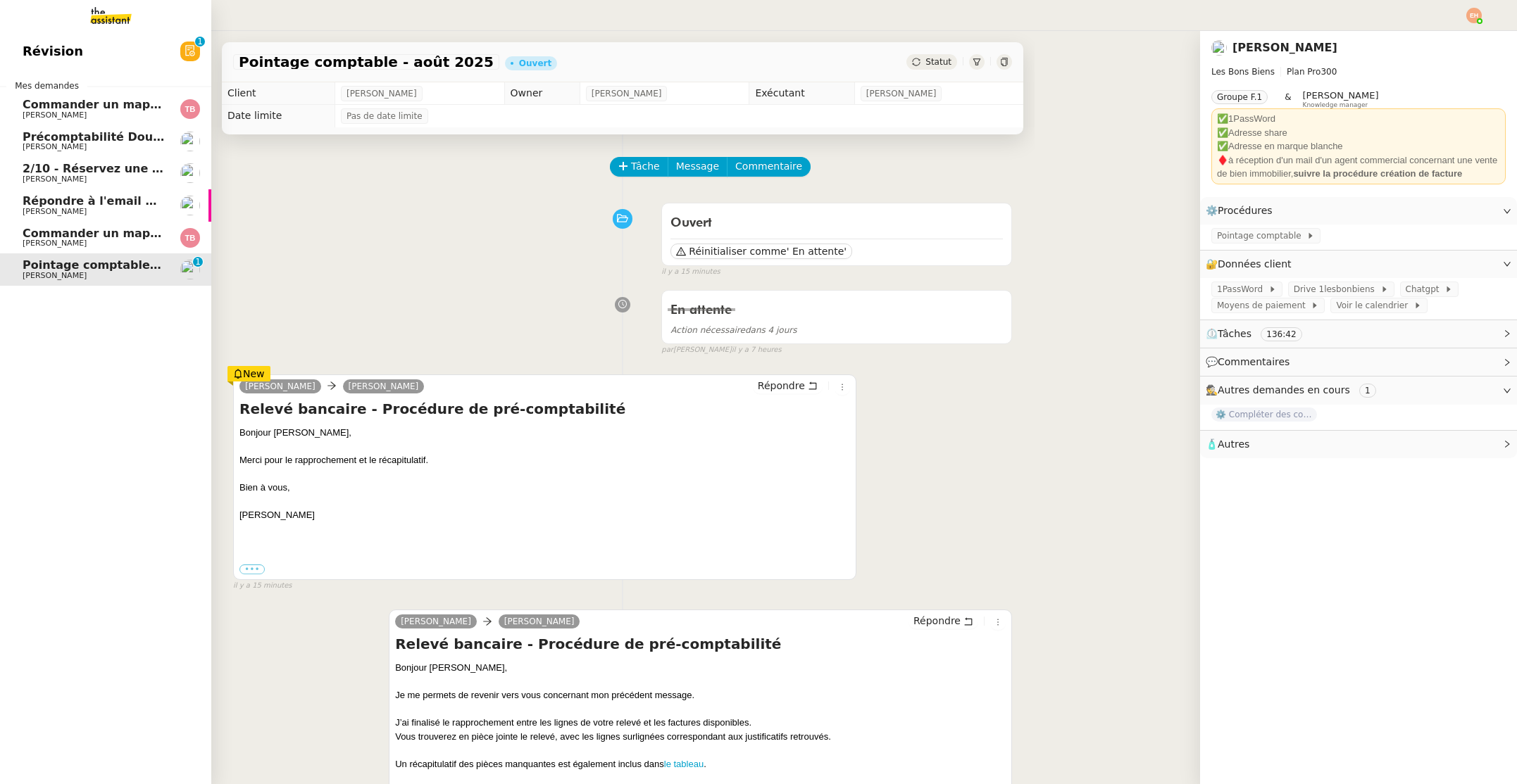
click at [27, 236] on span "Commander un mapping pour Afigec" at bounding box center [138, 233] width 232 height 13
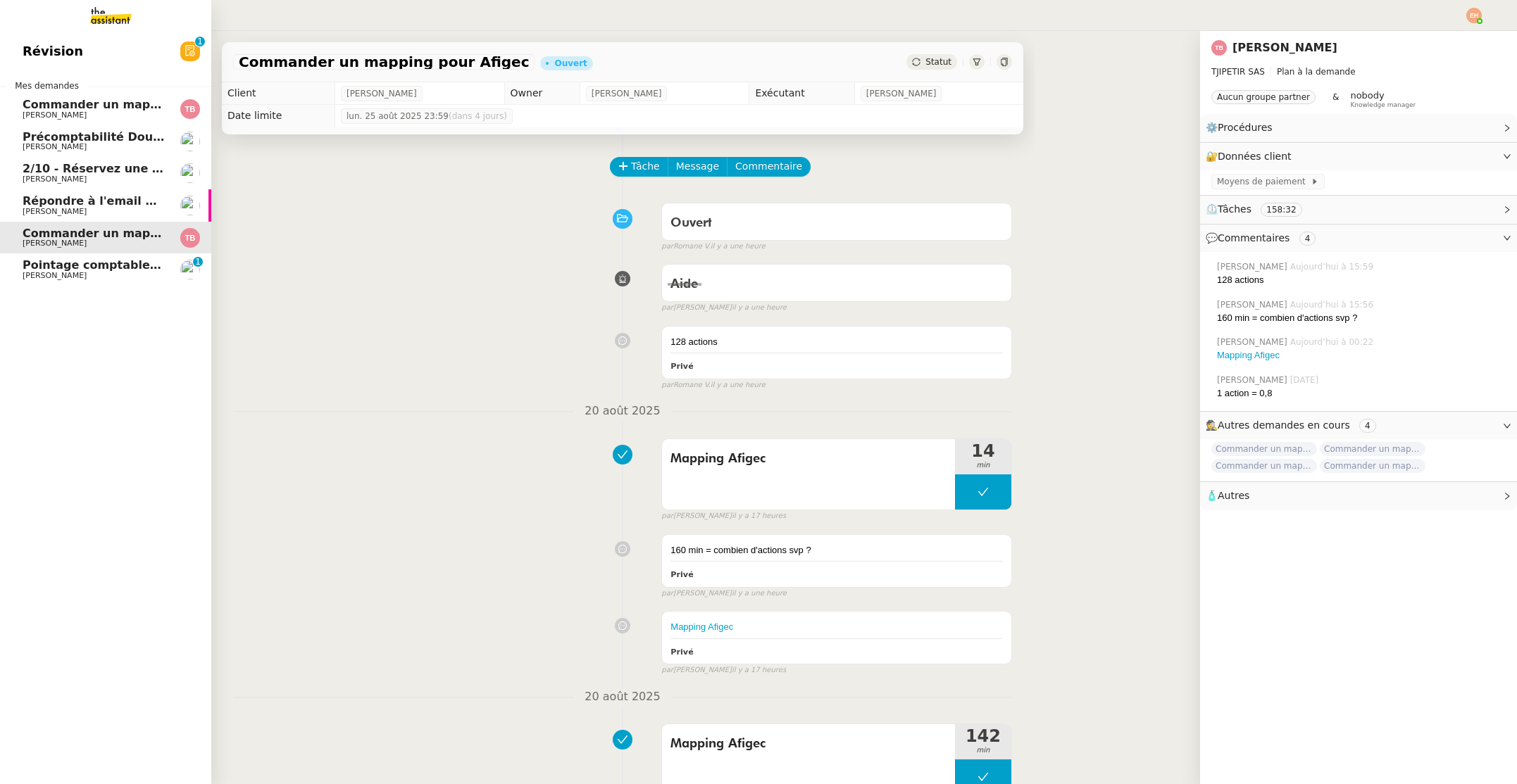
click at [48, 212] on span "[PERSON_NAME]" at bounding box center [54, 211] width 64 height 9
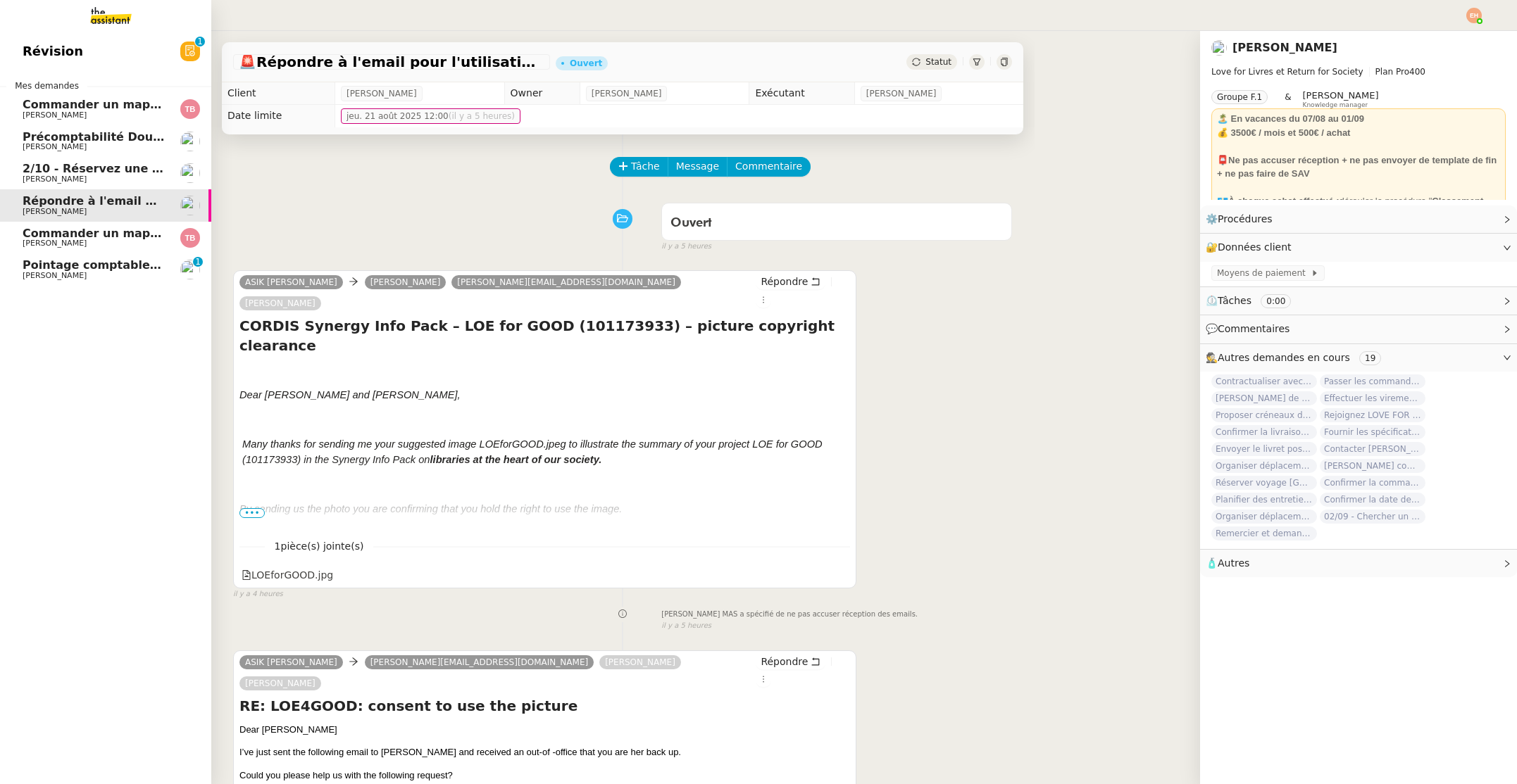
click at [85, 165] on span "2/10 - Réservez une chambre à l'hôtel Greet" at bounding box center [162, 168] width 279 height 13
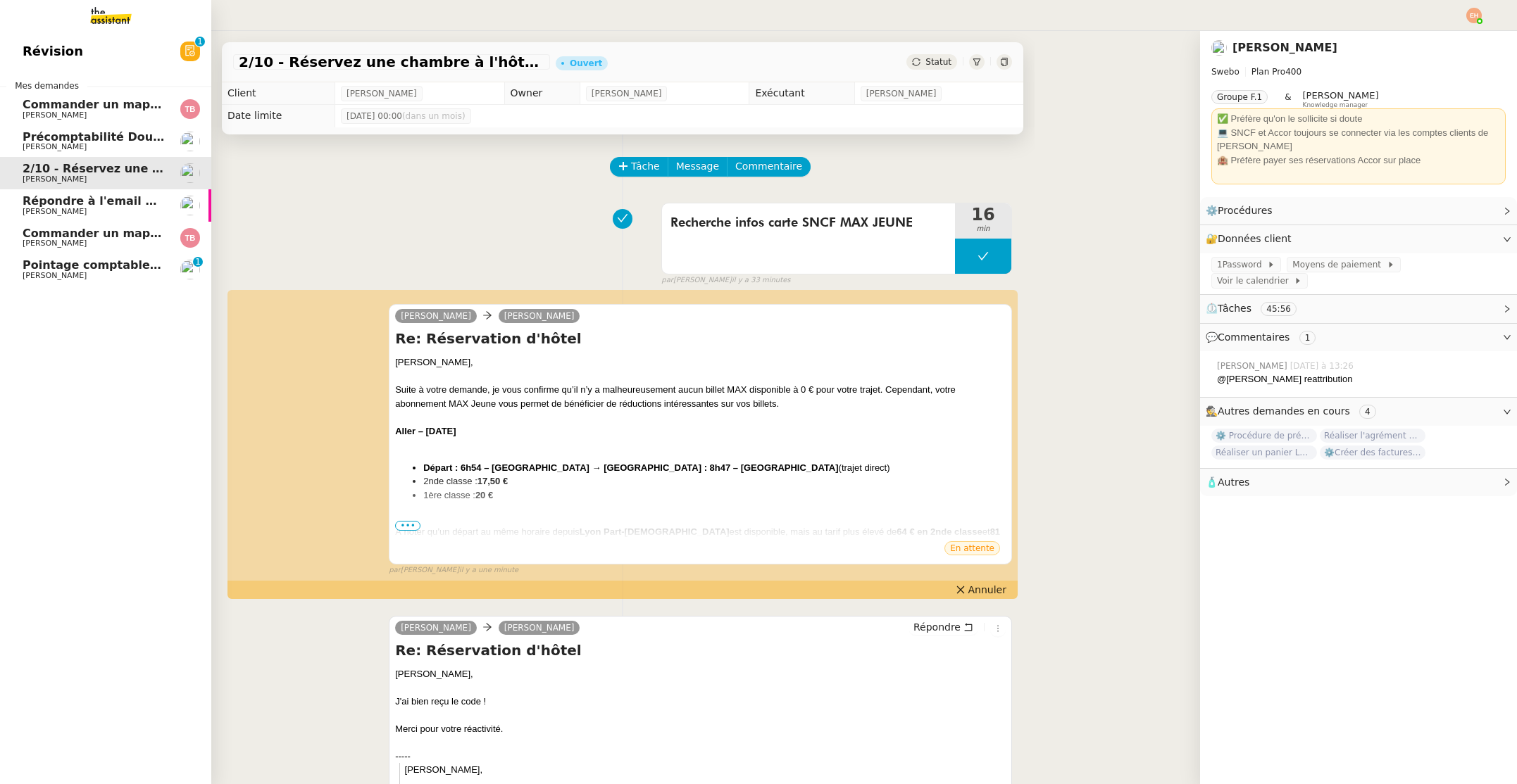
click at [92, 131] on span "Précomptabilité Dougs- août 2025" at bounding box center [131, 137] width 218 height 13
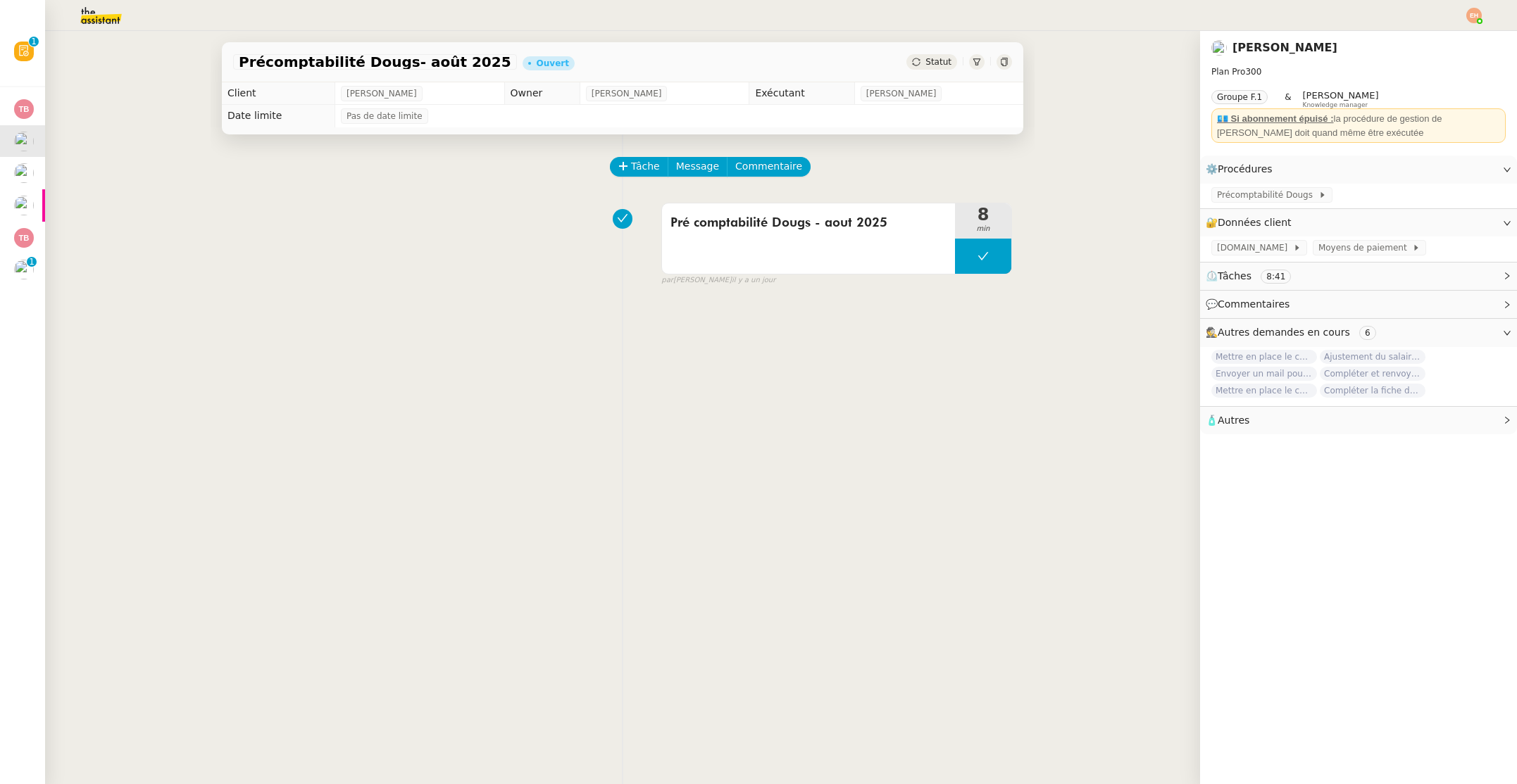
click at [47, 171] on div "Précomptabilité Dougs- [DATE] Ouvert Statut Client [PERSON_NAME] Owner [PERSON_…" at bounding box center [623, 407] width 1155 height 753
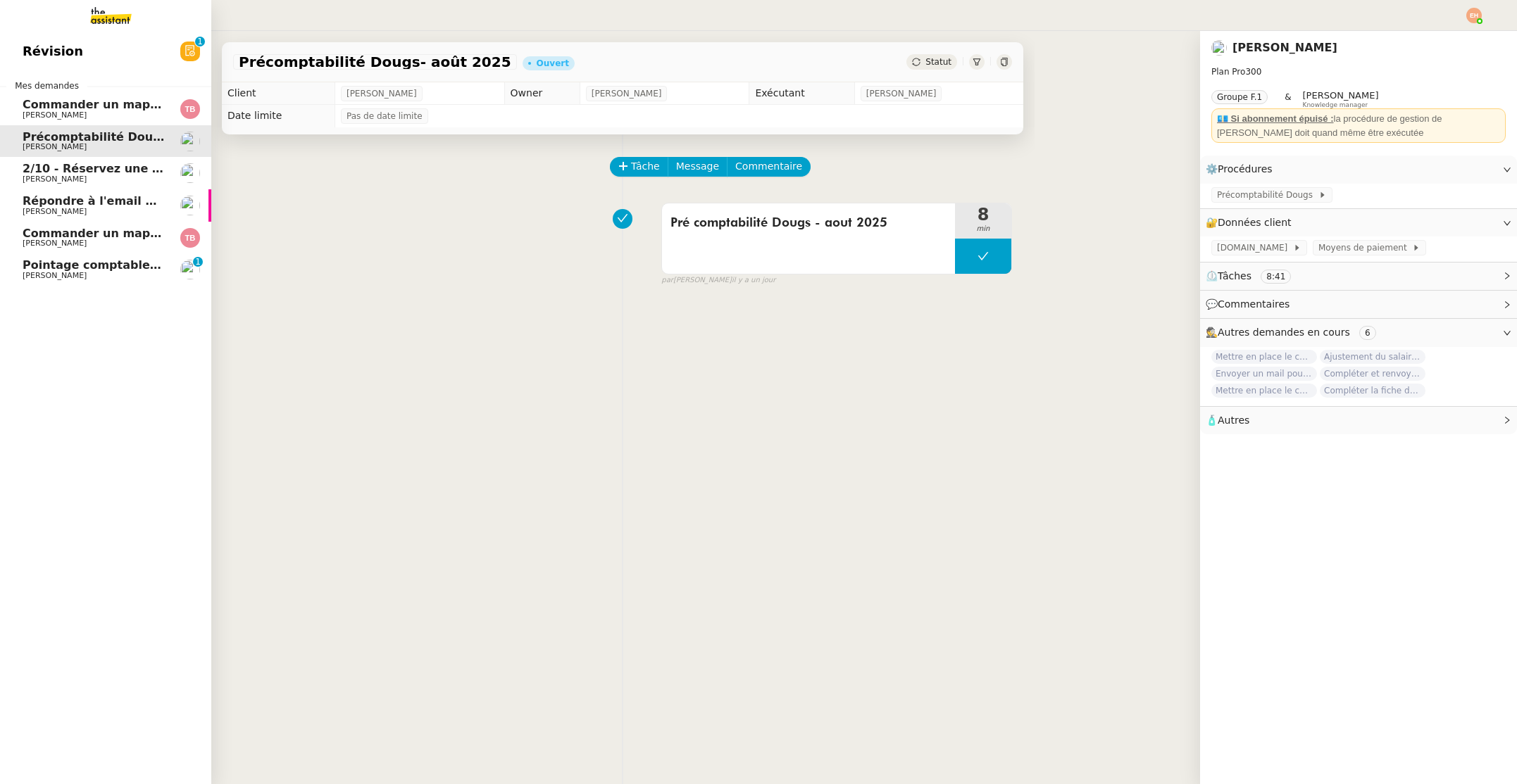
click at [30, 171] on span "2/10 - Réservez une chambre à l'hôtel Greet" at bounding box center [162, 168] width 279 height 13
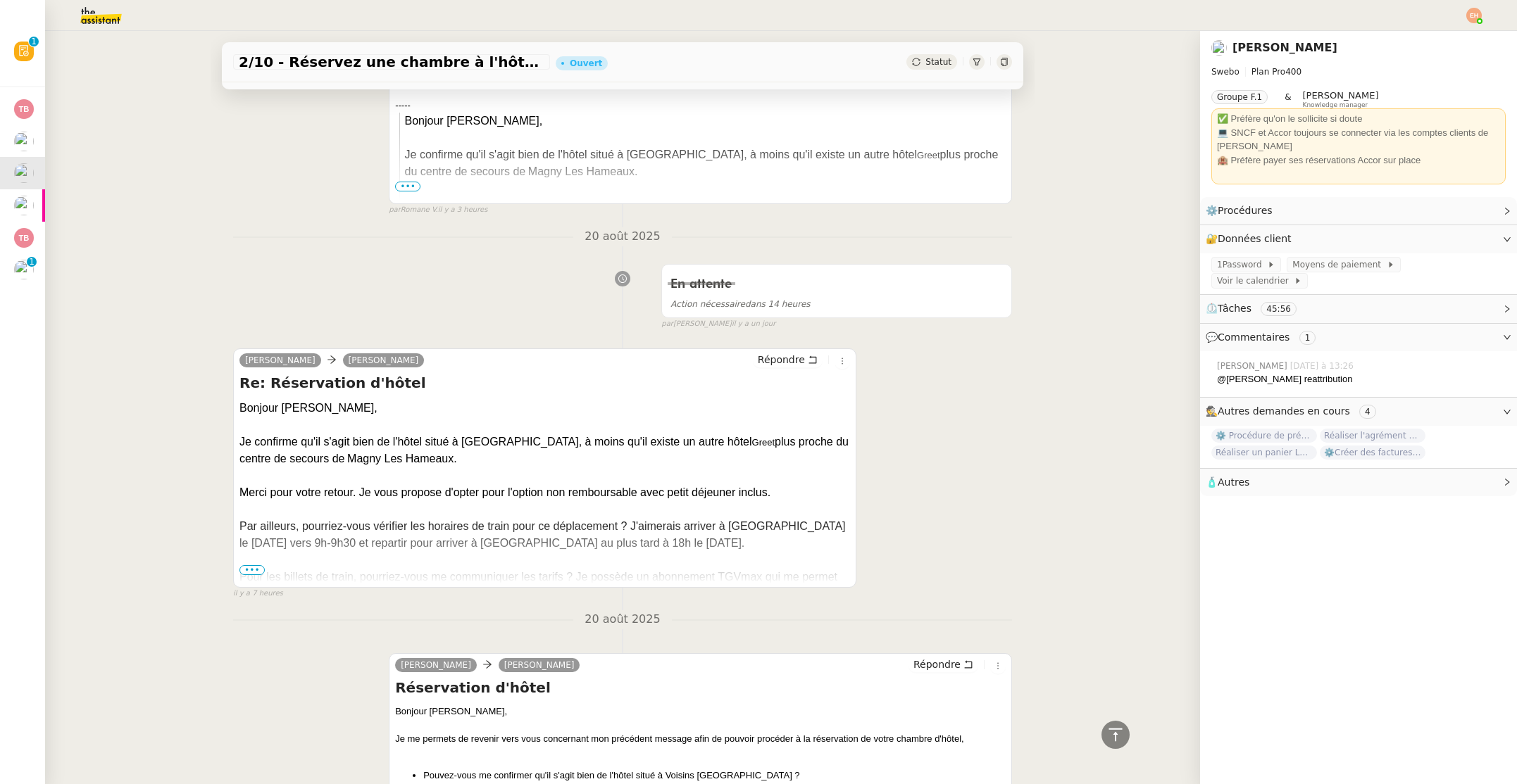
scroll to position [1386, 0]
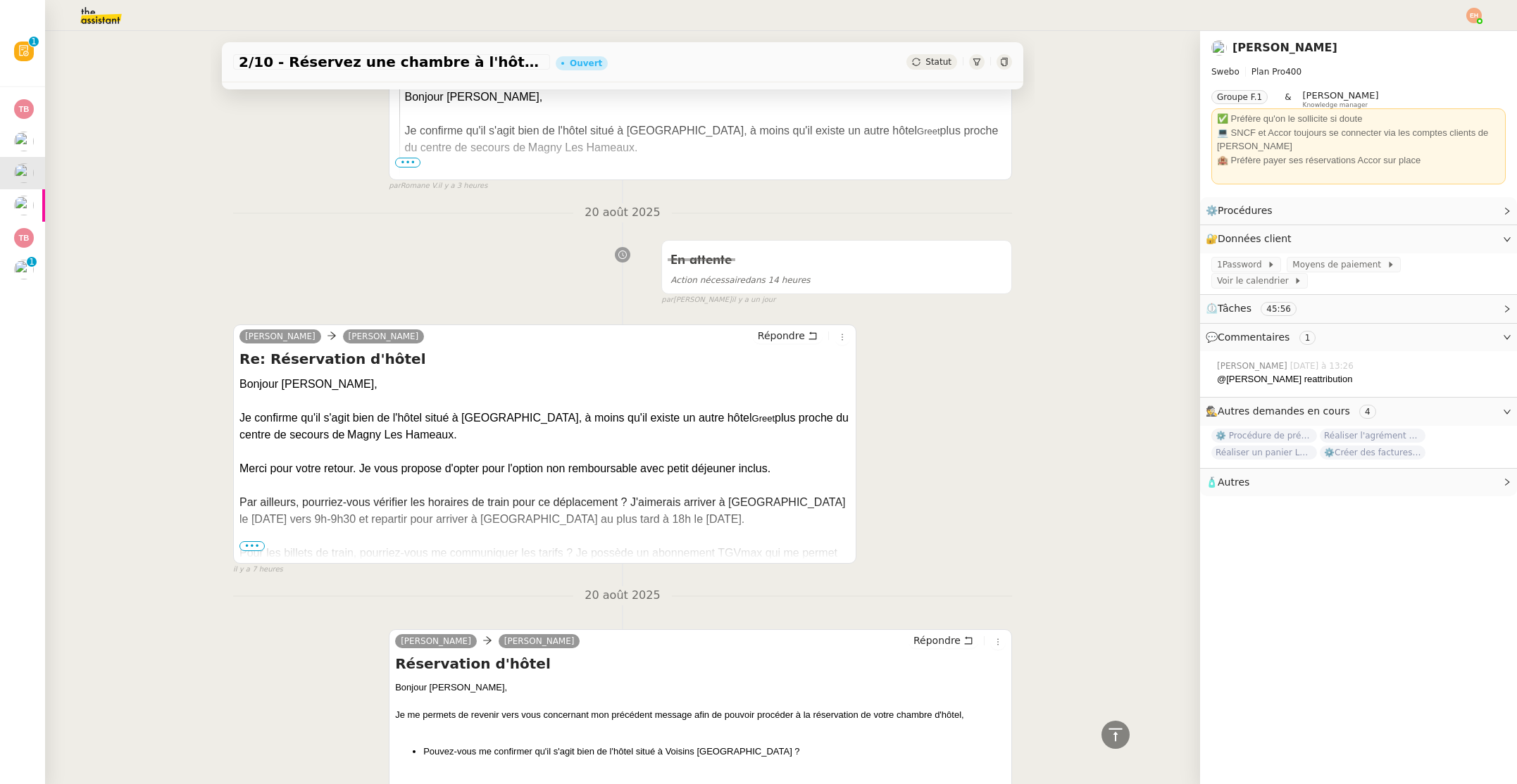
click at [255, 543] on span "•••" at bounding box center [251, 546] width 25 height 10
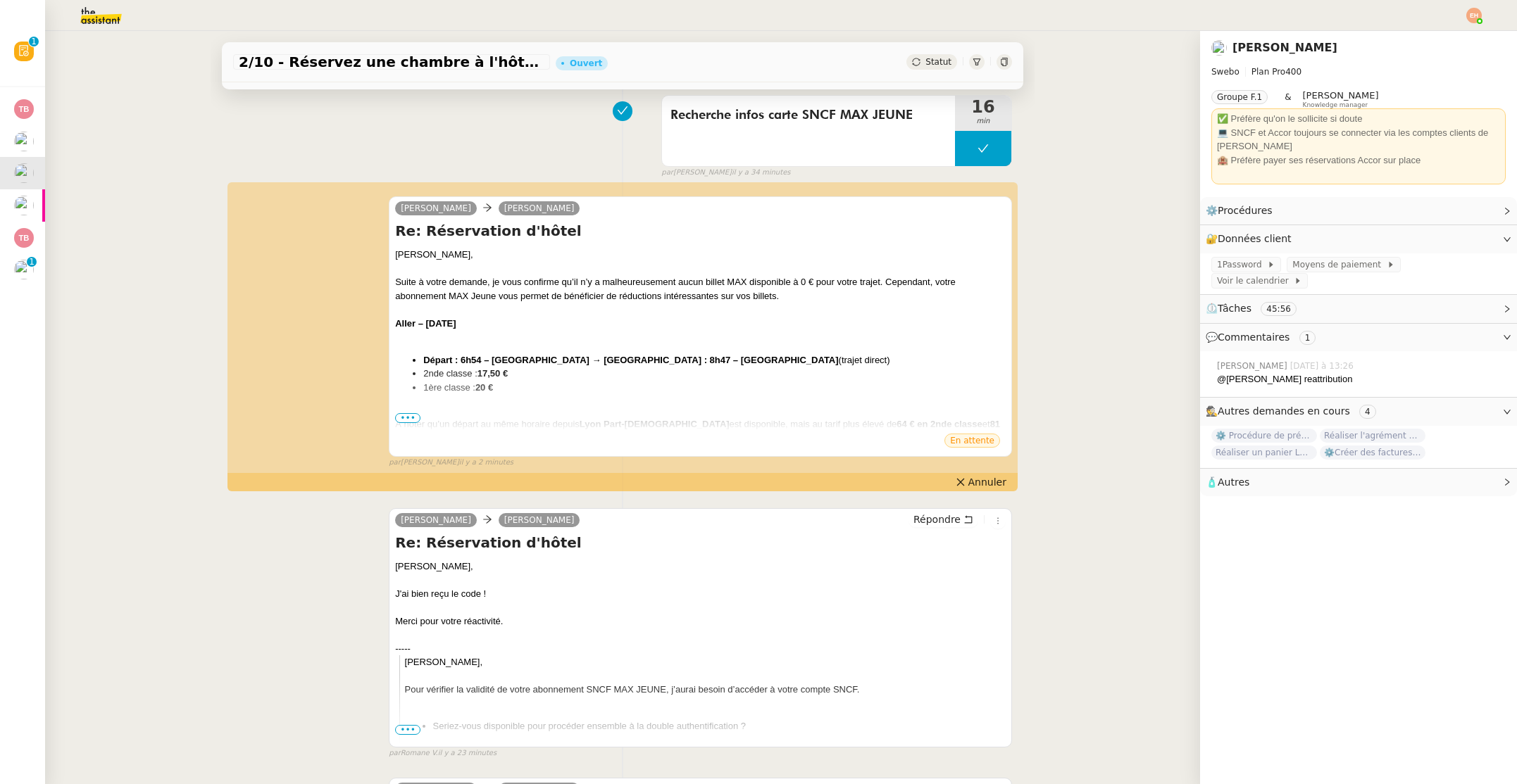
scroll to position [0, 0]
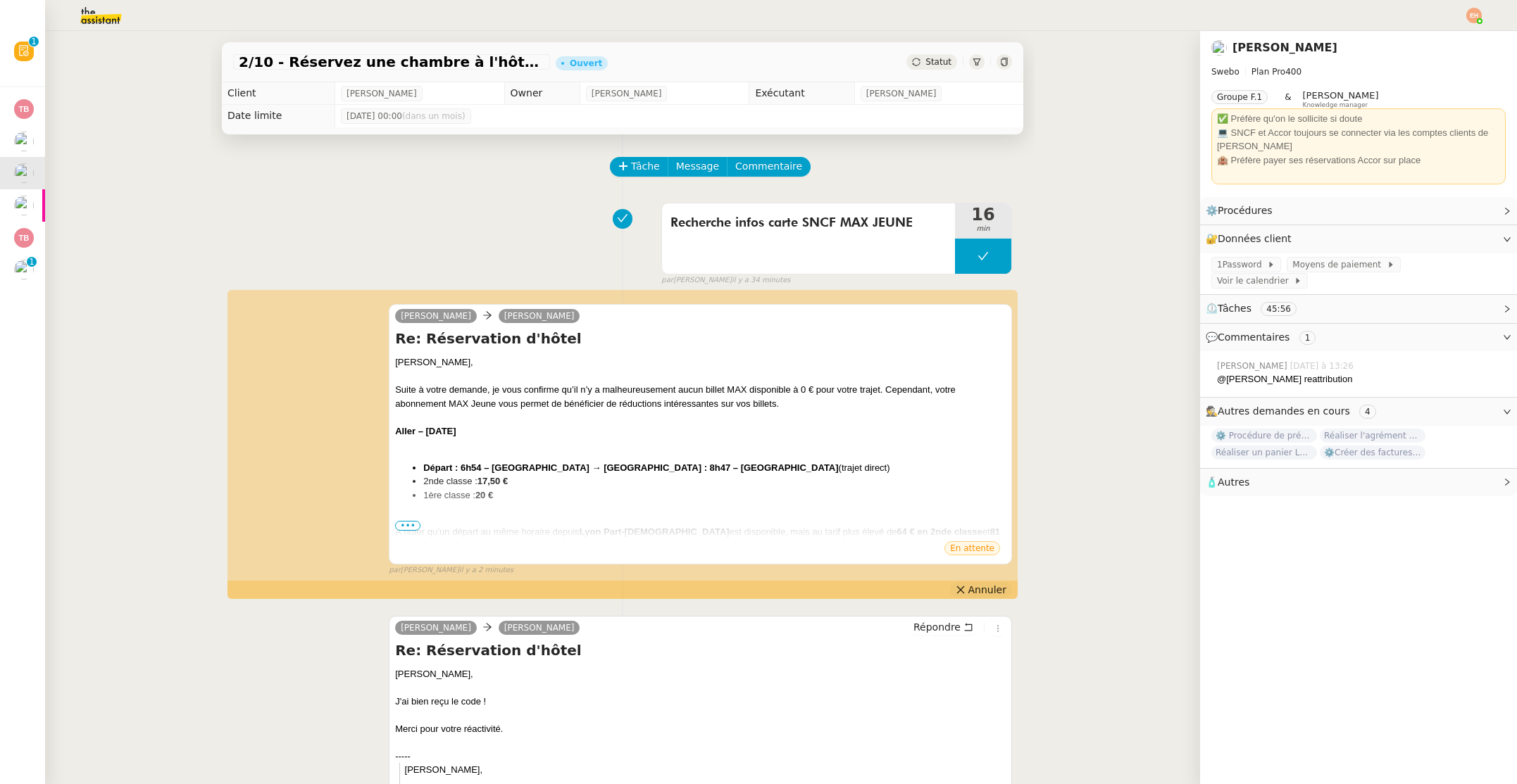
drag, startPoint x: 981, startPoint y: 585, endPoint x: 937, endPoint y: 567, distance: 47.5
click at [981, 585] on span "Annuler" at bounding box center [987, 589] width 38 height 14
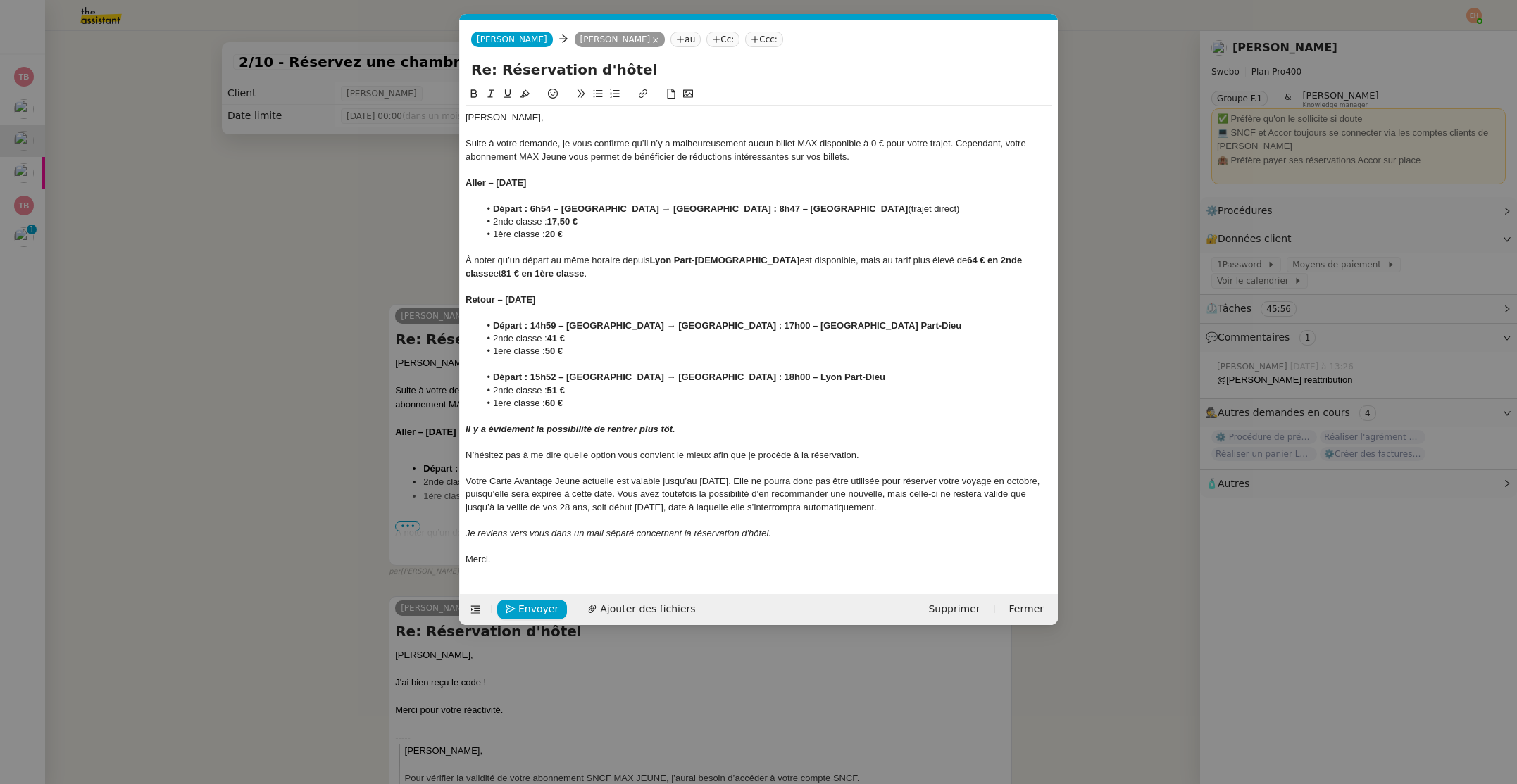
scroll to position [0, 30]
click at [290, 289] on nz-modal-container "Service TA - VOYAGE - PROPOSITION GLOBALE A utiliser dans le cadre de propositi…" at bounding box center [758, 392] width 1517 height 784
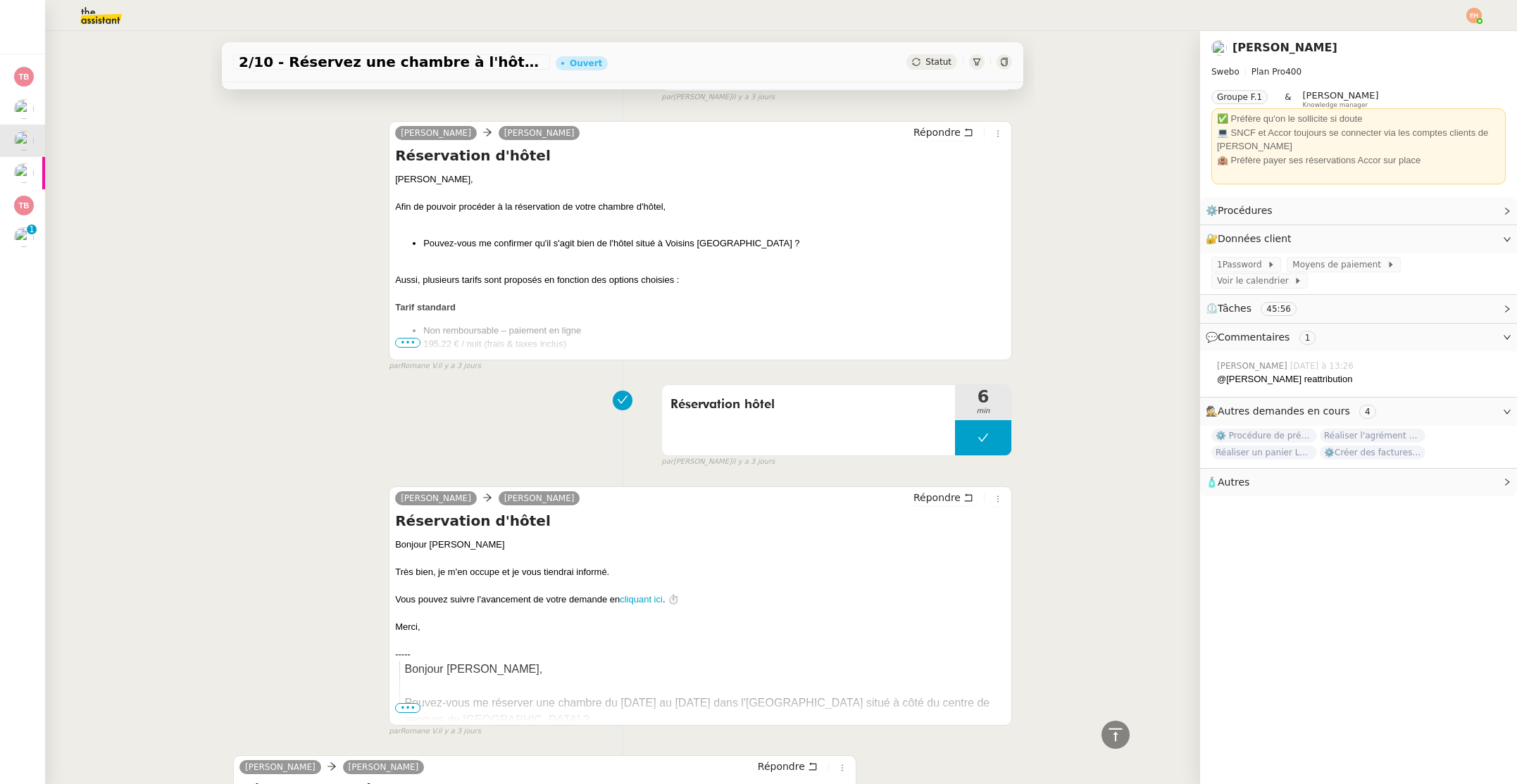
scroll to position [4357, 0]
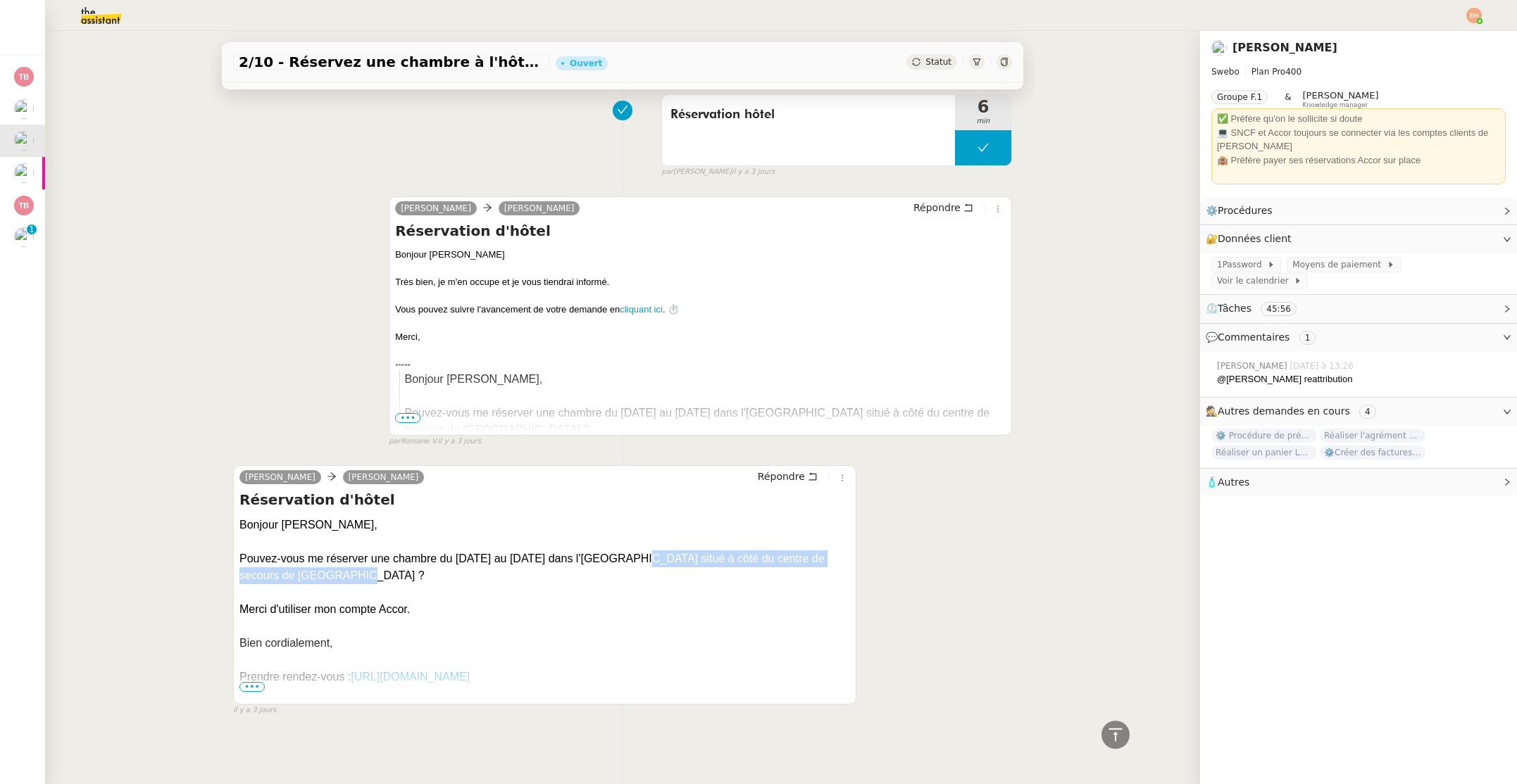
drag, startPoint x: 619, startPoint y: 560, endPoint x: 310, endPoint y: 576, distance: 309.4
click at [310, 575] on div "Pouvez-vous me réserver une chambre du [DATE] au [DATE] dans l'[GEOGRAPHIC_DATA…" at bounding box center [544, 566] width 610 height 34
copy div "situé à côté du centre de secours de [GEOGRAPHIC_DATA]"
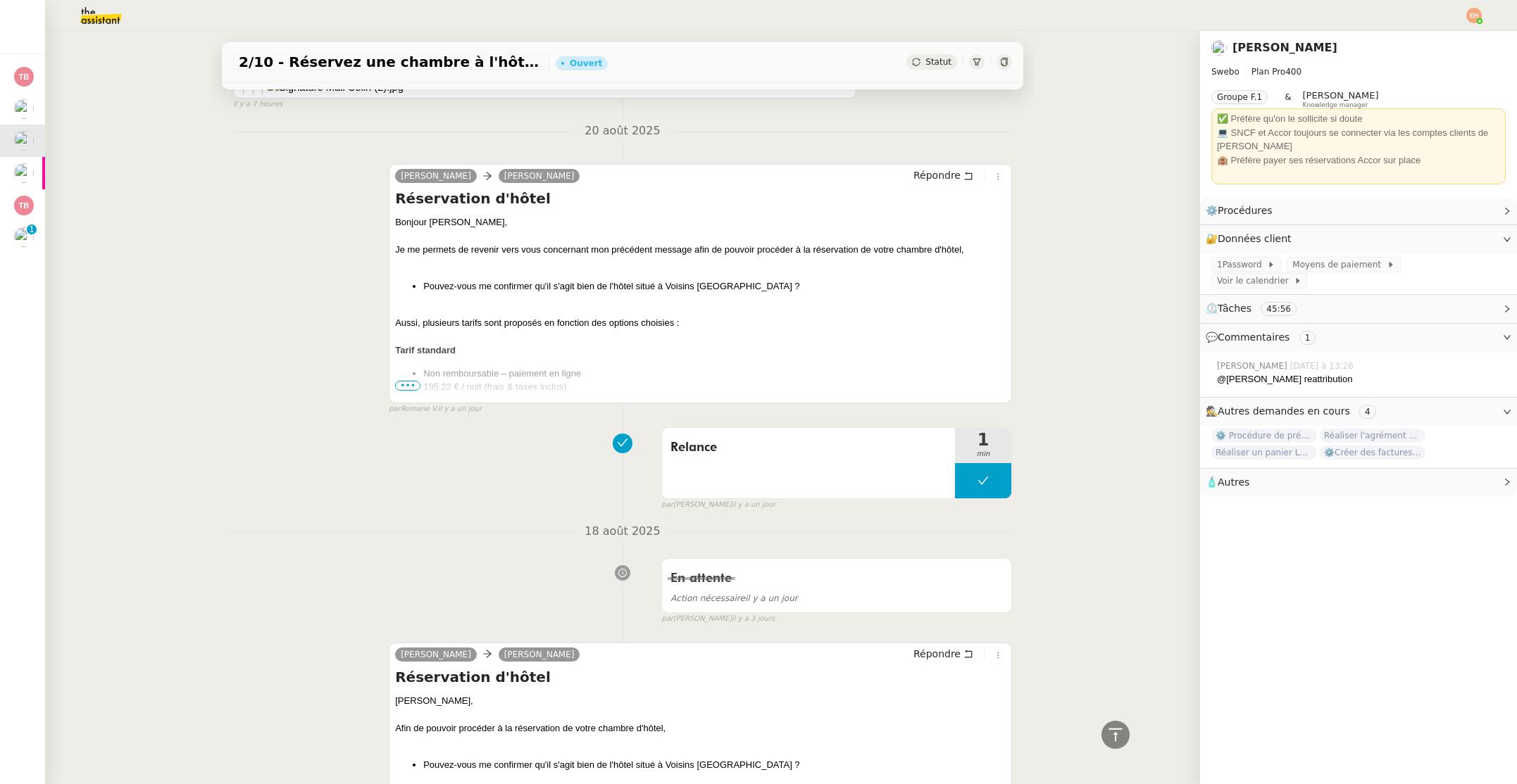
scroll to position [3613, 0]
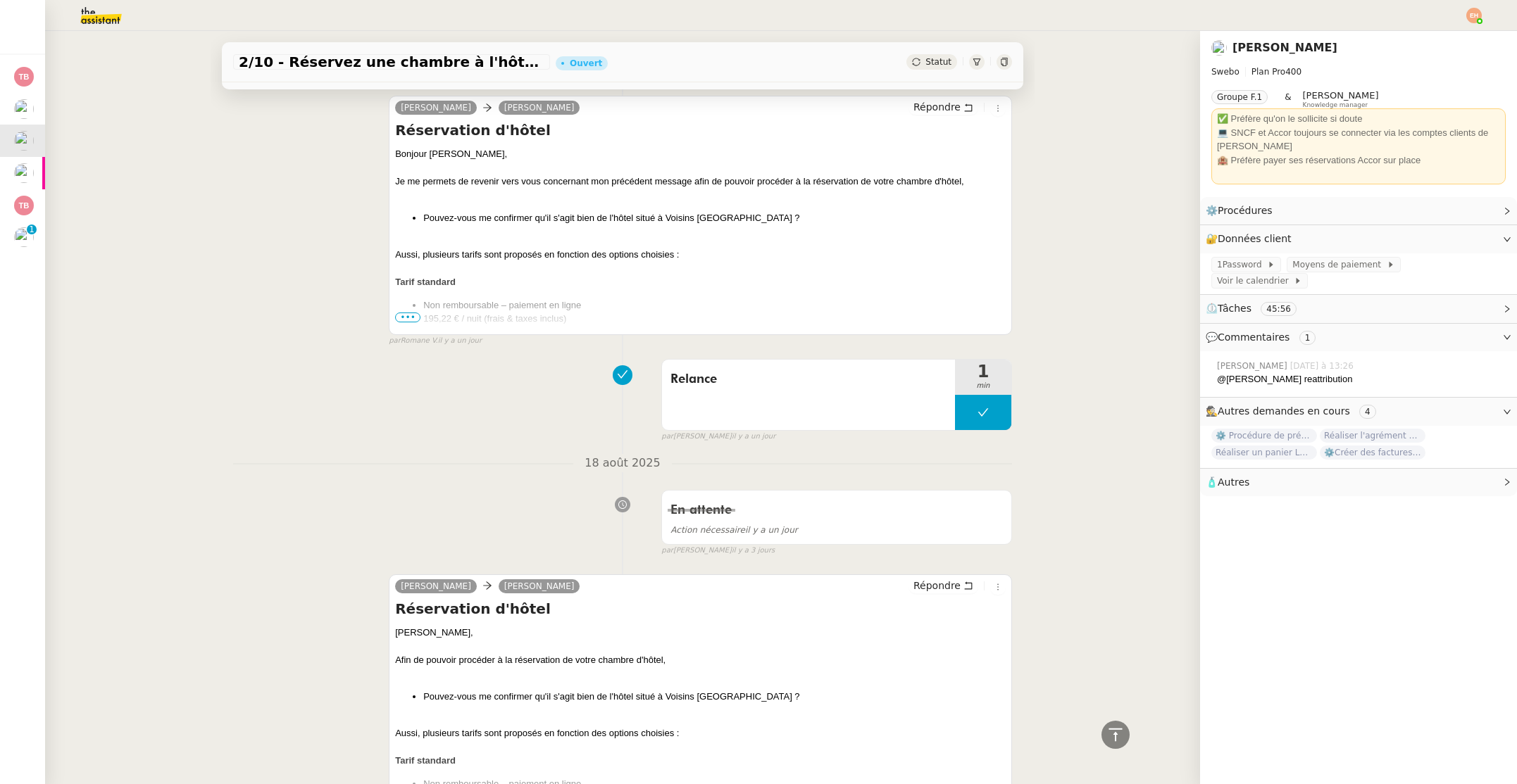
click at [408, 318] on span "•••" at bounding box center [407, 318] width 25 height 10
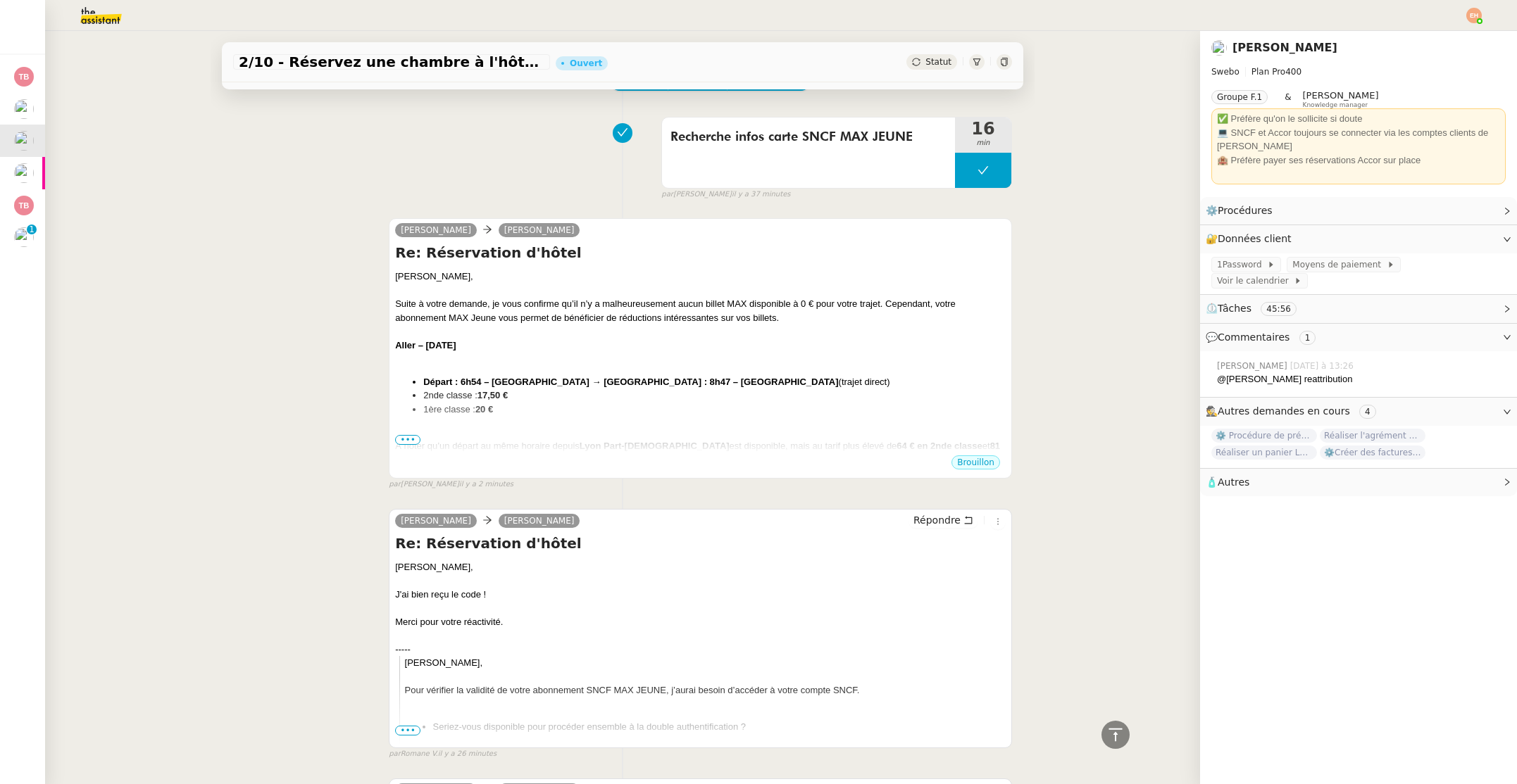
scroll to position [0, 0]
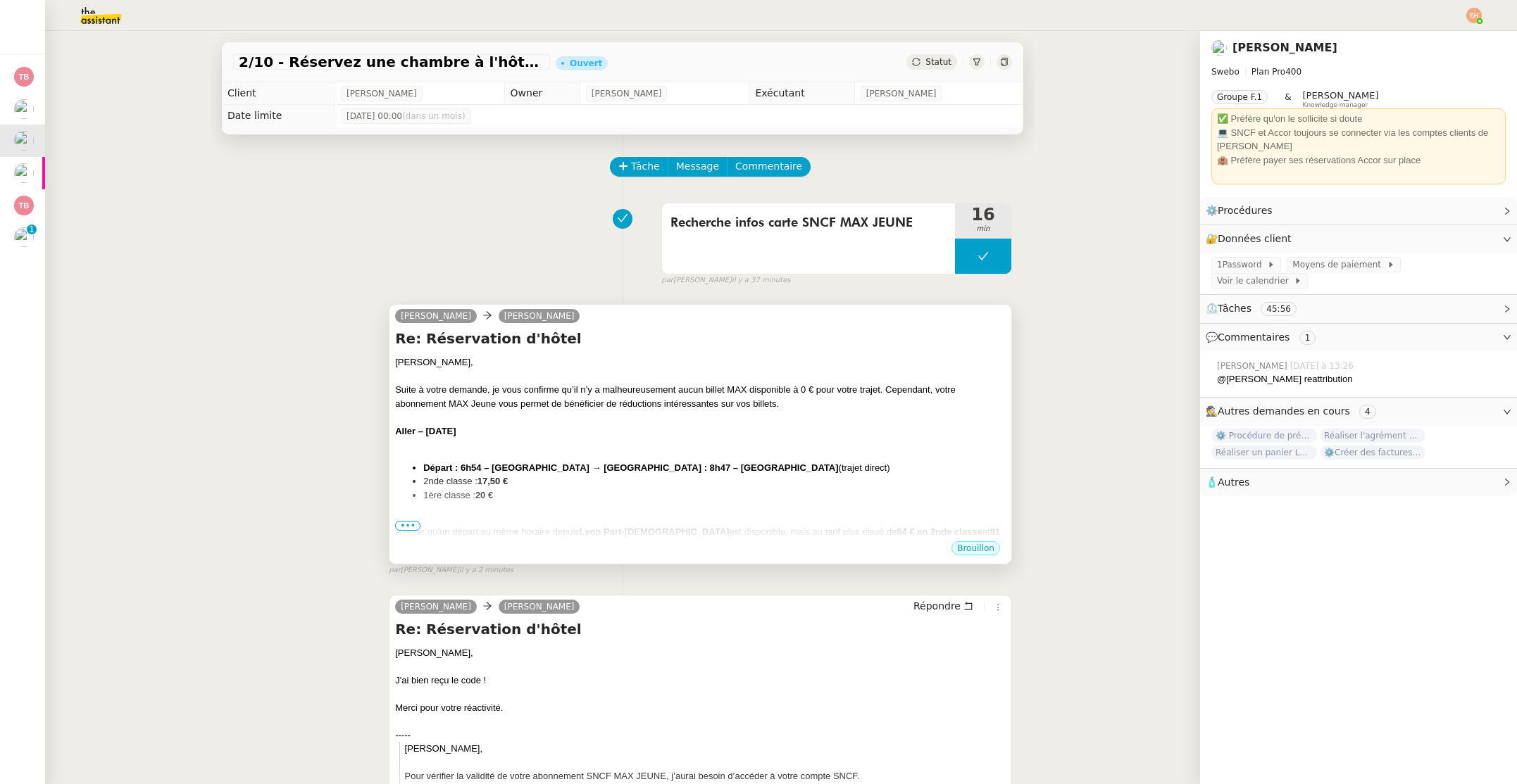
click at [742, 385] on div "Suite à votre demande, je vous confirme qu’il n’y a malheureusement aucun bille…" at bounding box center [700, 396] width 610 height 27
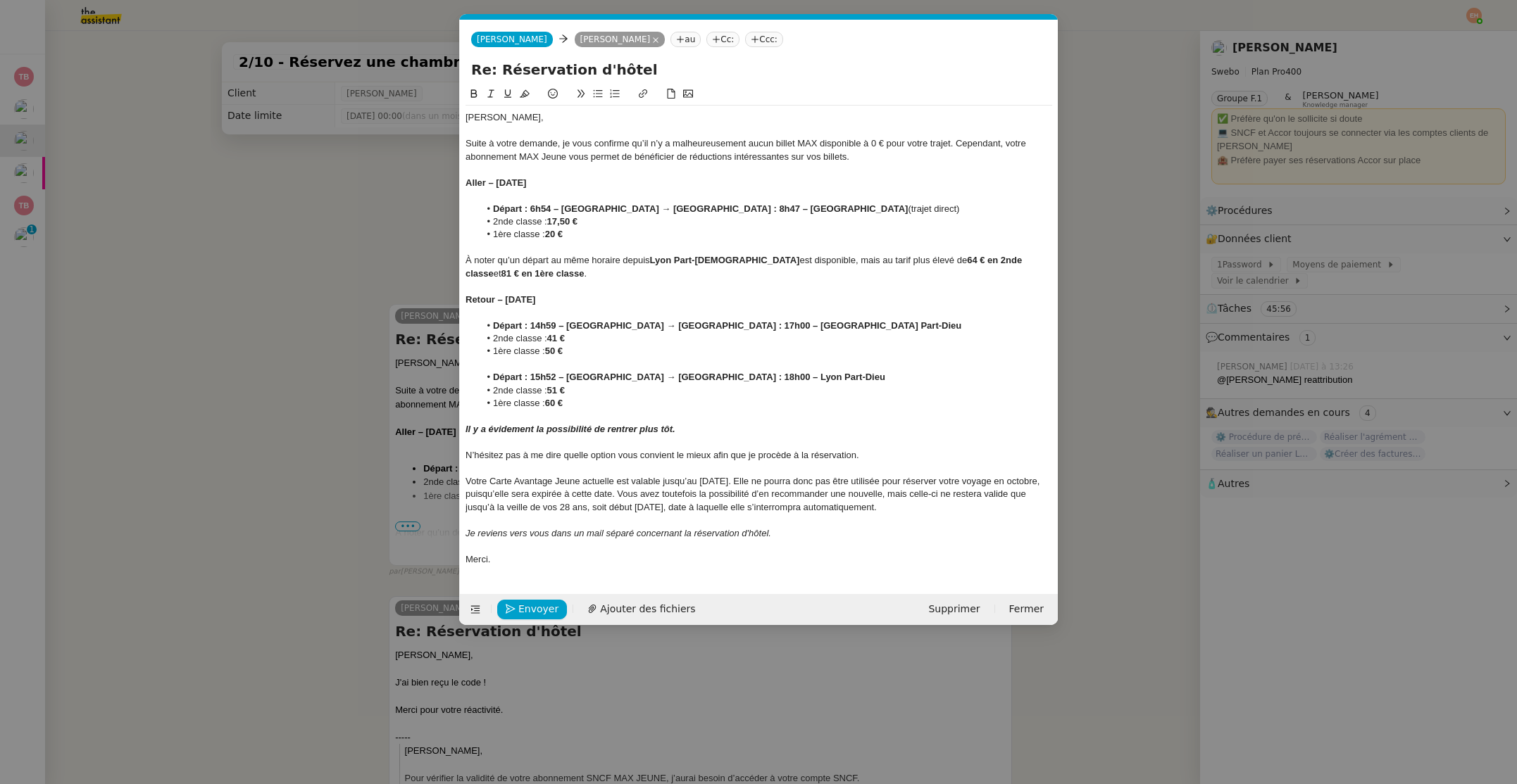
scroll to position [0, 30]
click at [662, 525] on div at bounding box center [759, 520] width 586 height 12
click at [662, 530] on em "Je reviens vers vous dans un mail séparé concernant la réservation d'hôtel." at bounding box center [618, 533] width 306 height 11
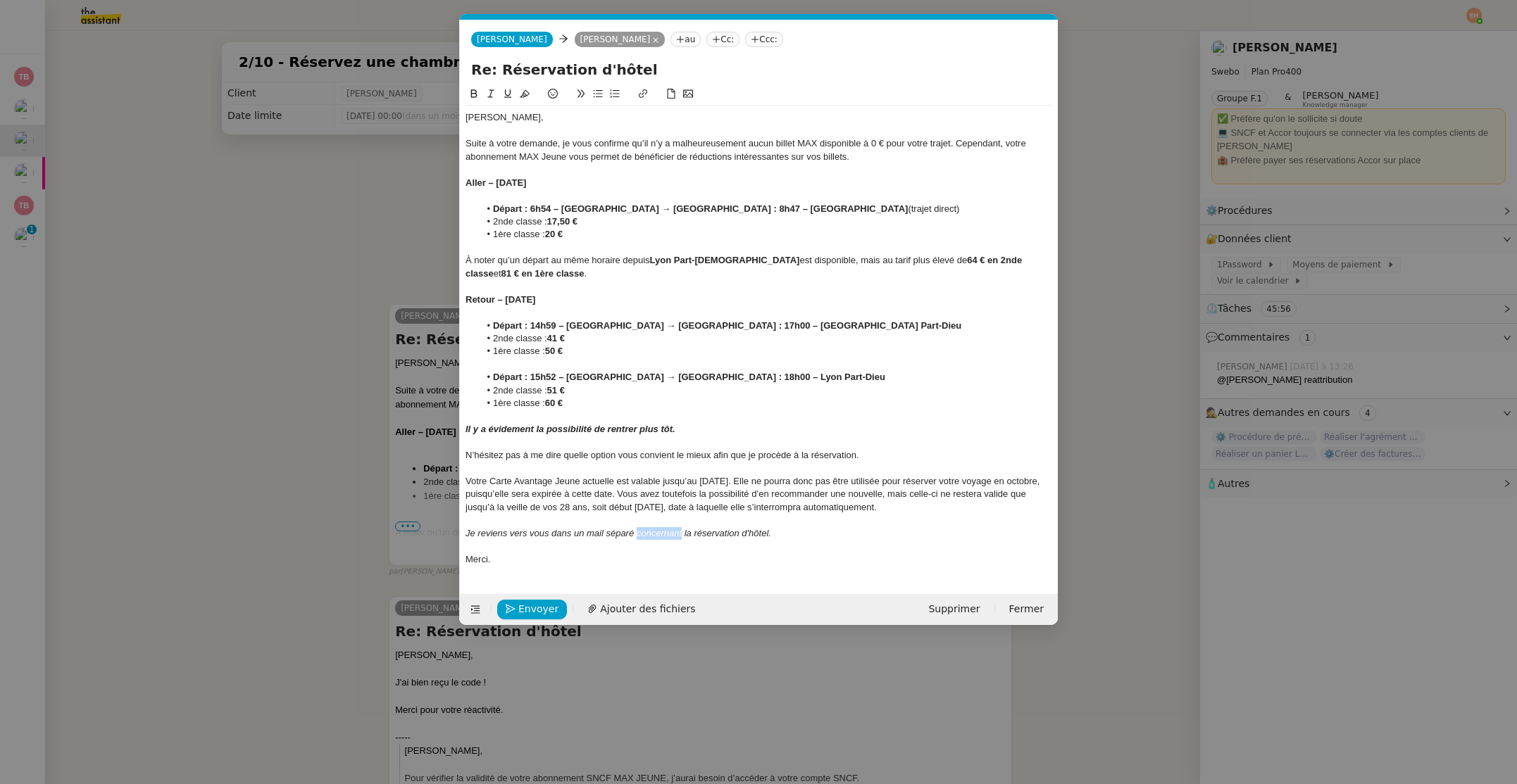
click at [662, 530] on em "Je reviens vers vous dans un mail séparé concernant la réservation d'hôtel." at bounding box center [618, 533] width 306 height 11
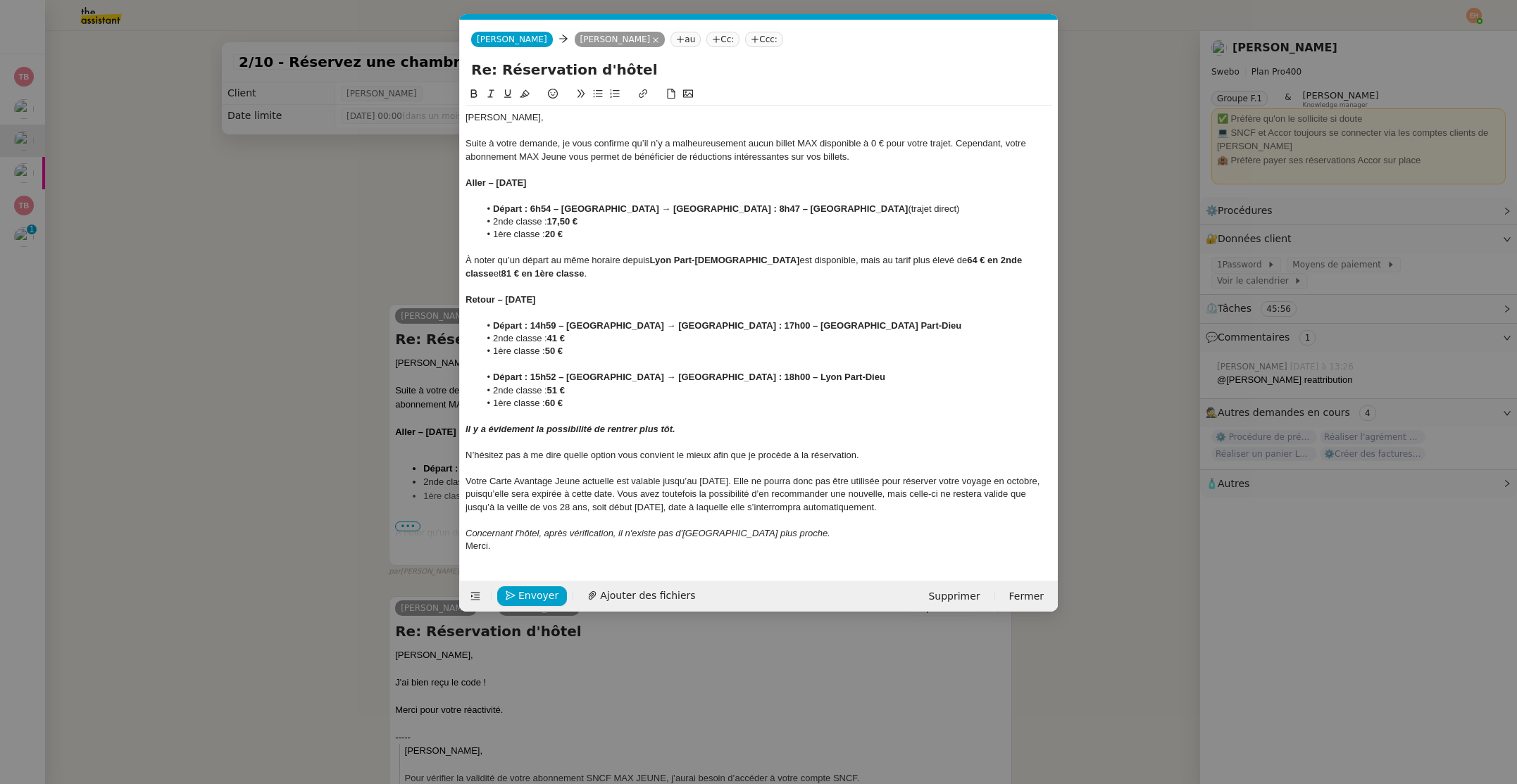
click at [633, 529] on em "Concernant l'hôtel, après vérification, il n'existe pas d'[GEOGRAPHIC_DATA] plu…" at bounding box center [648, 533] width 365 height 11
click at [633, 530] on em "Concernant l'hôtel, après vérification, il n'existe pas d'[GEOGRAPHIC_DATA] plu…" at bounding box center [648, 533] width 365 height 11
click at [632, 530] on em "Concernant l'hôtel, après vérification, il n'existe pas d'[GEOGRAPHIC_DATA] plu…" at bounding box center [648, 533] width 365 height 11
click at [834, 537] on div "Concernant l'hôtel, après vérification, il n'existe pas d'[GEOGRAPHIC_DATA] plu…" at bounding box center [759, 533] width 586 height 12
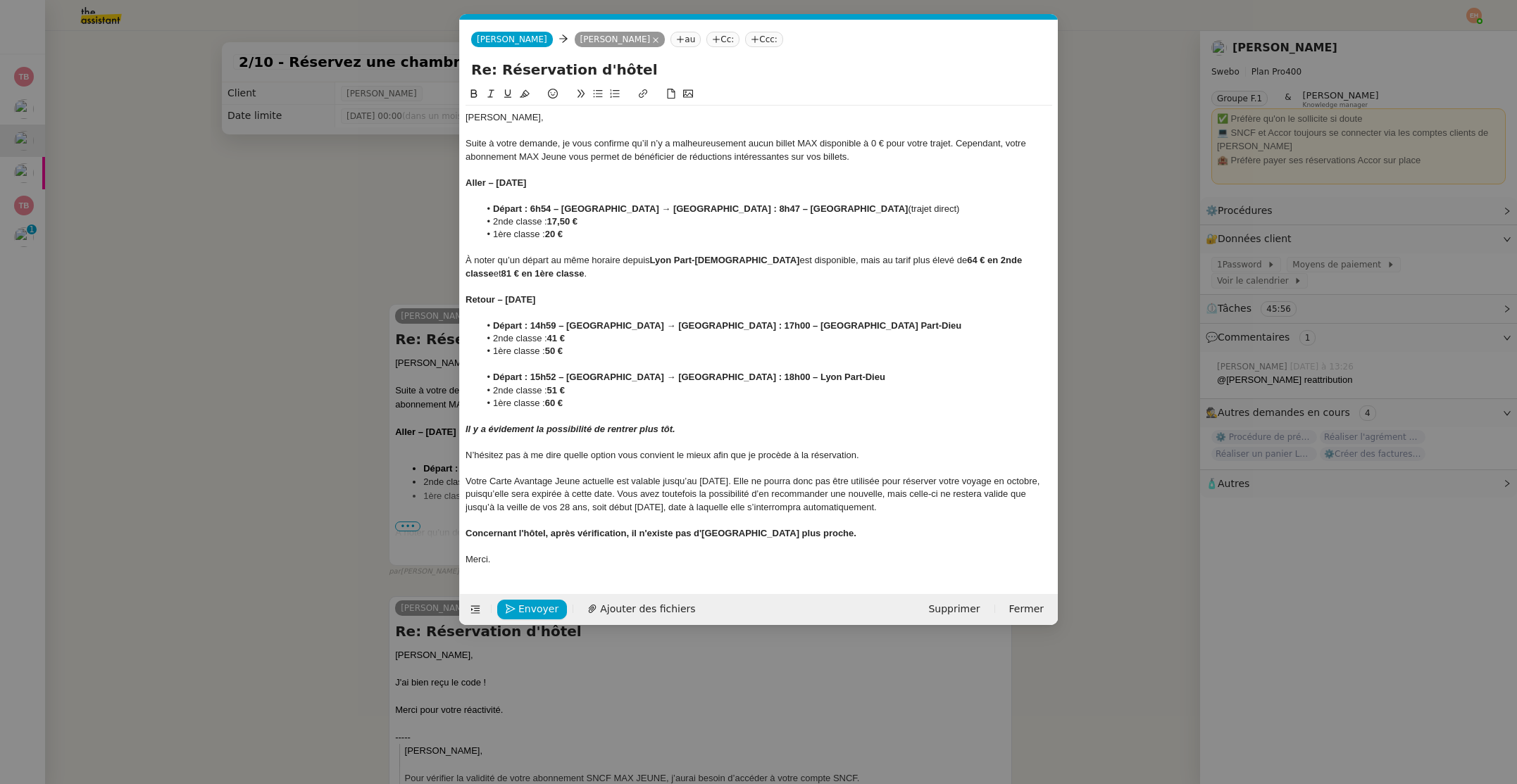
click at [309, 476] on nz-modal-container "Service TA - VOYAGE - PROPOSITION GLOBALE A utiliser dans le cadre de propositi…" at bounding box center [758, 392] width 1517 height 784
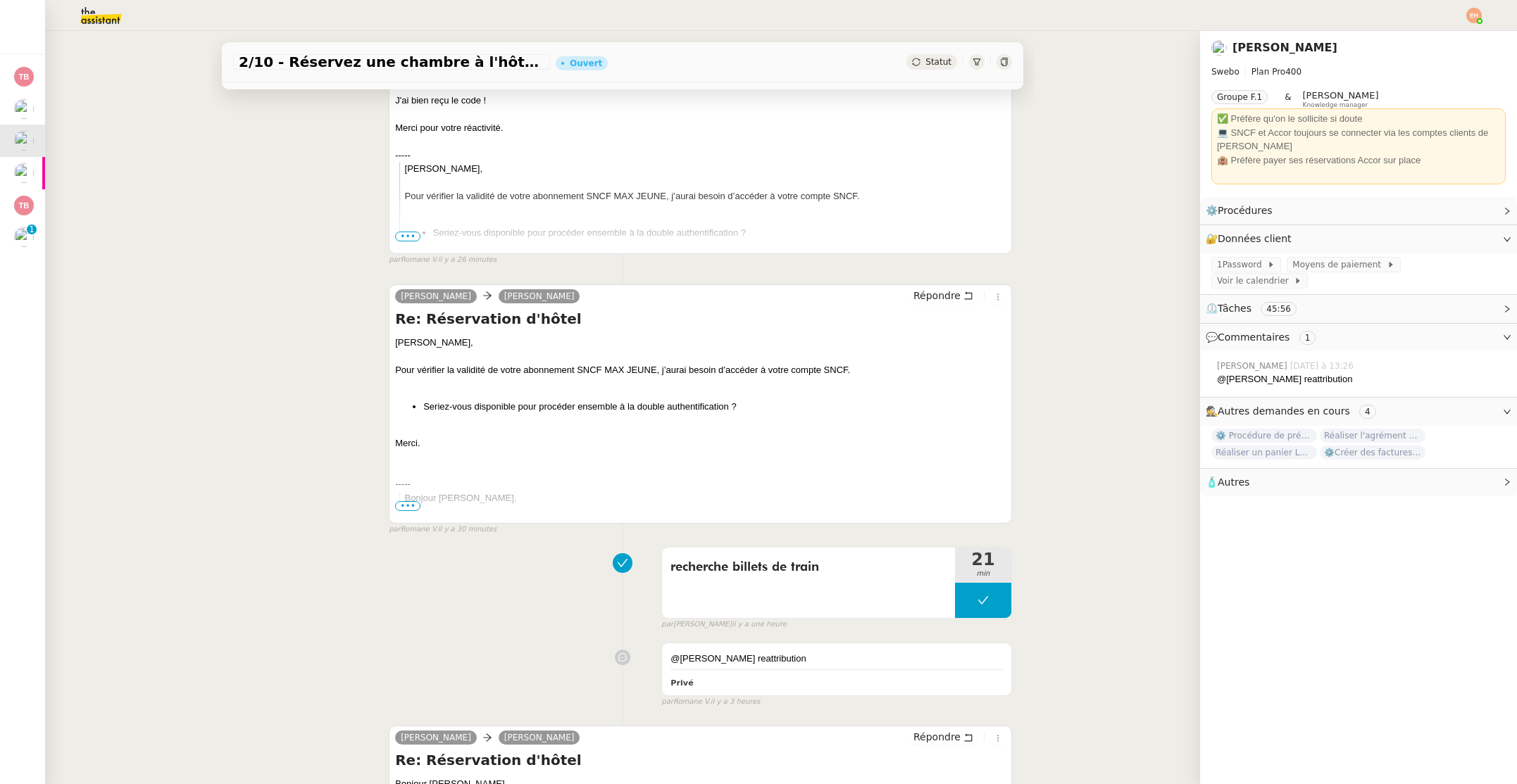
scroll to position [0, 0]
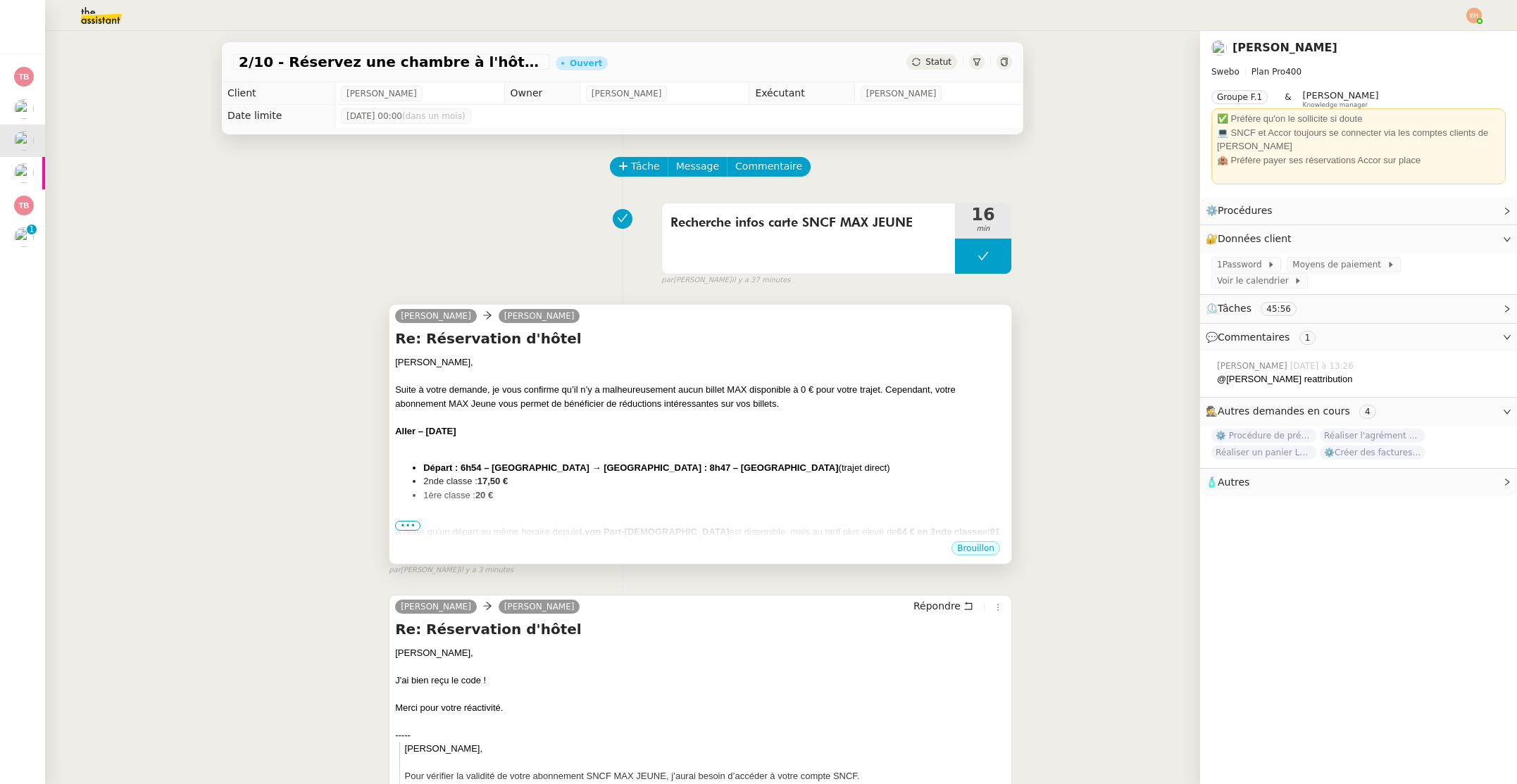
click at [576, 428] on div "Aller – [DATE]" at bounding box center [700, 431] width 610 height 14
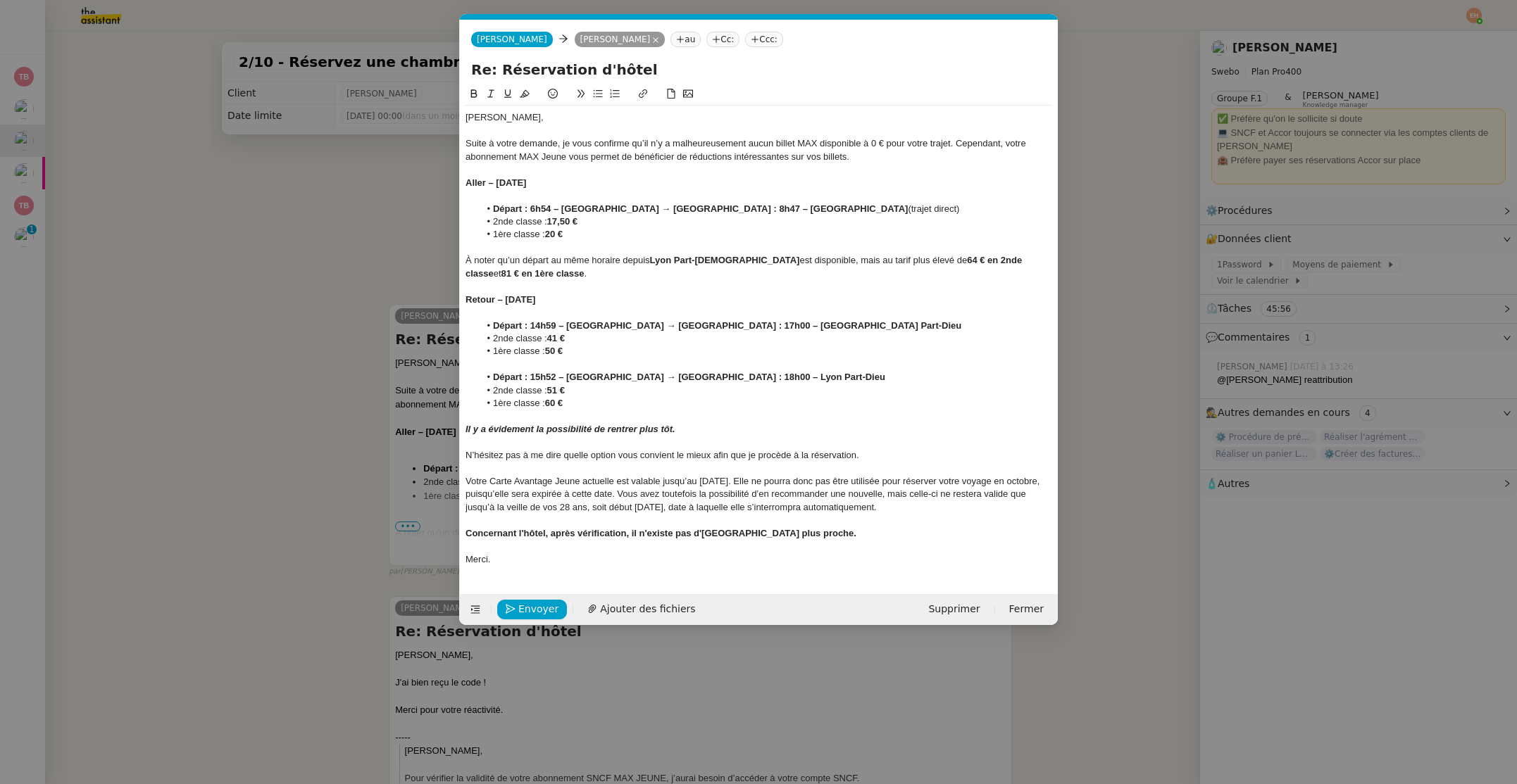
scroll to position [0, 30]
click at [545, 610] on span "Envoyer" at bounding box center [538, 609] width 40 height 16
click at [545, 609] on span "Confirmer l'envoi" at bounding box center [560, 609] width 85 height 16
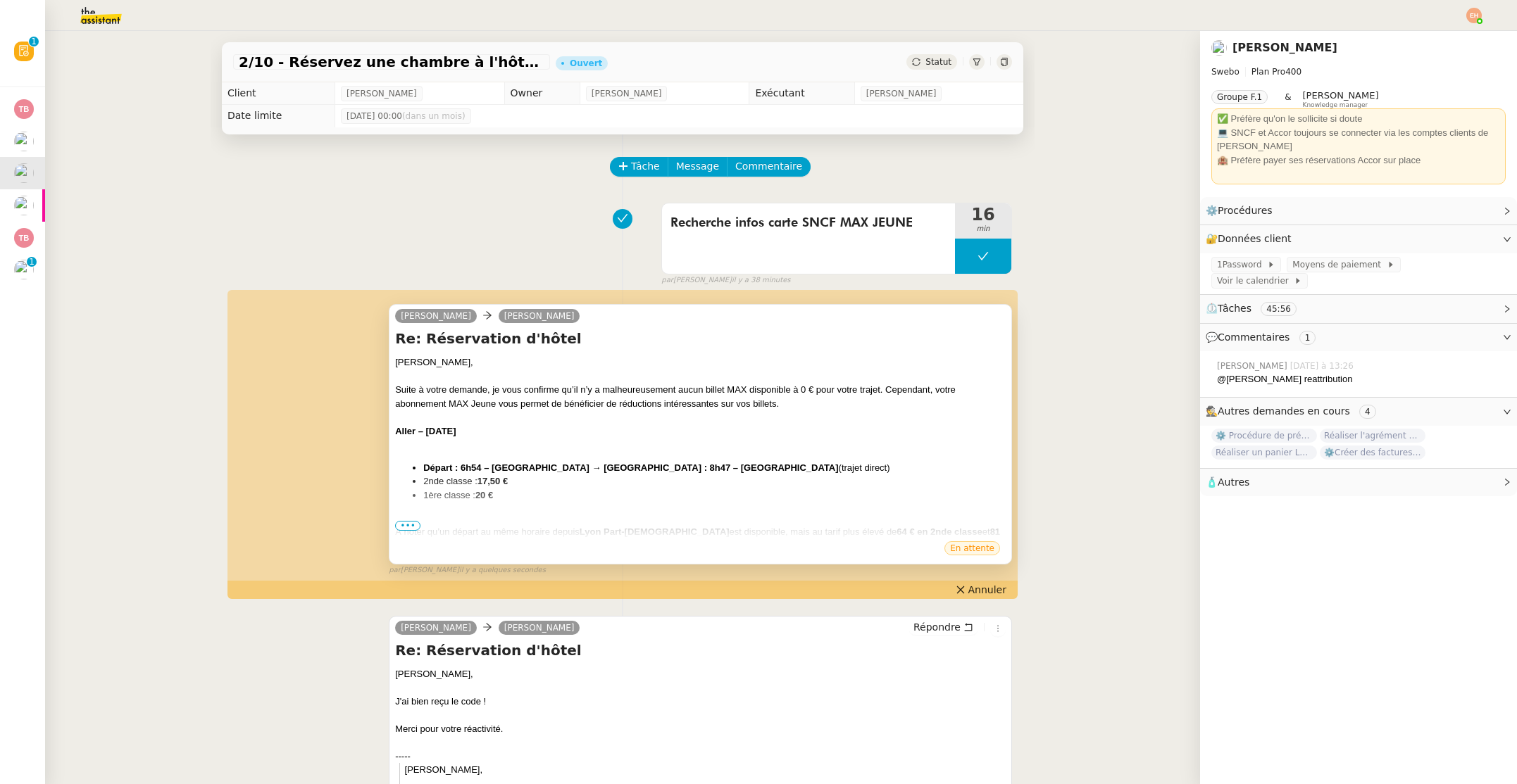
click at [406, 524] on span "•••" at bounding box center [407, 525] width 25 height 10
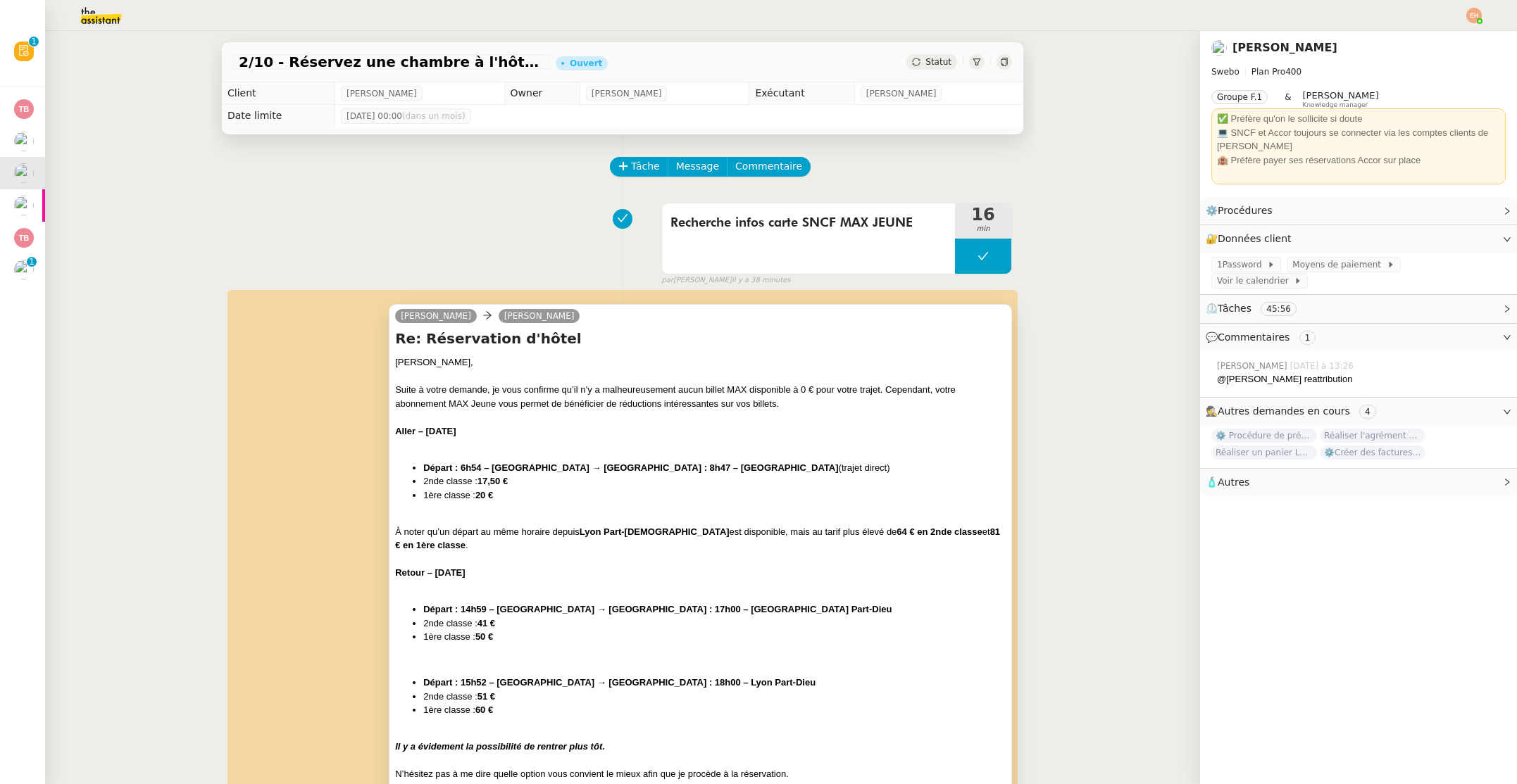
scroll to position [209, 0]
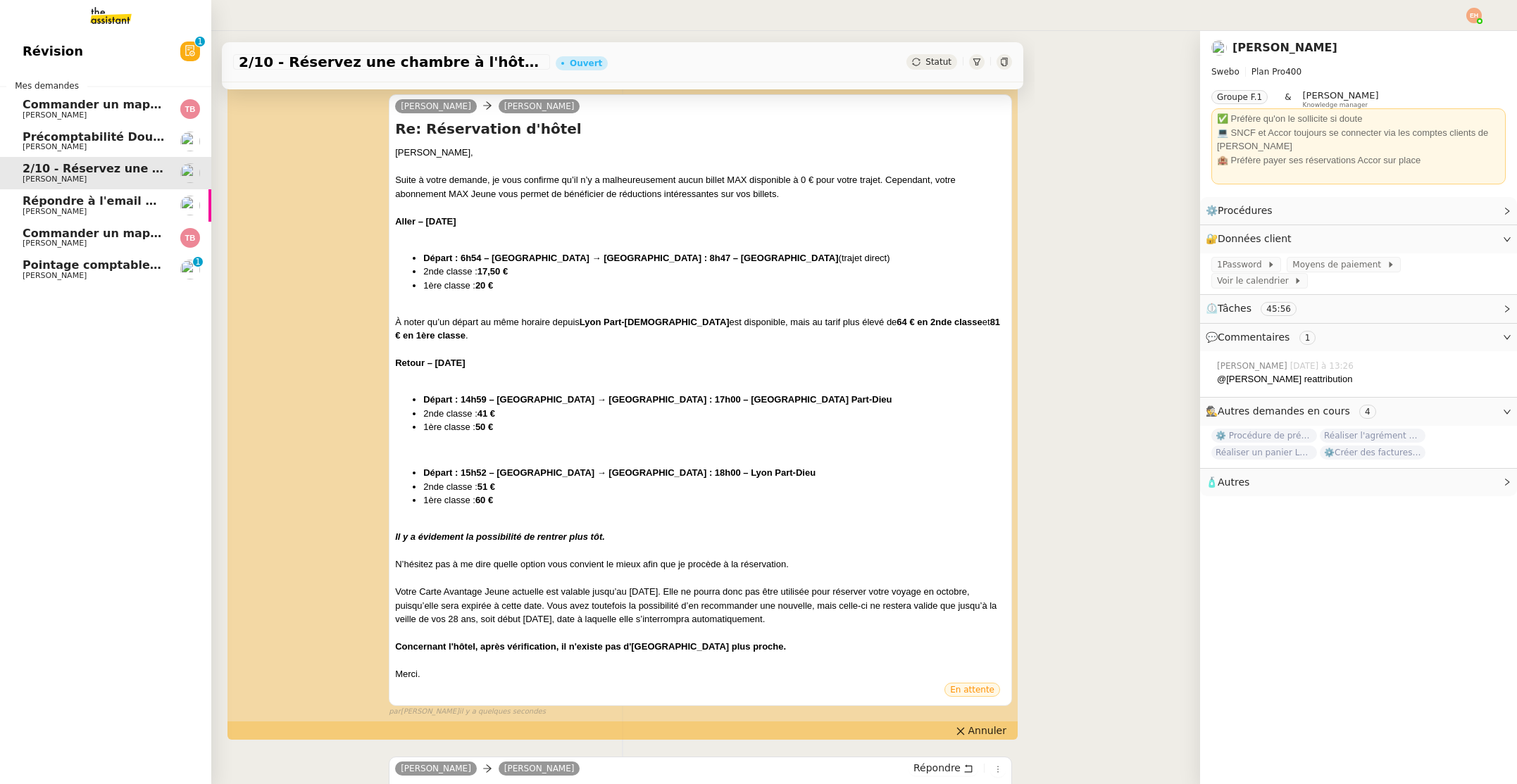
click at [124, 209] on span "[PERSON_NAME]" at bounding box center [93, 212] width 142 height 8
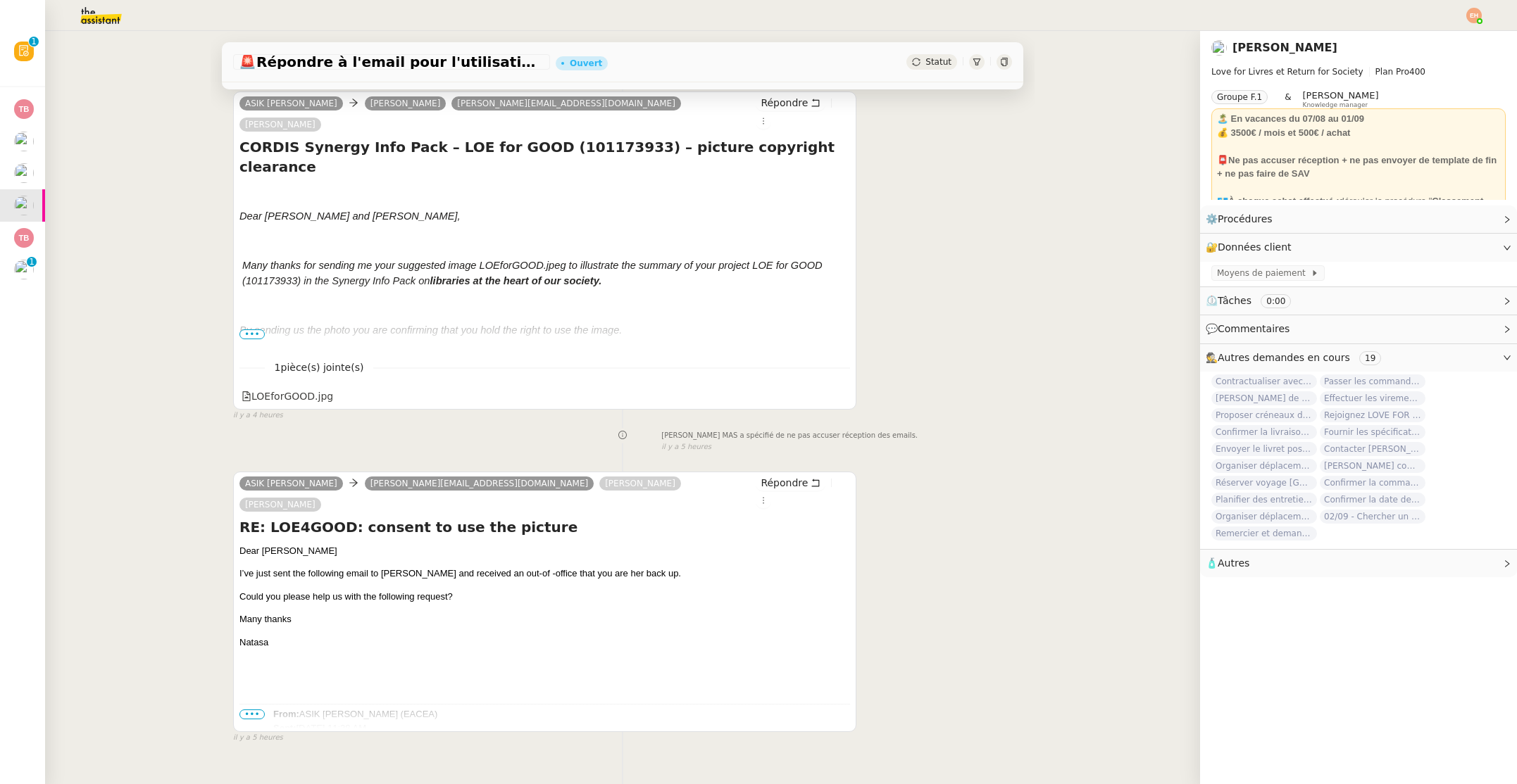
click at [251, 329] on span "•••" at bounding box center [251, 334] width 25 height 10
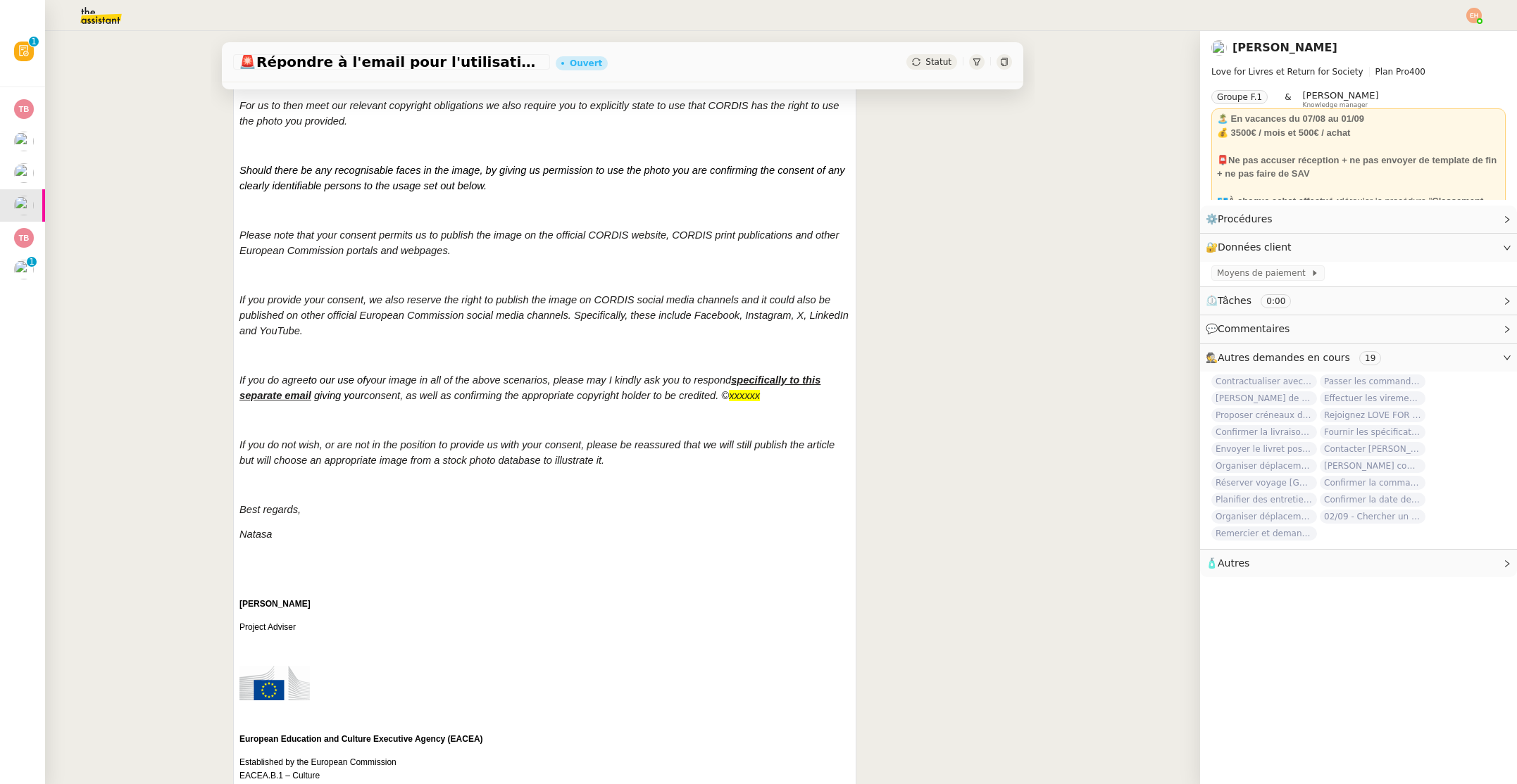
scroll to position [619, 0]
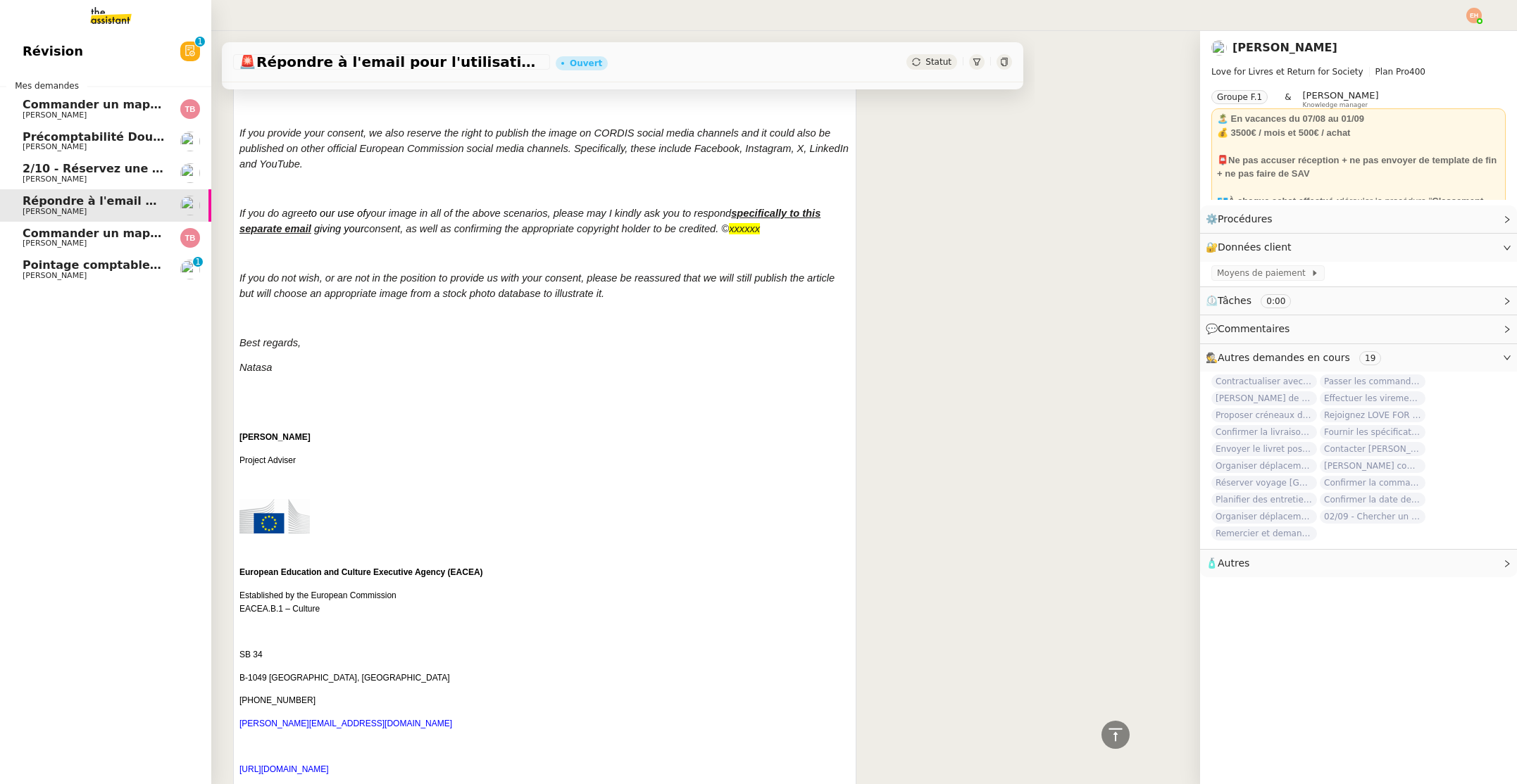
click at [49, 265] on span "Pointage comptable - août 2025" at bounding box center [124, 265] width 204 height 13
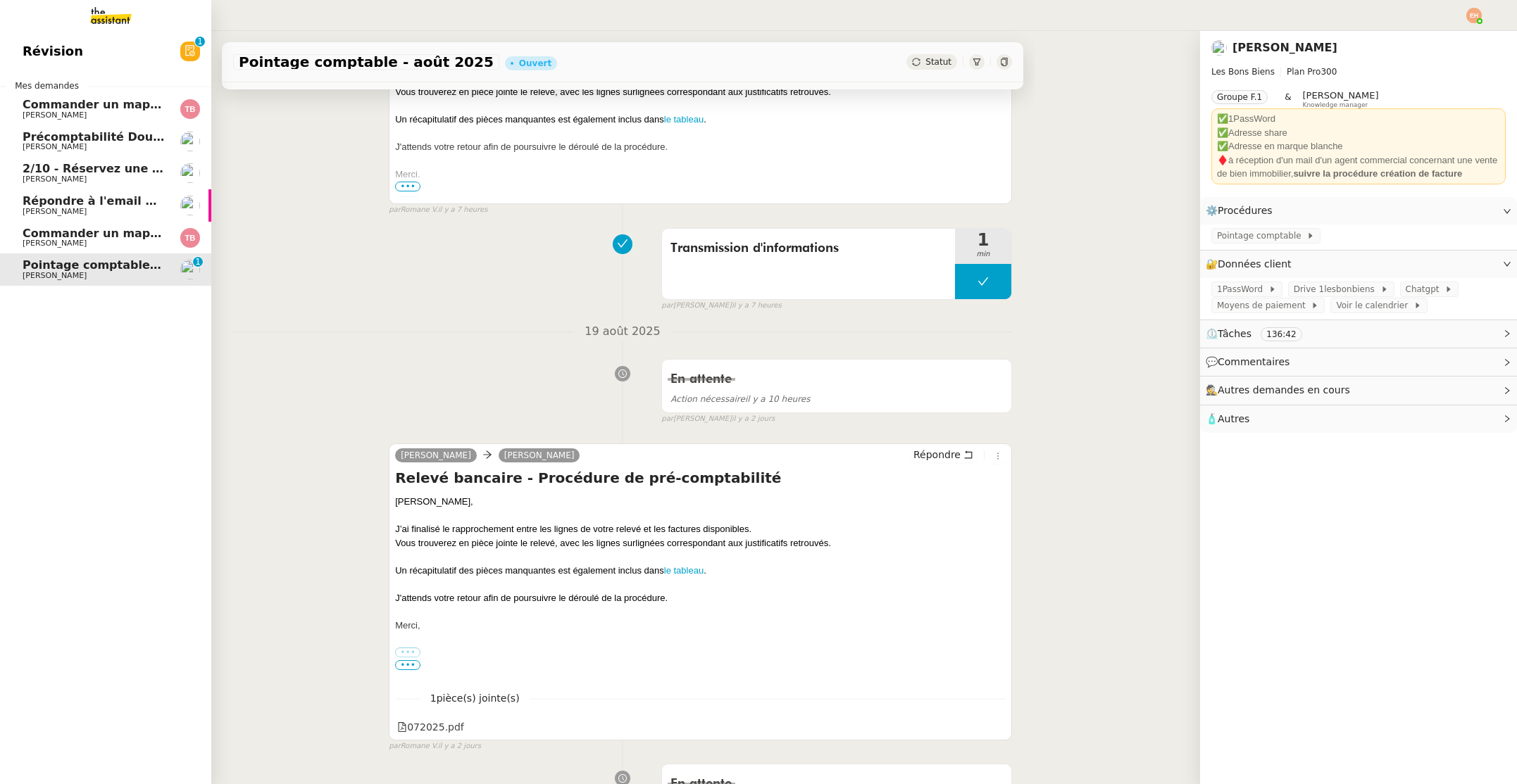
scroll to position [179, 0]
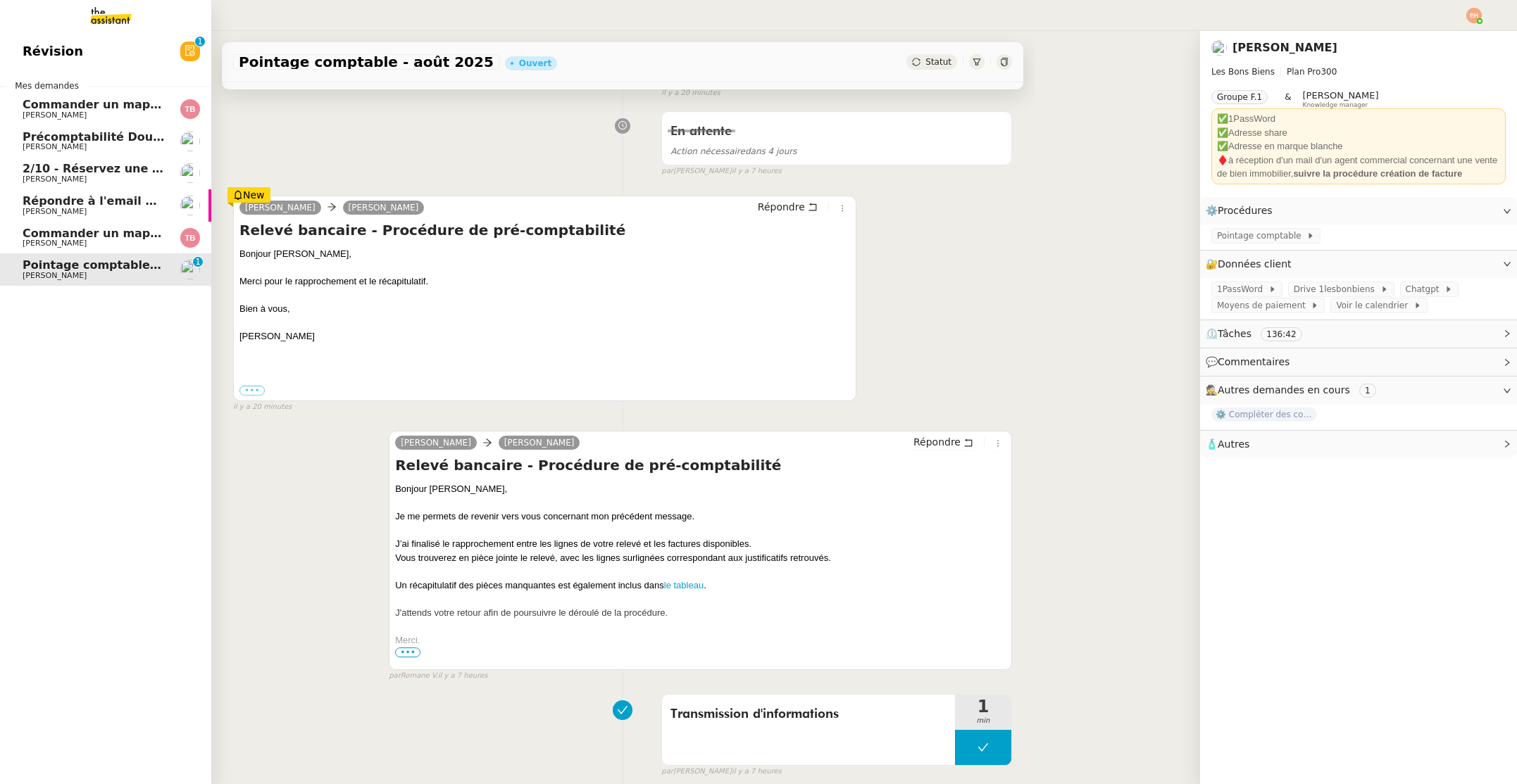
click at [102, 206] on span "Répondre à l'email pour l'utilisation de l'image" at bounding box center [171, 201] width 297 height 13
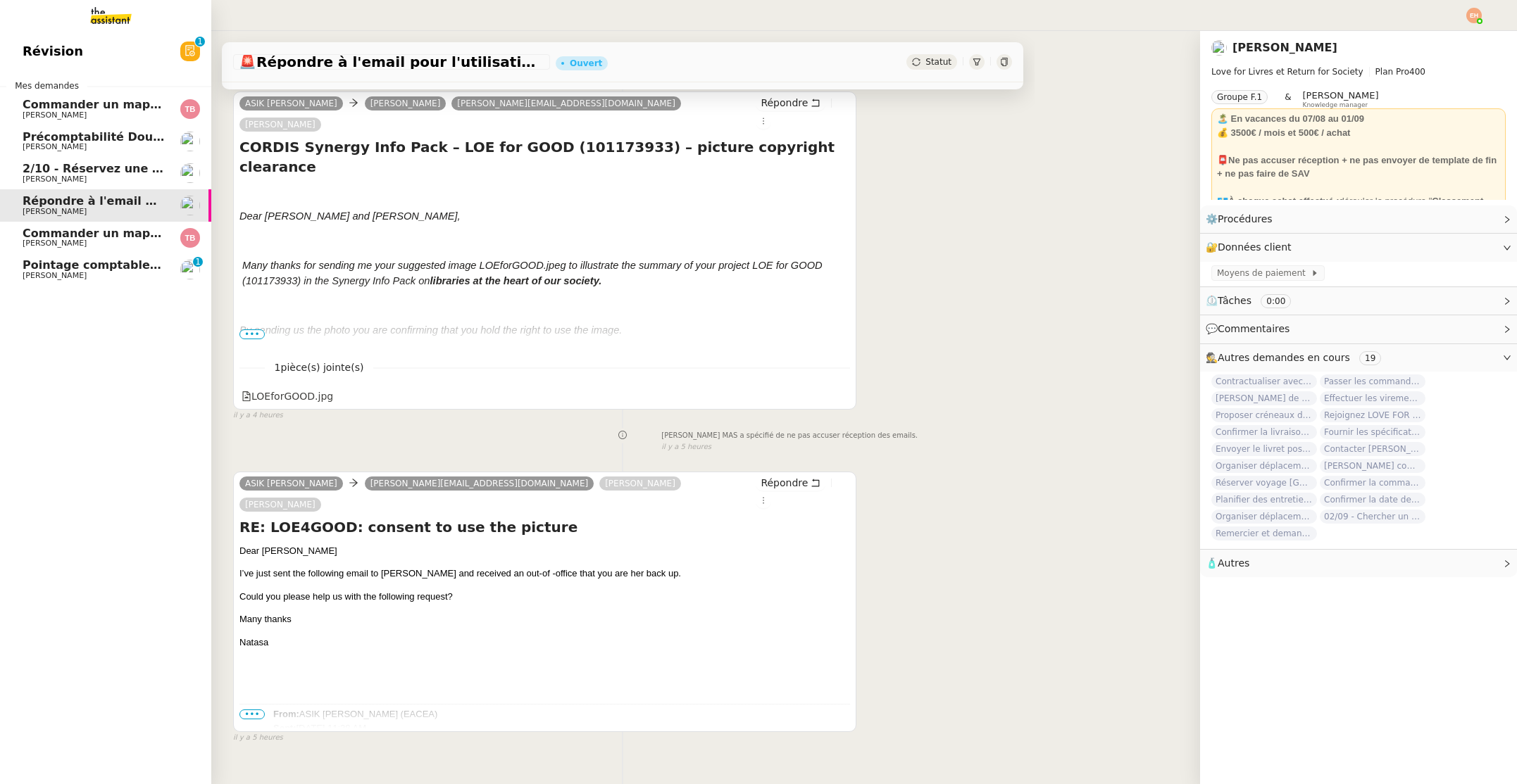
click at [108, 236] on span "Commander un mapping pour Afigec" at bounding box center [138, 233] width 232 height 13
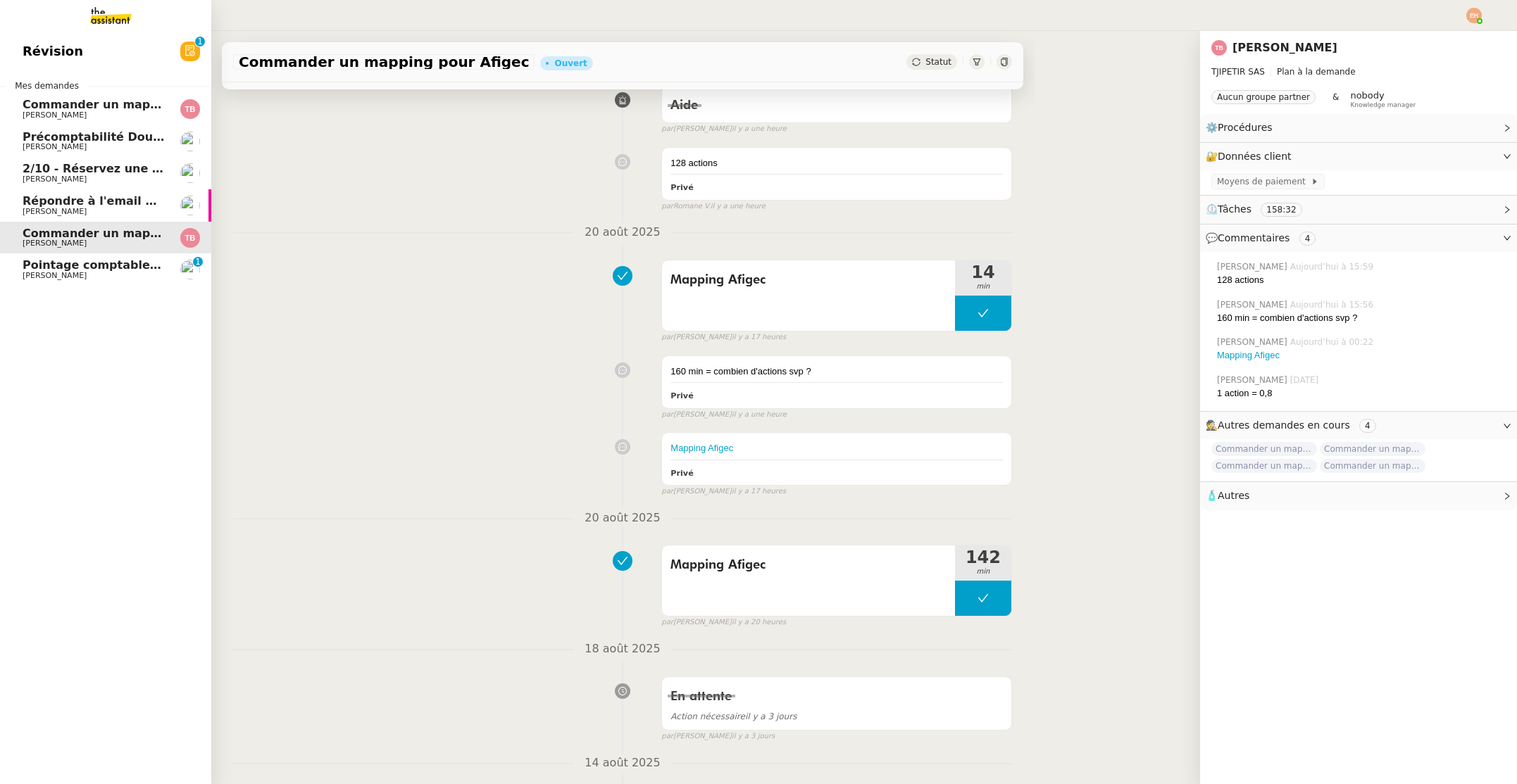
click at [119, 180] on span "[PERSON_NAME]" at bounding box center [93, 179] width 142 height 8
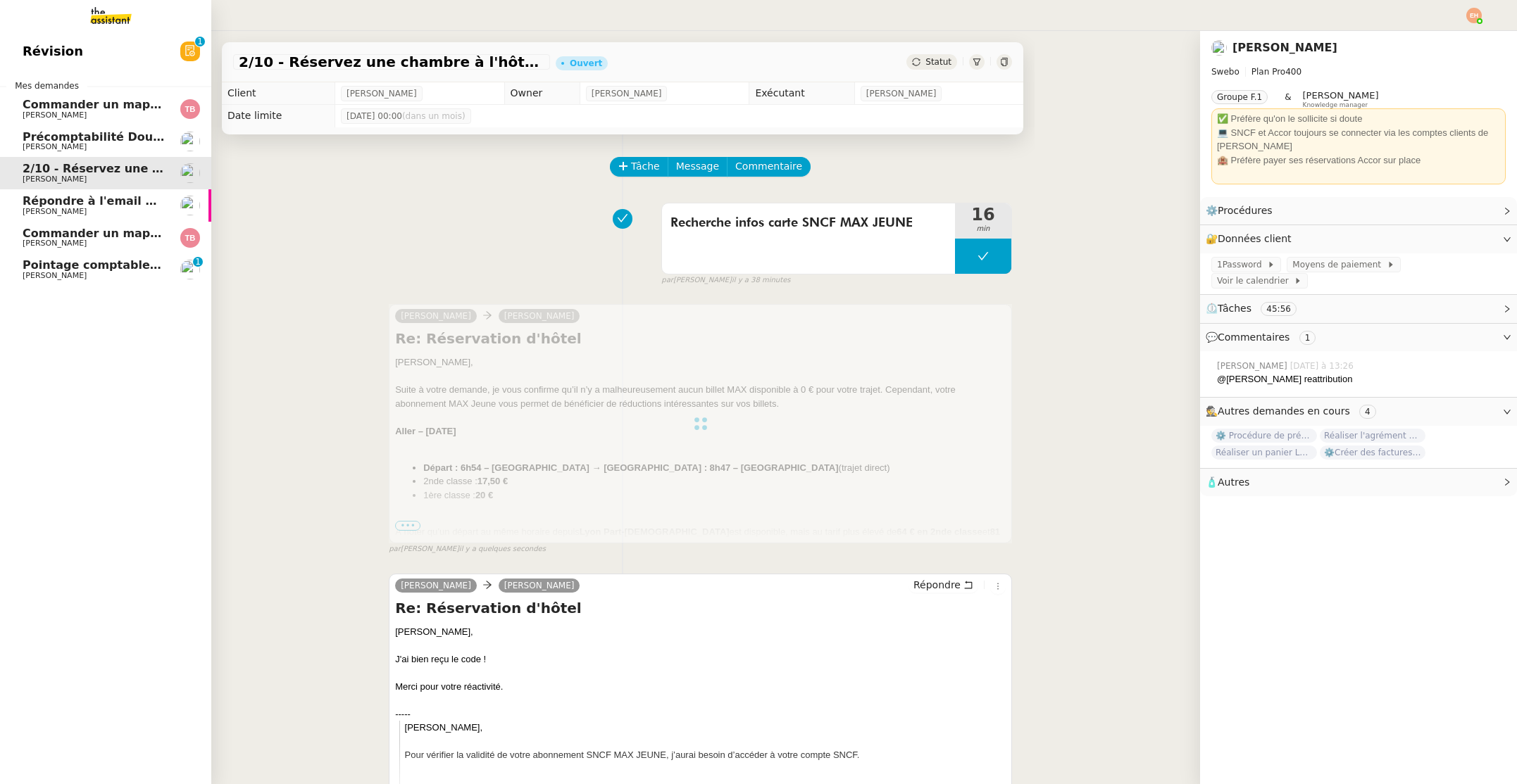
click at [0, 35] on app-ticket-navbar "Révision 0 1 2 3 4 5 6 7 8 9 Mes demandes Commander un mapping pour ACF [PERSON…" at bounding box center [0, 35] width 0 height 0
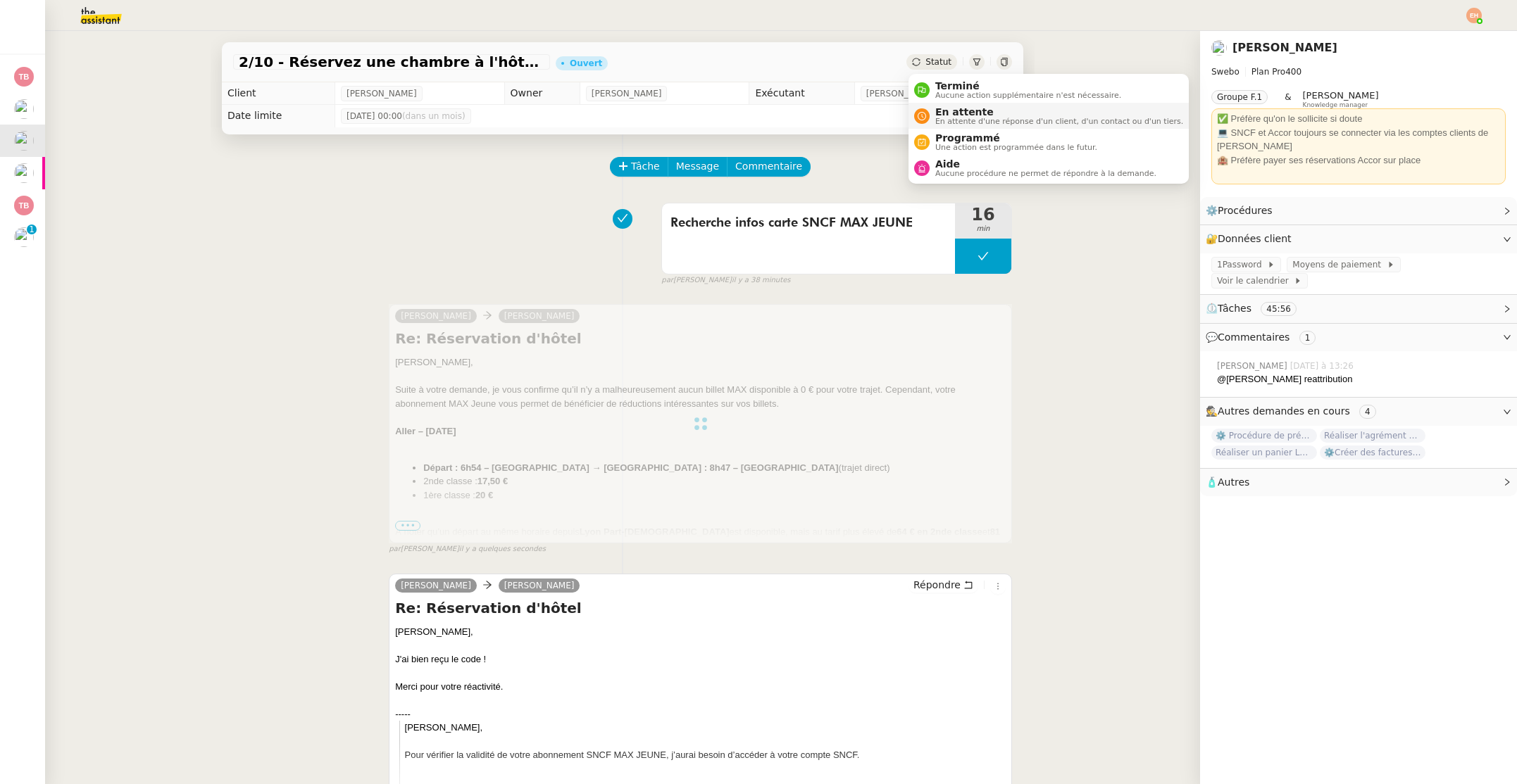
click at [944, 108] on span "En attente" at bounding box center [1060, 112] width 248 height 11
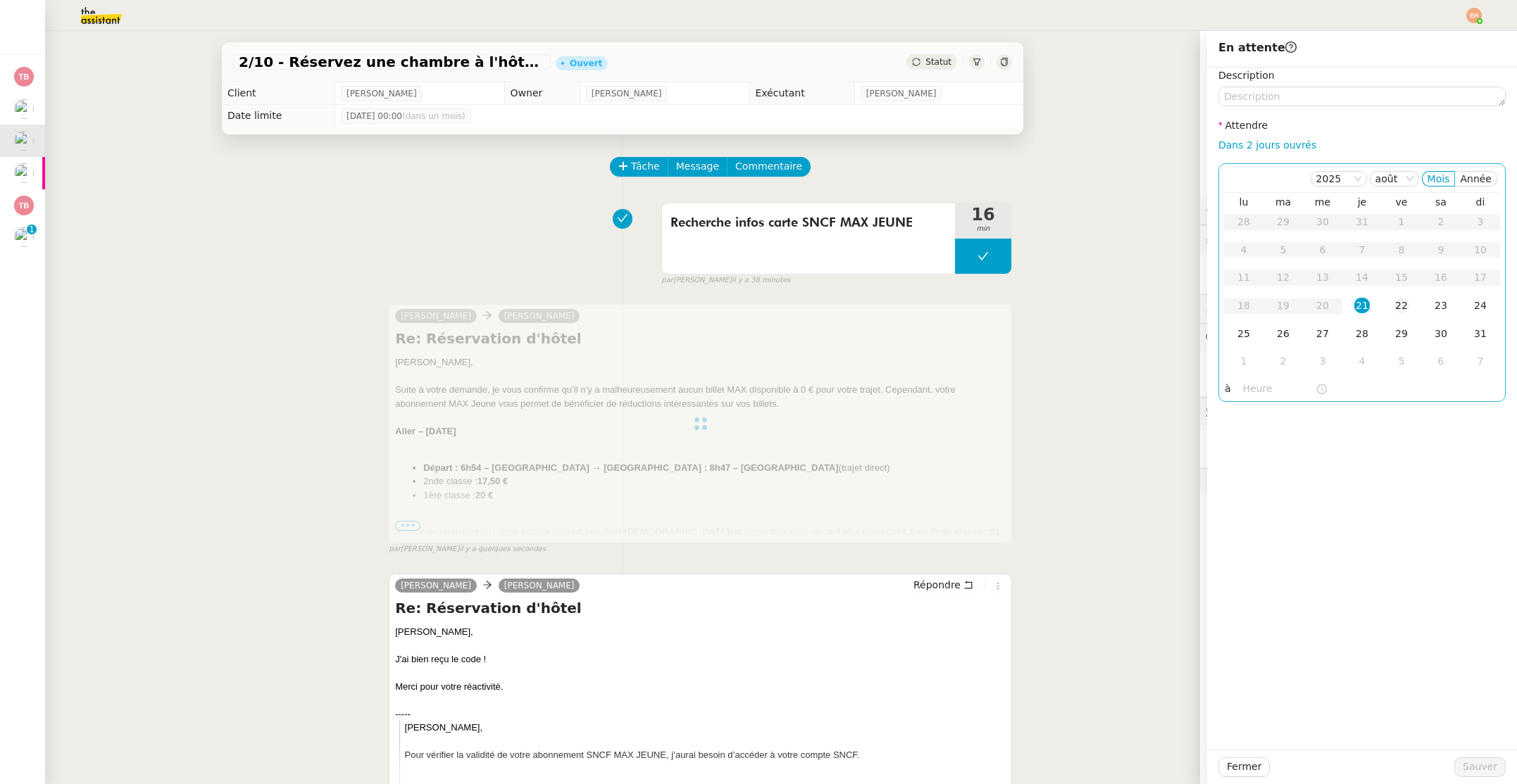
click at [1409, 300] on td "22" at bounding box center [1401, 306] width 39 height 28
click at [1488, 763] on span "Sauver" at bounding box center [1480, 767] width 34 height 16
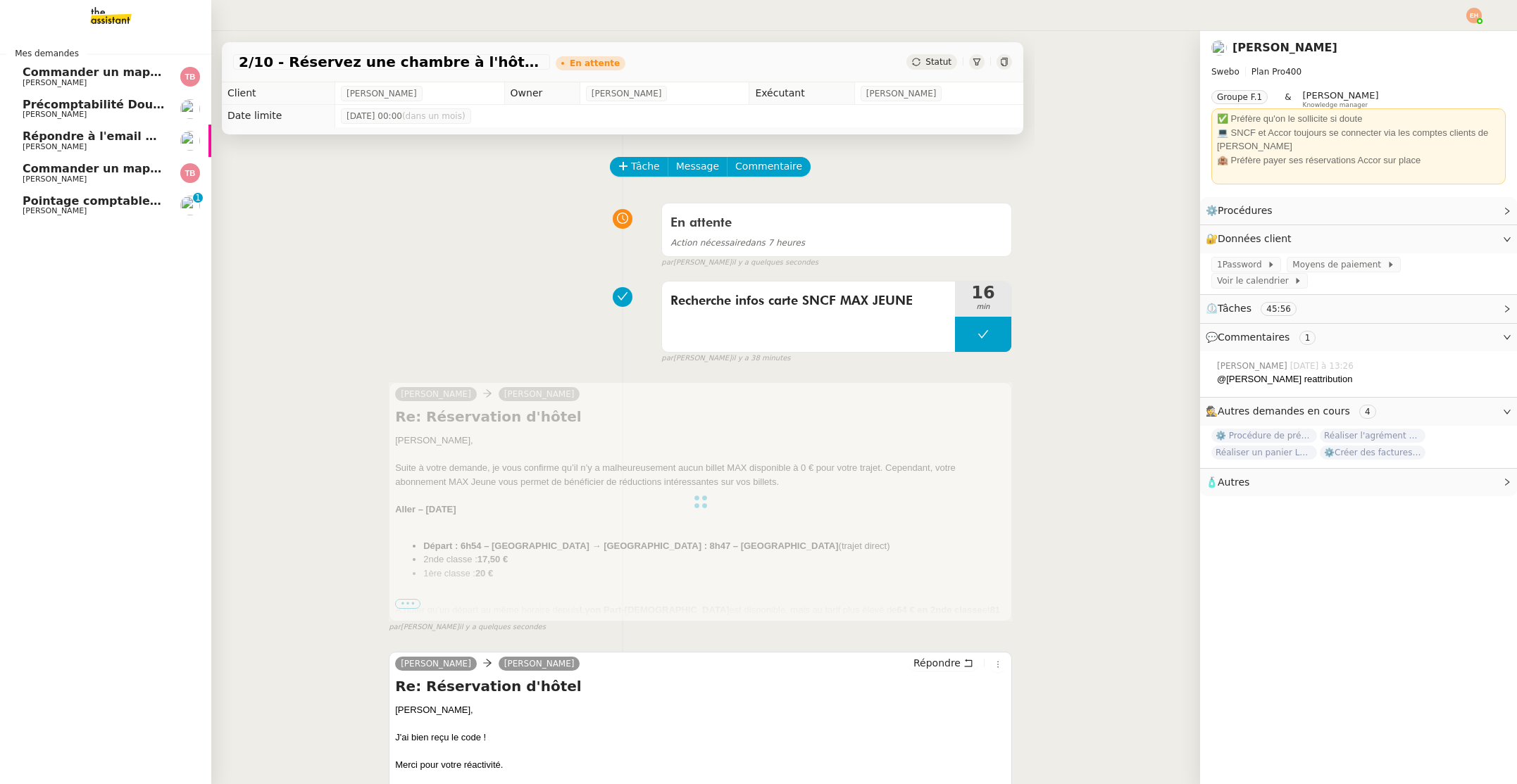
click at [117, 140] on span "Répondre à l'email pour l'utilisation de l'image" at bounding box center [171, 136] width 297 height 13
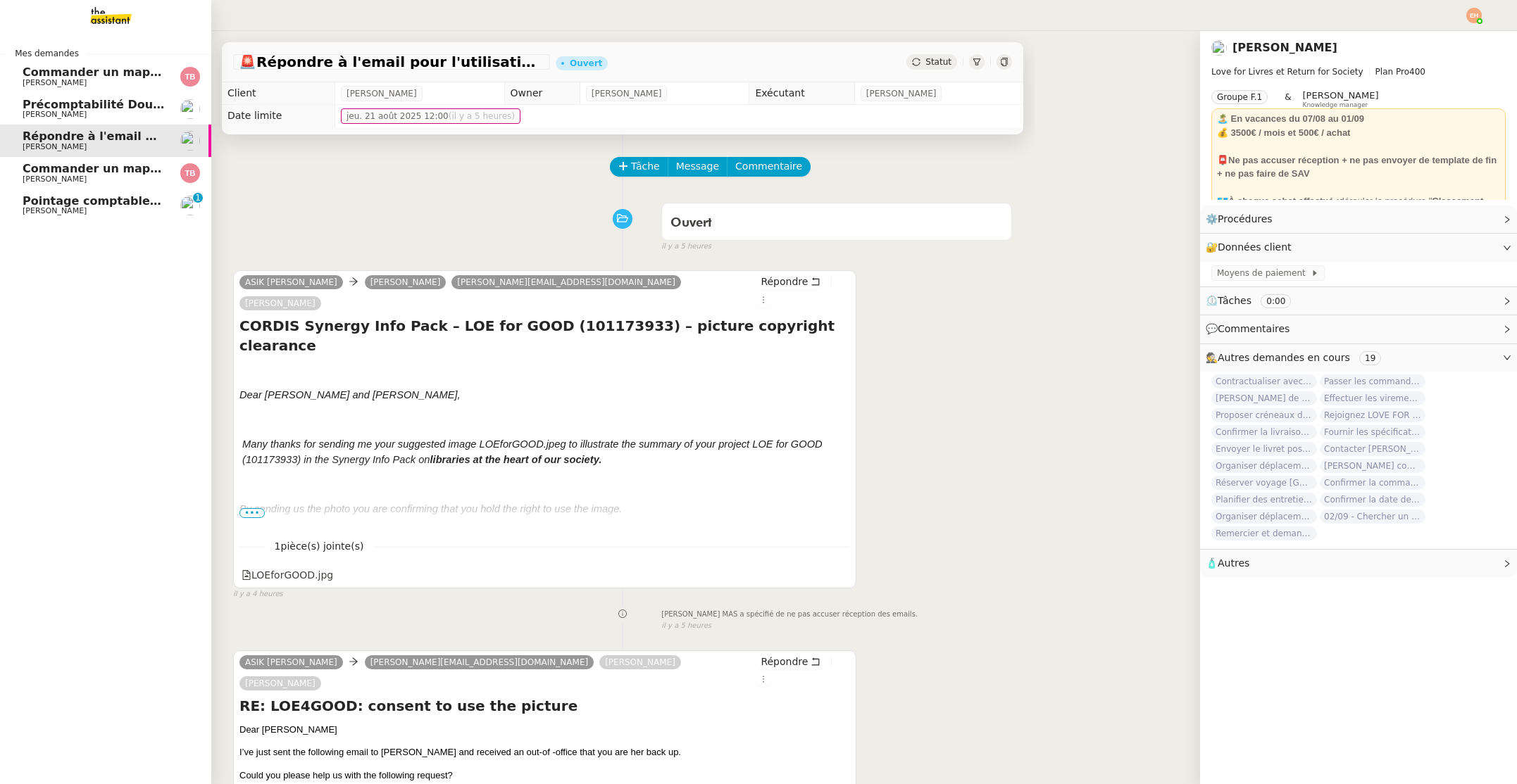
click at [126, 76] on span "Commander un mapping pour ACF" at bounding box center [131, 72] width 218 height 13
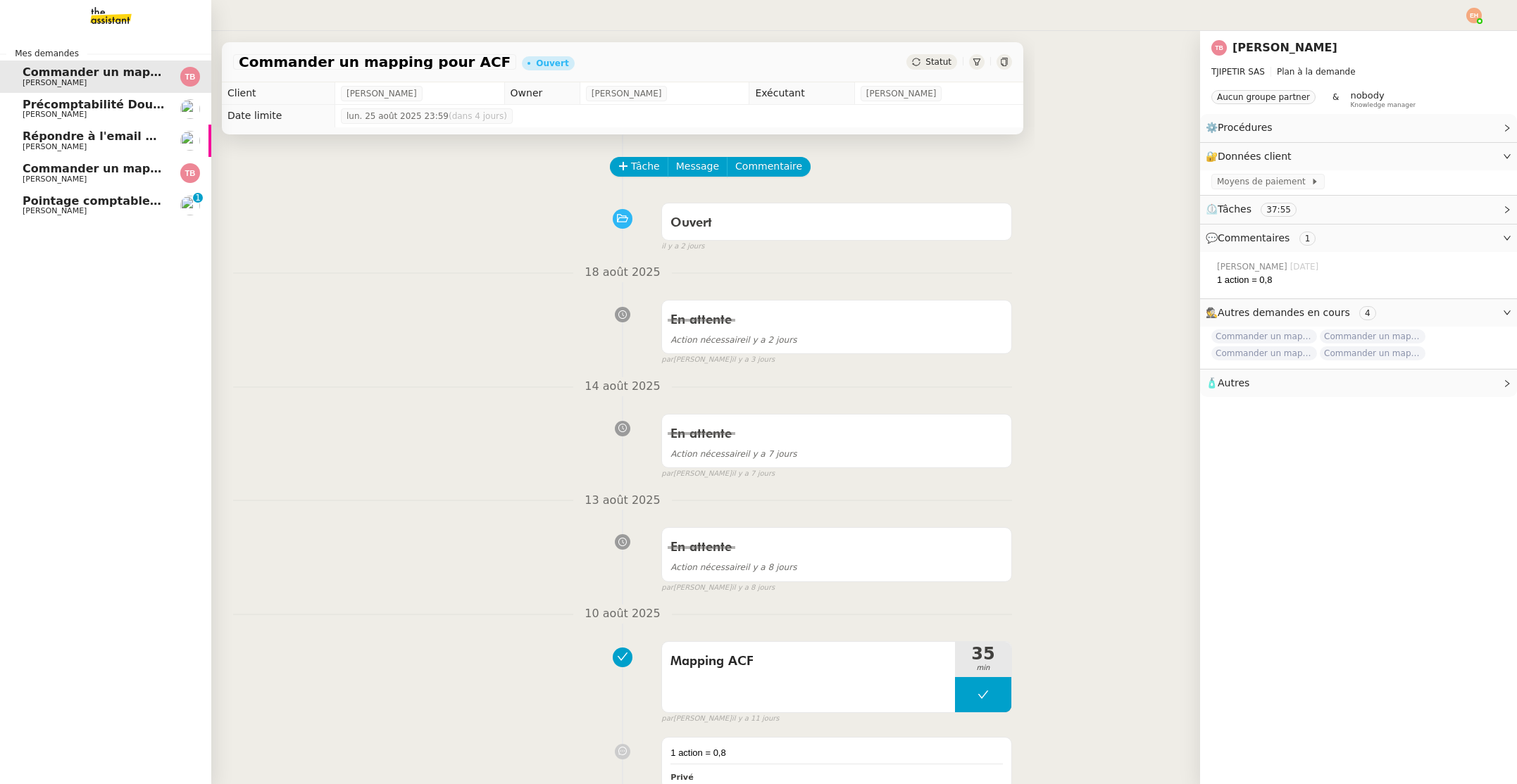
click at [126, 117] on span "[PERSON_NAME]" at bounding box center [93, 115] width 142 height 8
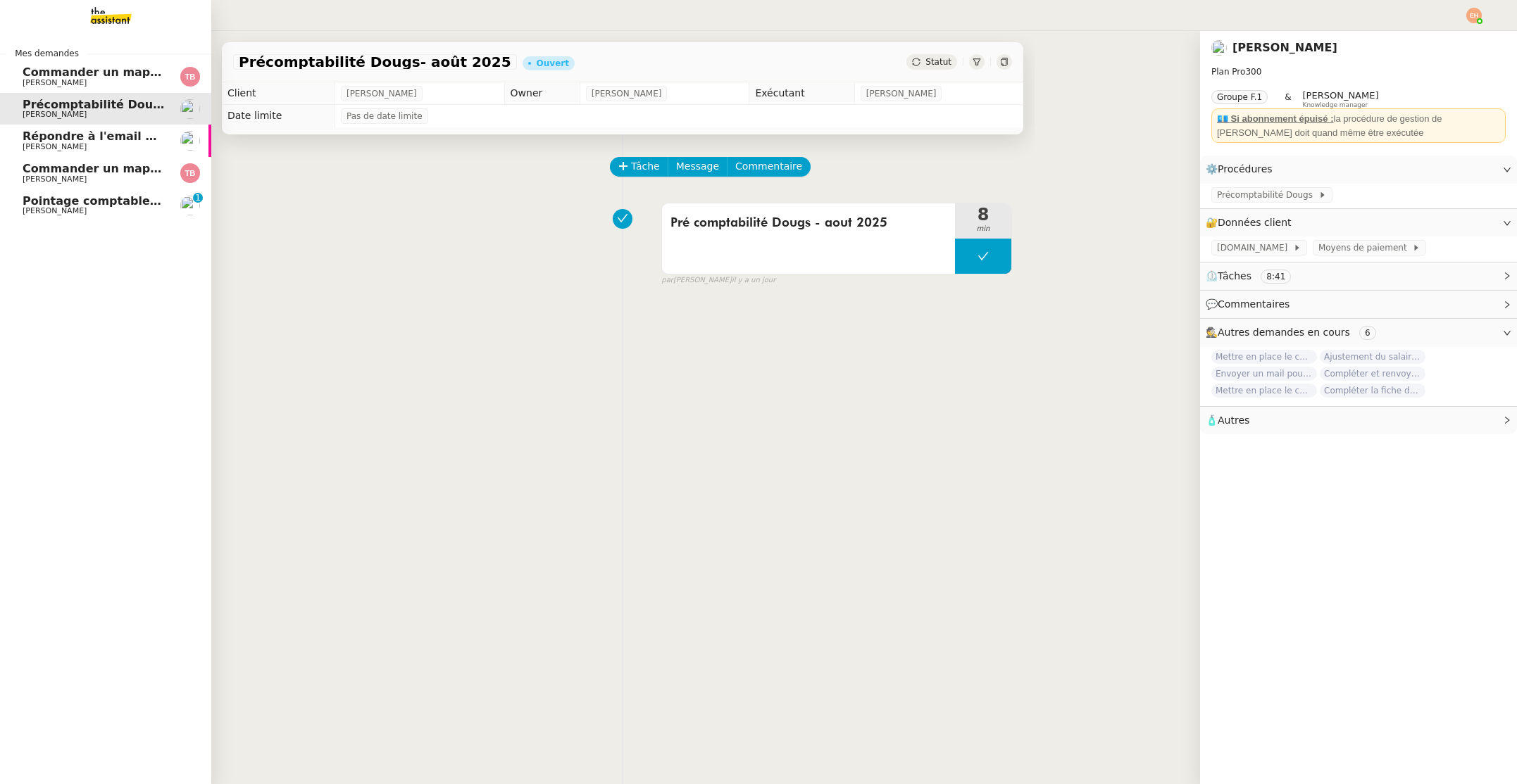
click at [126, 199] on span "Pointage comptable - août 2025" at bounding box center [124, 201] width 204 height 13
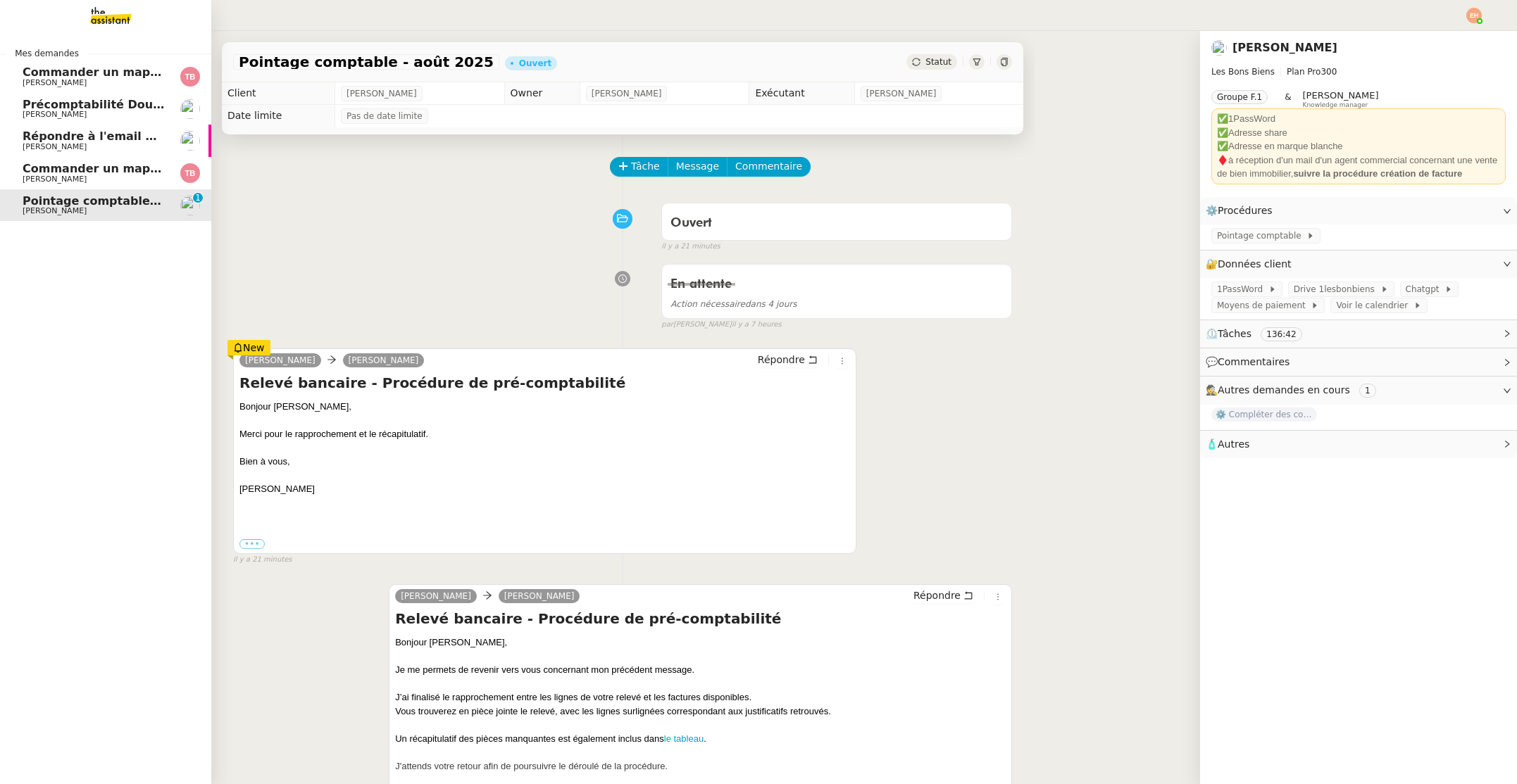
click at [137, 132] on span "Répondre à l'email pour l'utilisation de l'image" at bounding box center [171, 136] width 297 height 13
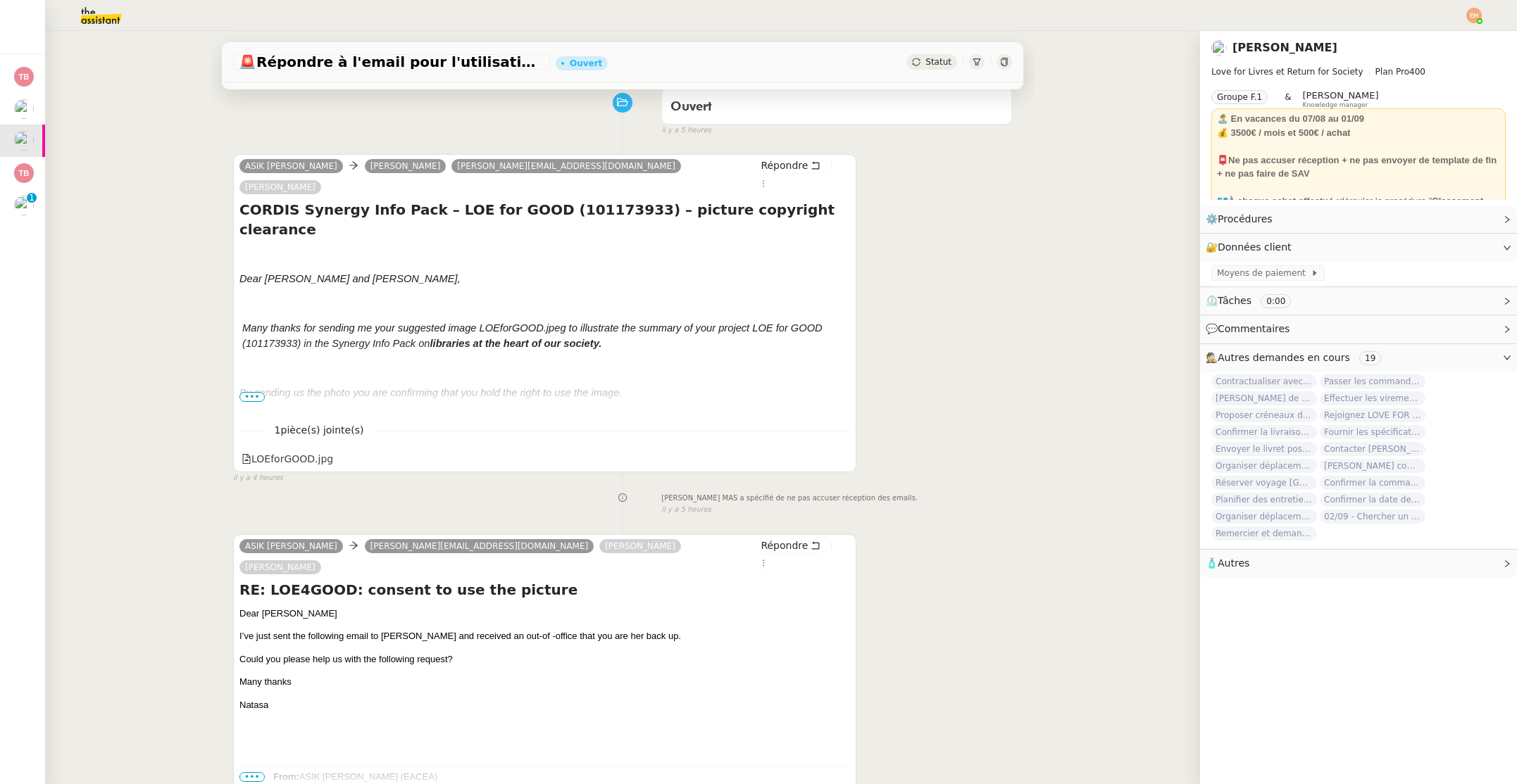
scroll to position [179, 0]
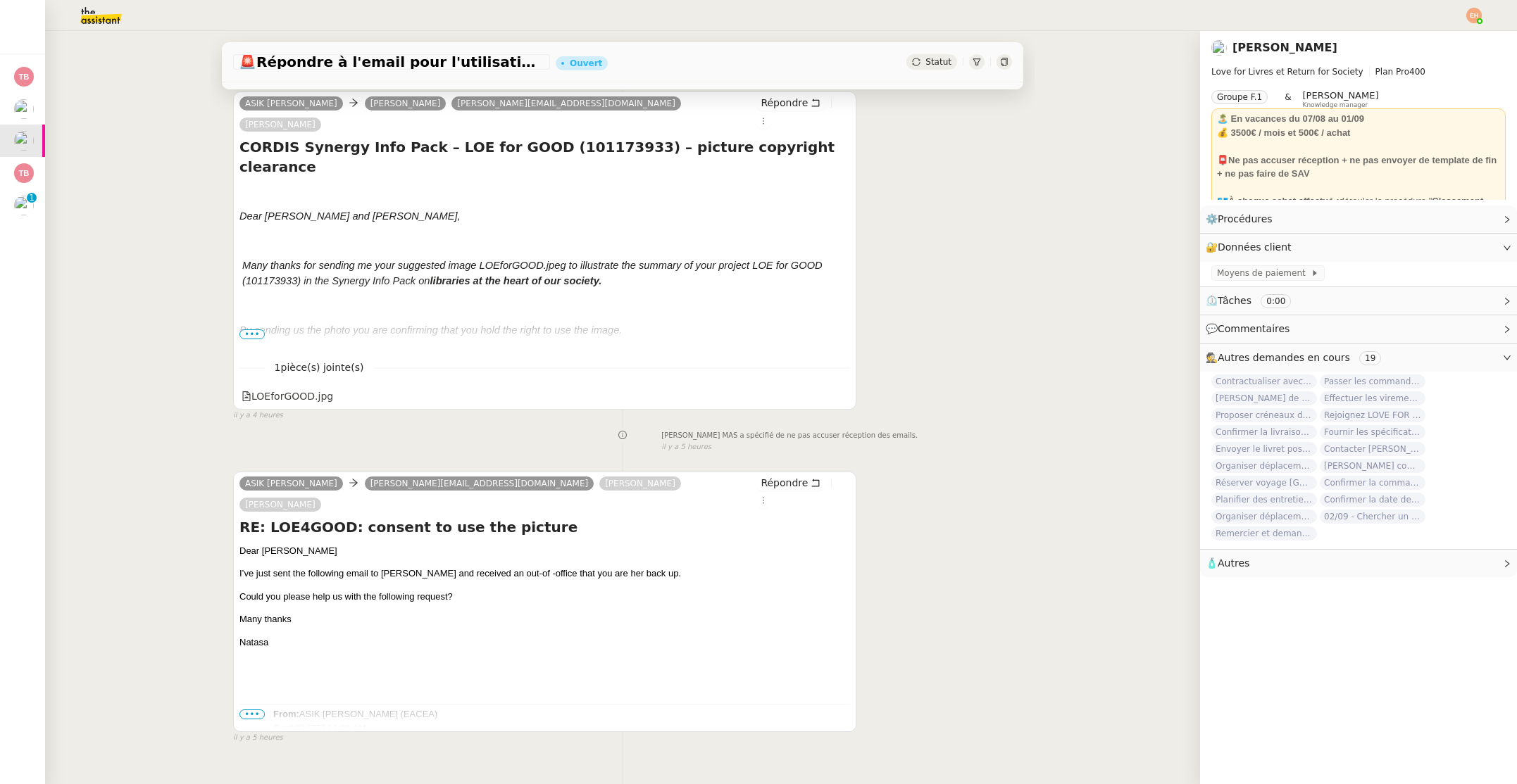
click at [254, 709] on span "•••" at bounding box center [251, 714] width 25 height 10
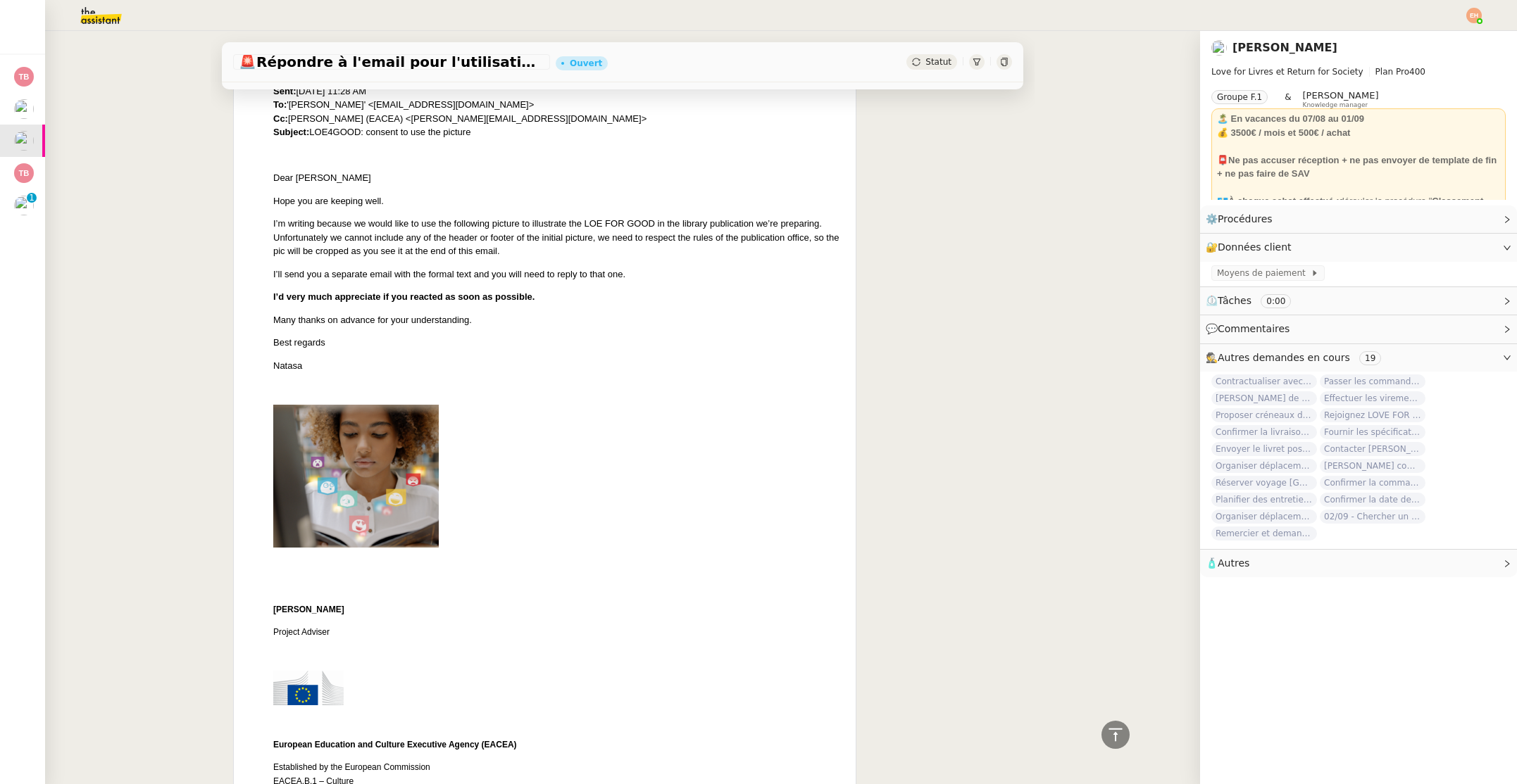
scroll to position [653, 0]
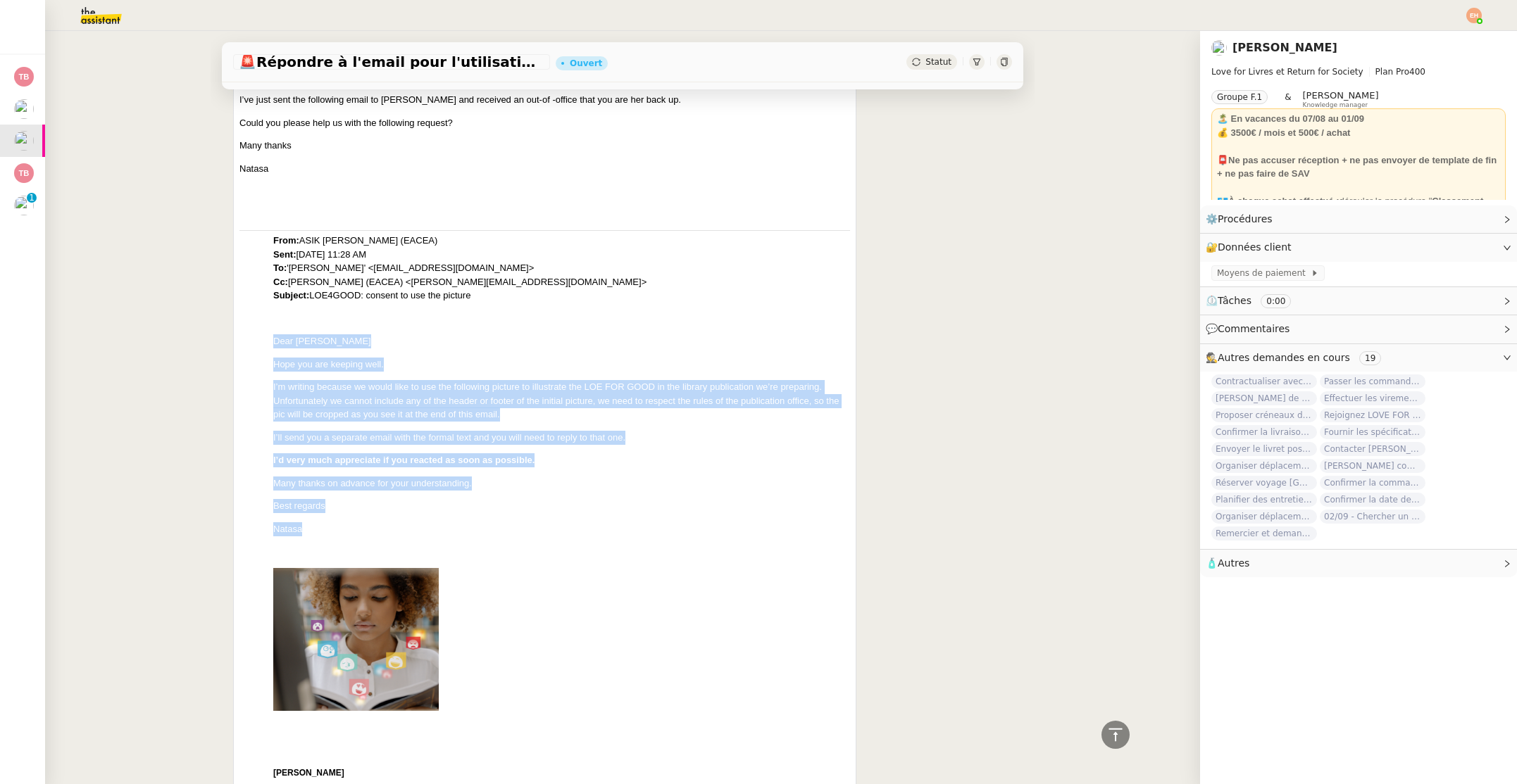
drag, startPoint x: 287, startPoint y: 302, endPoint x: 480, endPoint y: 493, distance: 271.5
click at [480, 492] on div "Dear [PERSON_NAME] I’ve just sent the following email to [PERSON_NAME] and rece…" at bounding box center [544, 689] width 610 height 1237
copy div "Dear [PERSON_NAME] you are keeping well. I’m writing because we would like to u…"
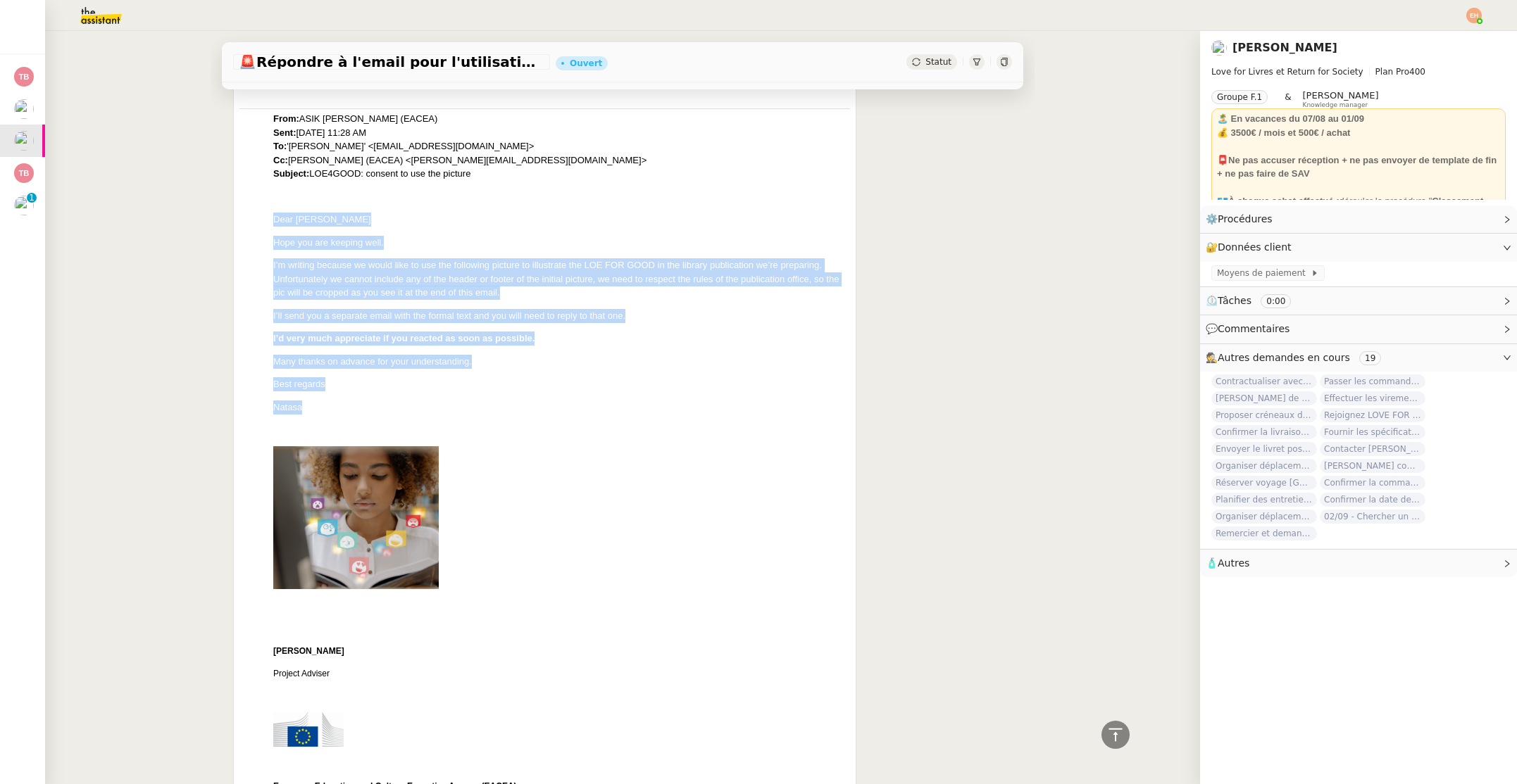
scroll to position [0, 0]
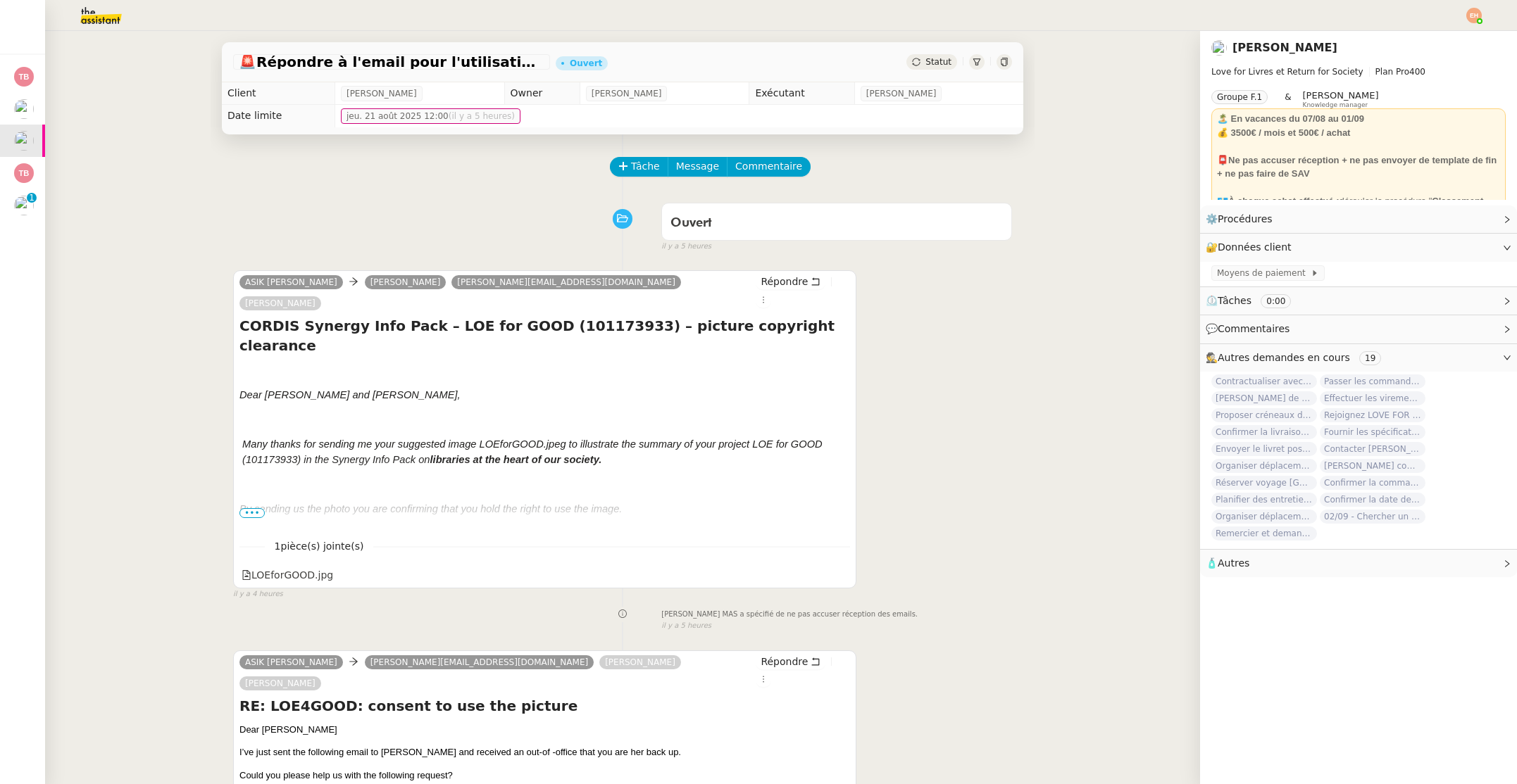
click at [647, 161] on span "Tâche" at bounding box center [645, 167] width 29 height 16
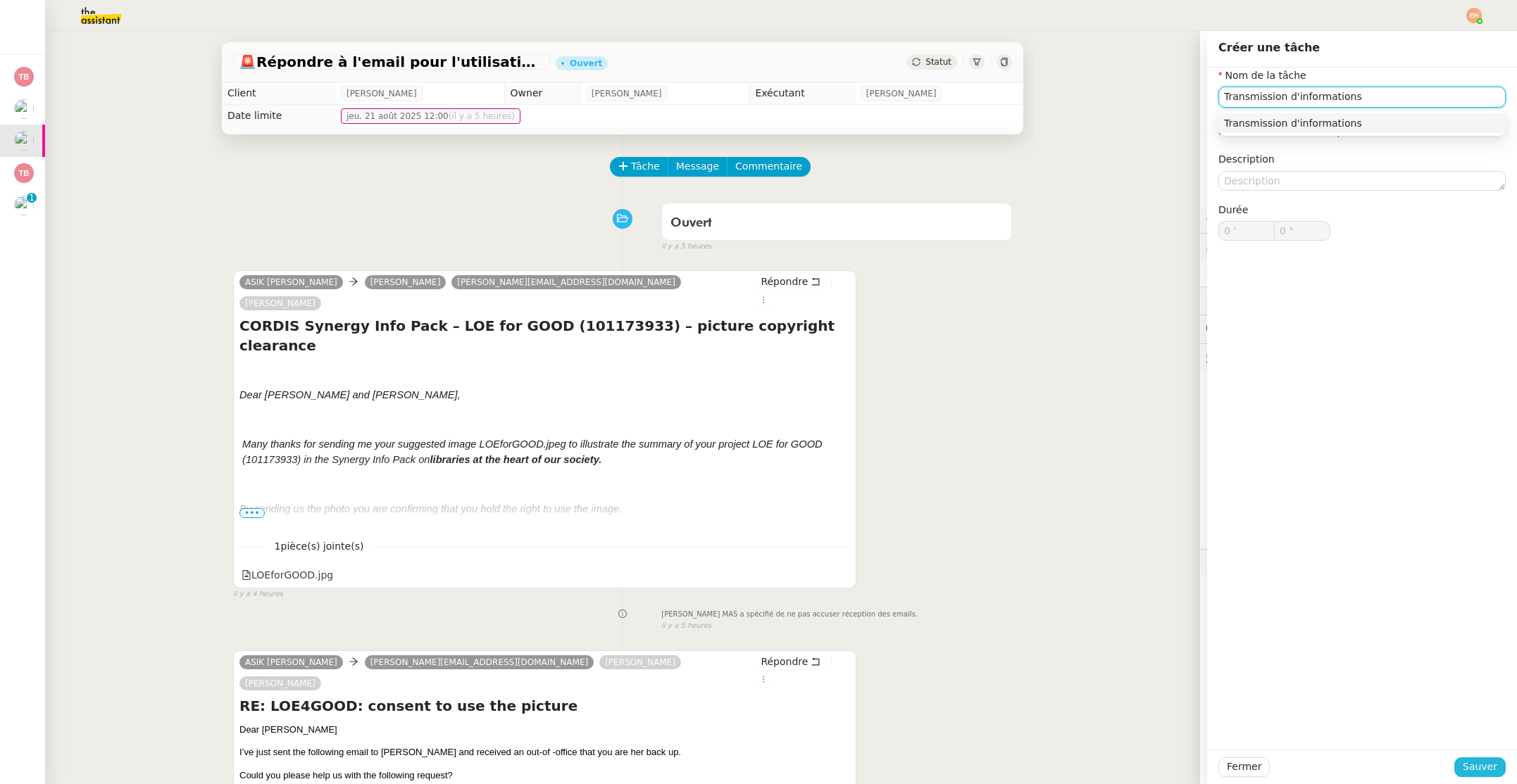
type input "Transmission d'informations"
click at [1483, 767] on span "Sauver" at bounding box center [1480, 767] width 34 height 16
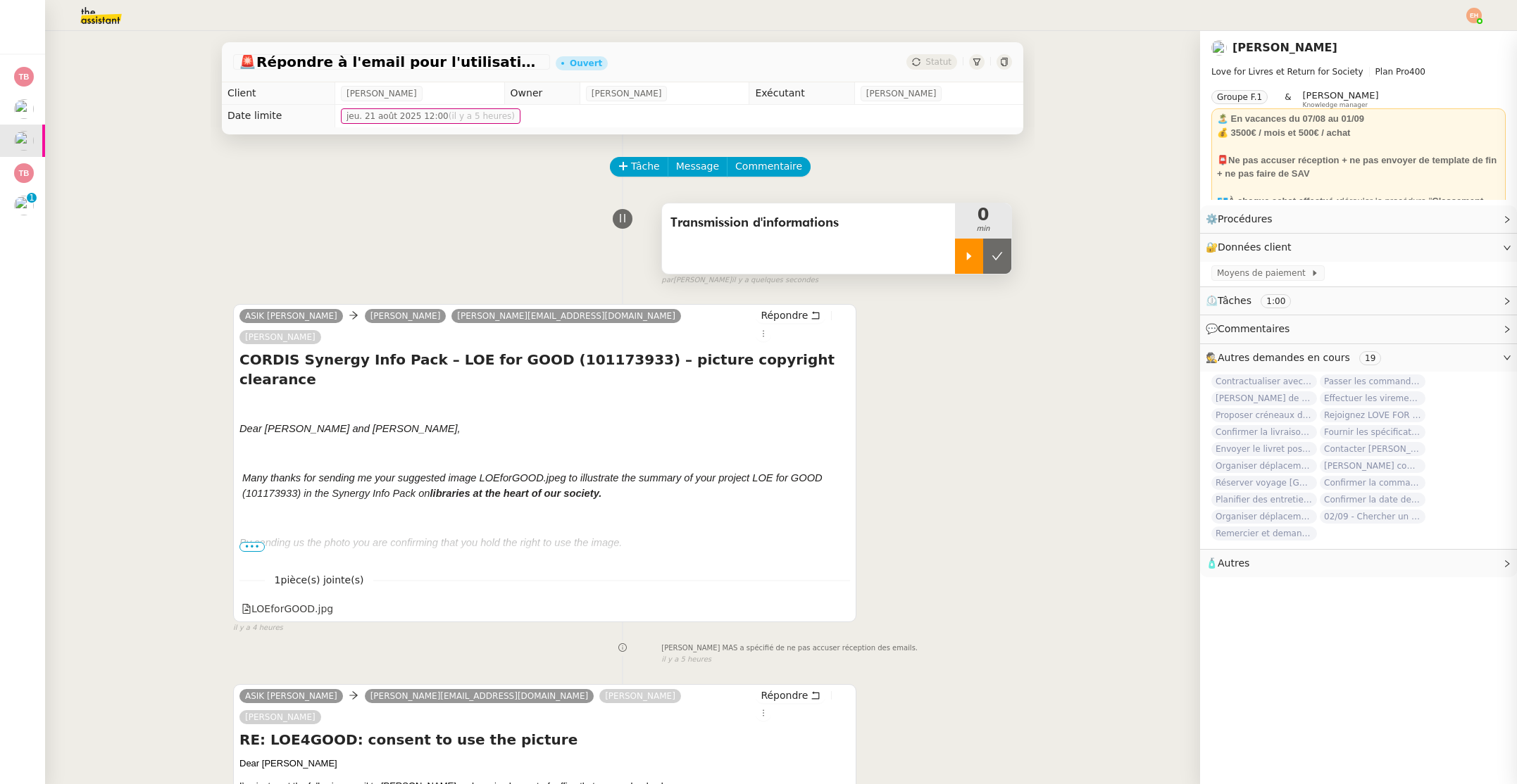
click at [972, 261] on icon at bounding box center [969, 256] width 11 height 11
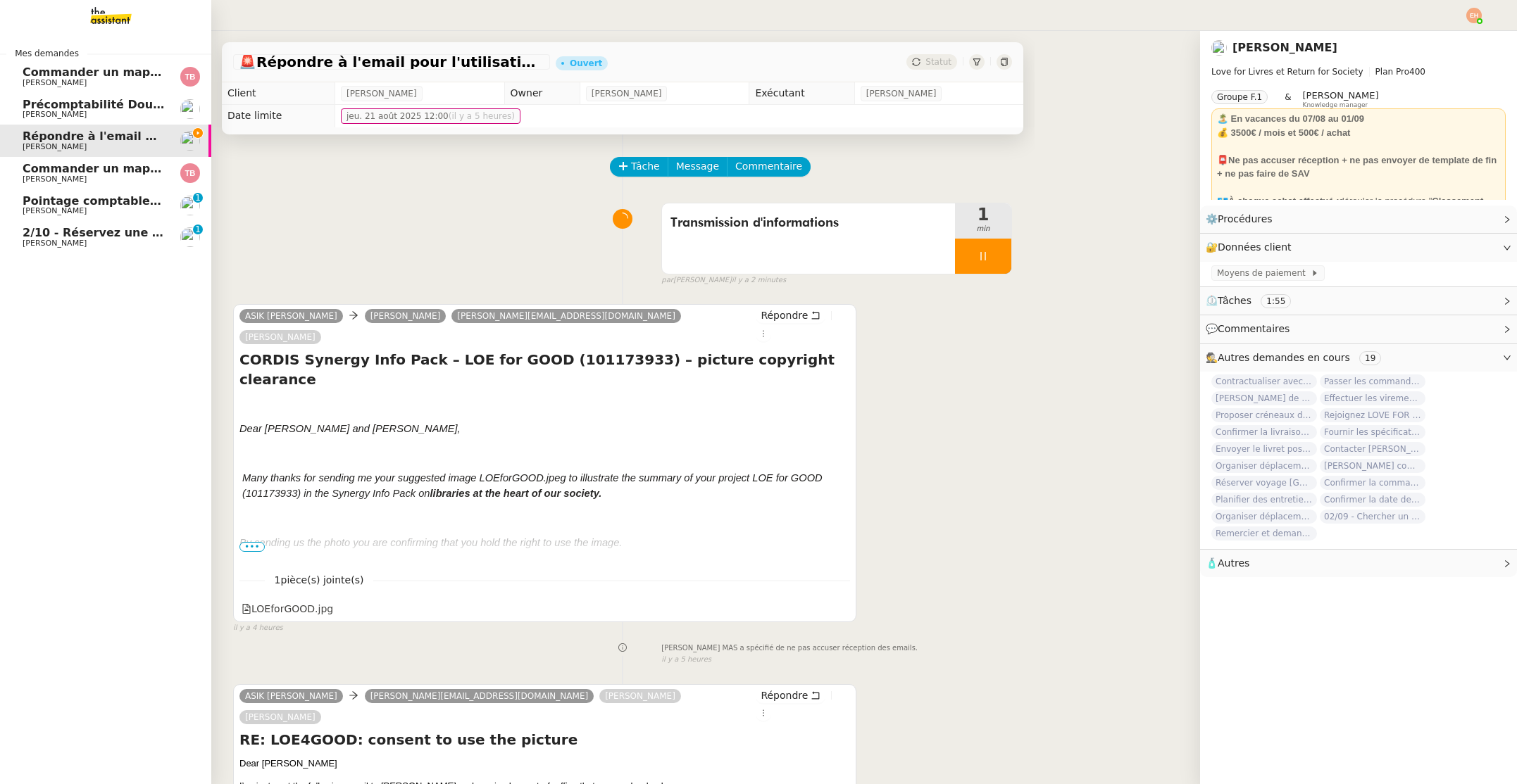
click at [82, 228] on span "2/10 - Réservez une chambre à l'hôtel Greet" at bounding box center [162, 232] width 279 height 13
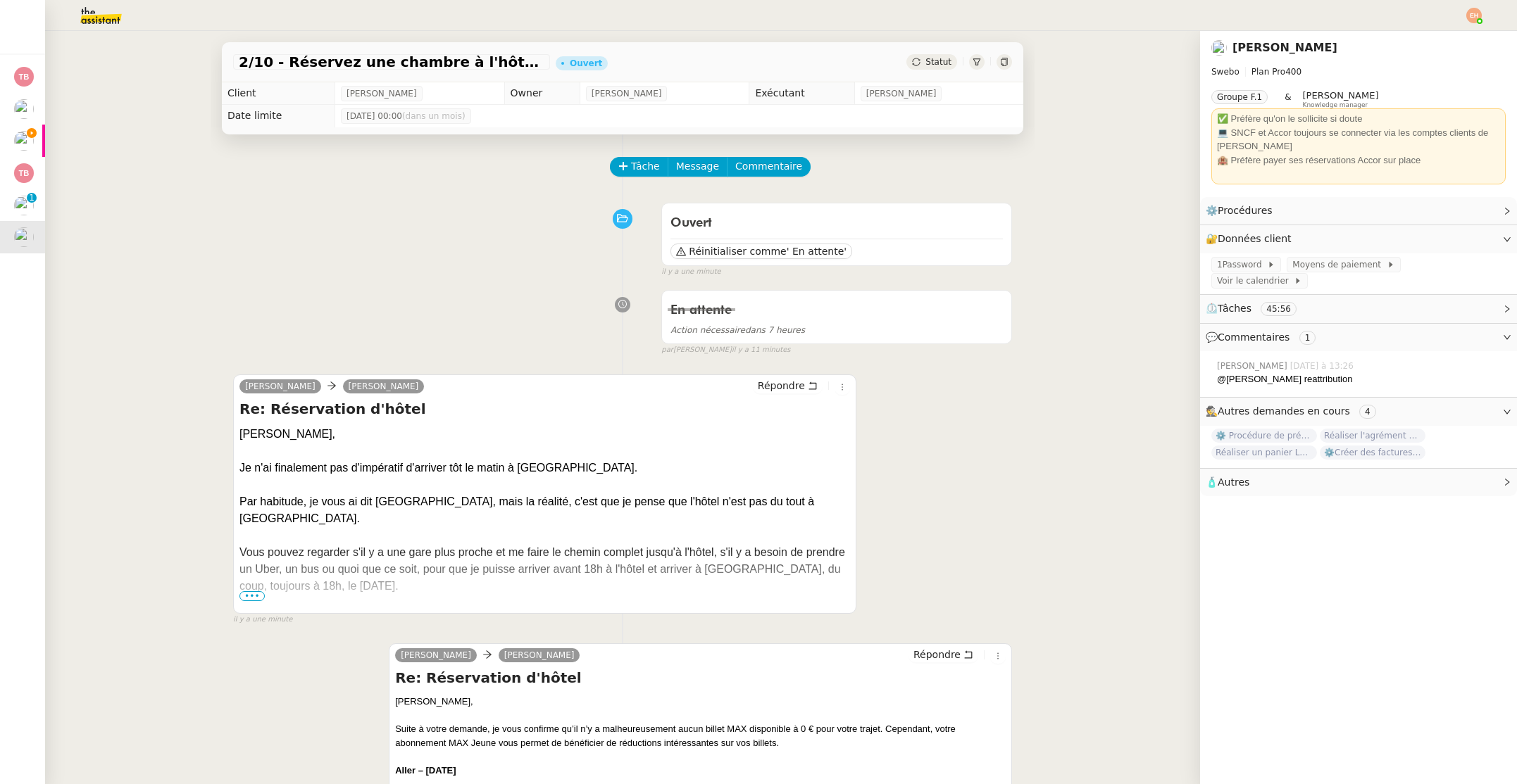
scroll to position [7, 0]
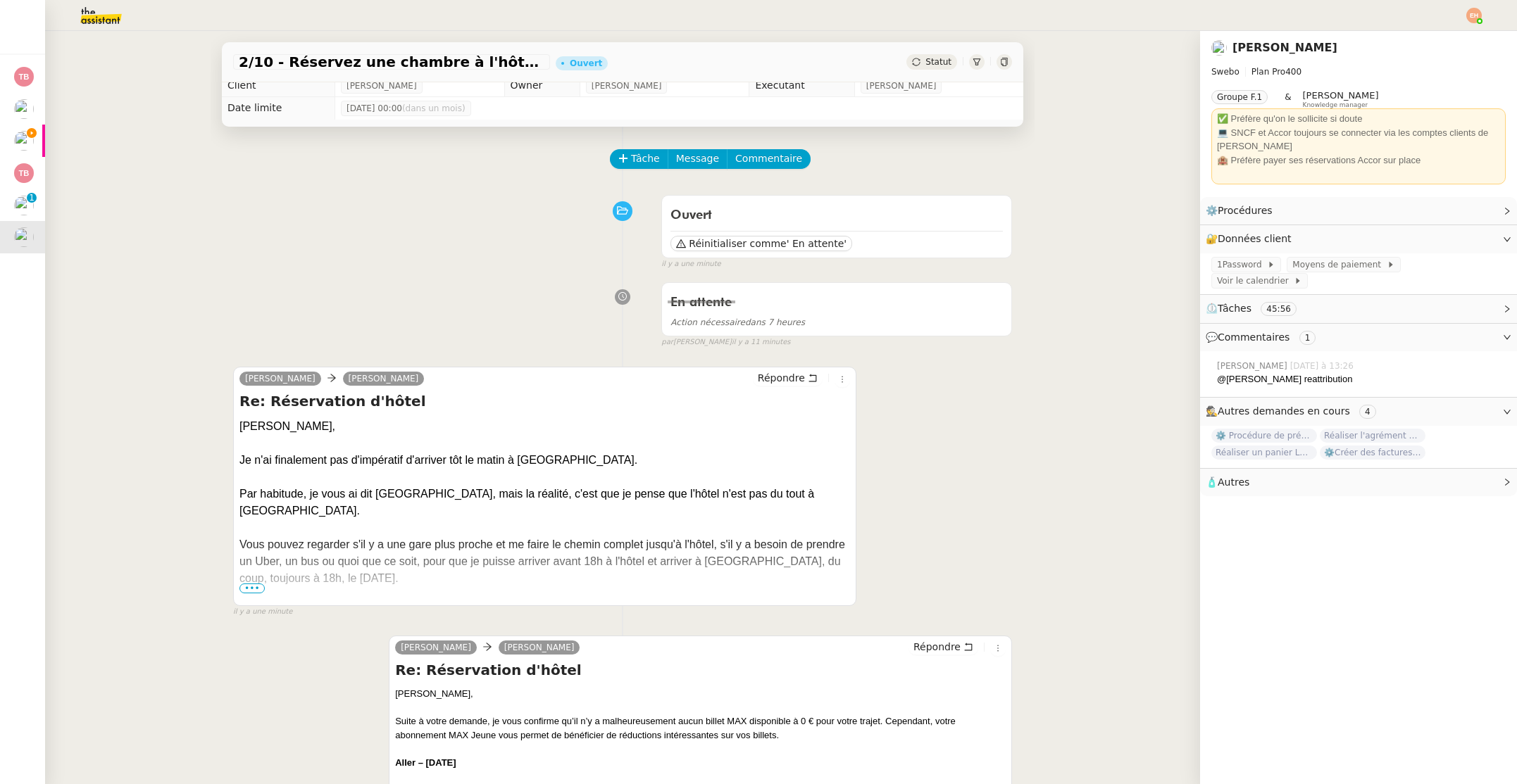
click at [252, 594] on div at bounding box center [544, 595] width 610 height 17
click at [254, 585] on span "•••" at bounding box center [251, 589] width 25 height 10
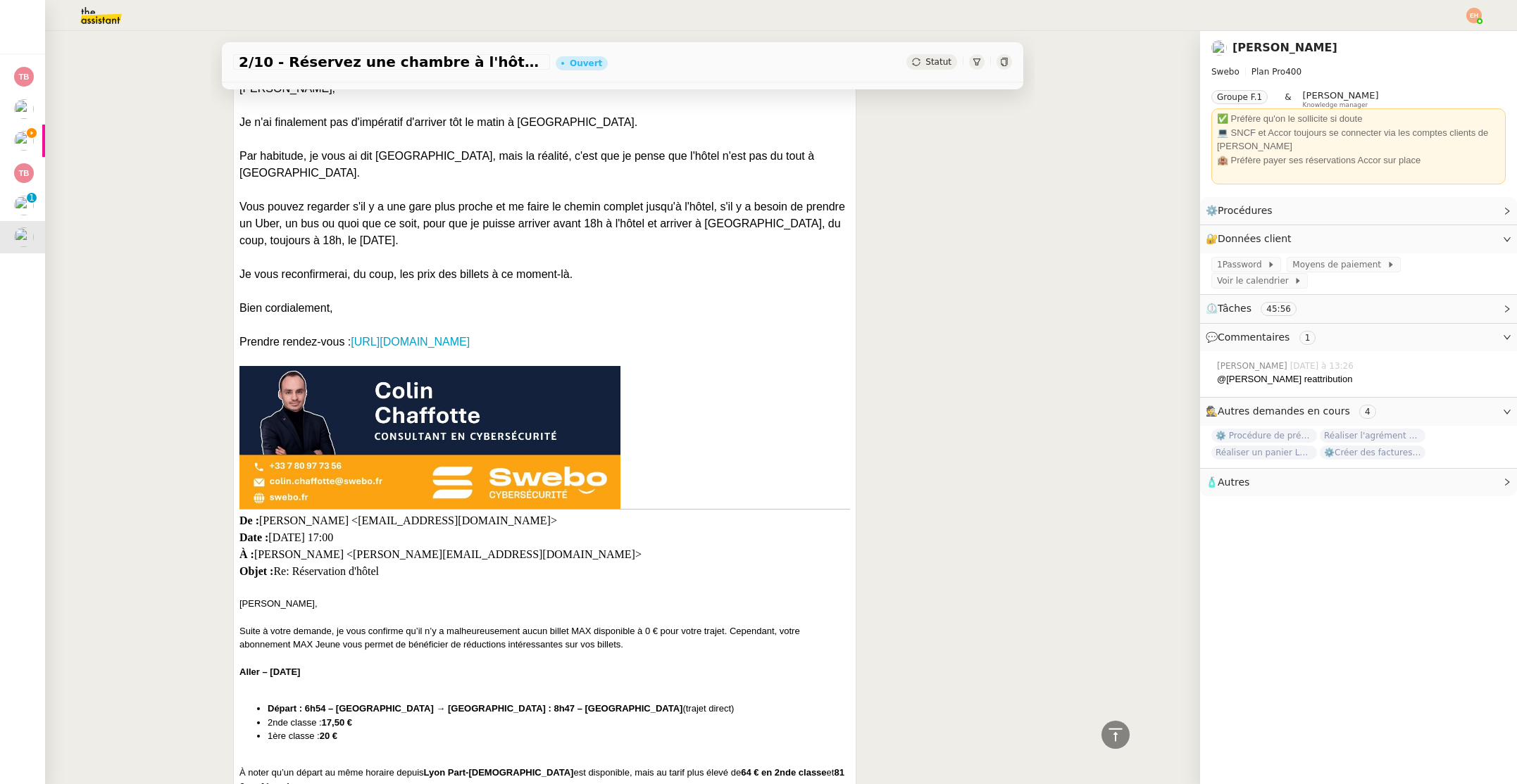
scroll to position [0, 0]
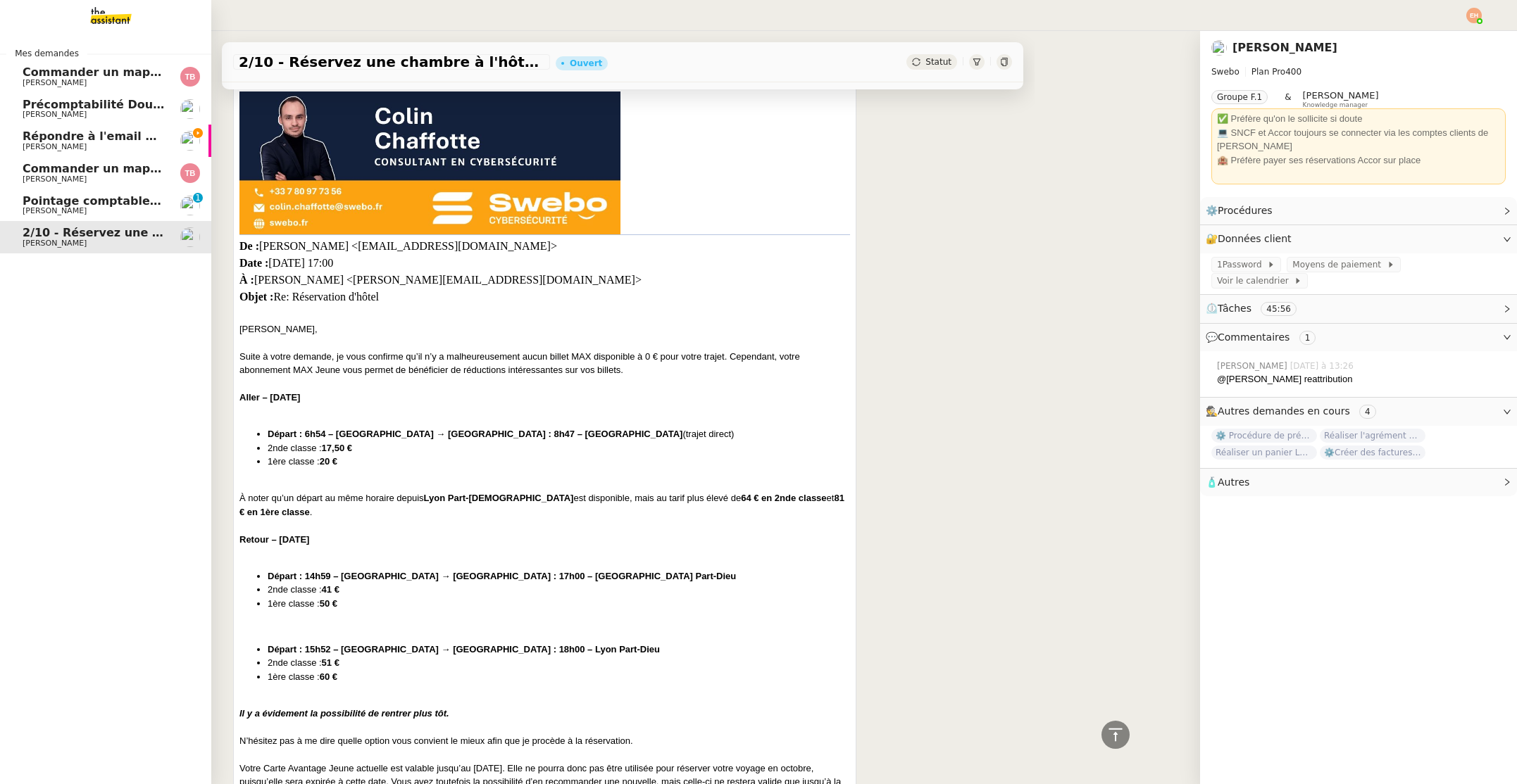
drag, startPoint x: 46, startPoint y: 131, endPoint x: 149, endPoint y: 141, distance: 103.5
click at [46, 131] on span "Répondre à l'email pour l'utilisation de l'image" at bounding box center [171, 136] width 297 height 13
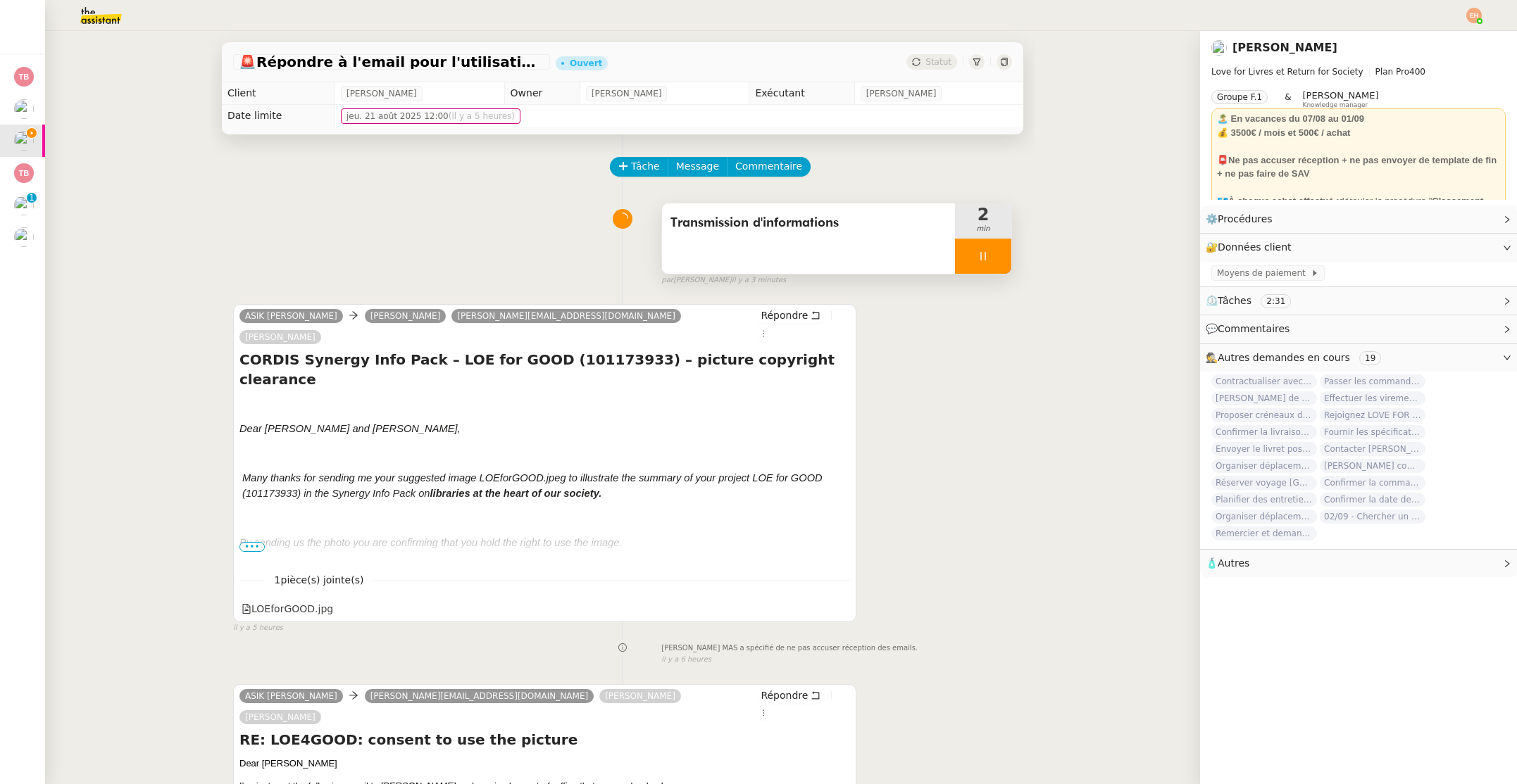
drag, startPoint x: 987, startPoint y: 249, endPoint x: 1023, endPoint y: 253, distance: 36.2
click at [987, 249] on div at bounding box center [983, 256] width 57 height 35
click at [999, 253] on icon at bounding box center [997, 256] width 11 height 11
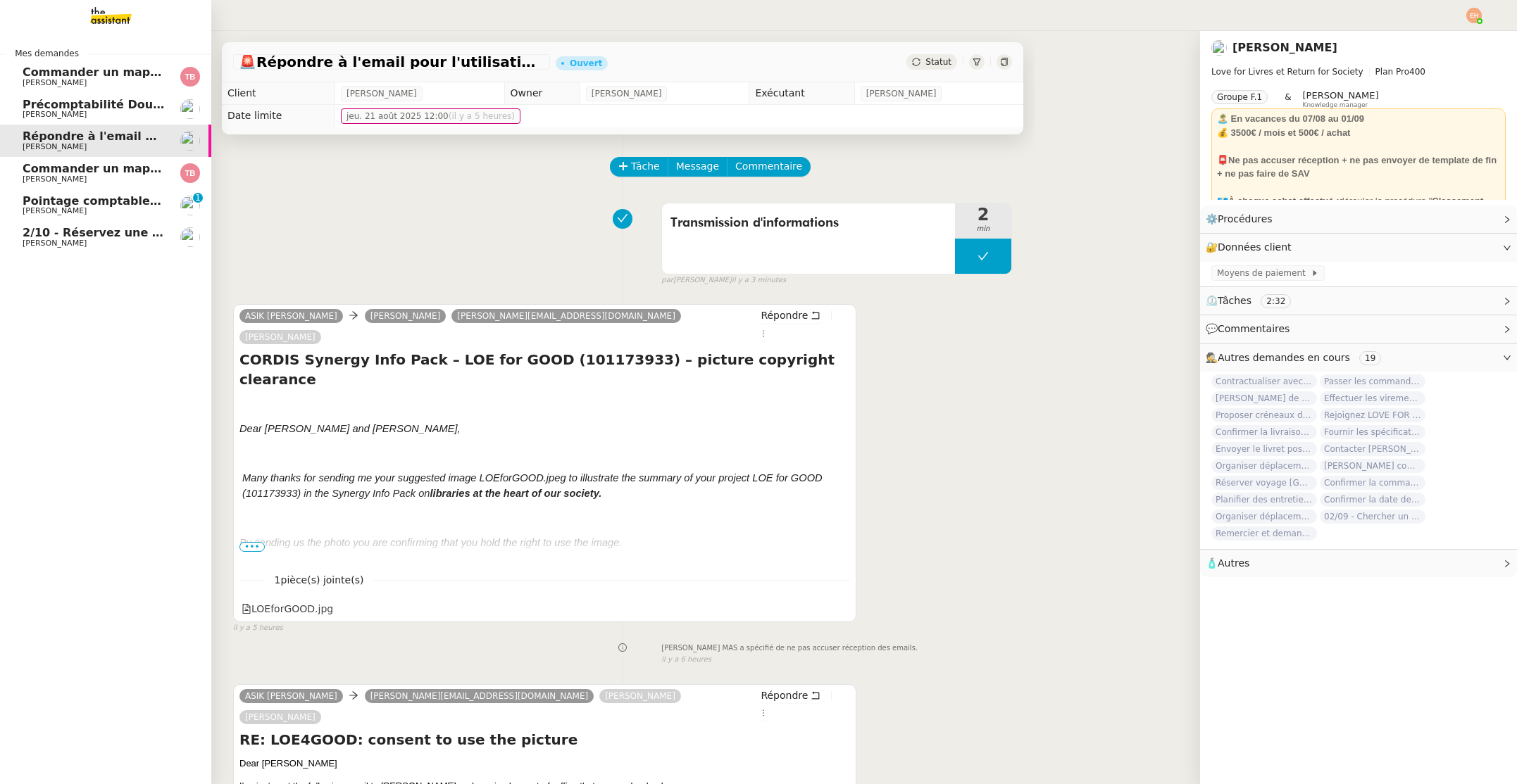
click at [63, 209] on span "[PERSON_NAME]" at bounding box center [54, 210] width 64 height 9
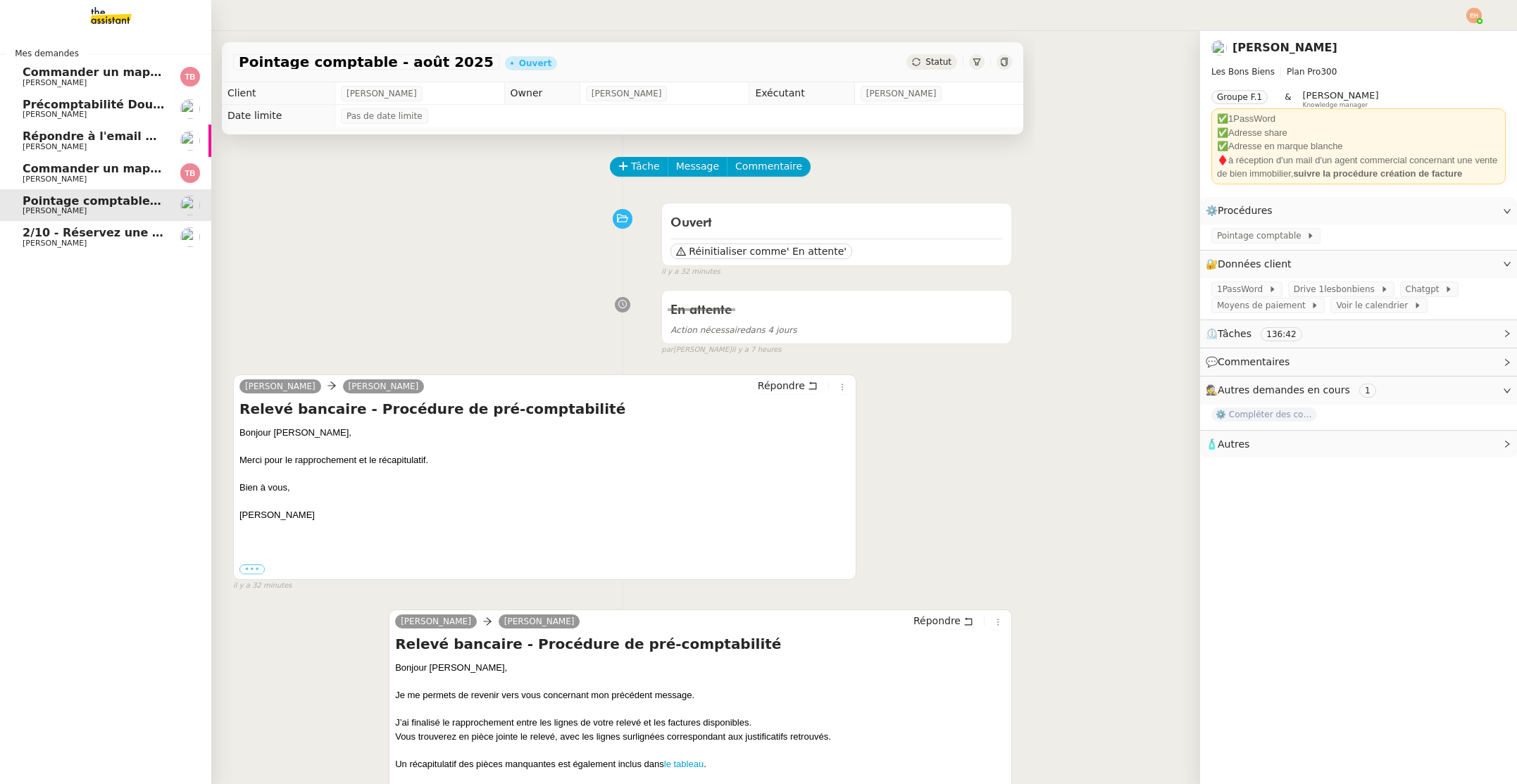
click at [113, 111] on span "[PERSON_NAME]" at bounding box center [93, 115] width 142 height 8
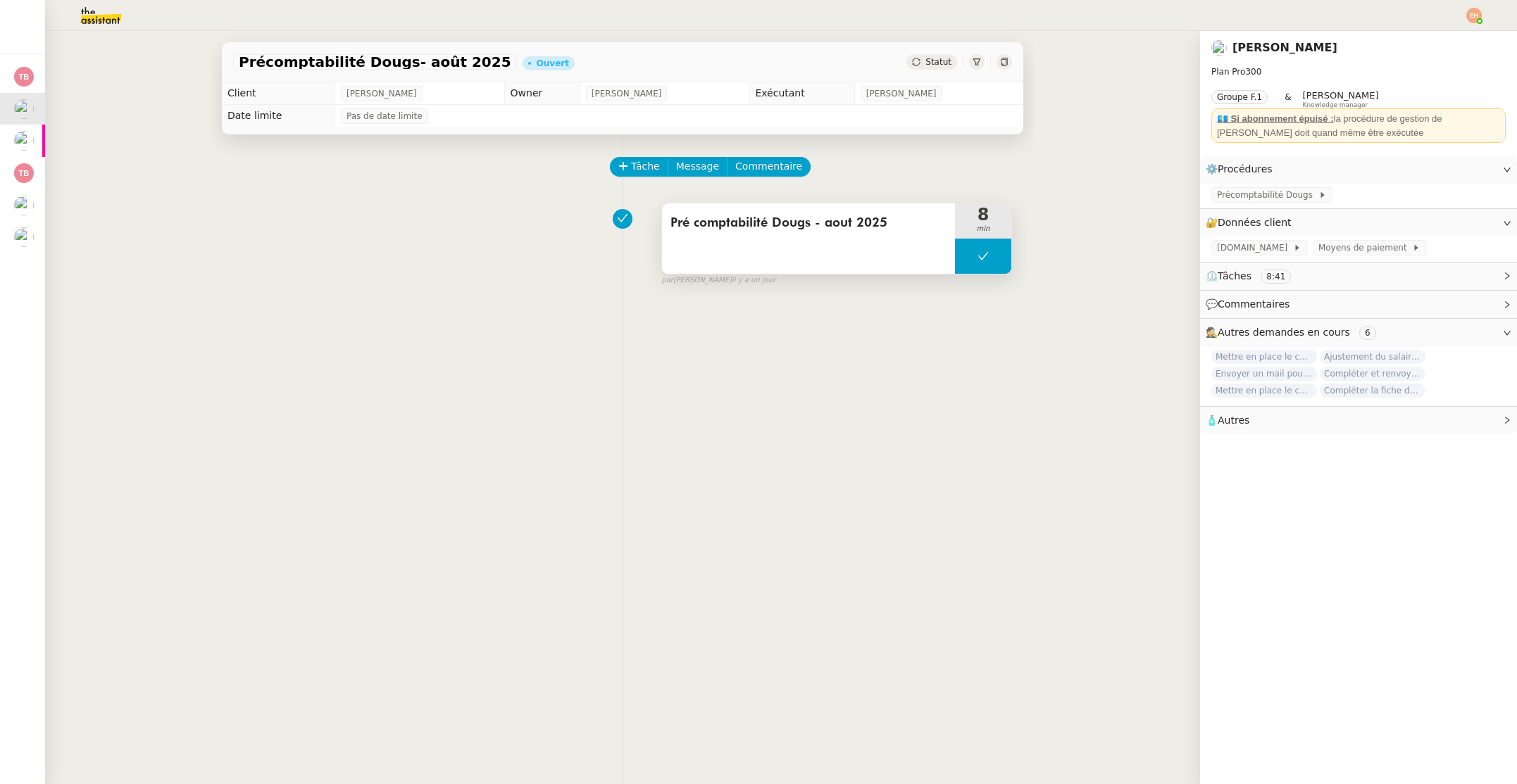
click at [995, 252] on button at bounding box center [983, 256] width 57 height 35
click at [983, 256] on button at bounding box center [997, 256] width 28 height 35
click at [983, 256] on icon at bounding box center [983, 256] width 11 height 11
click at [972, 256] on icon at bounding box center [969, 256] width 11 height 11
click at [1303, 198] on span "Précomptabilité Dougs" at bounding box center [1266, 195] width 101 height 14
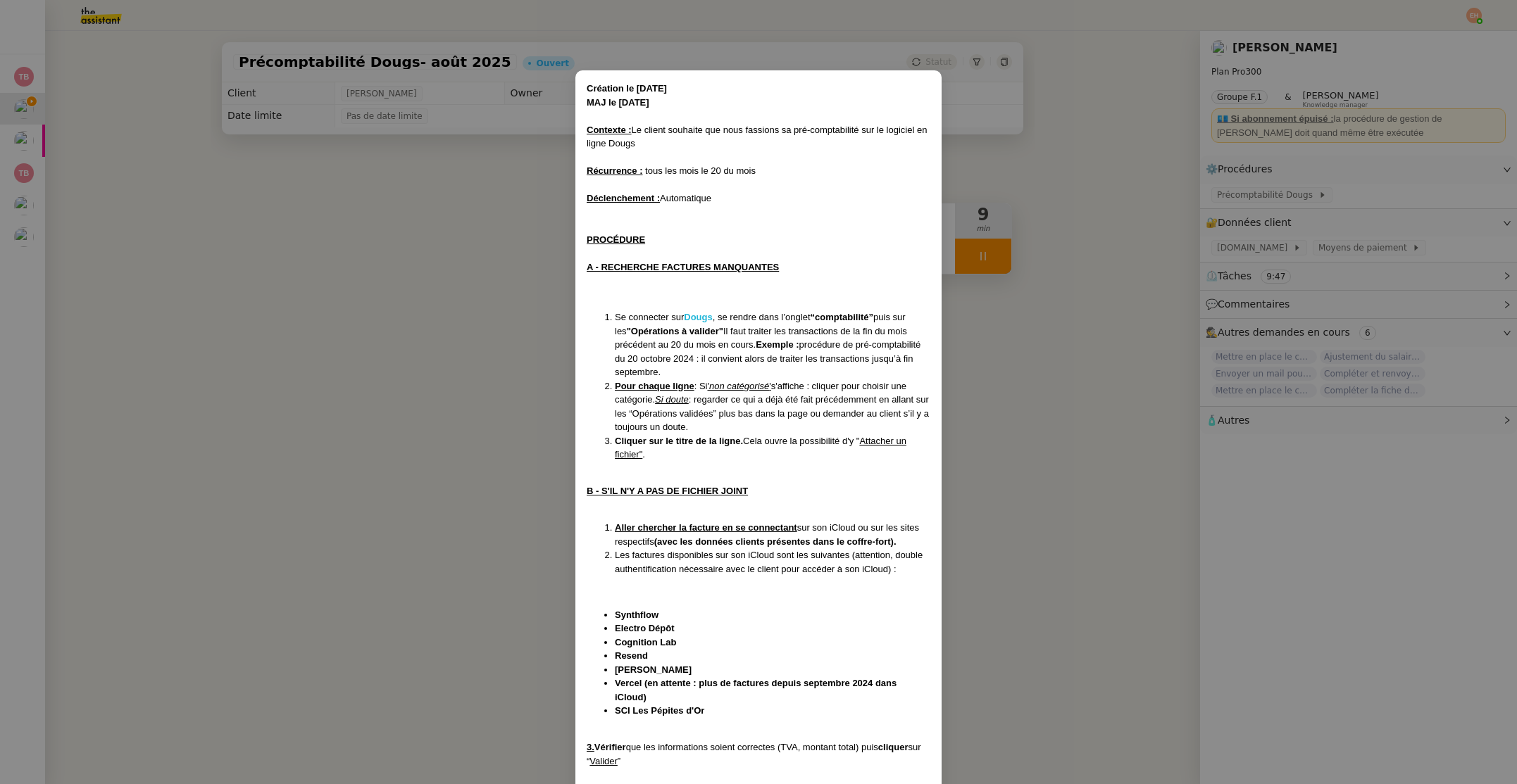
click at [708, 314] on strong "Dougs" at bounding box center [697, 317] width 28 height 11
drag, startPoint x: 1083, startPoint y: 303, endPoint x: 1107, endPoint y: 300, distance: 24.2
click at [1085, 302] on nz-modal-container "Création le [DATE] MAJ le [DATE] Contexte : Le client souhaite que nous fassion…" at bounding box center [758, 392] width 1517 height 784
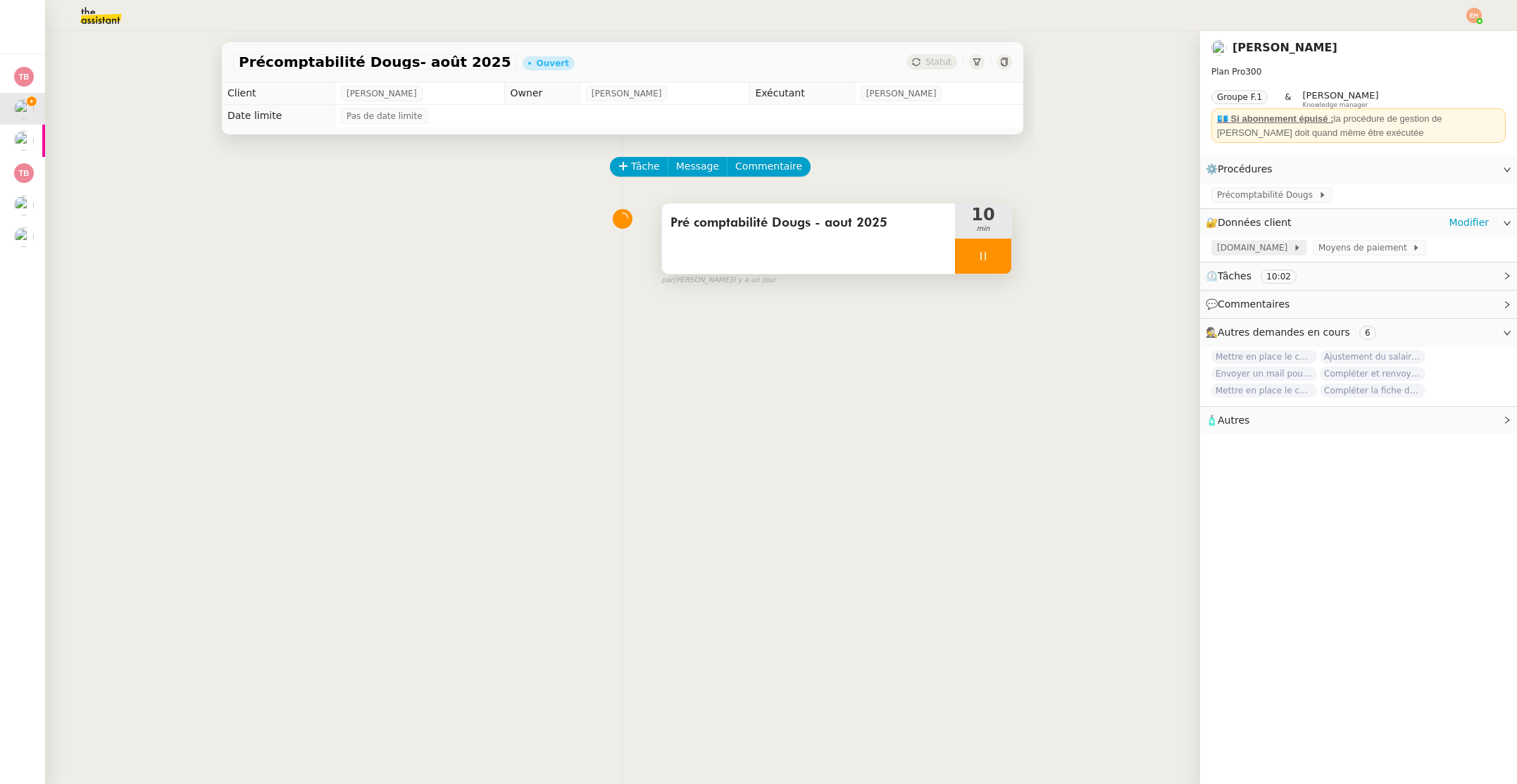
click at [1249, 244] on span "[DOMAIN_NAME]" at bounding box center [1254, 247] width 76 height 14
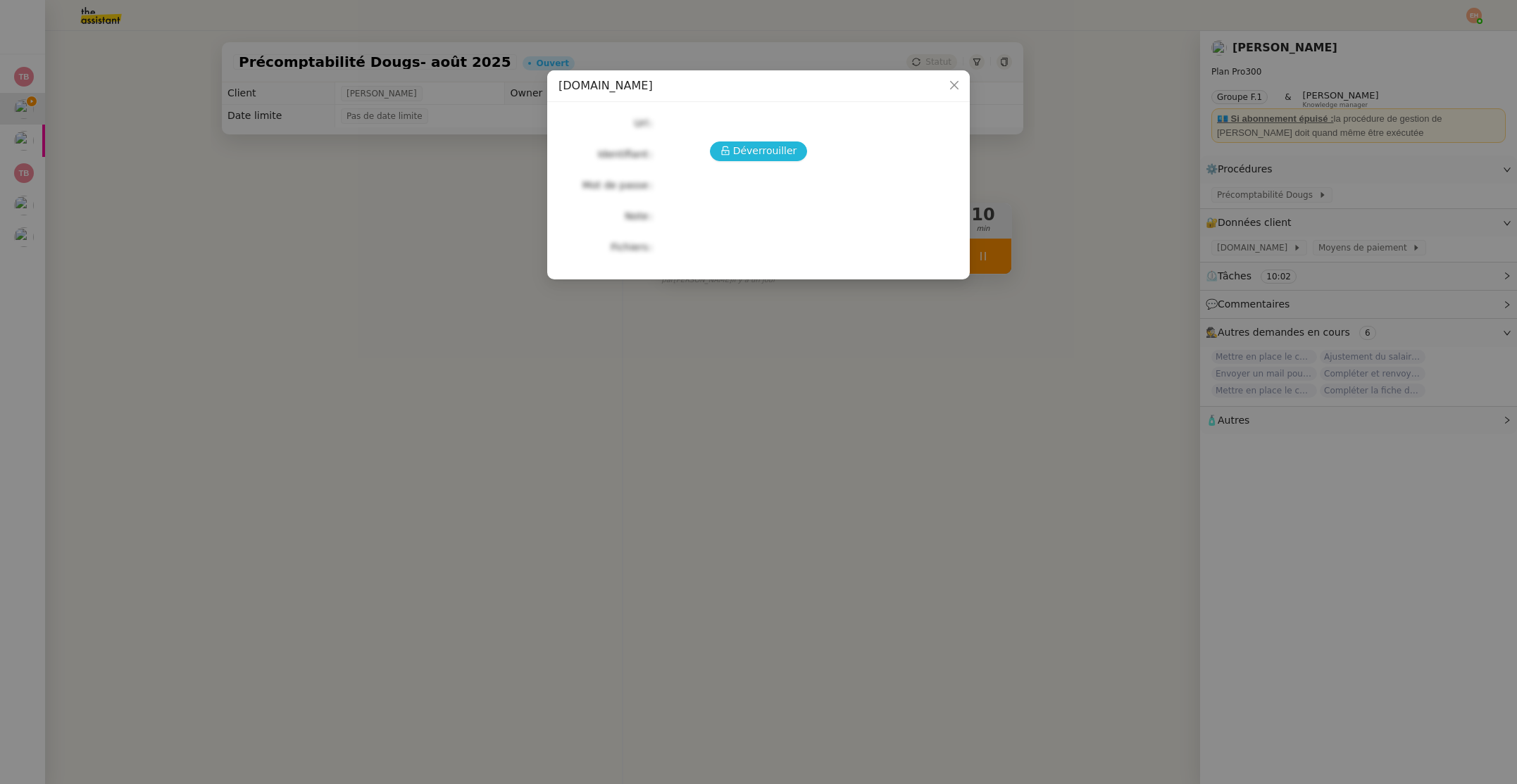
click at [762, 149] on span "Déverrouiller" at bounding box center [765, 151] width 64 height 16
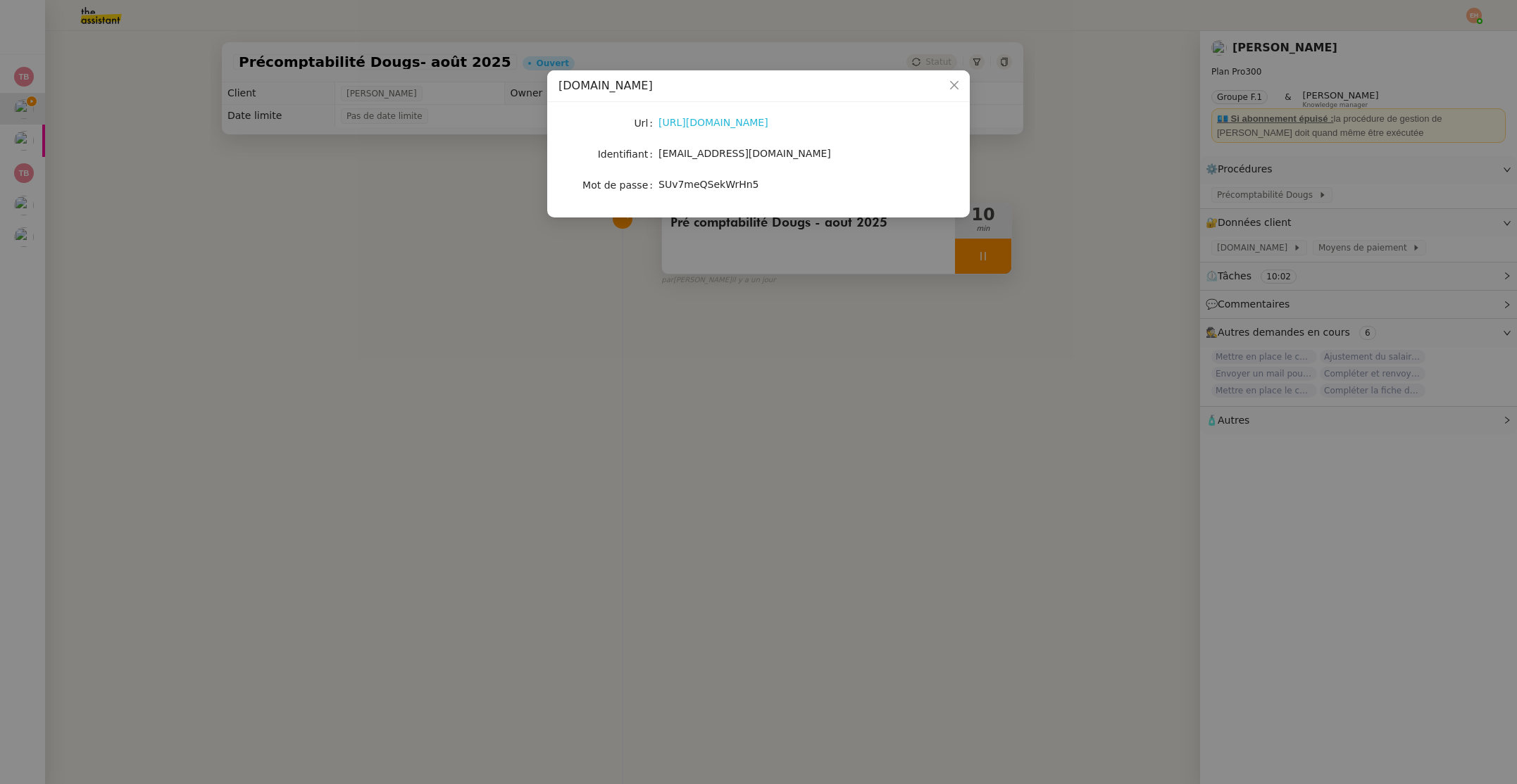
click at [743, 123] on link "[URL][DOMAIN_NAME]" at bounding box center [714, 122] width 110 height 11
drag, startPoint x: 675, startPoint y: 153, endPoint x: 688, endPoint y: 37, distance: 116.7
click at [839, 163] on nz-form-item "Identifiant [EMAIL_ADDRESS][DOMAIN_NAME]" at bounding box center [758, 154] width 400 height 20
copy nz-form-item "[EMAIL_ADDRESS][DOMAIN_NAME]"
click at [723, 185] on span "SUv7meQSekWrHn5" at bounding box center [709, 185] width 100 height 11
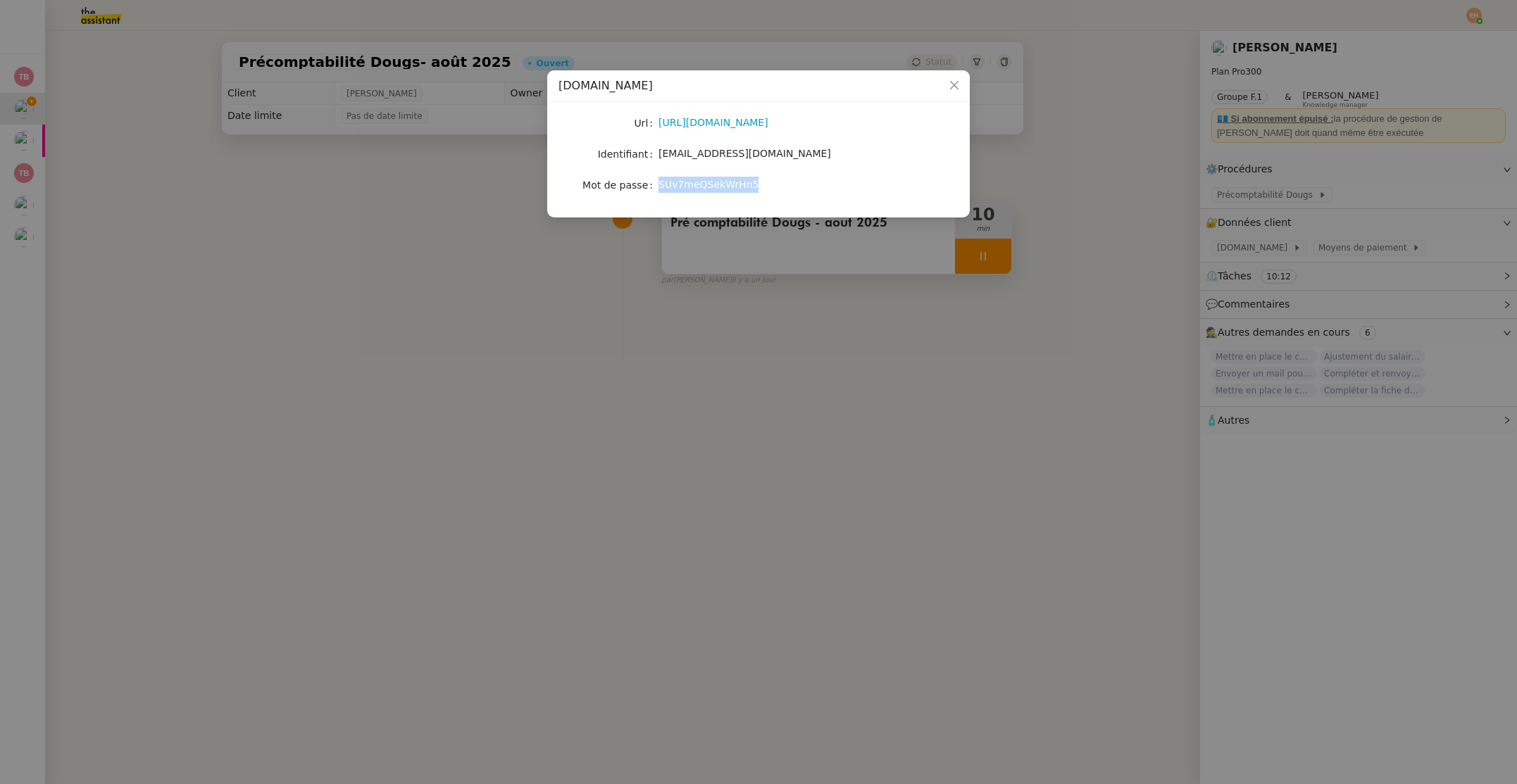
drag, startPoint x: 723, startPoint y: 185, endPoint x: 719, endPoint y: 170, distance: 15.5
click at [723, 185] on span "SUv7meQSekWrHn5" at bounding box center [709, 185] width 100 height 11
copy span "SUv7meQSekWrHn5"
drag, startPoint x: 467, startPoint y: 218, endPoint x: 609, endPoint y: 209, distance: 142.3
click at [467, 218] on nz-modal-container "[DOMAIN_NAME] Url [URL][DOMAIN_NAME] Identifiant [EMAIL_ADDRESS][DOMAIN_NAME] M…" at bounding box center [758, 392] width 1517 height 784
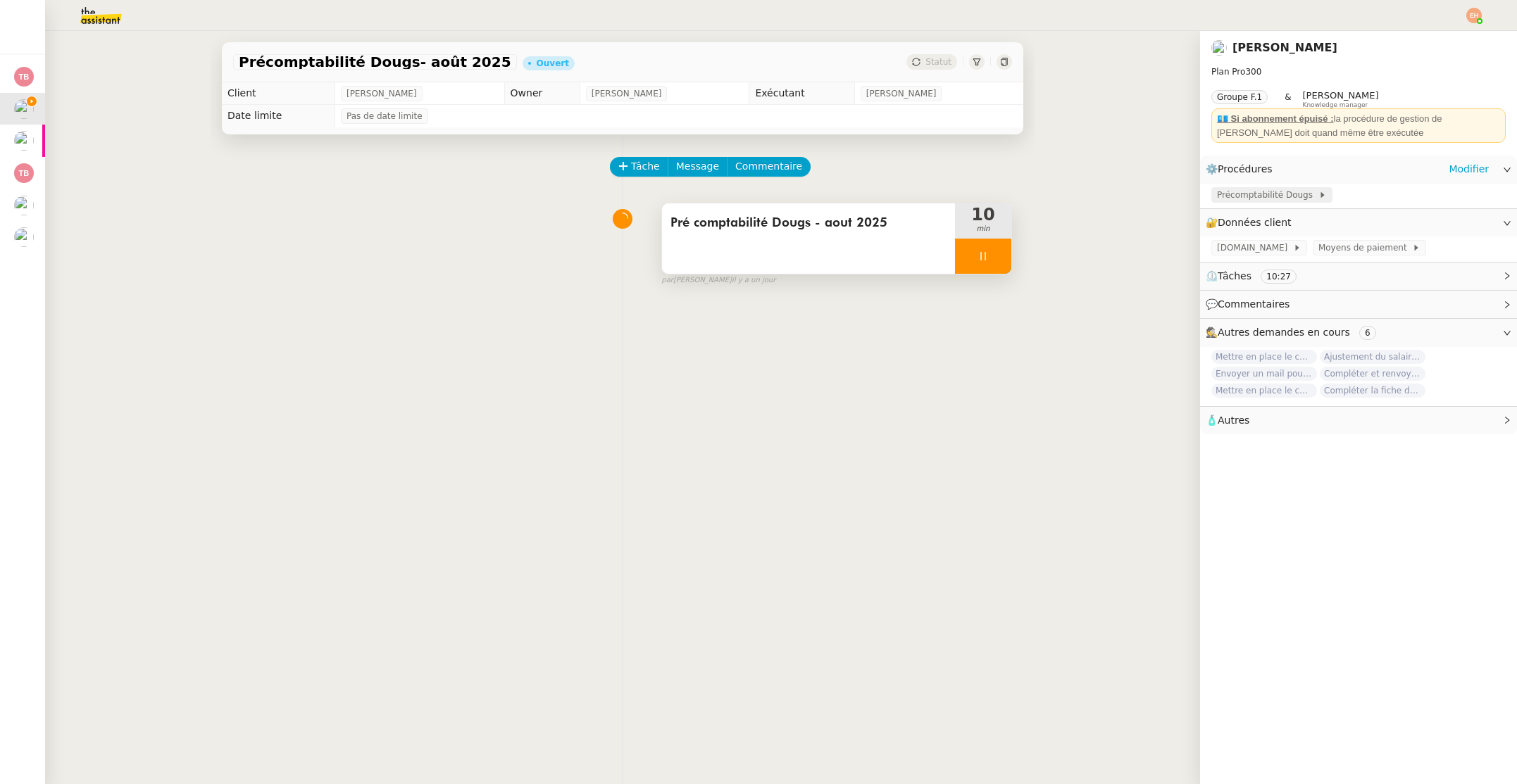
click at [1279, 196] on span "Précomptabilité Dougs" at bounding box center [1266, 195] width 101 height 14
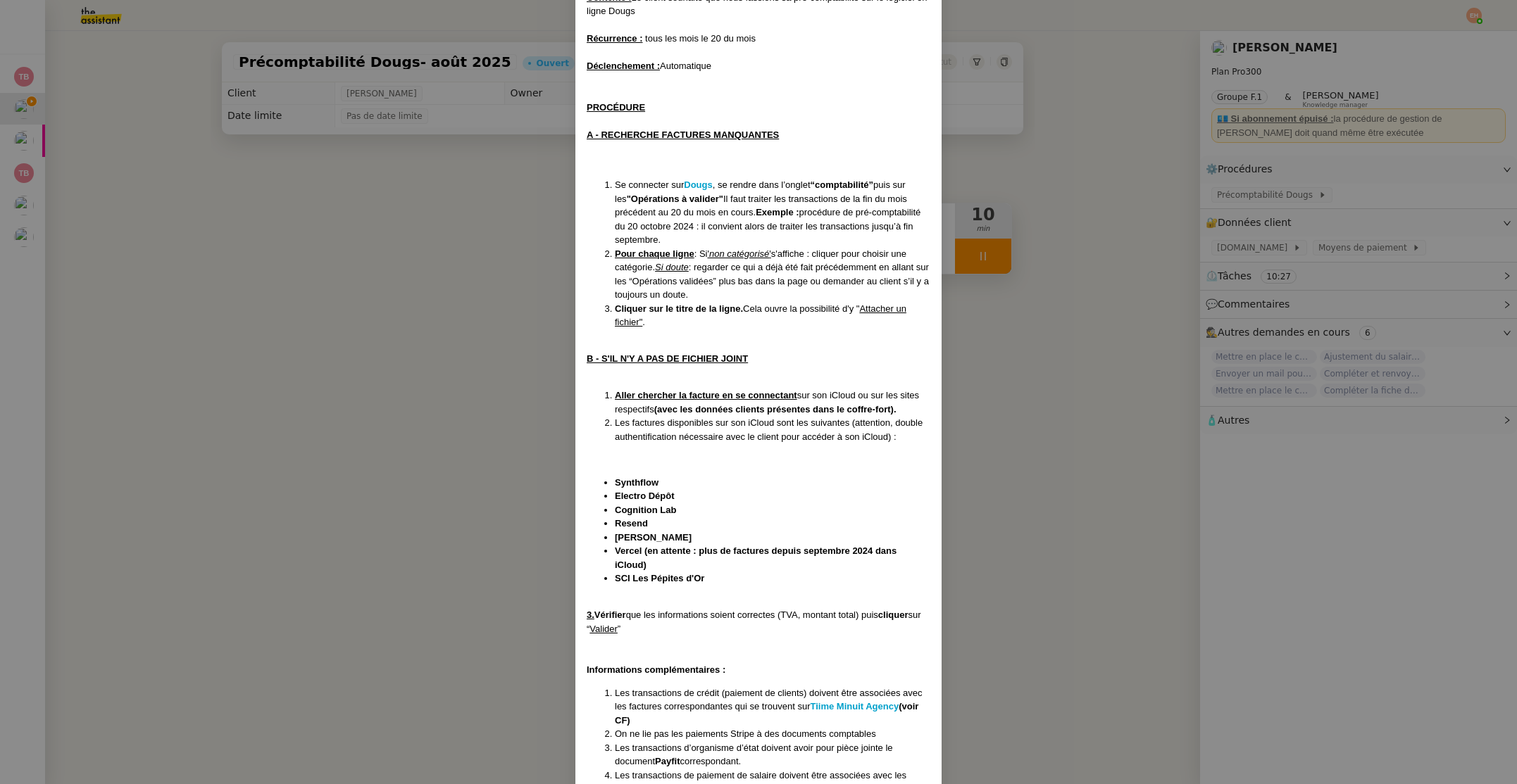
scroll to position [145, 0]
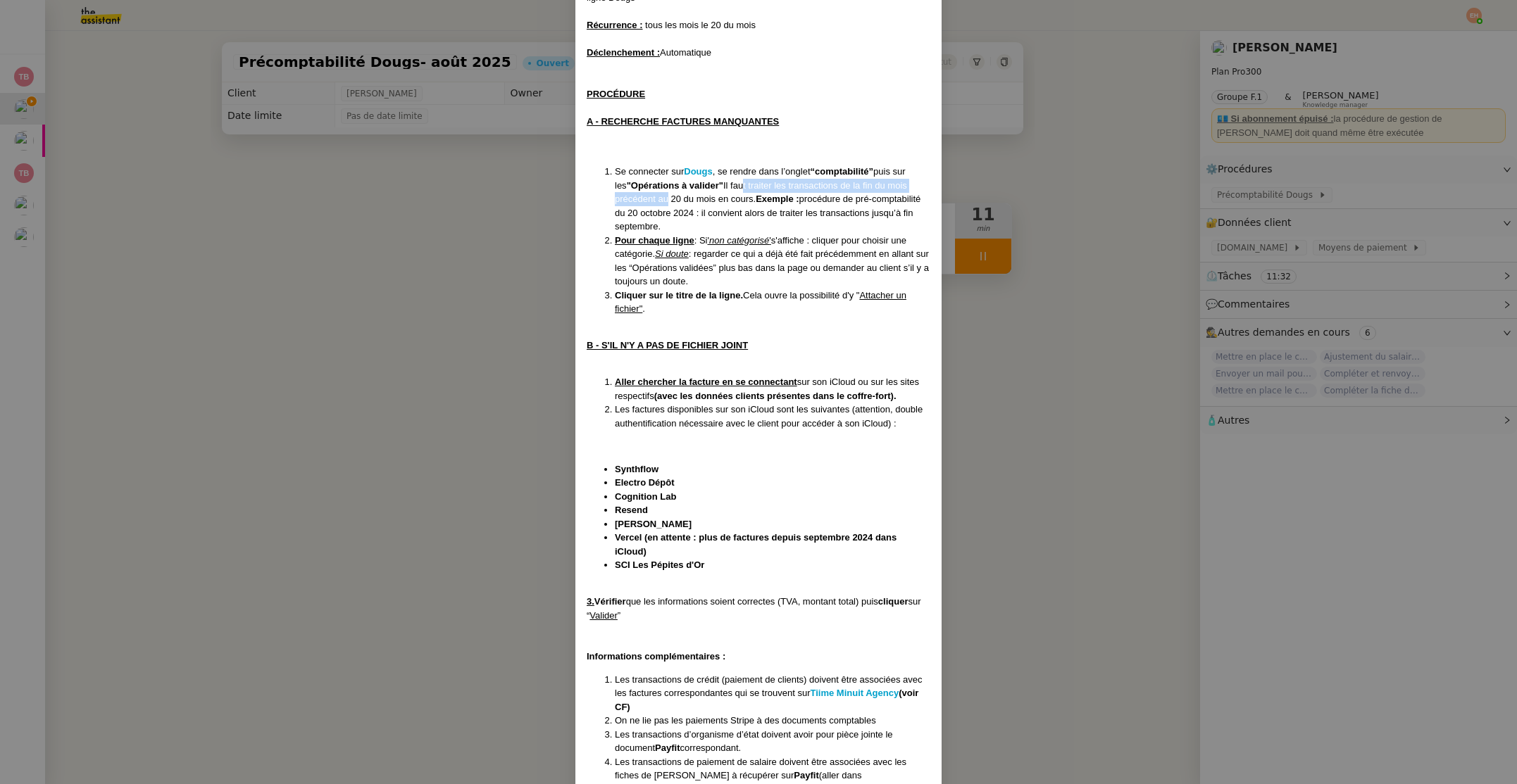
drag, startPoint x: 737, startPoint y: 189, endPoint x: 664, endPoint y: 198, distance: 73.6
click at [664, 198] on li "Se connecter sur [PERSON_NAME] , se rendre dans l’onglet “comptabilité” puis su…" at bounding box center [772, 199] width 315 height 69
click at [703, 201] on li "Se connecter sur [PERSON_NAME] , se rendre dans l’onglet “comptabilité” puis su…" at bounding box center [772, 199] width 315 height 69
drag, startPoint x: 653, startPoint y: 199, endPoint x: 773, endPoint y: 209, distance: 120.4
click at [773, 209] on li "Se connecter sur [PERSON_NAME] , se rendre dans l’onglet “comptabilité” puis su…" at bounding box center [772, 199] width 315 height 69
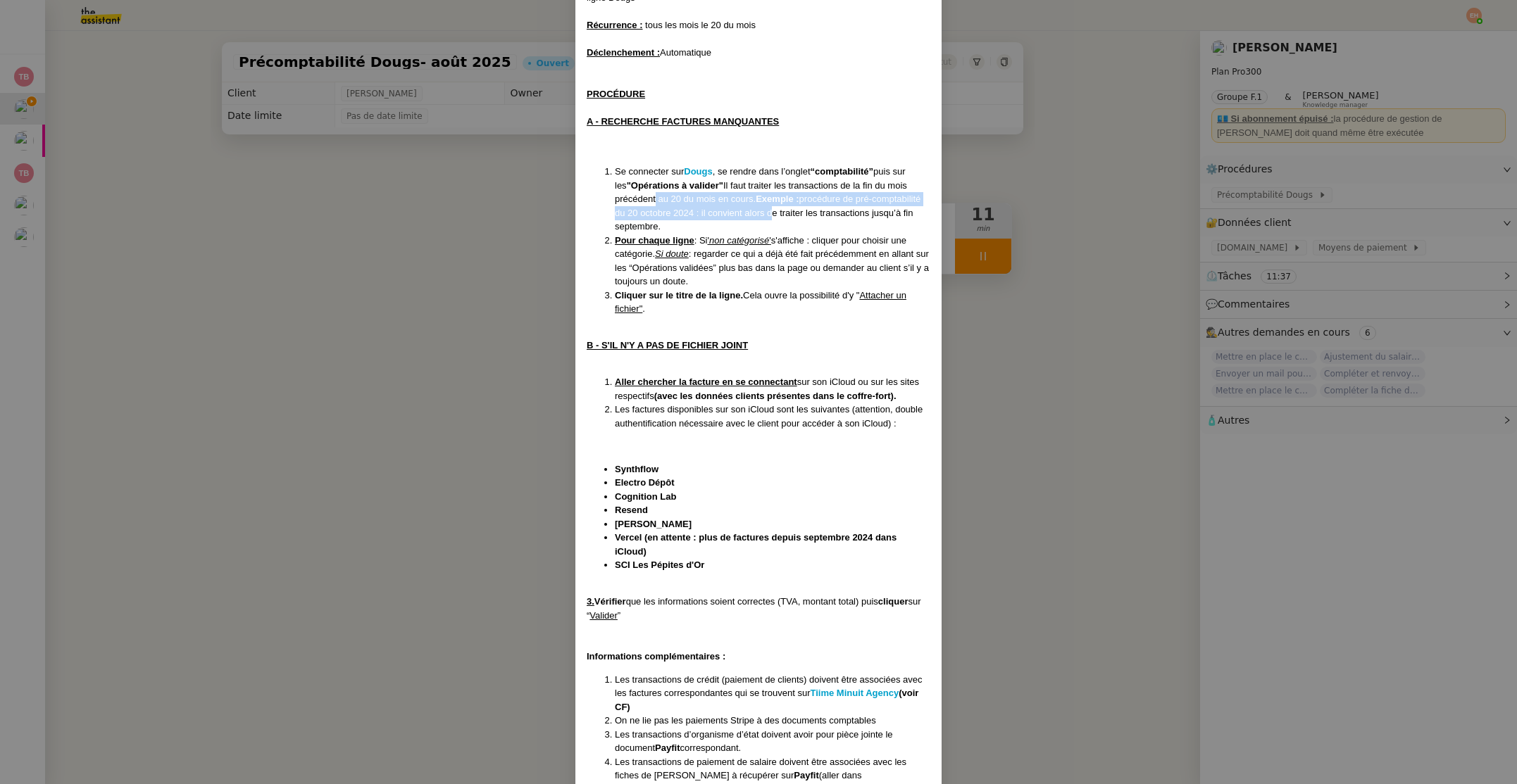
click at [757, 198] on li "Se connecter sur [PERSON_NAME] , se rendre dans l’onglet “comptabilité” puis su…" at bounding box center [772, 199] width 315 height 69
drag, startPoint x: 691, startPoint y: 205, endPoint x: 753, endPoint y: 209, distance: 62.1
click at [753, 209] on li "Se connecter sur [PERSON_NAME] , se rendre dans l’onglet “comptabilité” puis su…" at bounding box center [772, 199] width 315 height 69
click at [679, 213] on li "Se connecter sur [PERSON_NAME] , se rendre dans l’onglet “comptabilité” puis su…" at bounding box center [772, 199] width 315 height 69
drag, startPoint x: 666, startPoint y: 239, endPoint x: 759, endPoint y: 240, distance: 93.0
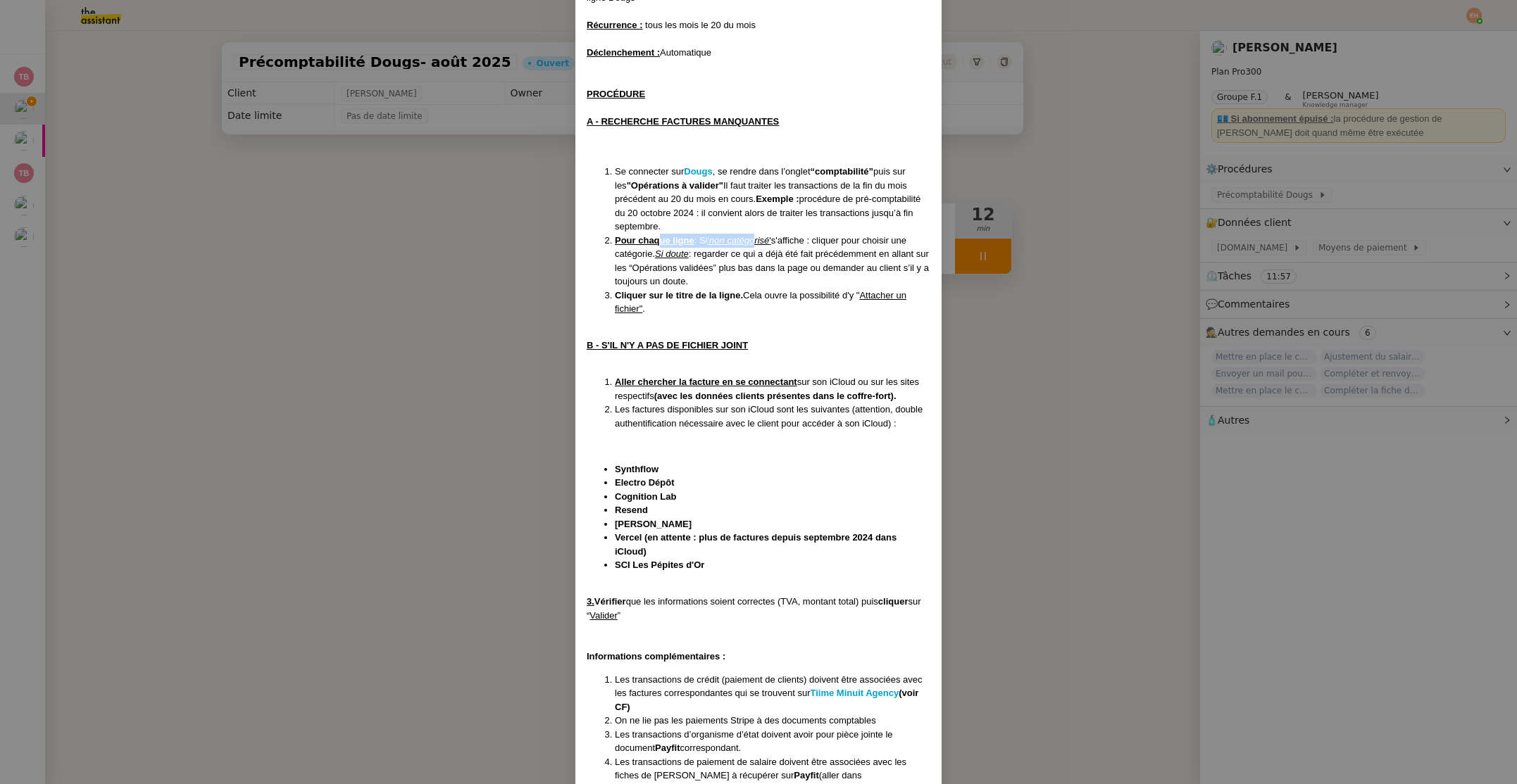
click at [759, 240] on li "Pour chaque ligne : Si ' non catégorisé ' s'affiche : cliquer pour choisir une …" at bounding box center [772, 261] width 315 height 55
click at [782, 241] on span "s'affiche : cliquer pour choisir une catégorie." at bounding box center [760, 247] width 292 height 25
drag, startPoint x: 625, startPoint y: 245, endPoint x: 723, endPoint y: 253, distance: 98.3
click at [723, 253] on li "Pour chaque ligne : Si ' non catégorisé ' s'affiche : cliquer pour choisir une …" at bounding box center [772, 261] width 315 height 55
click at [723, 253] on span ": regarder ce qui a déjà été fait précédemment en allant sur les “Opérations va…" at bounding box center [771, 268] width 314 height 38
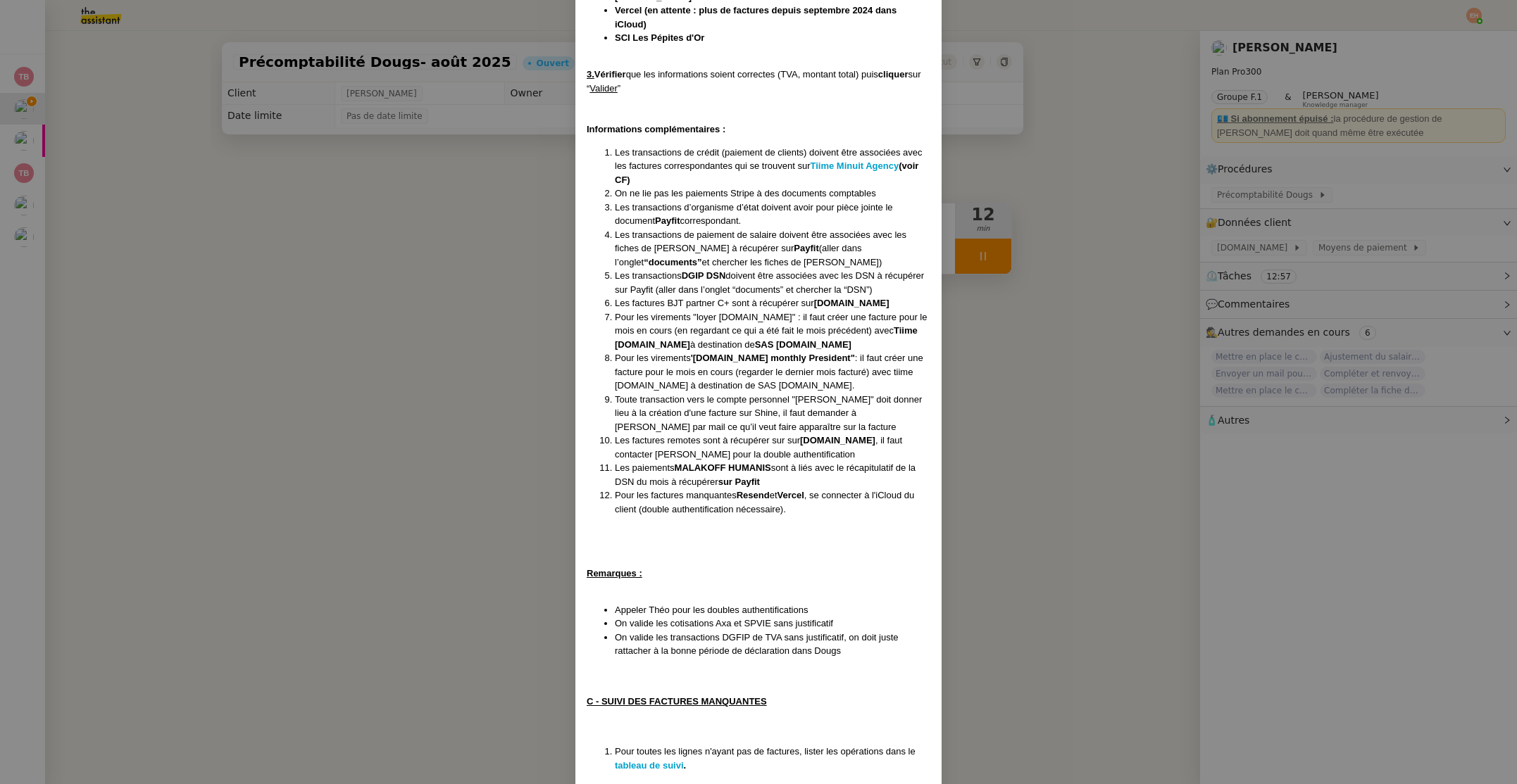
scroll to position [812, 0]
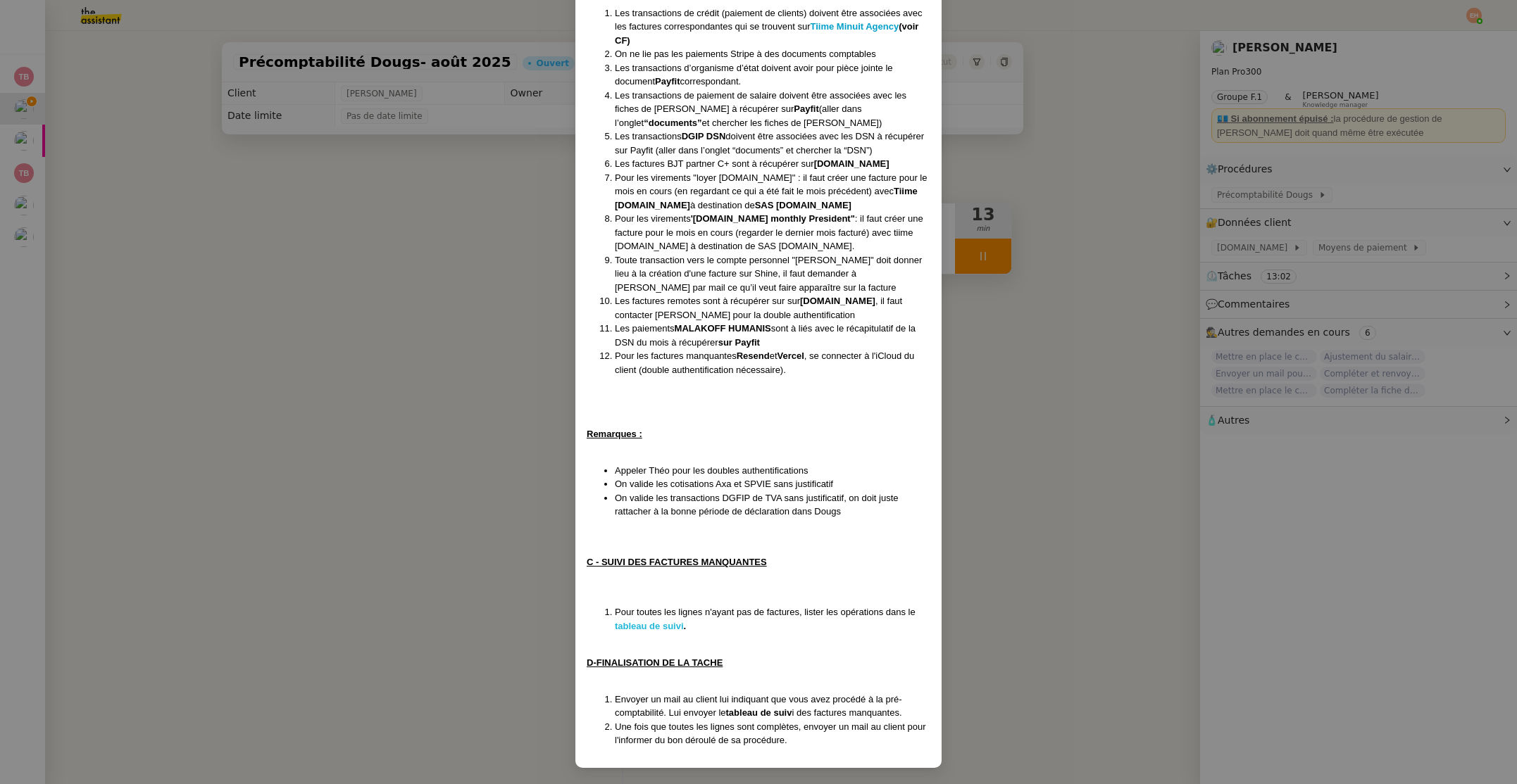
click at [664, 623] on strong "tableau de suivi" at bounding box center [649, 626] width 69 height 11
drag, startPoint x: 492, startPoint y: 249, endPoint x: 565, endPoint y: 229, distance: 75.7
click at [492, 249] on nz-modal-container "Création le [DATE] MAJ le [DATE] Contexte : Le client souhaite que nous fassion…" at bounding box center [758, 392] width 1517 height 784
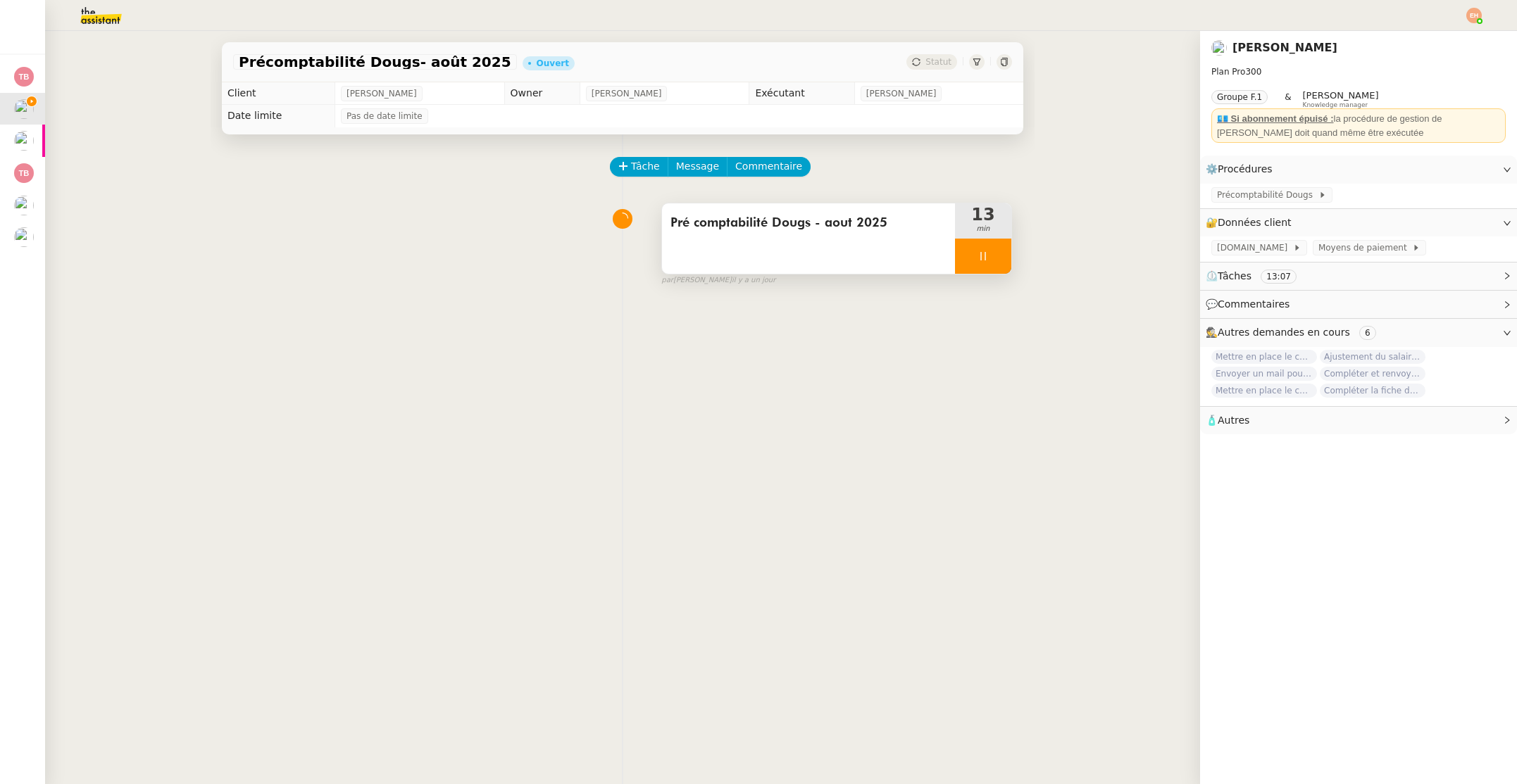
scroll to position [742, 0]
click at [977, 250] on icon at bounding box center [983, 256] width 11 height 11
click at [992, 257] on icon at bounding box center [997, 256] width 11 height 11
click at [971, 245] on button at bounding box center [983, 256] width 57 height 35
click at [968, 250] on icon at bounding box center [969, 256] width 11 height 11
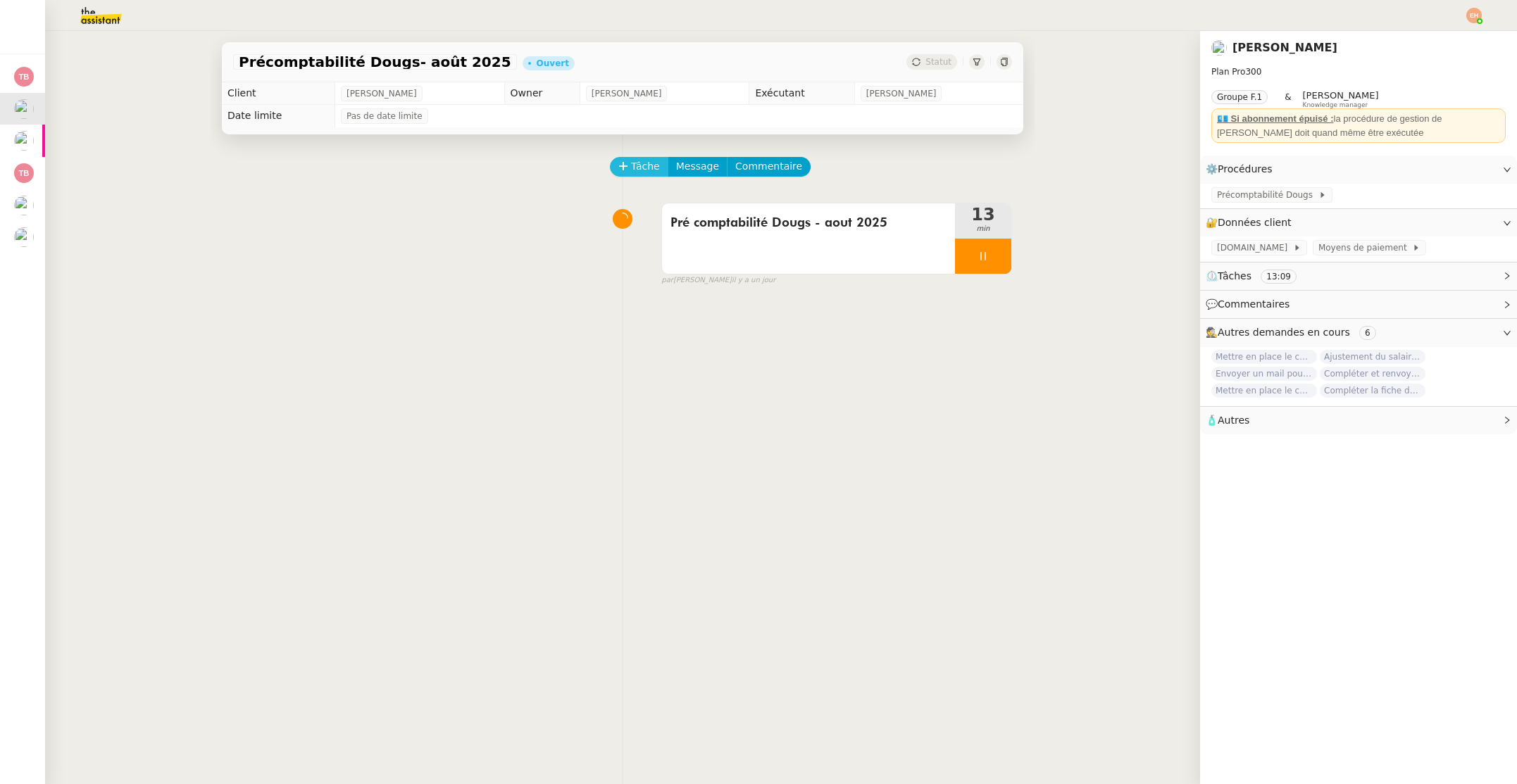
click at [650, 163] on span "Tâche" at bounding box center [645, 167] width 29 height 16
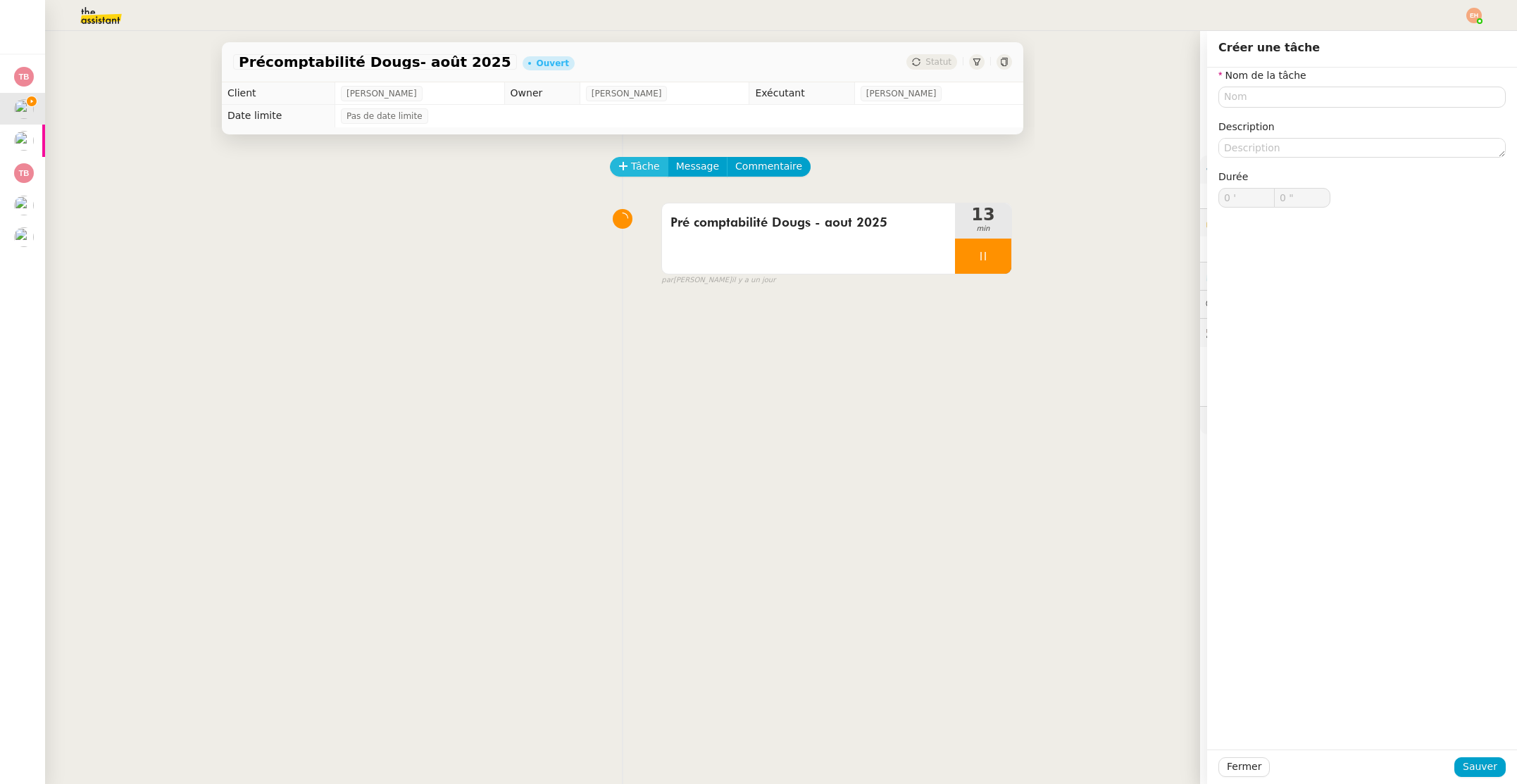
type input "0 '"
type input "0 ""
type input "0 '"
type input "0 ""
type input "0 '"
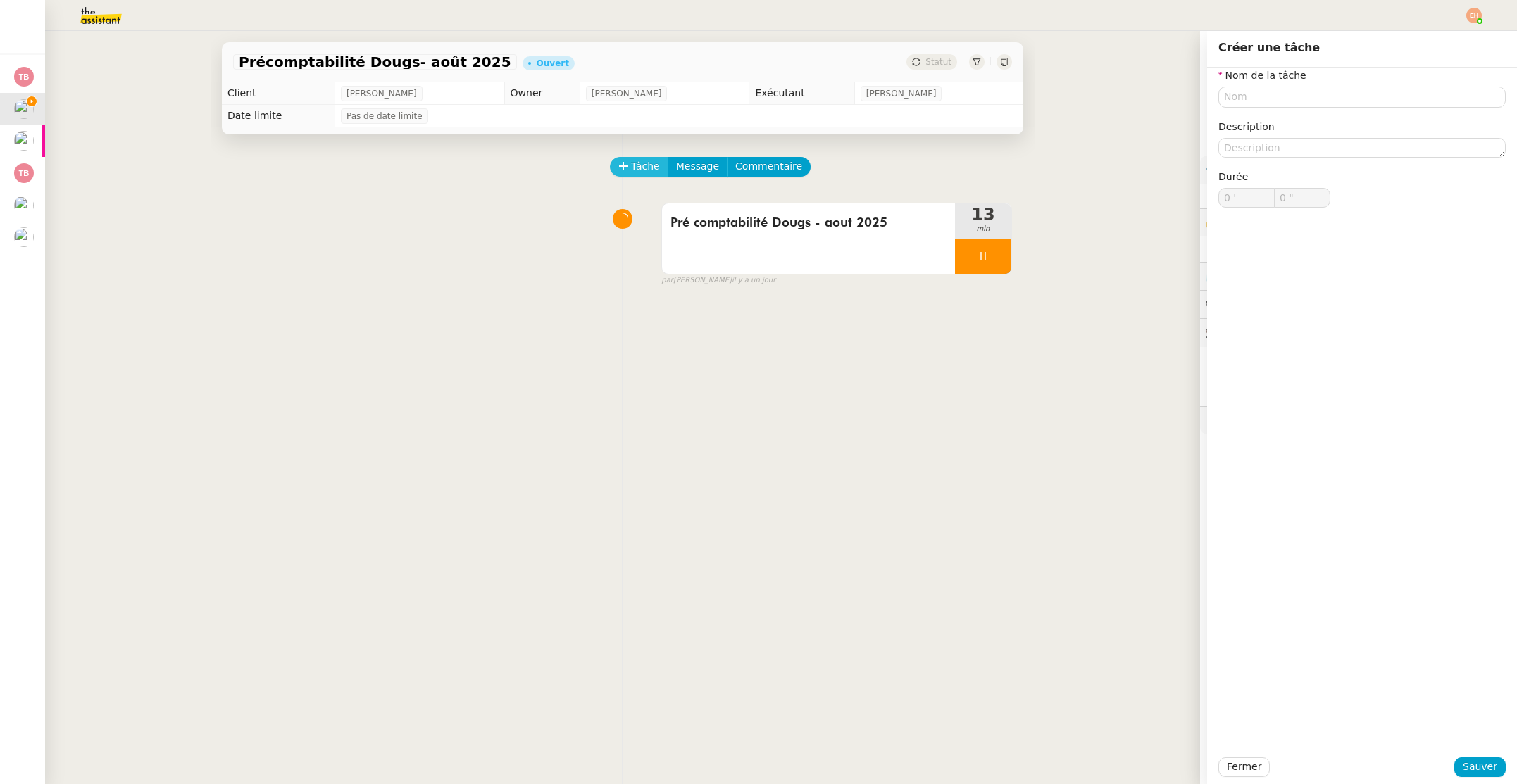
type input "0 ""
type input "0 '"
type input "0 ""
click at [680, 167] on span "Message" at bounding box center [697, 167] width 43 height 16
click at [710, 207] on span "Nouvelle conversation" at bounding box center [759, 206] width 124 height 11
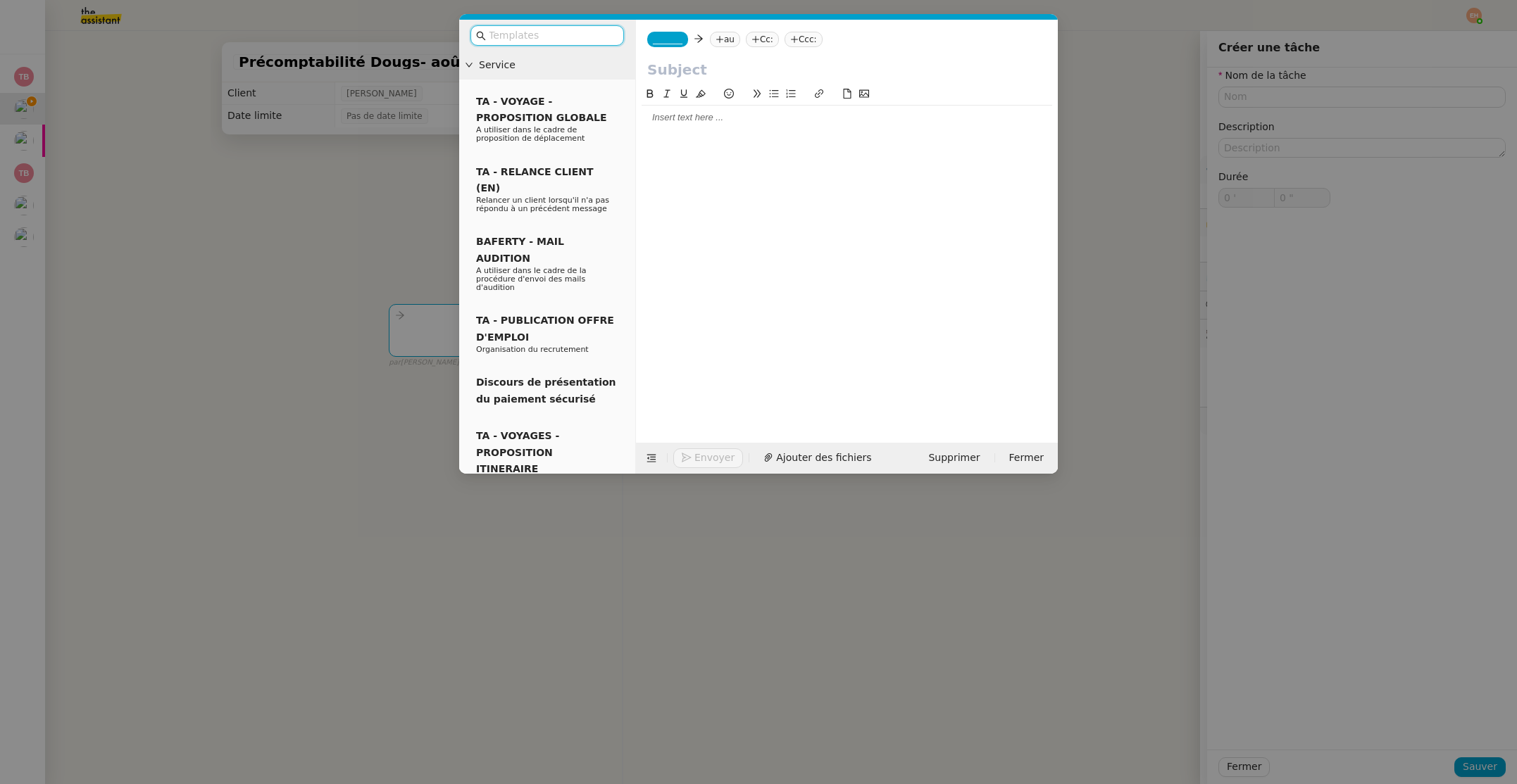
click at [670, 30] on div "_______ au Cc: Ccc:" at bounding box center [847, 39] width 422 height 39
click at [667, 44] on span "_______" at bounding box center [668, 39] width 30 height 10
drag, startPoint x: 683, startPoint y: 64, endPoint x: 708, endPoint y: 62, distance: 25.1
click at [683, 64] on span "minuit.assistant" at bounding box center [720, 62] width 136 height 11
click at [754, 39] on icon at bounding box center [757, 39] width 7 height 1
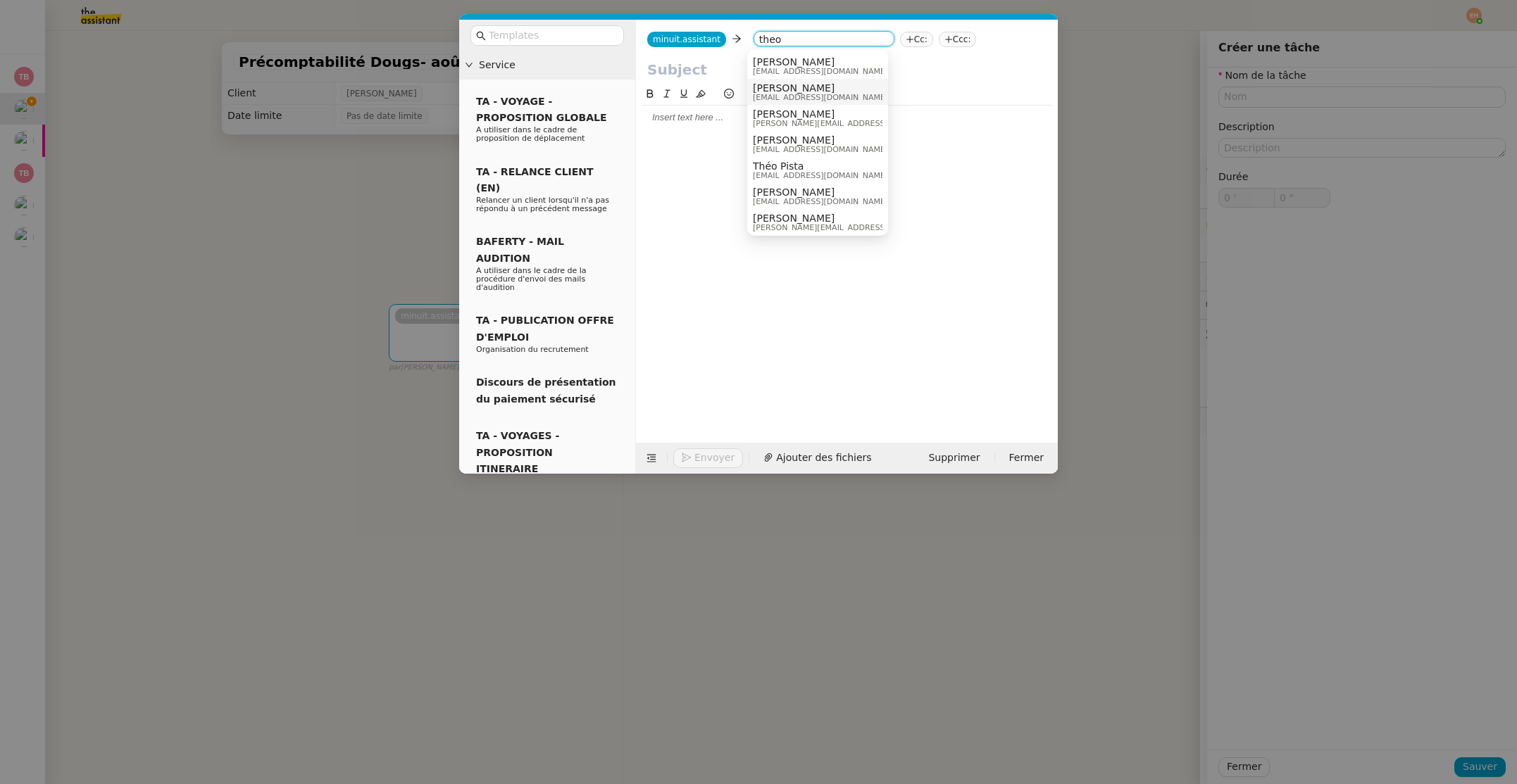
type input "theo"
click at [799, 60] on span "[PERSON_NAME]" at bounding box center [820, 62] width 136 height 11
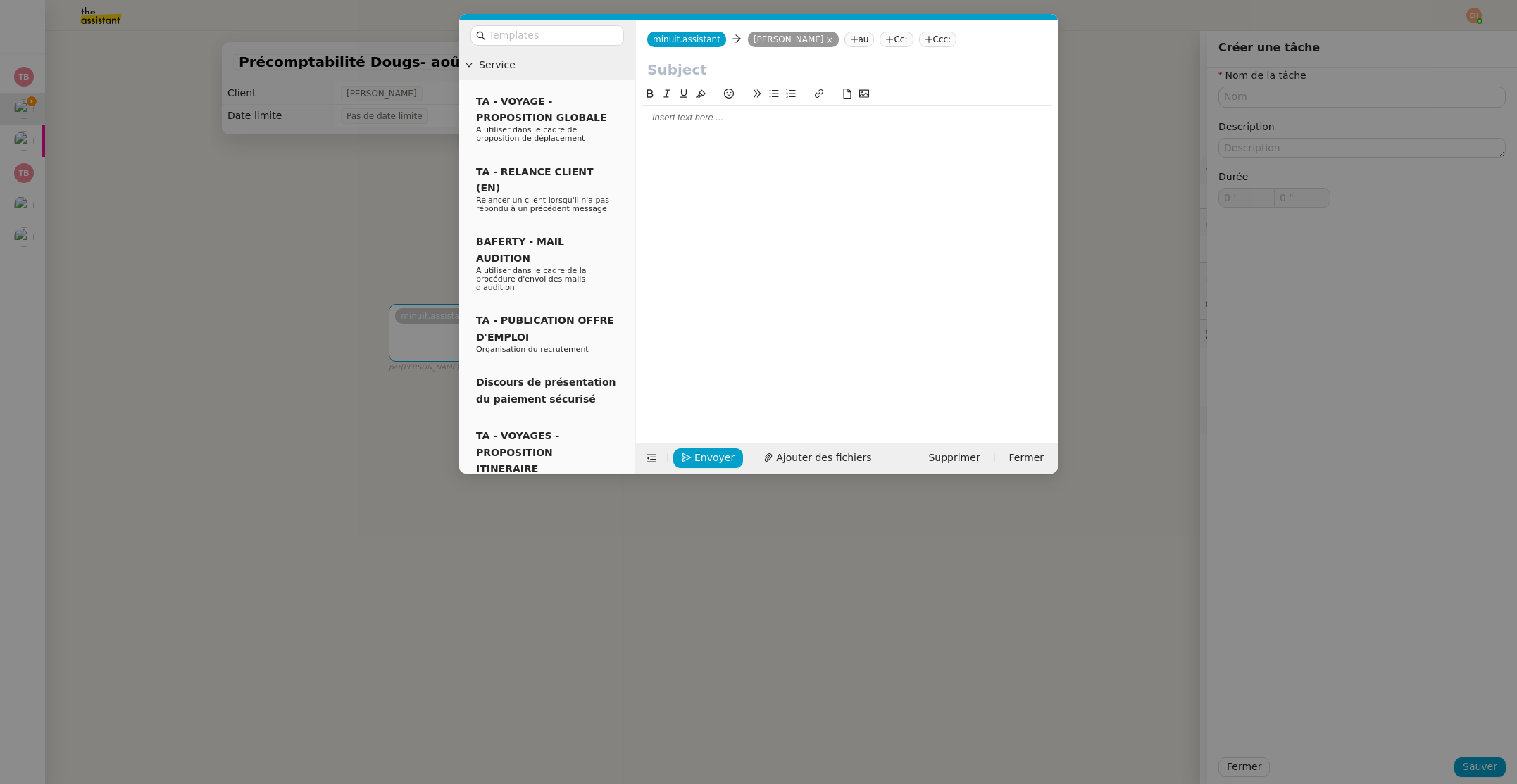
click at [728, 179] on div at bounding box center [847, 254] width 411 height 335
click at [717, 75] on input "text" at bounding box center [847, 70] width 399 height 21
type input "Précomptabilité mensuelle - aout 2025"
click at [756, 123] on div at bounding box center [847, 117] width 411 height 12
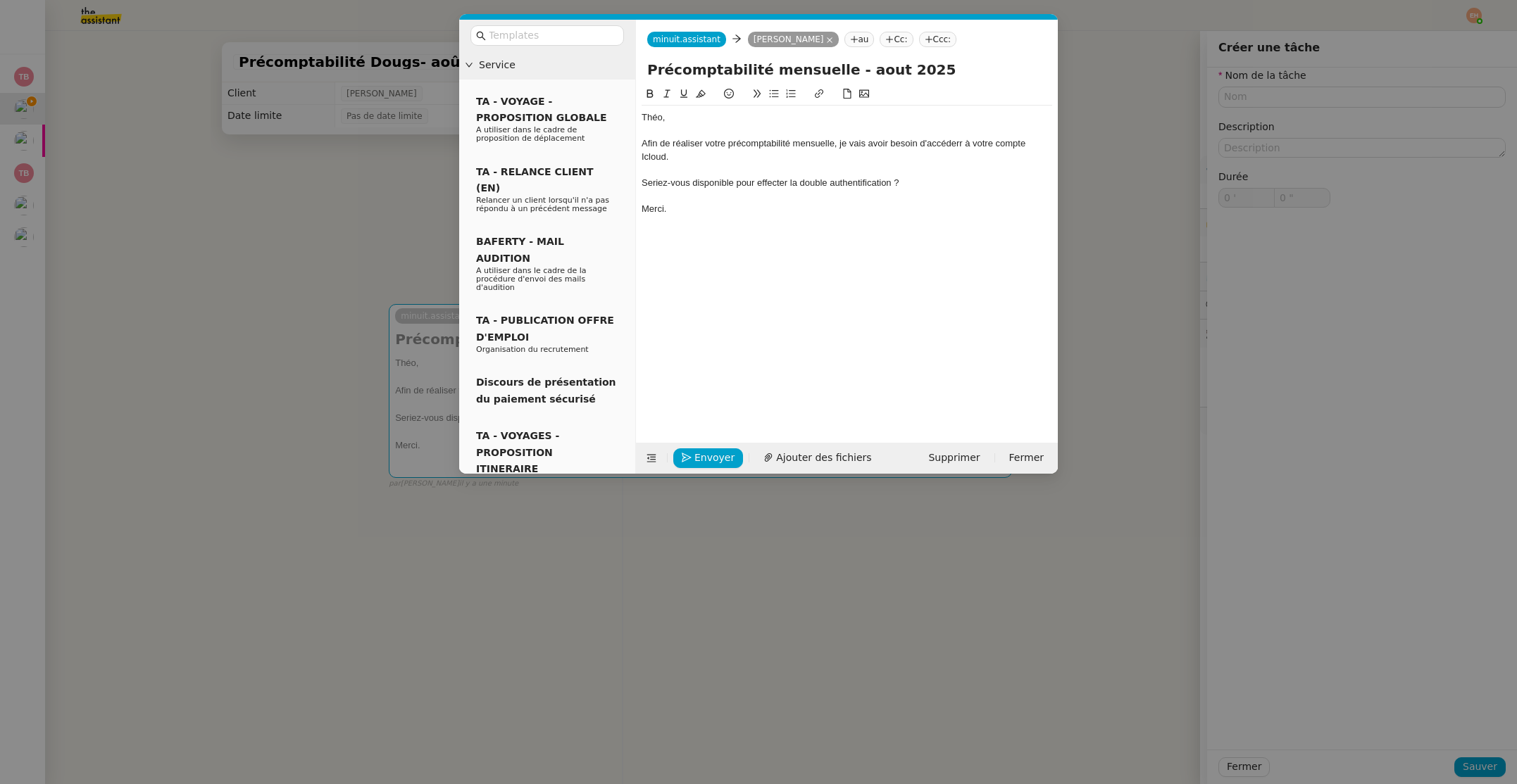
click at [770, 184] on div "Seriez-vous disponible pour effecter la double authentification ?" at bounding box center [847, 182] width 411 height 12
click at [0, 0] on lt-span "effectuer" at bounding box center [0, 0] width 0 height 0
click at [698, 144] on div "Afin de réaliser votre précomptabilité mensuelle, je vais avoir besoin d'accéde…" at bounding box center [847, 150] width 411 height 26
click at [767, 144] on div "Afin de réaliser votre précomptabilité mensuelle, je vais avoir besoin d'accéde…" at bounding box center [847, 150] width 411 height 26
click at [0, 0] on lt-span "Ignorer" at bounding box center [0, 0] width 0 height 0
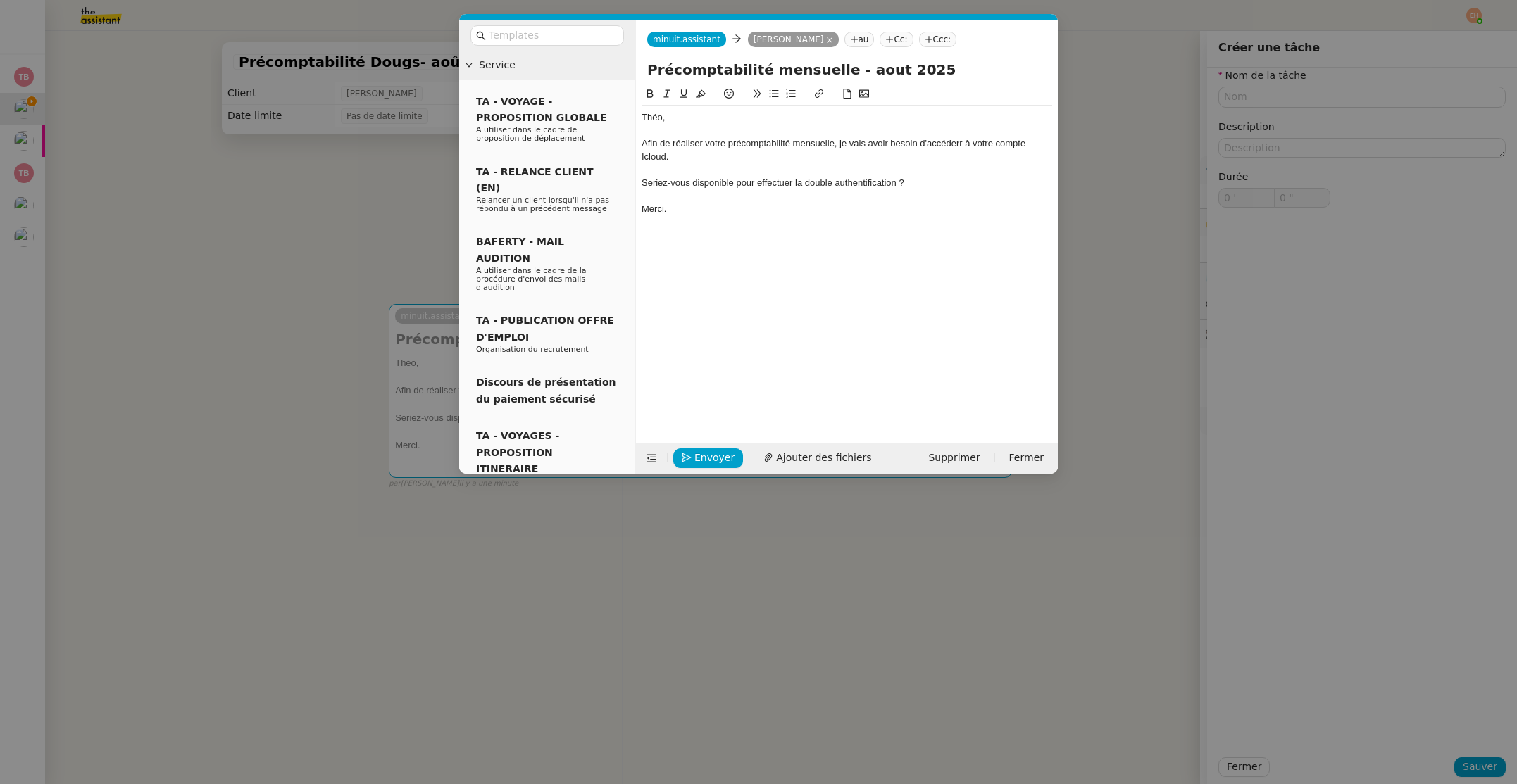
click at [947, 145] on div "Afin de réaliser votre précomptabilité mensuelle, je vais avoir besoin d'accéde…" at bounding box center [847, 150] width 411 height 26
click at [0, 0] on lt-span "accéder" at bounding box center [0, 0] width 0 height 0
click at [1029, 144] on div "Afin de réaliser votre précomptabilité mensuelle, je vais avoir besoin d'accéde…" at bounding box center [847, 143] width 411 height 12
click at [0, 0] on lt-span "iCloud" at bounding box center [0, 0] width 0 height 0
click at [787, 148] on div "Afin de réaliser votre précomptabilité mensuelle, je vais avoir besoin d'accéde…" at bounding box center [847, 150] width 411 height 26
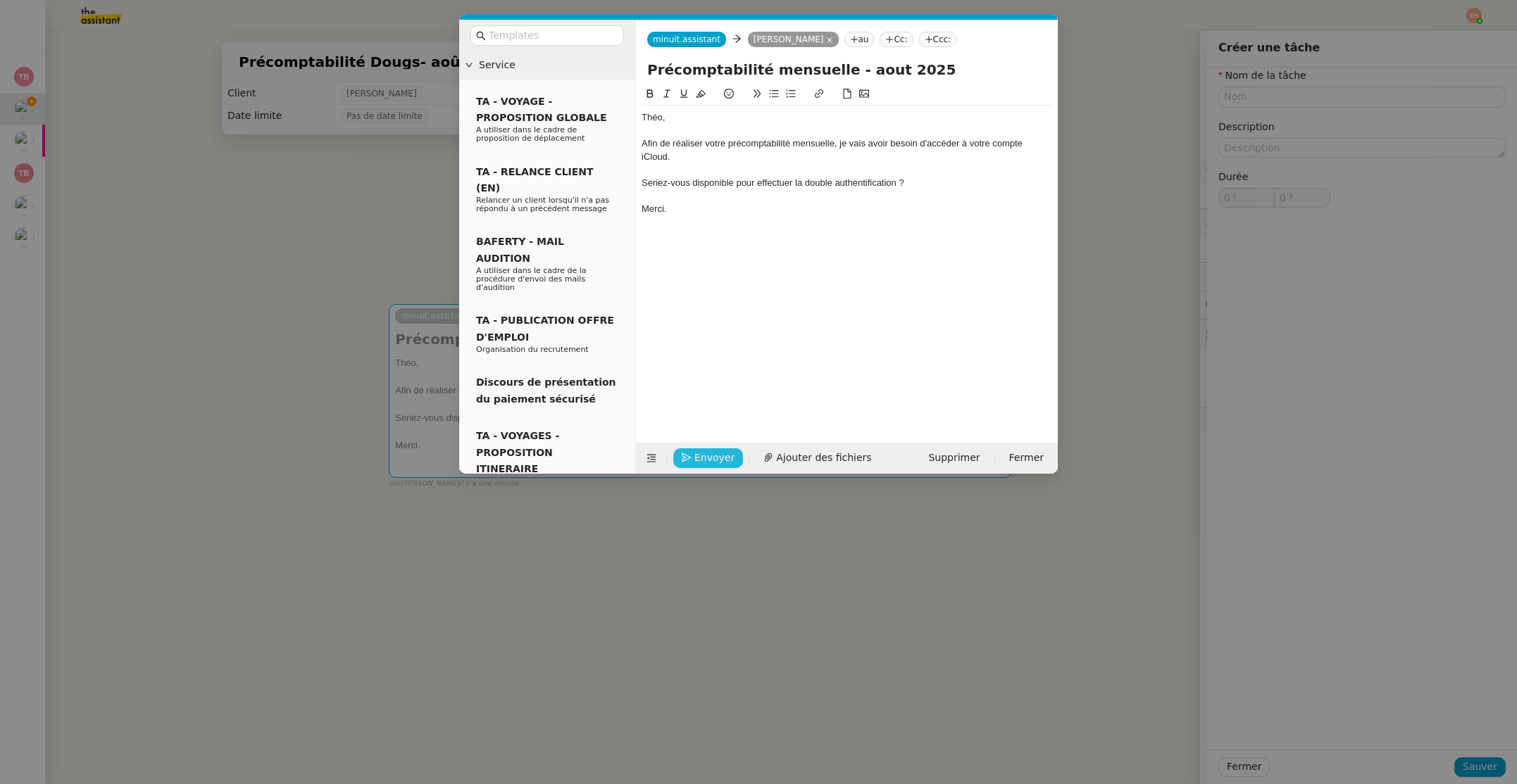
click at [716, 463] on span "Envoyer" at bounding box center [714, 458] width 40 height 16
click at [768, 180] on div "Seriez-vous disponible pour effectuer la double authentification ?" at bounding box center [847, 182] width 411 height 12
click at [777, 91] on icon at bounding box center [774, 94] width 10 height 10
click at [736, 463] on button "Enregistrement" at bounding box center [726, 458] width 106 height 20
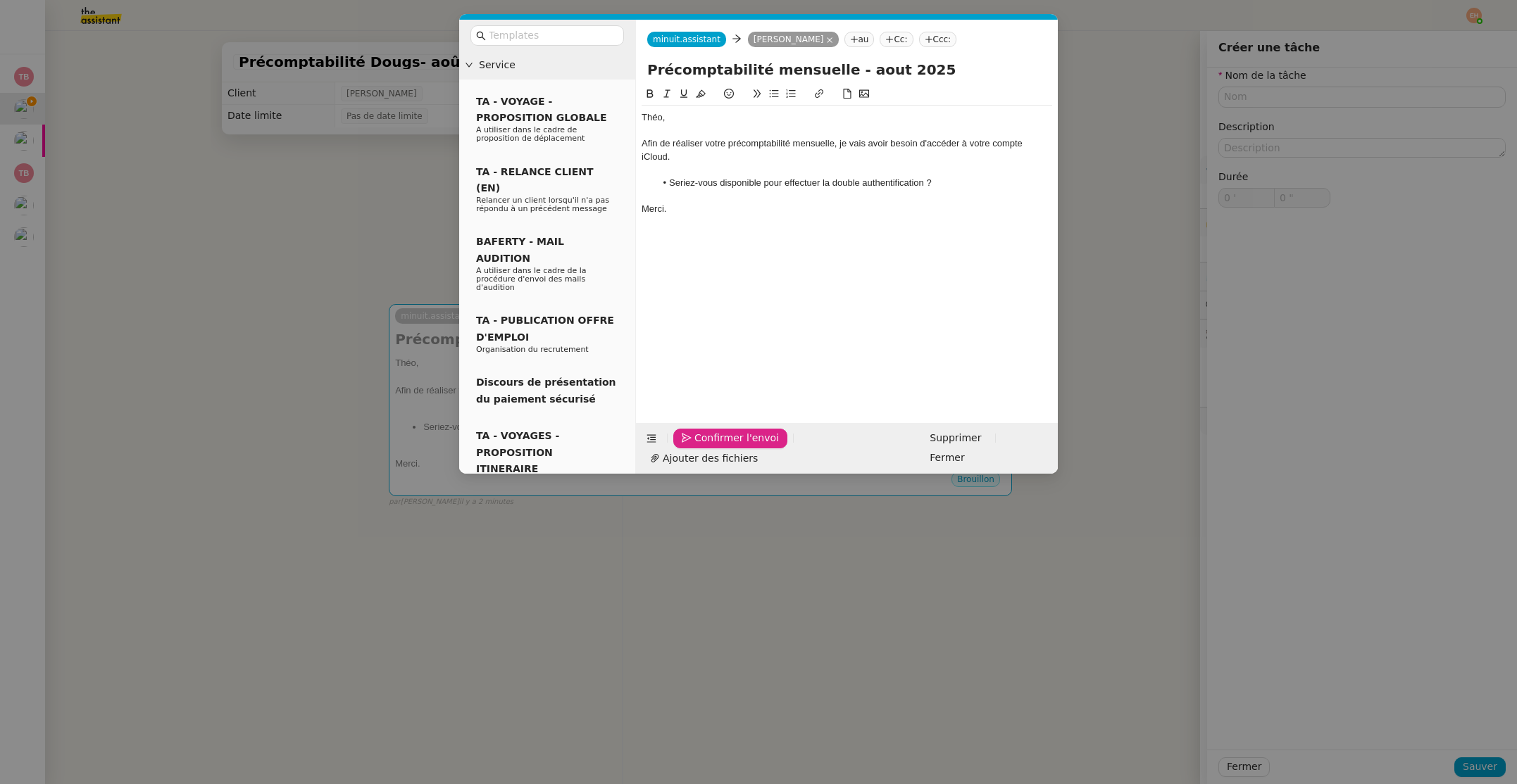
click at [736, 447] on span "Confirmer l'envoi" at bounding box center [736, 438] width 85 height 16
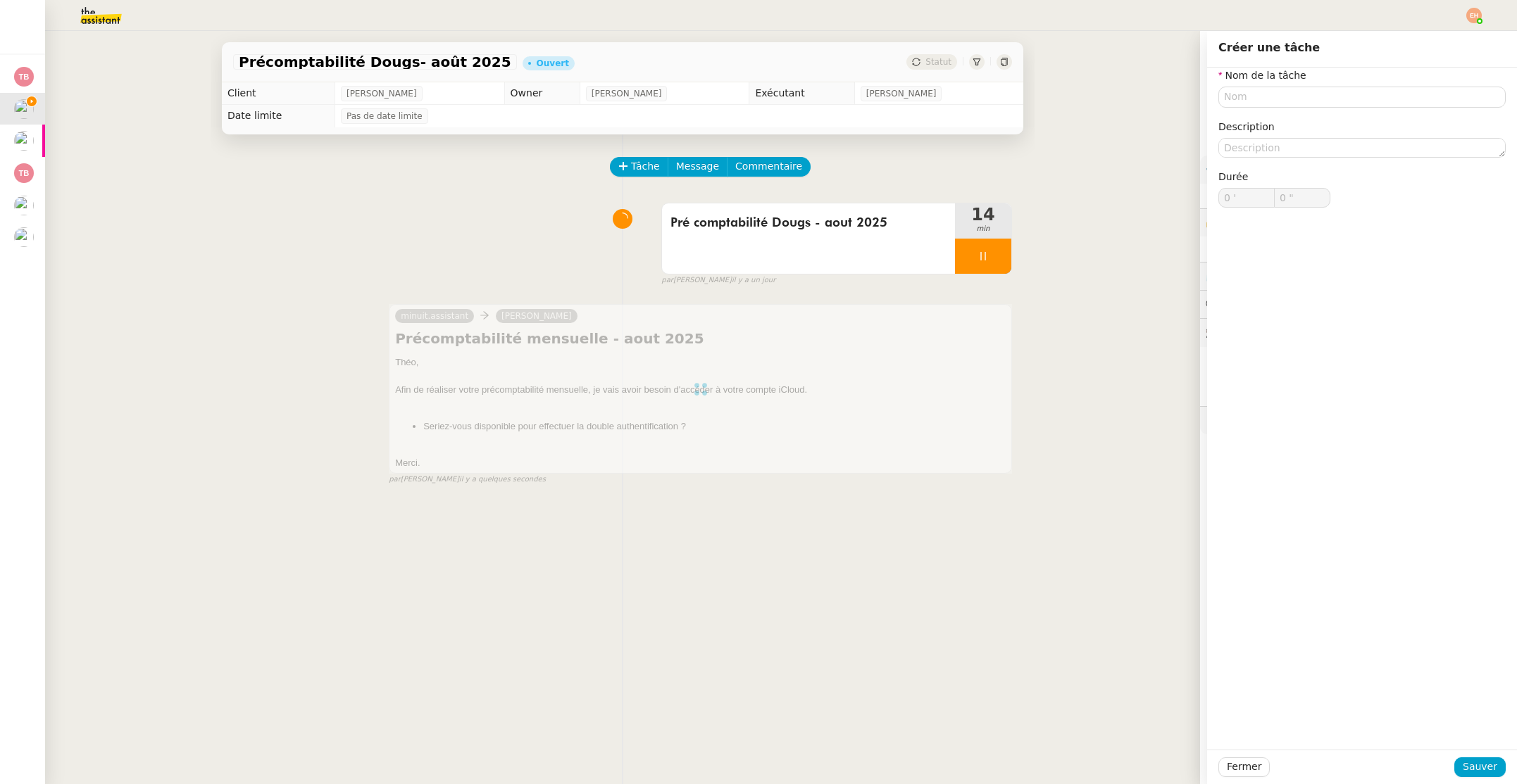
click at [986, 250] on icon at bounding box center [983, 256] width 11 height 11
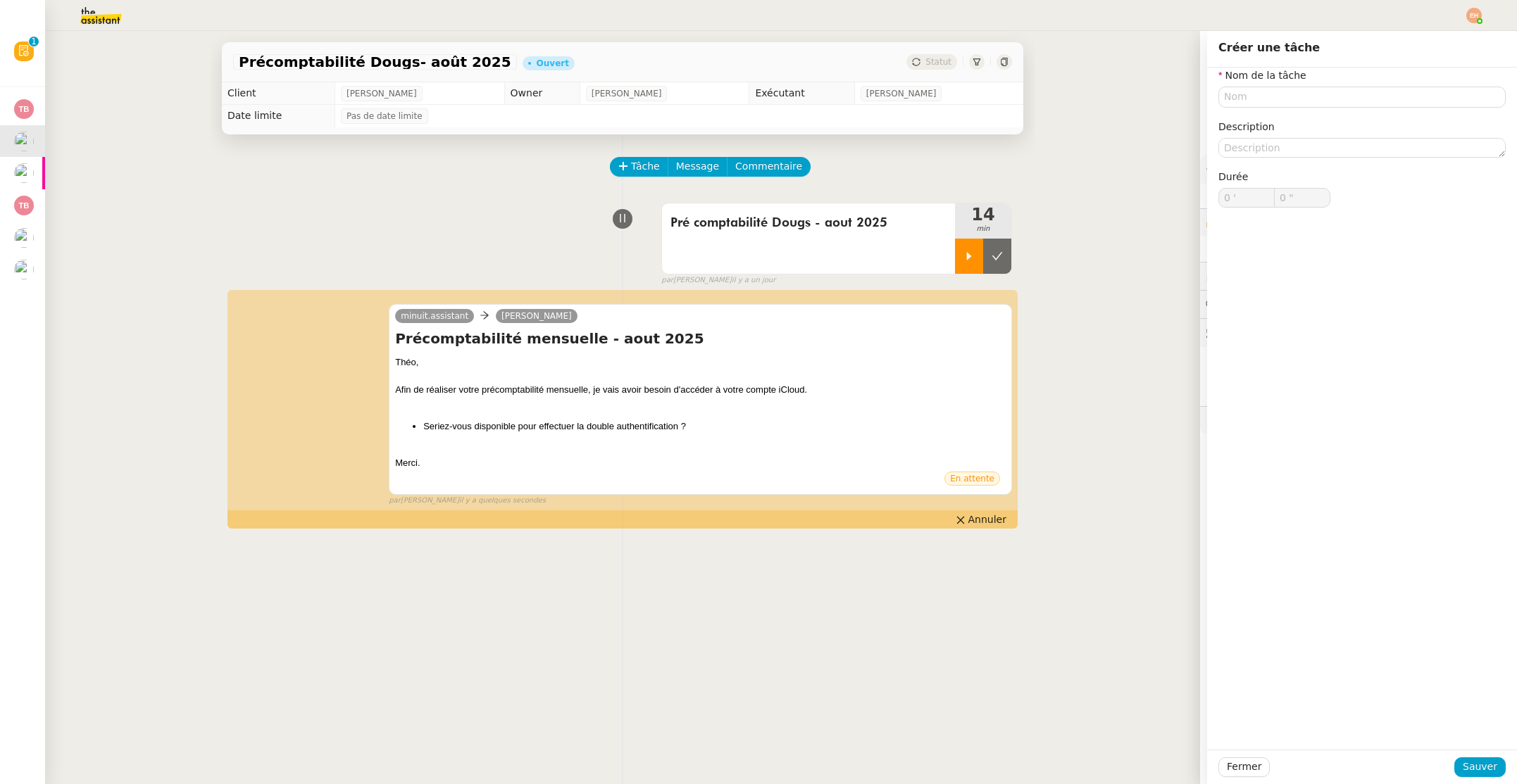
drag, startPoint x: 974, startPoint y: 263, endPoint x: 958, endPoint y: 248, distance: 21.9
click at [974, 263] on div at bounding box center [969, 256] width 28 height 35
click at [1063, 178] on div "Précomptabilité Dougs- [DATE] Ouvert Statut Client [PERSON_NAME] Owner [PERSON_…" at bounding box center [623, 407] width 1155 height 753
click at [1246, 765] on span "Fermer" at bounding box center [1243, 767] width 34 height 16
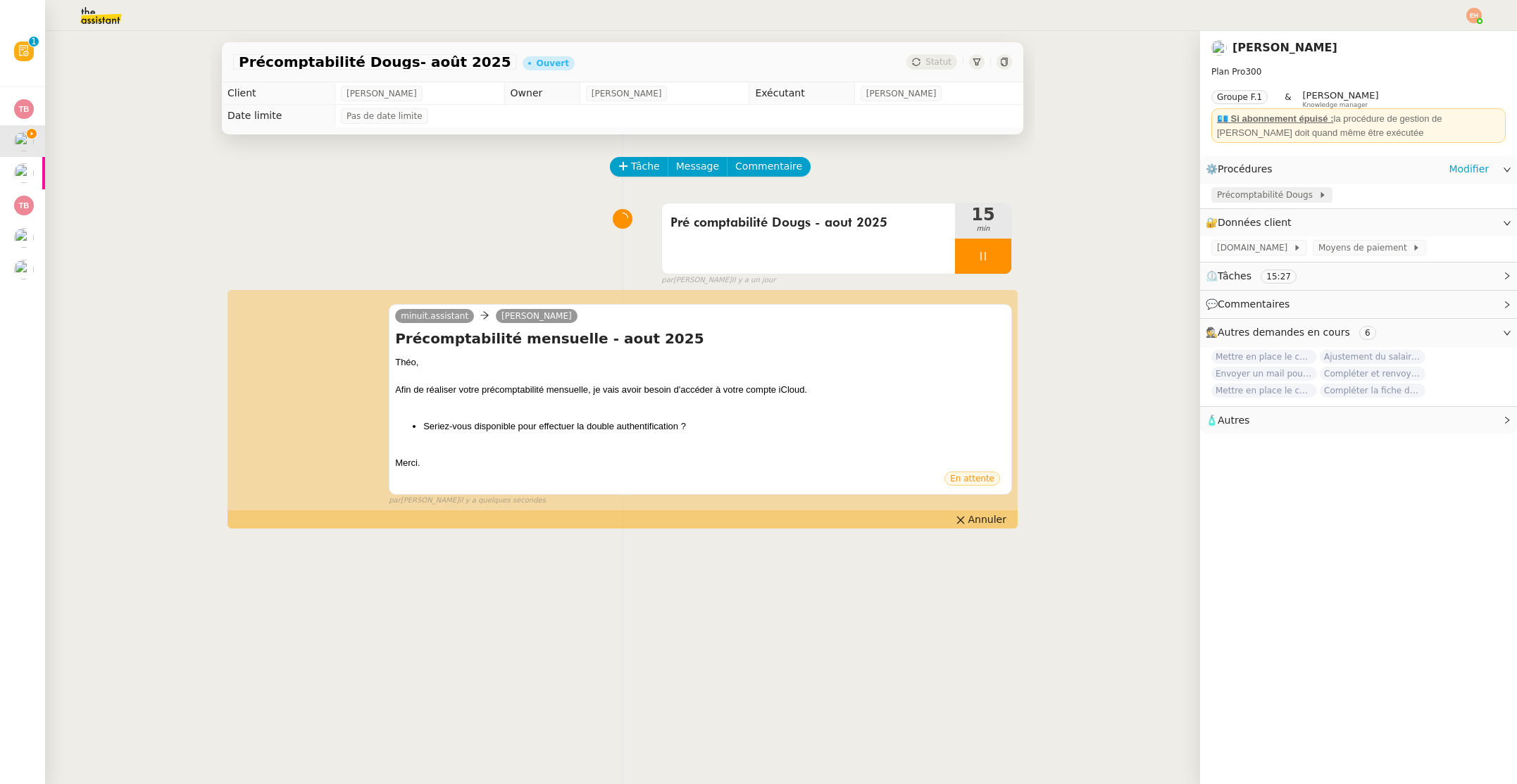
click at [1284, 199] on span "Précomptabilité Dougs" at bounding box center [1266, 195] width 101 height 14
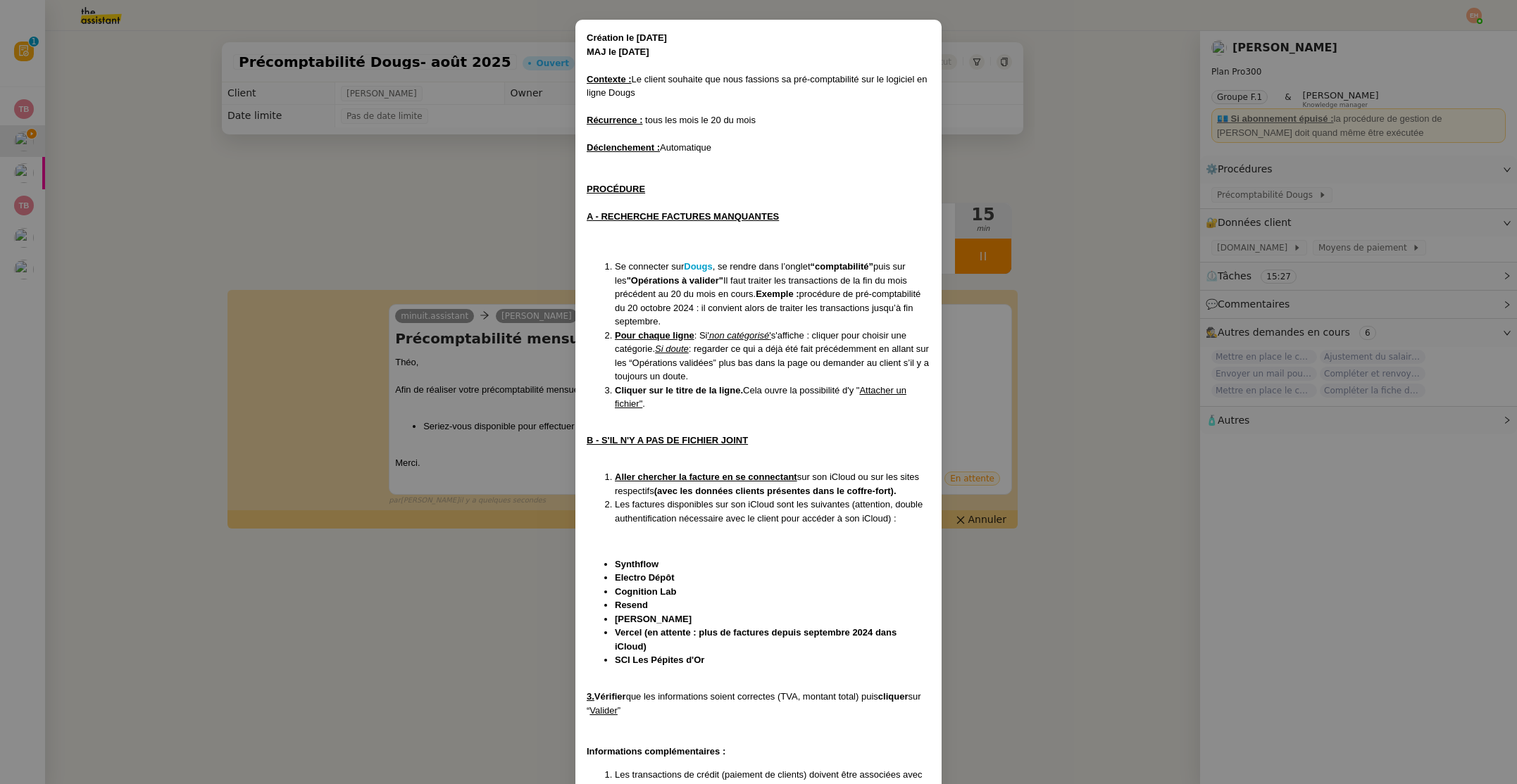
scroll to position [52, 0]
drag, startPoint x: 634, startPoint y: 328, endPoint x: 787, endPoint y: 368, distance: 158.1
click at [839, 350] on li "Pour chaque ligne : Si ' non catégorisé ' s'affiche : cliquer pour choisir une …" at bounding box center [772, 355] width 315 height 55
click at [707, 376] on li "Pour chaque ligne : Si ' non catégorisé ' s'affiche : cliquer pour choisir une …" at bounding box center [772, 355] width 315 height 55
drag, startPoint x: 806, startPoint y: 395, endPoint x: 874, endPoint y: 394, distance: 68.0
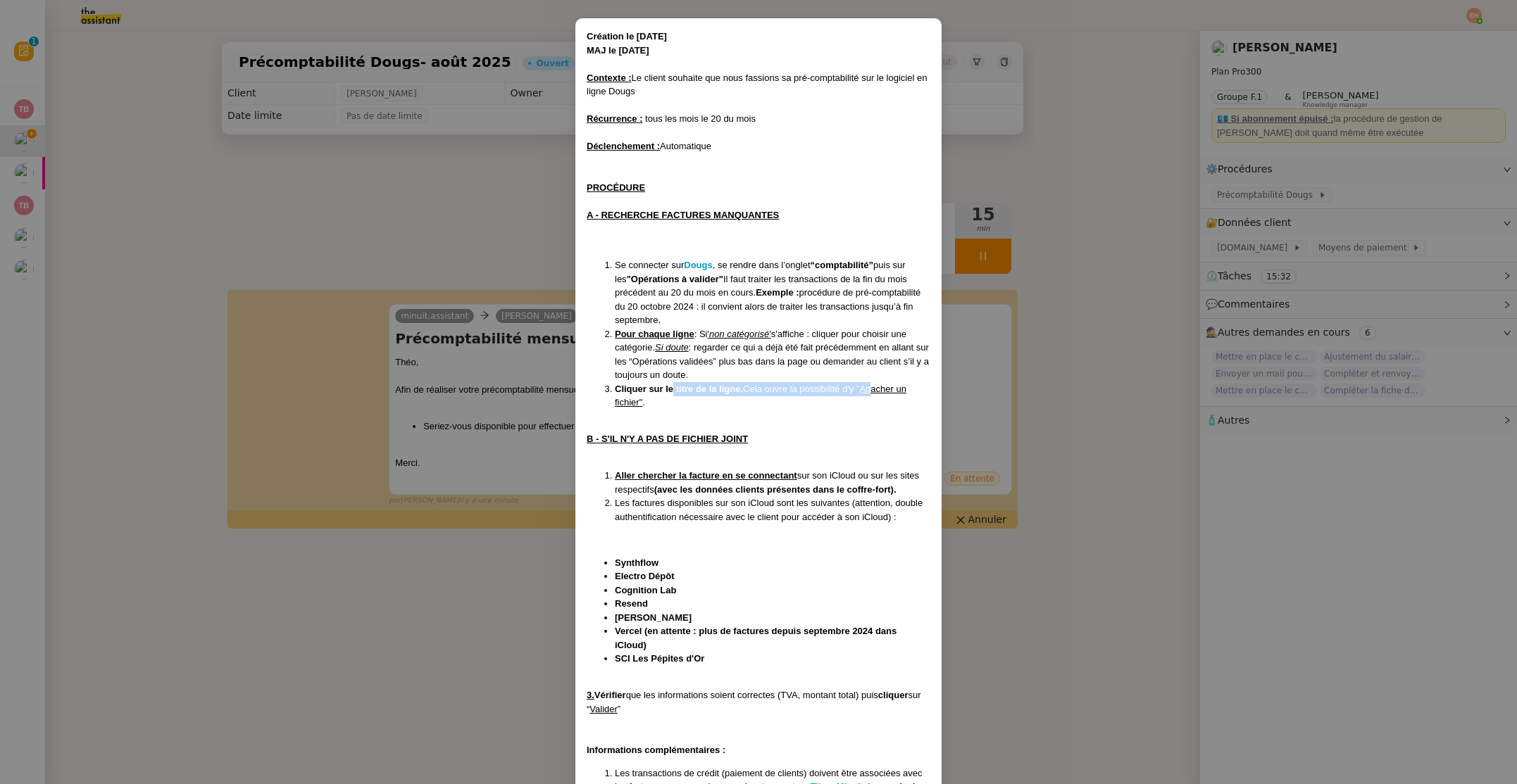
click at [874, 394] on li "Cliquer sur le titre de la ligne. Cela ouvre la possibilité d'y " Attacher un f…" at bounding box center [772, 396] width 315 height 27
click at [718, 385] on strong "Cliquer sur le titre de la ligne." at bounding box center [678, 388] width 128 height 11
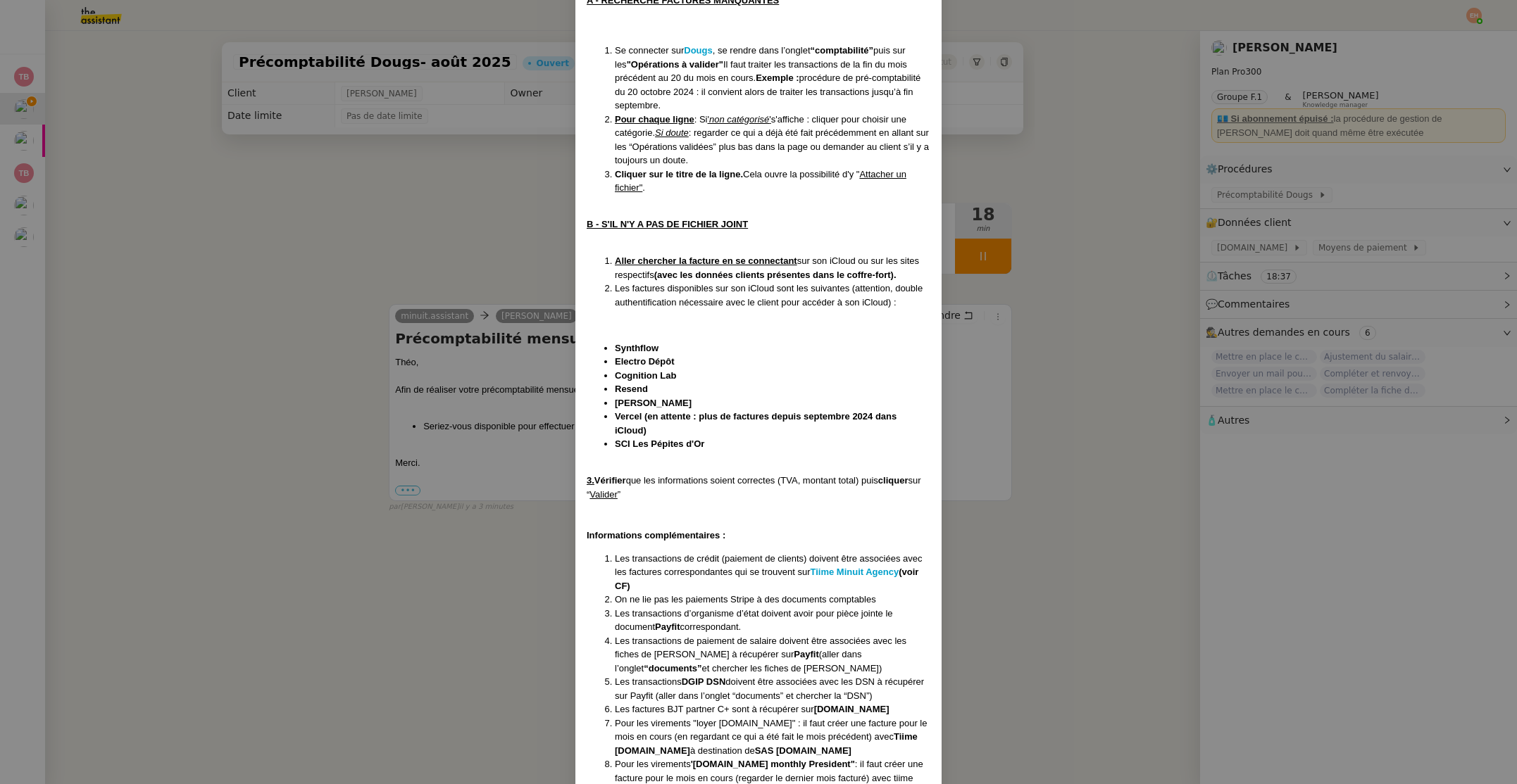
scroll to position [264, 0]
drag, startPoint x: 334, startPoint y: 236, endPoint x: 343, endPoint y: 235, distance: 9.1
click at [334, 236] on nz-modal-container "Création le [DATE] MAJ le [DATE] Contexte : Le client souhaite que nous fassion…" at bounding box center [758, 392] width 1517 height 784
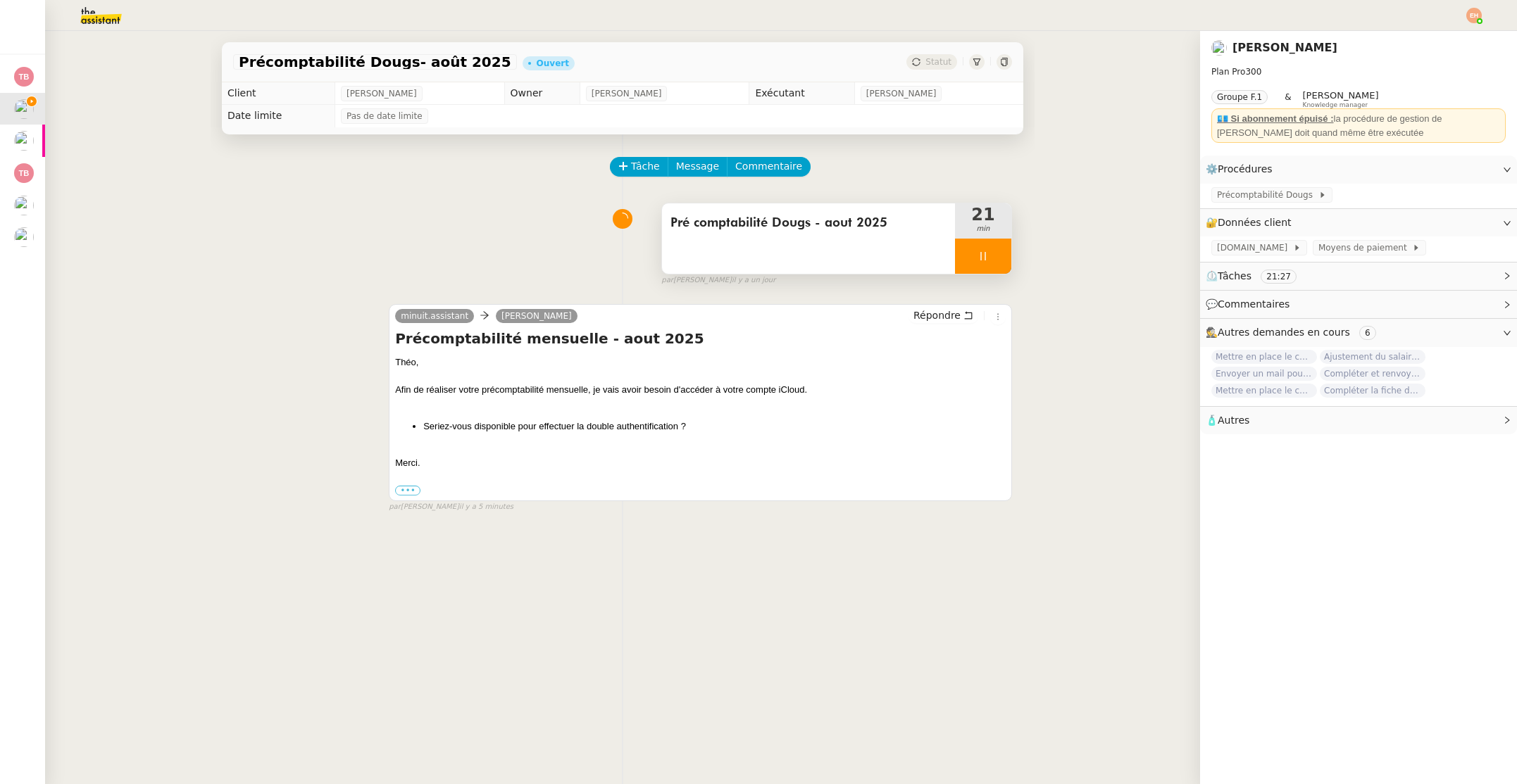
click at [998, 259] on div at bounding box center [983, 256] width 57 height 35
click at [978, 254] on div at bounding box center [969, 256] width 28 height 35
click at [998, 247] on div at bounding box center [983, 256] width 57 height 35
click at [970, 258] on icon at bounding box center [969, 256] width 11 height 11
click at [975, 254] on div at bounding box center [983, 256] width 57 height 35
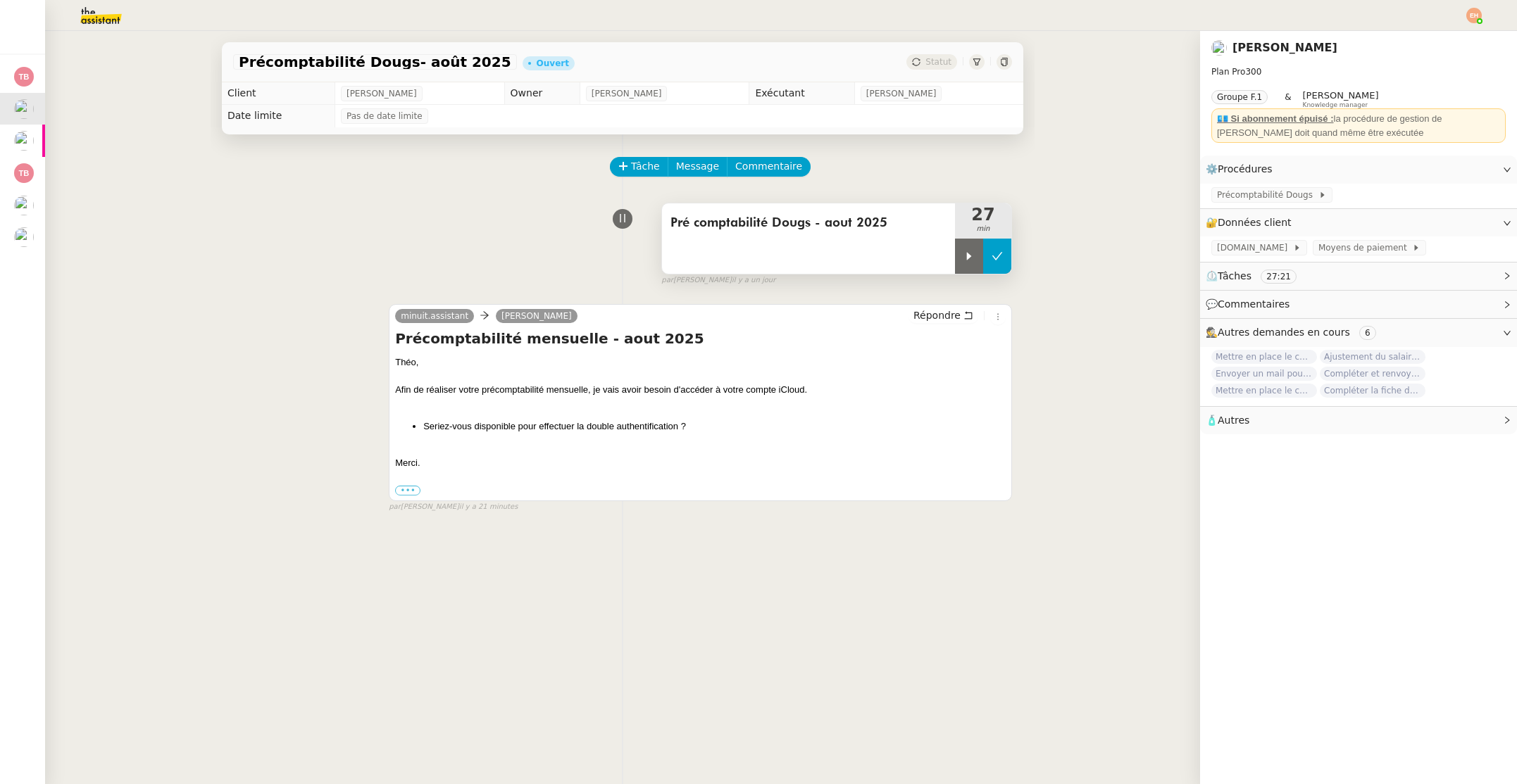
click at [1007, 252] on button at bounding box center [997, 256] width 28 height 35
drag, startPoint x: 985, startPoint y: 254, endPoint x: 966, endPoint y: 259, distance: 19.6
click at [985, 254] on icon at bounding box center [983, 255] width 11 height 7
click at [963, 259] on icon at bounding box center [969, 256] width 11 height 11
click at [962, 251] on div at bounding box center [983, 256] width 57 height 35
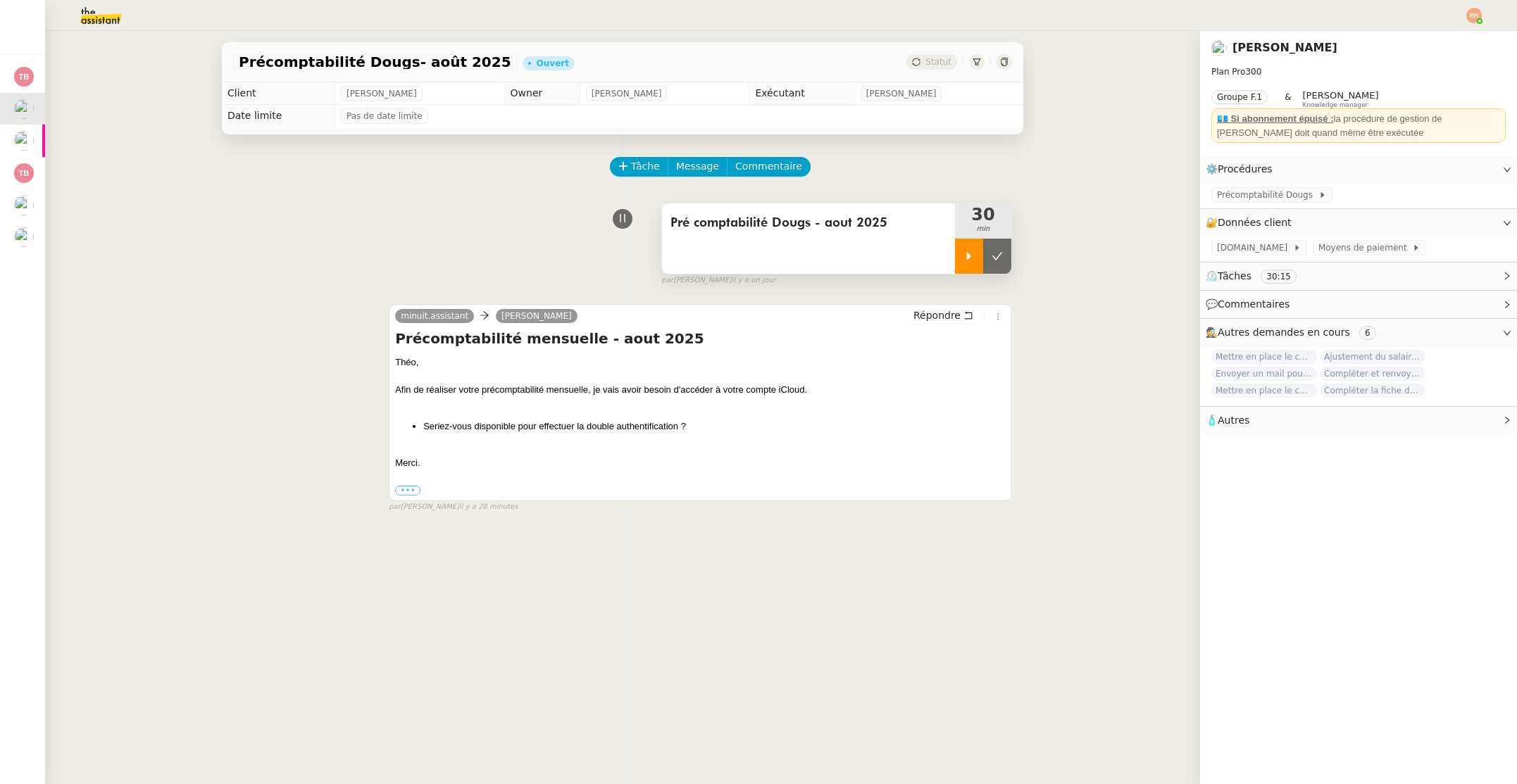
click at [967, 259] on icon at bounding box center [969, 255] width 5 height 7
click at [1263, 198] on span "Précomptabilité Dougs" at bounding box center [1266, 195] width 101 height 14
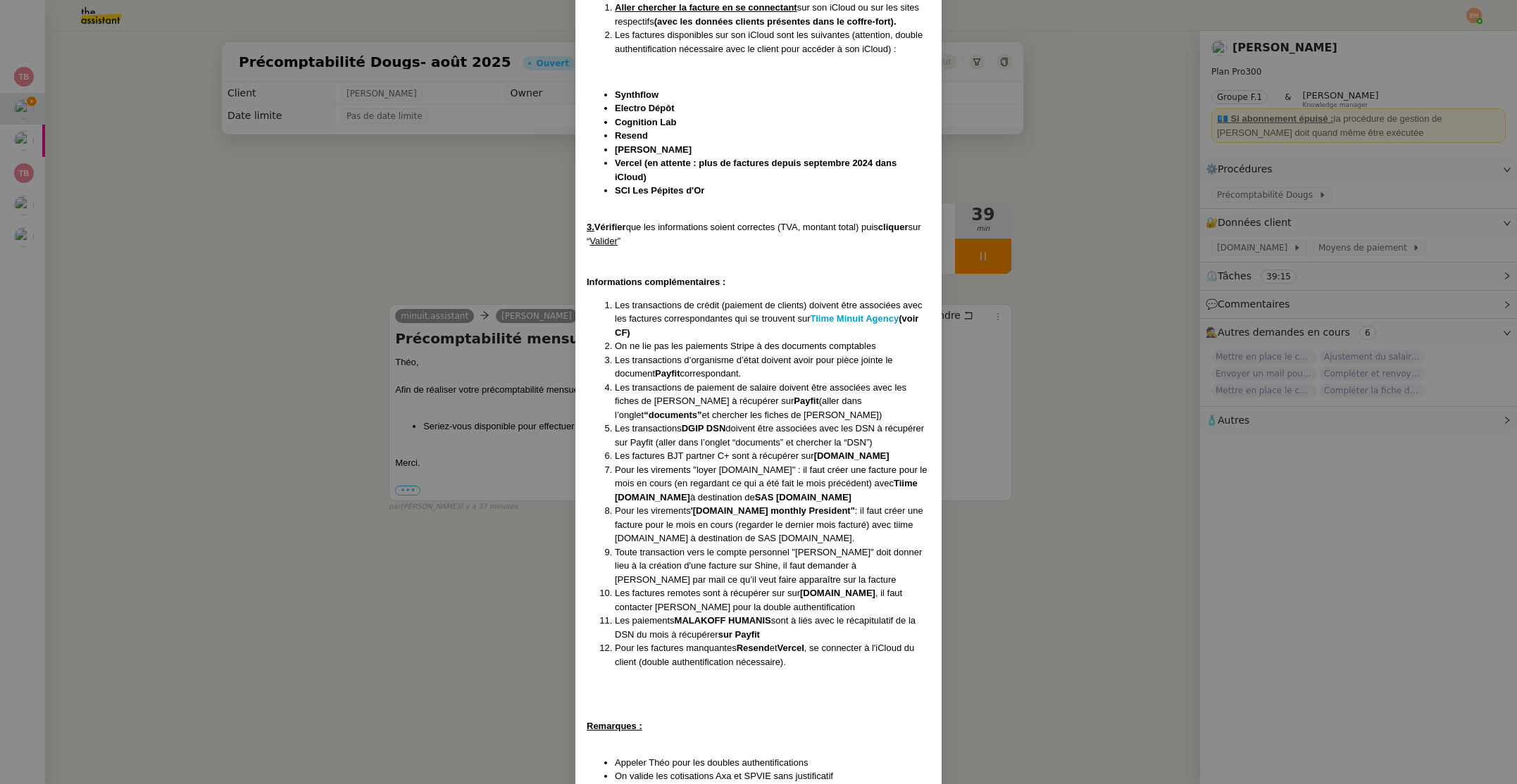
scroll to position [518, 0]
drag, startPoint x: 683, startPoint y: 426, endPoint x: 805, endPoint y: 437, distance: 122.5
click at [810, 436] on li "Les transactions DGIP DSN doivent être associées avec les DSN à récupérer sur P…" at bounding box center [772, 437] width 315 height 27
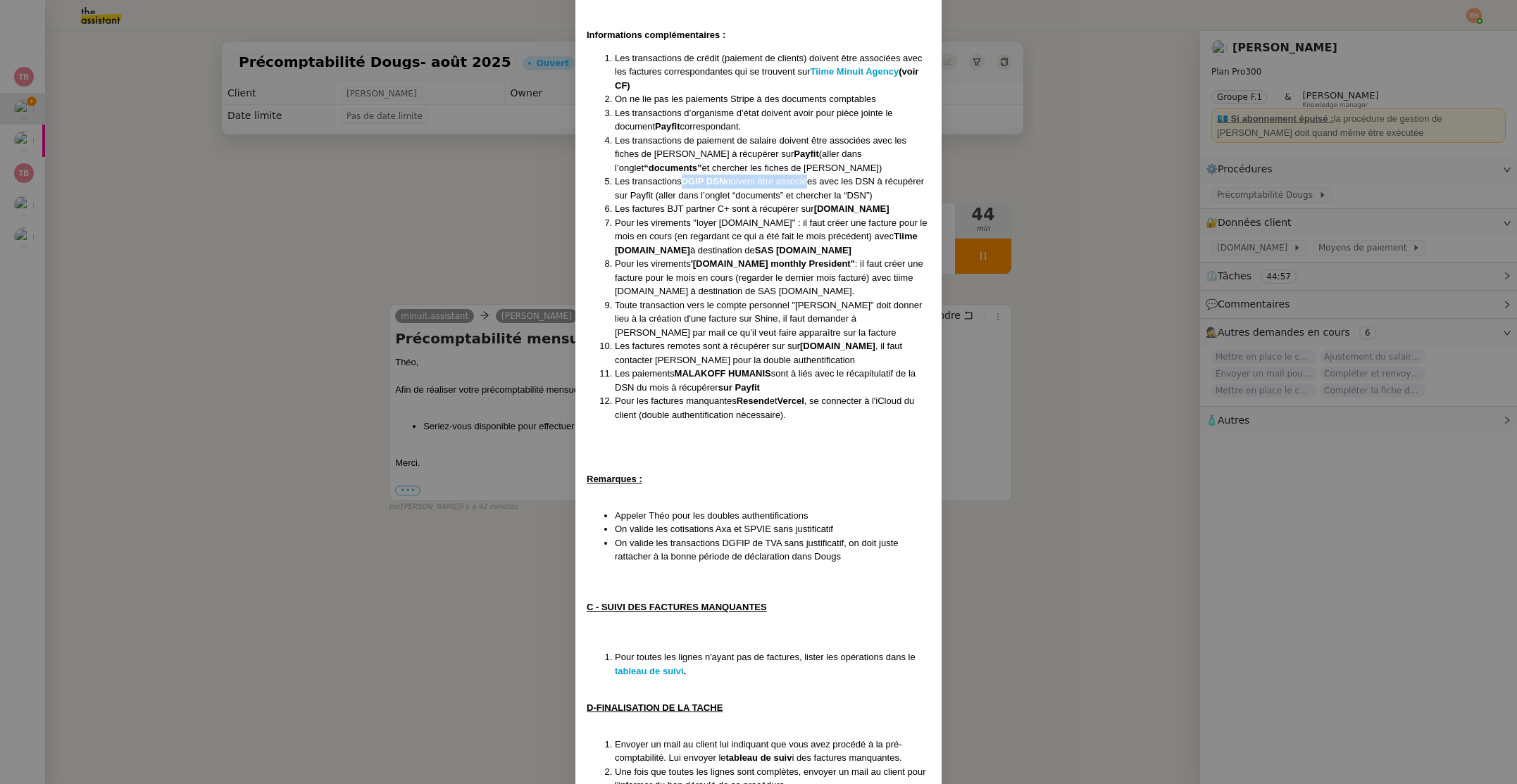
scroll to position [751, 0]
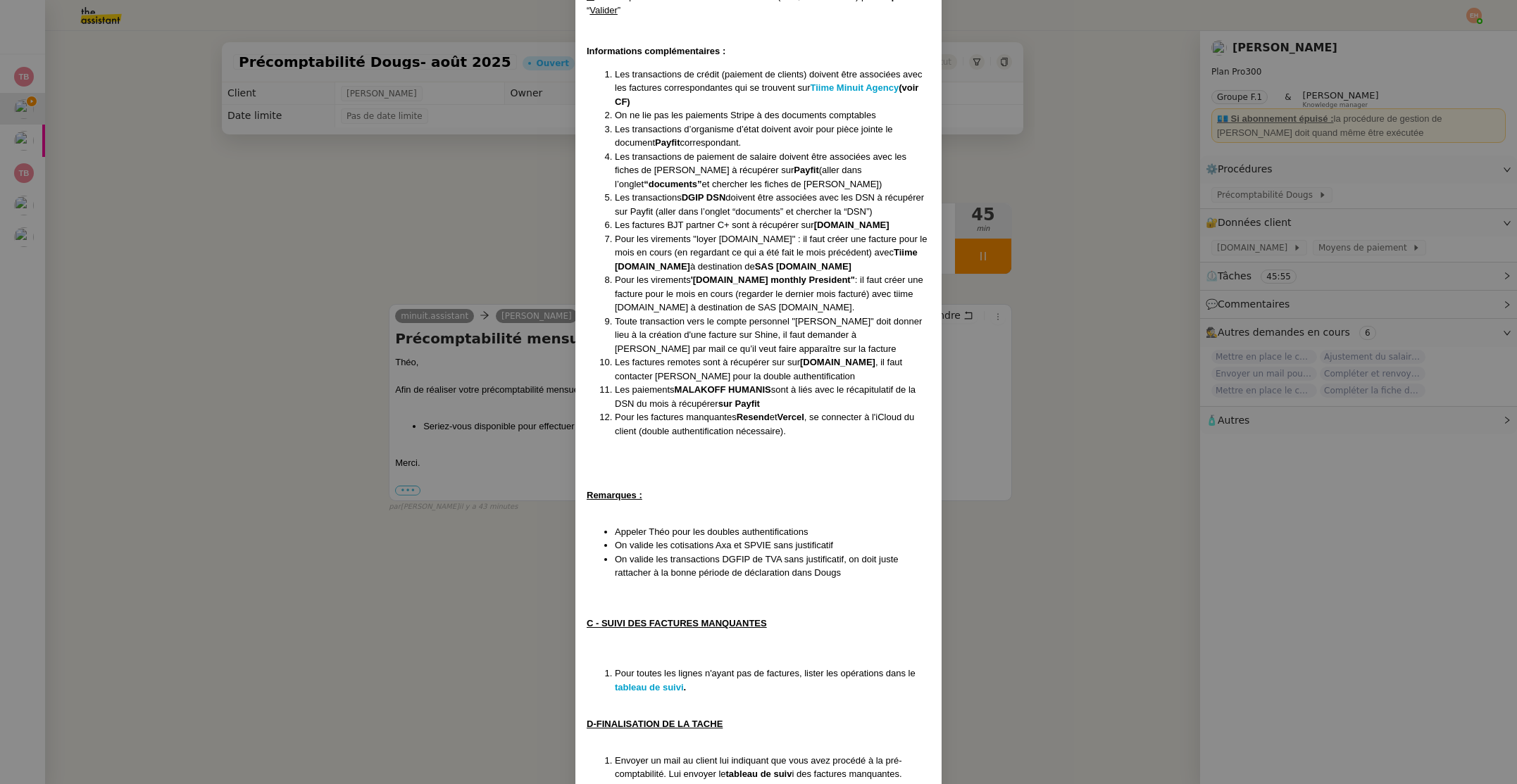
click at [1032, 248] on nz-modal-container "Création le [DATE] MAJ le [DATE] Contexte : Le client souhaite que nous fassion…" at bounding box center [758, 392] width 1517 height 784
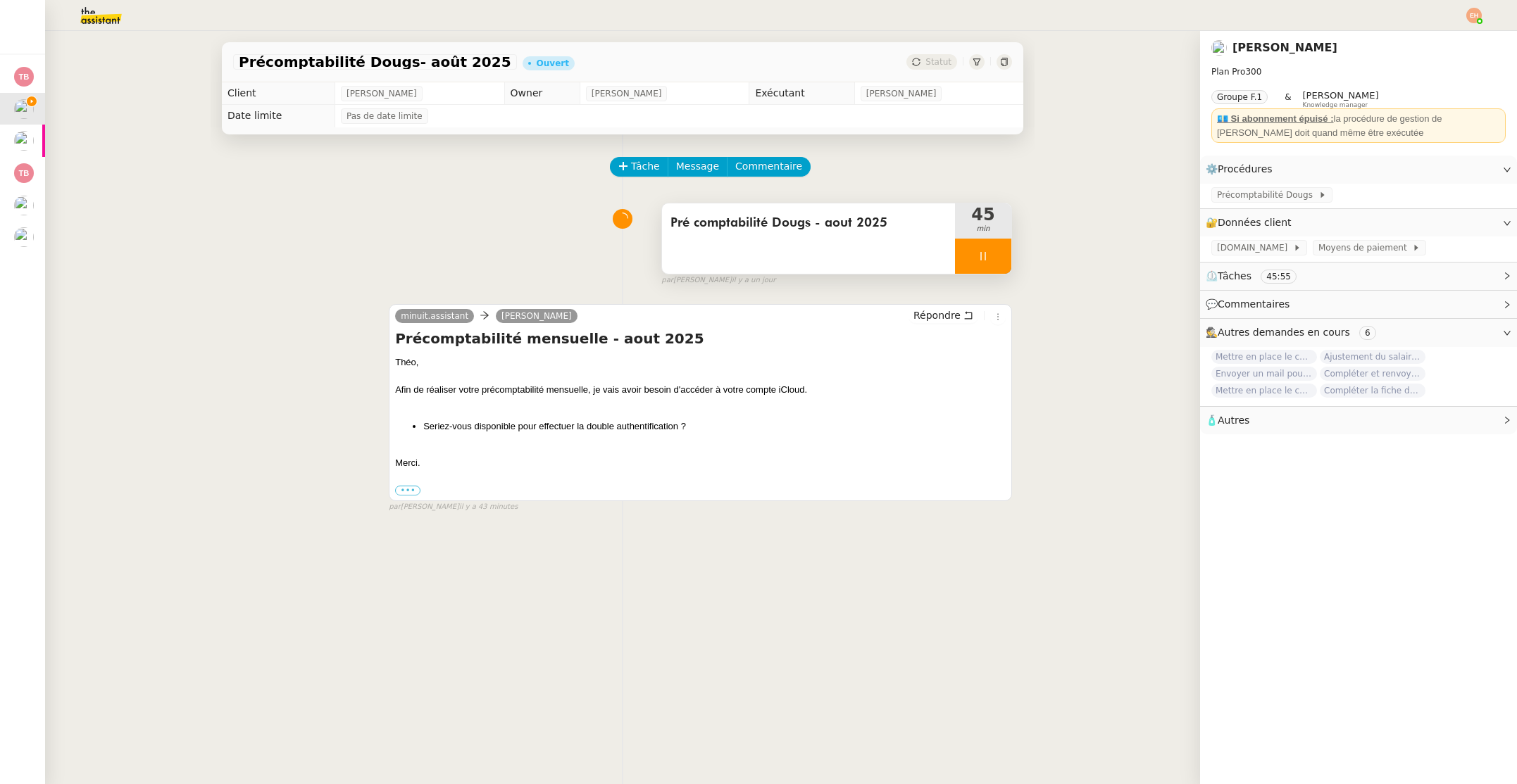
scroll to position [742, 0]
click at [992, 256] on div at bounding box center [983, 256] width 57 height 35
click at [1004, 257] on button at bounding box center [997, 256] width 28 height 35
click at [935, 60] on span "Statut" at bounding box center [939, 62] width 26 height 10
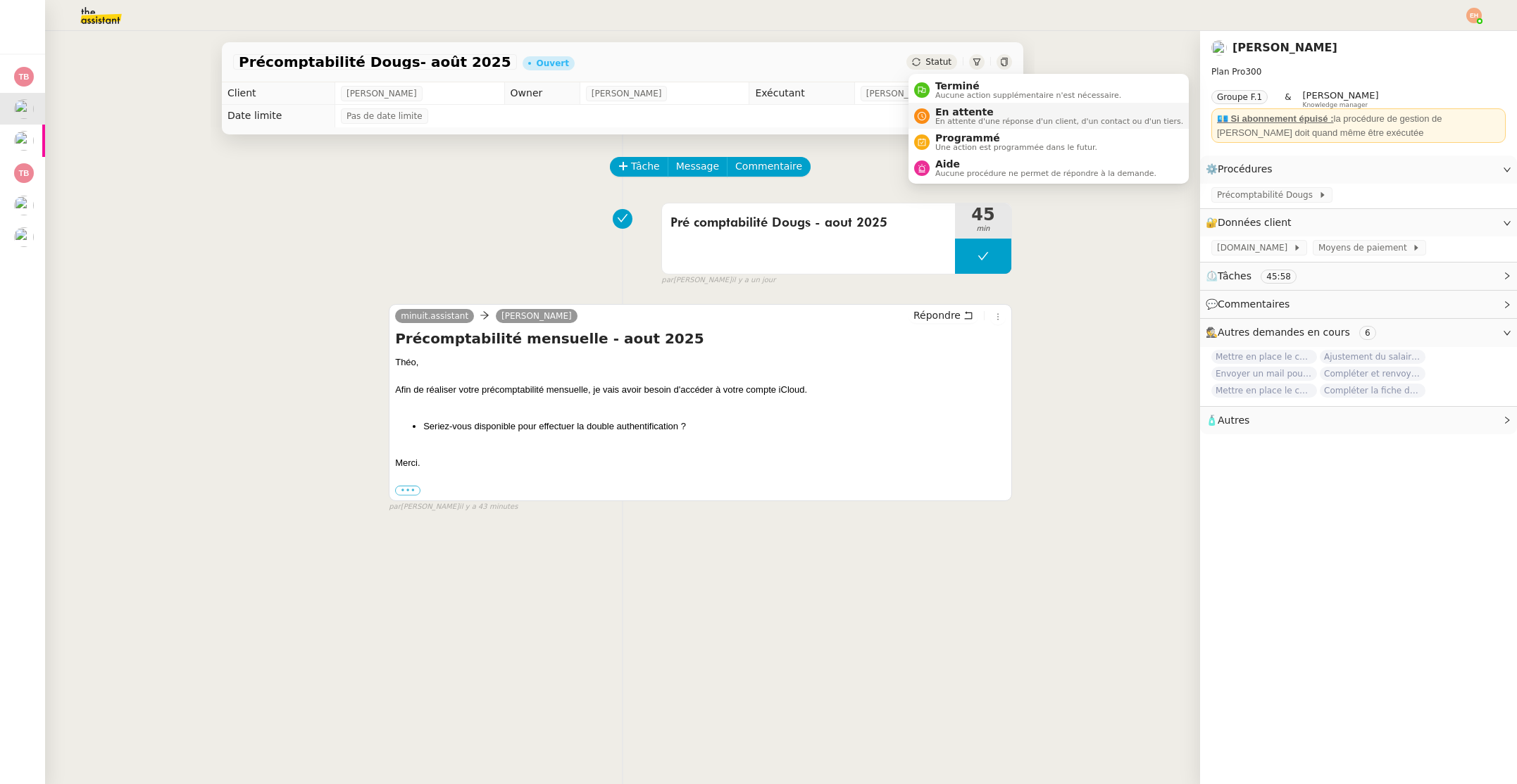
click at [949, 108] on span "En attente" at bounding box center [1060, 112] width 248 height 11
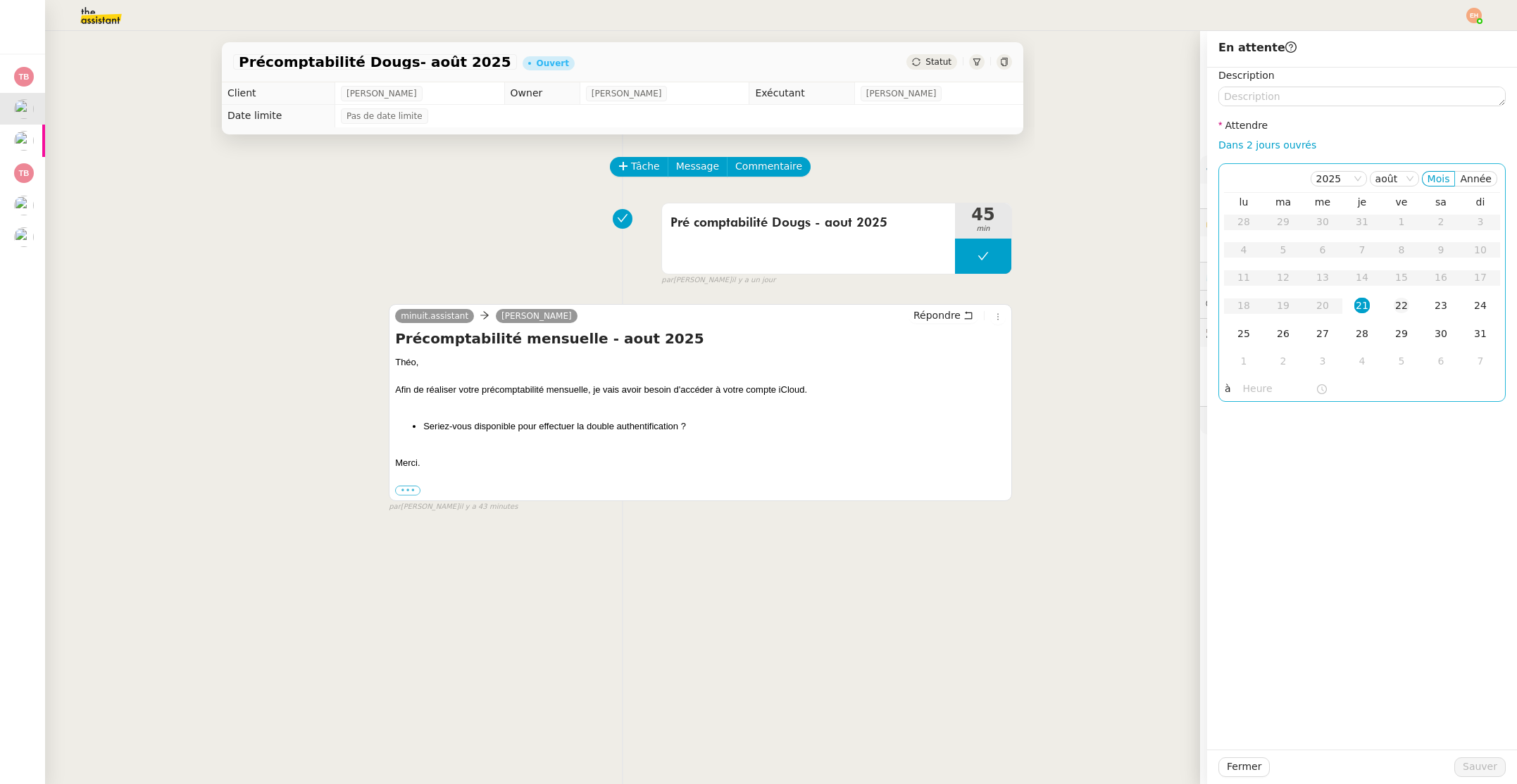
click at [1402, 307] on div "22" at bounding box center [1401, 305] width 16 height 16
click at [1481, 768] on span "Sauver" at bounding box center [1480, 767] width 34 height 16
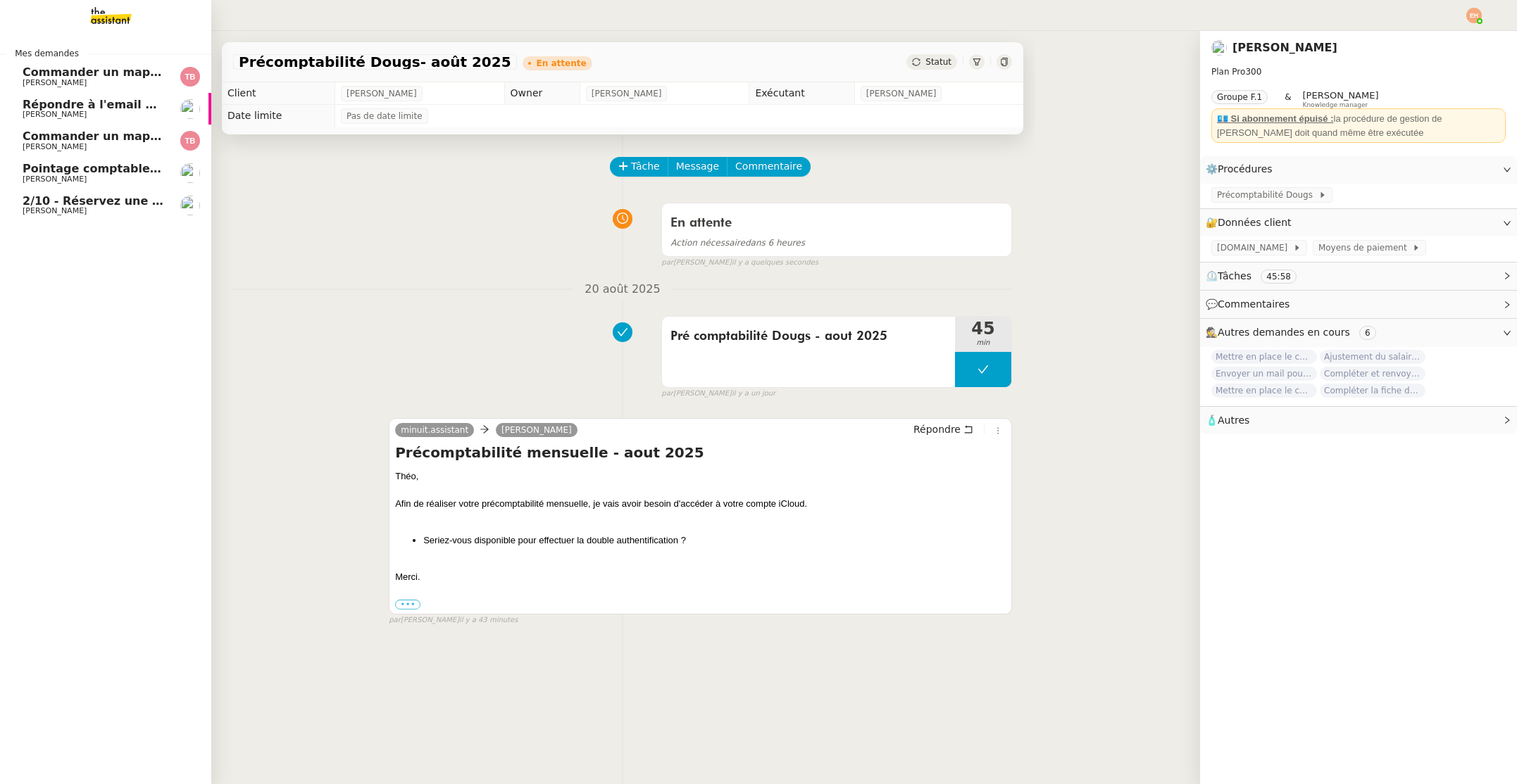
click at [58, 106] on span "Répondre à l'email pour l'utilisation de l'image" at bounding box center [171, 104] width 297 height 13
